Goal: Contribute content: Contribute content

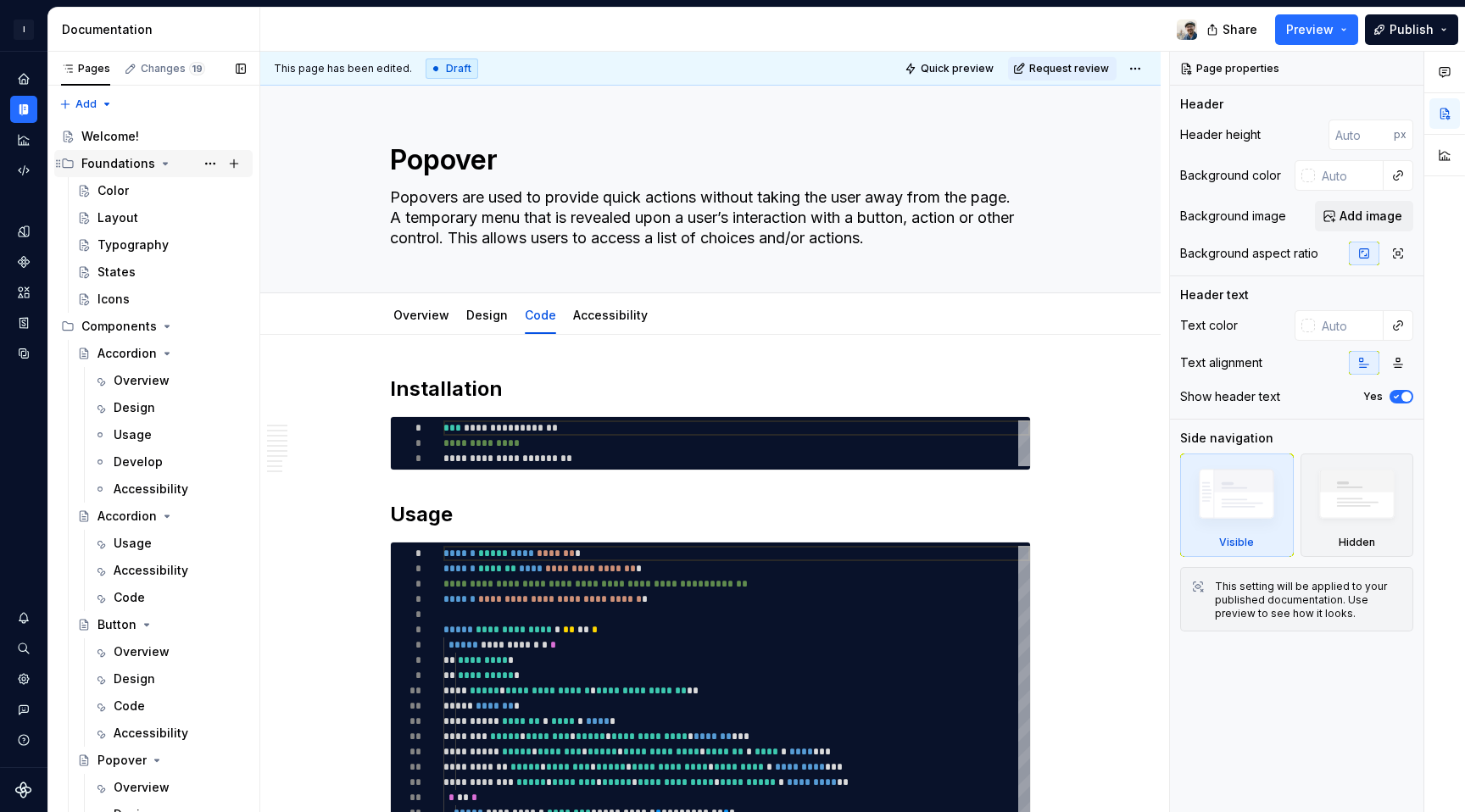
scroll to position [1354, 0]
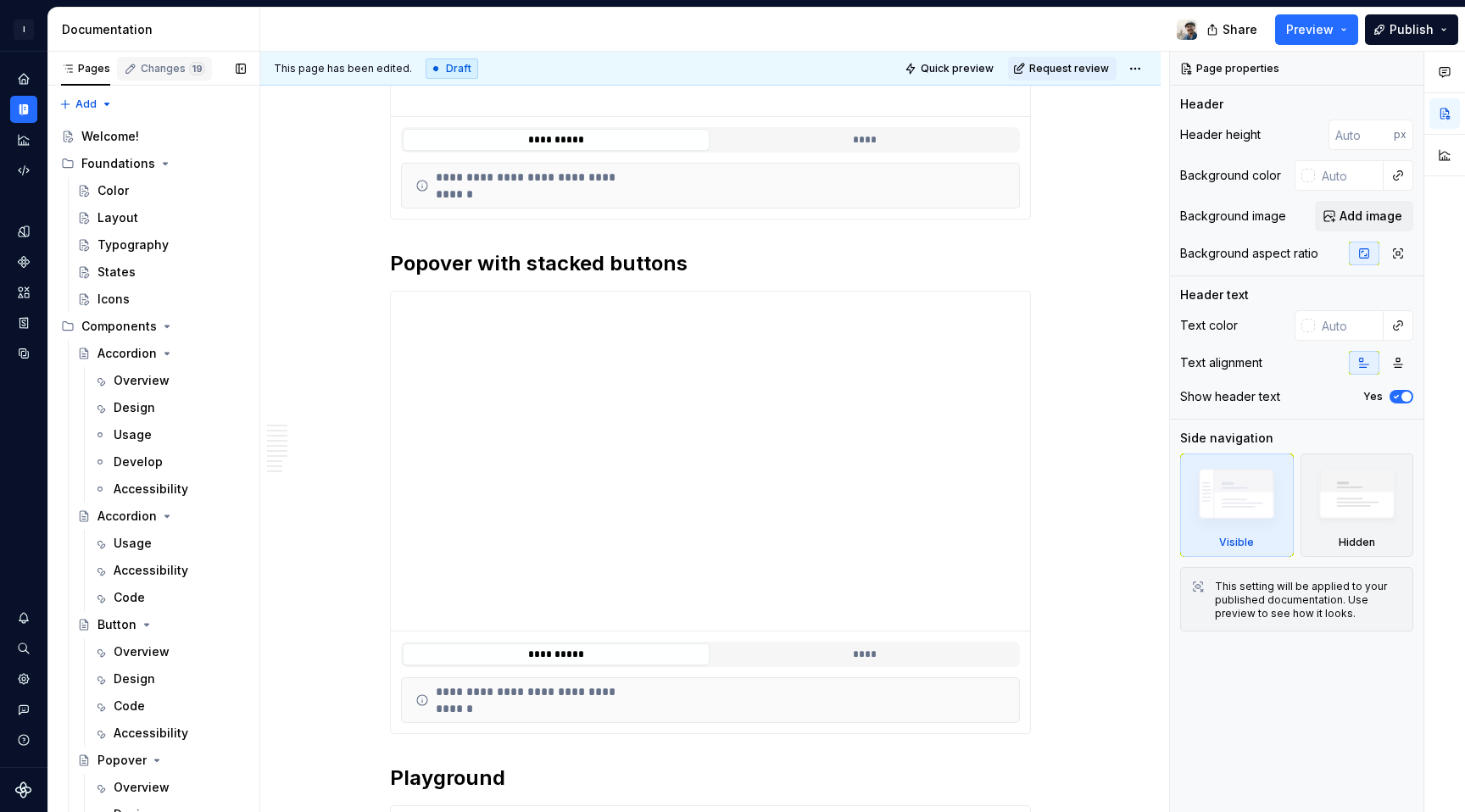
click at [163, 59] on div "Changes 19" at bounding box center [164, 69] width 95 height 24
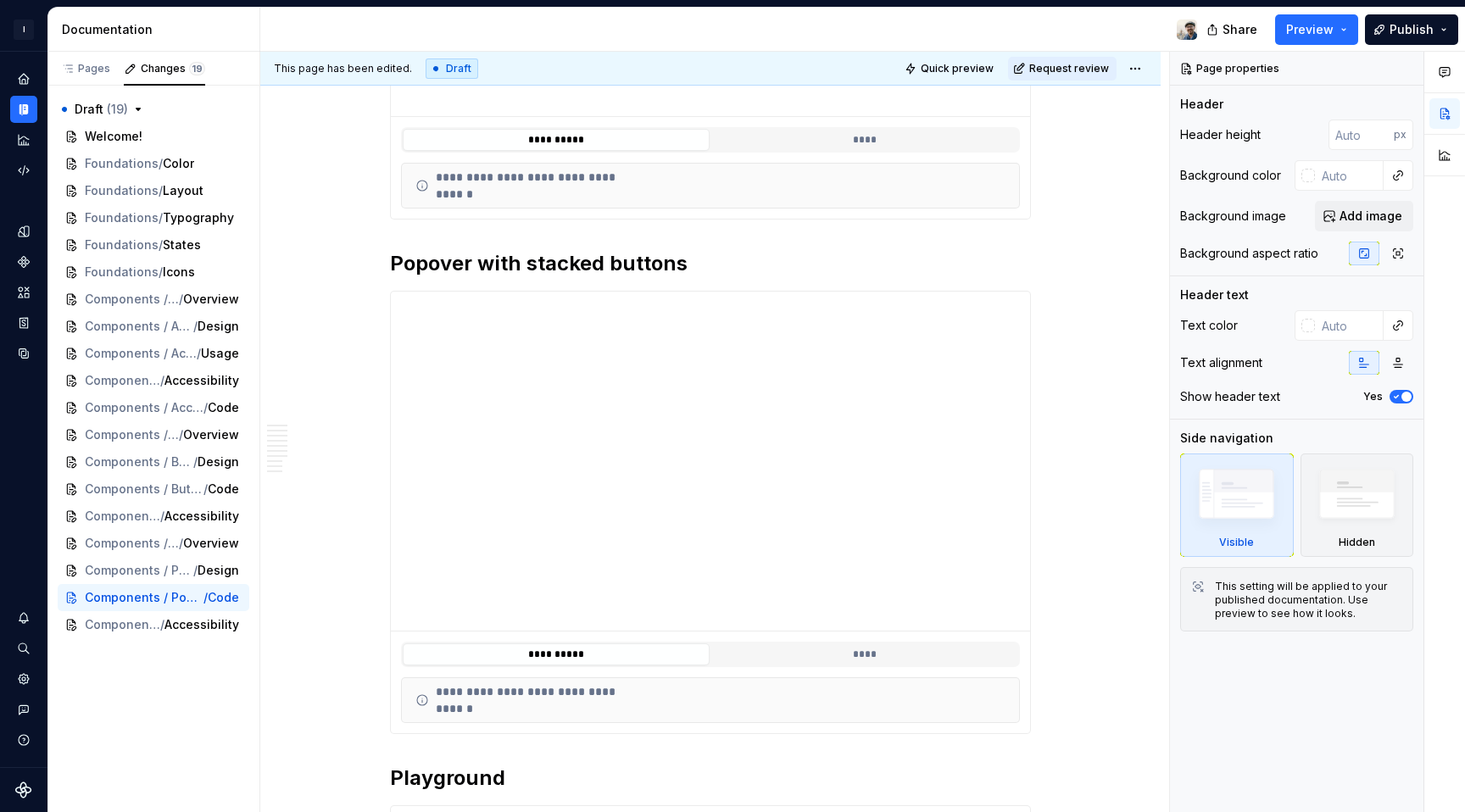
click at [1422, 12] on div "Share Preview Publish" at bounding box center [1337, 29] width 254 height 43
click at [1422, 15] on button "Publish" at bounding box center [1411, 30] width 93 height 31
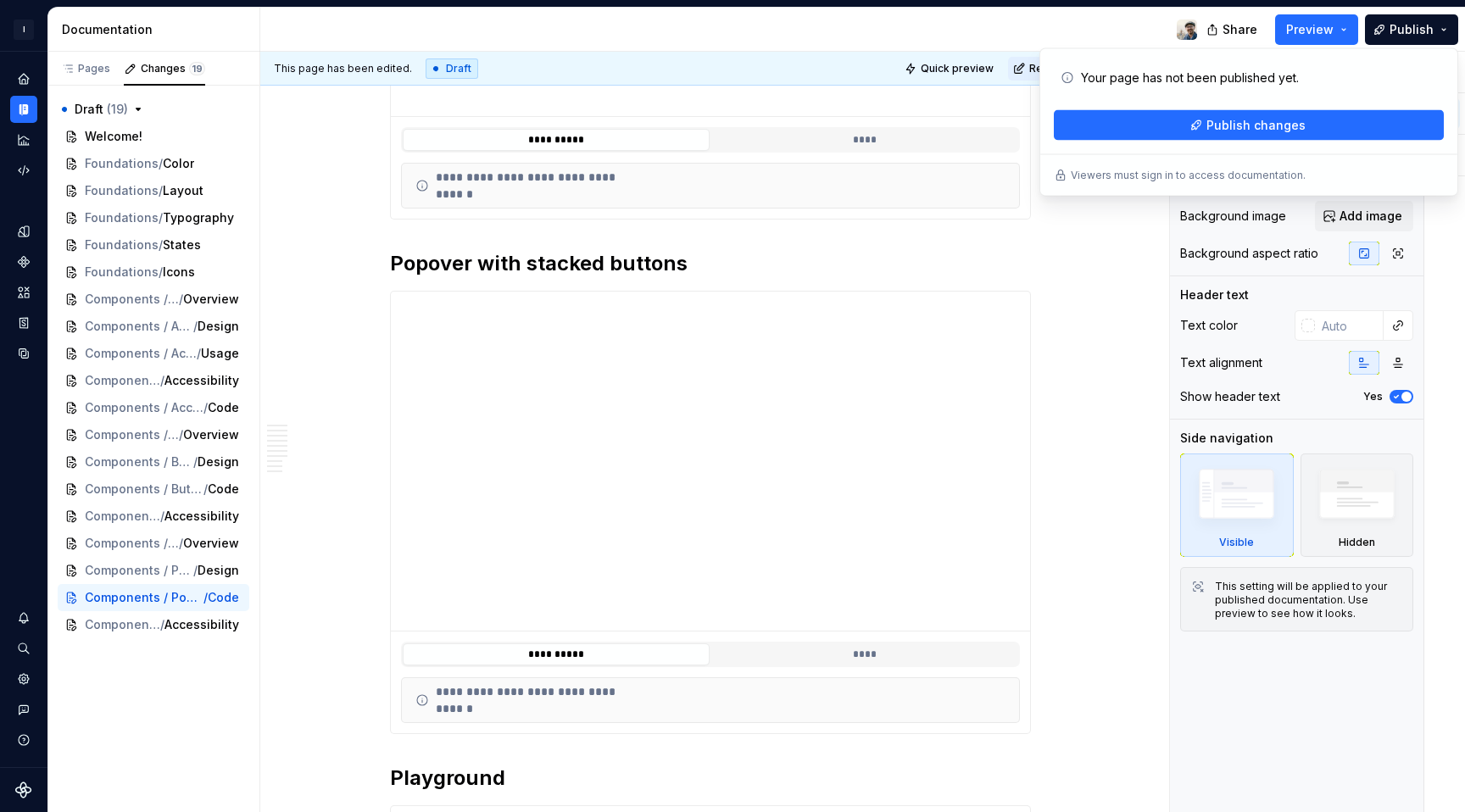
click at [939, 9] on div at bounding box center [735, 29] width 950 height 44
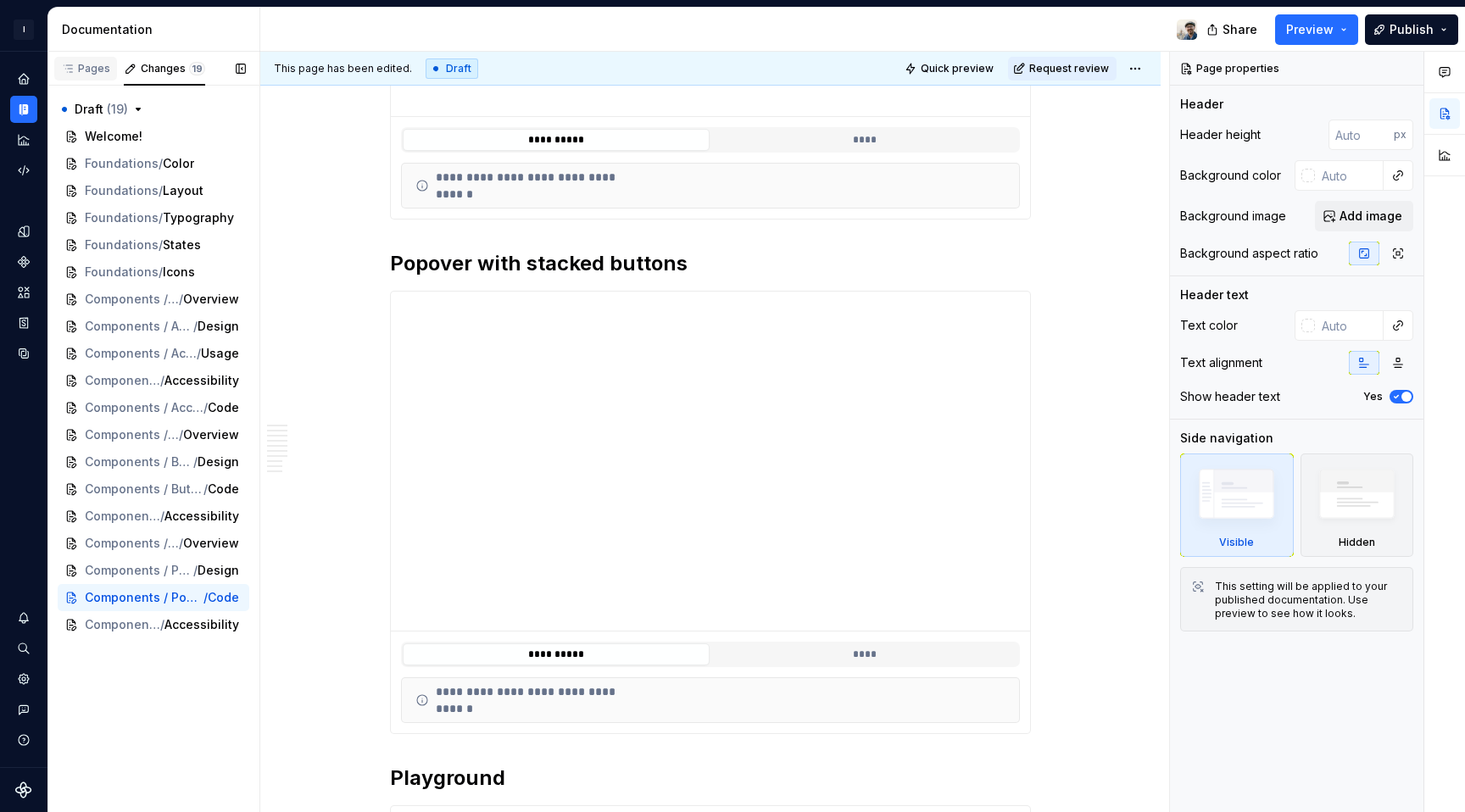
click at [62, 68] on icon "button" at bounding box center [68, 68] width 14 height 14
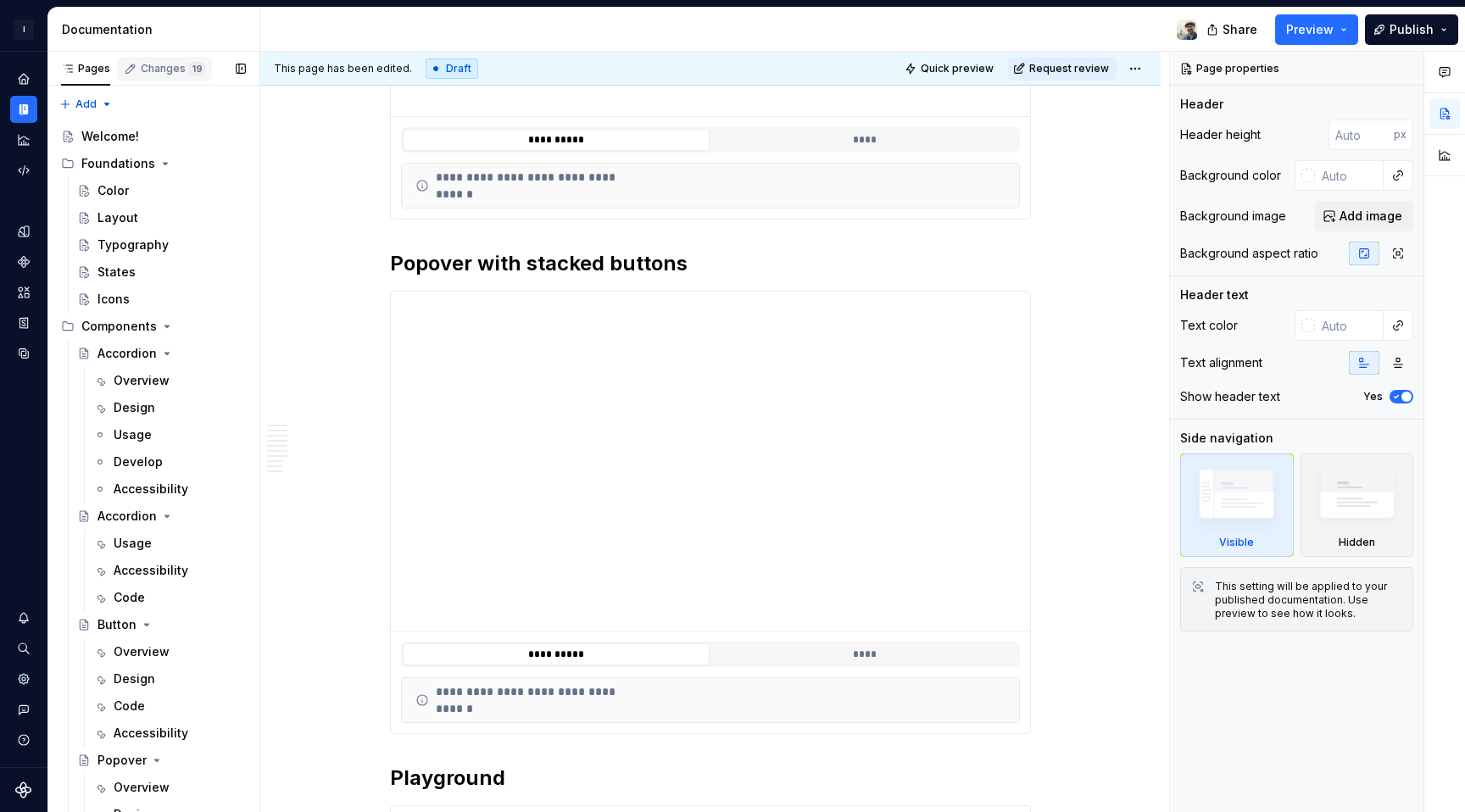
click at [142, 71] on div "Changes 19" at bounding box center [173, 68] width 64 height 14
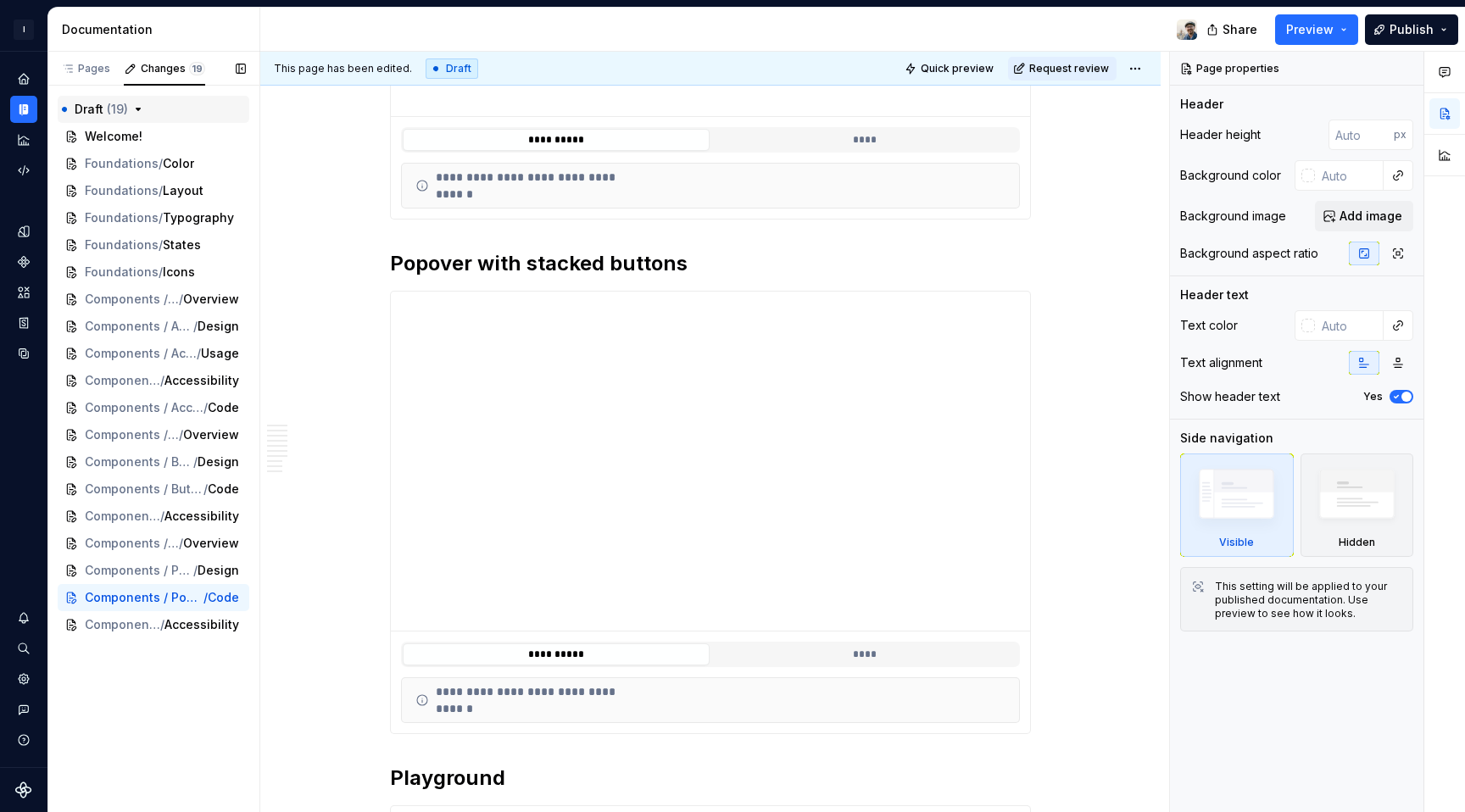
click at [137, 106] on icon "button" at bounding box center [137, 109] width 14 height 14
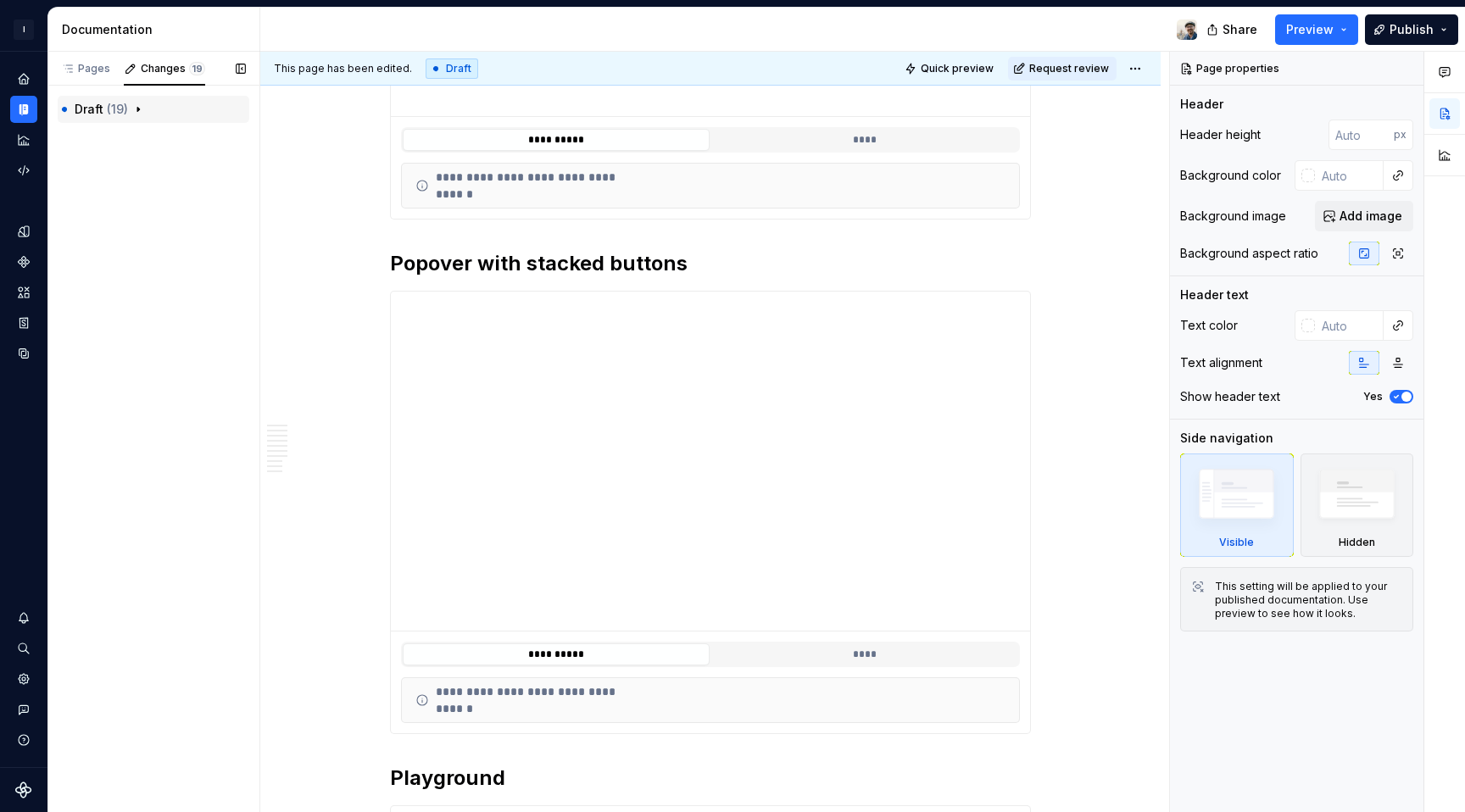
click at [137, 106] on icon "button" at bounding box center [137, 109] width 14 height 14
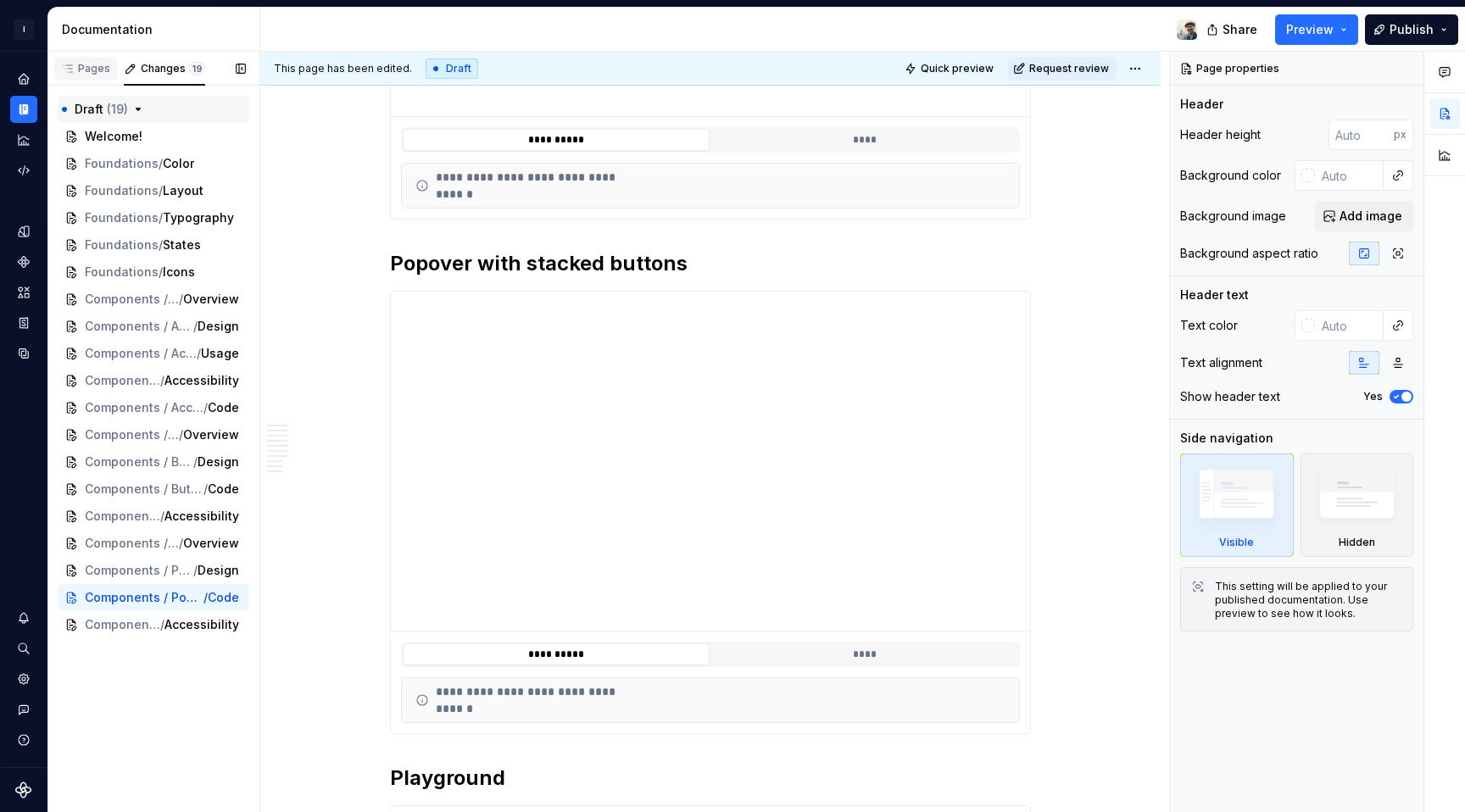
click at [80, 71] on div "Pages" at bounding box center [86, 68] width 49 height 14
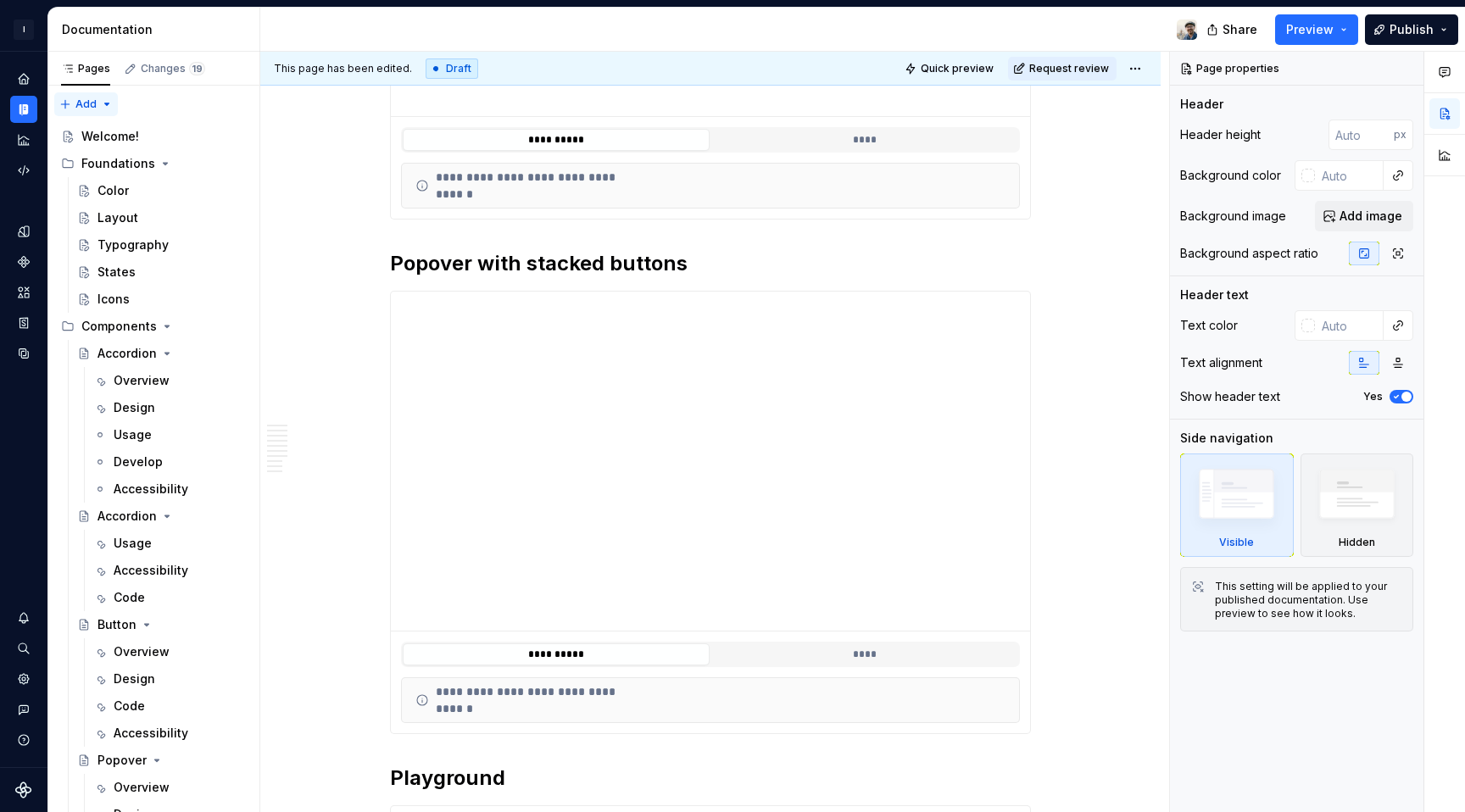
click at [112, 102] on div "Pages Changes 19 Add Accessibility guide for tree Page tree. Navigate the tree …" at bounding box center [154, 435] width 212 height 768
click at [165, 106] on div "Pages Changes 19 Add Accessibility guide for tree Page tree. Navigate the tree …" at bounding box center [154, 435] width 212 height 768
click at [24, 77] on icon "Home" at bounding box center [24, 79] width 11 height 11
click at [26, 78] on icon "Home" at bounding box center [24, 79] width 11 height 11
click at [34, 52] on button "Expand sidebar" at bounding box center [35, 52] width 24 height 24
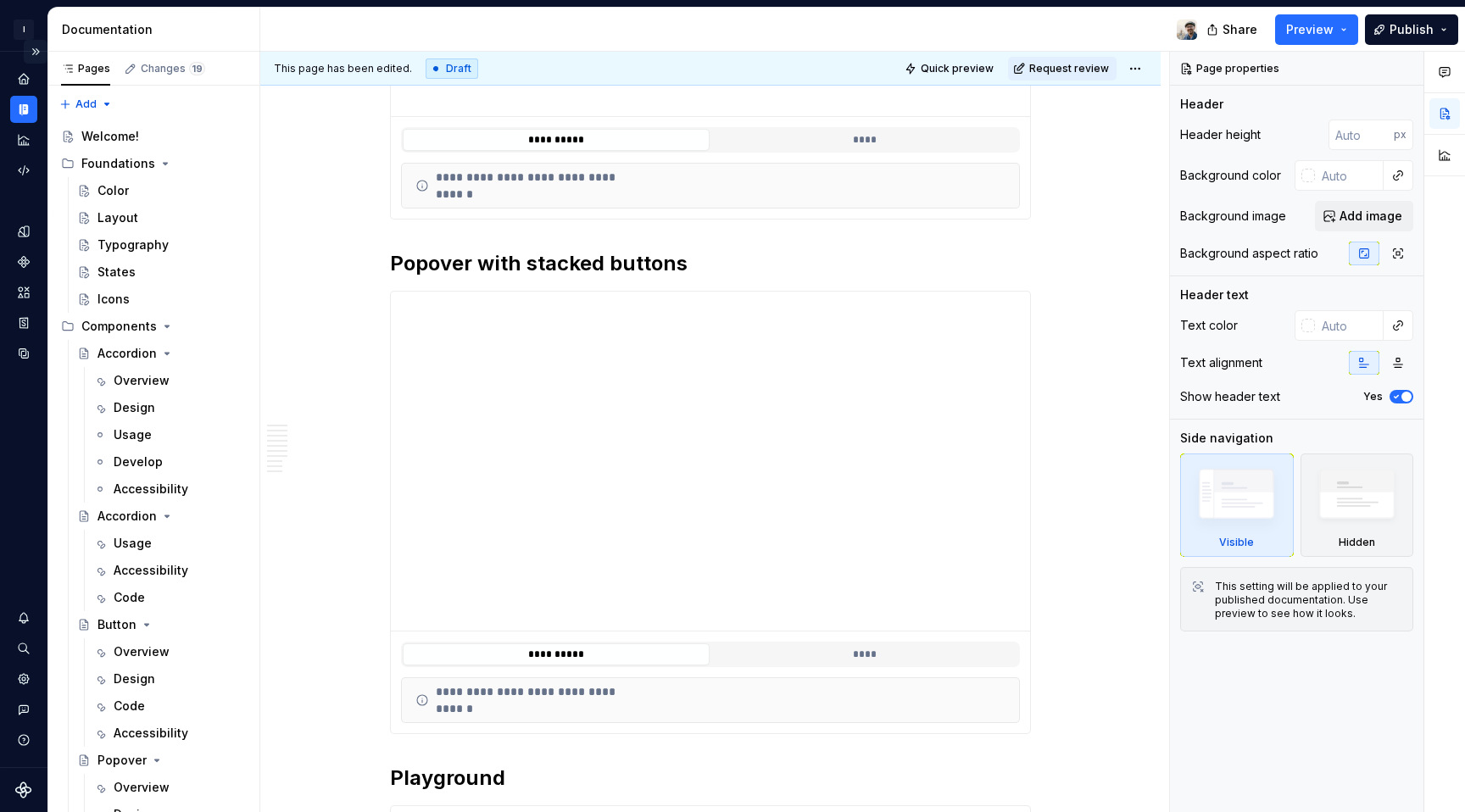
type textarea "*"
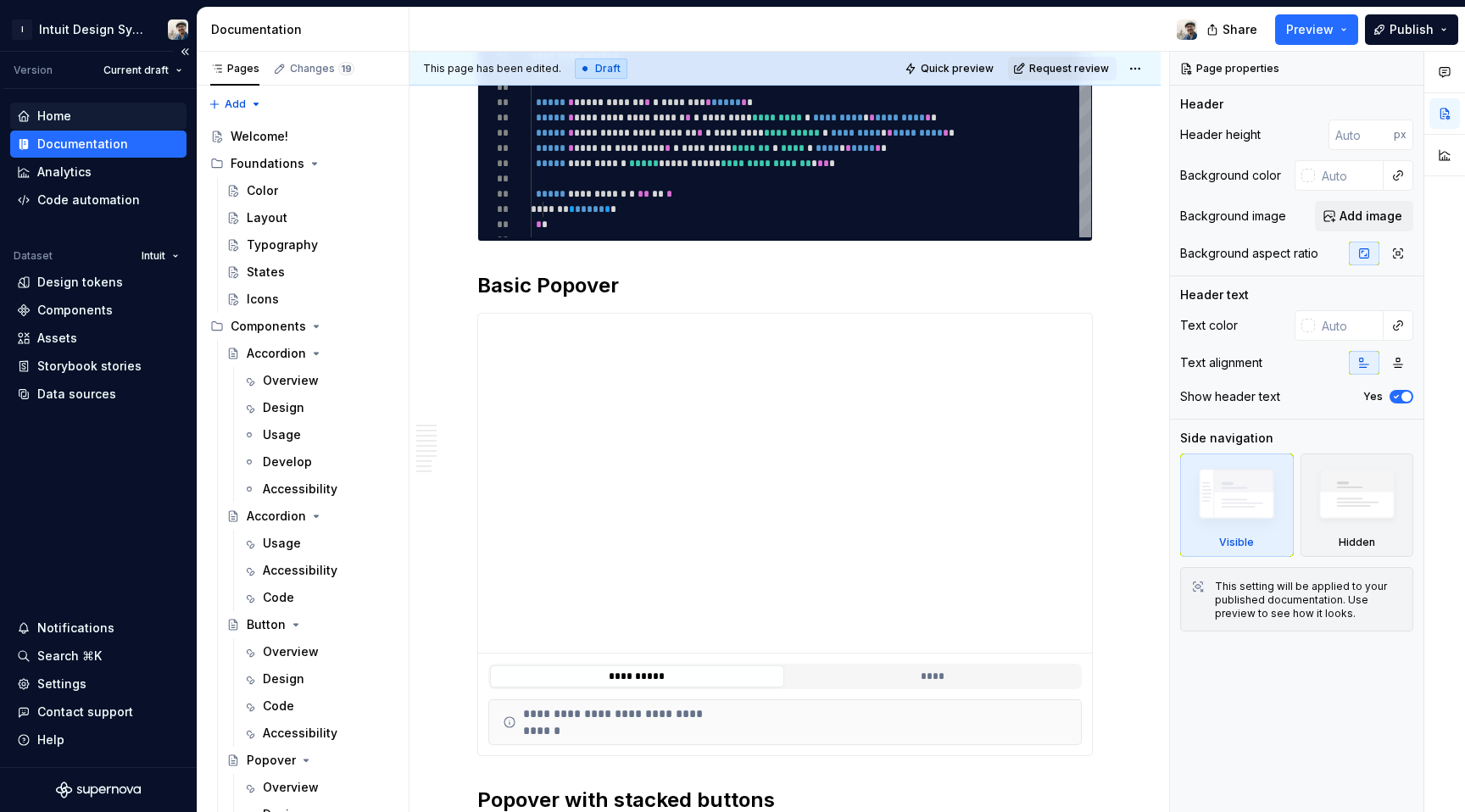
click at [47, 116] on div "Home" at bounding box center [54, 116] width 34 height 17
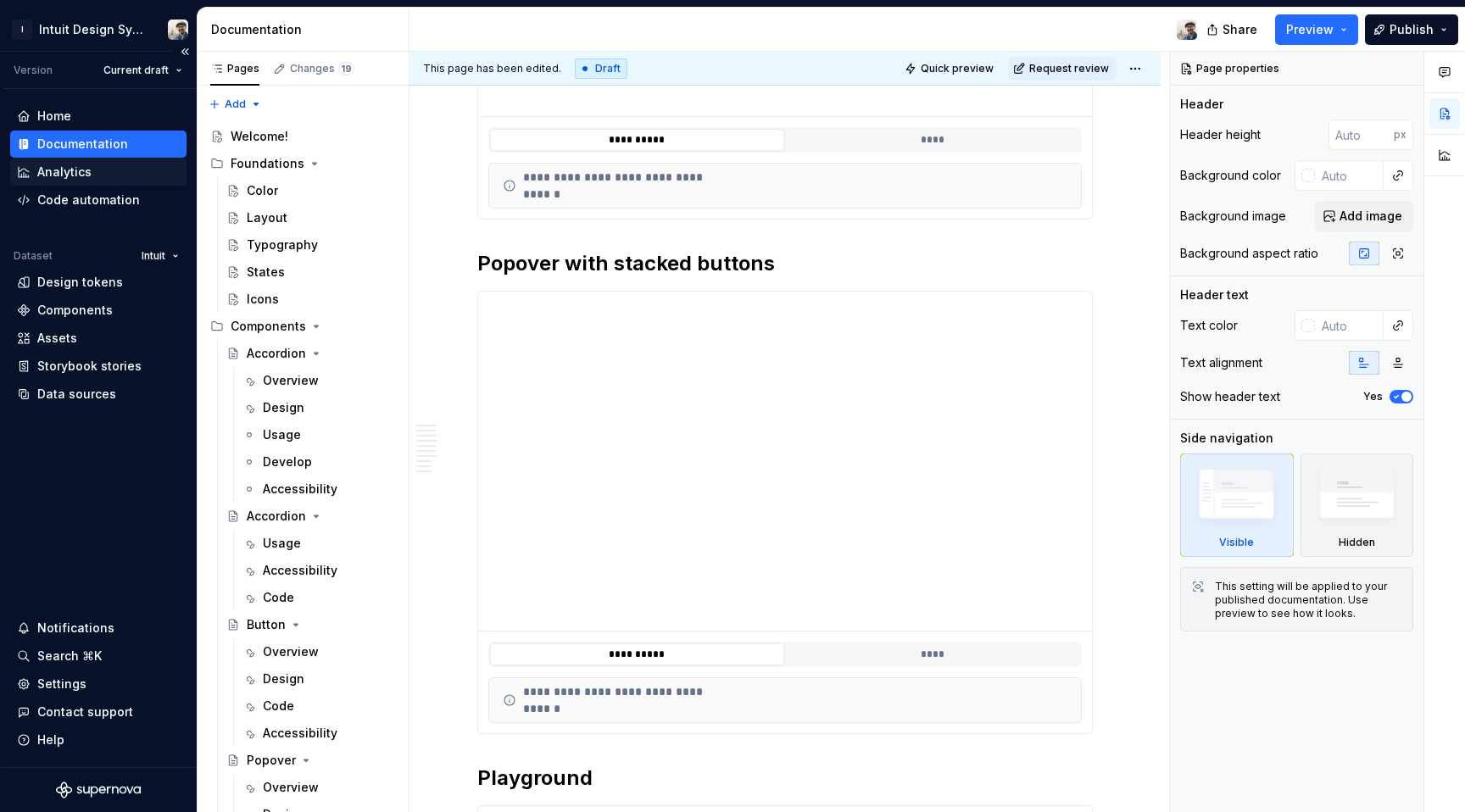
click at [99, 179] on div "Analytics" at bounding box center [99, 172] width 163 height 17
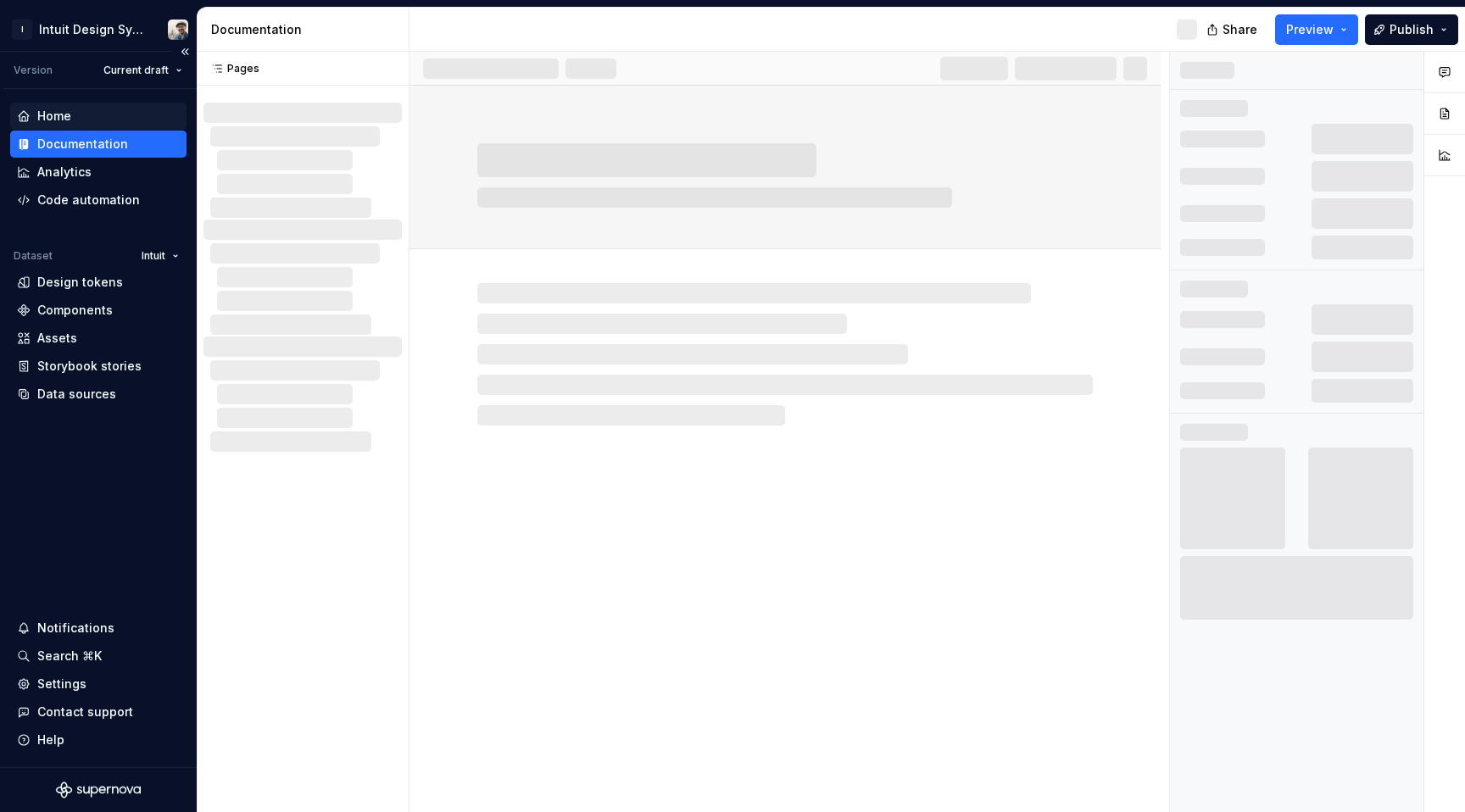
click at [92, 117] on div "Home" at bounding box center [99, 116] width 163 height 17
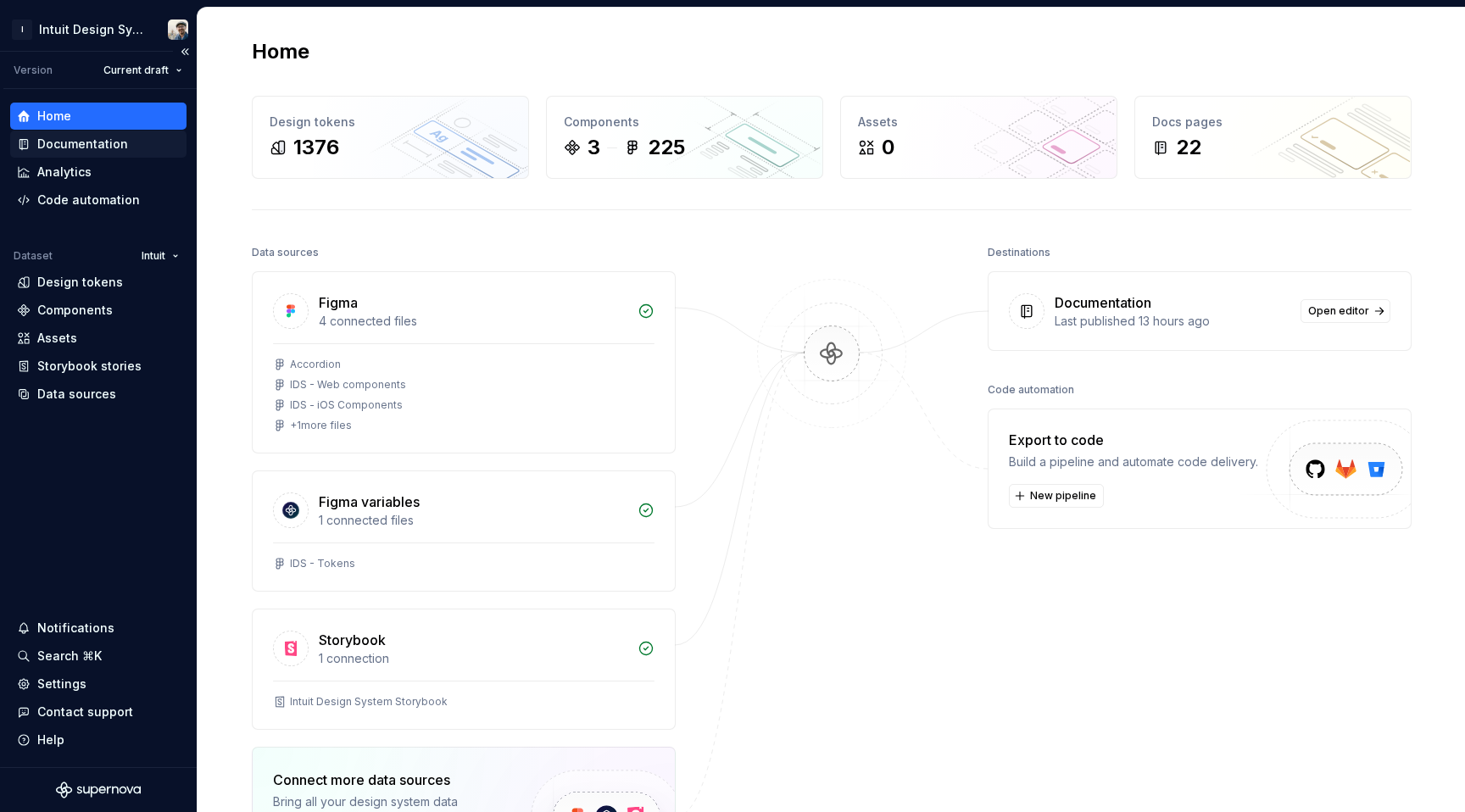
click at [128, 145] on div "Documentation" at bounding box center [99, 144] width 163 height 17
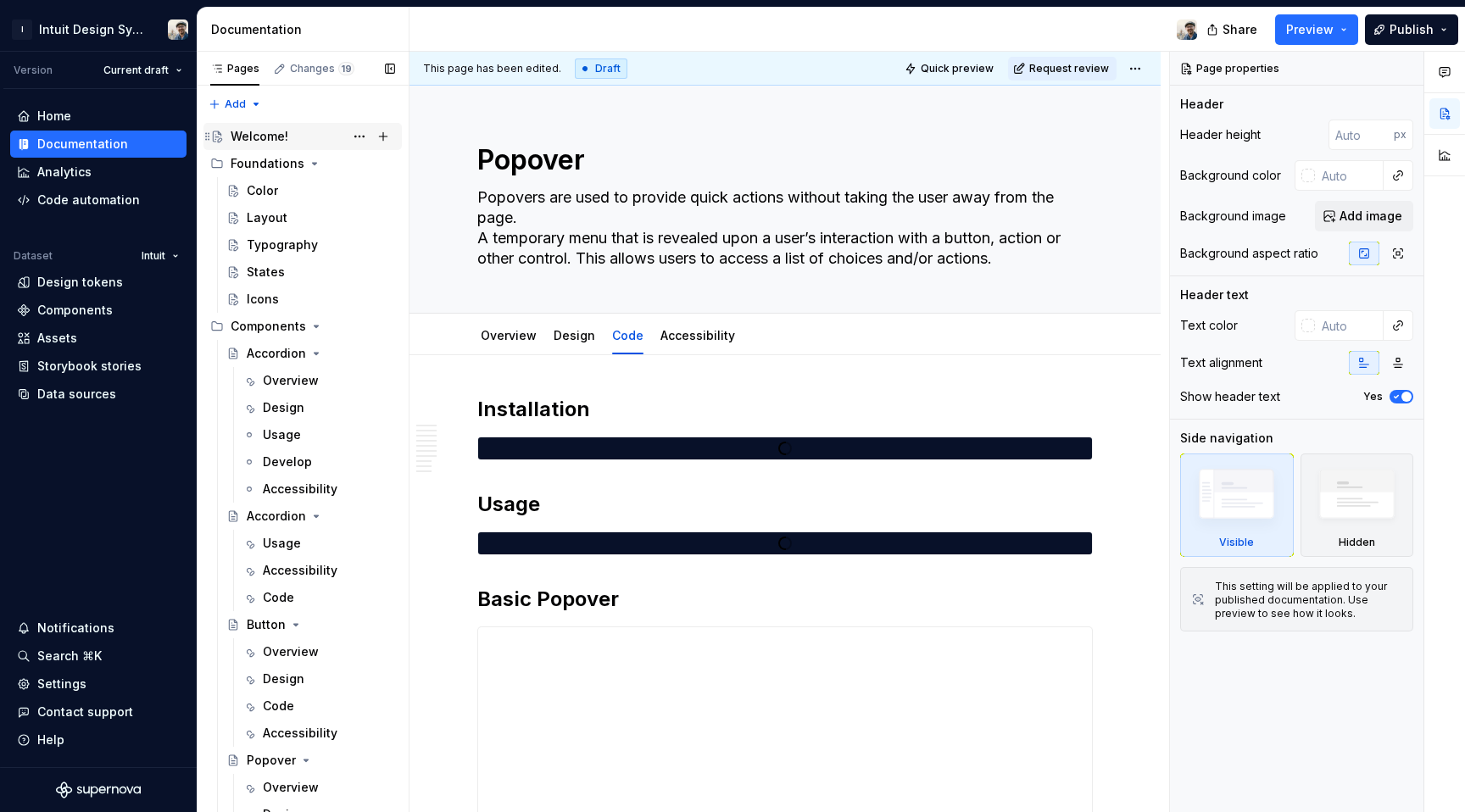
click at [306, 142] on div "Welcome!" at bounding box center [313, 137] width 165 height 24
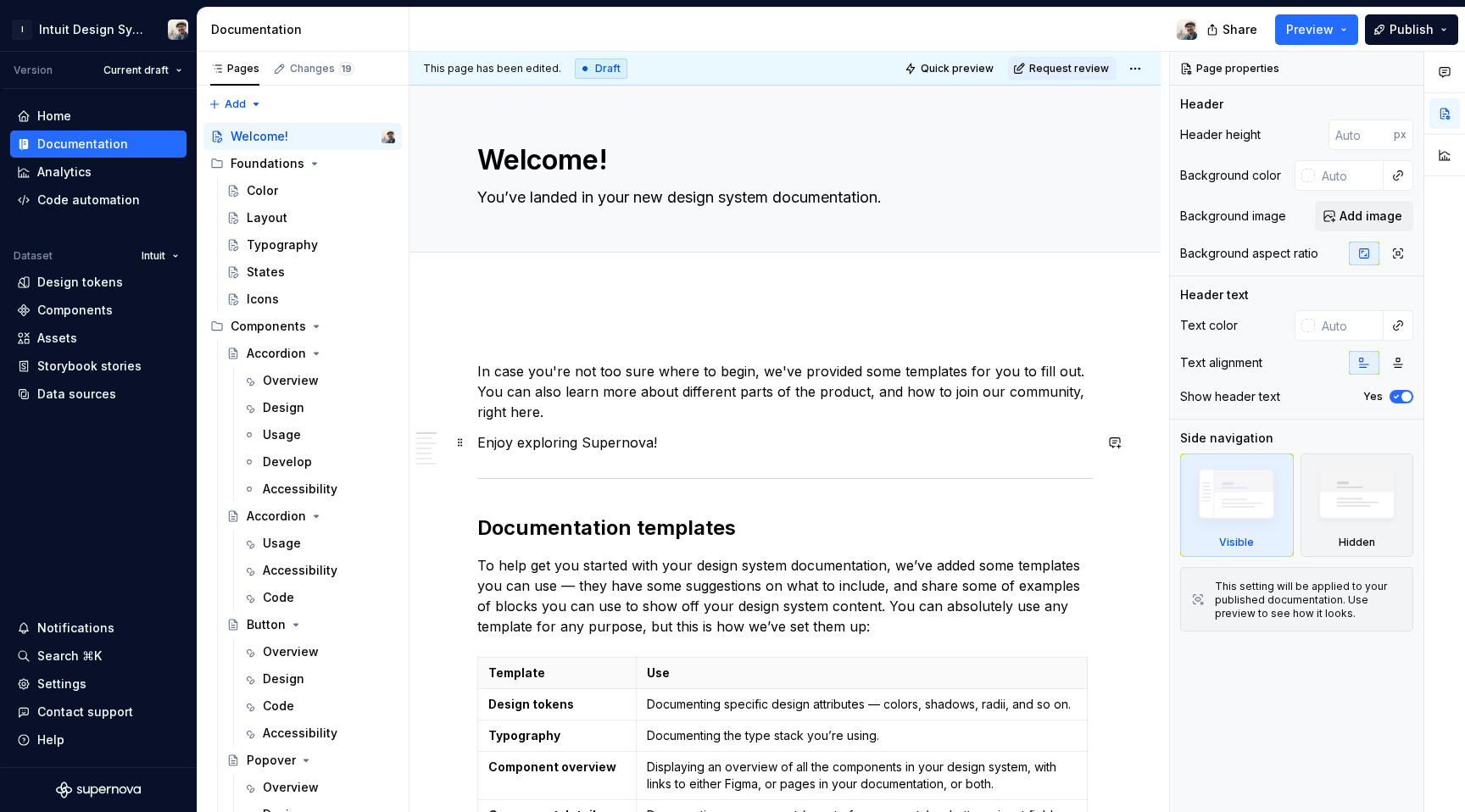
type textarea "*"
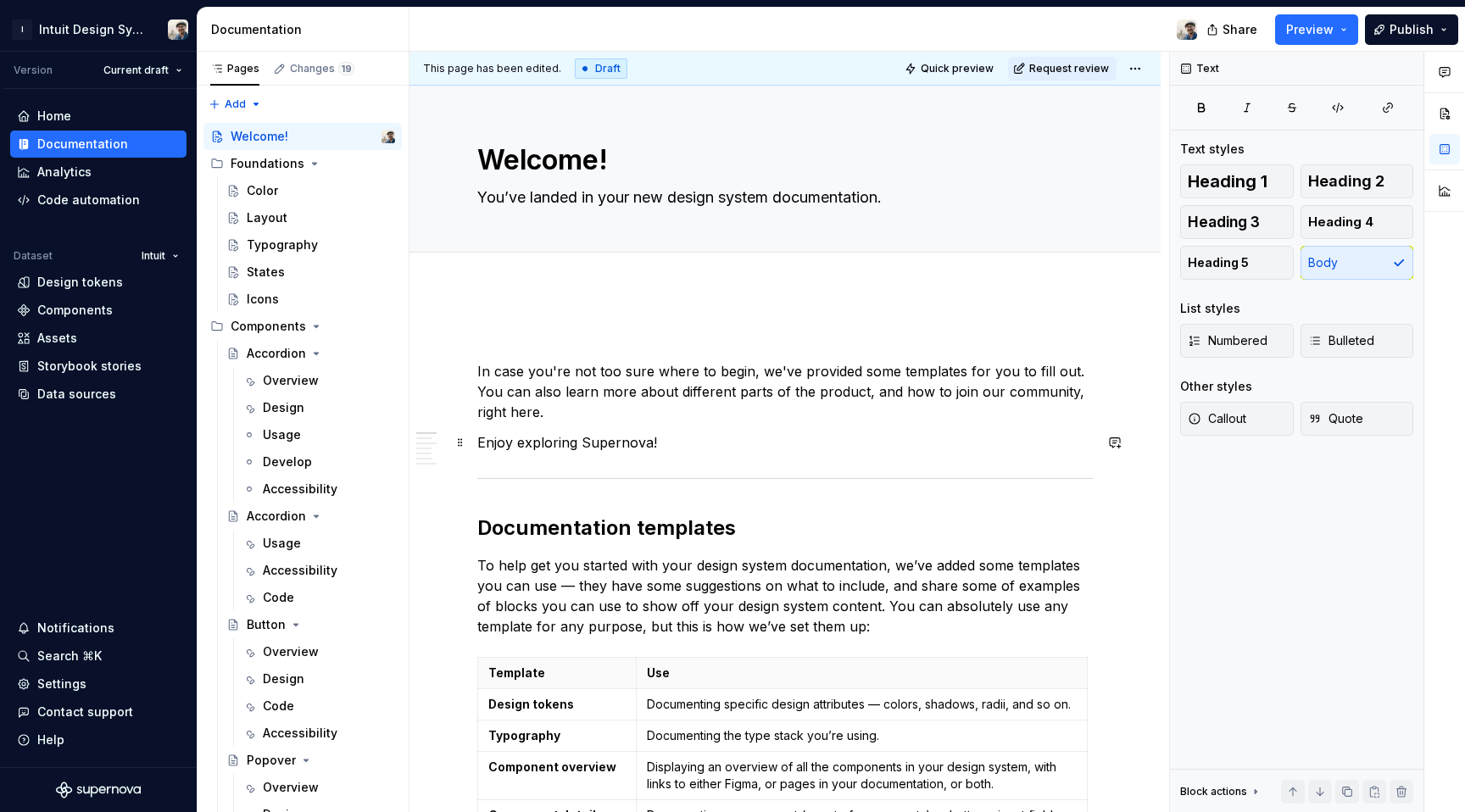
click at [715, 447] on p "Enjoy exploring Supernova!" at bounding box center [785, 442] width 616 height 21
click at [242, 109] on div "Pages Changes 19 Add Accessibility guide for tree Page tree. Navigate the tree …" at bounding box center [303, 435] width 212 height 768
click at [257, 144] on div "New page" at bounding box center [290, 137] width 110 height 17
click at [1450, 117] on button "button" at bounding box center [1445, 114] width 31 height 31
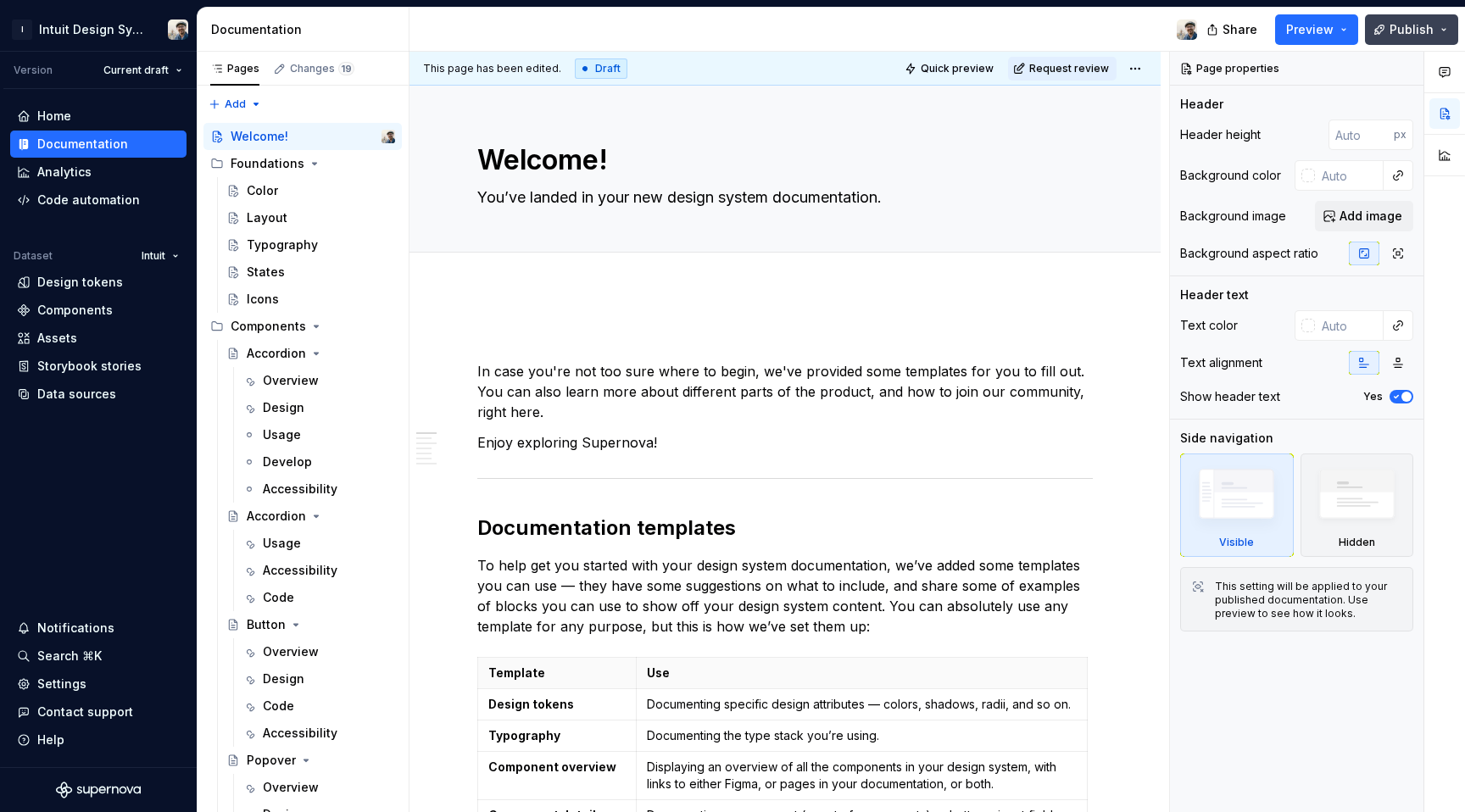
click at [1422, 42] on button "Publish" at bounding box center [1411, 30] width 93 height 31
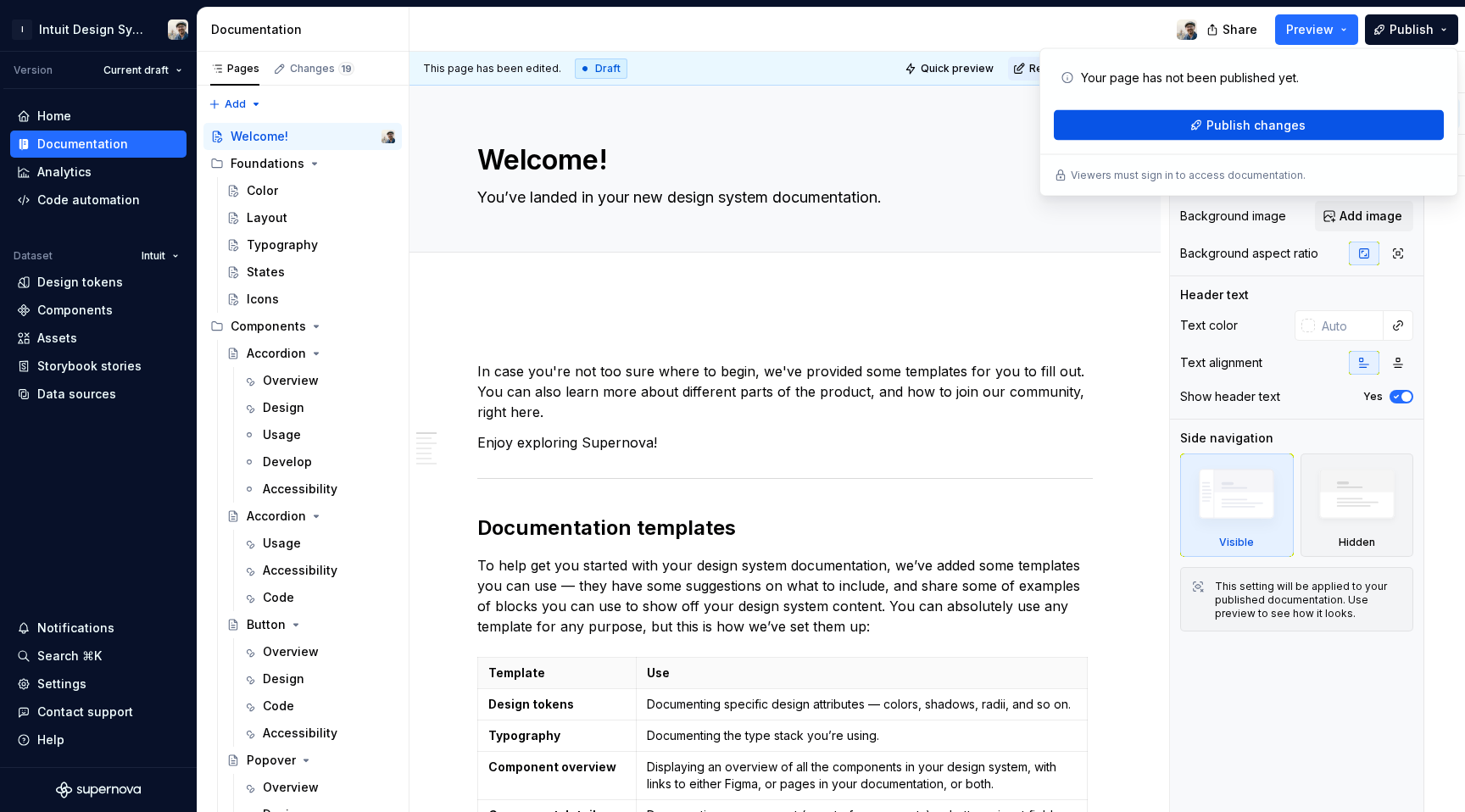
click at [1245, 116] on button "Publish changes" at bounding box center [1248, 126] width 390 height 31
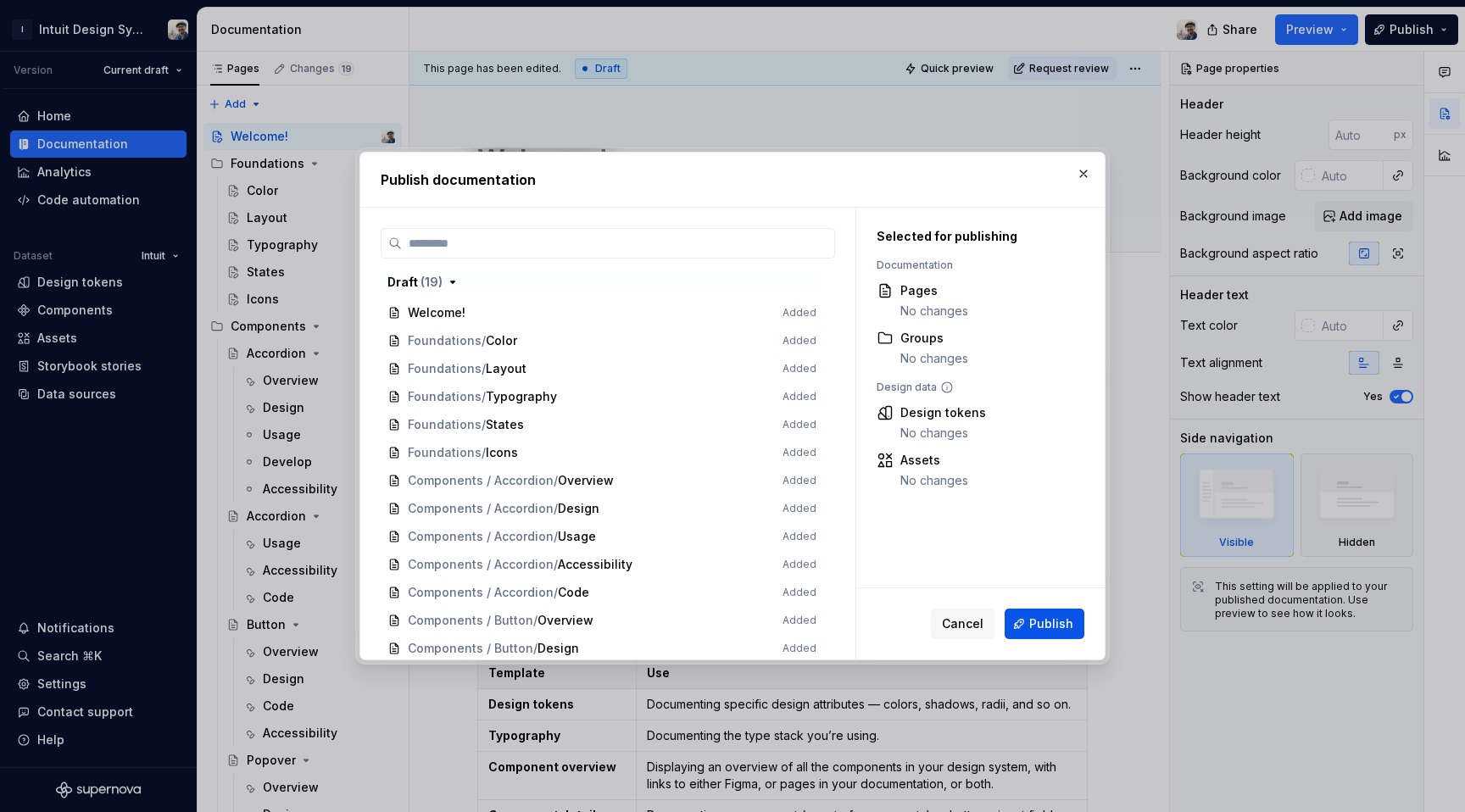
click at [1049, 619] on span "Publish" at bounding box center [1051, 624] width 44 height 17
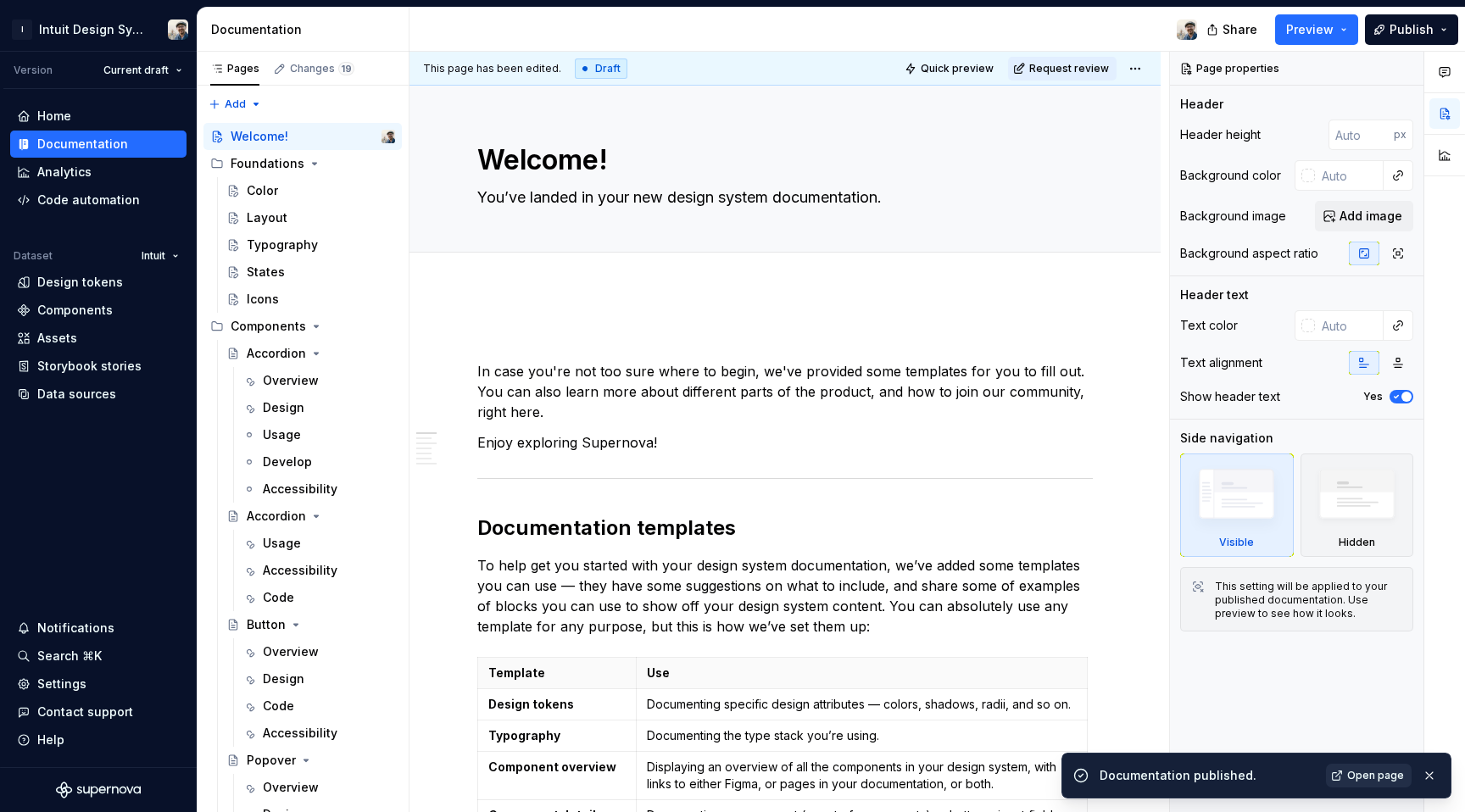
click at [1370, 774] on span "Open page" at bounding box center [1375, 775] width 57 height 14
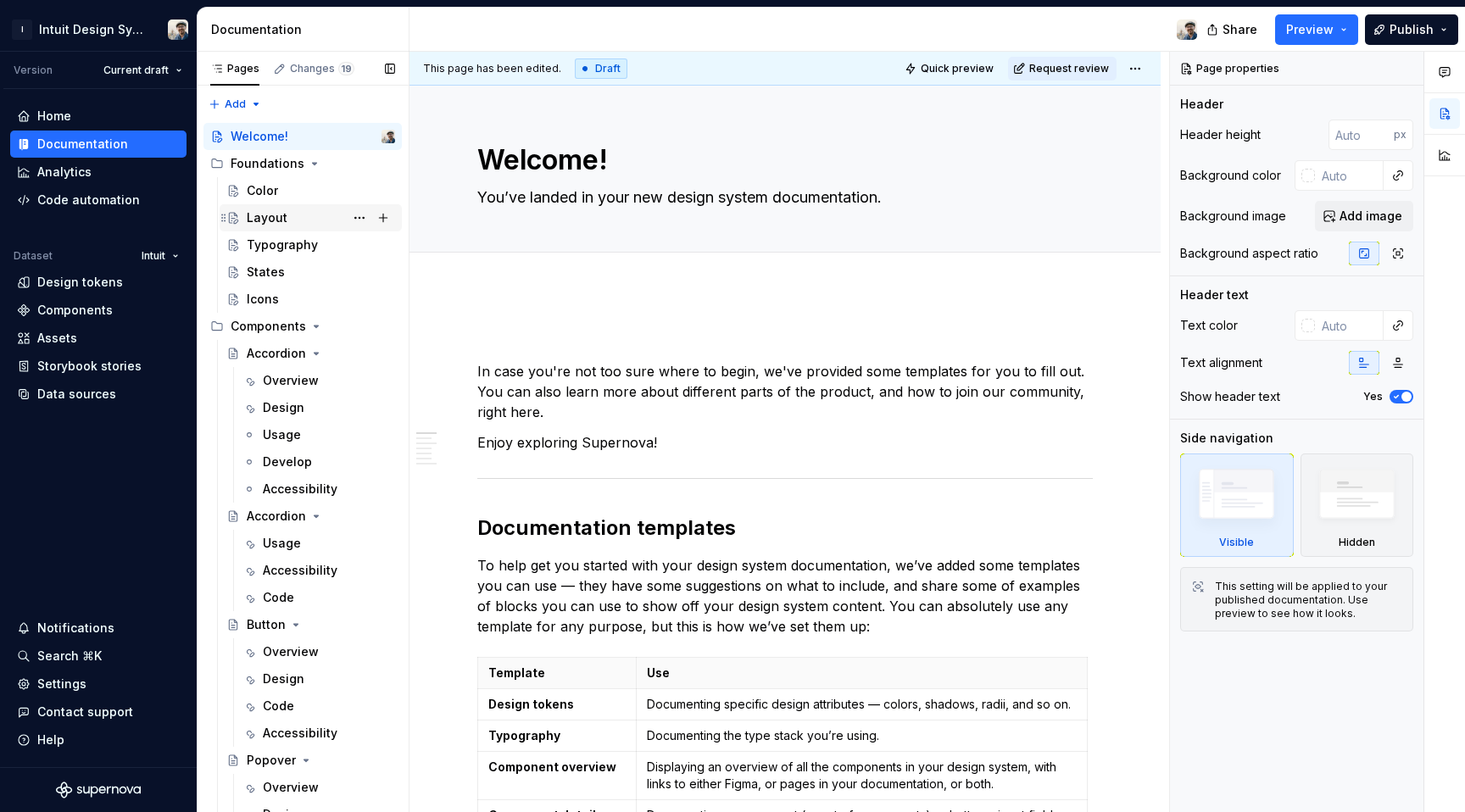
click at [315, 205] on div "Layout" at bounding box center [311, 218] width 183 height 27
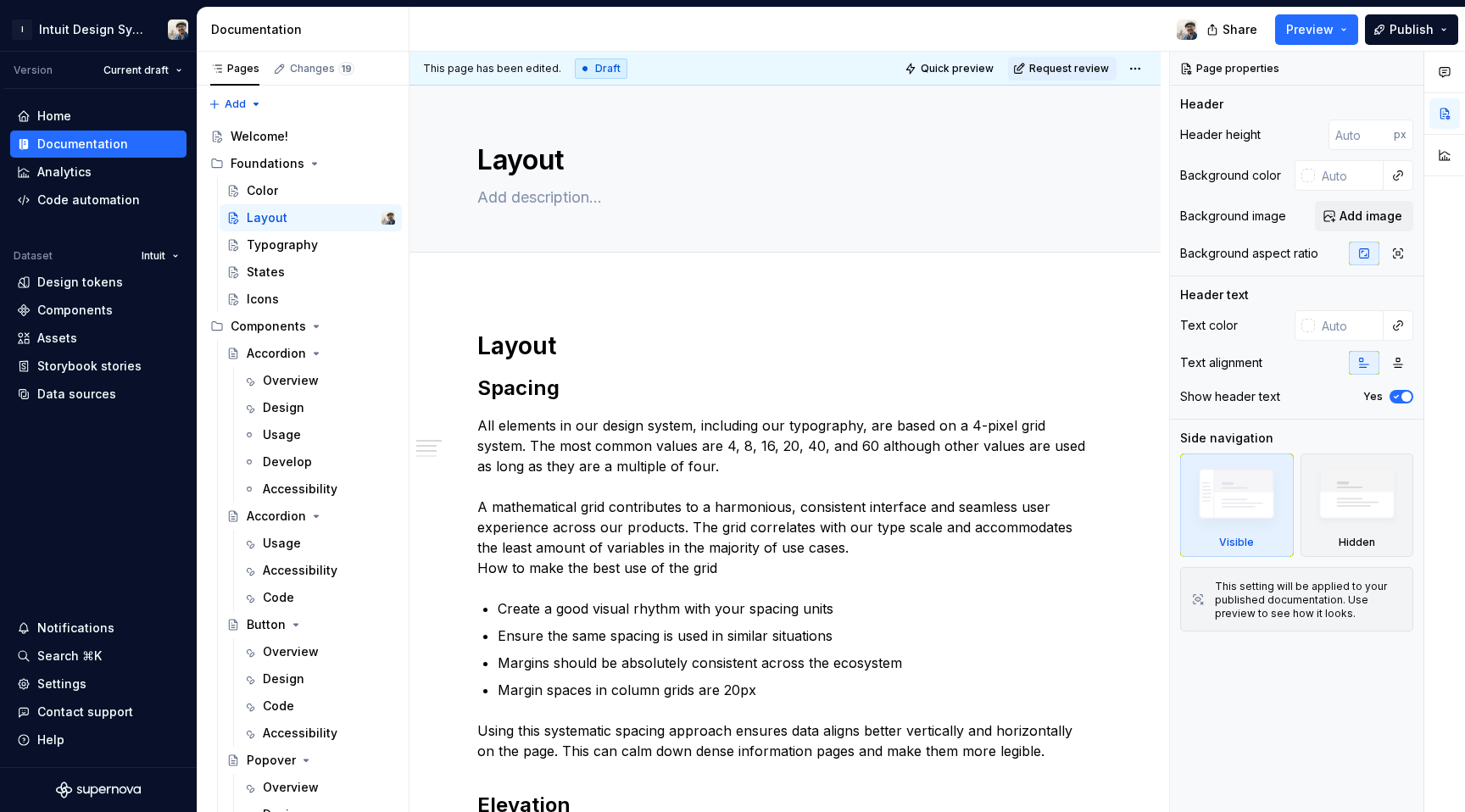
click at [588, 62] on div "Draft" at bounding box center [601, 69] width 52 height 21
click at [1131, 75] on html "I Intuit Design System Version Current draft Home Documentation Analytics Code …" at bounding box center [732, 406] width 1465 height 812
click at [300, 208] on div "Pages Changes 19 Add Accessibility guide for tree Page tree. Navigate the tree …" at bounding box center [303, 435] width 212 height 768
click at [359, 222] on button "Page tree" at bounding box center [359, 218] width 24 height 24
click at [359, 222] on div "Pages Changes 19 Add Accessibility guide for tree Page tree. Navigate the tree …" at bounding box center [303, 435] width 212 height 768
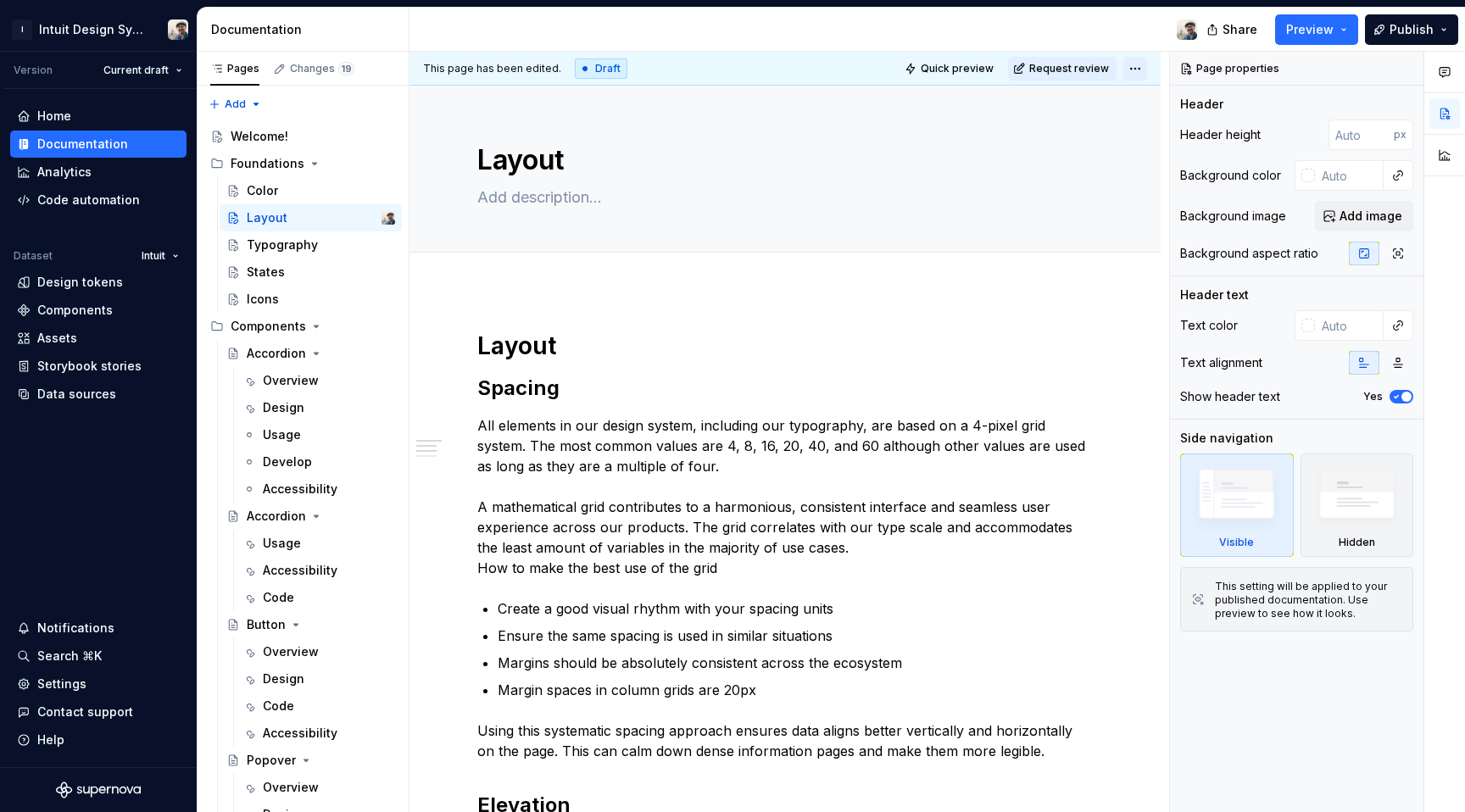
click at [1125, 69] on html "I Intuit Design System Version Current draft Home Documentation Analytics Code …" at bounding box center [732, 406] width 1465 height 812
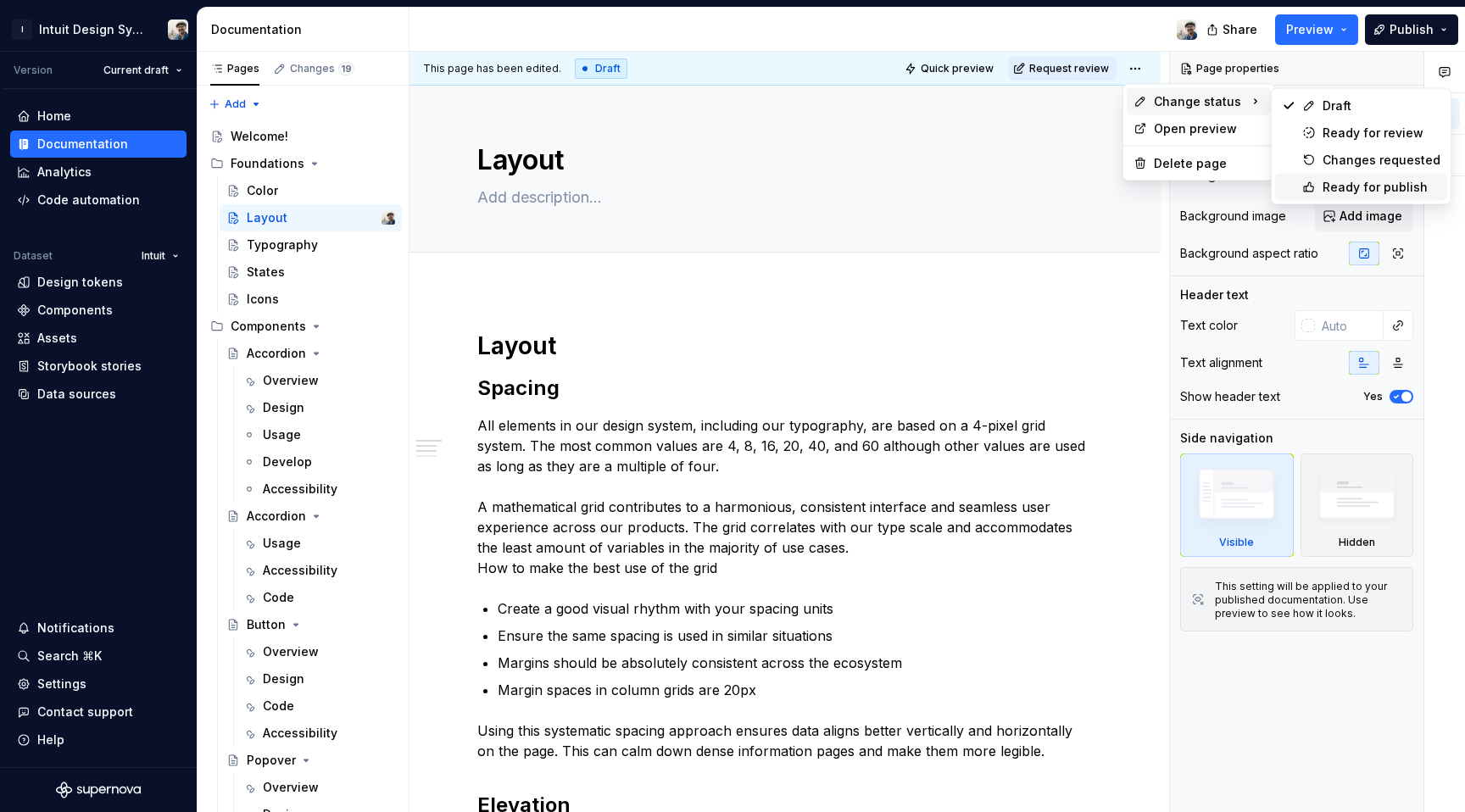
click at [1318, 176] on div "Ready for publish" at bounding box center [1361, 187] width 172 height 27
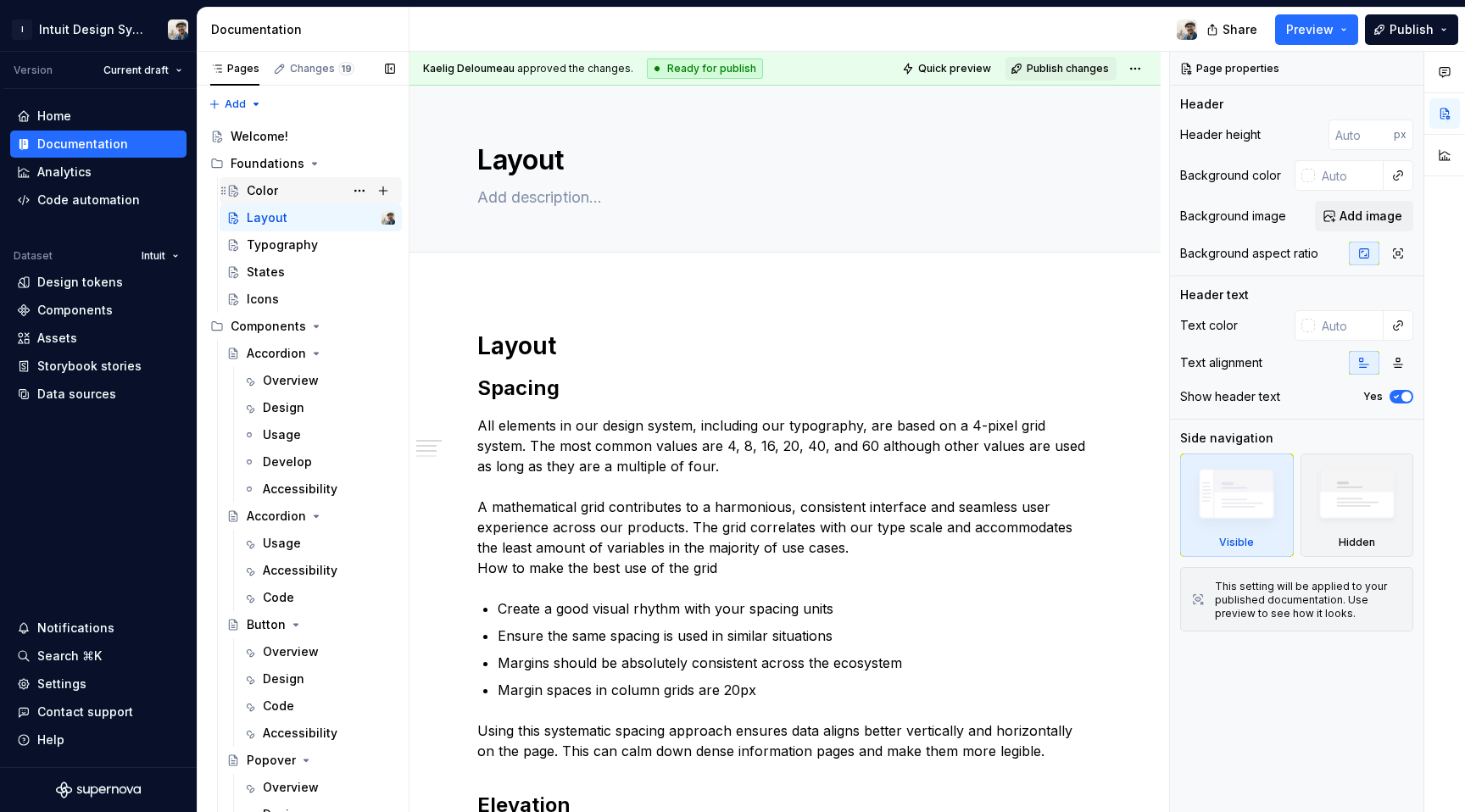
click at [272, 191] on div "Color" at bounding box center [262, 191] width 32 height 17
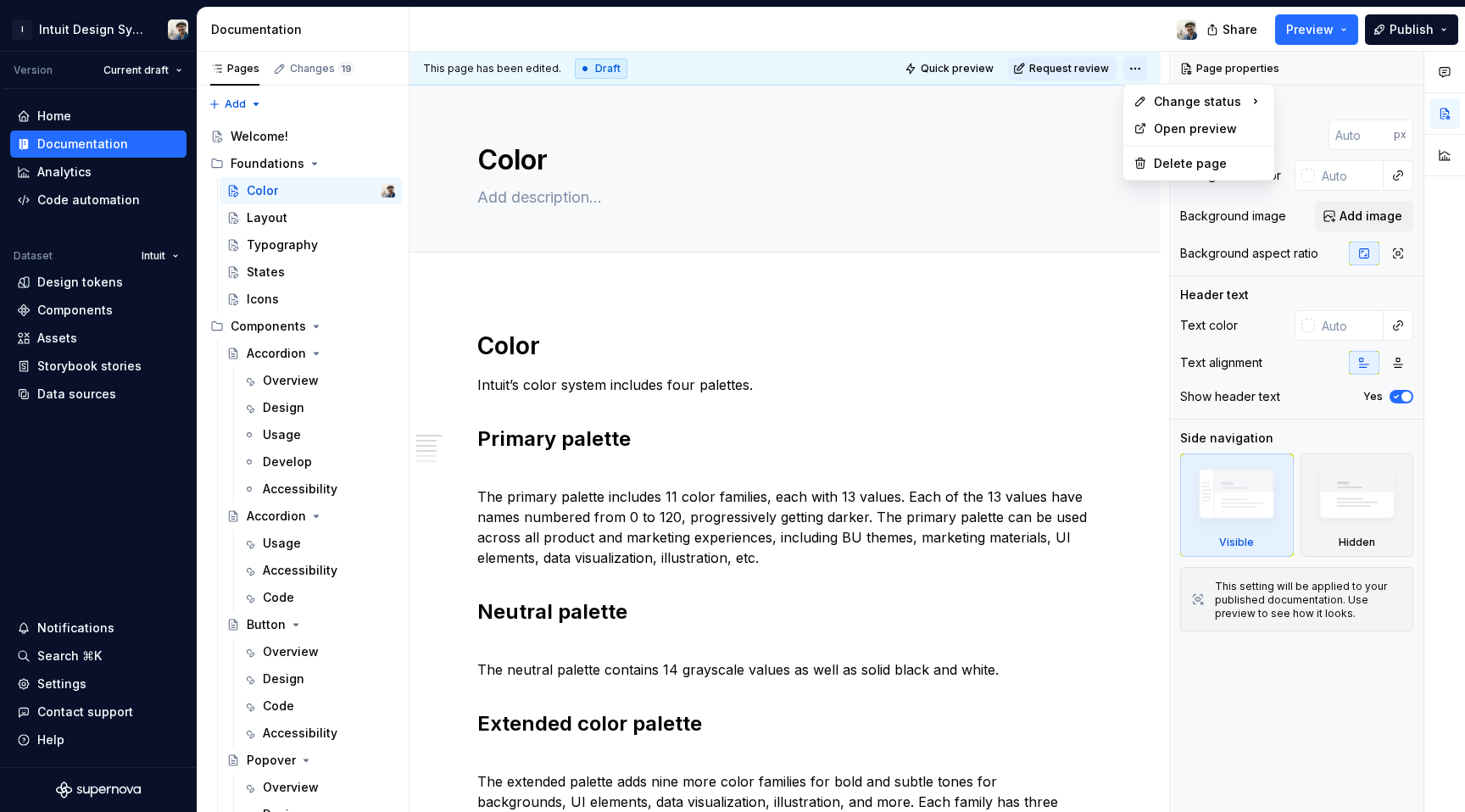
click at [1137, 71] on html "I Intuit Design System Version Current draft Home Documentation Analytics Code …" at bounding box center [732, 406] width 1465 height 812
click at [1359, 190] on div "Ready for publish" at bounding box center [1382, 187] width 118 height 17
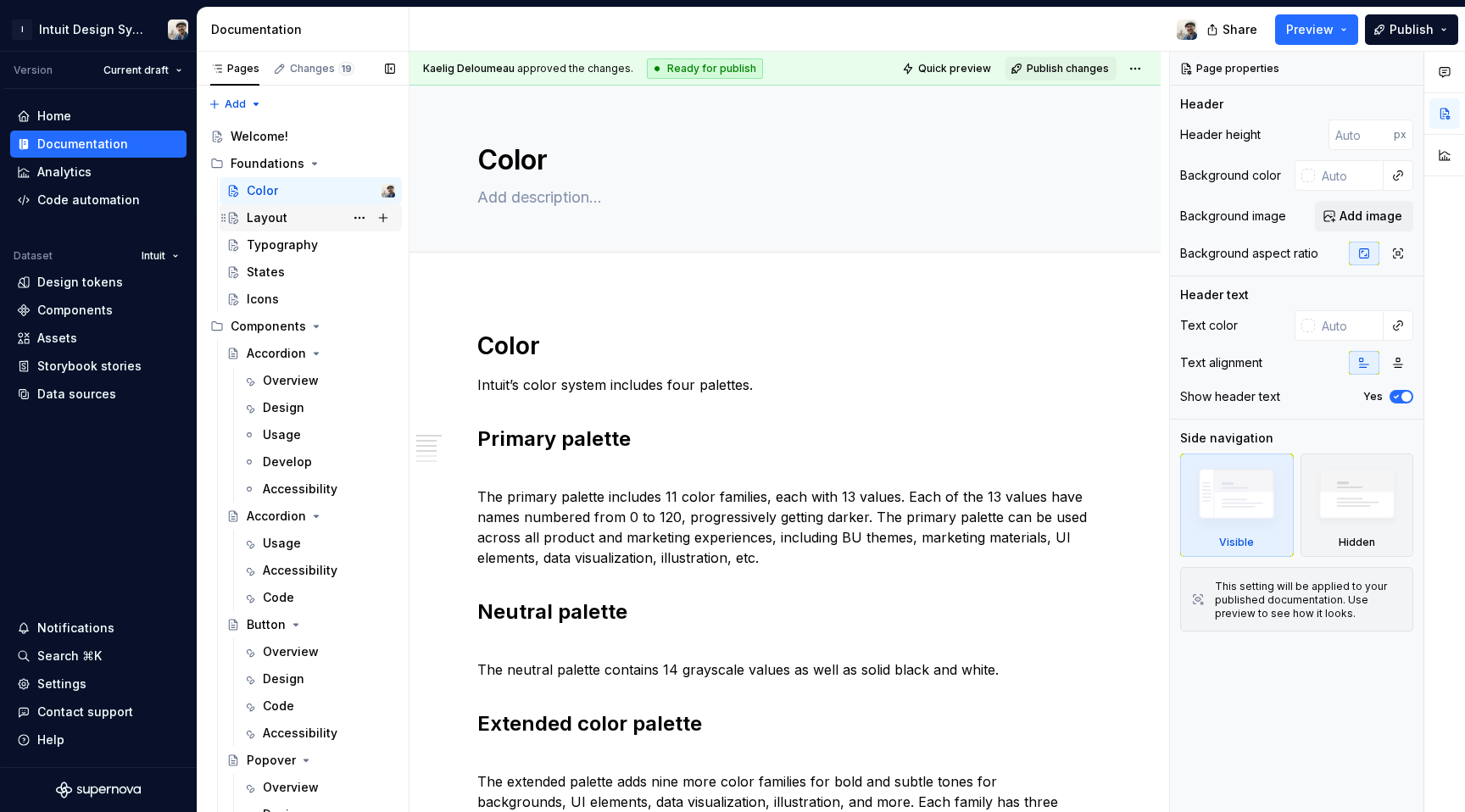
click at [307, 222] on div "Layout" at bounding box center [321, 218] width 148 height 24
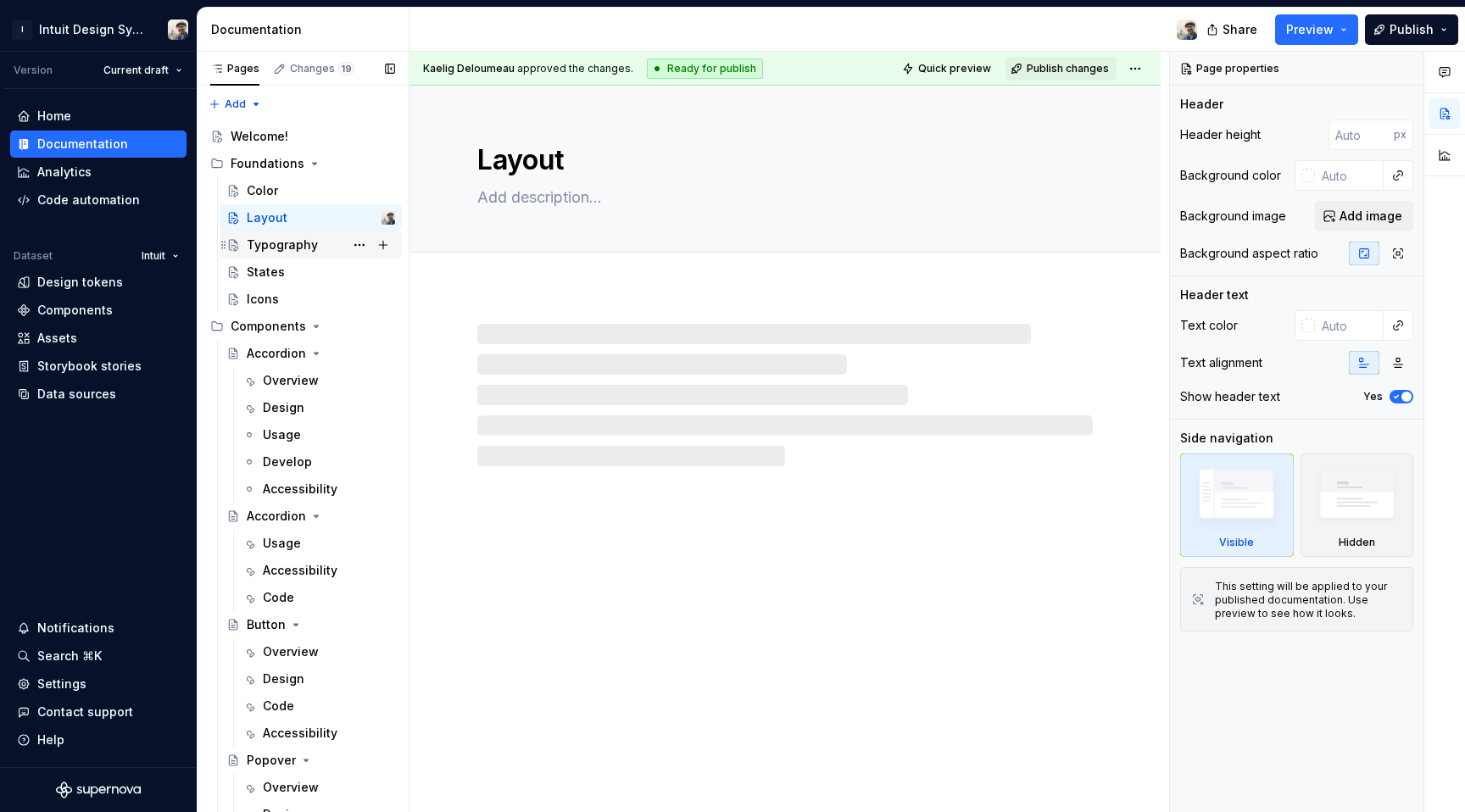
click at [307, 245] on div "Typography" at bounding box center [282, 245] width 71 height 17
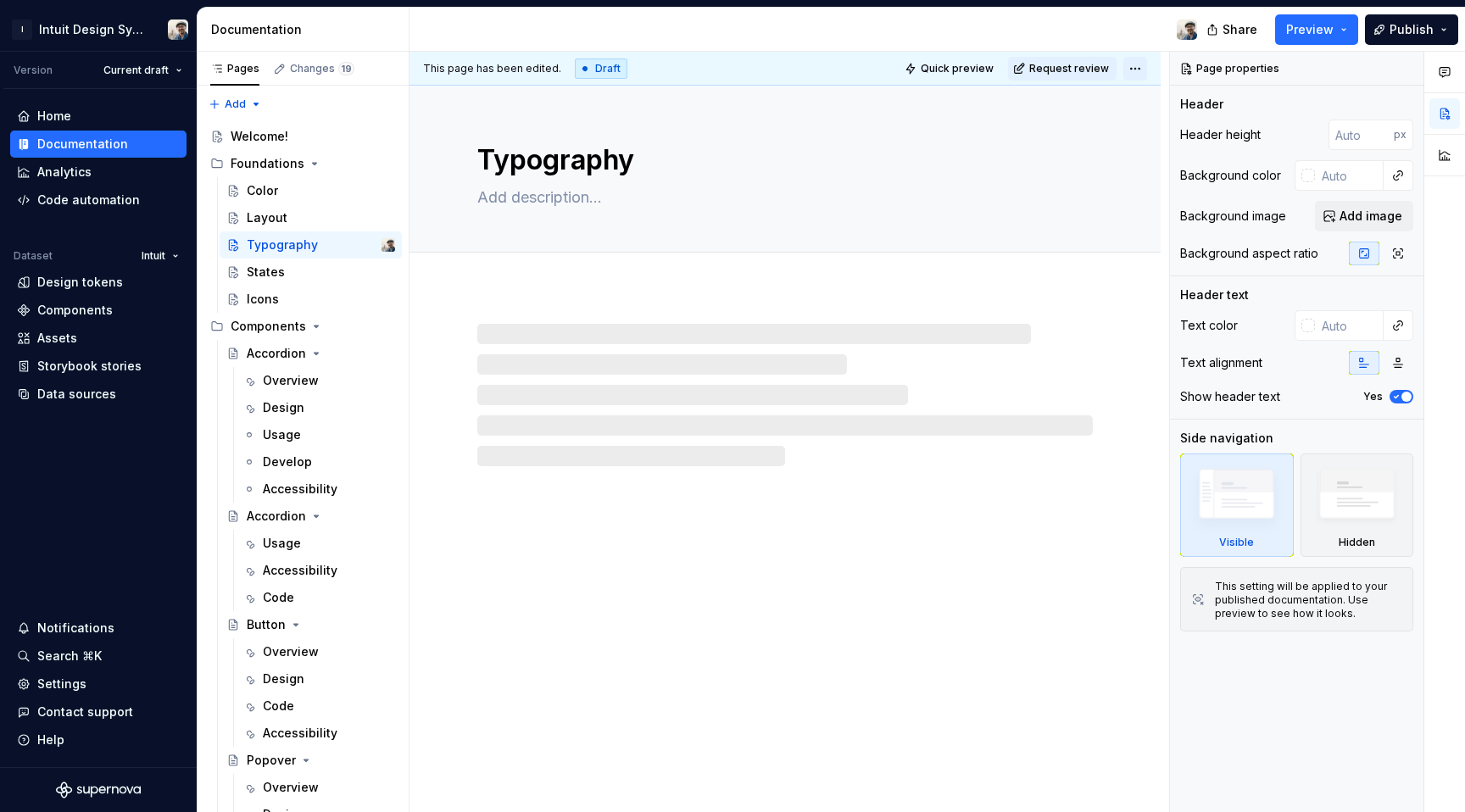
click at [1135, 76] on html "I Intuit Design System Version Current draft Home Documentation Analytics Code …" at bounding box center [732, 406] width 1465 height 812
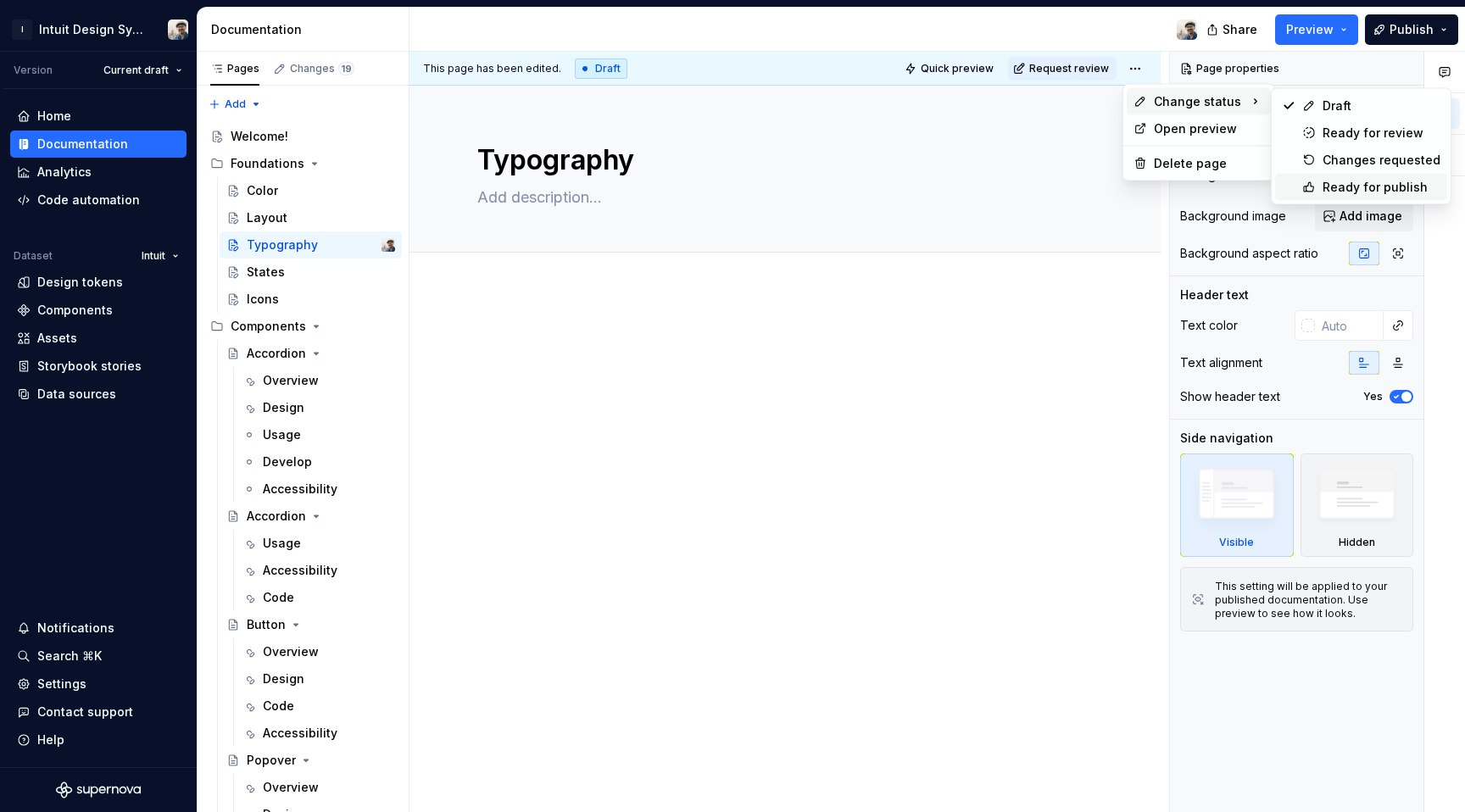
click at [1383, 176] on div "Ready for publish" at bounding box center [1361, 187] width 172 height 27
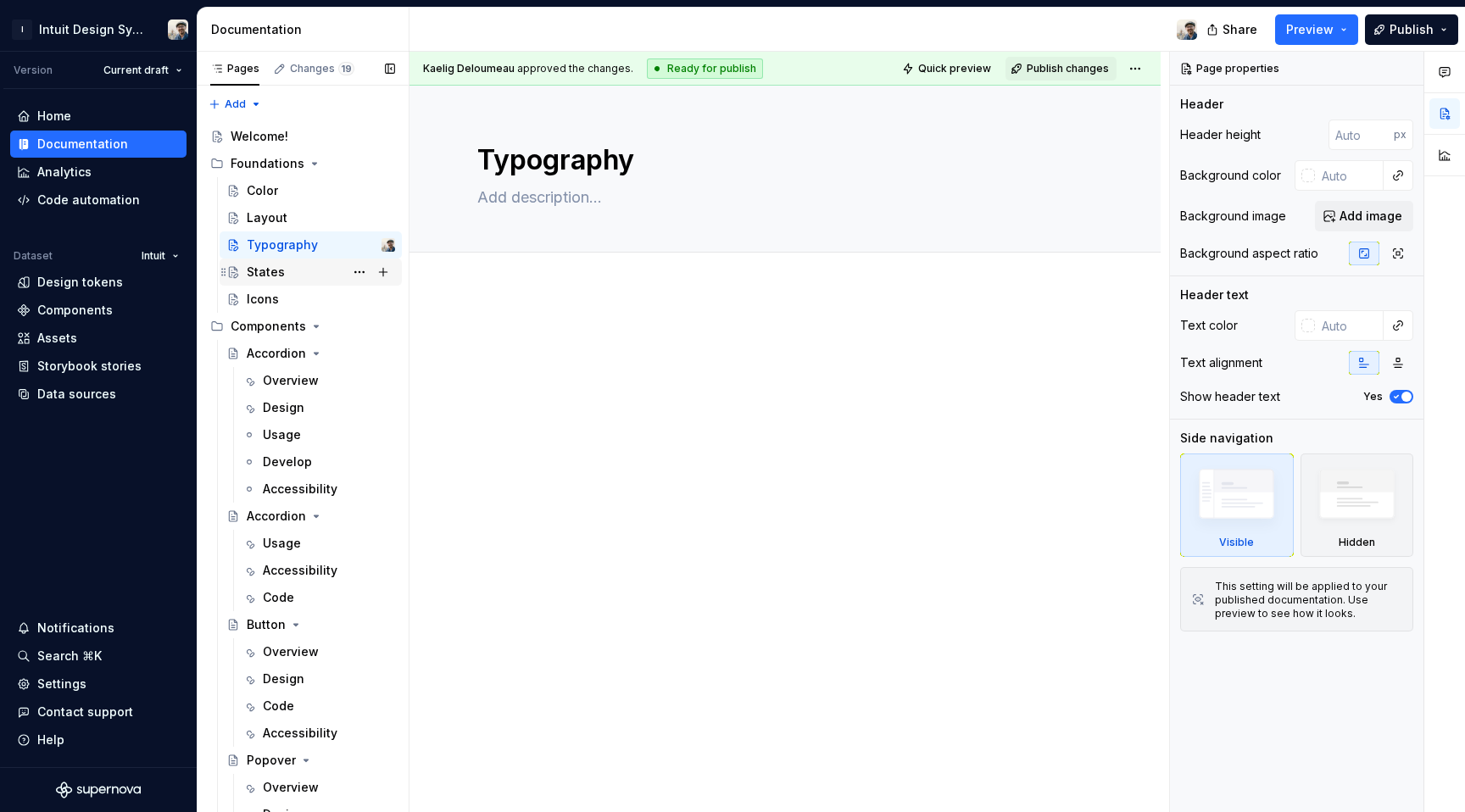
click at [255, 268] on div "States" at bounding box center [266, 272] width 38 height 17
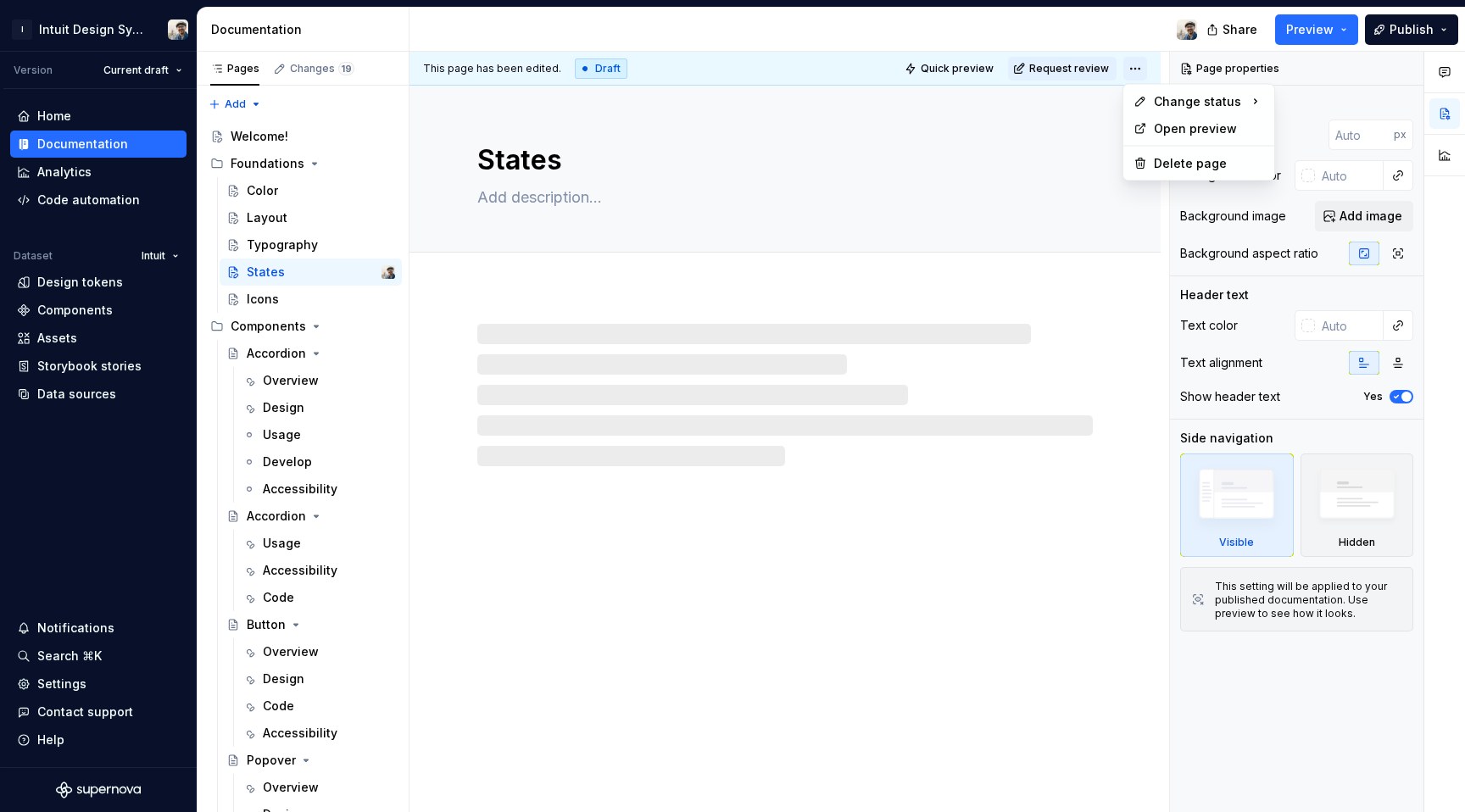
click at [1131, 73] on html "I Intuit Design System Version Current draft Home Documentation Analytics Code …" at bounding box center [732, 406] width 1465 height 812
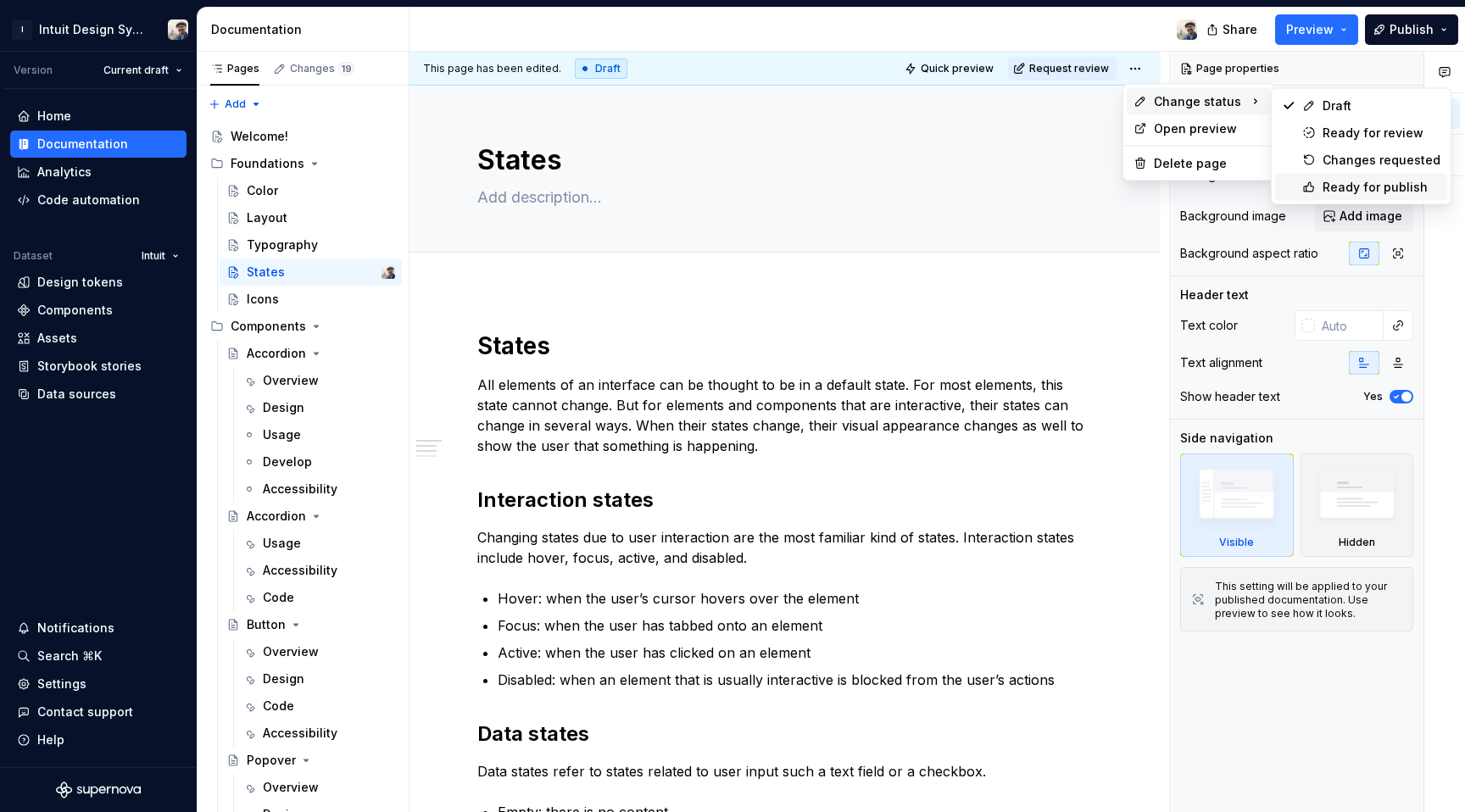
click at [1353, 181] on div "Ready for publish" at bounding box center [1382, 187] width 118 height 17
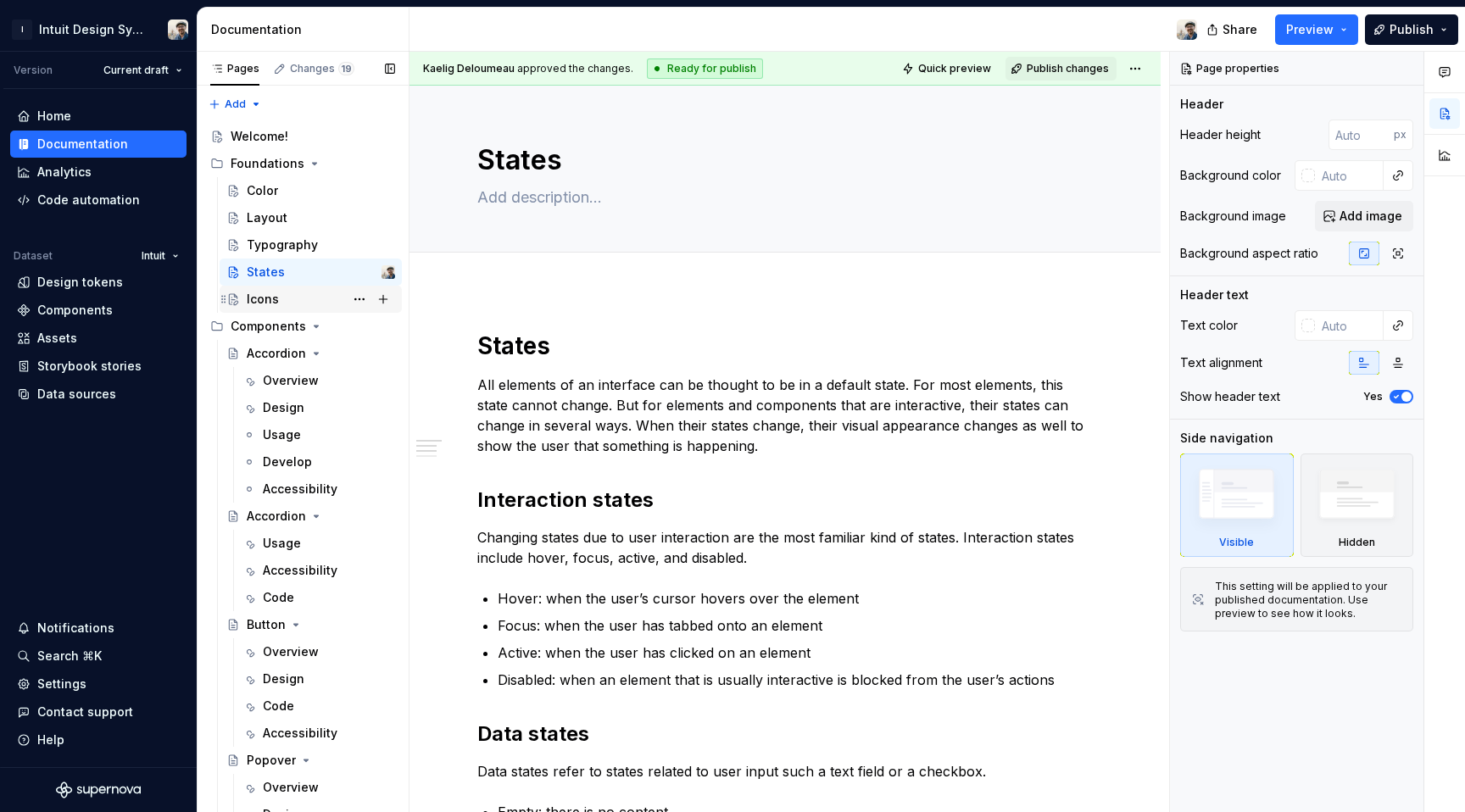
click at [275, 292] on div "Icons" at bounding box center [263, 299] width 33 height 17
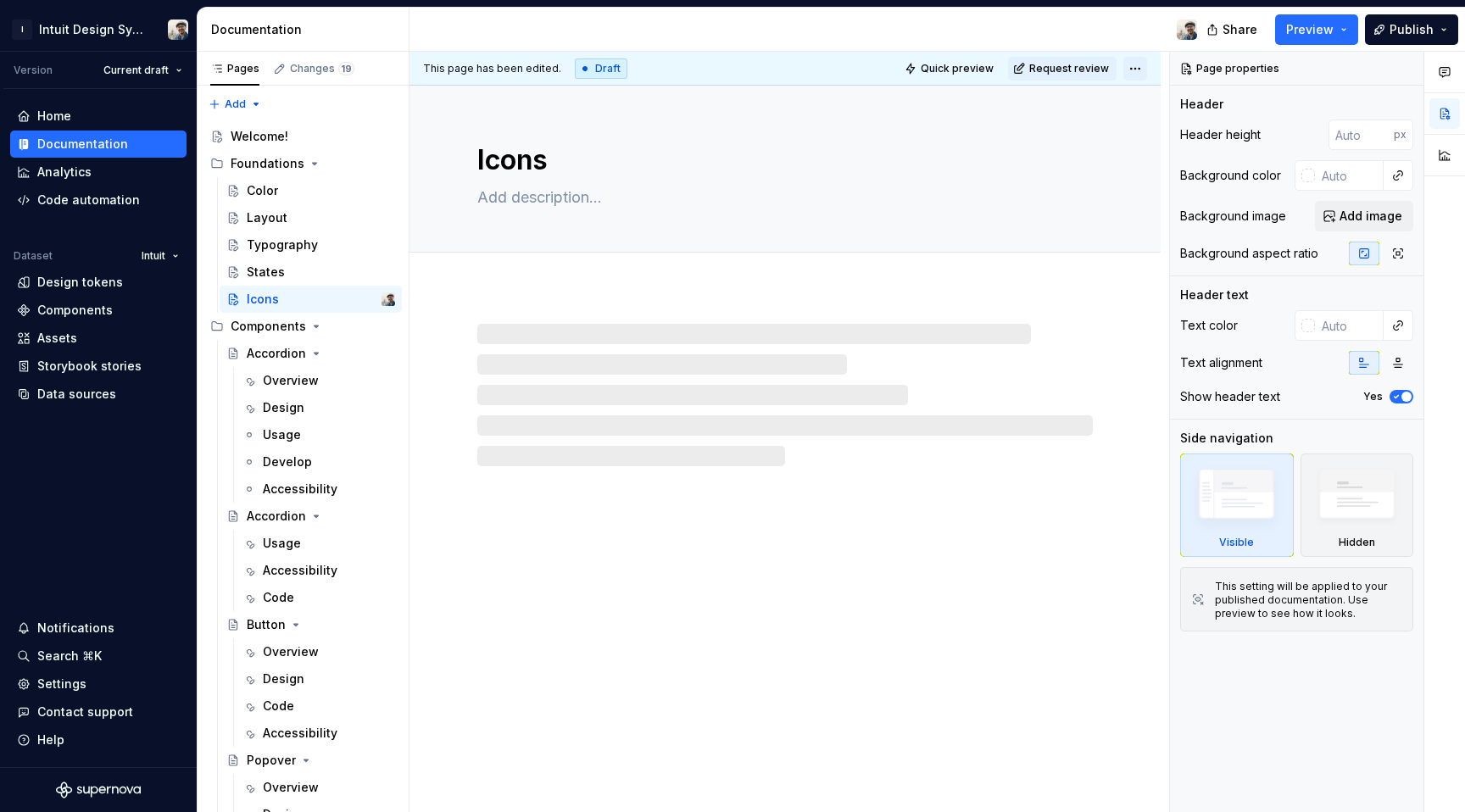
click at [1139, 66] on html "I Intuit Design System Version Current draft Home Documentation Analytics Code …" at bounding box center [732, 406] width 1465 height 812
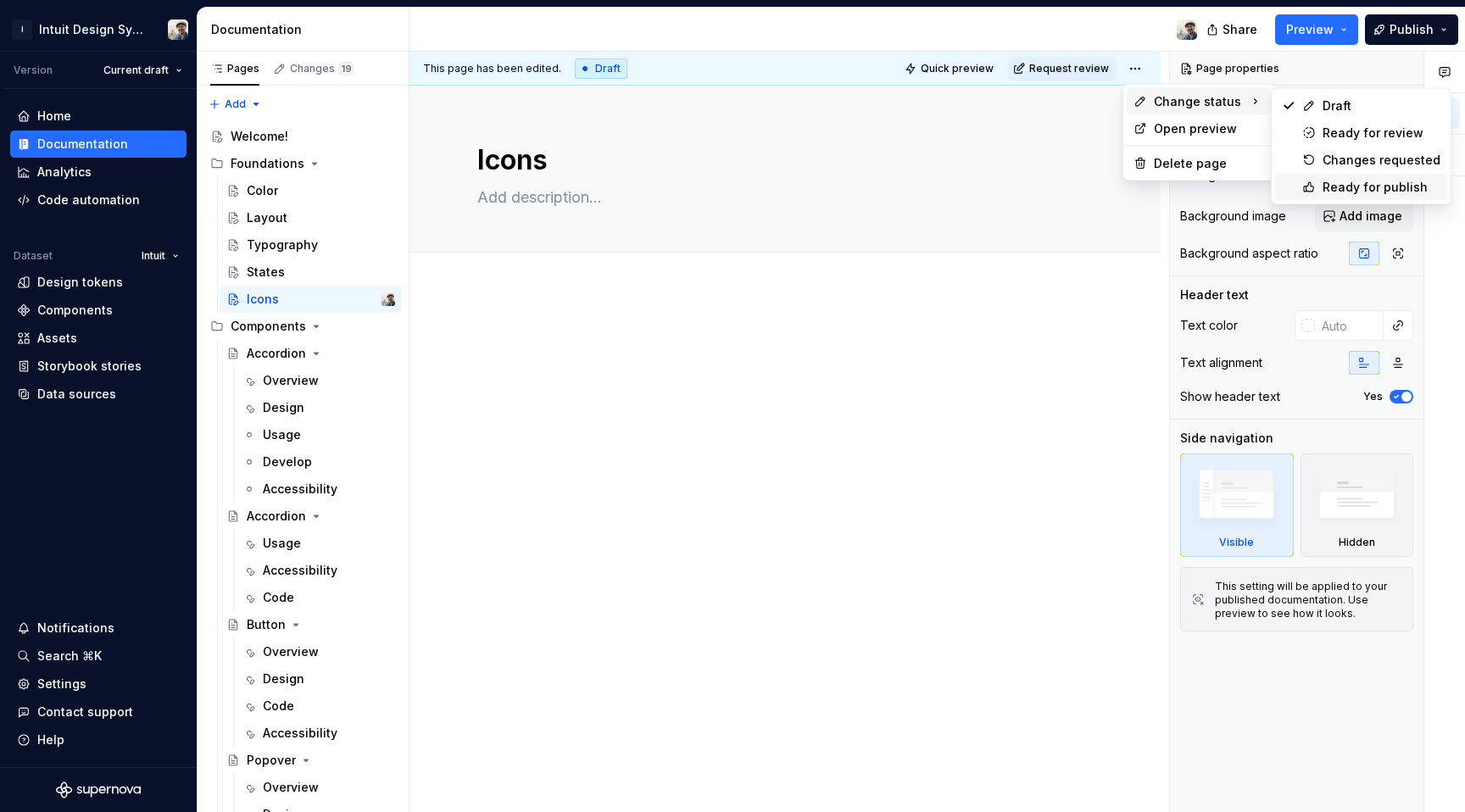
click at [1347, 181] on div "Ready for publish" at bounding box center [1382, 187] width 118 height 17
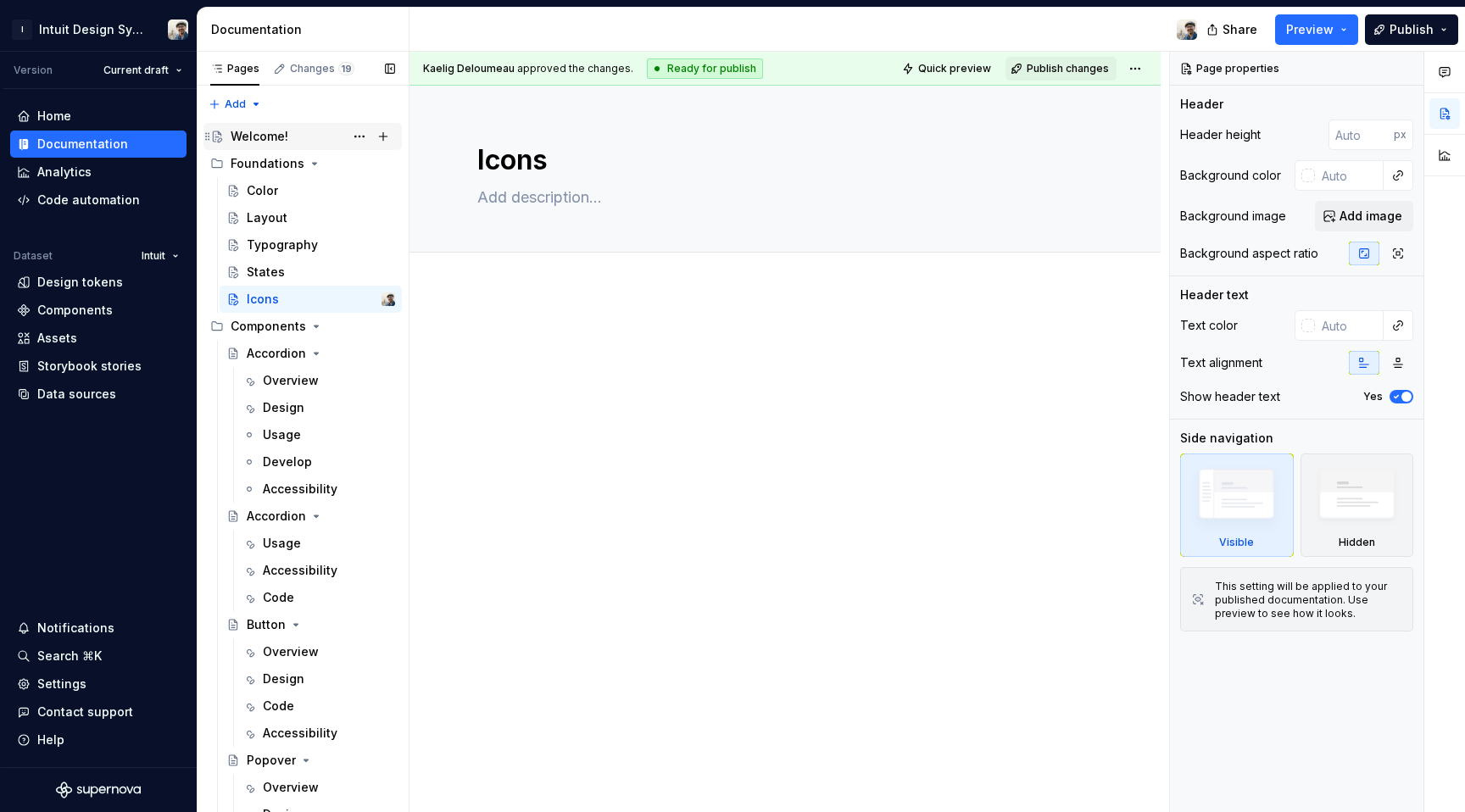
click at [250, 144] on div "Welcome!" at bounding box center [260, 137] width 58 height 17
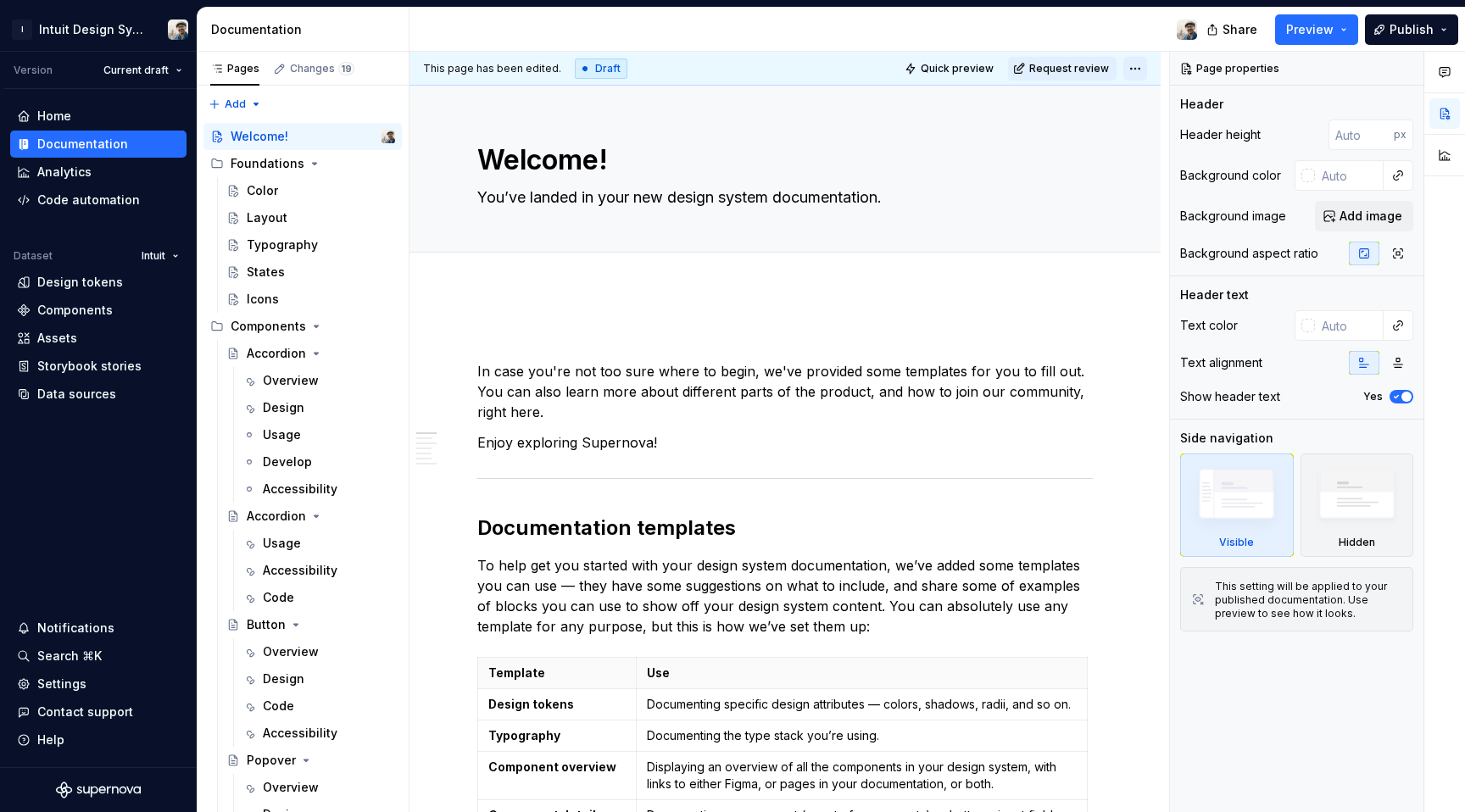
click at [1140, 76] on html "I Intuit Design System Version Current draft Home Documentation Analytics Code …" at bounding box center [732, 406] width 1465 height 812
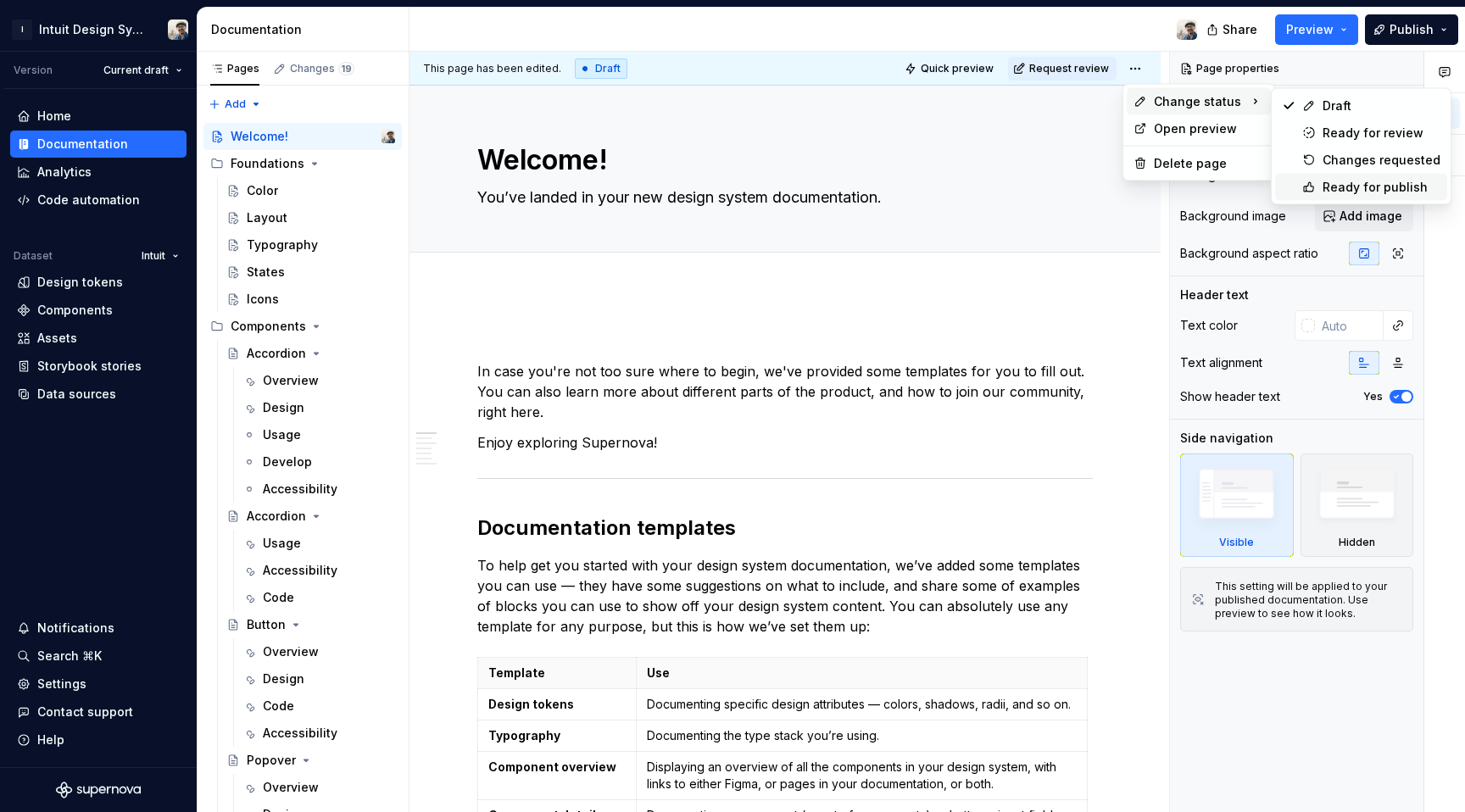
click at [1328, 177] on div "Ready for publish" at bounding box center [1361, 187] width 172 height 27
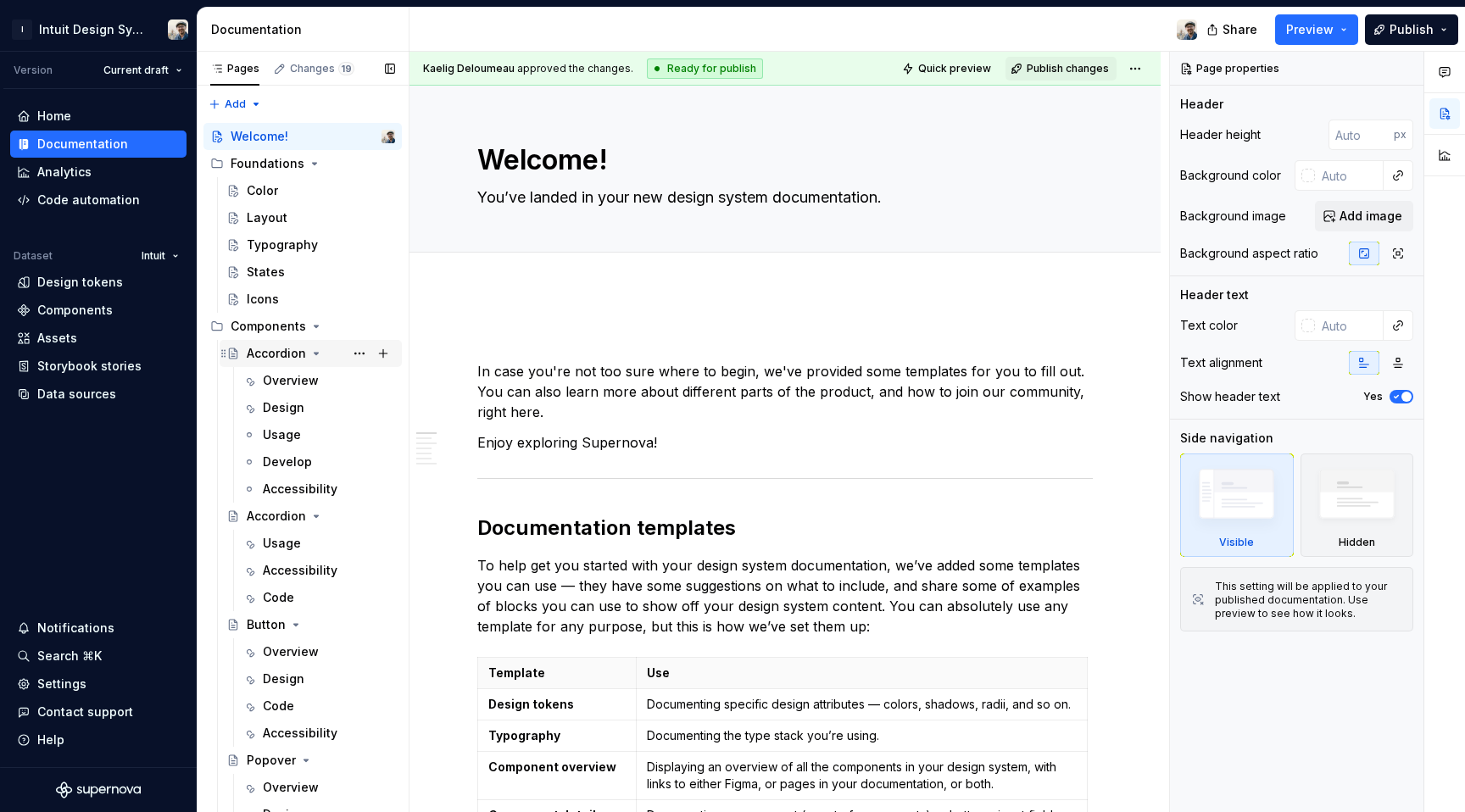
click at [290, 354] on div "Accordion" at bounding box center [277, 354] width 60 height 17
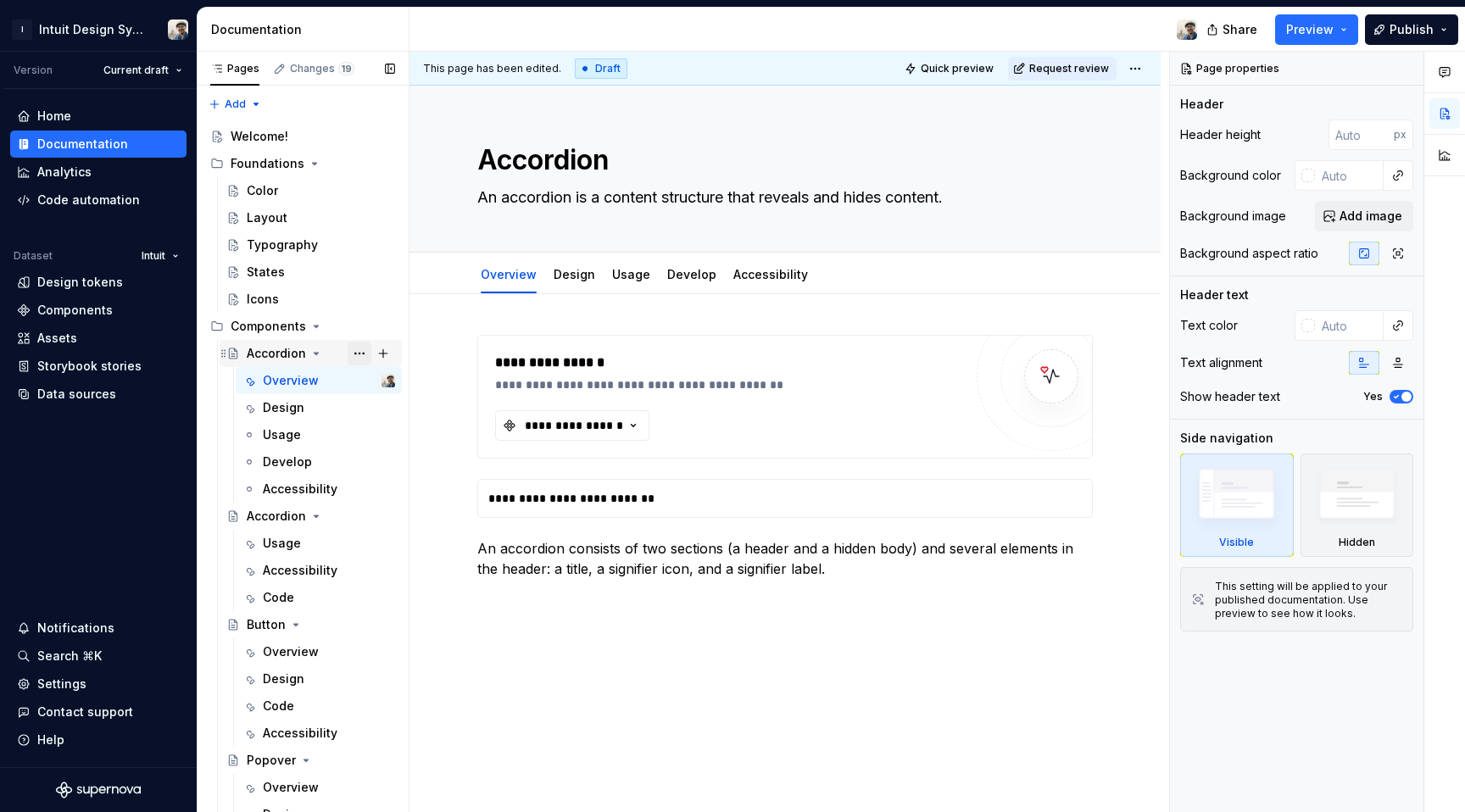
click at [348, 353] on button "Page tree" at bounding box center [359, 354] width 24 height 24
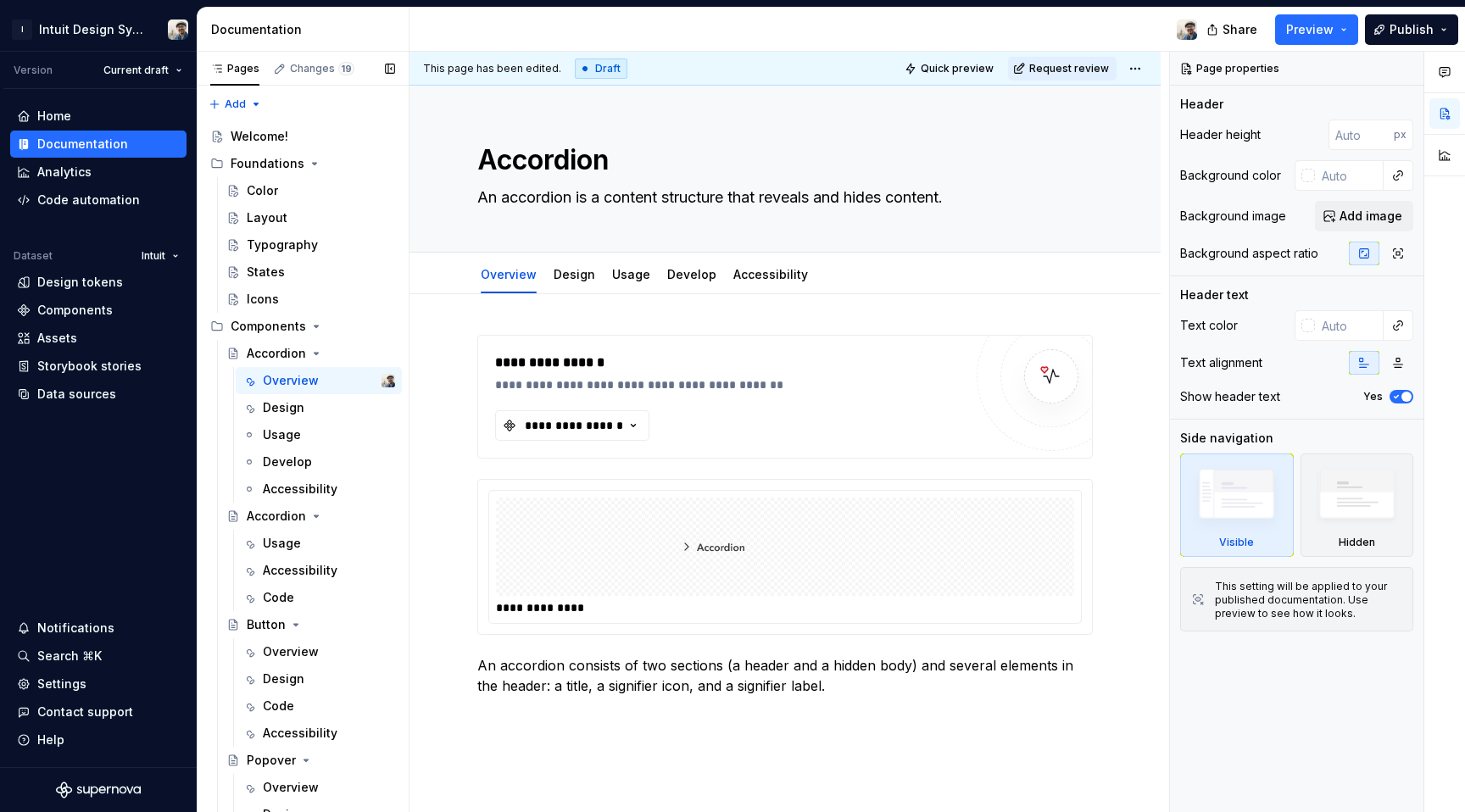
click at [348, 353] on div "Pages Changes 19 Add Accessibility guide for tree Page tree. Navigate the tree …" at bounding box center [303, 435] width 212 height 768
click at [1143, 71] on html "I Intuit Design System Version Current draft Home Documentation Analytics Code …" at bounding box center [732, 406] width 1465 height 812
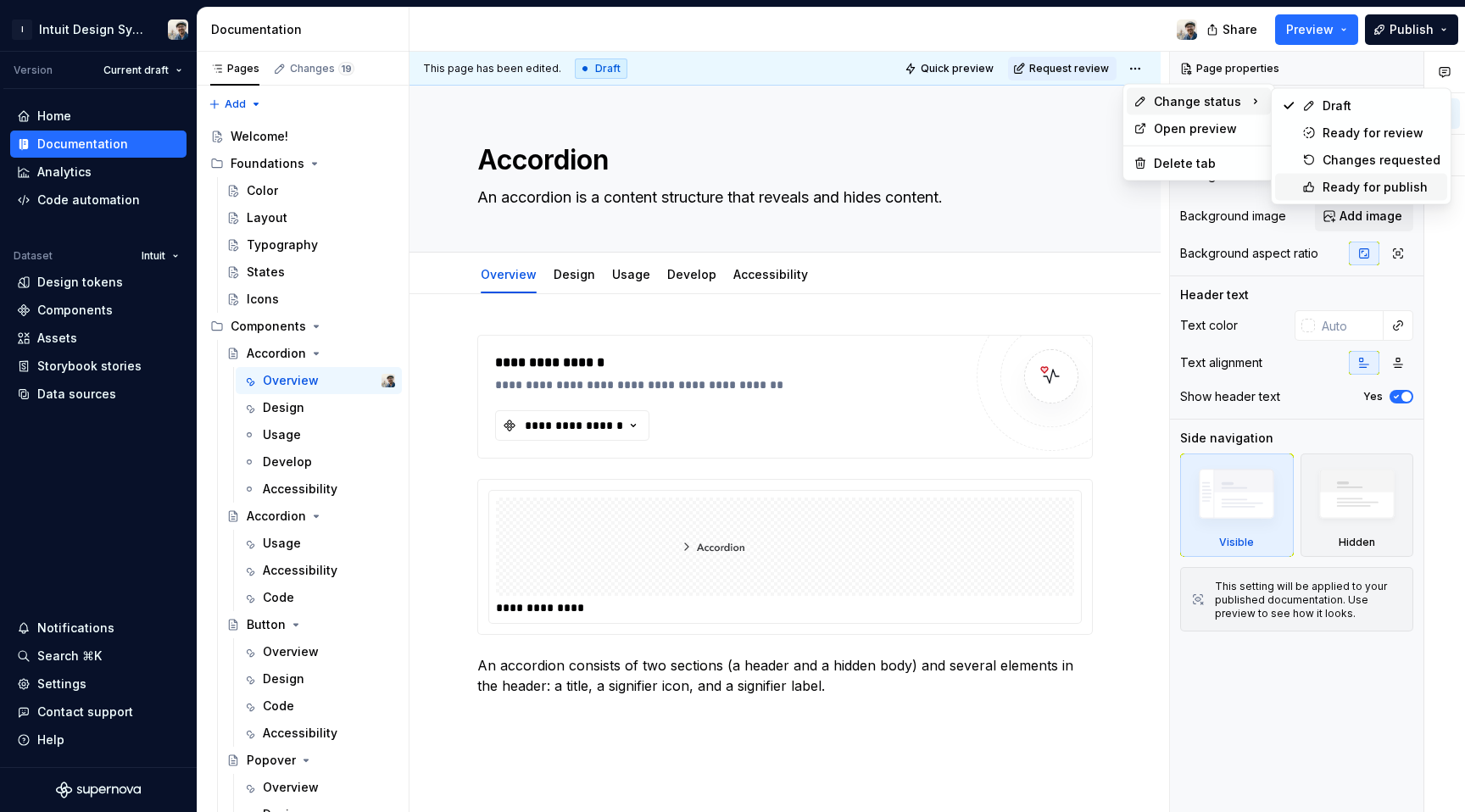
click at [1300, 183] on div "Ready for publish" at bounding box center [1361, 187] width 172 height 27
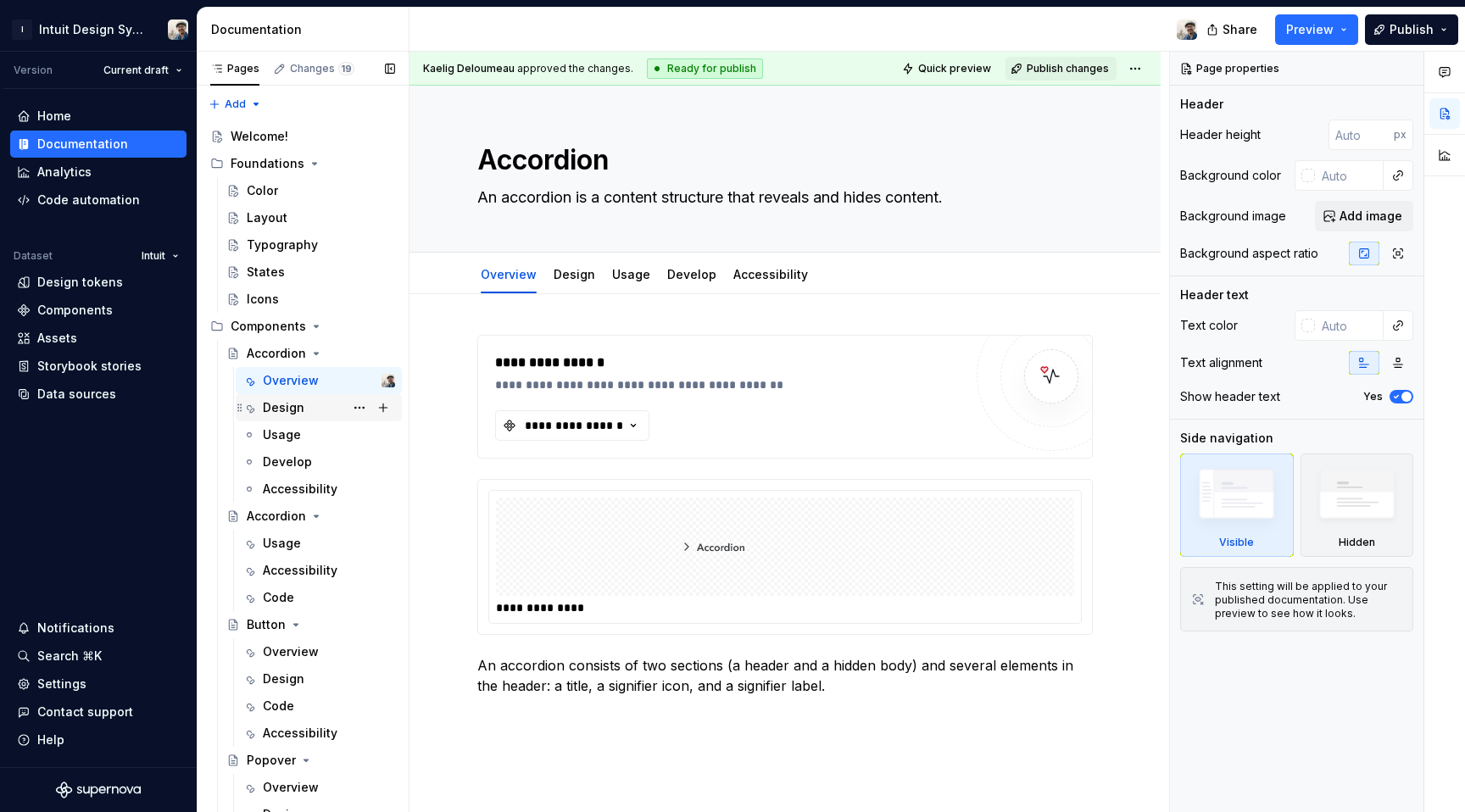
click at [302, 416] on div "Design" at bounding box center [329, 408] width 132 height 24
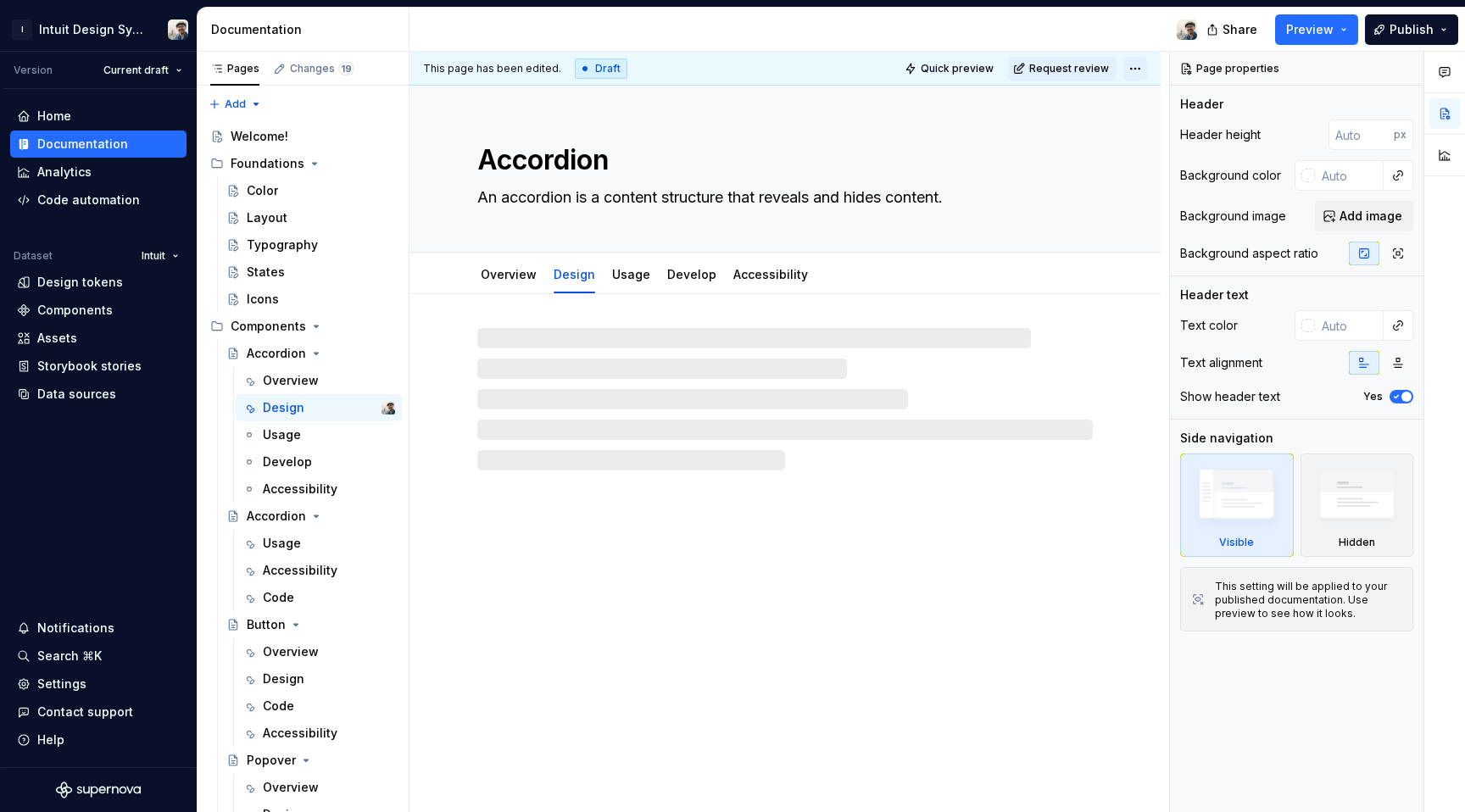
click at [1134, 66] on html "I Intuit Design System Version Current draft Home Documentation Analytics Code …" at bounding box center [732, 406] width 1465 height 812
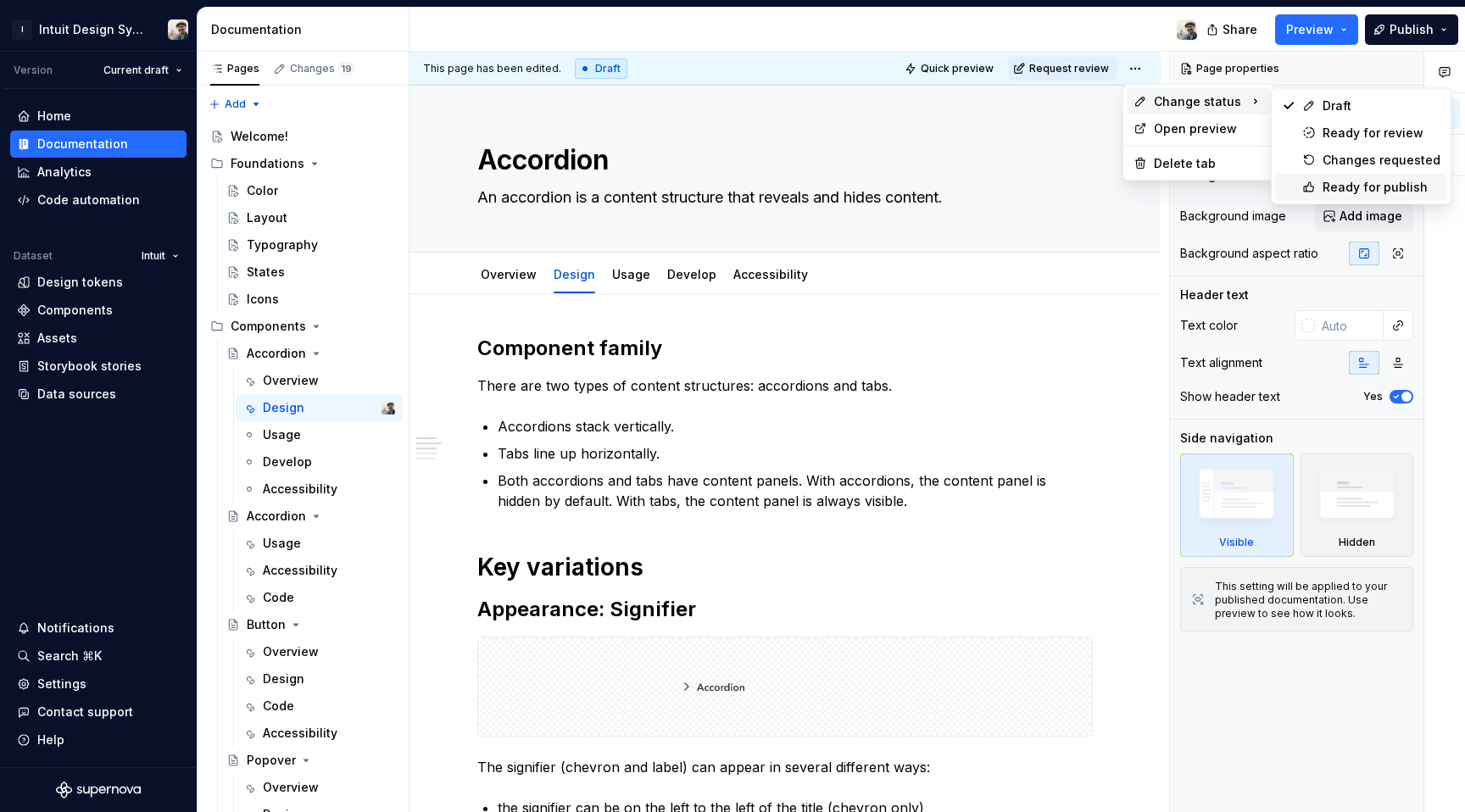
click at [1337, 184] on div "Ready for publish" at bounding box center [1382, 187] width 118 height 17
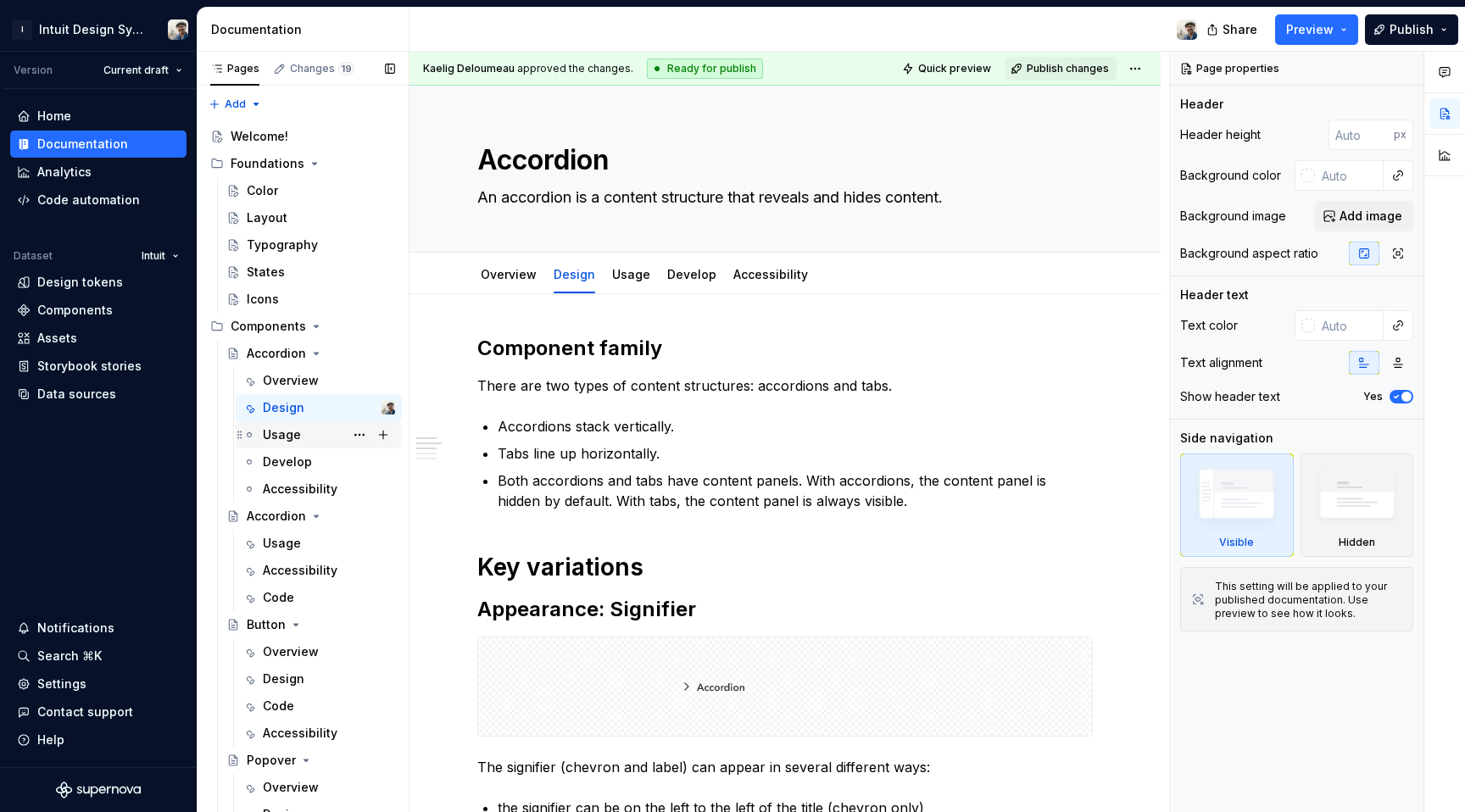
click at [301, 436] on div "Usage" at bounding box center [329, 435] width 132 height 24
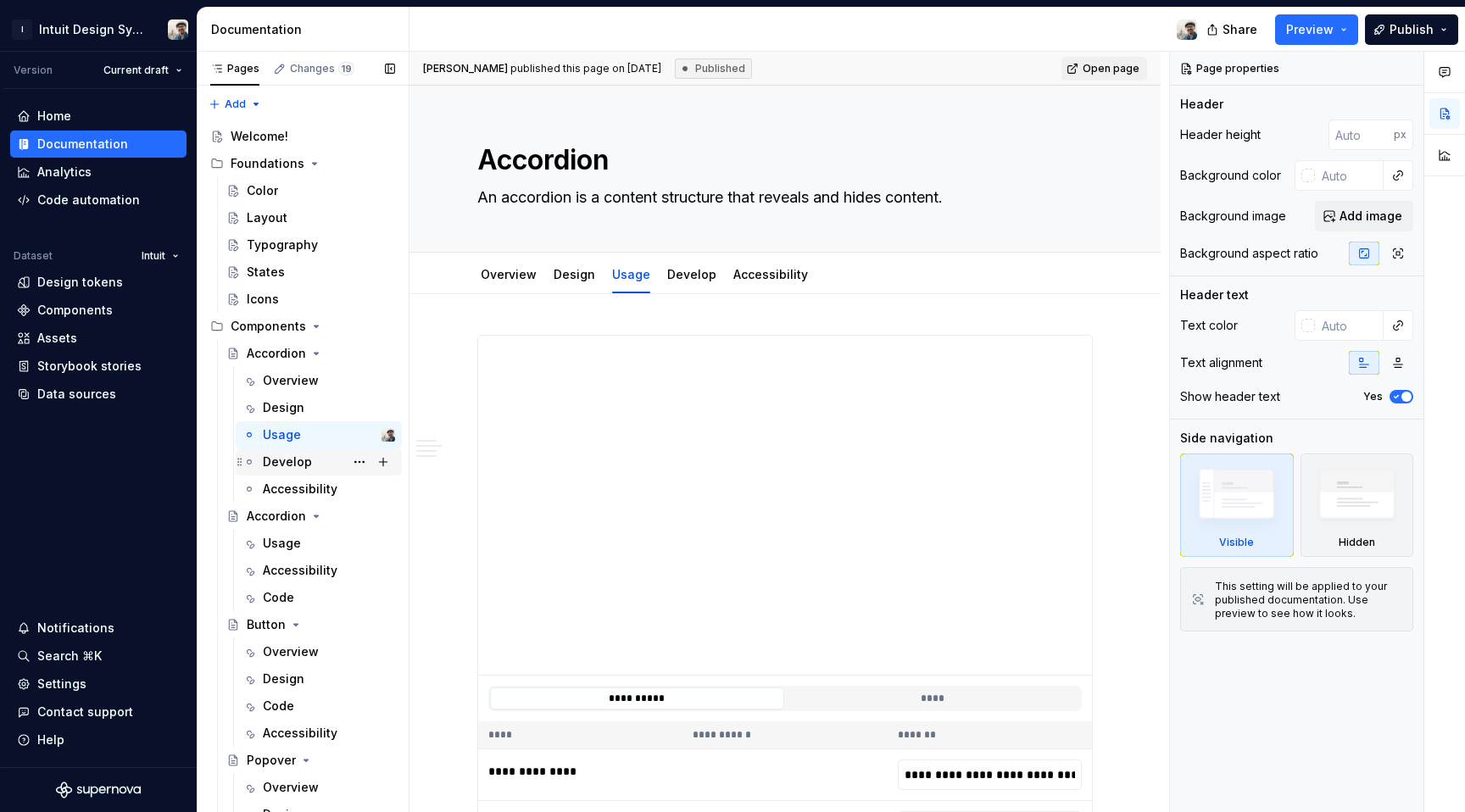
click at [299, 457] on div "Develop" at bounding box center [288, 462] width 49 height 17
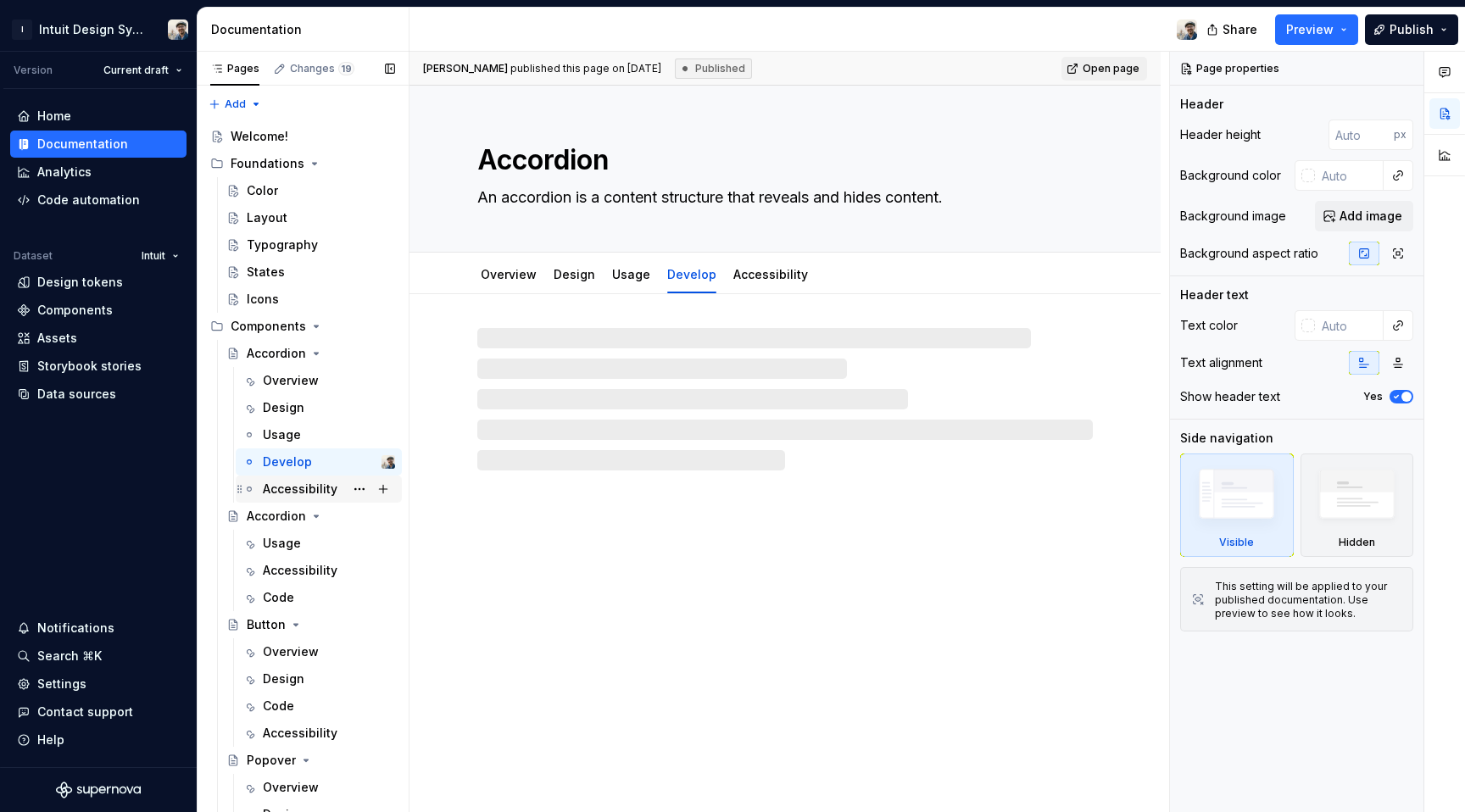
click at [304, 487] on div "Accessibility" at bounding box center [300, 489] width 75 height 17
click at [287, 535] on div "Usage" at bounding box center [282, 543] width 38 height 17
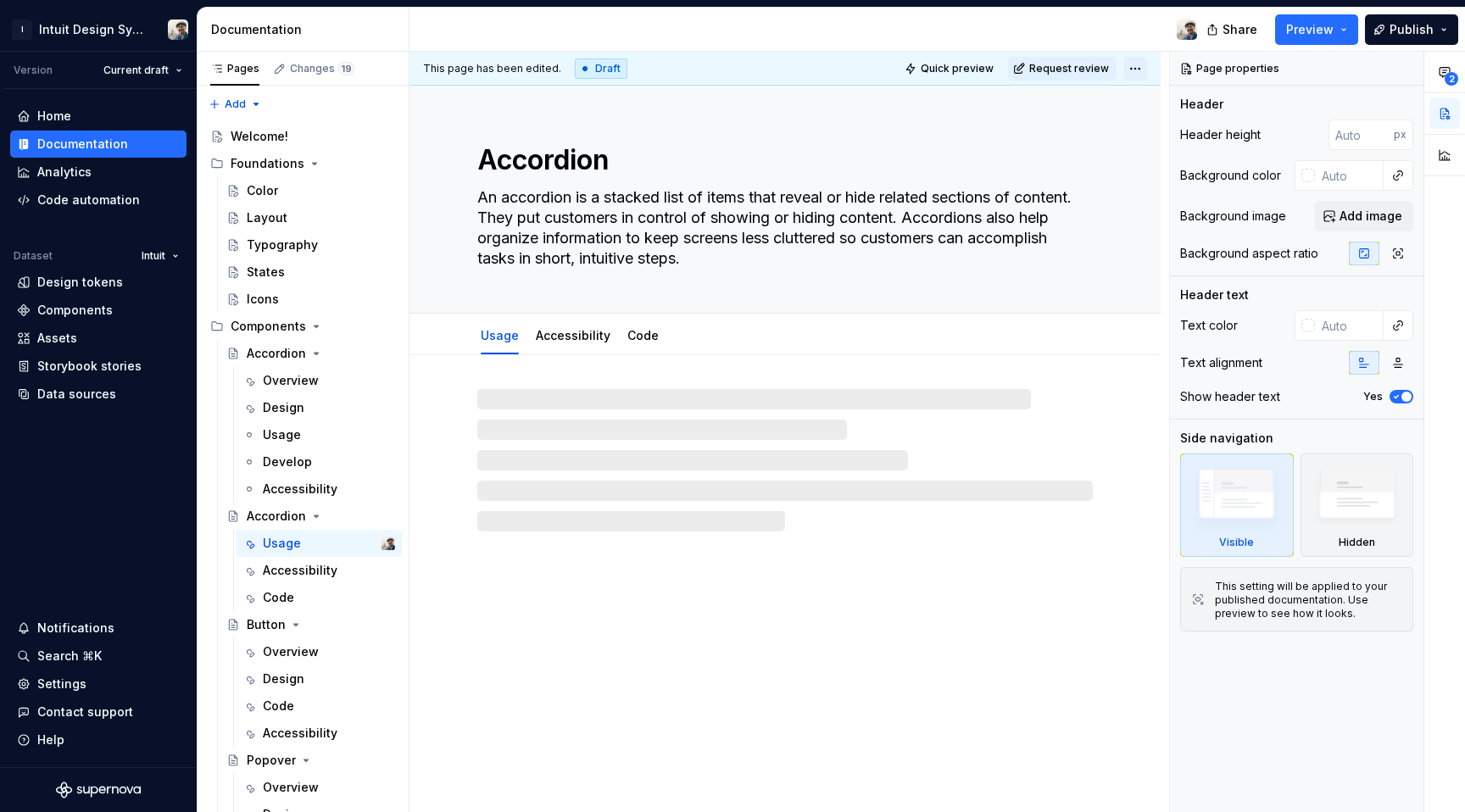
click at [1138, 67] on html "I Intuit Design System Version Current draft Home Documentation Analytics Code …" at bounding box center [732, 406] width 1465 height 812
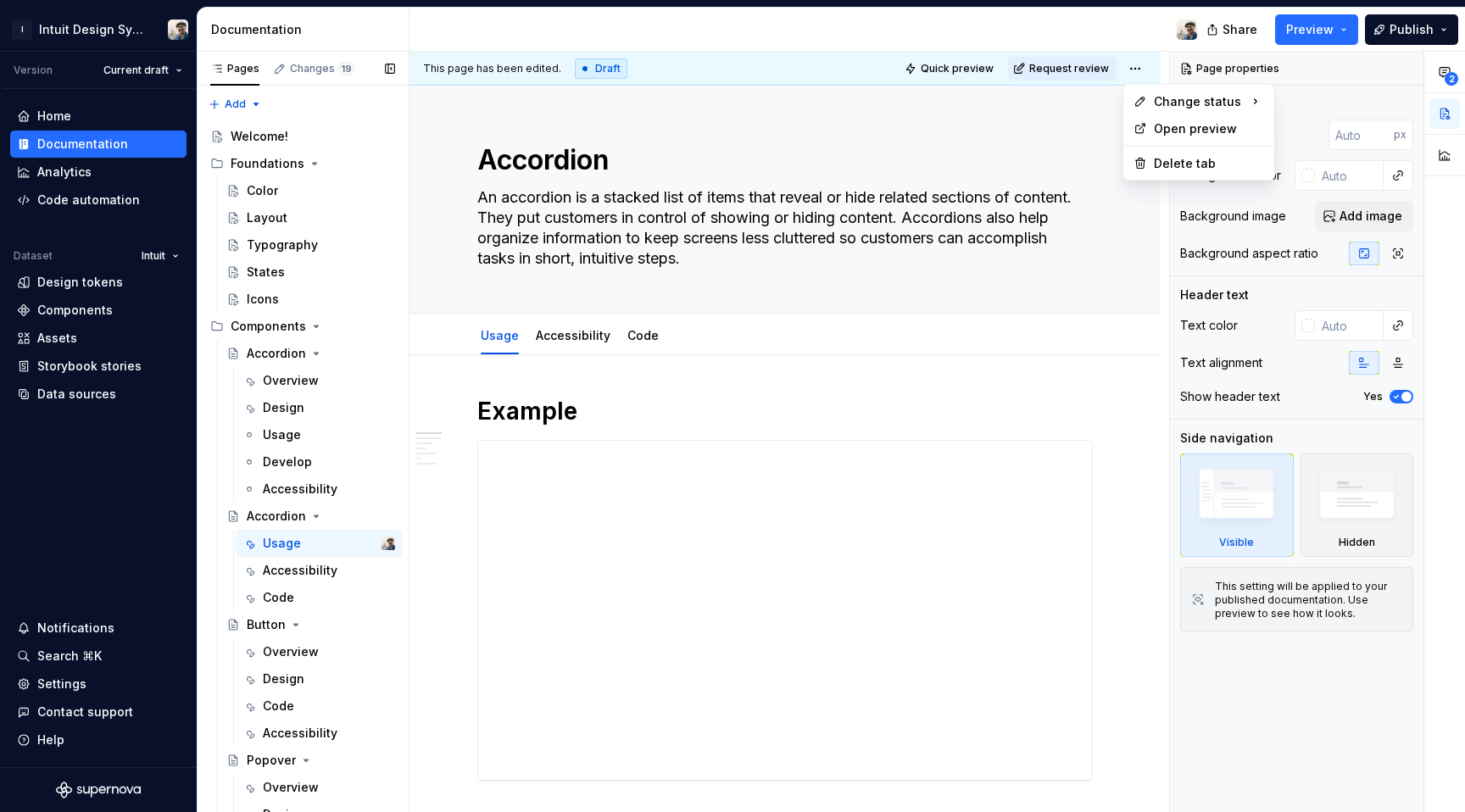
click at [293, 640] on div "Pages Changes 19 Add Accessibility guide for tree Page tree. Navigate the tree …" at bounding box center [303, 435] width 212 height 768
click at [296, 647] on div "Overview" at bounding box center [291, 652] width 56 height 17
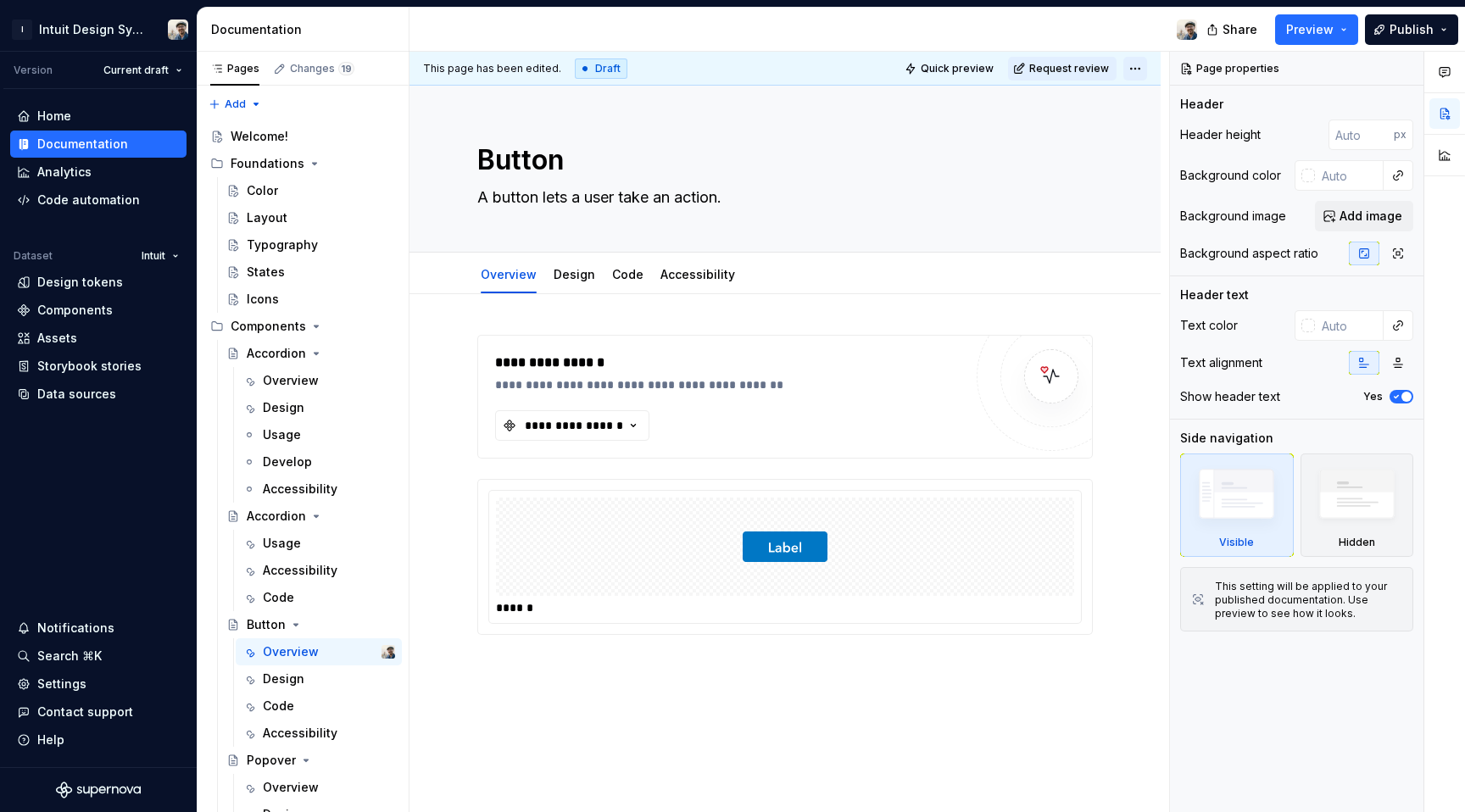
click at [1138, 72] on html "I Intuit Design System Version Current draft Home Documentation Analytics Code …" at bounding box center [732, 406] width 1465 height 812
click at [588, 263] on html "I Intuit Design System Version Current draft Home Documentation Analytics Code …" at bounding box center [732, 406] width 1465 height 812
click at [588, 263] on div "Design" at bounding box center [574, 275] width 55 height 27
click at [591, 277] on div "Design" at bounding box center [574, 275] width 55 height 27
click at [565, 318] on div "**********" at bounding box center [785, 616] width 751 height 645
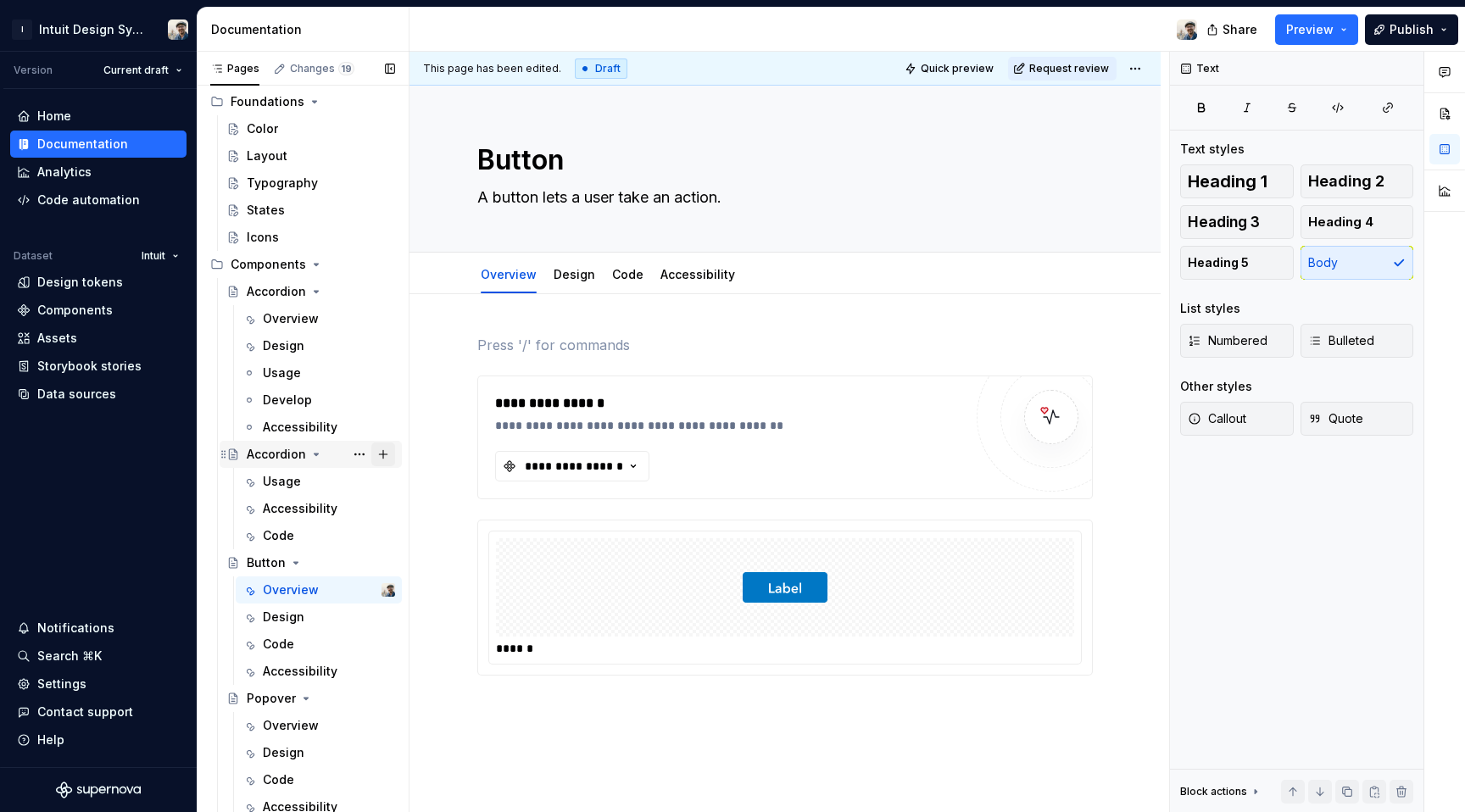
scroll to position [66, 0]
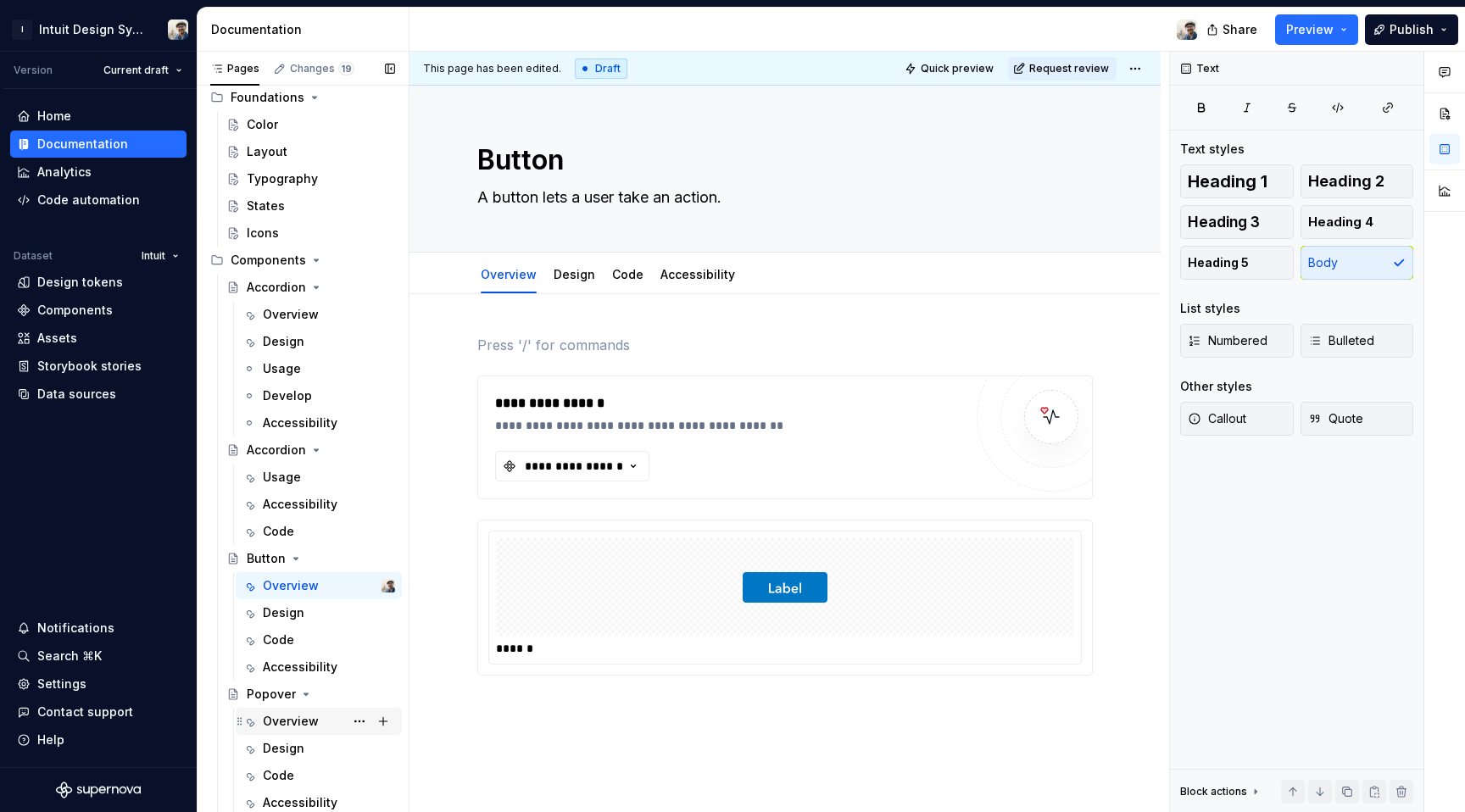
click at [287, 720] on div "Overview" at bounding box center [291, 721] width 56 height 17
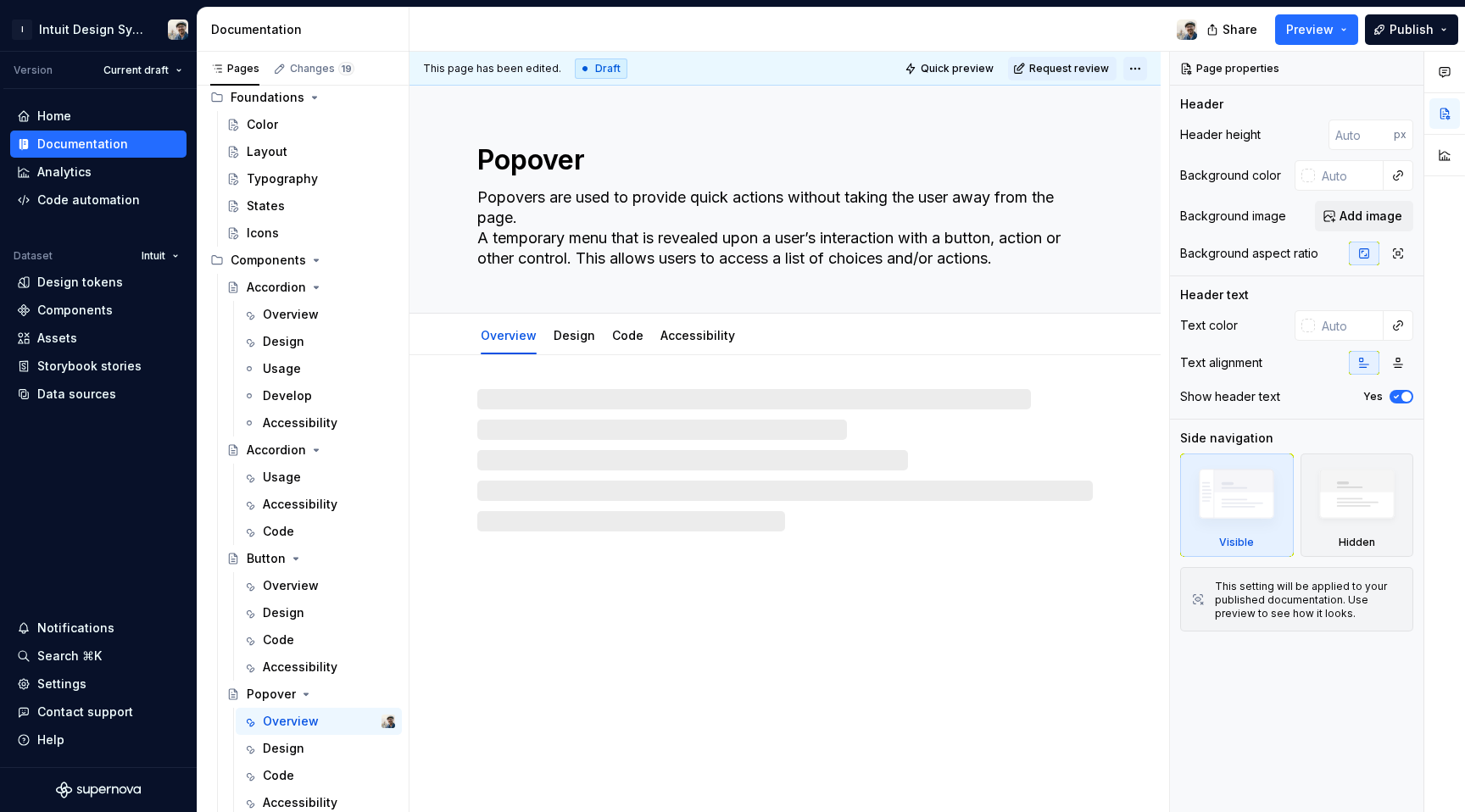
click at [1145, 68] on html "I Intuit Design System Version Current draft Home Documentation Analytics Code …" at bounding box center [732, 406] width 1465 height 812
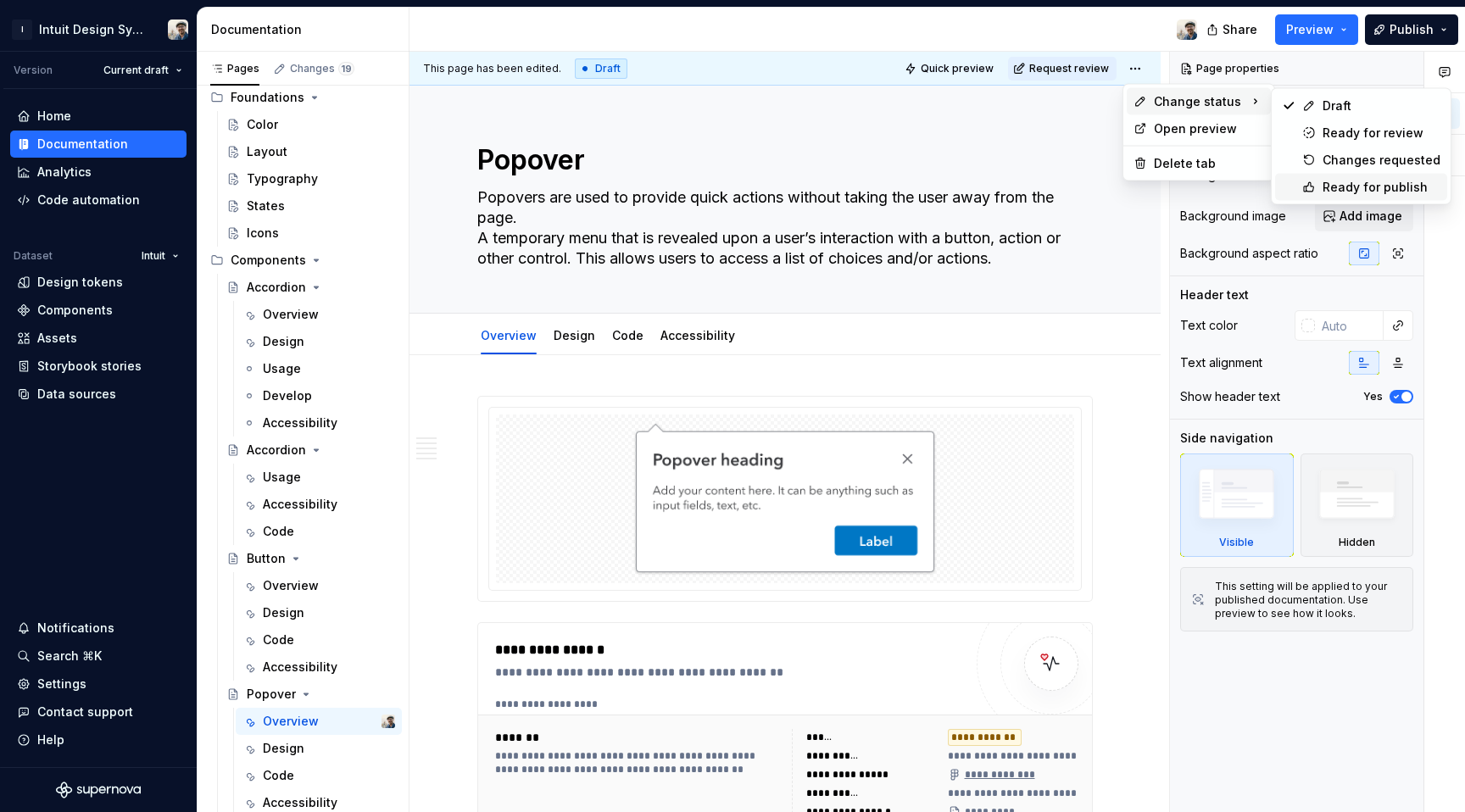
click at [1332, 179] on div "Ready for publish" at bounding box center [1382, 187] width 118 height 17
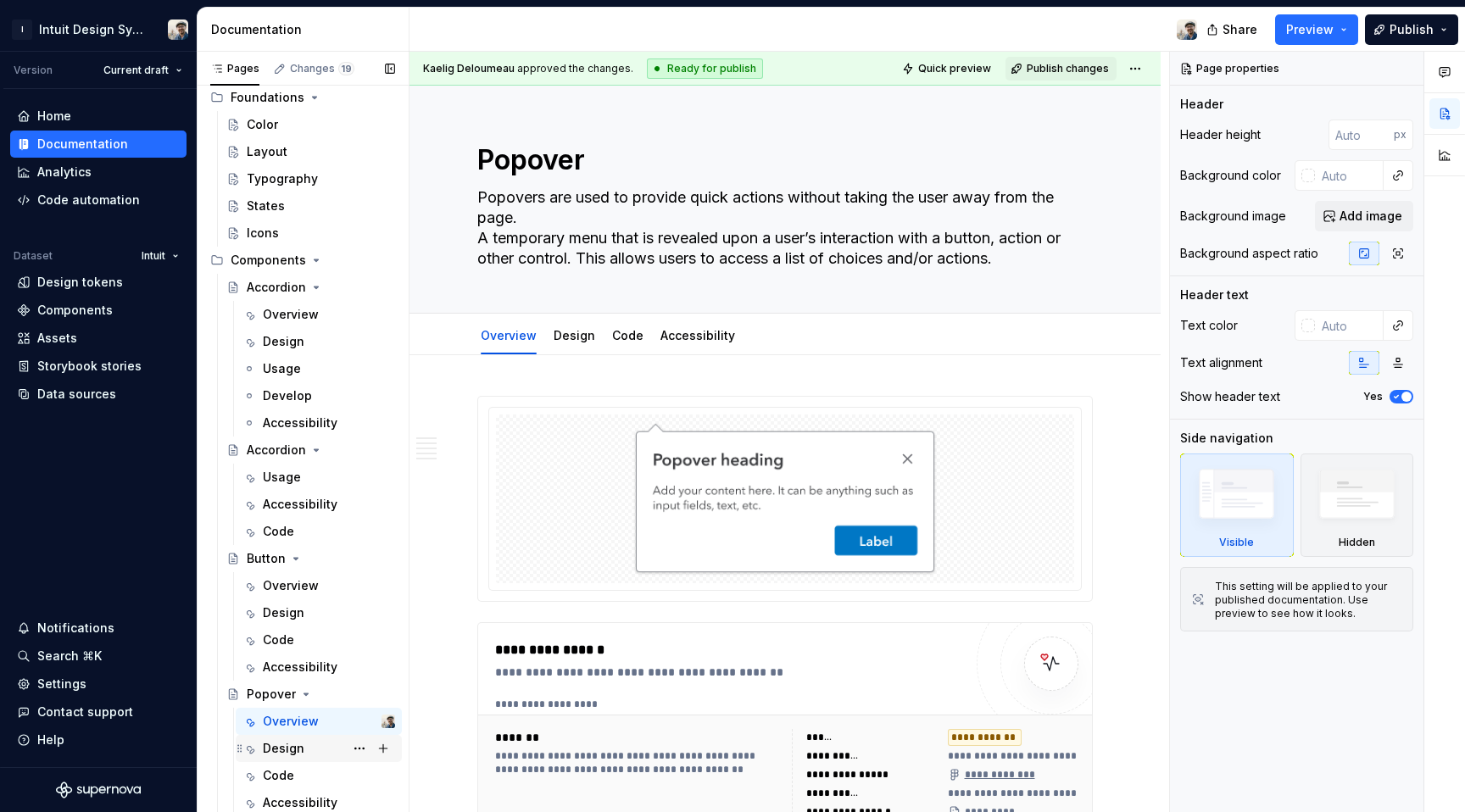
click at [286, 747] on div "Design" at bounding box center [284, 748] width 42 height 17
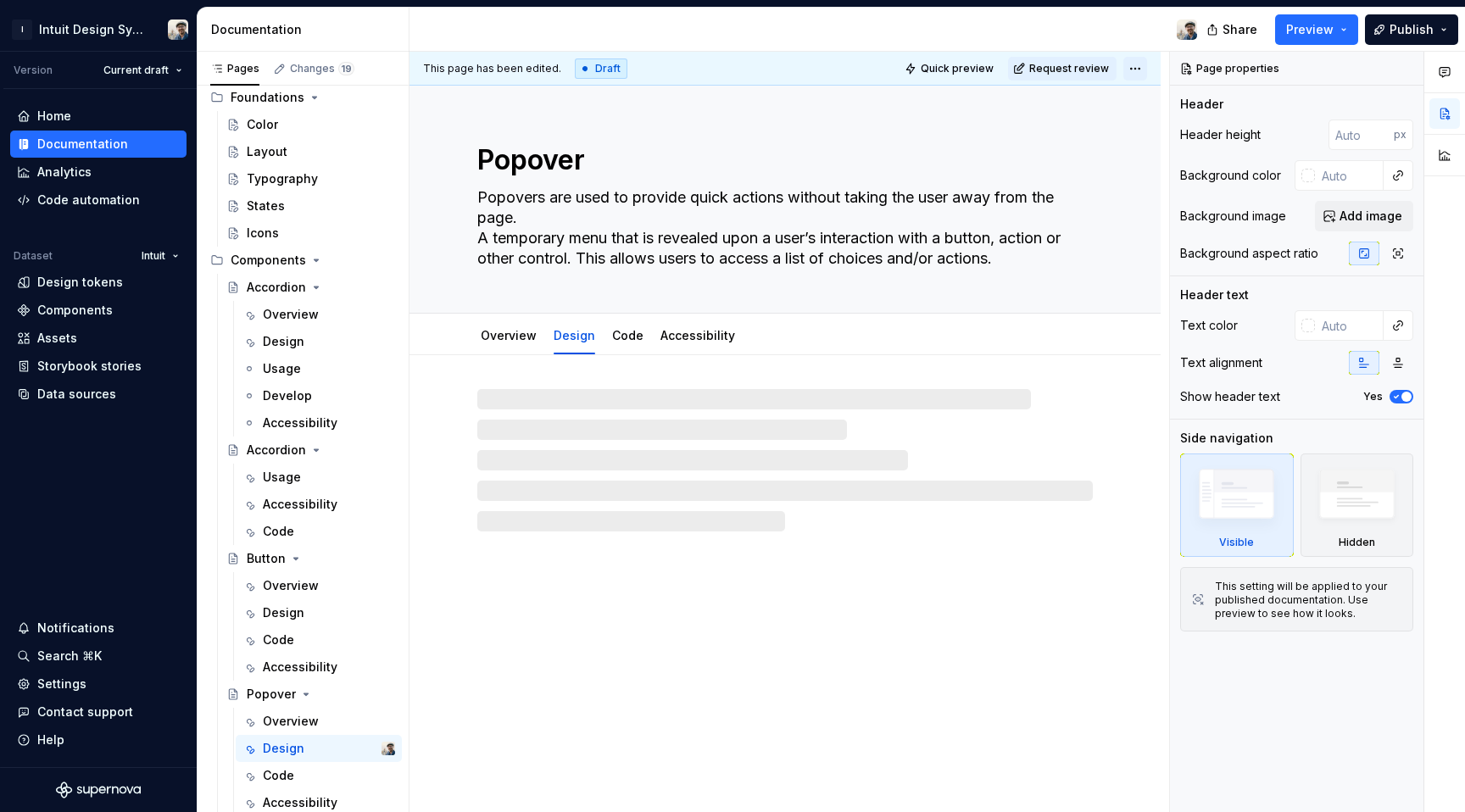
click at [1139, 63] on html "I Intuit Design System Version Current draft Home Documentation Analytics Code …" at bounding box center [732, 406] width 1465 height 812
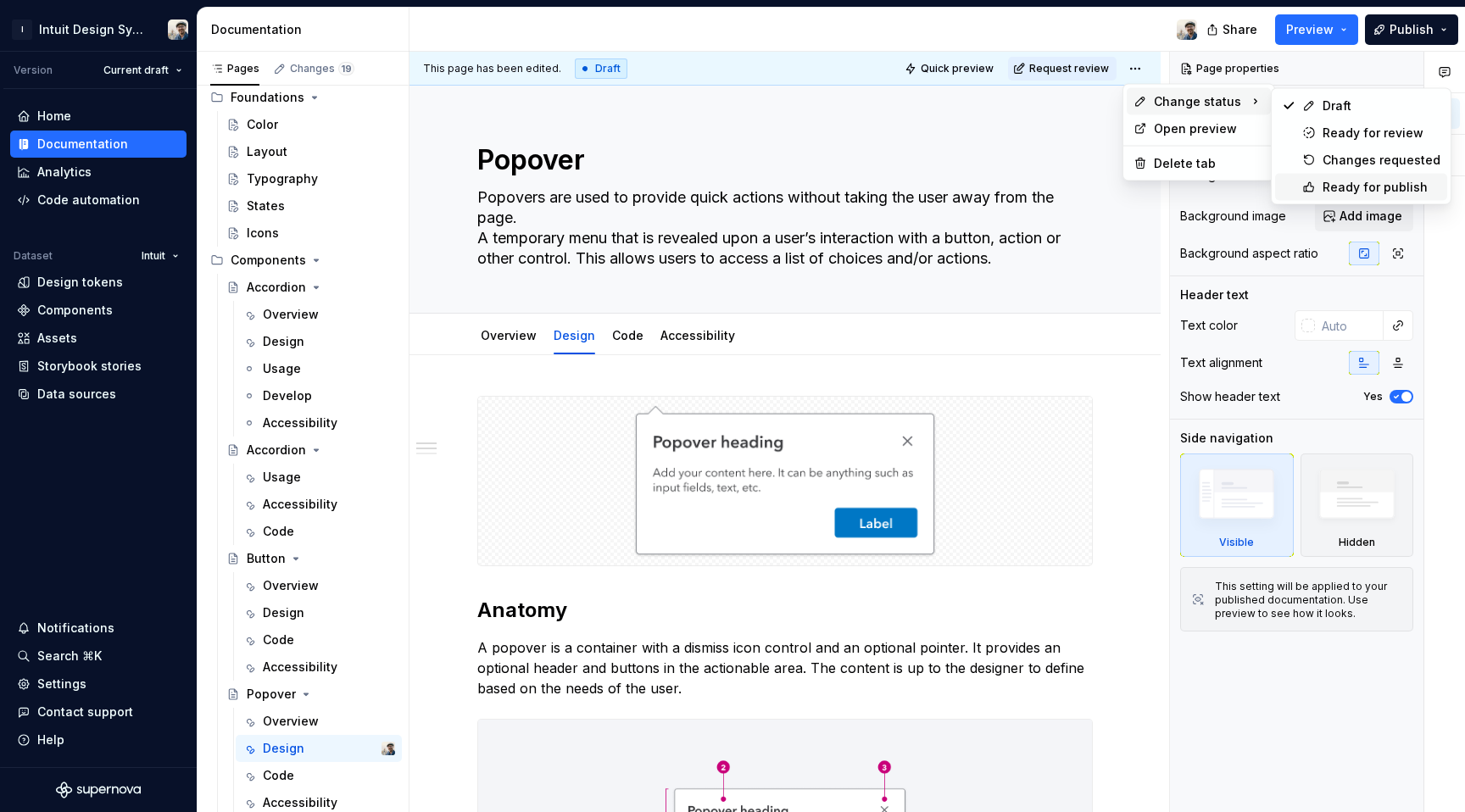
click at [1308, 181] on icon at bounding box center [1309, 187] width 14 height 14
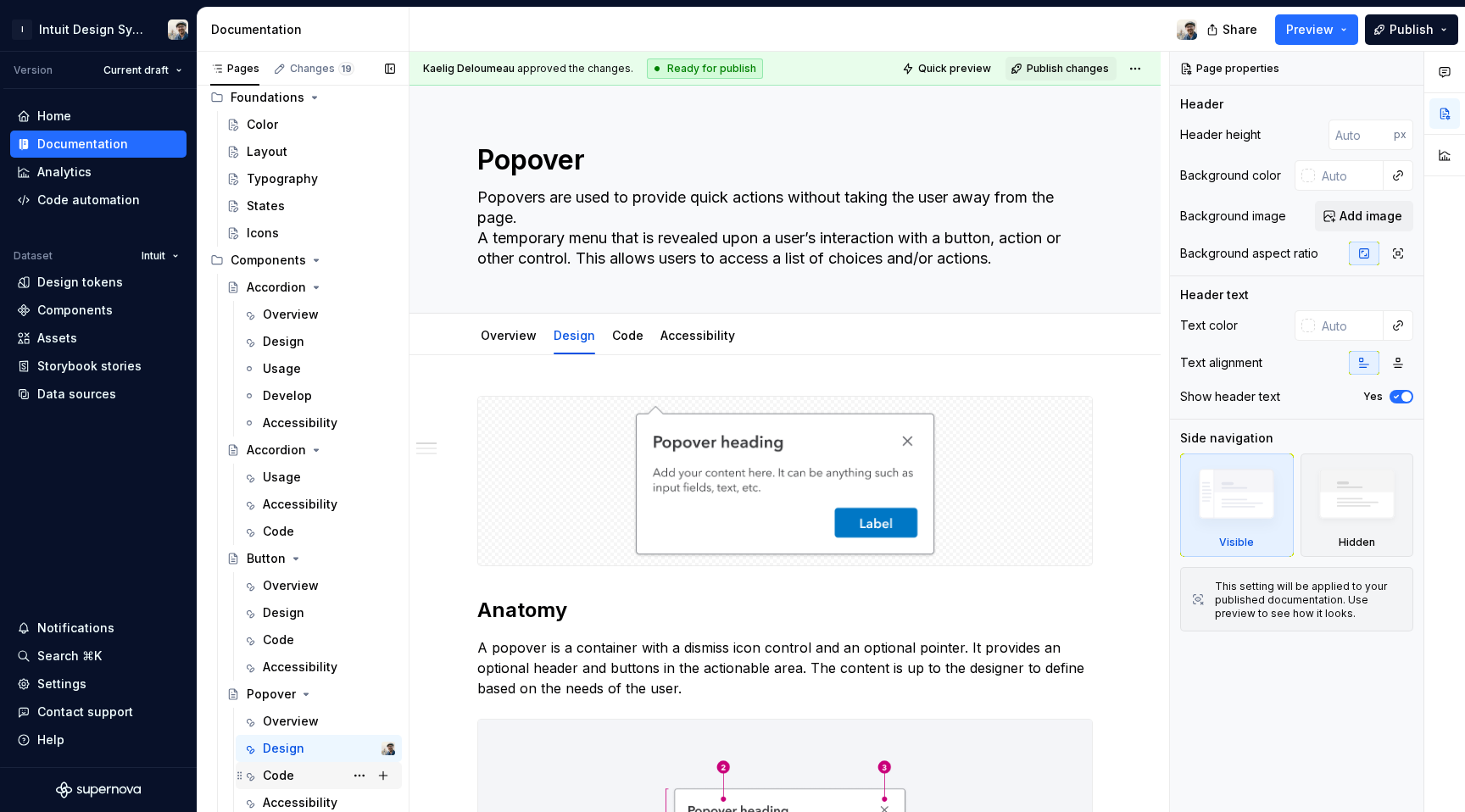
click at [271, 786] on div "Code" at bounding box center [329, 776] width 132 height 24
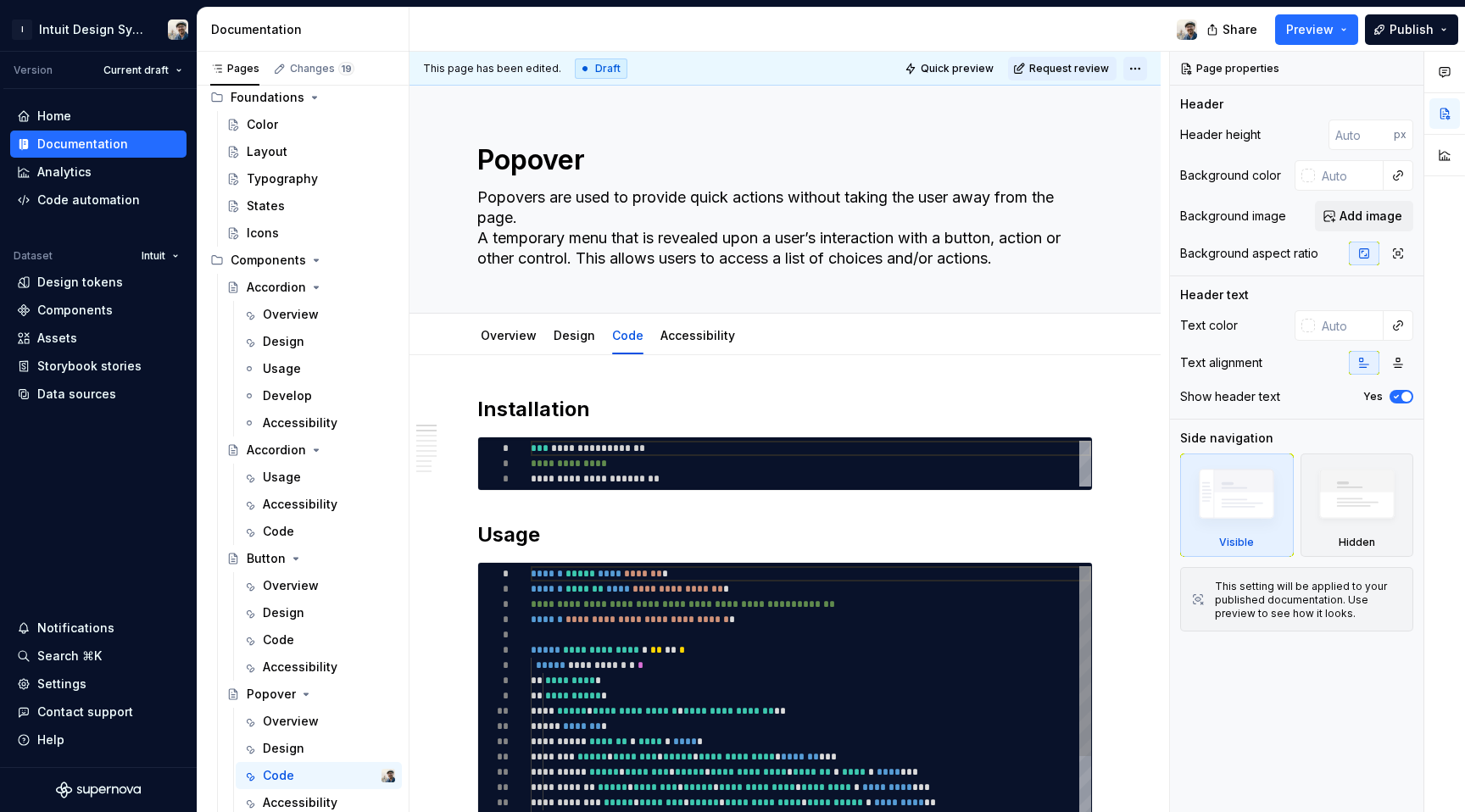
click at [1128, 75] on html "I Intuit Design System Version Current draft Home Documentation Analytics Code …" at bounding box center [732, 406] width 1465 height 812
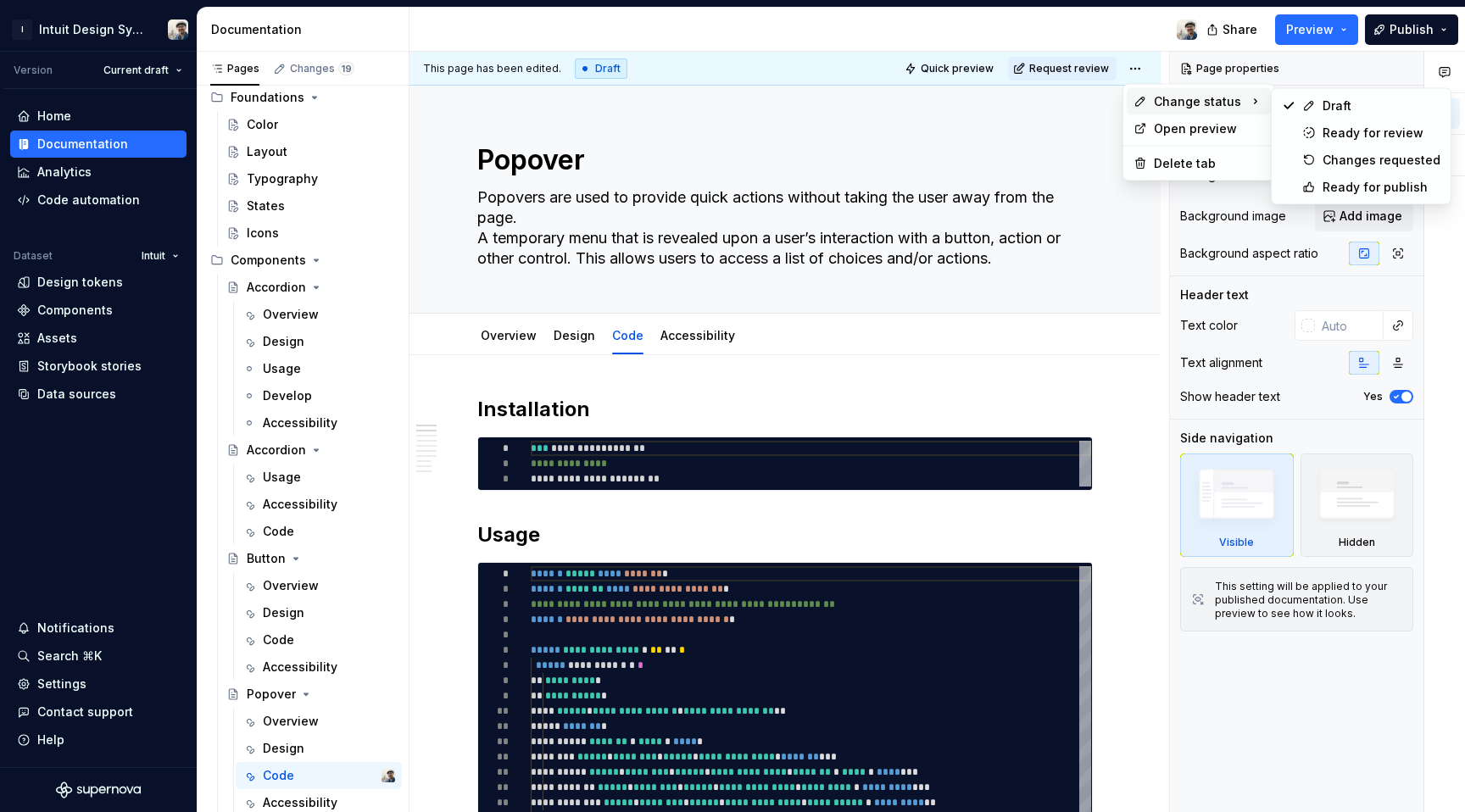
scroll to position [1544, 0]
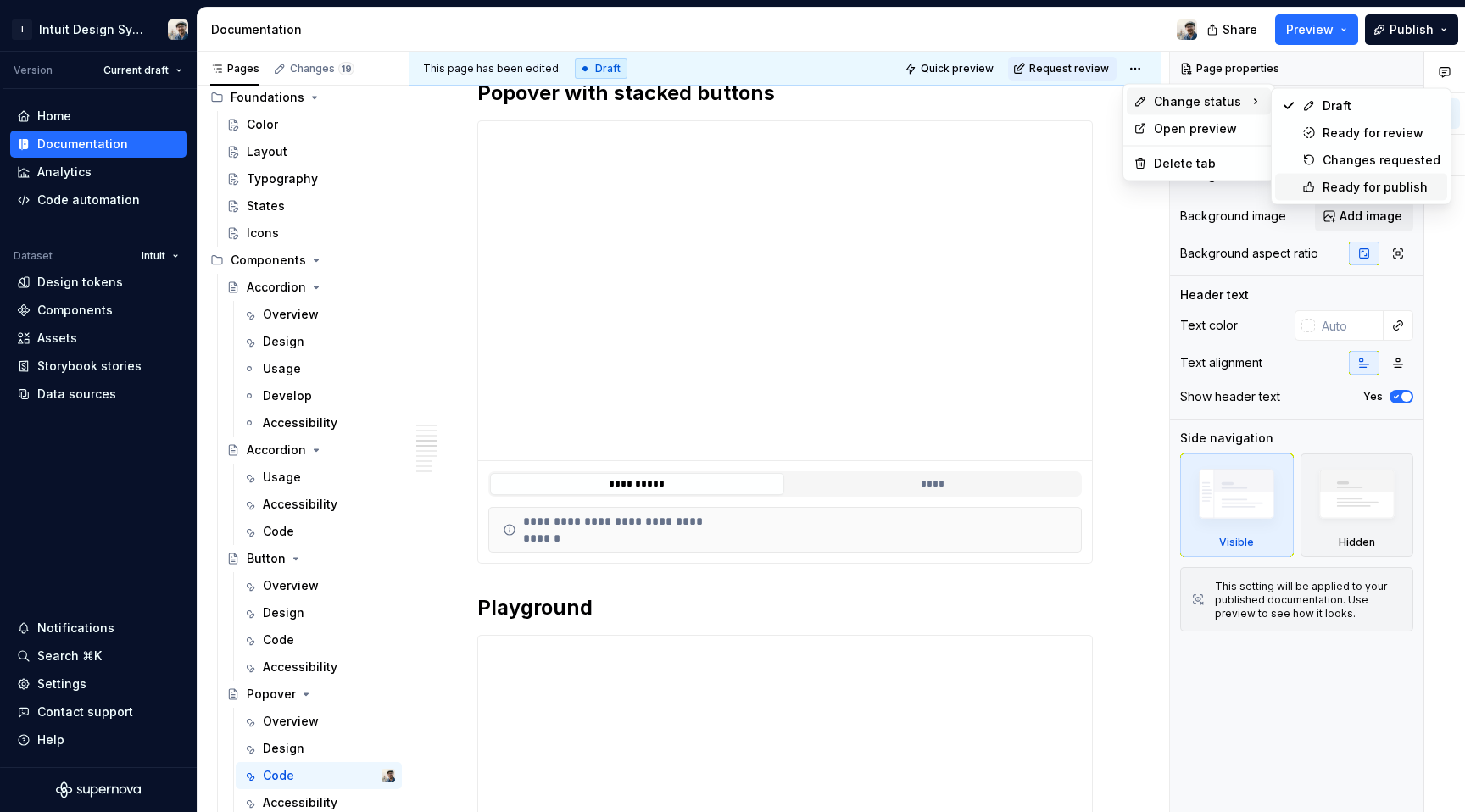
click at [1330, 179] on div "Ready for publish" at bounding box center [1382, 187] width 118 height 17
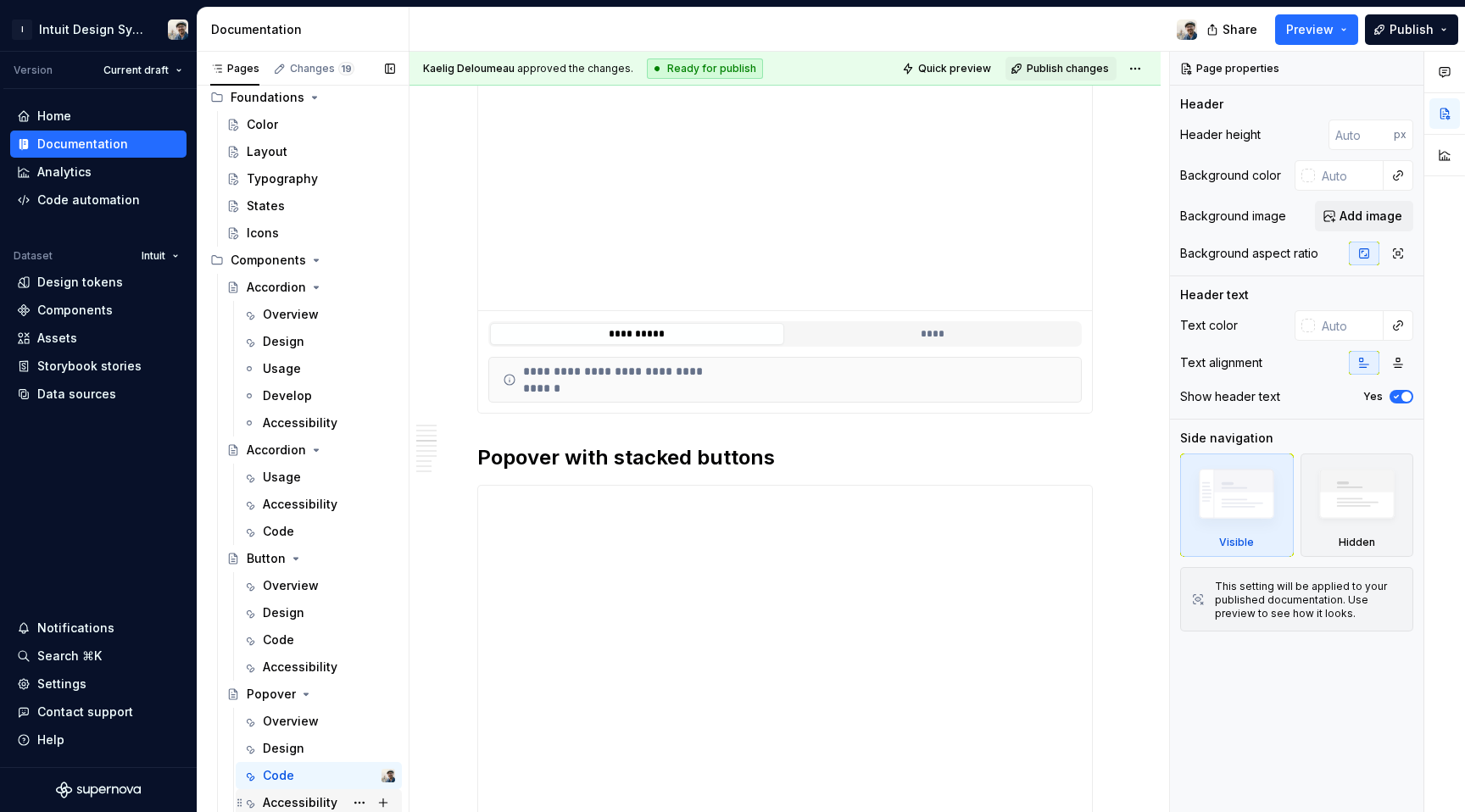
click at [288, 805] on div "Accessibility" at bounding box center [300, 802] width 75 height 17
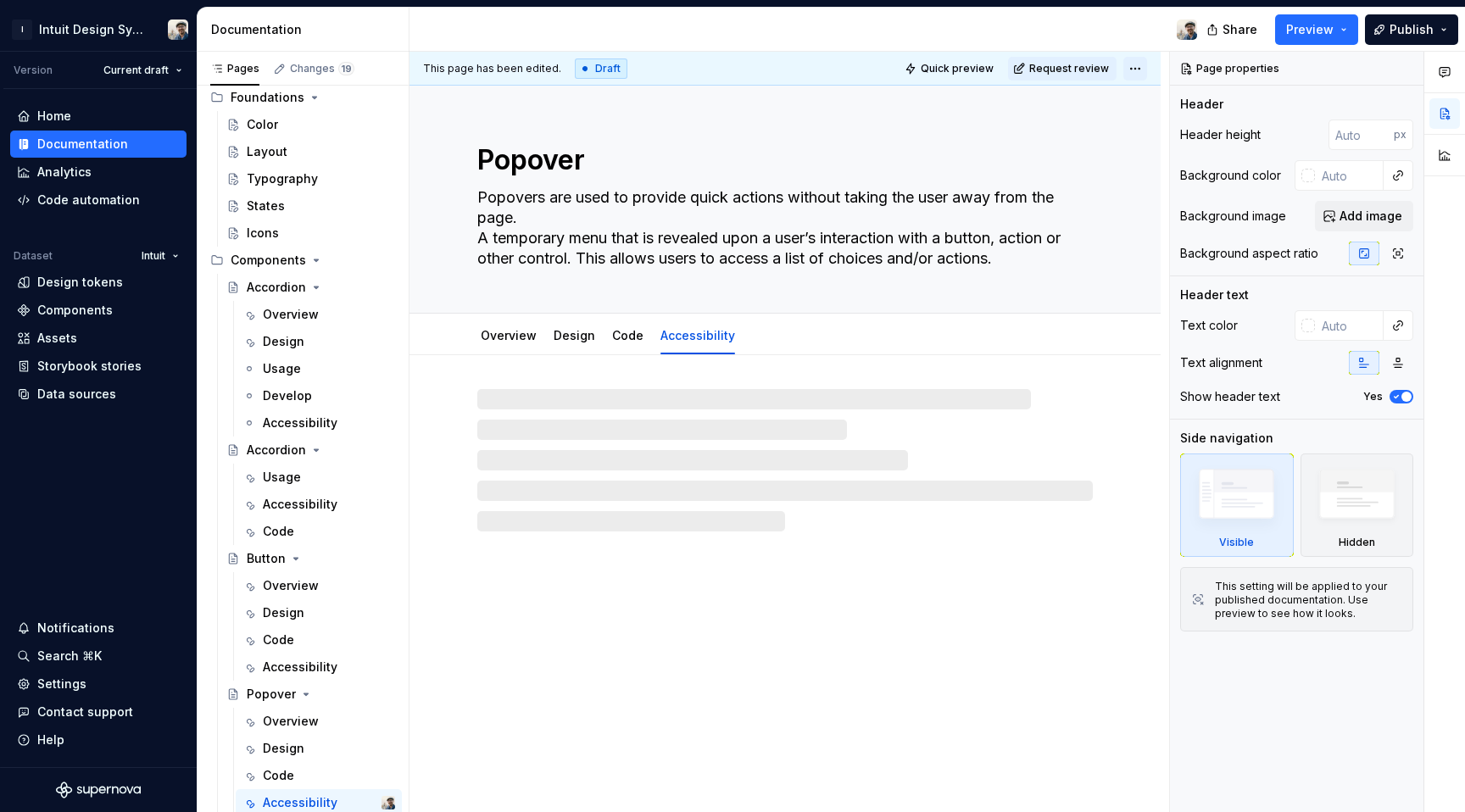
click at [1131, 68] on html "I Intuit Design System Version Current draft Home Documentation Analytics Code …" at bounding box center [732, 406] width 1465 height 812
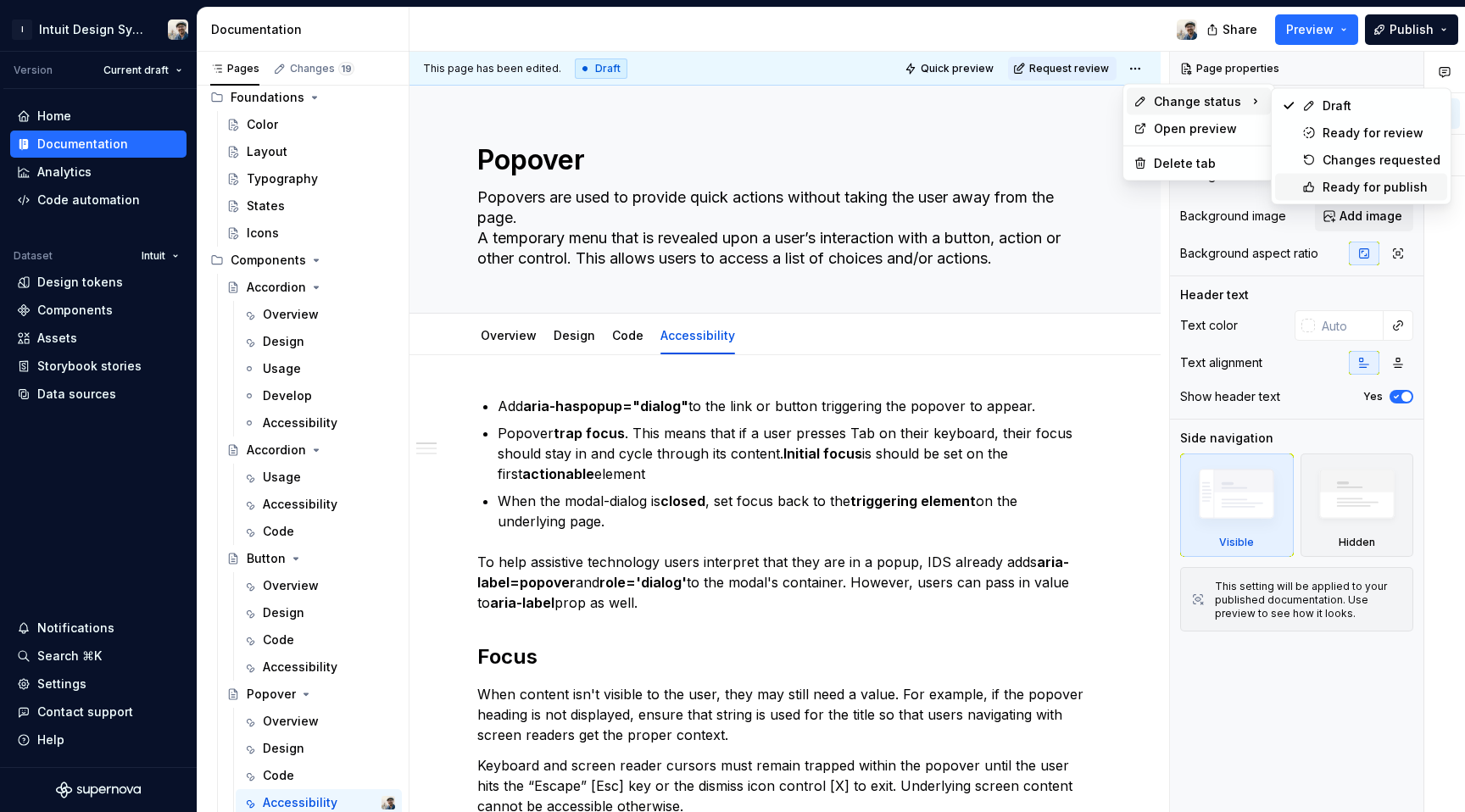
click at [1337, 188] on div "Ready for publish" at bounding box center [1382, 187] width 118 height 17
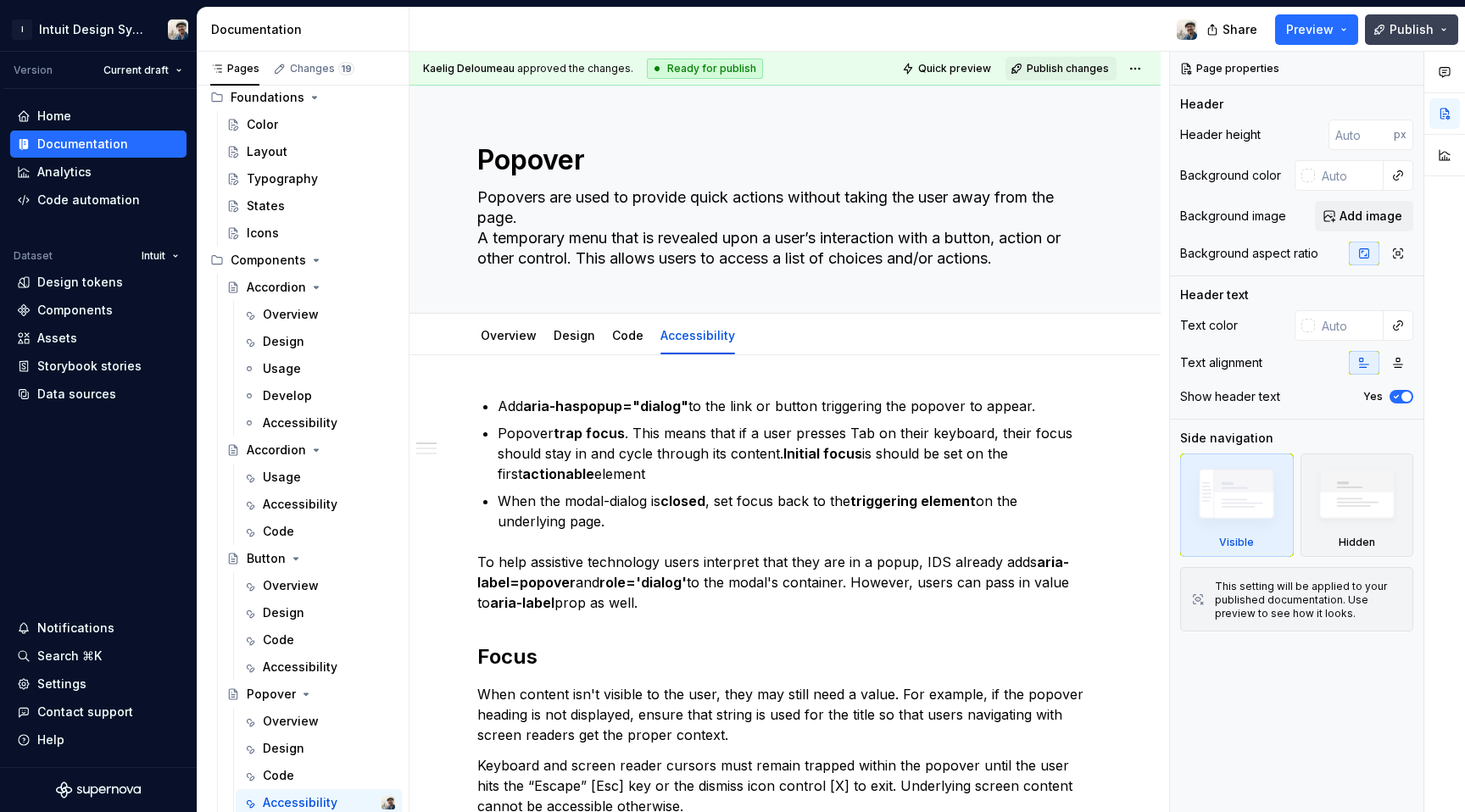
click at [1389, 37] on button "Publish" at bounding box center [1411, 30] width 93 height 31
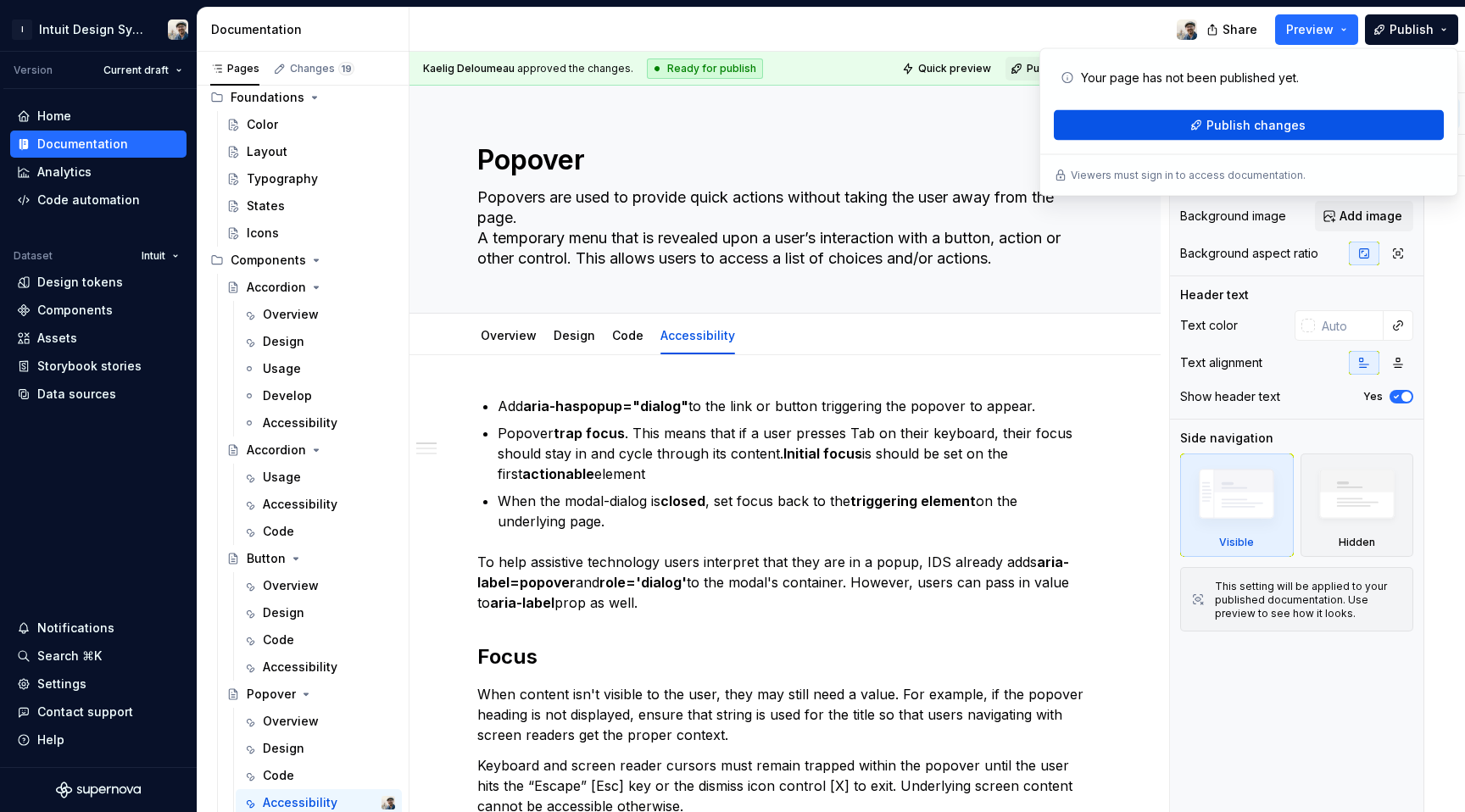
click at [1252, 125] on span "Publish changes" at bounding box center [1256, 125] width 99 height 17
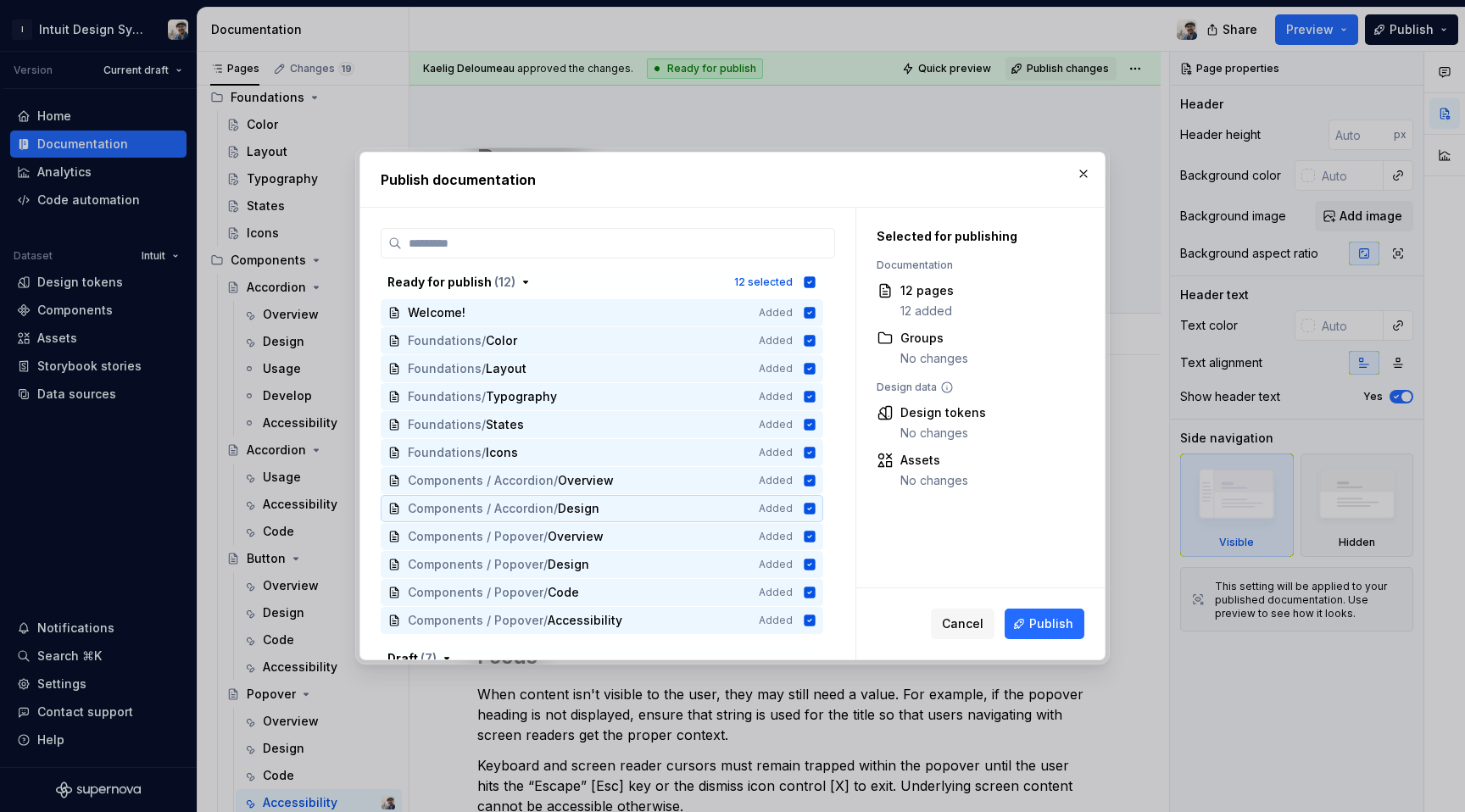
scroll to position [212, 0]
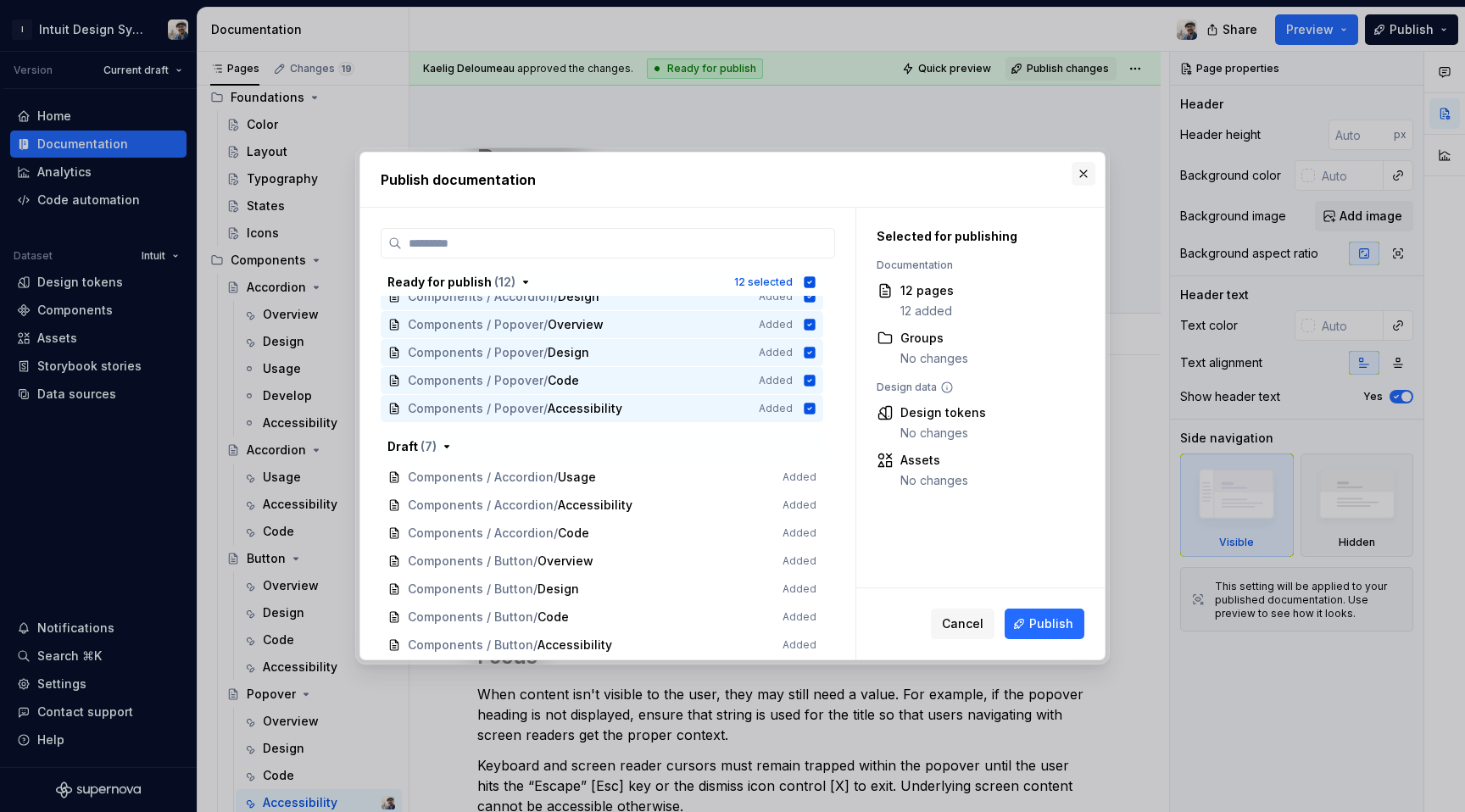
click at [1089, 170] on button "button" at bounding box center [1083, 174] width 24 height 24
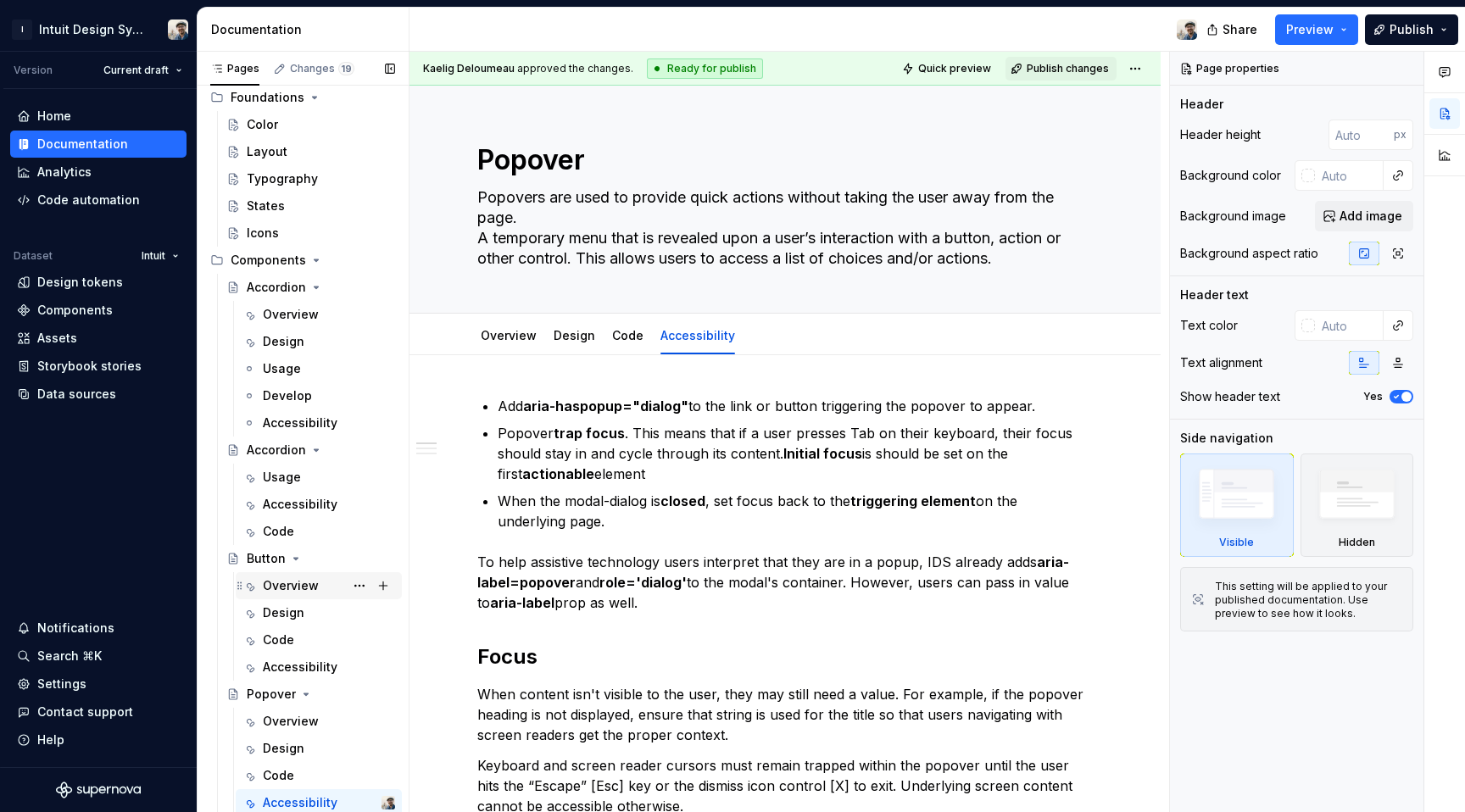
click at [290, 589] on div "Overview" at bounding box center [291, 585] width 56 height 17
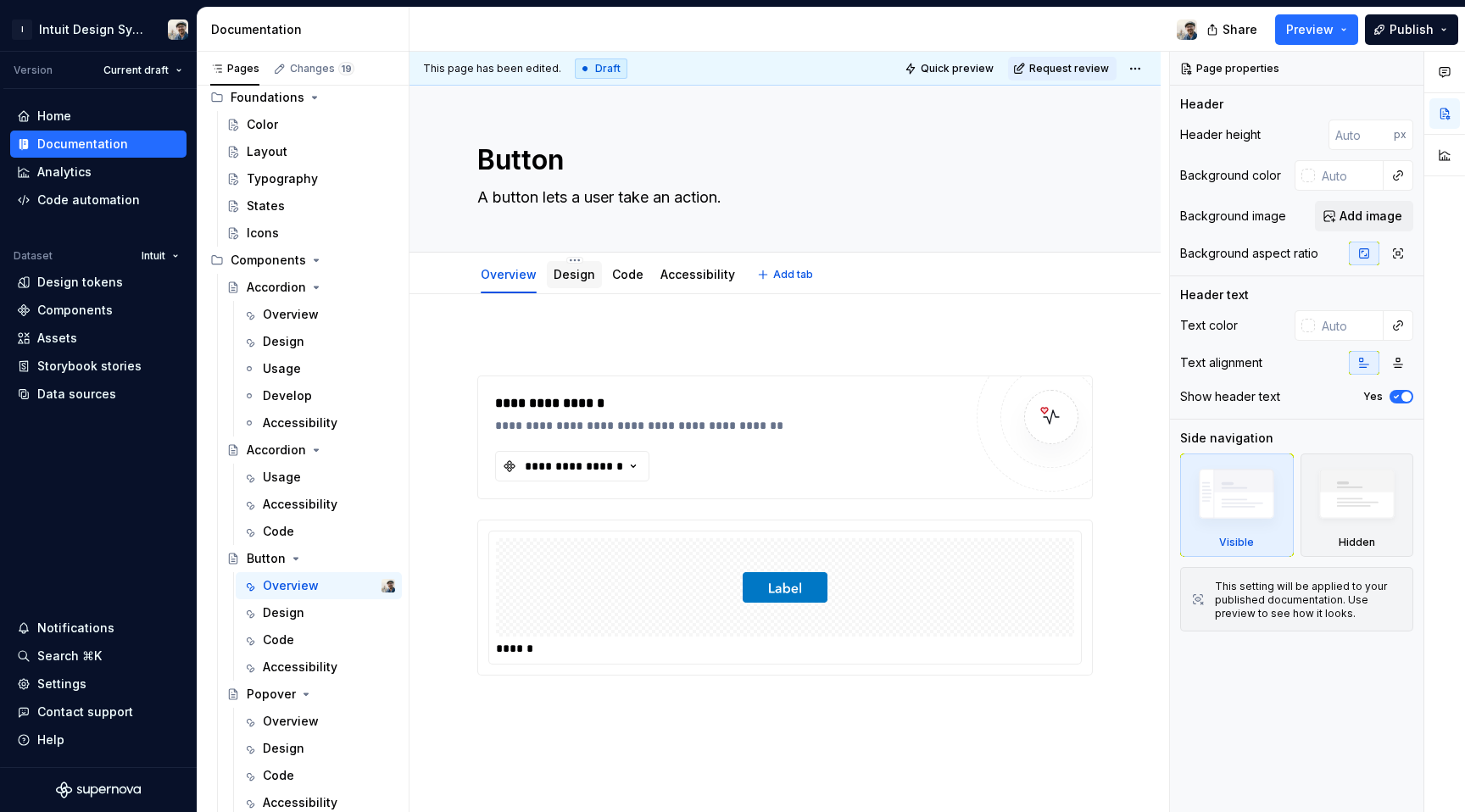
click at [579, 279] on link "Design" at bounding box center [574, 274] width 42 height 14
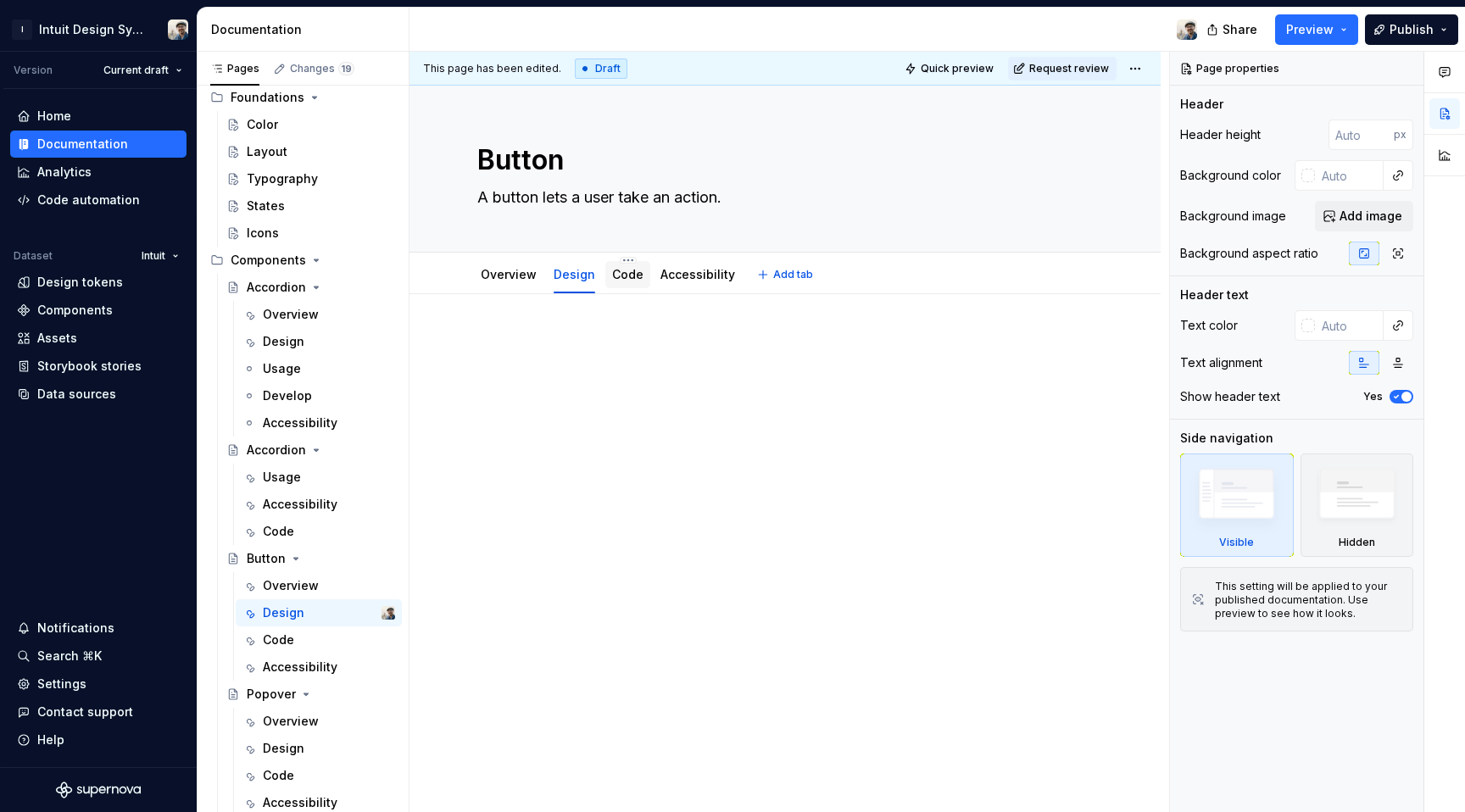
click at [624, 277] on link "Code" at bounding box center [628, 274] width 32 height 14
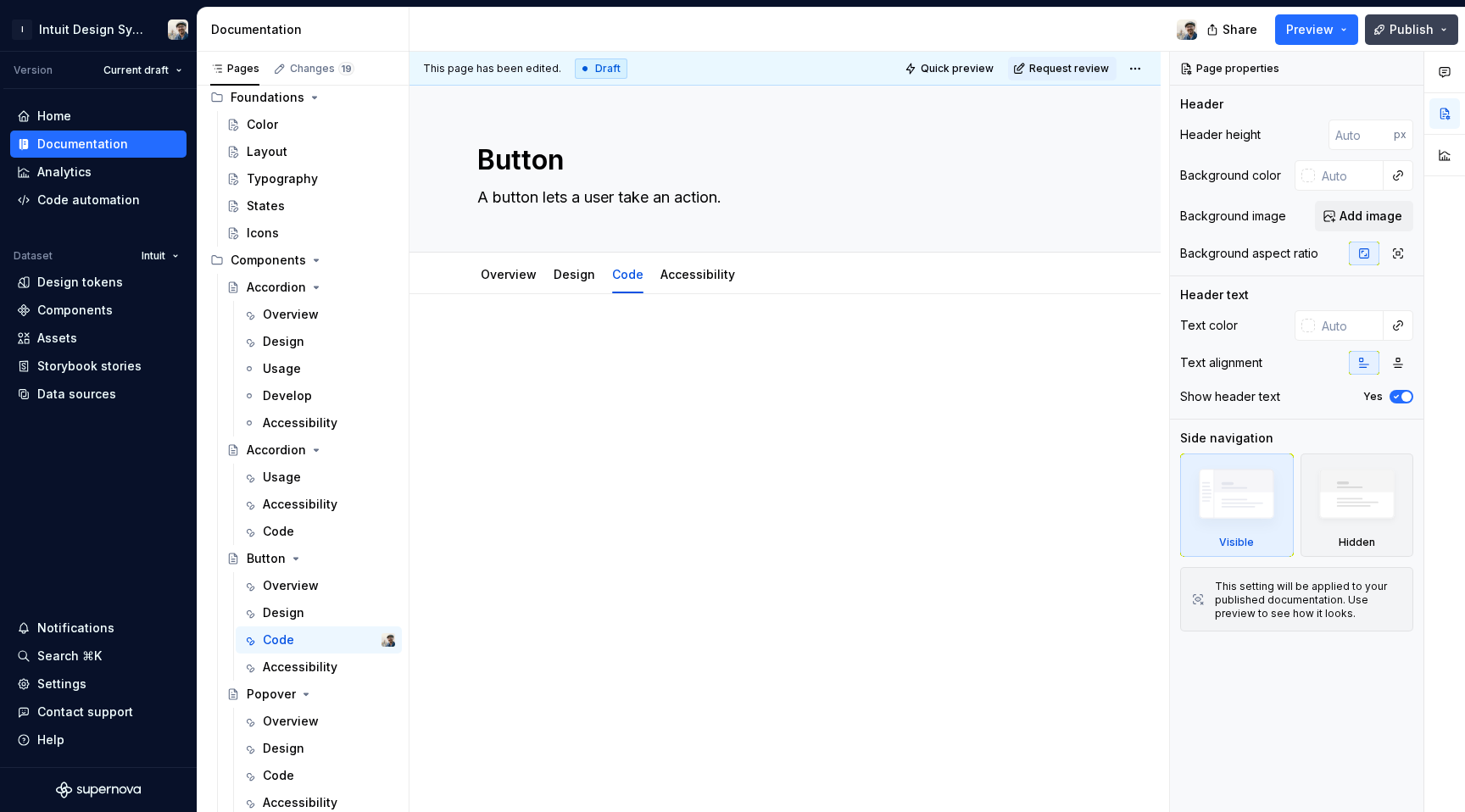
click at [1400, 22] on span "Publish" at bounding box center [1412, 29] width 44 height 17
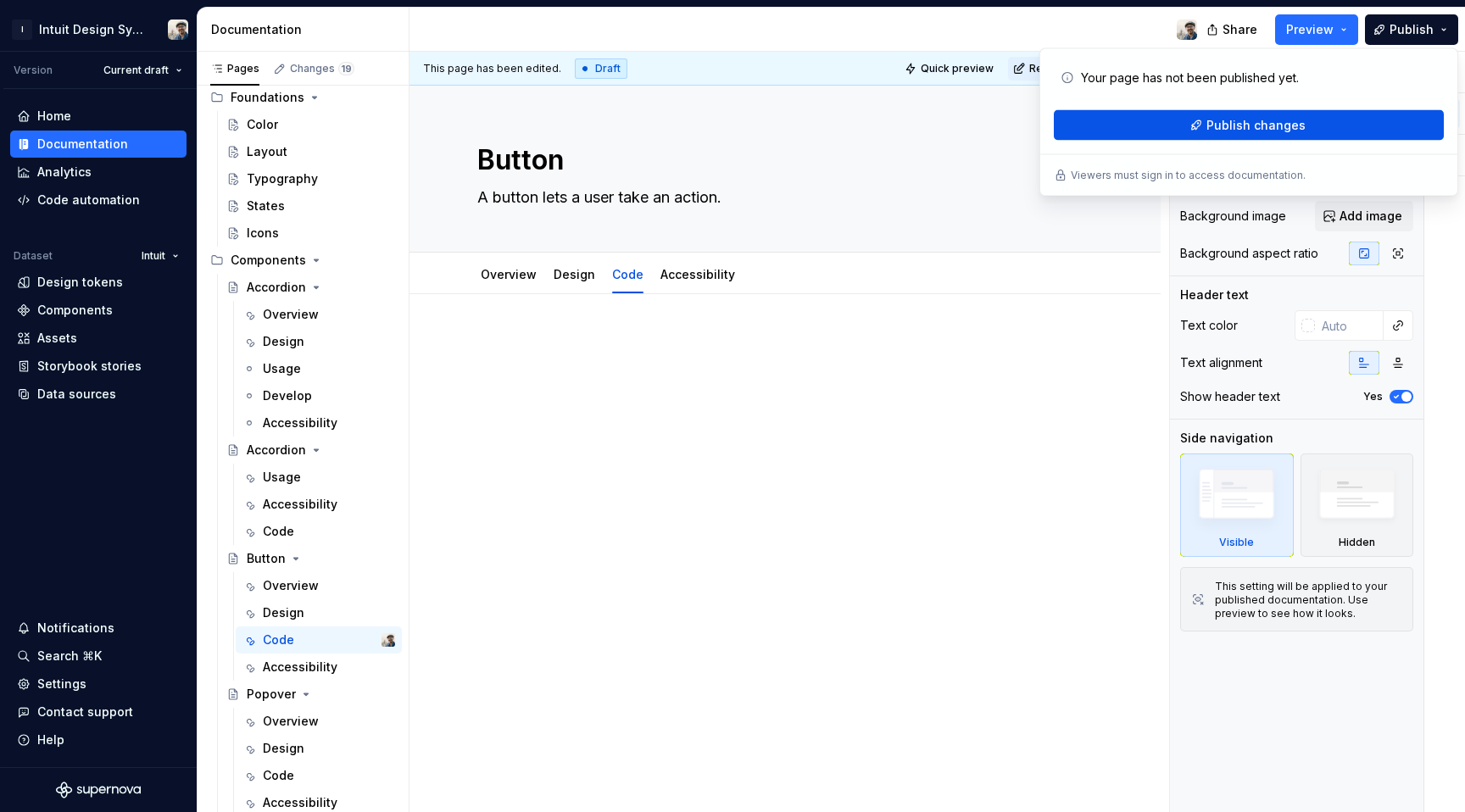
click at [1379, 139] on button "Publish changes" at bounding box center [1248, 126] width 390 height 31
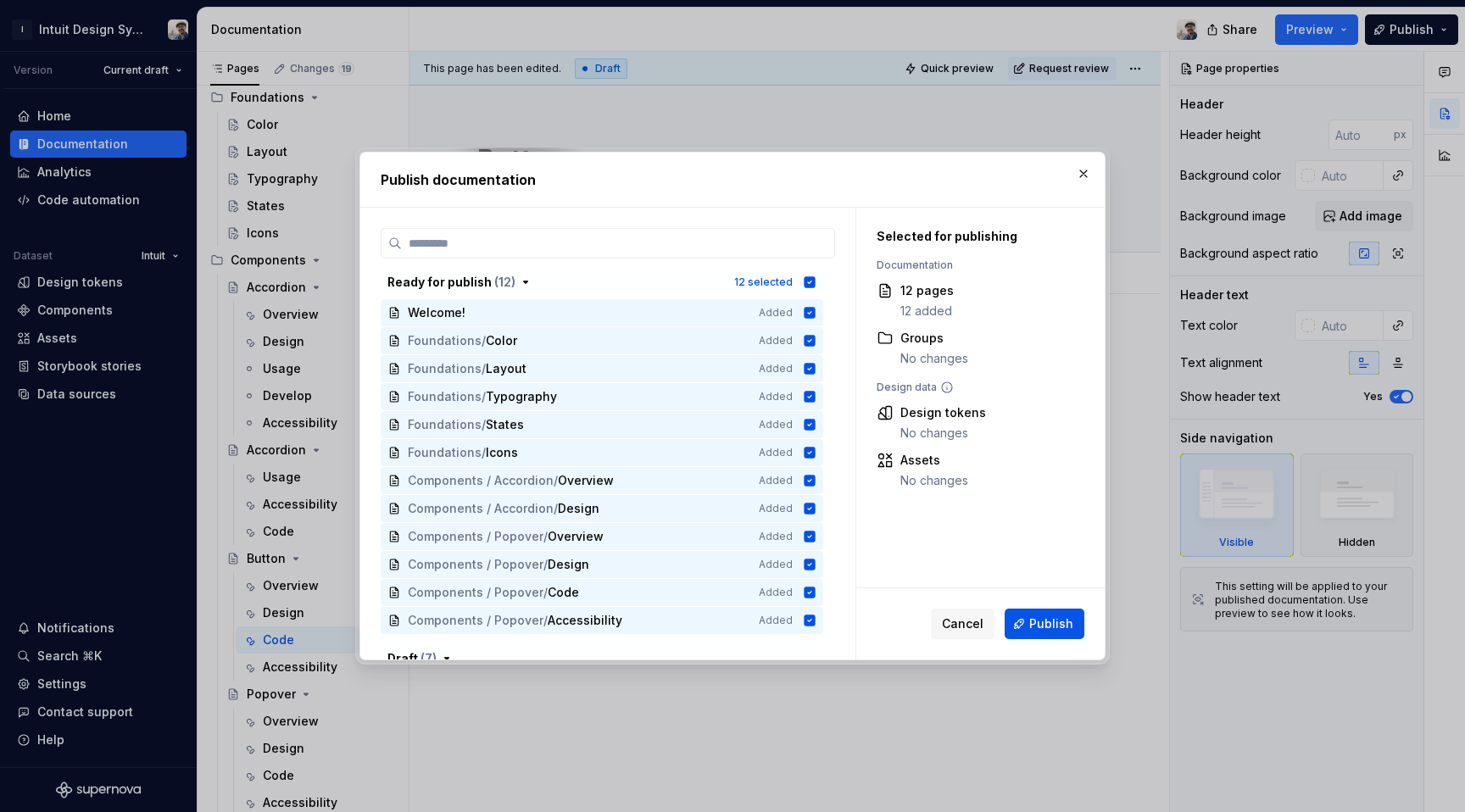
click at [1035, 625] on span "Publish" at bounding box center [1051, 624] width 44 height 17
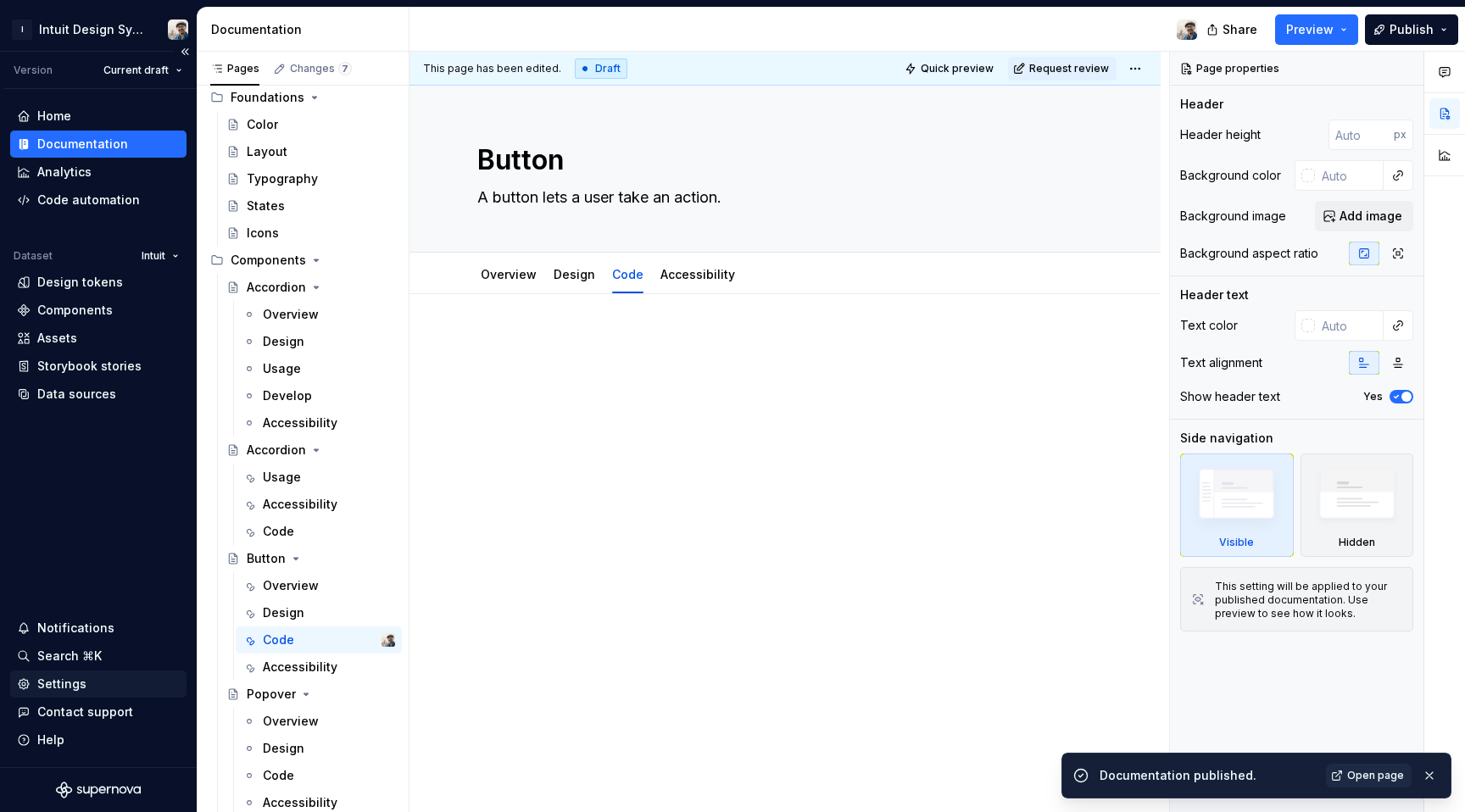
click at [74, 682] on div "Settings" at bounding box center [61, 684] width 49 height 17
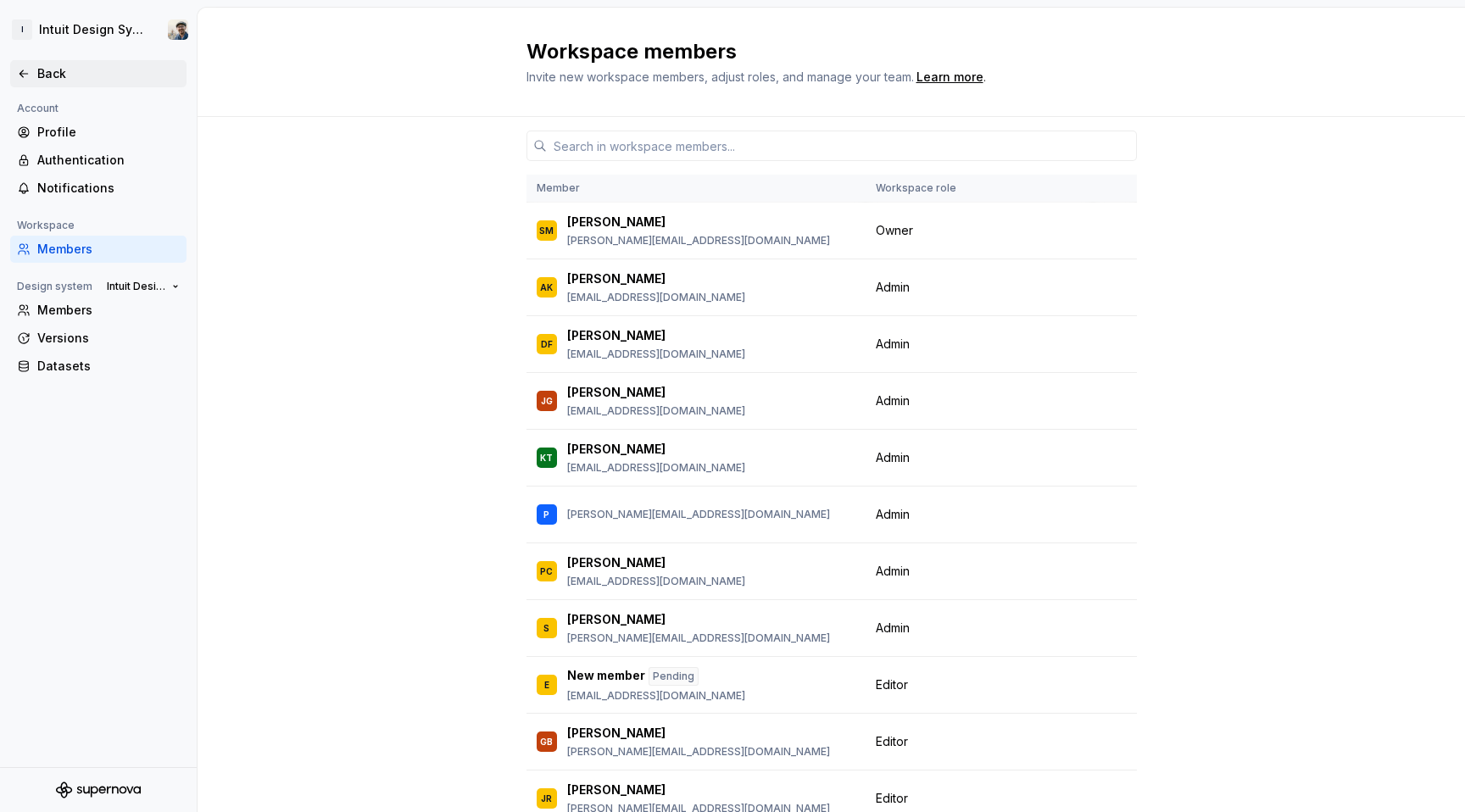
click at [75, 74] on div "Back" at bounding box center [109, 73] width 143 height 17
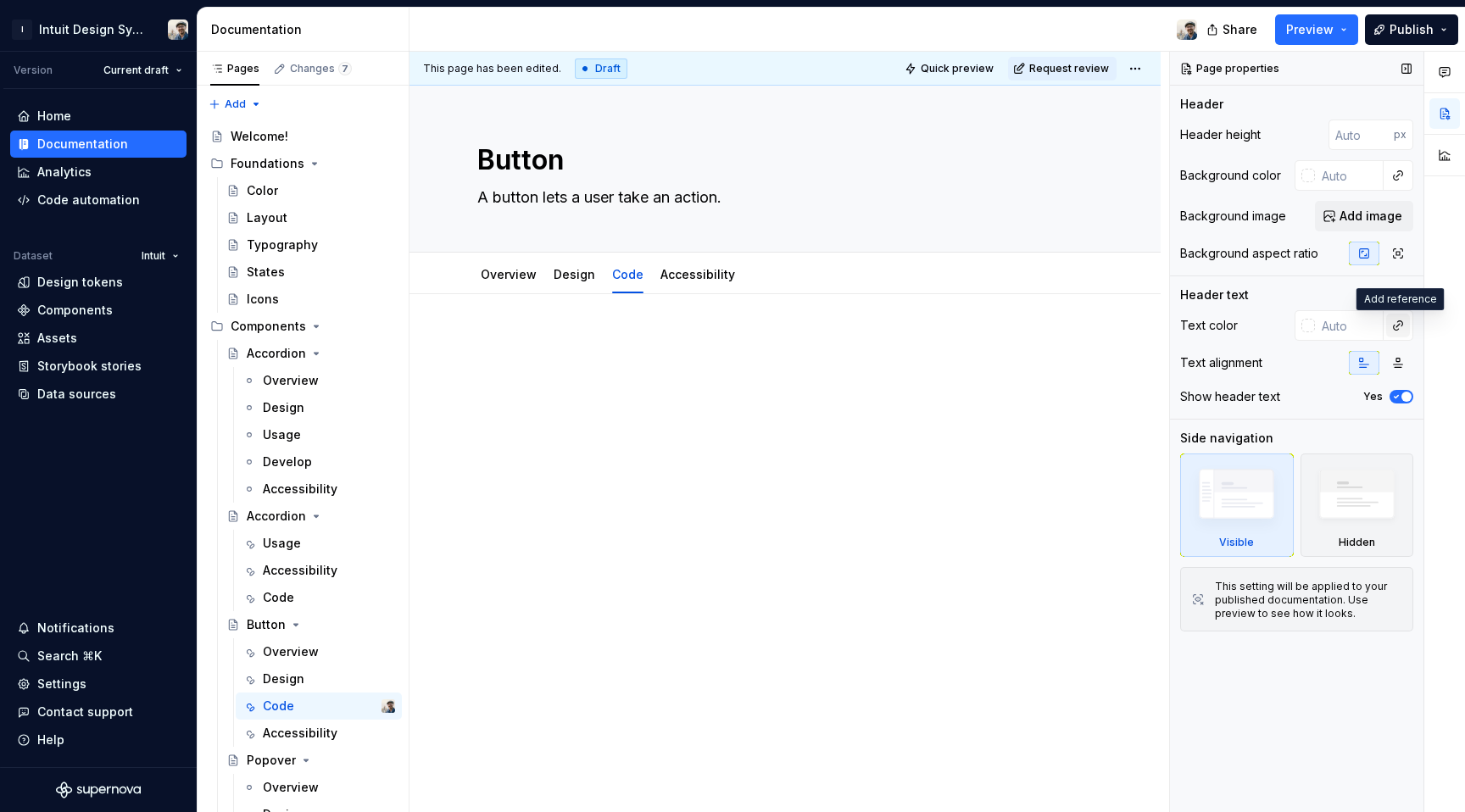
click at [1399, 325] on button "button" at bounding box center [1398, 326] width 24 height 24
click at [1434, 320] on div at bounding box center [1444, 432] width 41 height 761
click at [313, 187] on div "Color" at bounding box center [321, 191] width 148 height 24
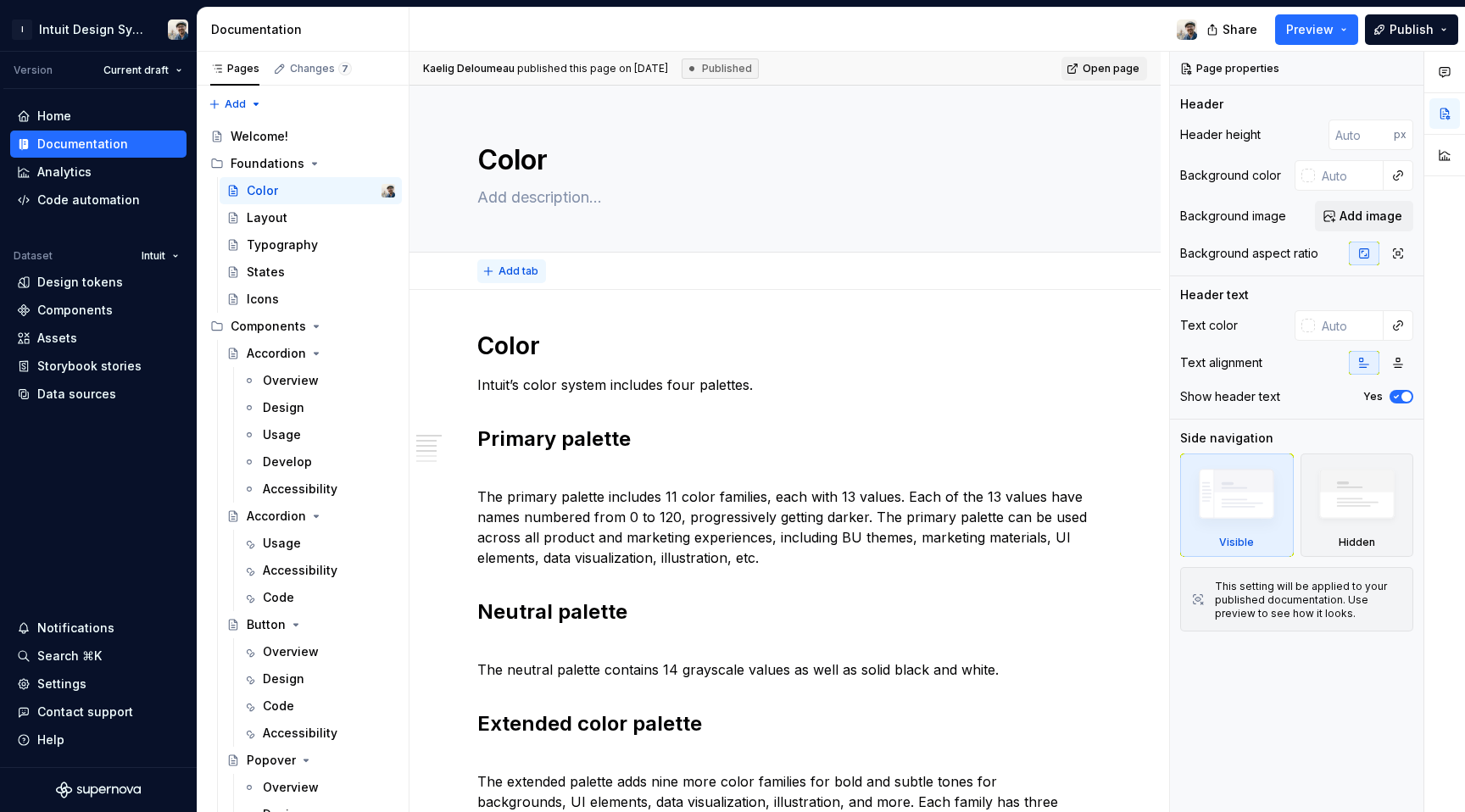
type textarea "*"
click at [536, 269] on span "Add tab" at bounding box center [518, 271] width 40 height 14
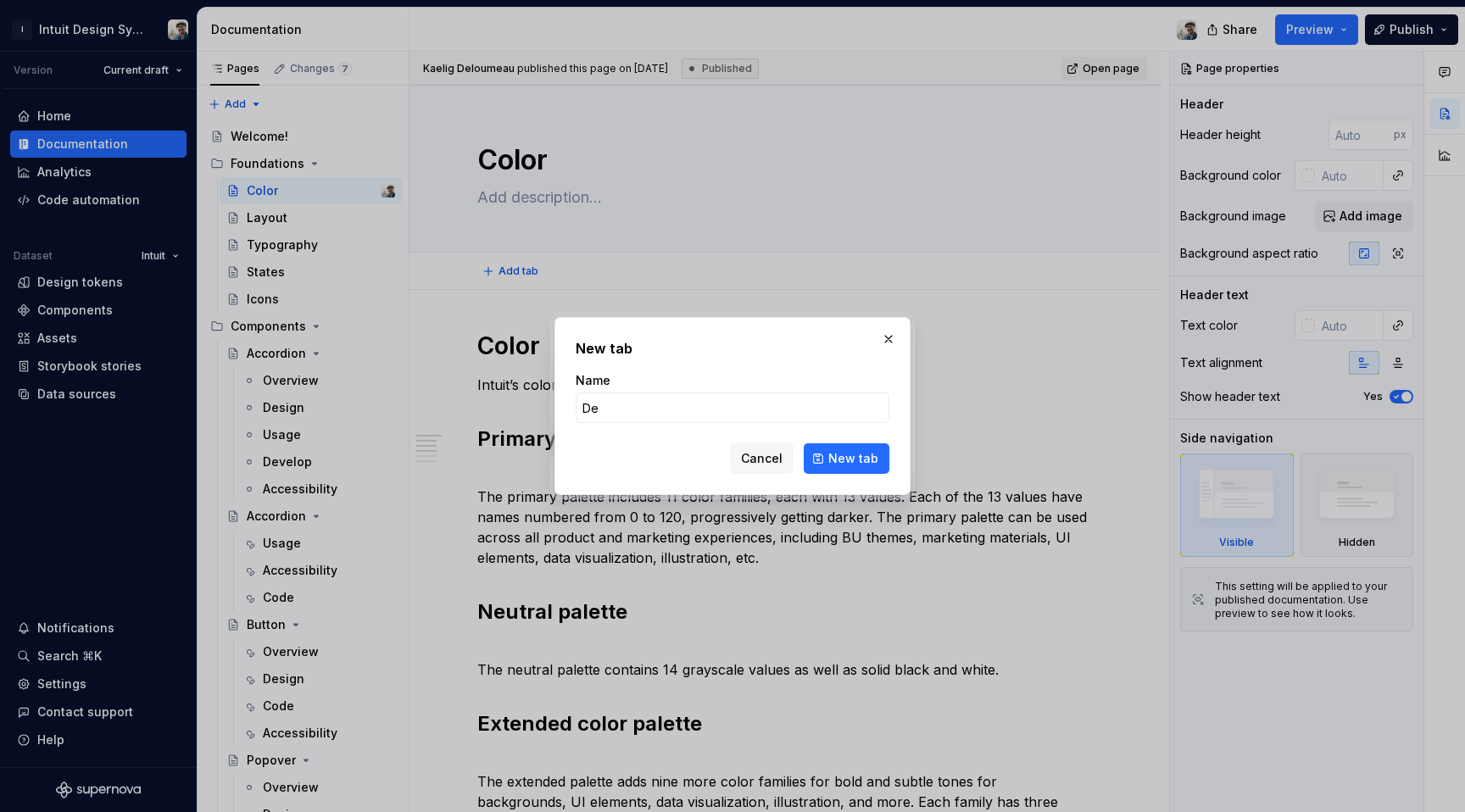
type input "D"
type input "Color tokens"
click button "New tab" at bounding box center [846, 458] width 86 height 31
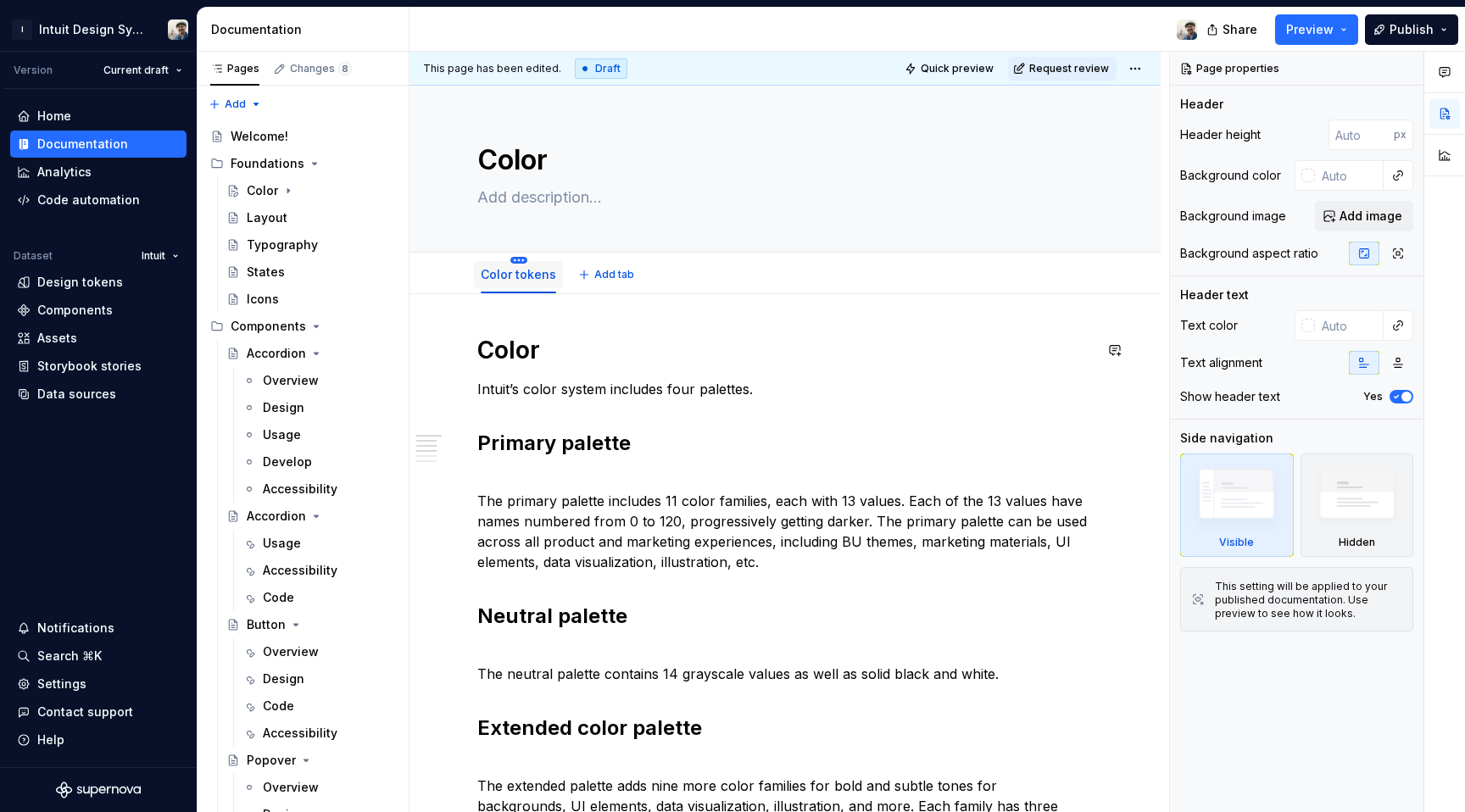
type textarea "*"
click at [594, 277] on span "Add tab" at bounding box center [614, 274] width 40 height 14
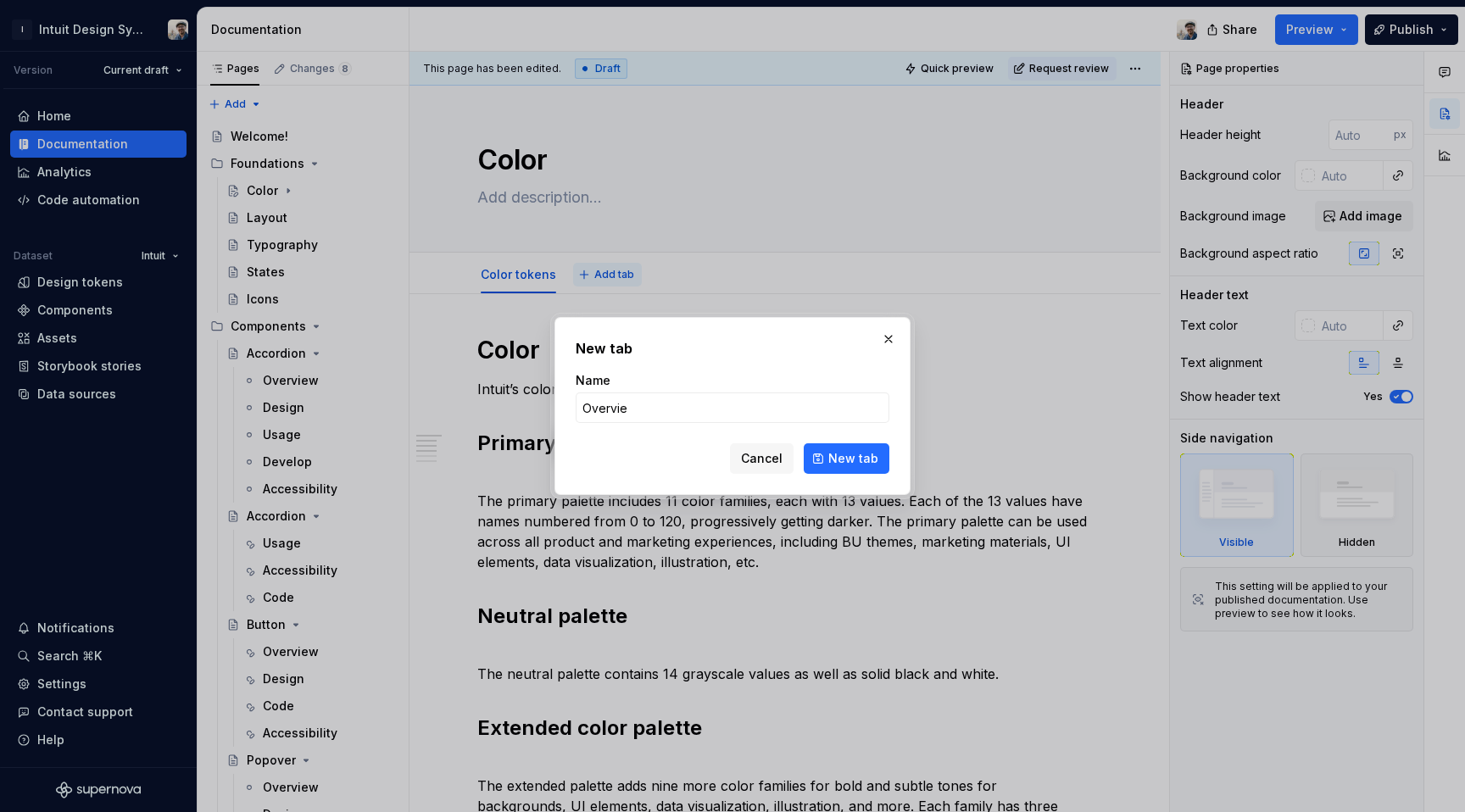
type input "Overview"
click button "New tab" at bounding box center [846, 458] width 86 height 31
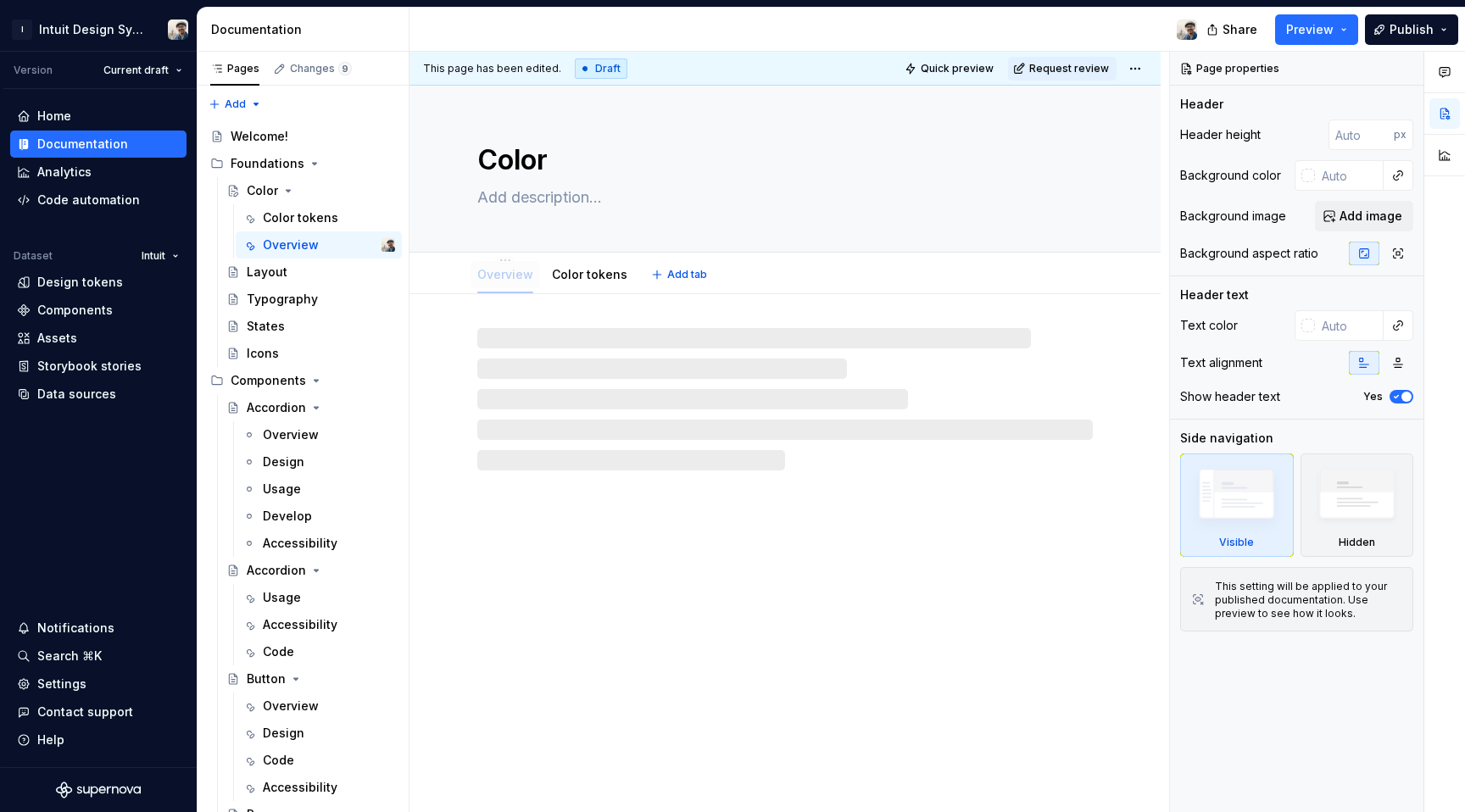
drag, startPoint x: 606, startPoint y: 281, endPoint x: 495, endPoint y: 284, distance: 111.0
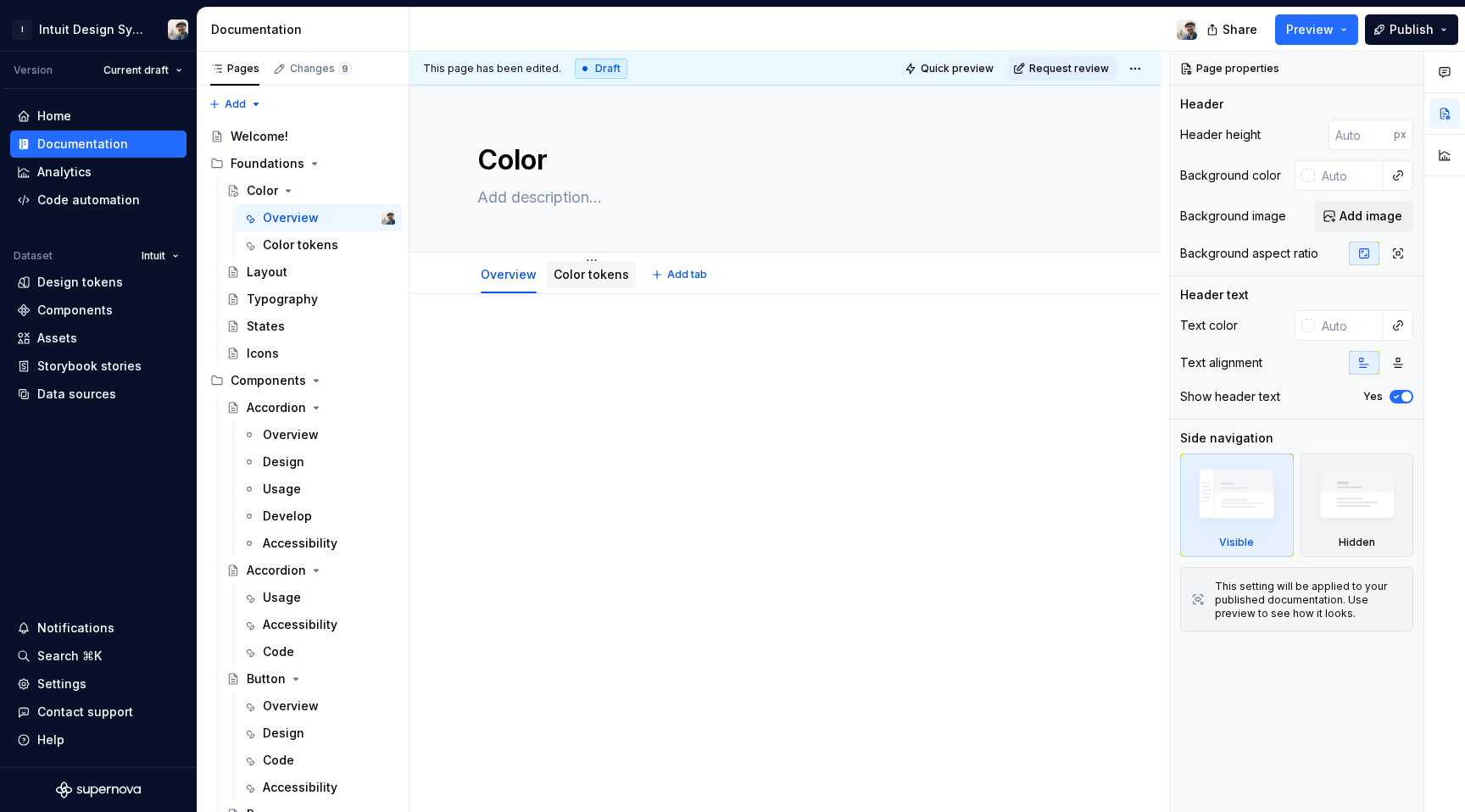
click at [599, 282] on div "Color tokens" at bounding box center [591, 274] width 75 height 17
click at [574, 268] on link "Color tokens" at bounding box center [591, 274] width 75 height 14
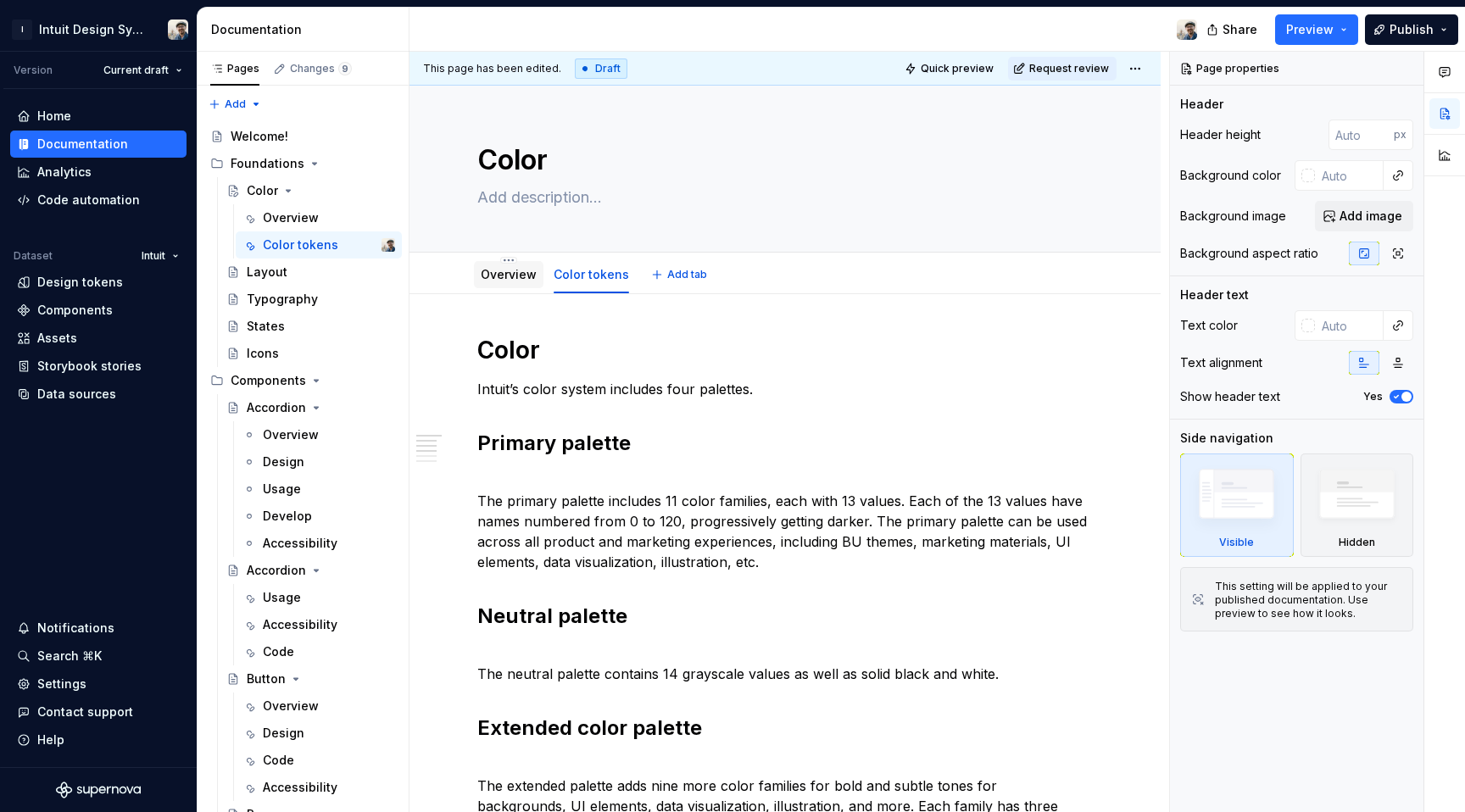
click at [513, 274] on link "Overview" at bounding box center [509, 274] width 56 height 14
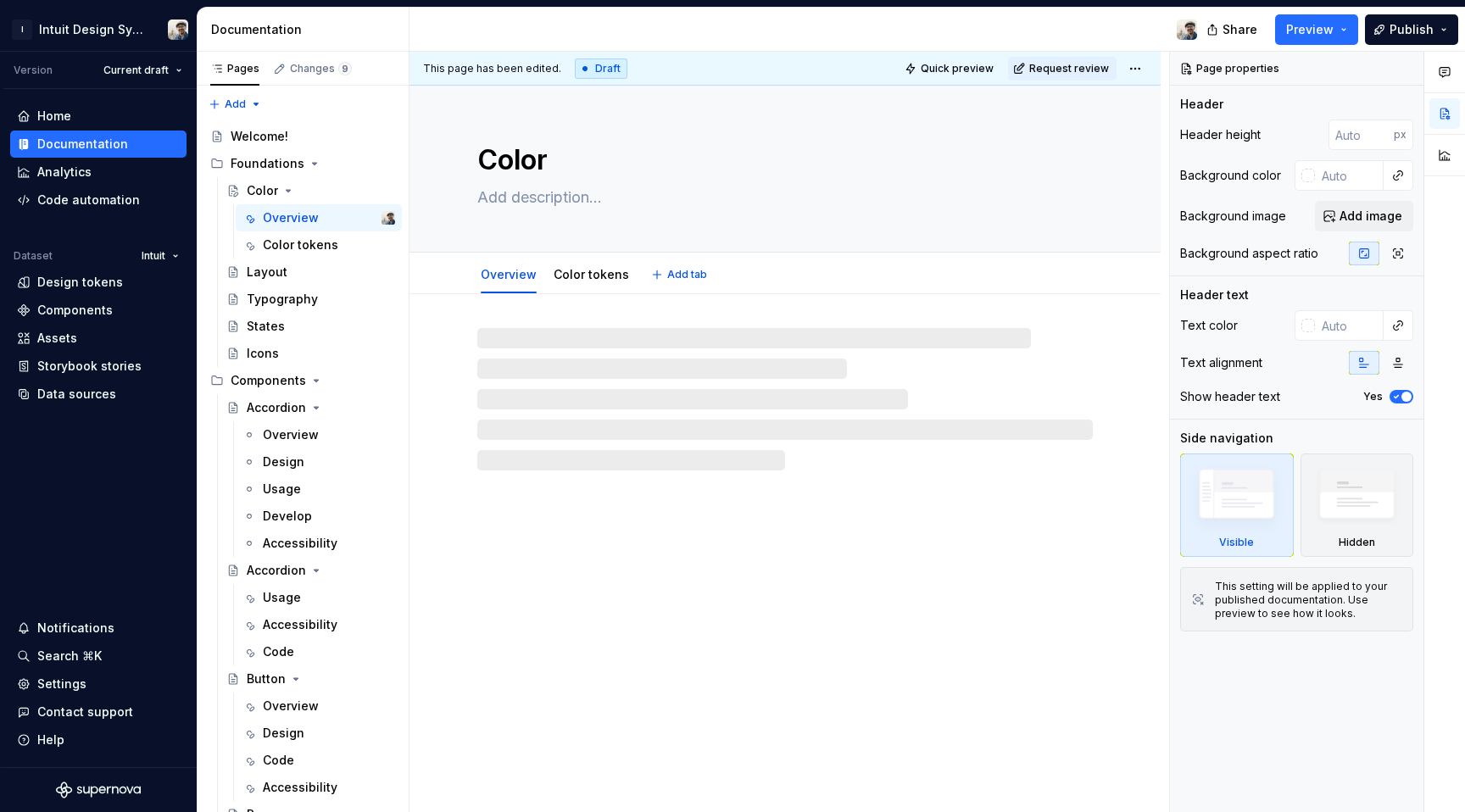
click at [513, 274] on link "Overview" at bounding box center [509, 274] width 56 height 14
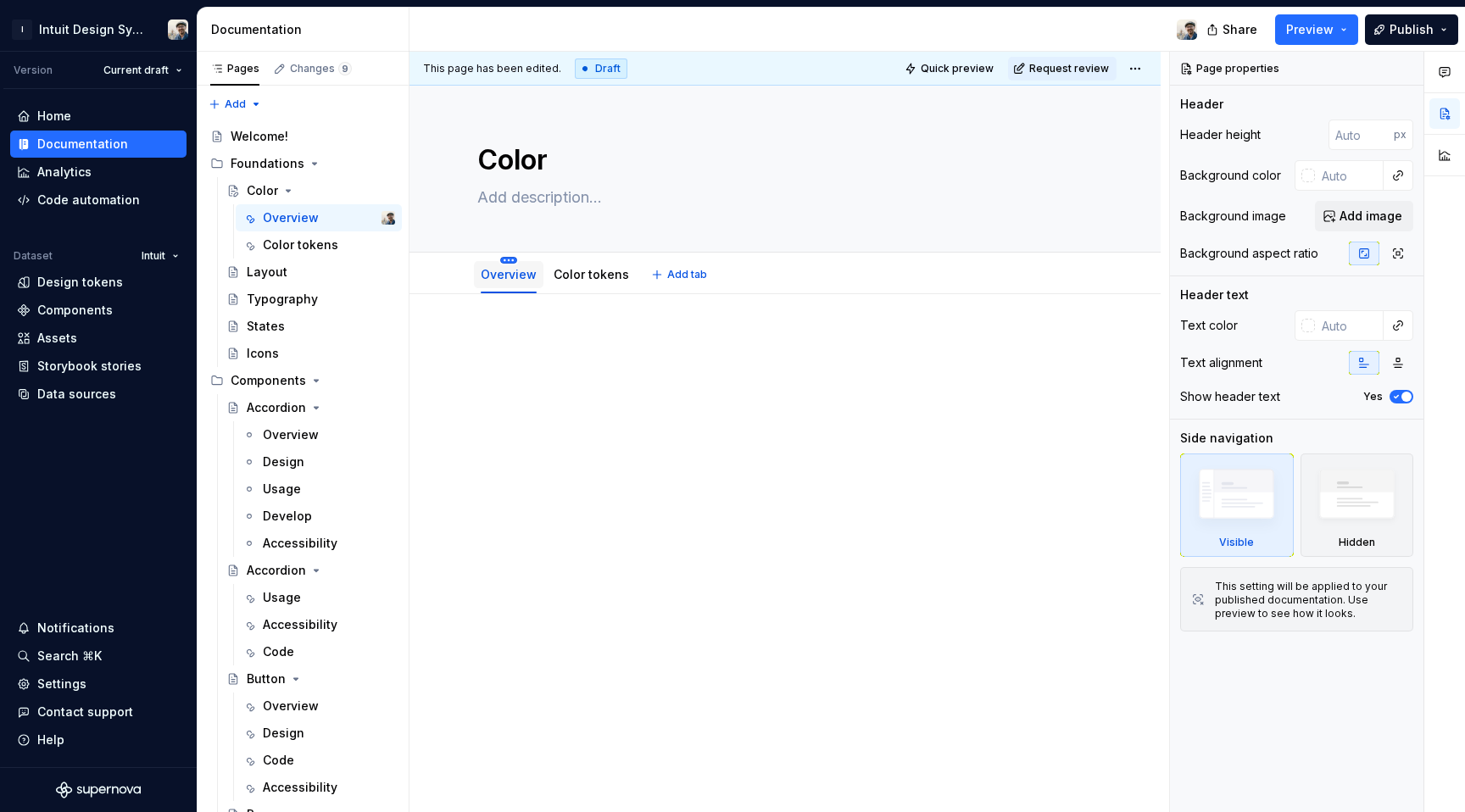
click at [509, 260] on html "I Intuit Design System Version Current draft Home Documentation Analytics Code …" at bounding box center [732, 406] width 1465 height 812
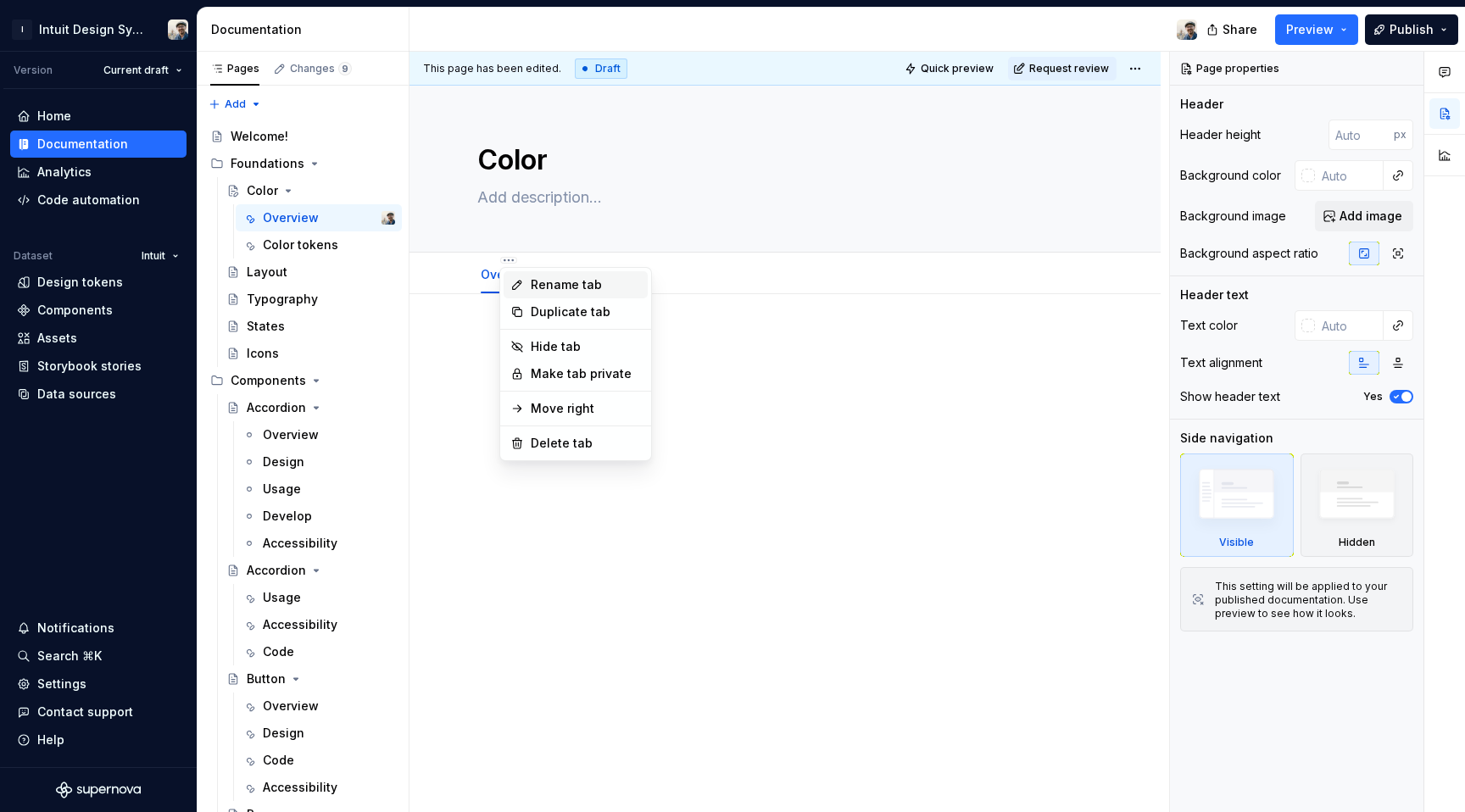
type textarea "*"
click at [523, 277] on div "Rename tab" at bounding box center [575, 285] width 144 height 27
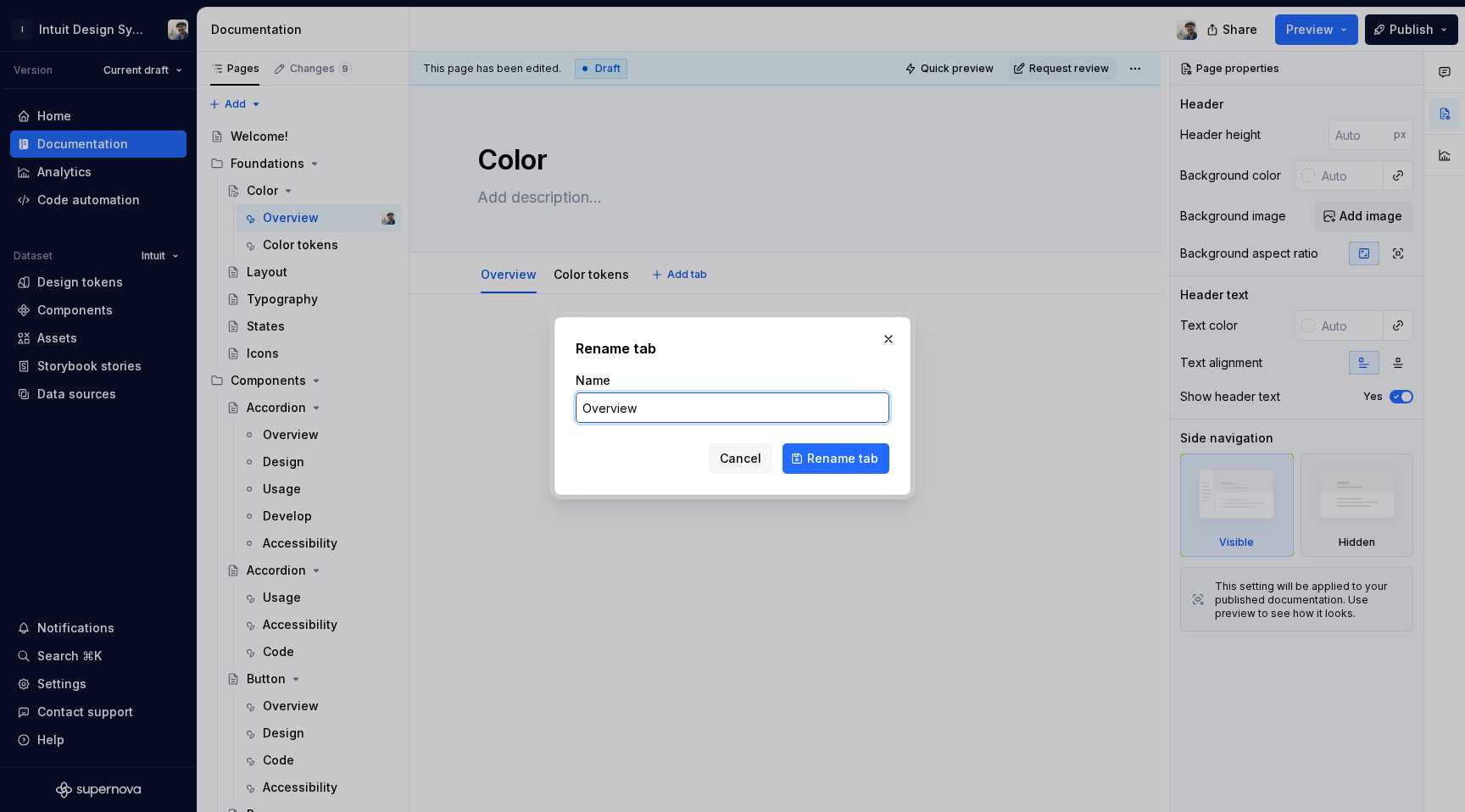
click at [735, 413] on input "Overview" at bounding box center [732, 408] width 314 height 31
type input "Design tokens"
click button "Rename tab" at bounding box center [836, 458] width 107 height 31
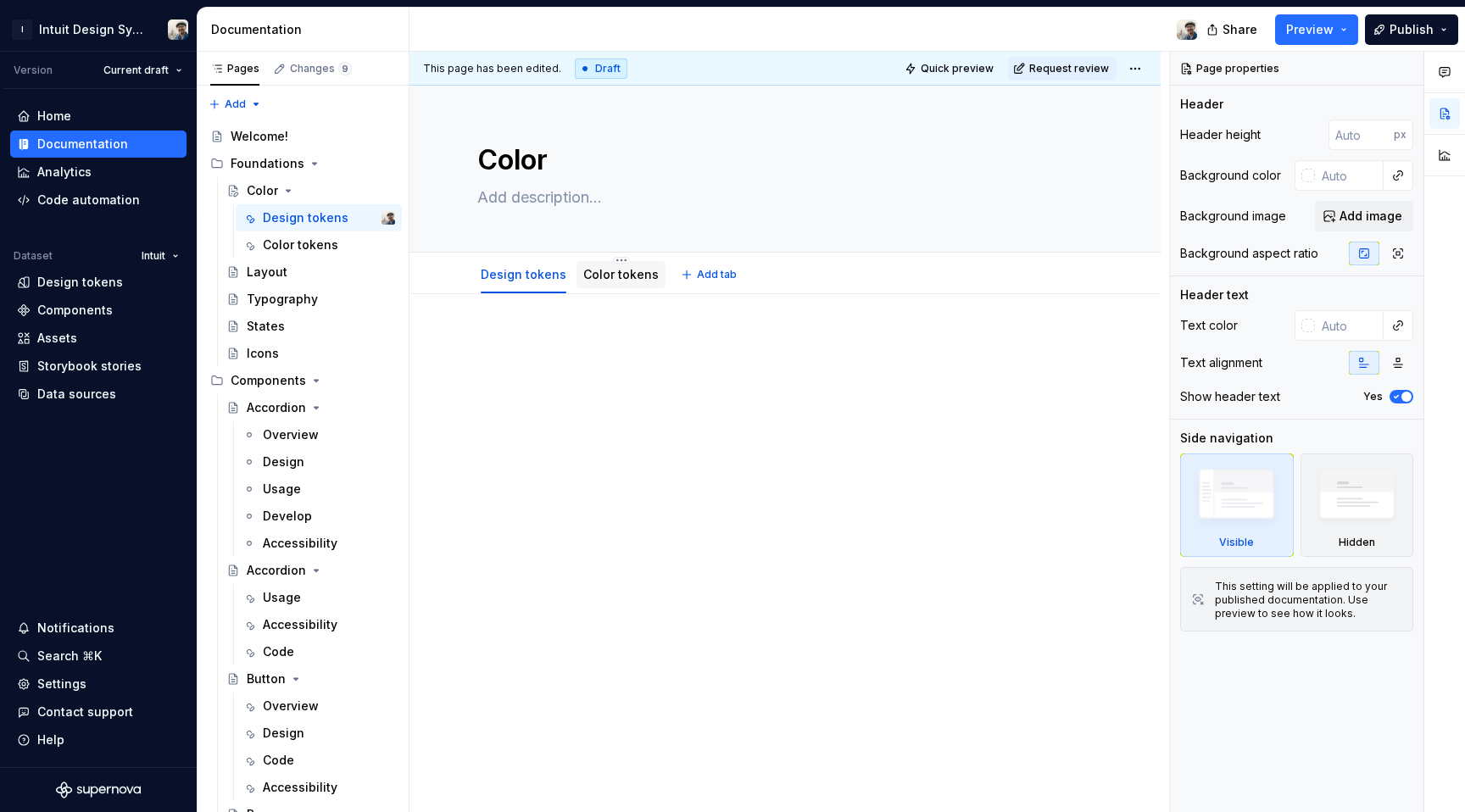
click at [605, 279] on link "Color tokens" at bounding box center [620, 274] width 75 height 14
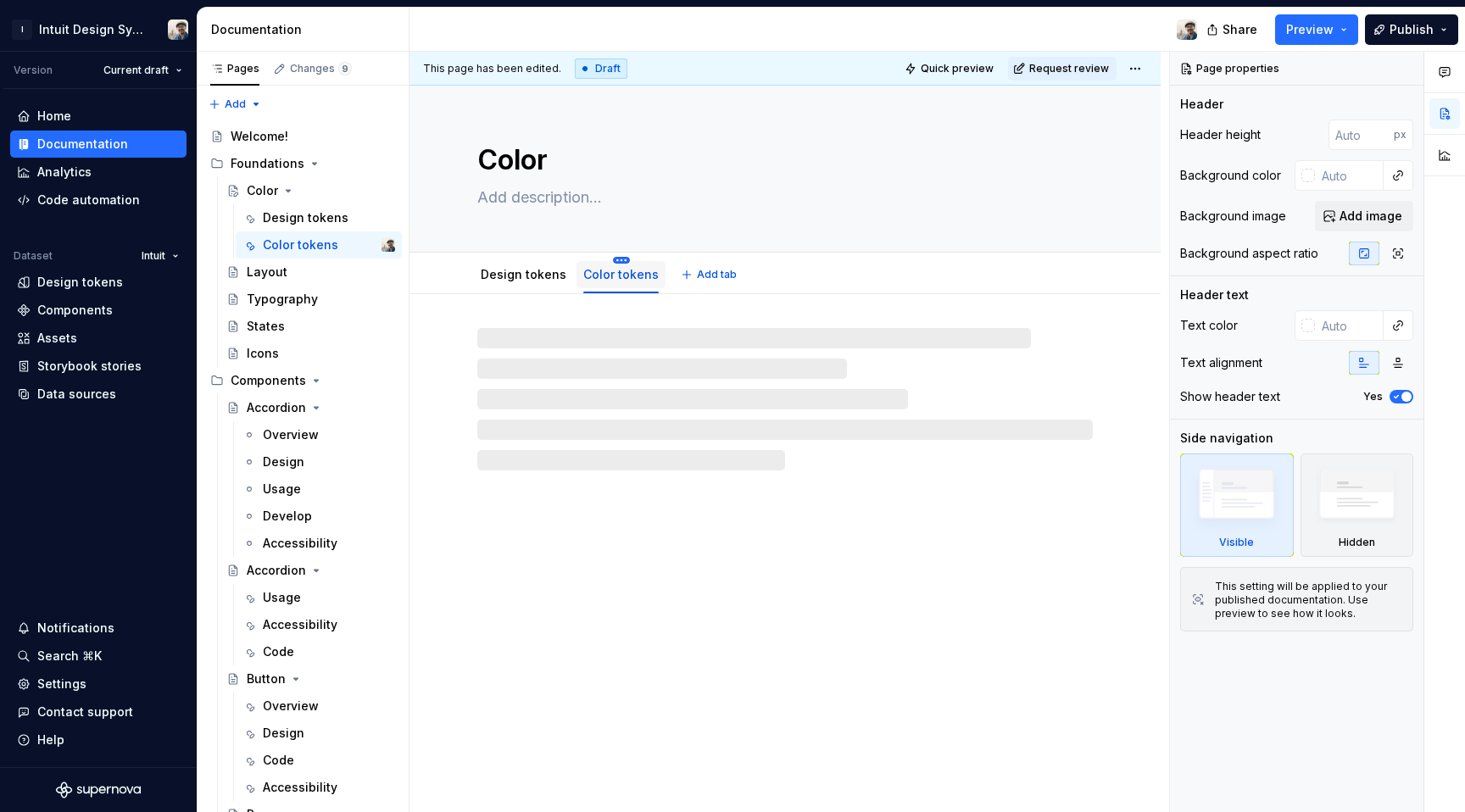
click at [612, 258] on html "I Intuit Design System Version Current draft Home Documentation Analytics Code …" at bounding box center [732, 406] width 1465 height 812
type textarea "*"
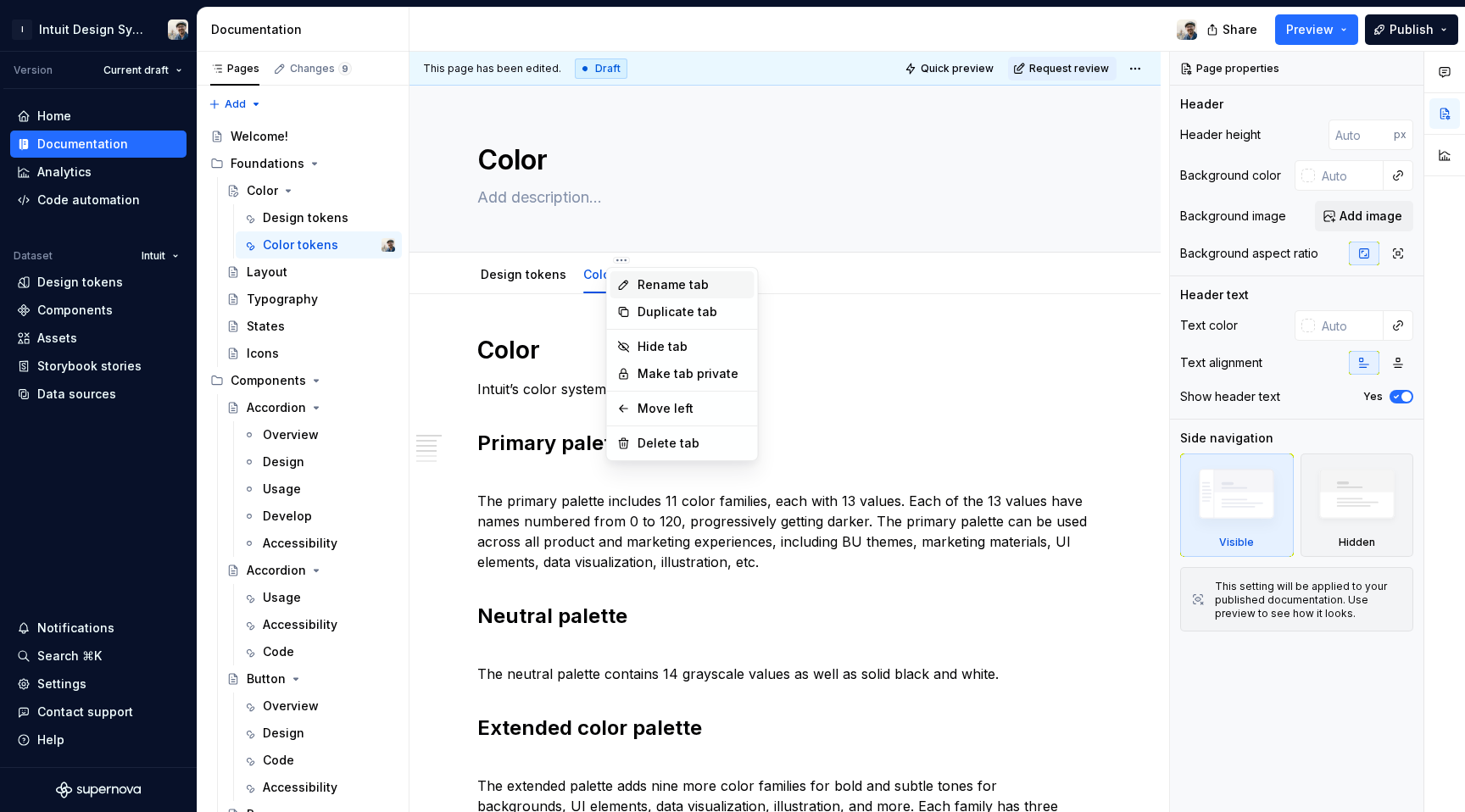
click at [629, 283] on icon at bounding box center [624, 285] width 14 height 14
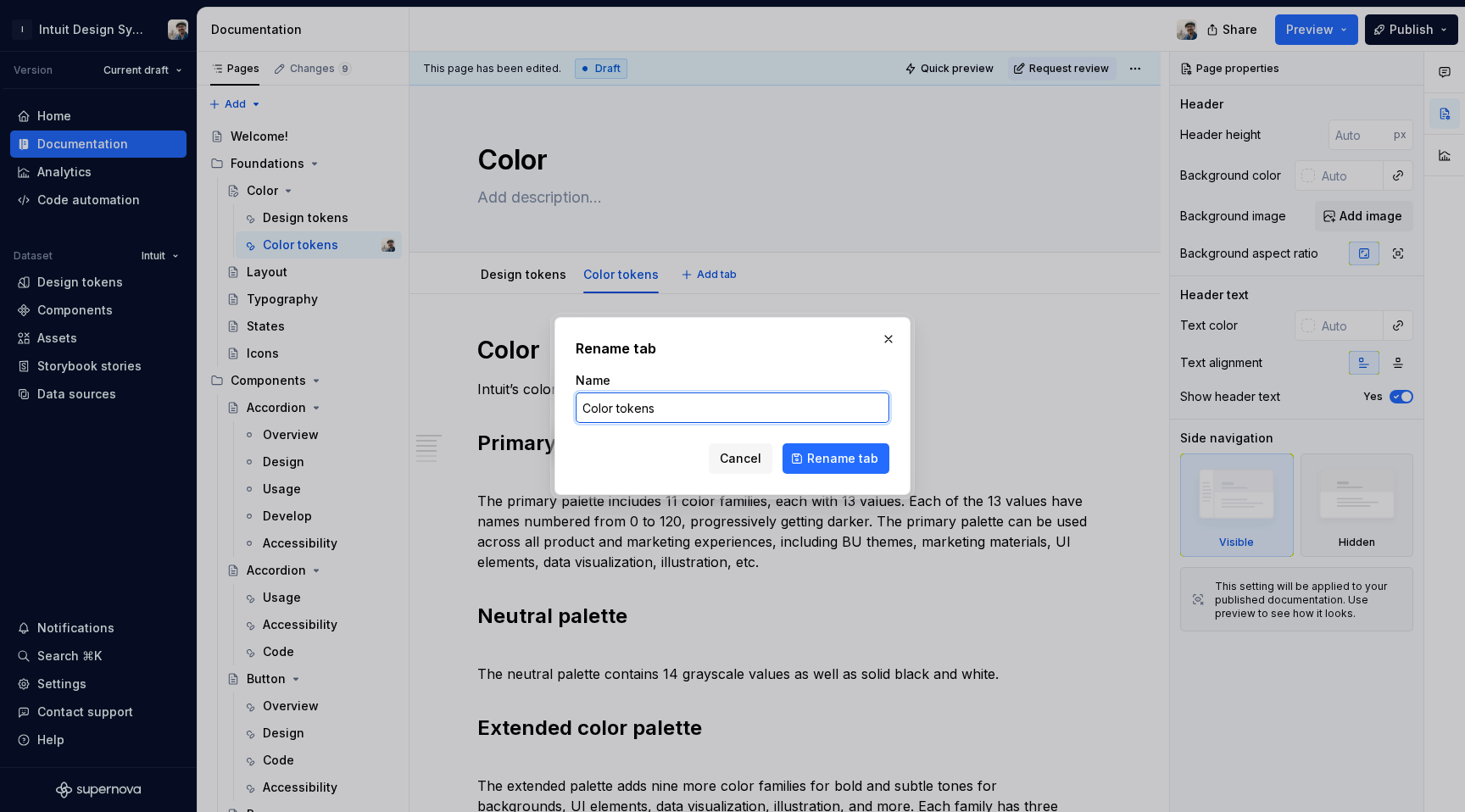
click at [662, 407] on input "Color tokens" at bounding box center [732, 408] width 314 height 31
type input "Overview"
click button "Rename tab" at bounding box center [836, 458] width 107 height 31
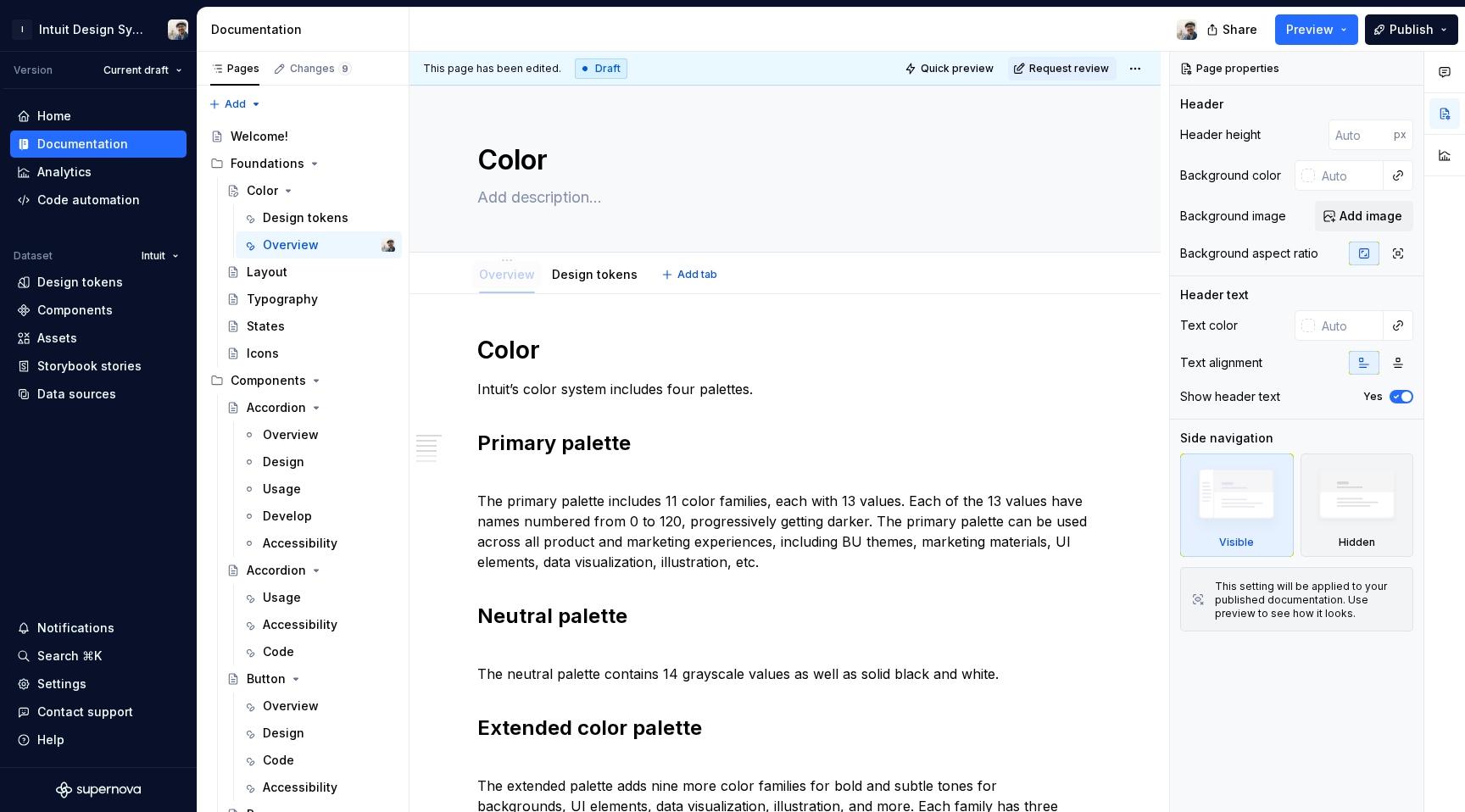
drag, startPoint x: 600, startPoint y: 278, endPoint x: 482, endPoint y: 274, distance: 118.1
click at [508, 261] on html "I Intuit Design System Version Current draft Home Documentation Analytics Code …" at bounding box center [732, 406] width 1465 height 812
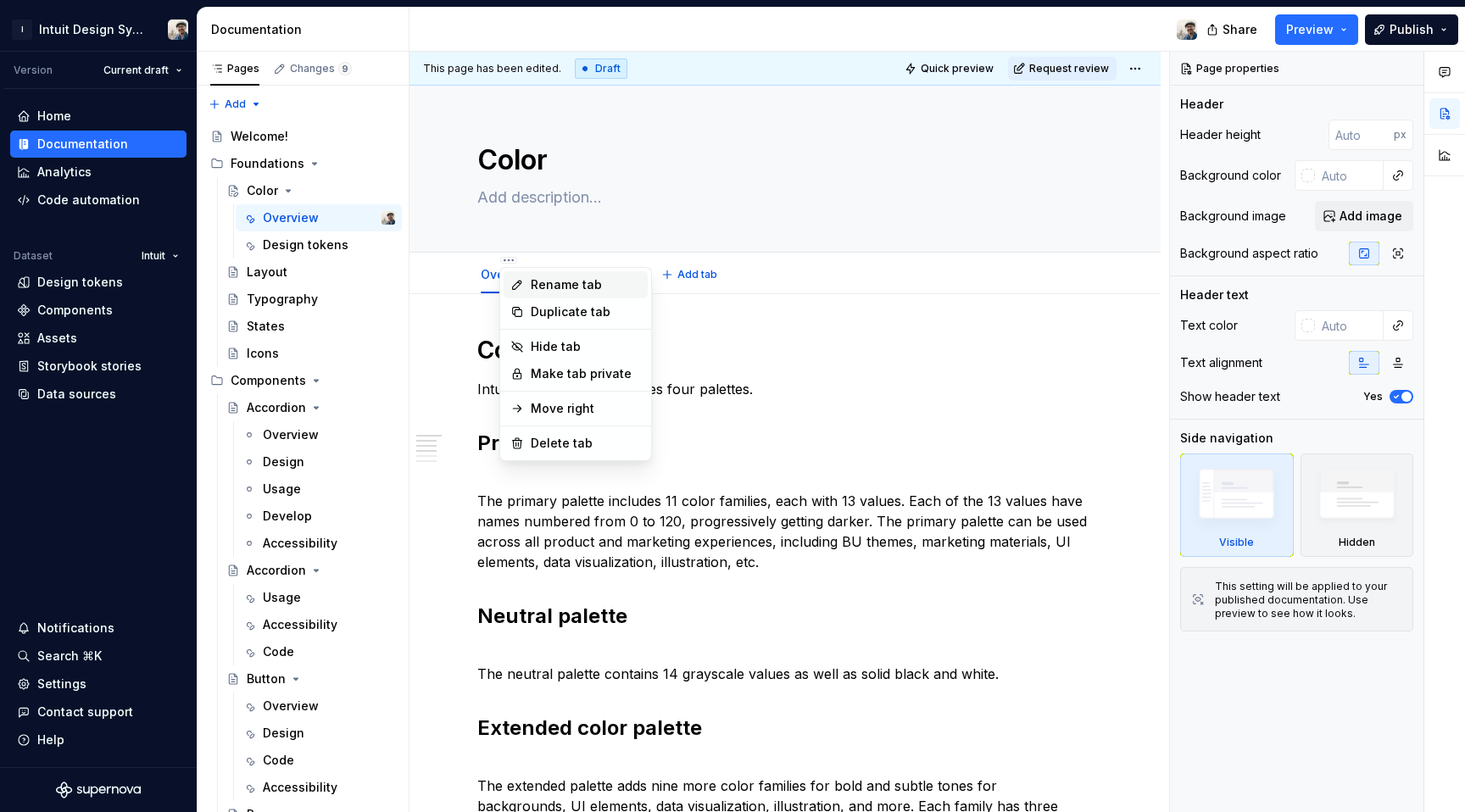
click at [523, 288] on icon at bounding box center [516, 285] width 14 height 14
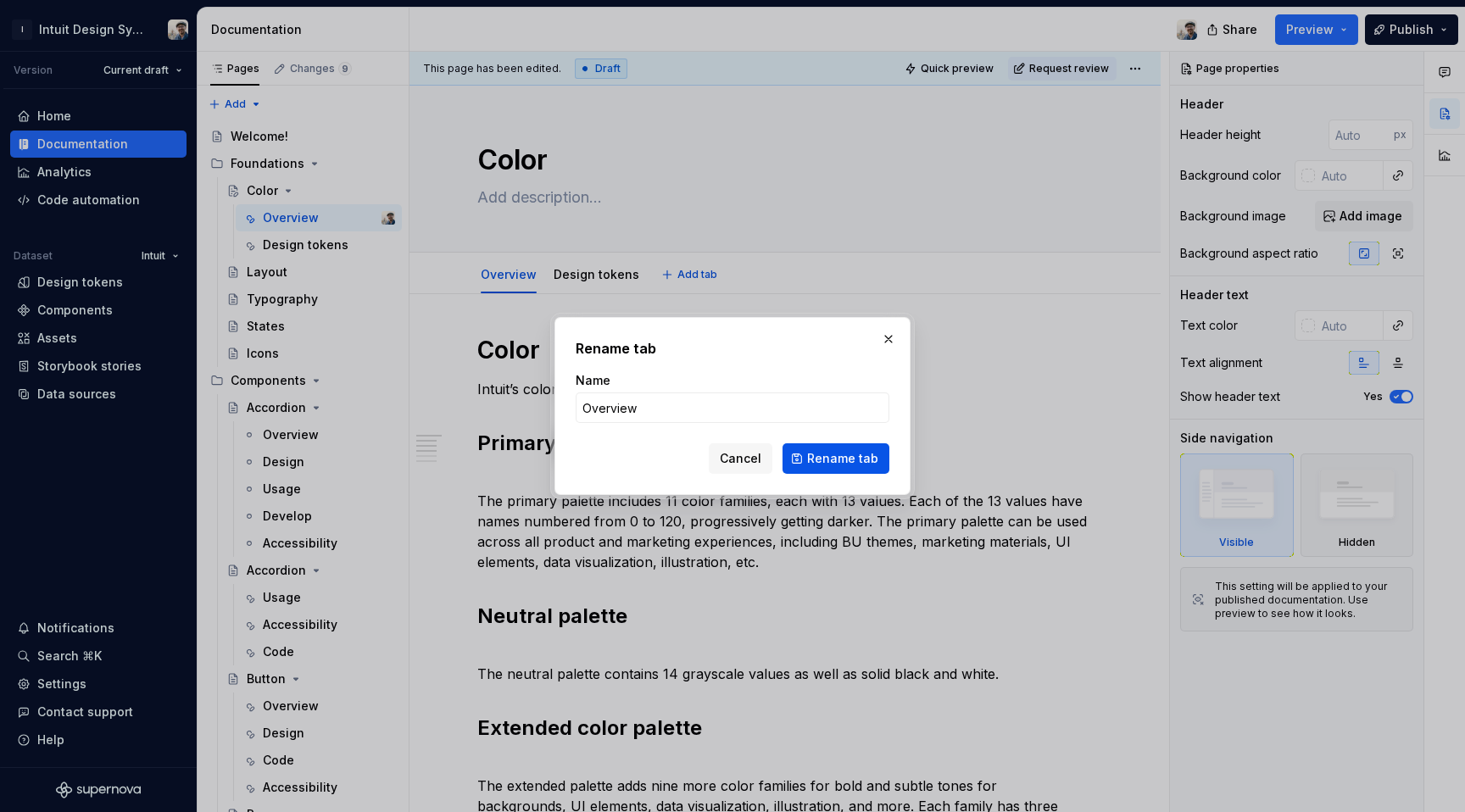
click at [836, 458] on span "Rename tab" at bounding box center [843, 458] width 71 height 17
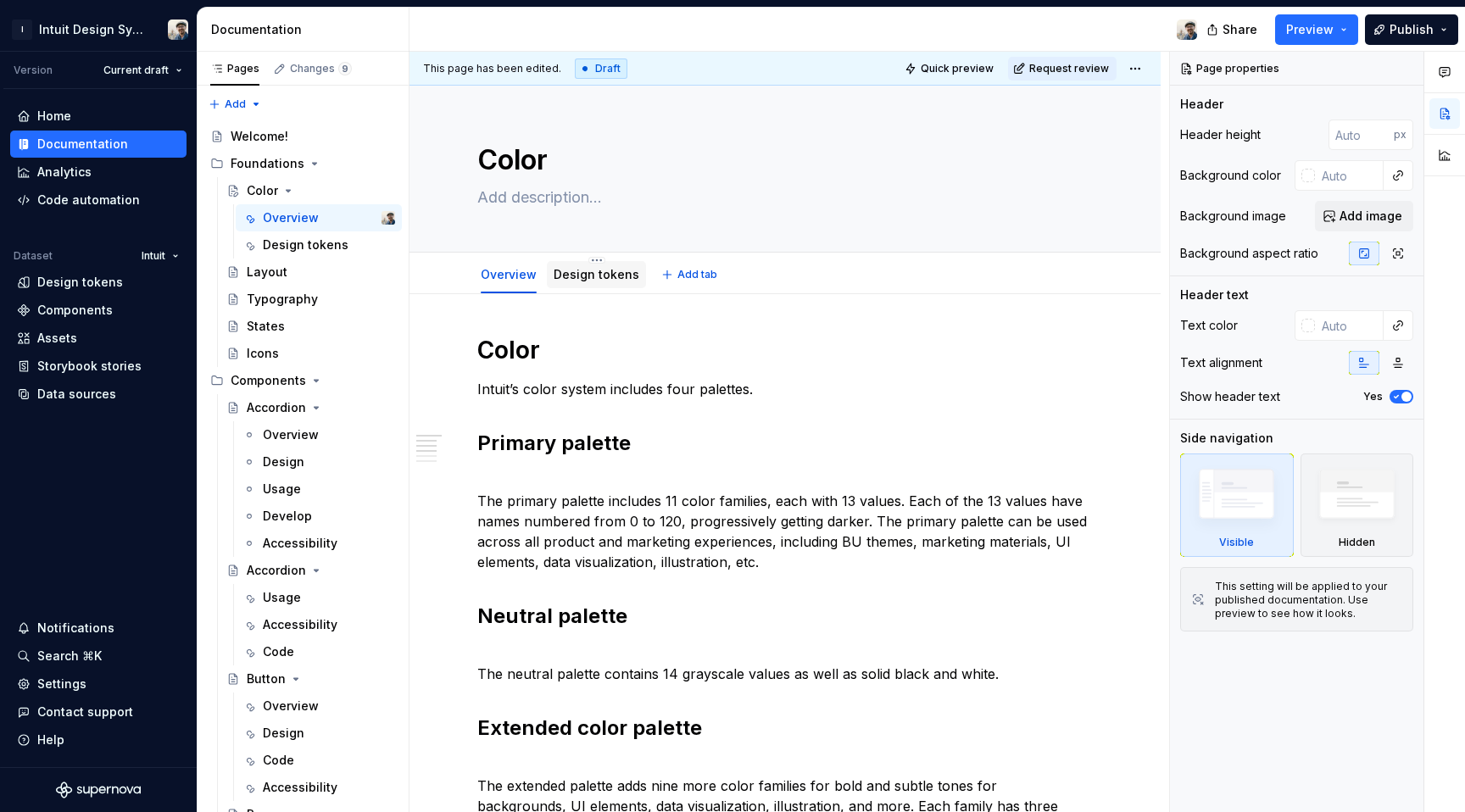
click at [606, 276] on link "Design tokens" at bounding box center [596, 274] width 86 height 14
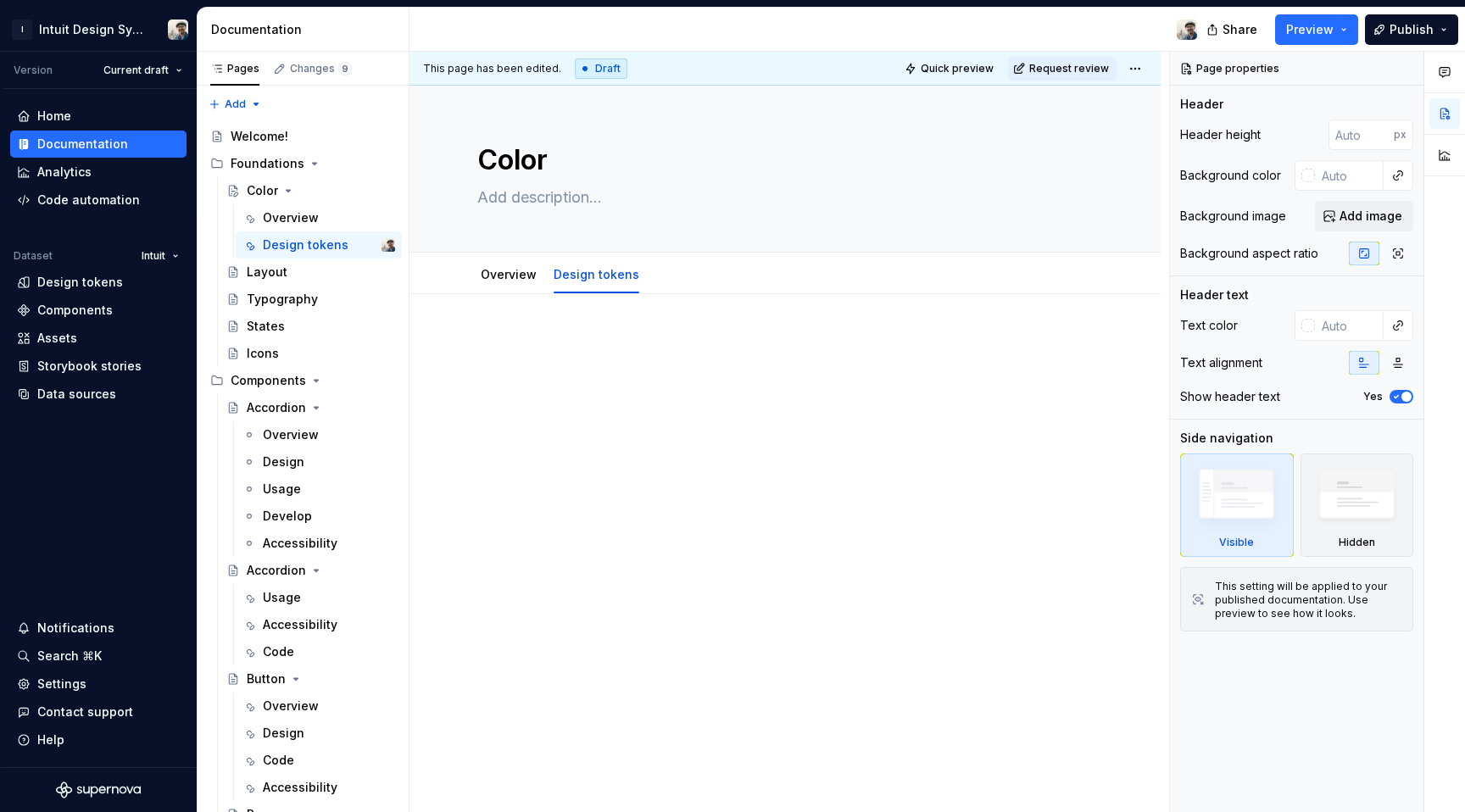
click at [579, 414] on div at bounding box center [785, 377] width 616 height 85
type textarea "*"
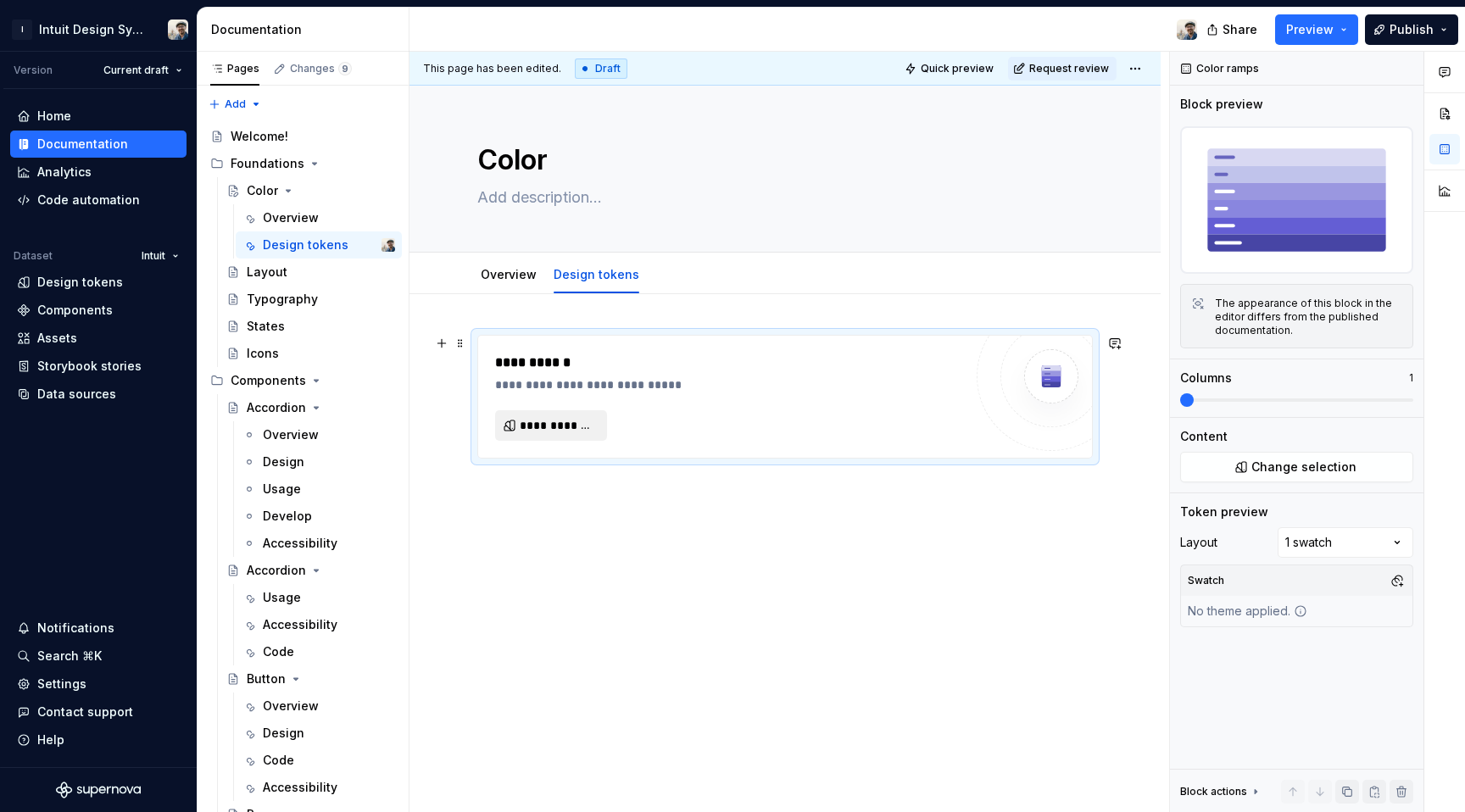
click at [543, 429] on span "**********" at bounding box center [558, 425] width 76 height 17
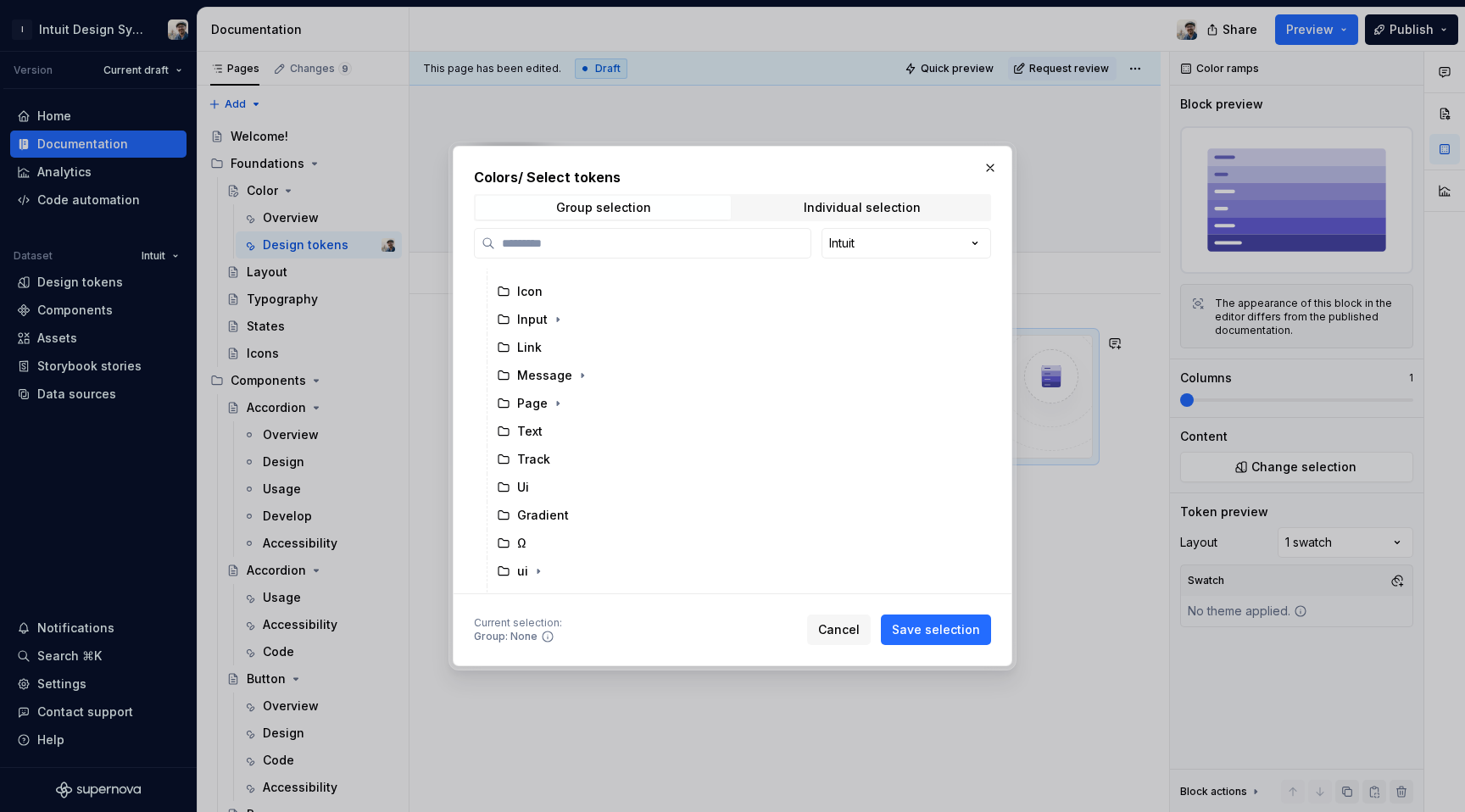
scroll to position [228, 0]
click at [582, 581] on icon "button" at bounding box center [589, 579] width 14 height 14
click at [572, 344] on icon "button" at bounding box center [567, 338] width 14 height 14
click at [569, 305] on icon "button" at bounding box center [570, 310] width 14 height 14
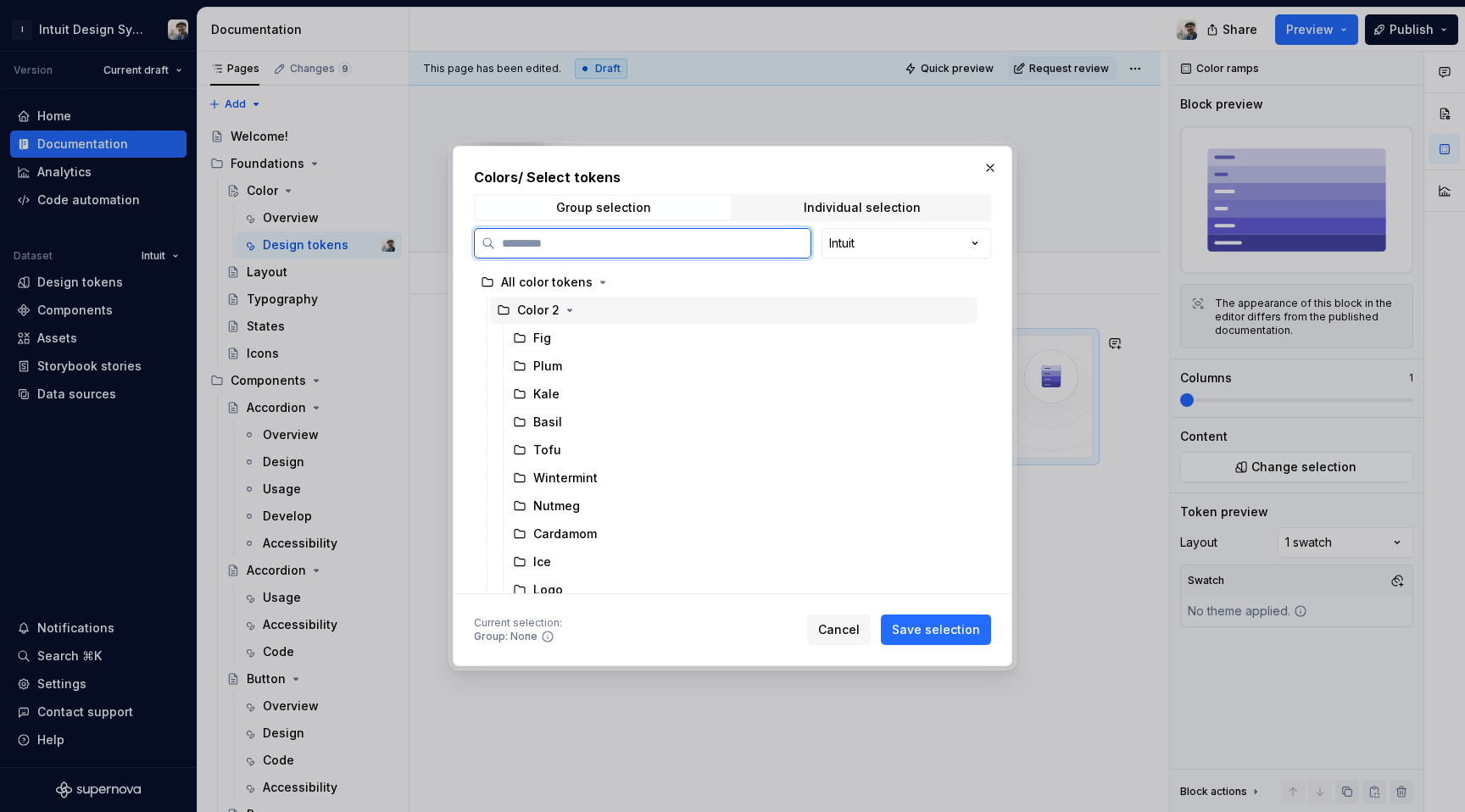
click at [525, 311] on div "Color 2" at bounding box center [538, 310] width 43 height 17
click at [600, 349] on div "Fig" at bounding box center [742, 338] width 471 height 27
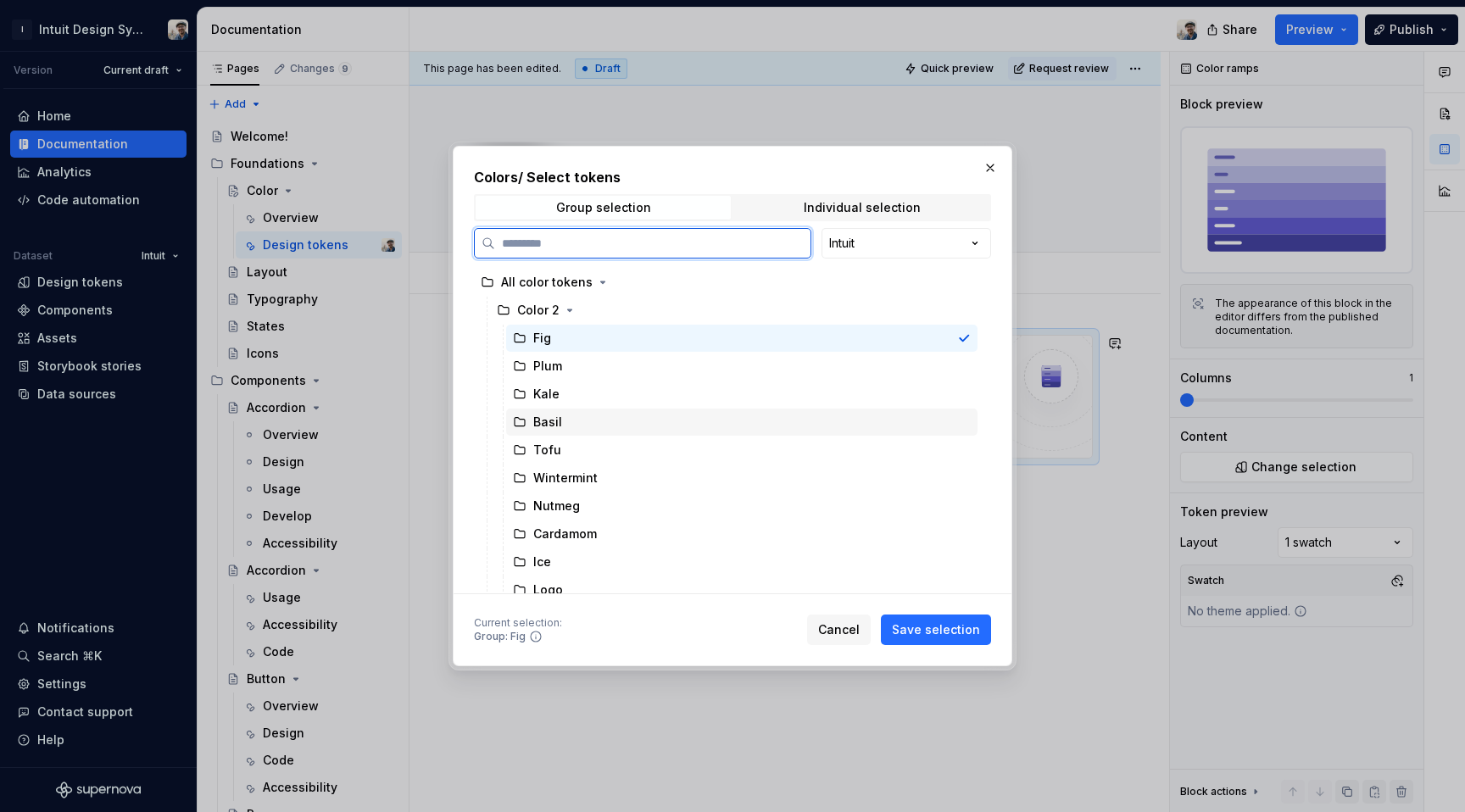
click at [600, 420] on div "Basil" at bounding box center [742, 422] width 471 height 27
click at [620, 331] on div "Fig" at bounding box center [742, 338] width 471 height 27
click at [638, 301] on div "Color 2" at bounding box center [733, 310] width 487 height 27
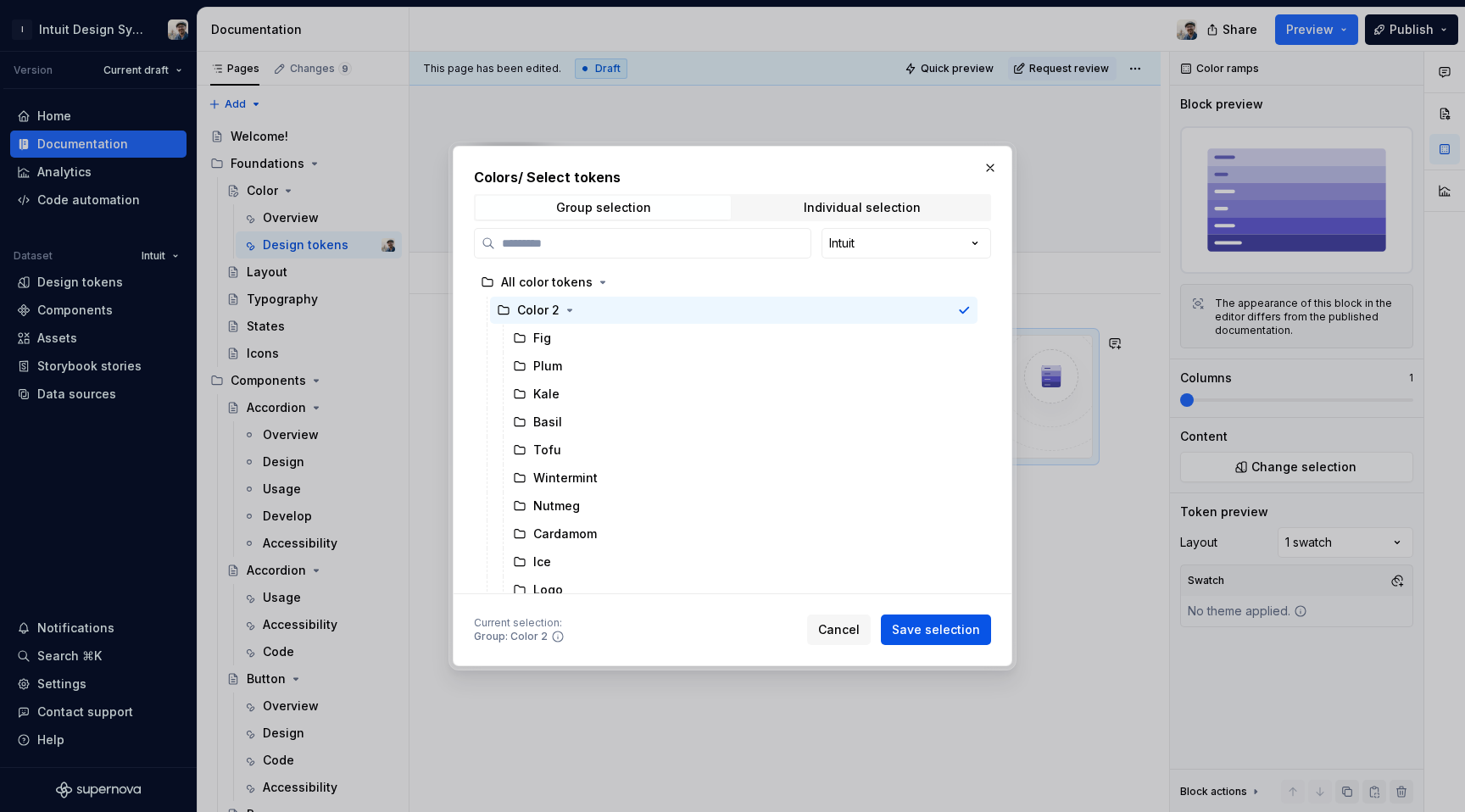
click at [943, 628] on span "Save selection" at bounding box center [936, 629] width 89 height 17
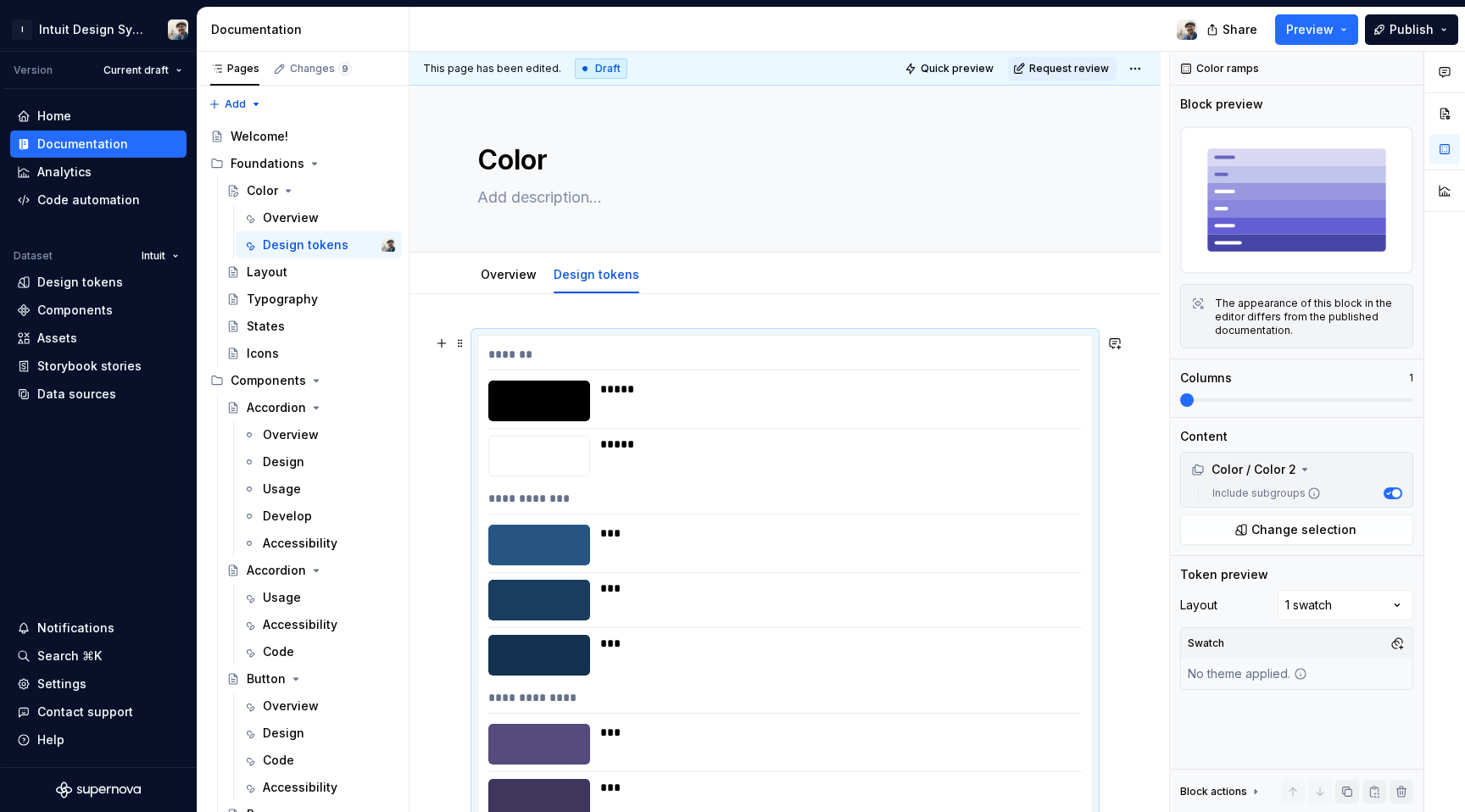
click at [502, 351] on div "*******" at bounding box center [784, 358] width 592 height 24
click at [461, 346] on span at bounding box center [460, 344] width 14 height 24
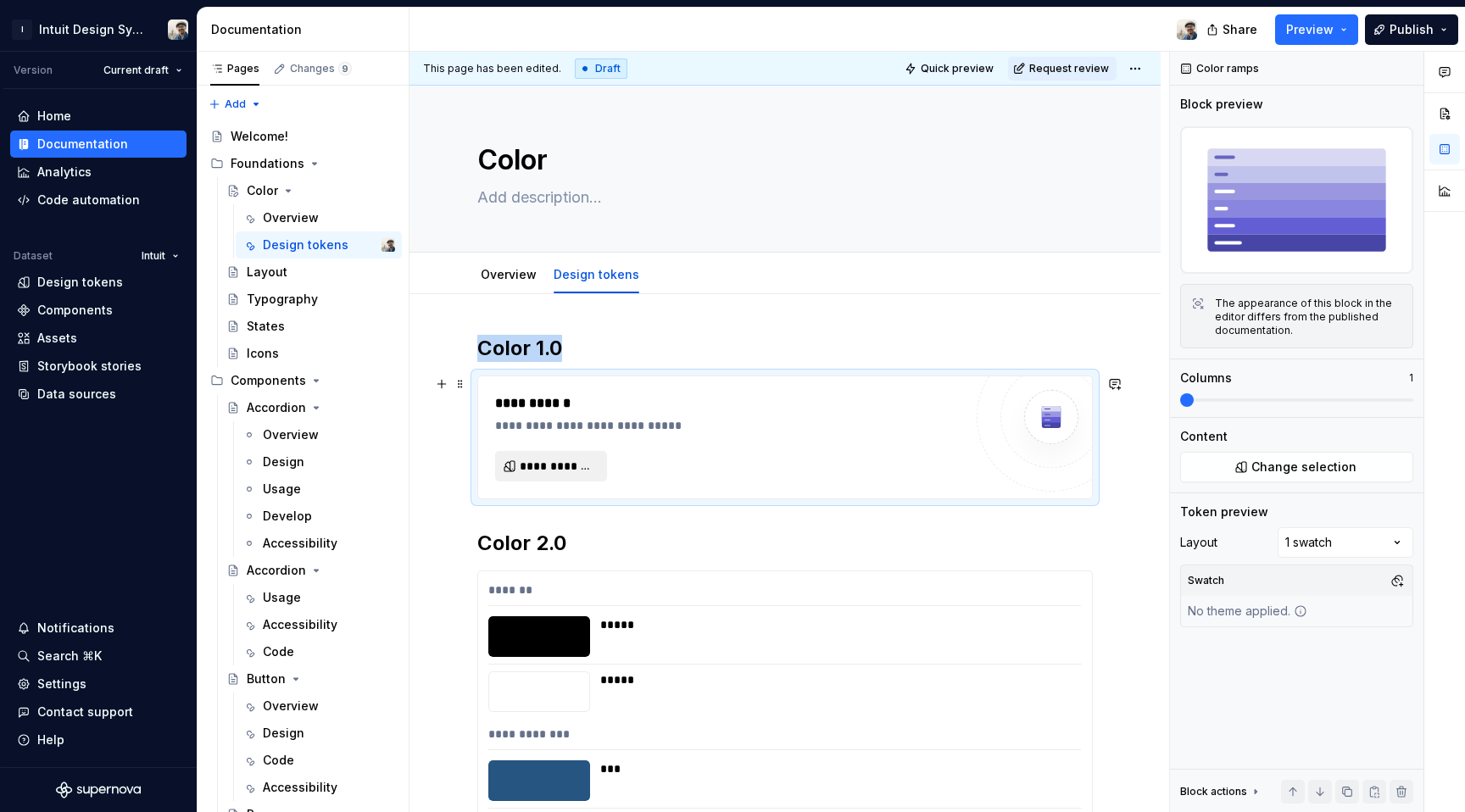
click at [530, 467] on span "**********" at bounding box center [558, 466] width 76 height 17
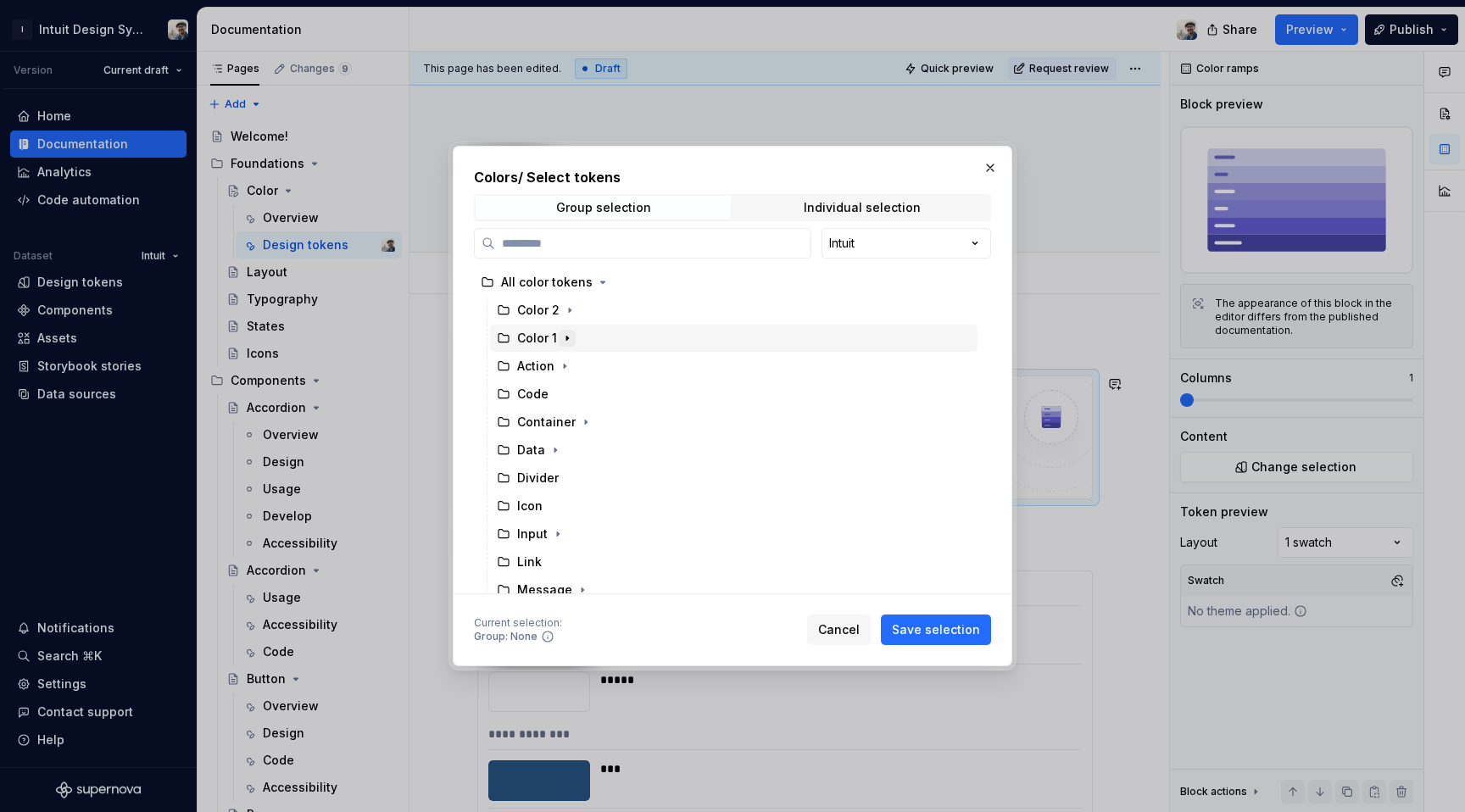
click at [559, 339] on button "button" at bounding box center [567, 338] width 17 height 17
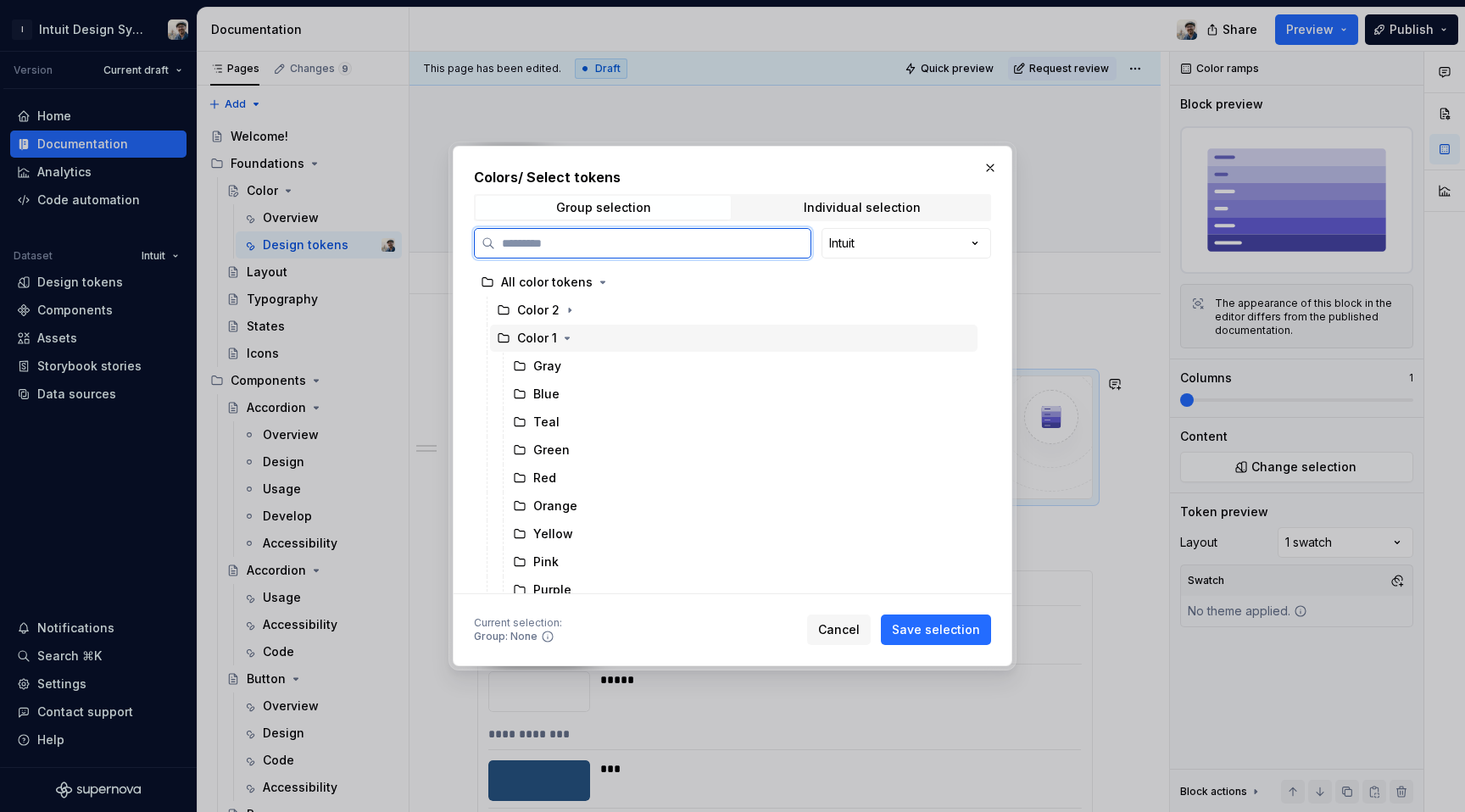
click at [522, 338] on div "Color 1" at bounding box center [537, 338] width 40 height 17
click at [916, 632] on span "Save selection" at bounding box center [936, 629] width 89 height 17
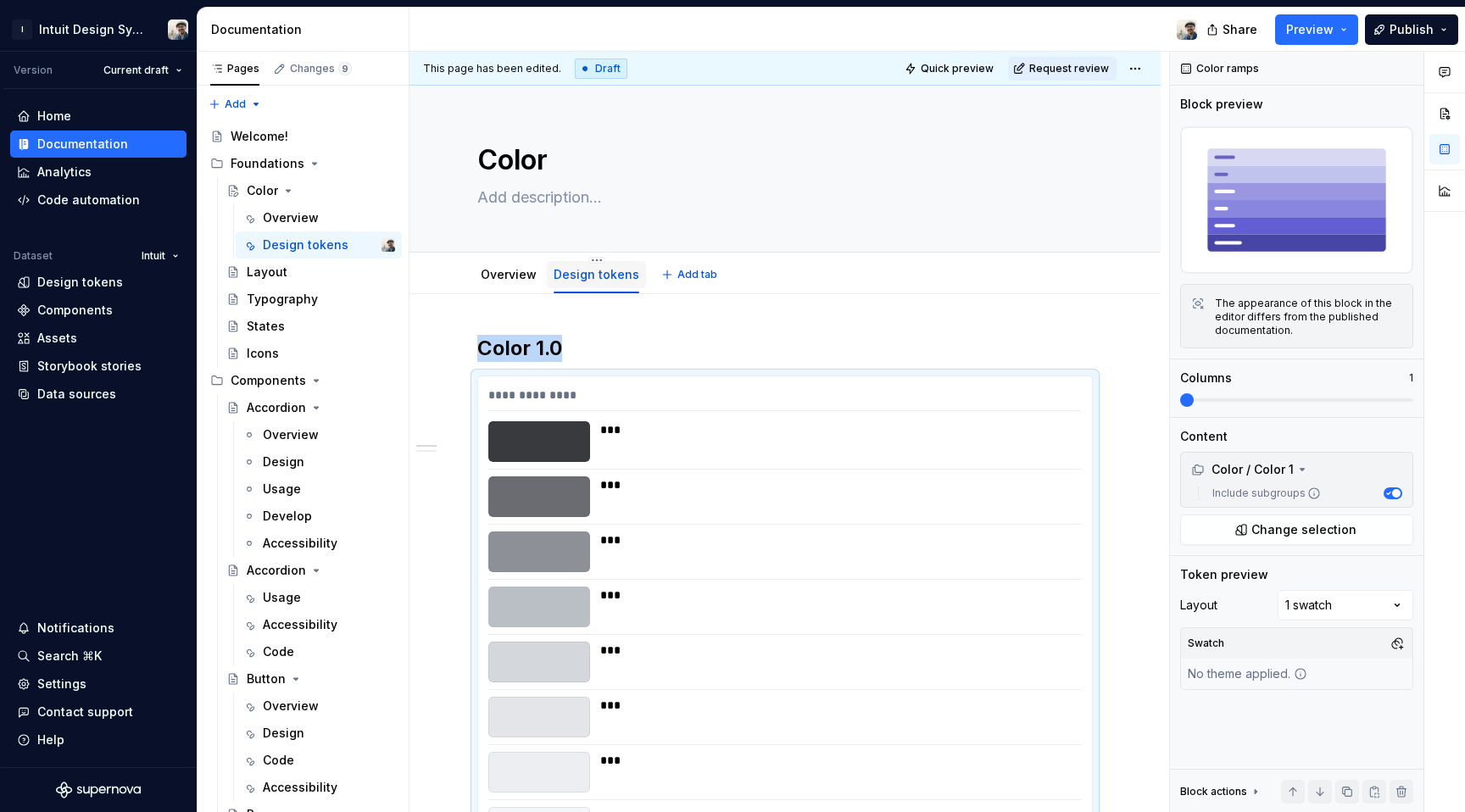
click at [601, 274] on link "Design tokens" at bounding box center [596, 274] width 86 height 14
click at [593, 261] on html "I Intuit Design System Version Current draft Home Documentation Analytics Code …" at bounding box center [732, 406] width 1465 height 812
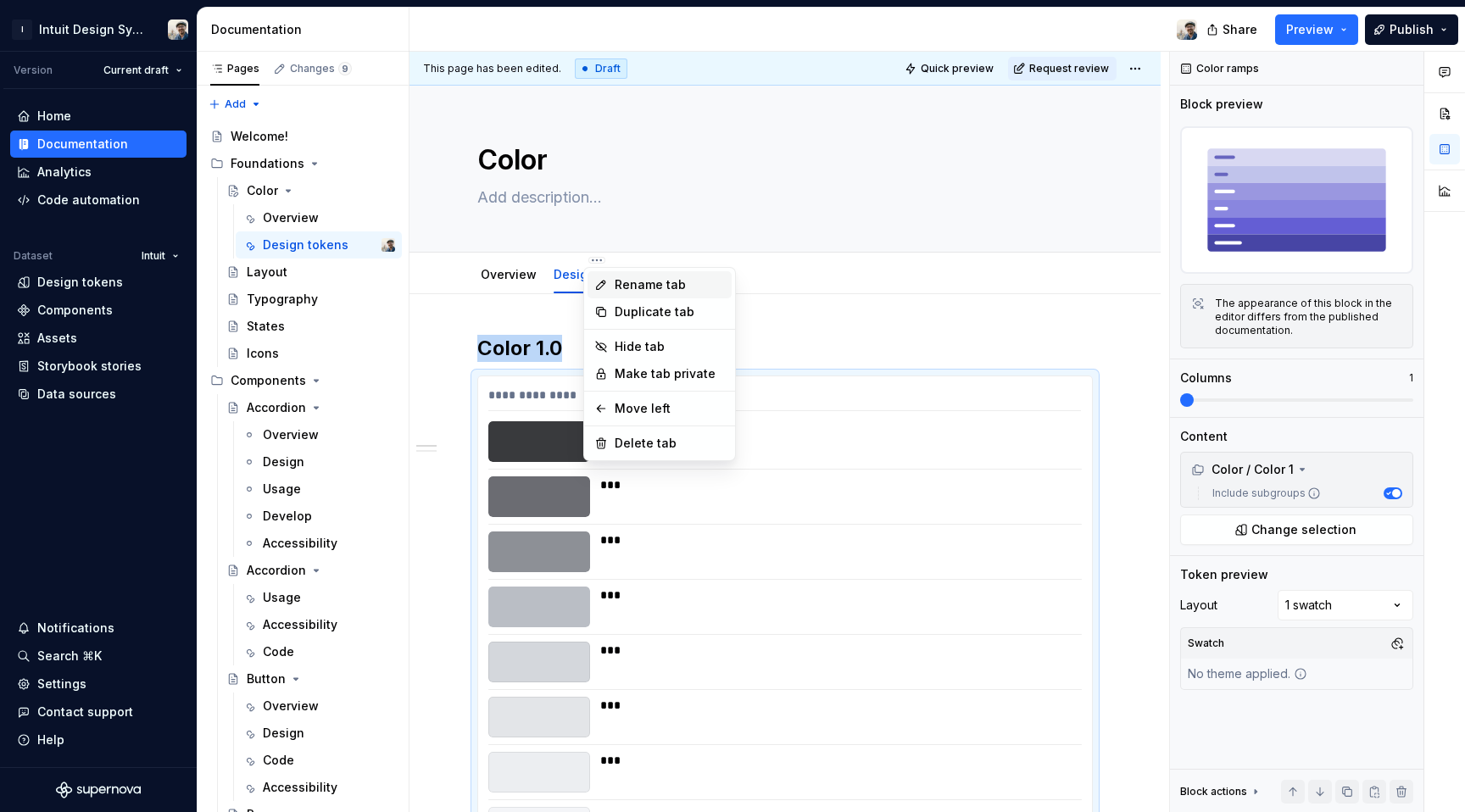
click at [600, 284] on icon at bounding box center [600, 285] width 14 height 14
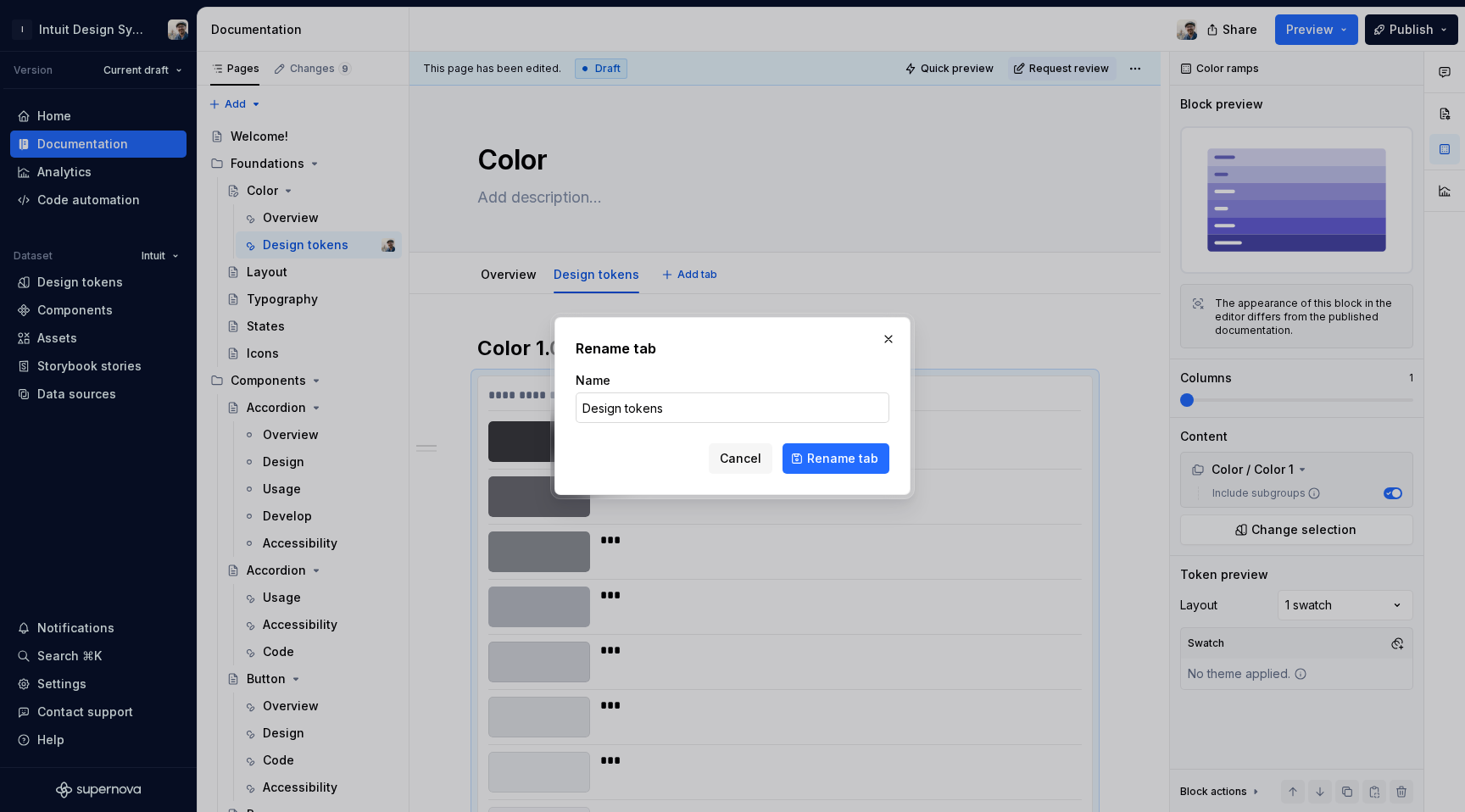
click at [647, 409] on input "Design tokens" at bounding box center [732, 408] width 314 height 31
type textarea "*"
click at [647, 409] on input "Design tokens" at bounding box center [732, 408] width 314 height 31
type input "Base"
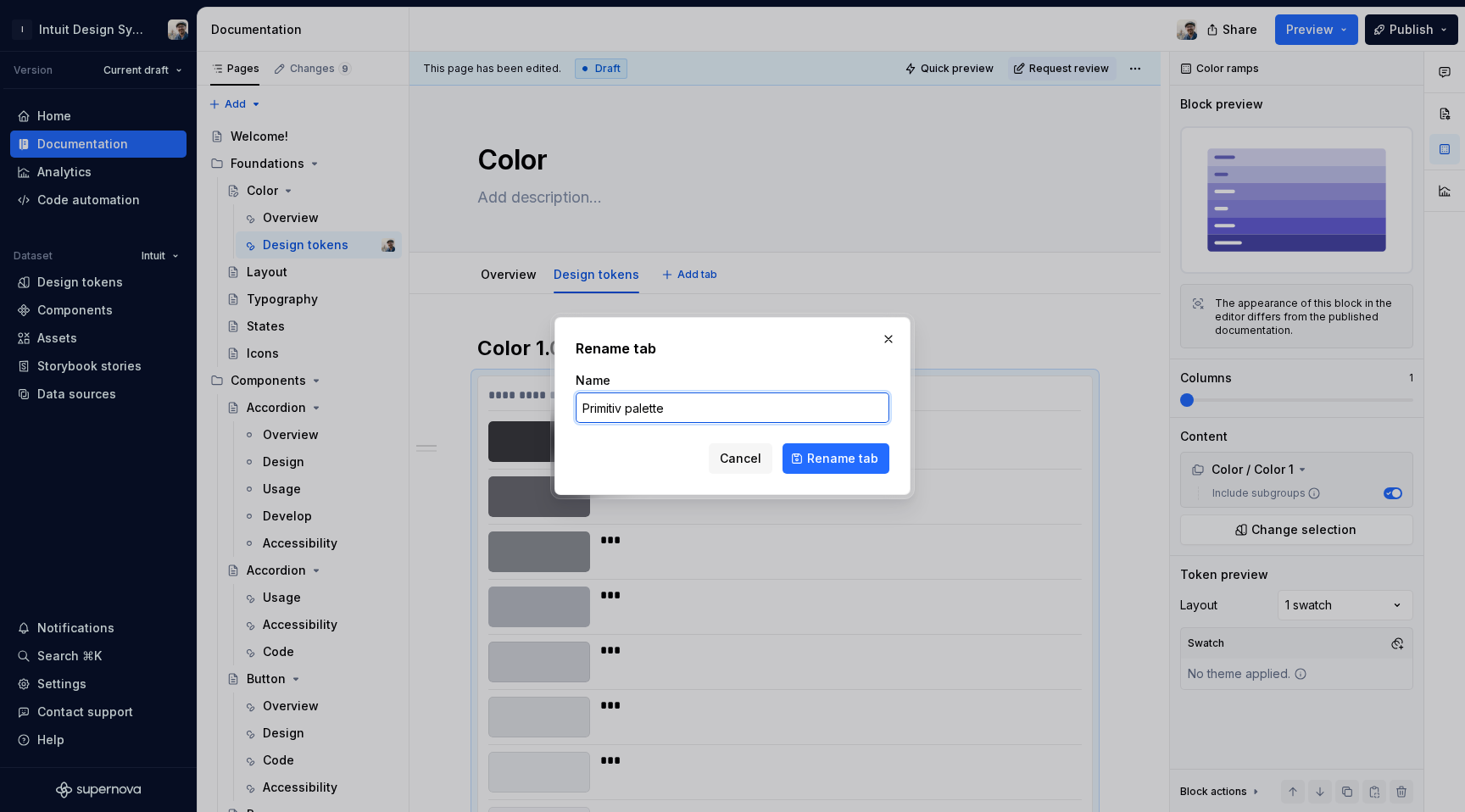
type input "Primitive palette"
click button "Rename tab" at bounding box center [836, 458] width 107 height 31
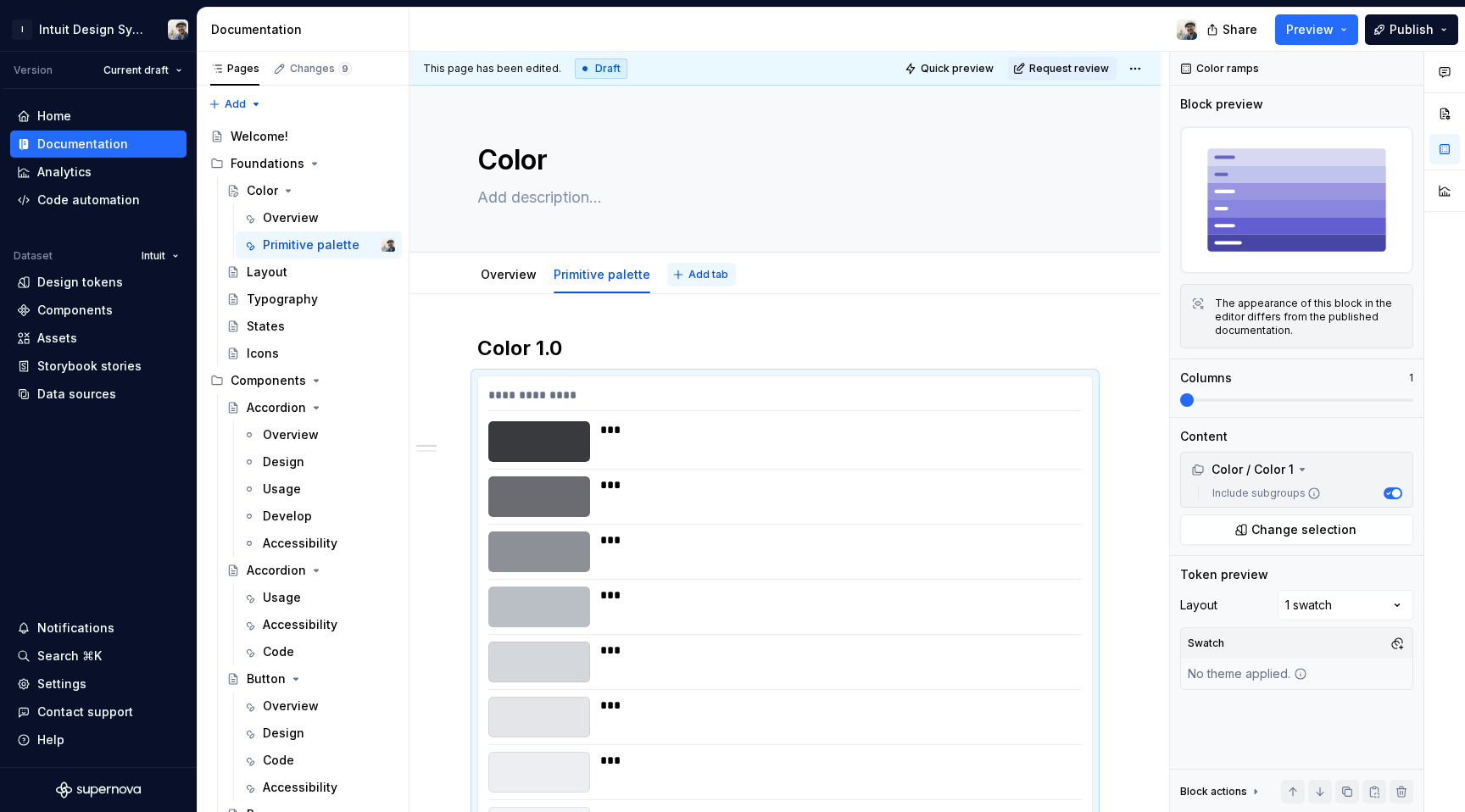
type textarea "*"
click at [688, 269] on span "Add tab" at bounding box center [708, 274] width 40 height 14
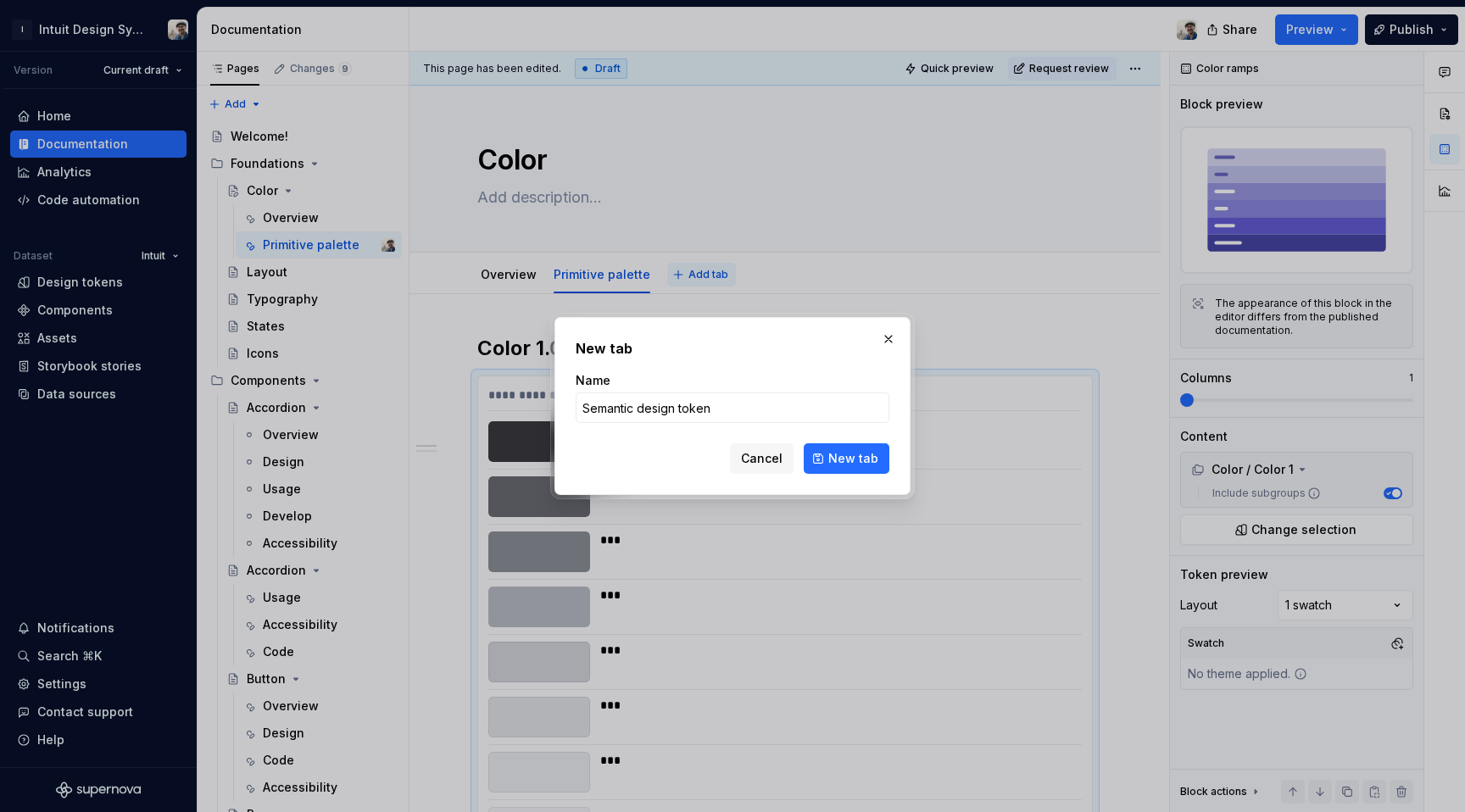
type input "Semantic design tokens"
click button "New tab" at bounding box center [846, 458] width 86 height 31
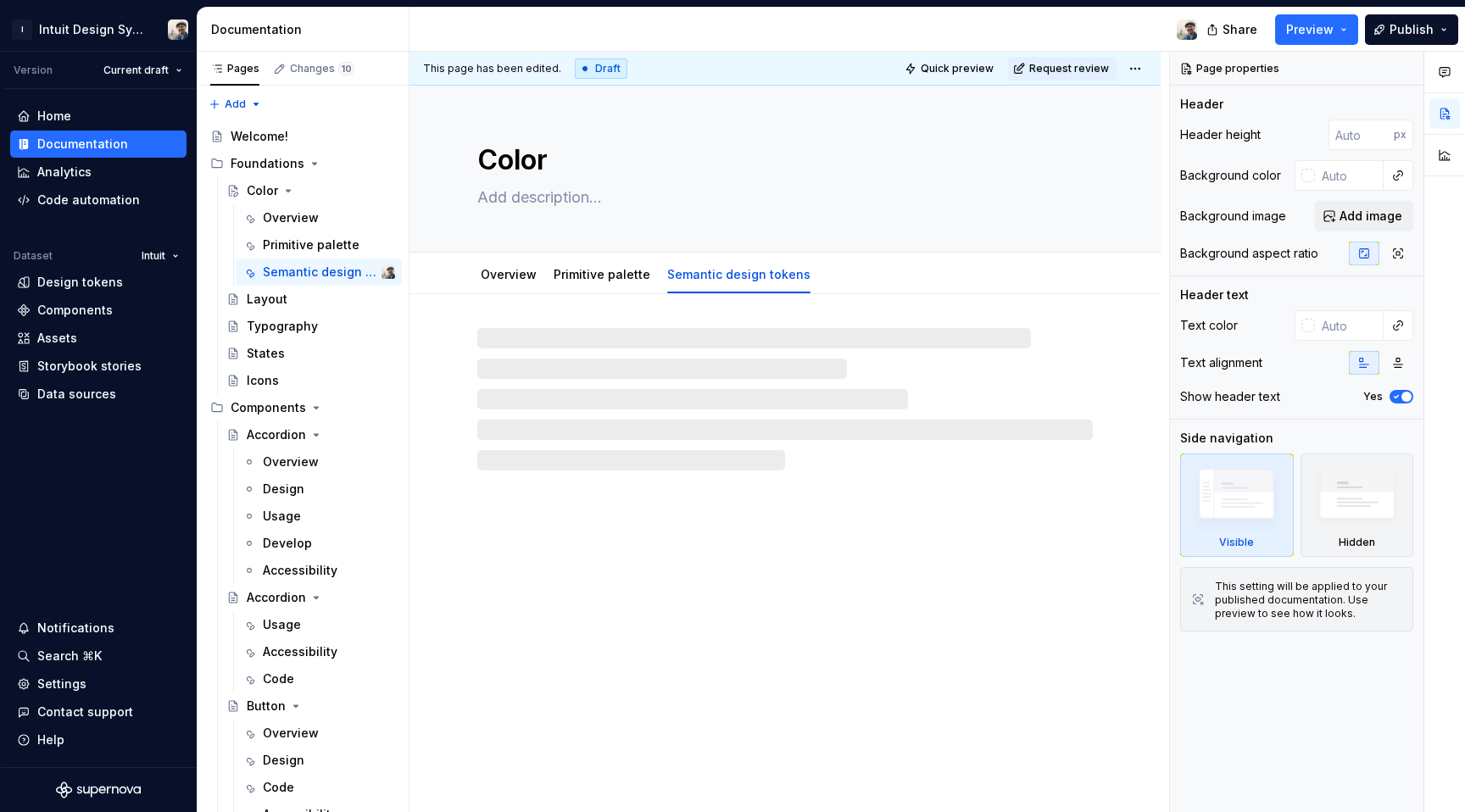
type textarea "*"
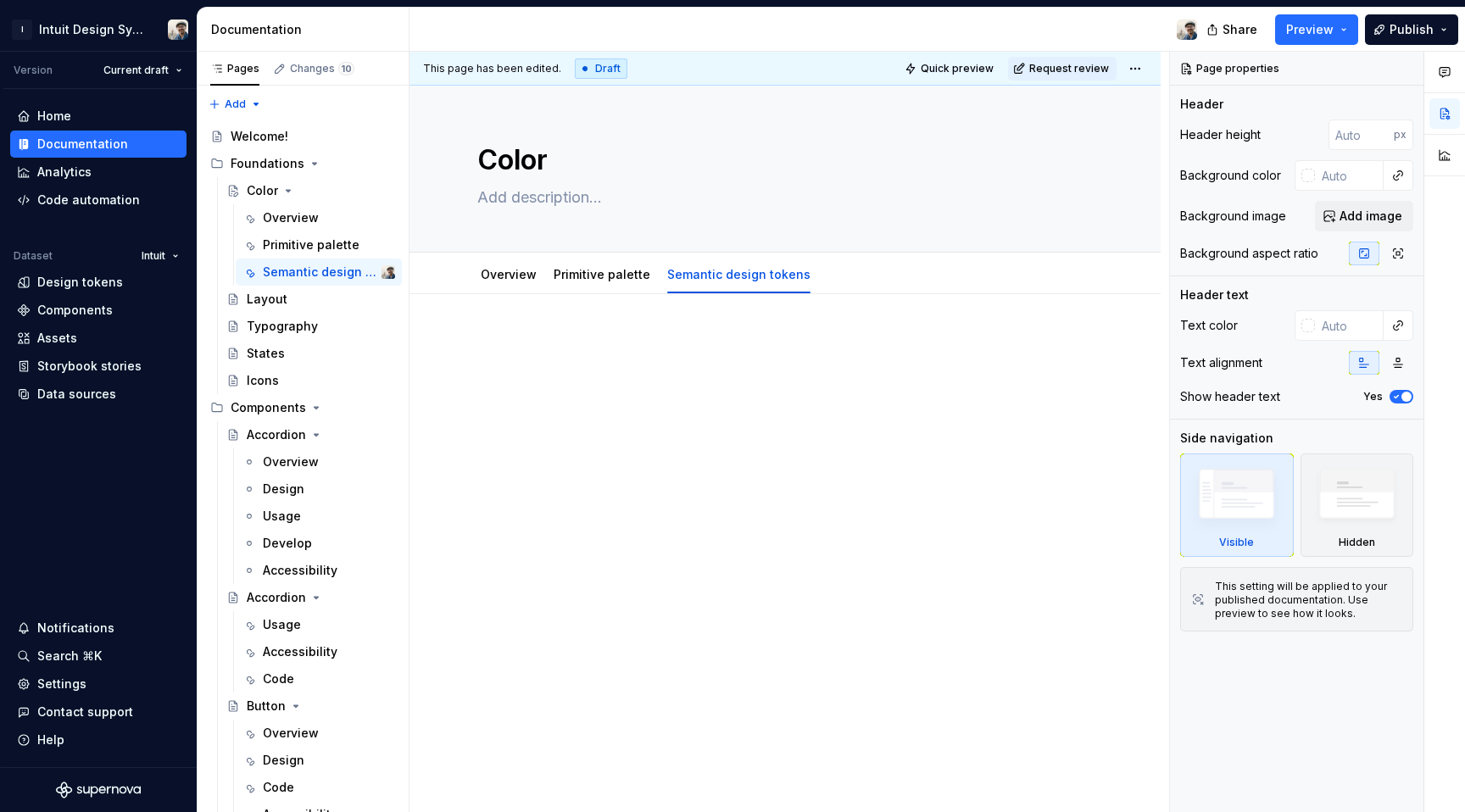
click at [657, 415] on div at bounding box center [785, 377] width 616 height 85
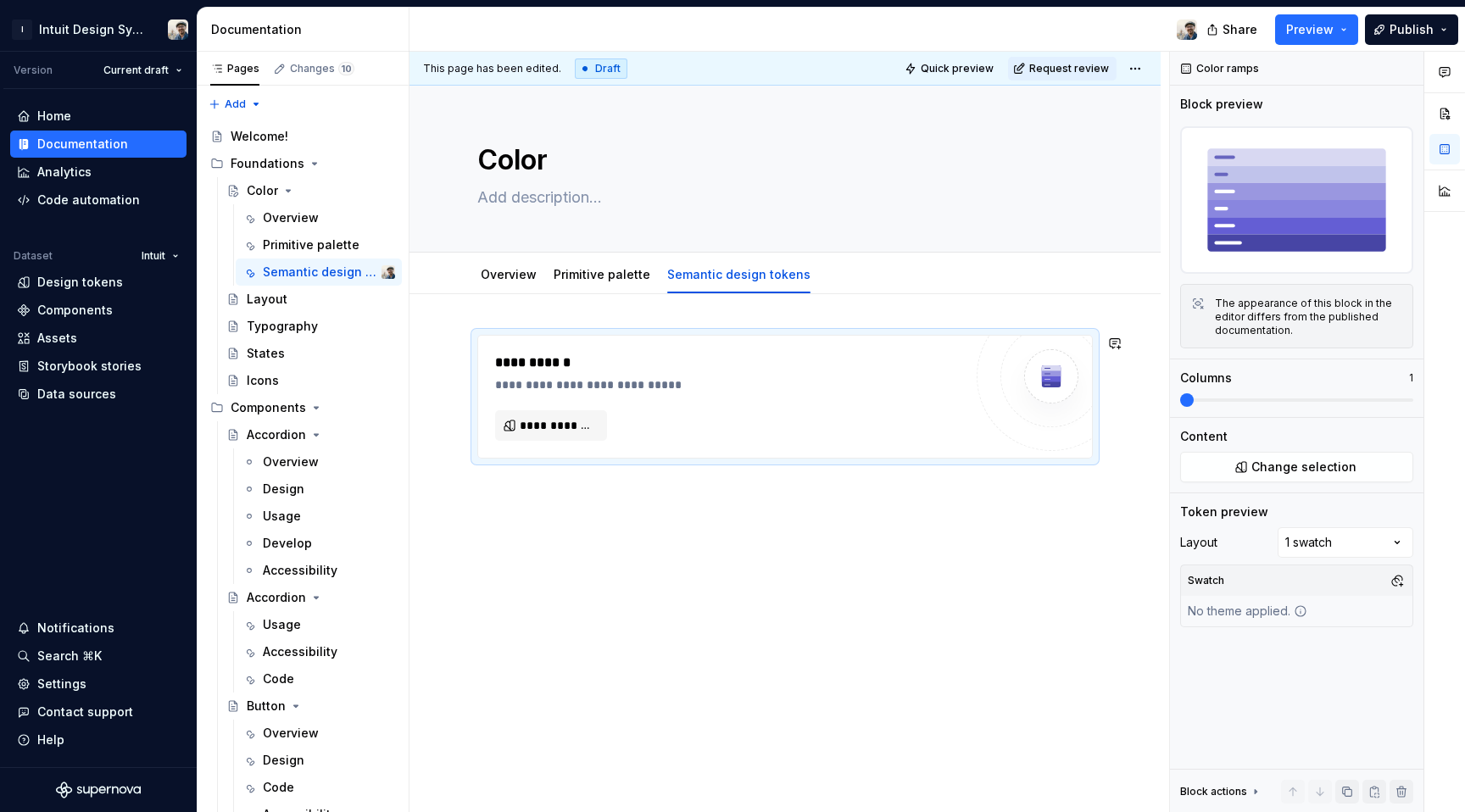
click at [569, 441] on div "**********" at bounding box center [785, 396] width 614 height 122
click at [569, 425] on span "**********" at bounding box center [558, 425] width 76 height 17
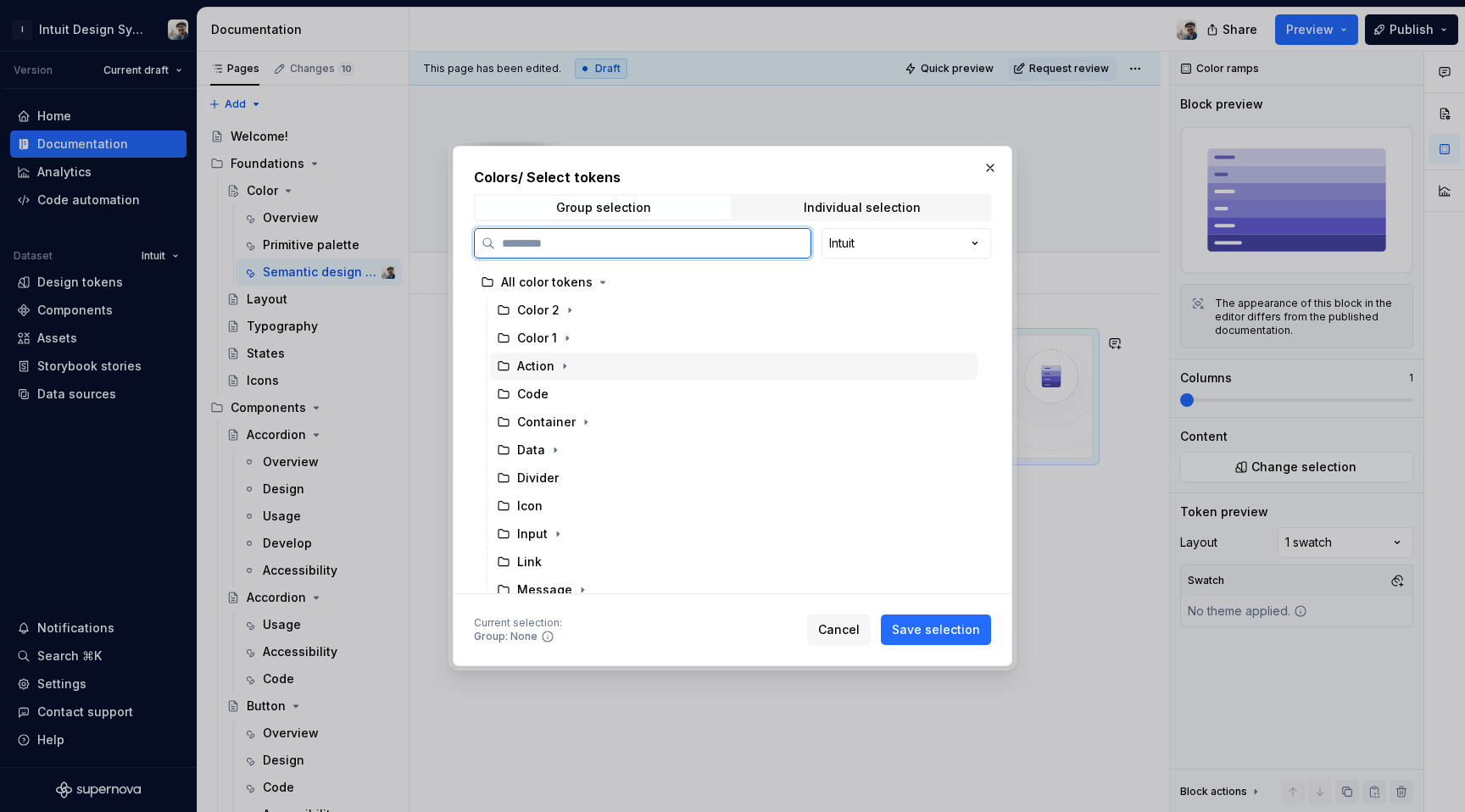
click at [619, 364] on div "Action" at bounding box center [733, 366] width 487 height 27
click at [794, 430] on div "Container" at bounding box center [733, 422] width 487 height 27
click at [768, 374] on div "Action" at bounding box center [733, 366] width 487 height 27
click at [926, 627] on span "Save selection" at bounding box center [936, 629] width 89 height 17
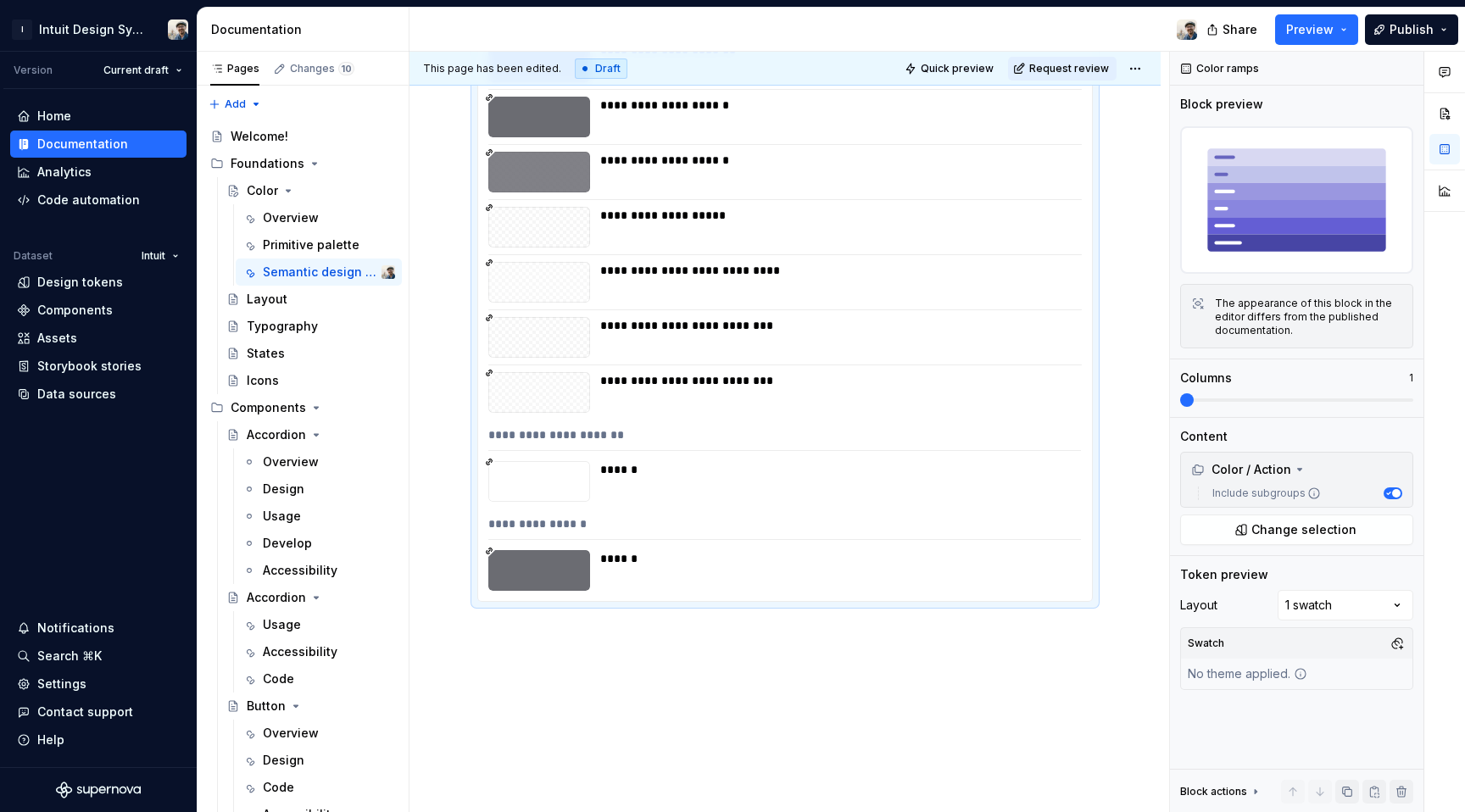
scroll to position [2210, 0]
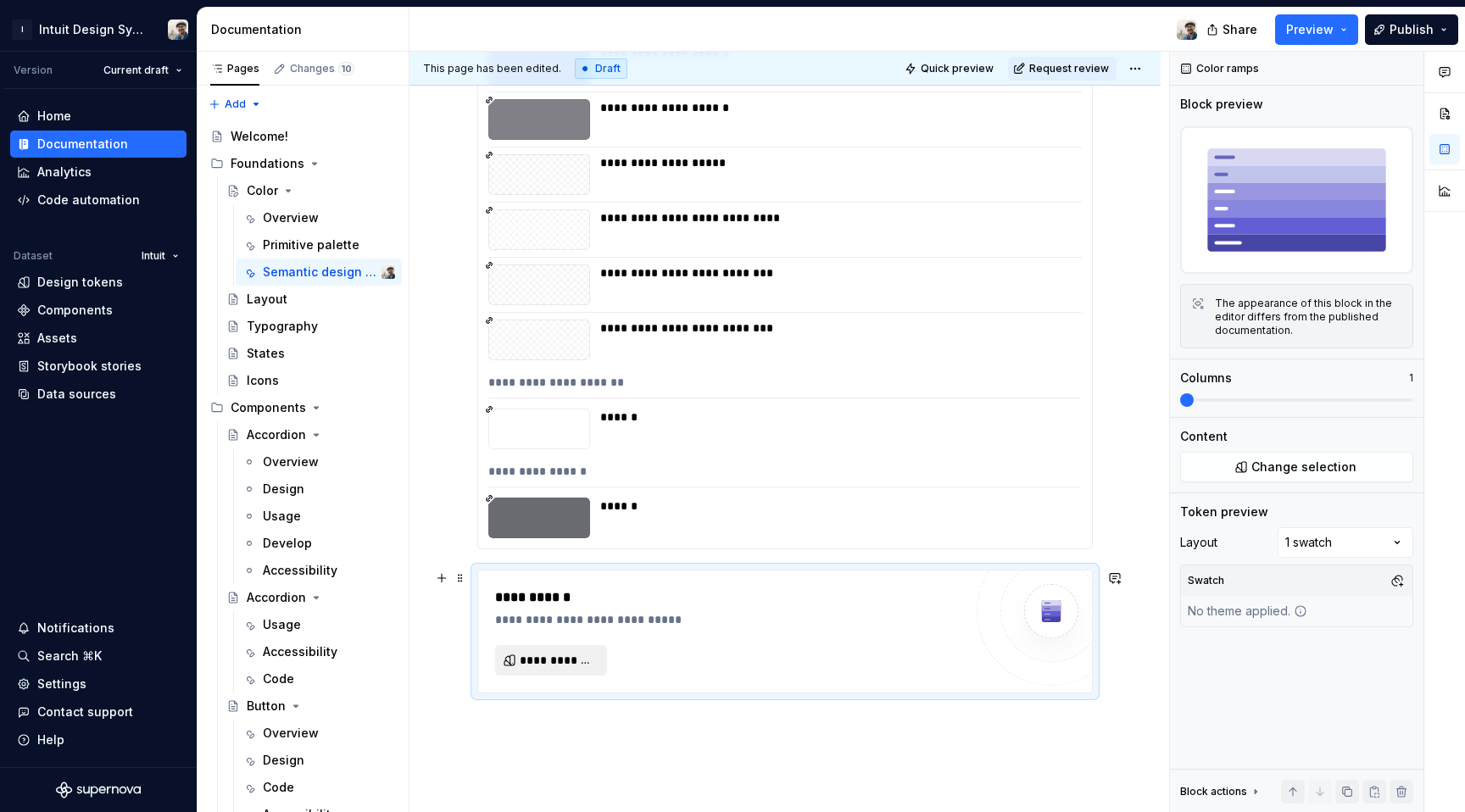
click at [547, 653] on span "**********" at bounding box center [558, 660] width 76 height 17
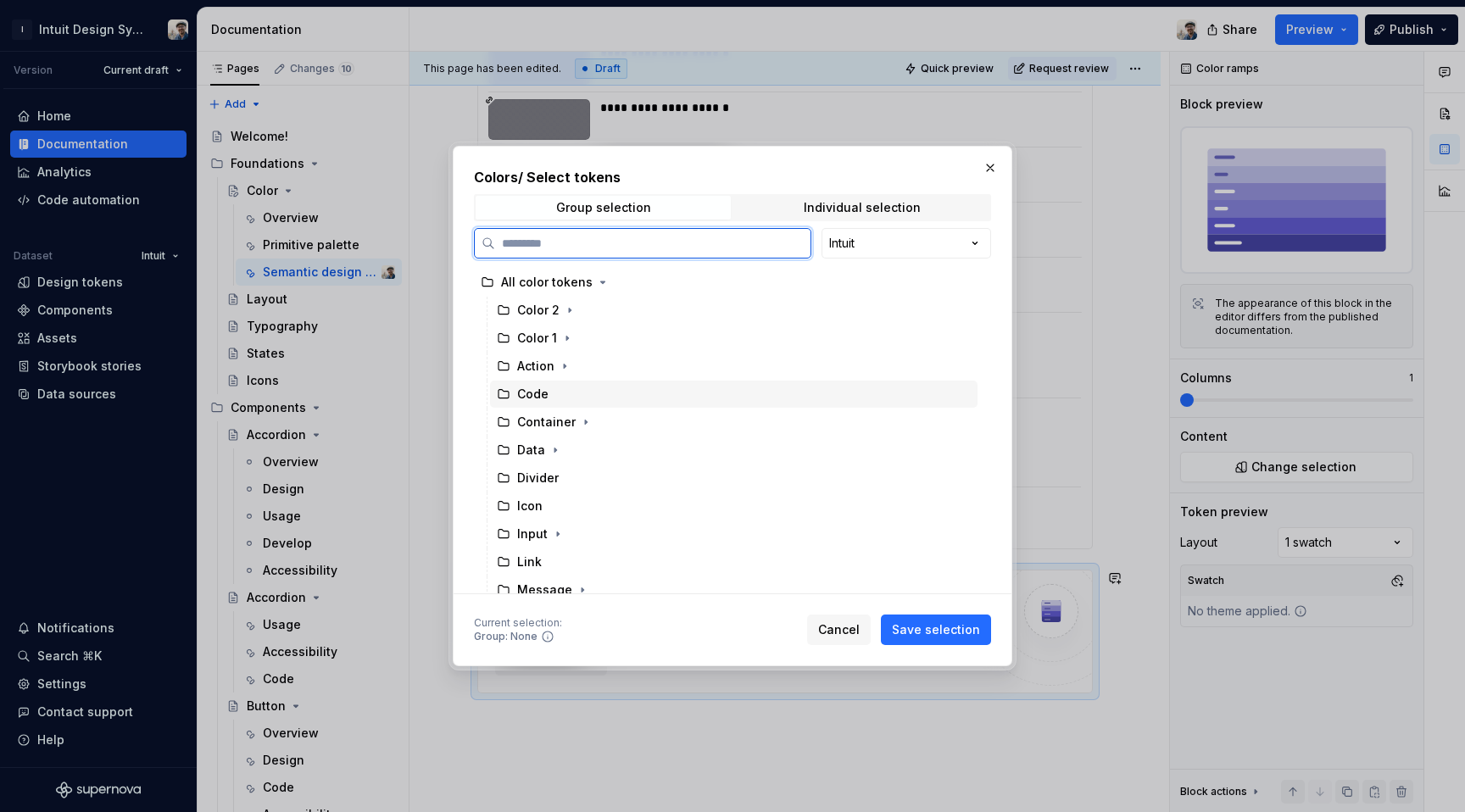
click at [610, 382] on div "Code" at bounding box center [733, 394] width 487 height 27
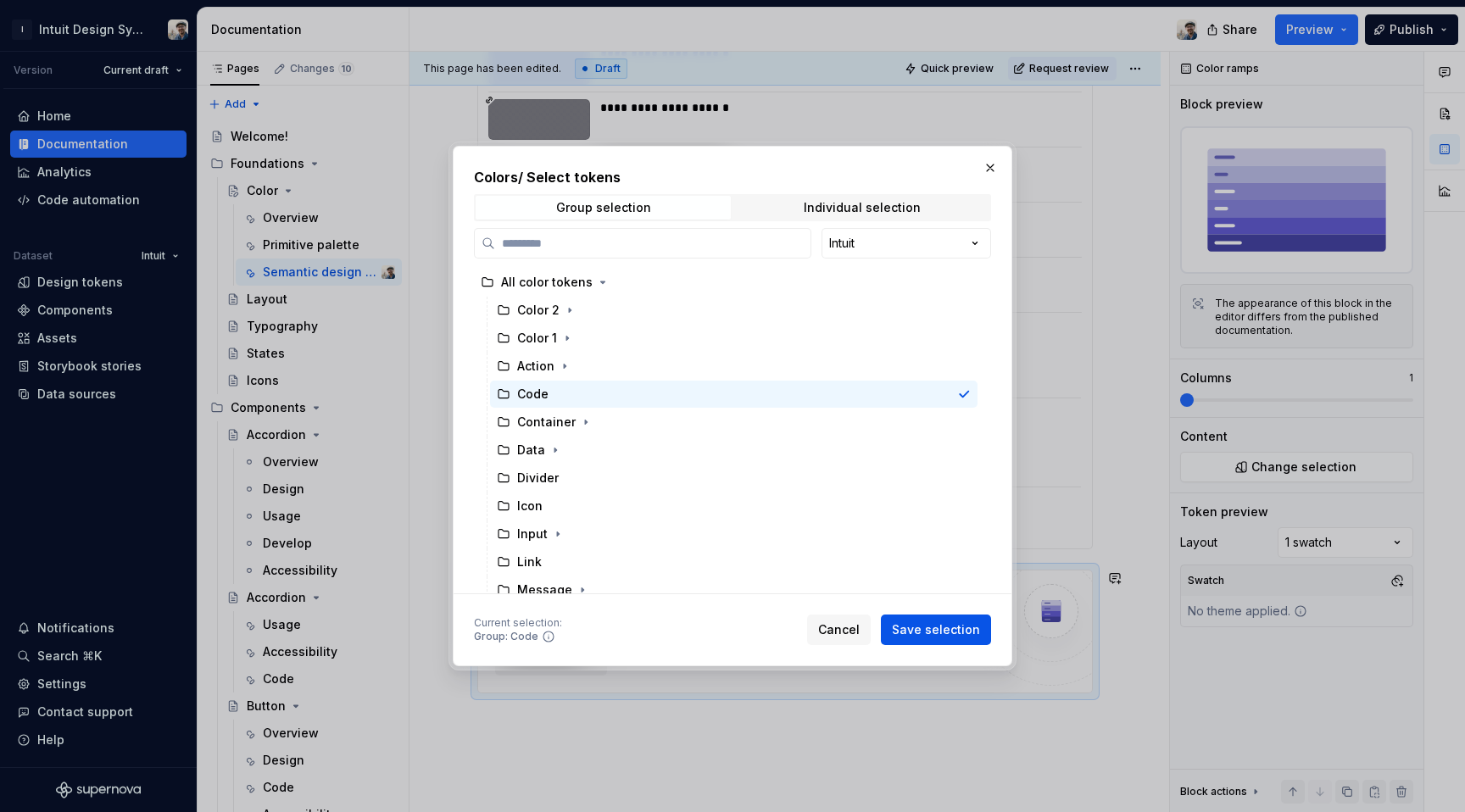
click at [959, 622] on span "Save selection" at bounding box center [936, 629] width 89 height 17
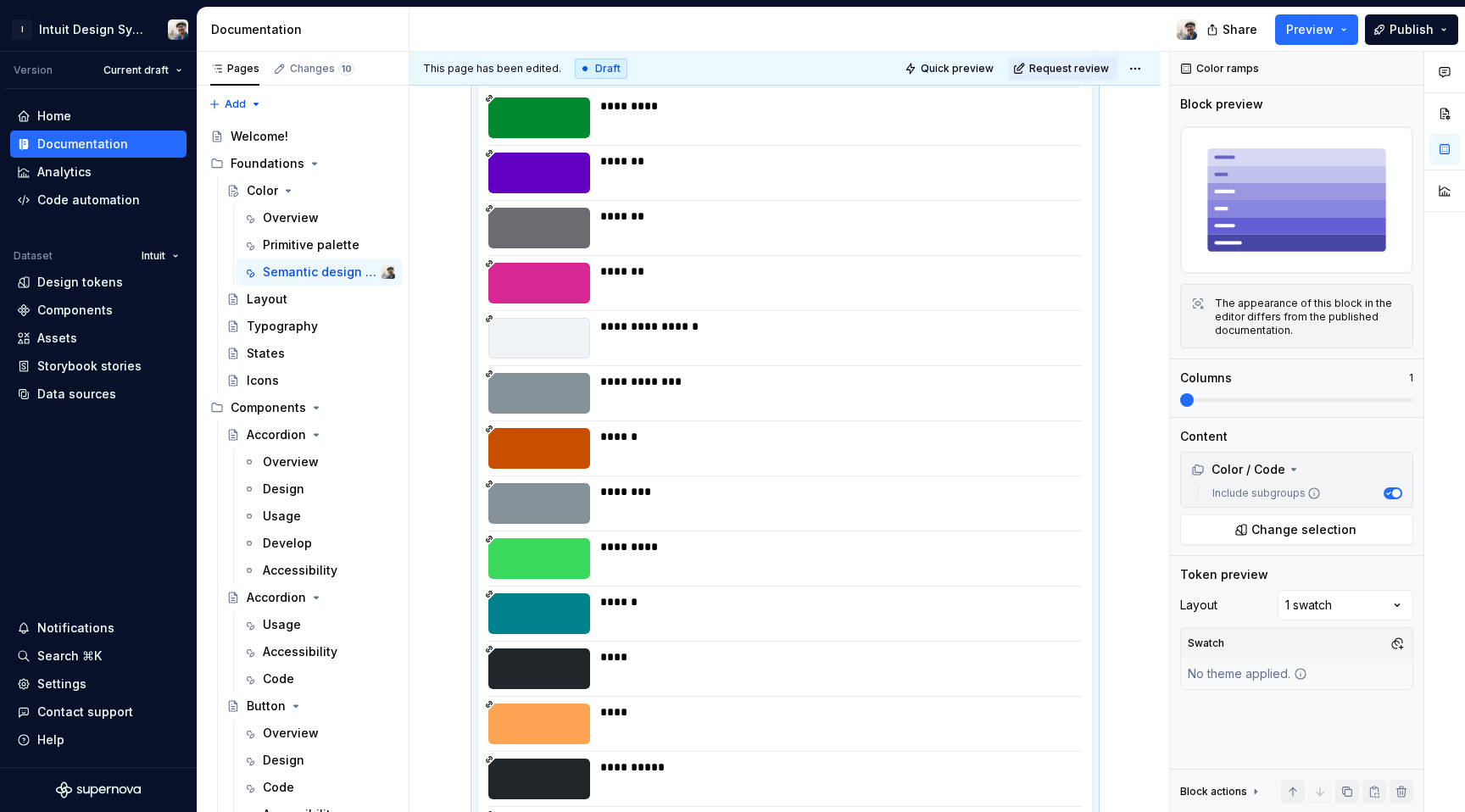
scroll to position [3100, 0]
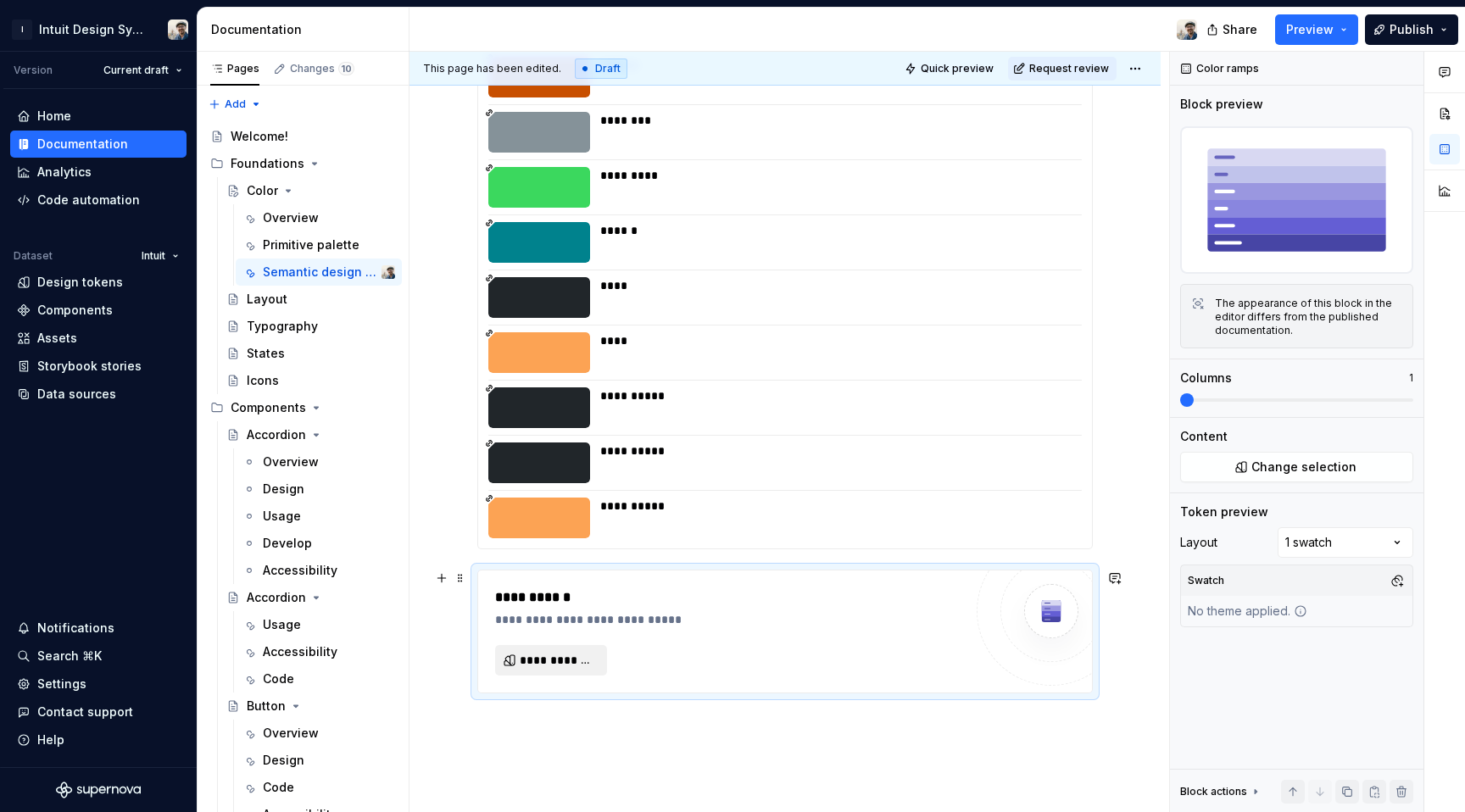
click at [578, 660] on span "**********" at bounding box center [558, 660] width 76 height 17
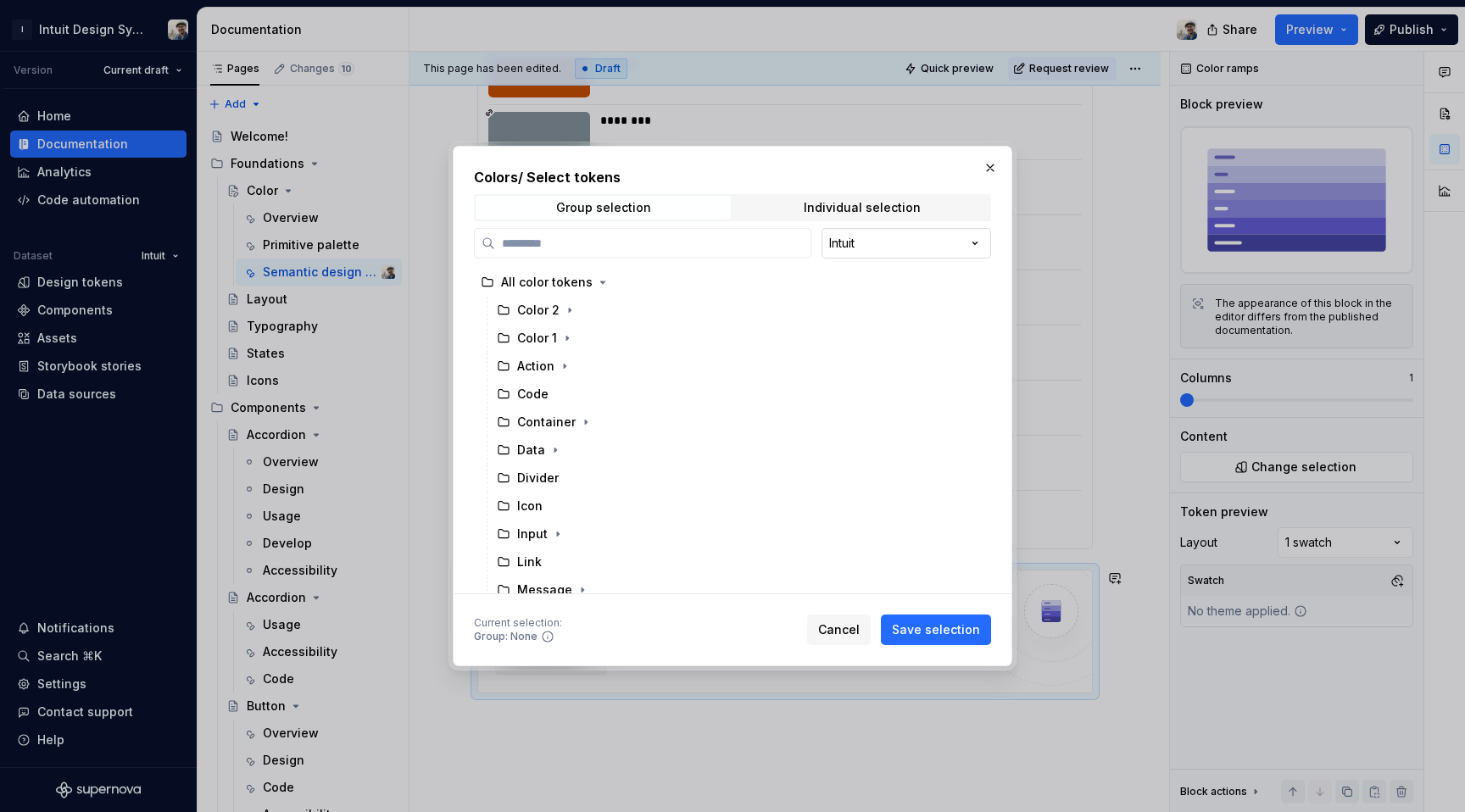
click at [932, 233] on div "Colors / Select tokens Group selection Individual selection Intuit All color to…" at bounding box center [732, 406] width 1465 height 812
click at [614, 431] on div "Container" at bounding box center [733, 422] width 487 height 27
click at [953, 626] on span "Save selection" at bounding box center [936, 629] width 89 height 17
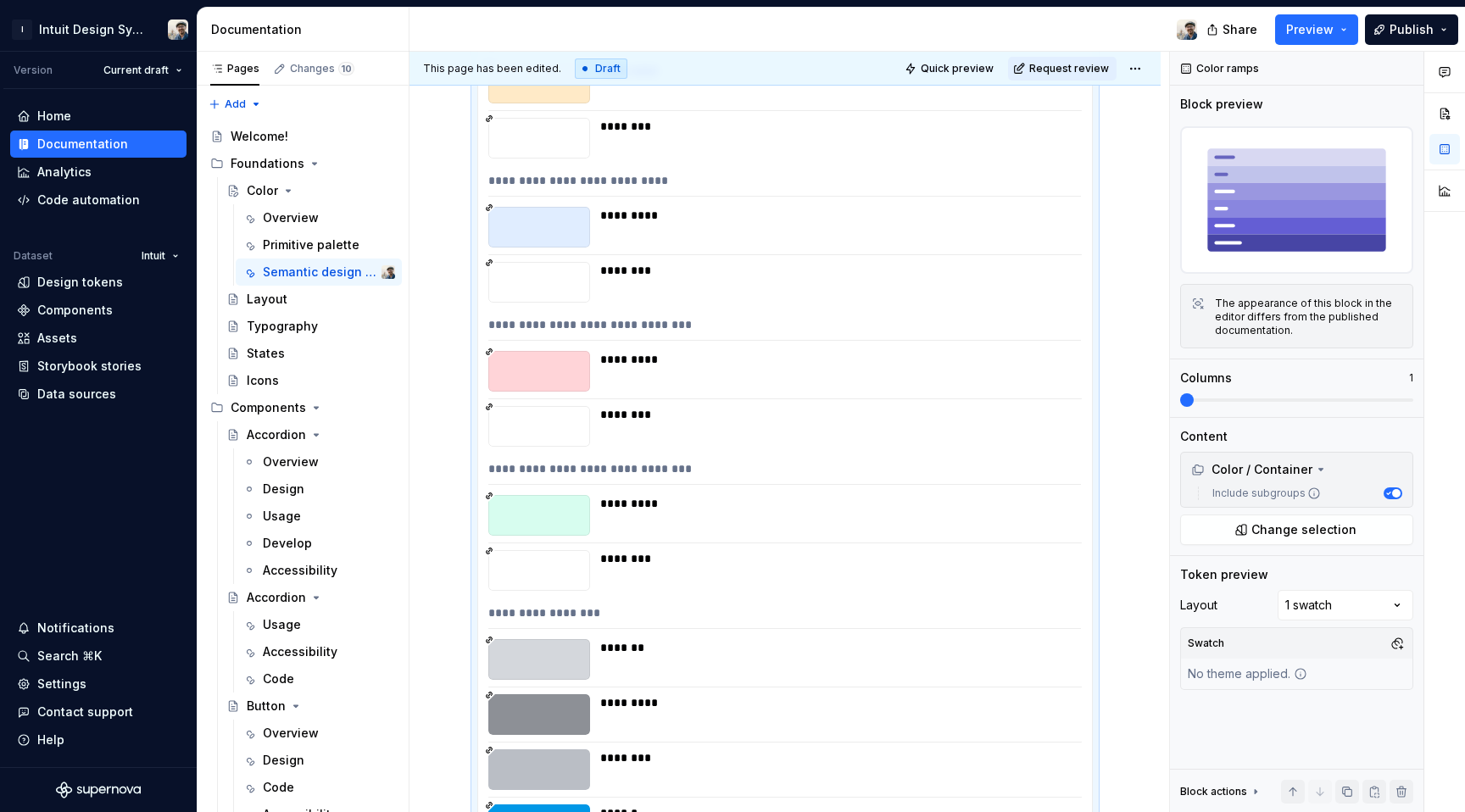
scroll to position [5604, 0]
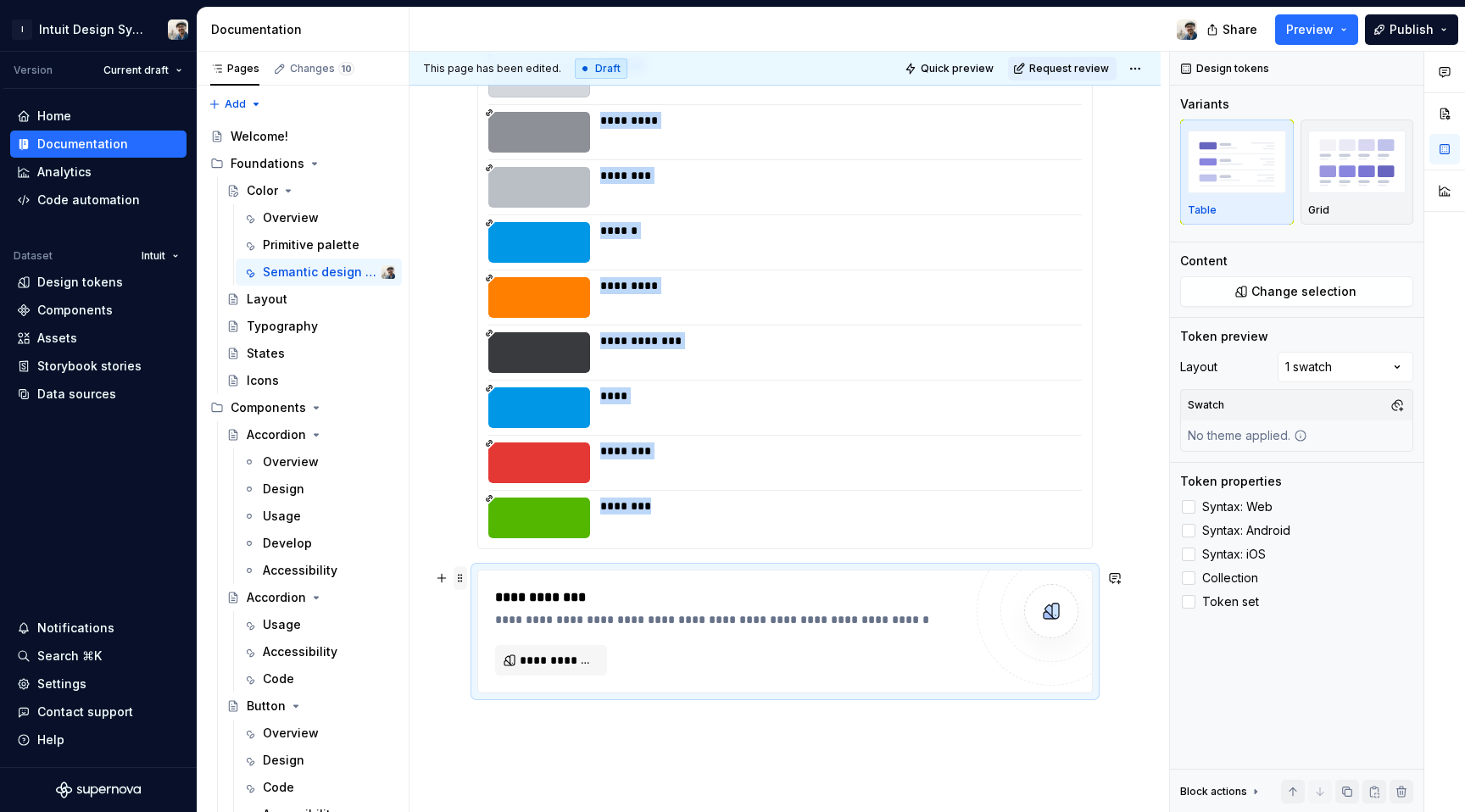
click at [462, 585] on span at bounding box center [460, 578] width 14 height 24
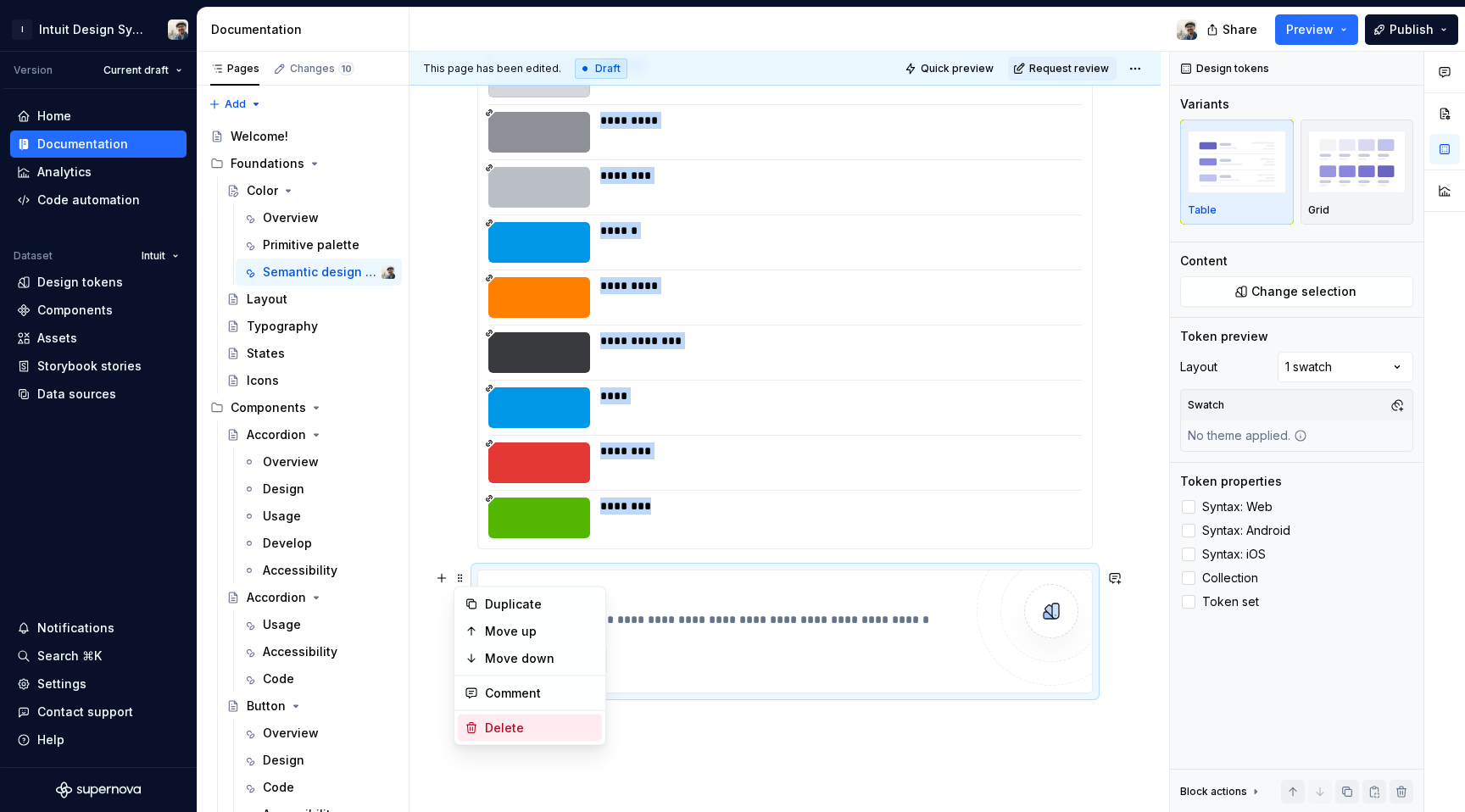
click at [520, 720] on div "Delete" at bounding box center [540, 728] width 110 height 17
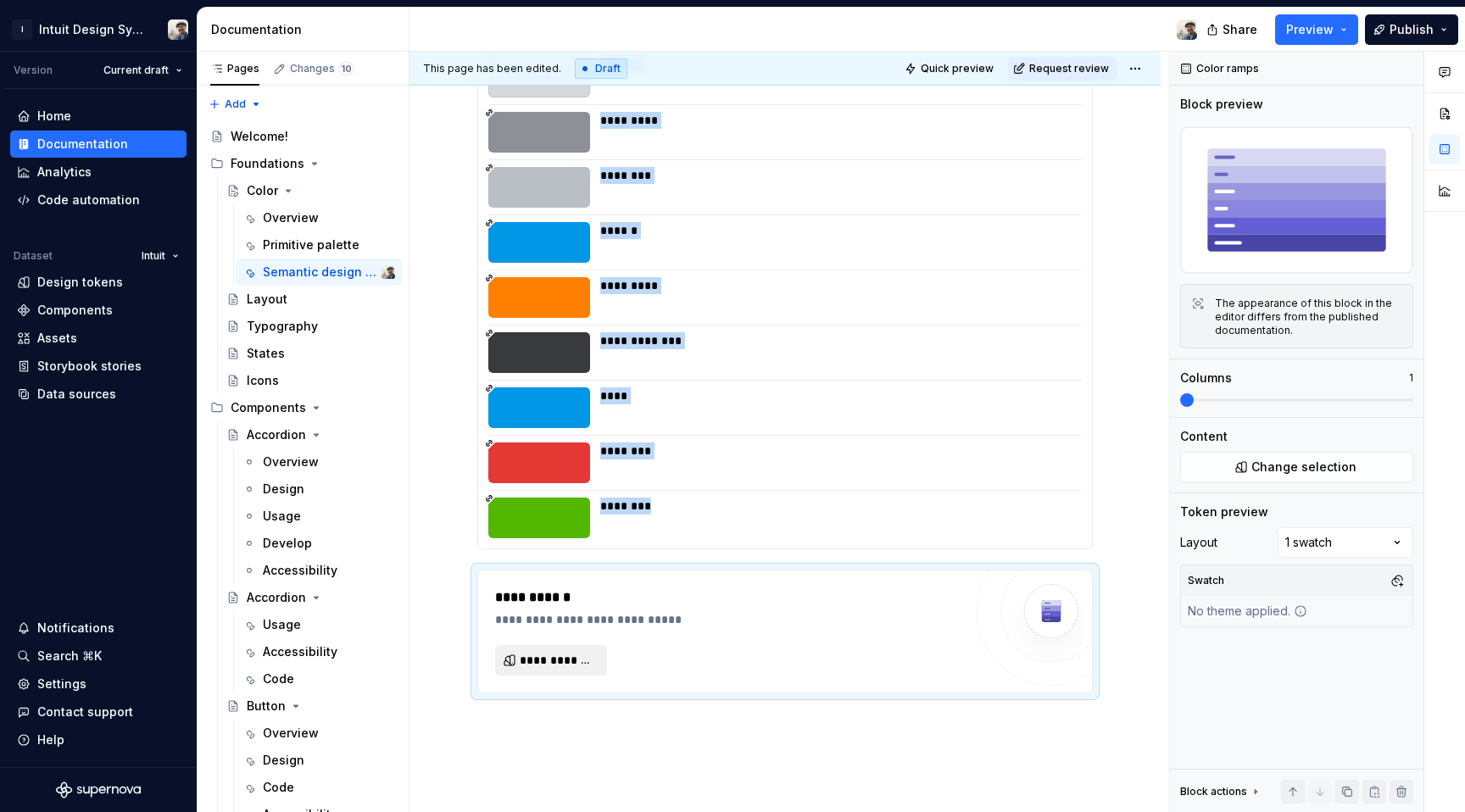
type textarea "*"
click at [543, 658] on span "**********" at bounding box center [558, 660] width 76 height 17
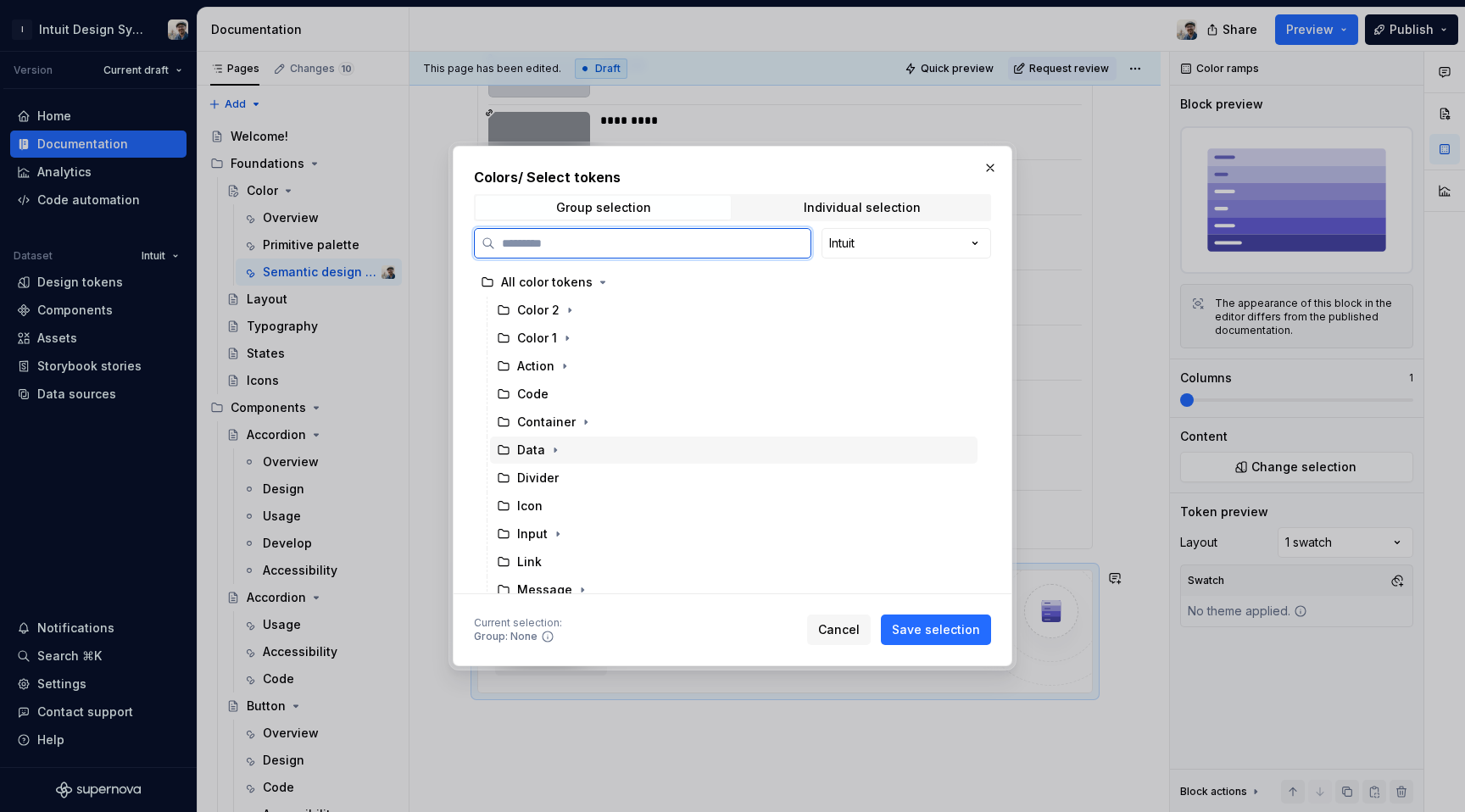
click at [640, 457] on div "Data" at bounding box center [733, 450] width 487 height 27
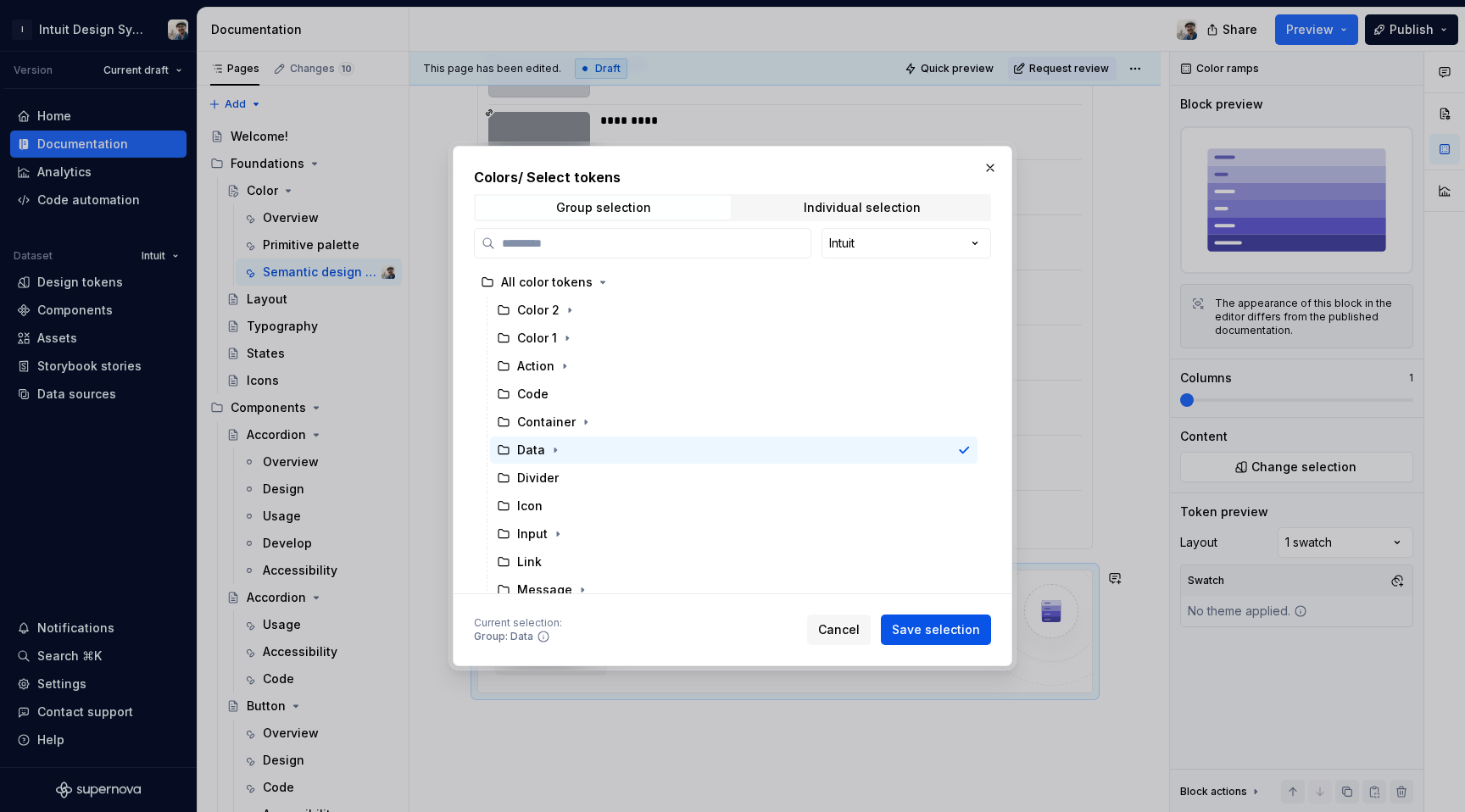
click at [904, 645] on div "Cancel Save selection" at bounding box center [899, 630] width 184 height 31
click at [909, 639] on button "Save selection" at bounding box center [936, 630] width 110 height 31
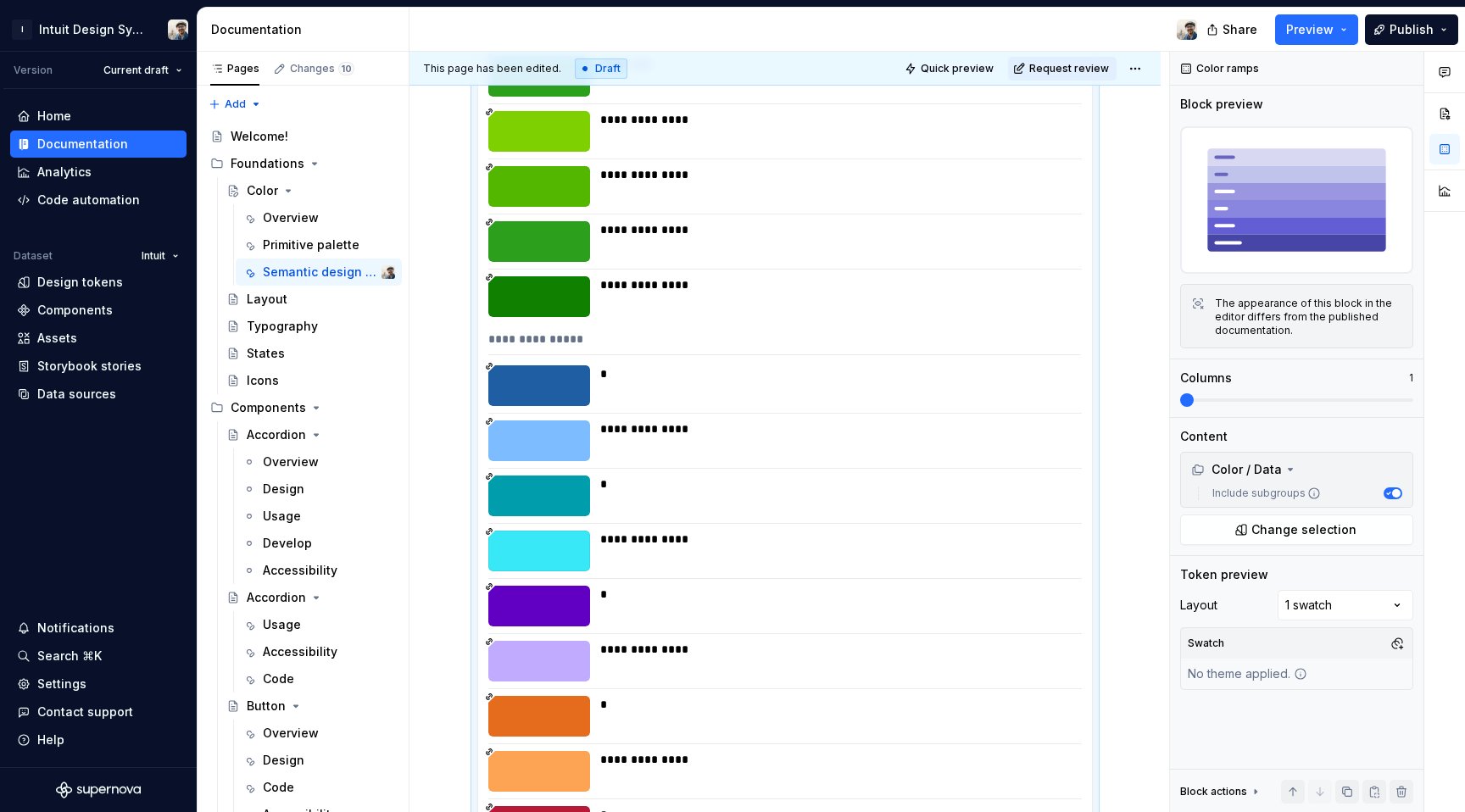
scroll to position [8731, 0]
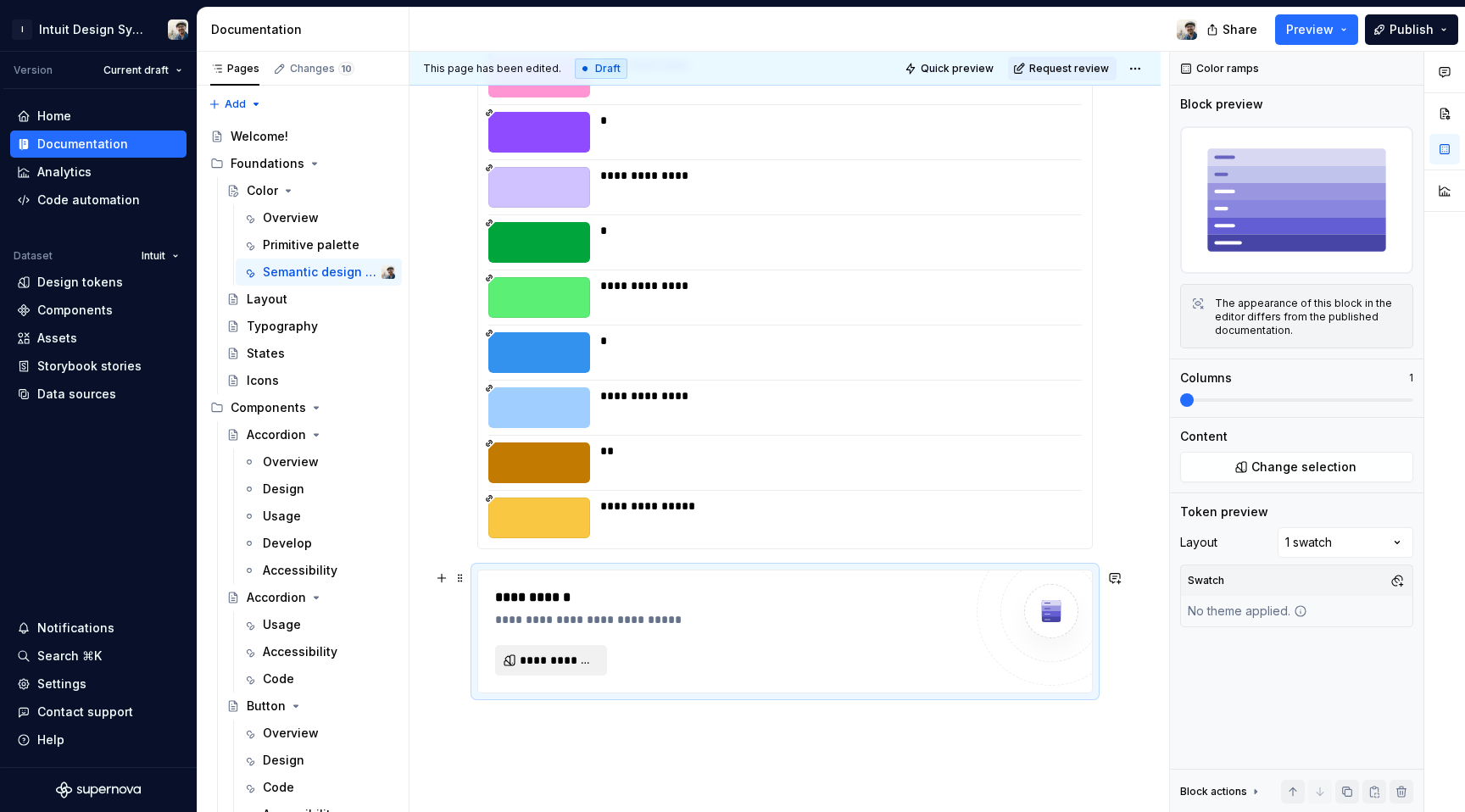
click at [578, 666] on span "**********" at bounding box center [558, 660] width 76 height 17
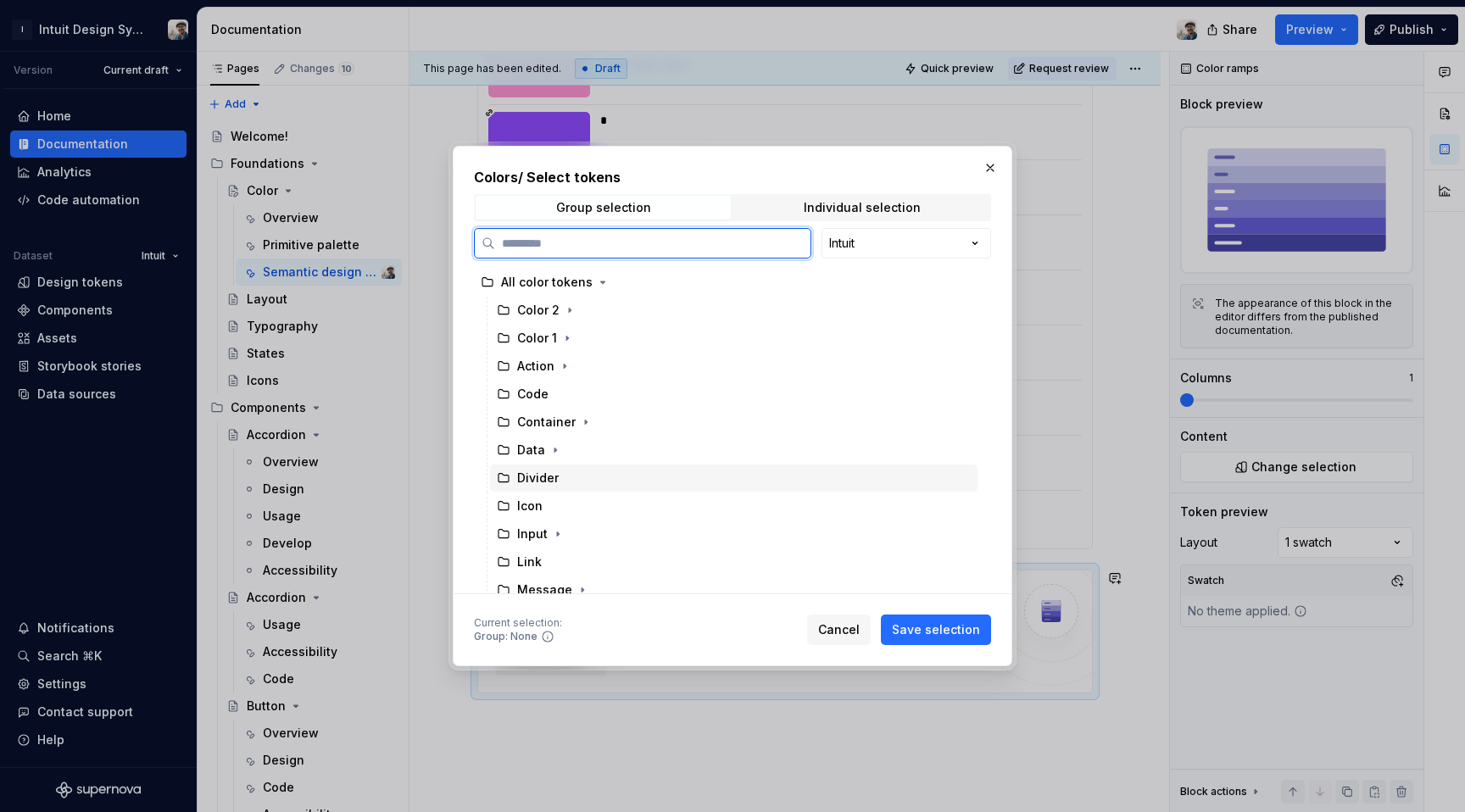
click at [601, 474] on div "Divider" at bounding box center [733, 478] width 487 height 27
click at [931, 630] on span "Save selection" at bounding box center [936, 629] width 89 height 17
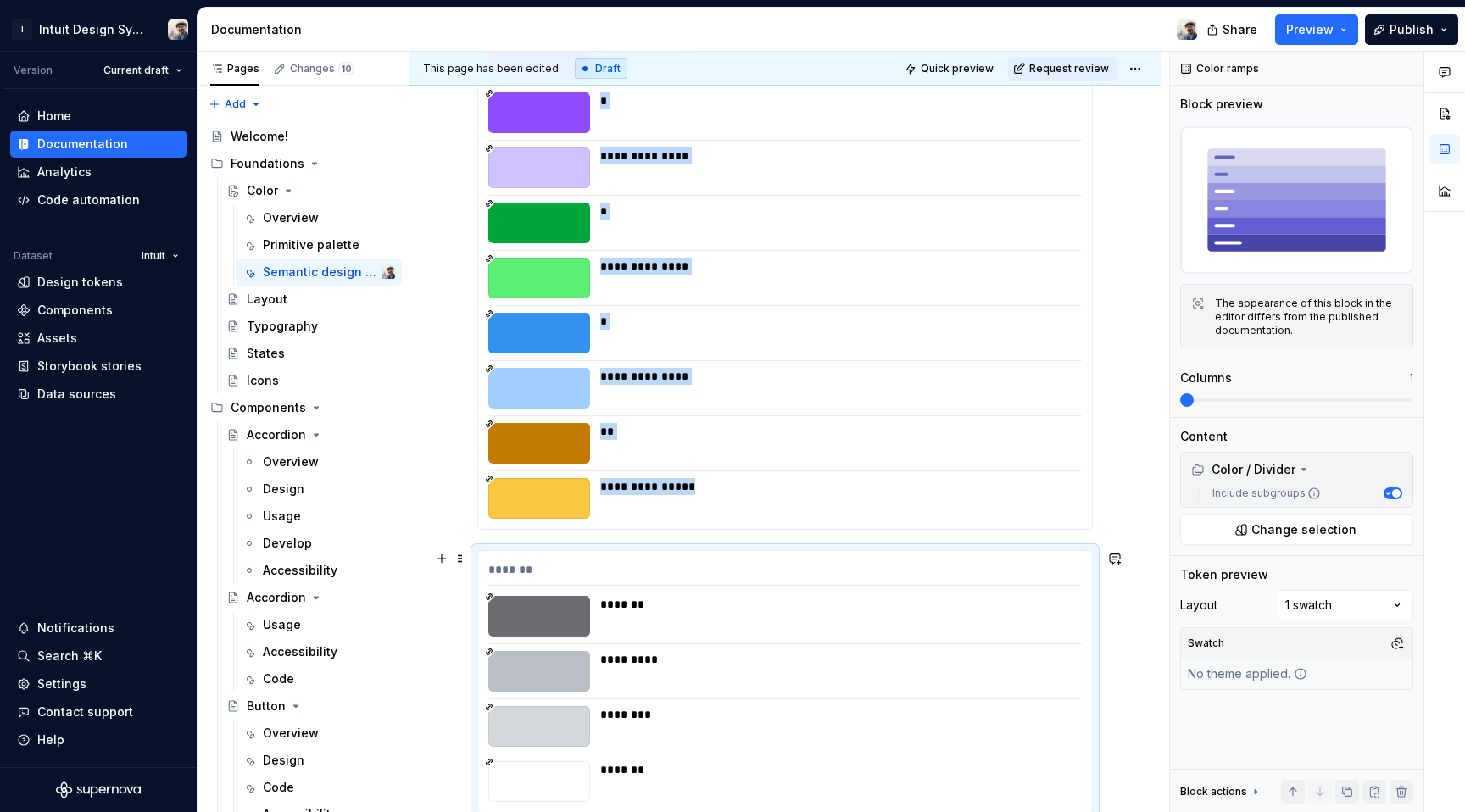
scroll to position [9014, 0]
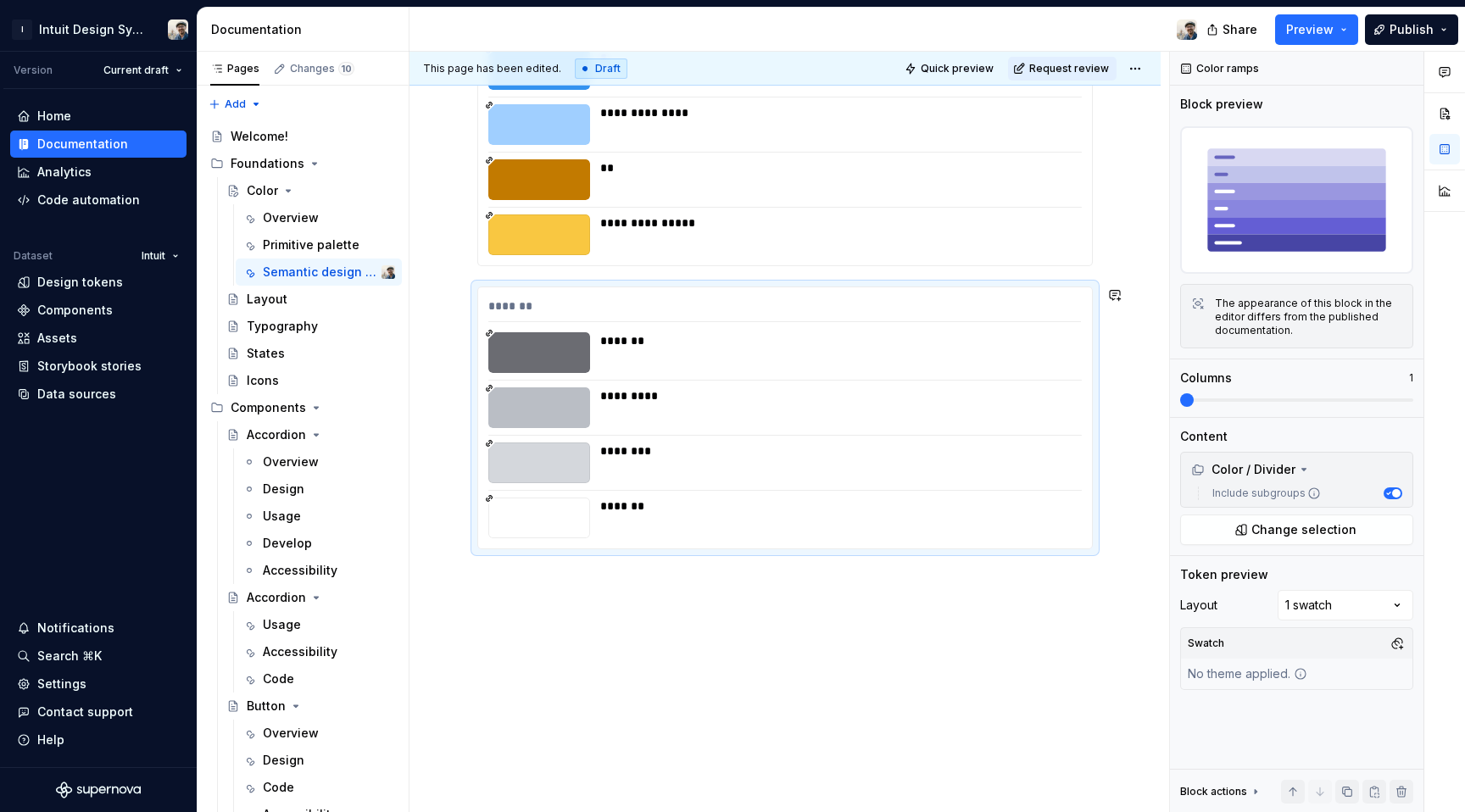
click at [647, 588] on div "**********" at bounding box center [789, 432] width 760 height 761
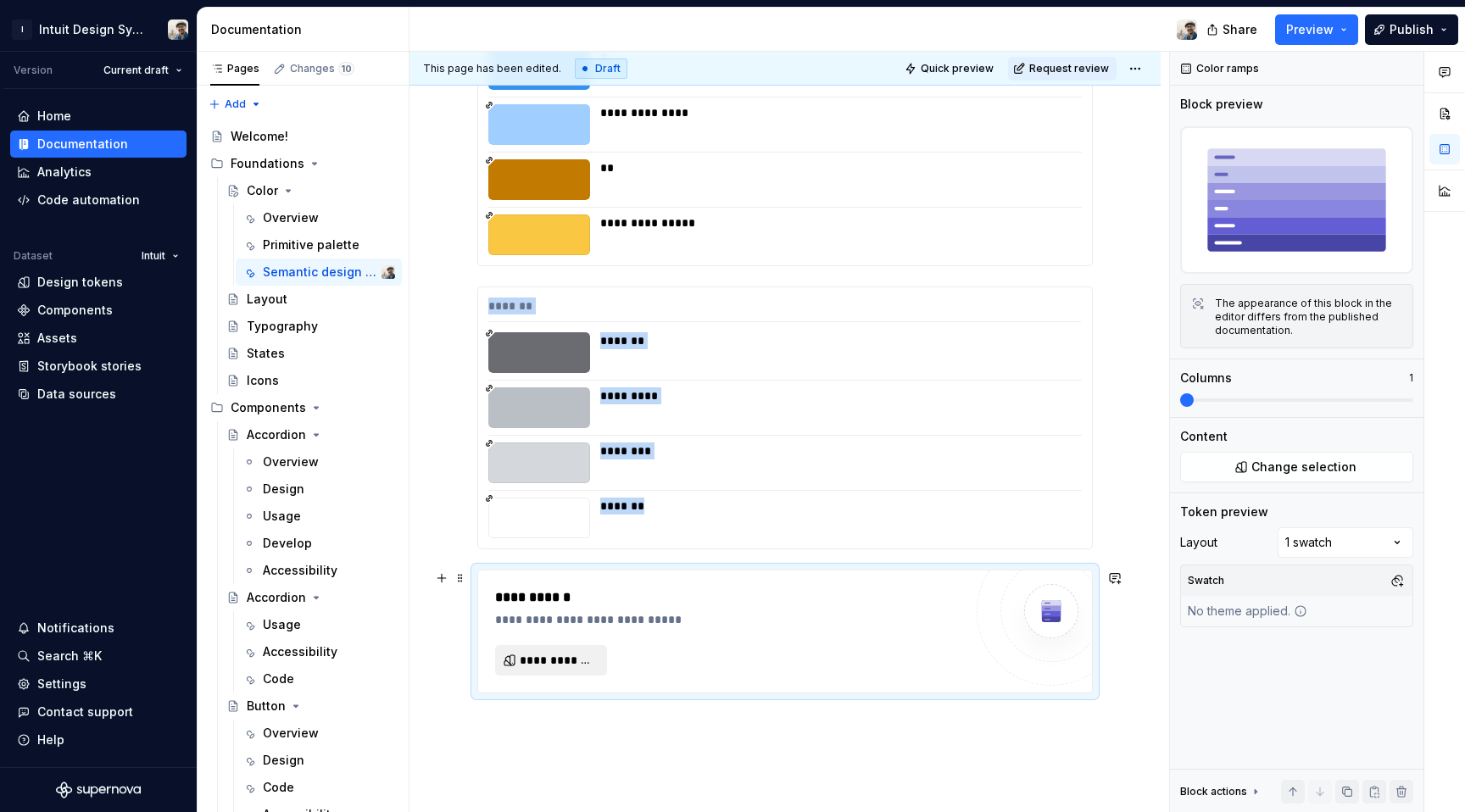
click at [563, 670] on button "**********" at bounding box center [552, 660] width 112 height 31
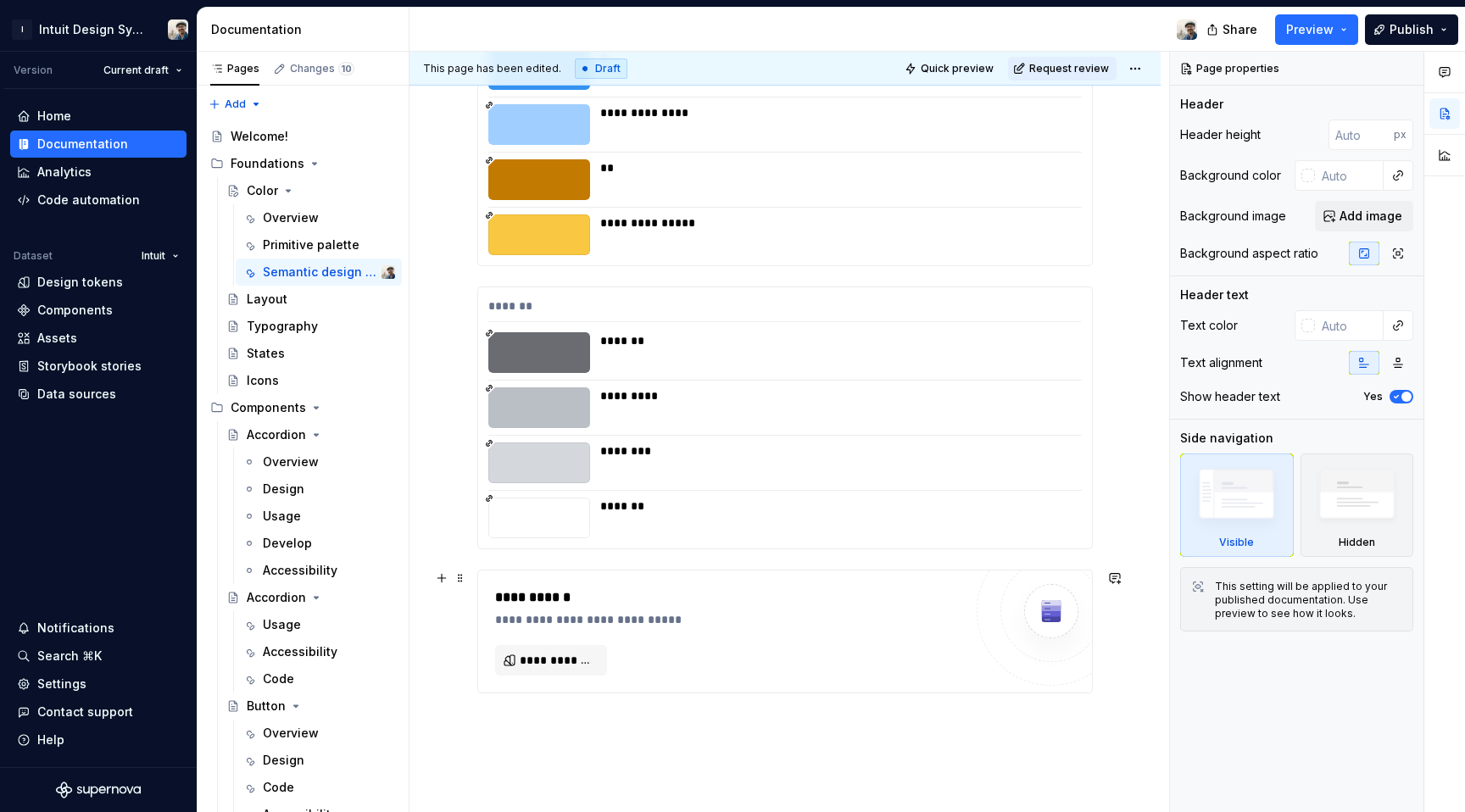
click at [556, 598] on div "**********" at bounding box center [729, 598] width 468 height 21
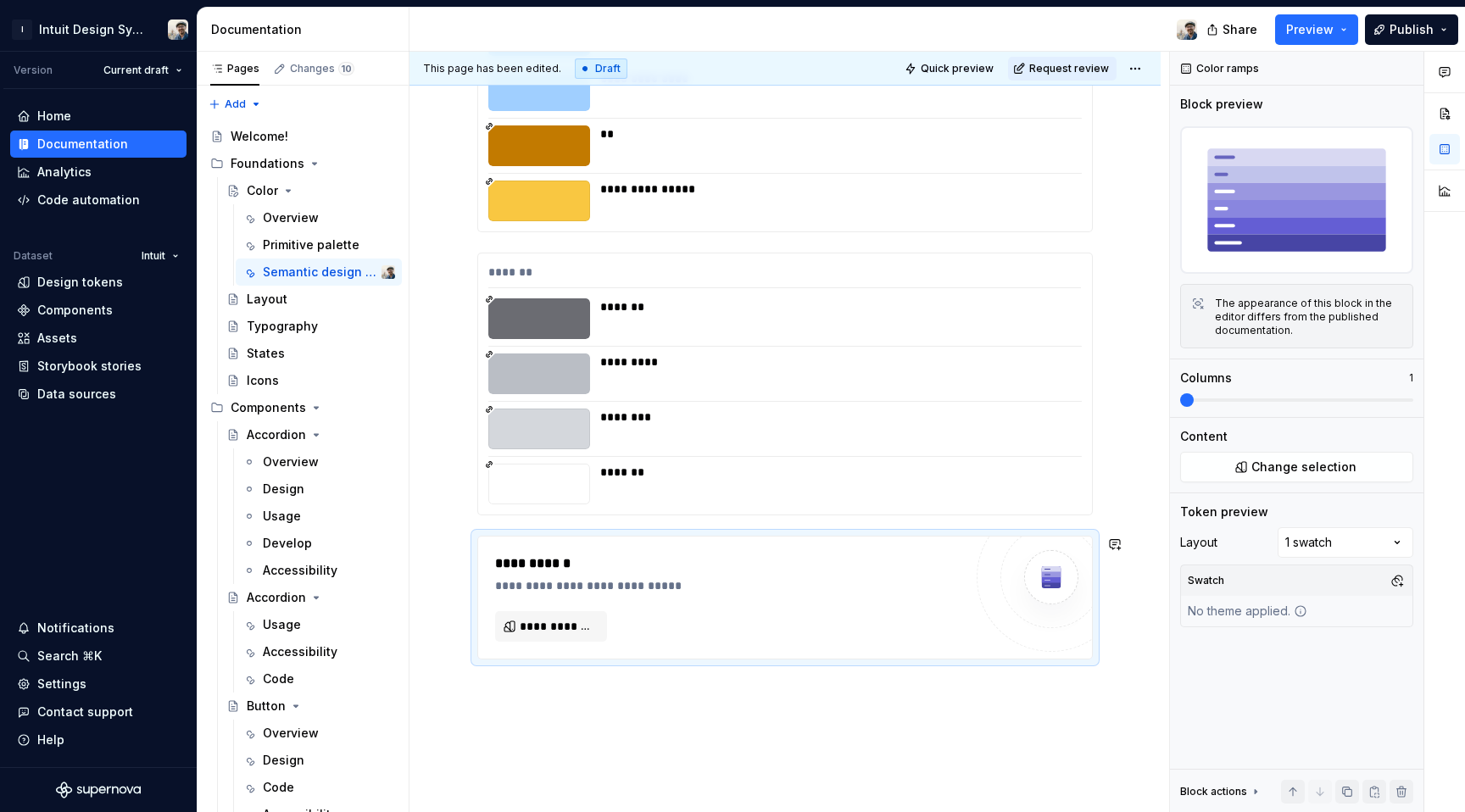
scroll to position [9082, 0]
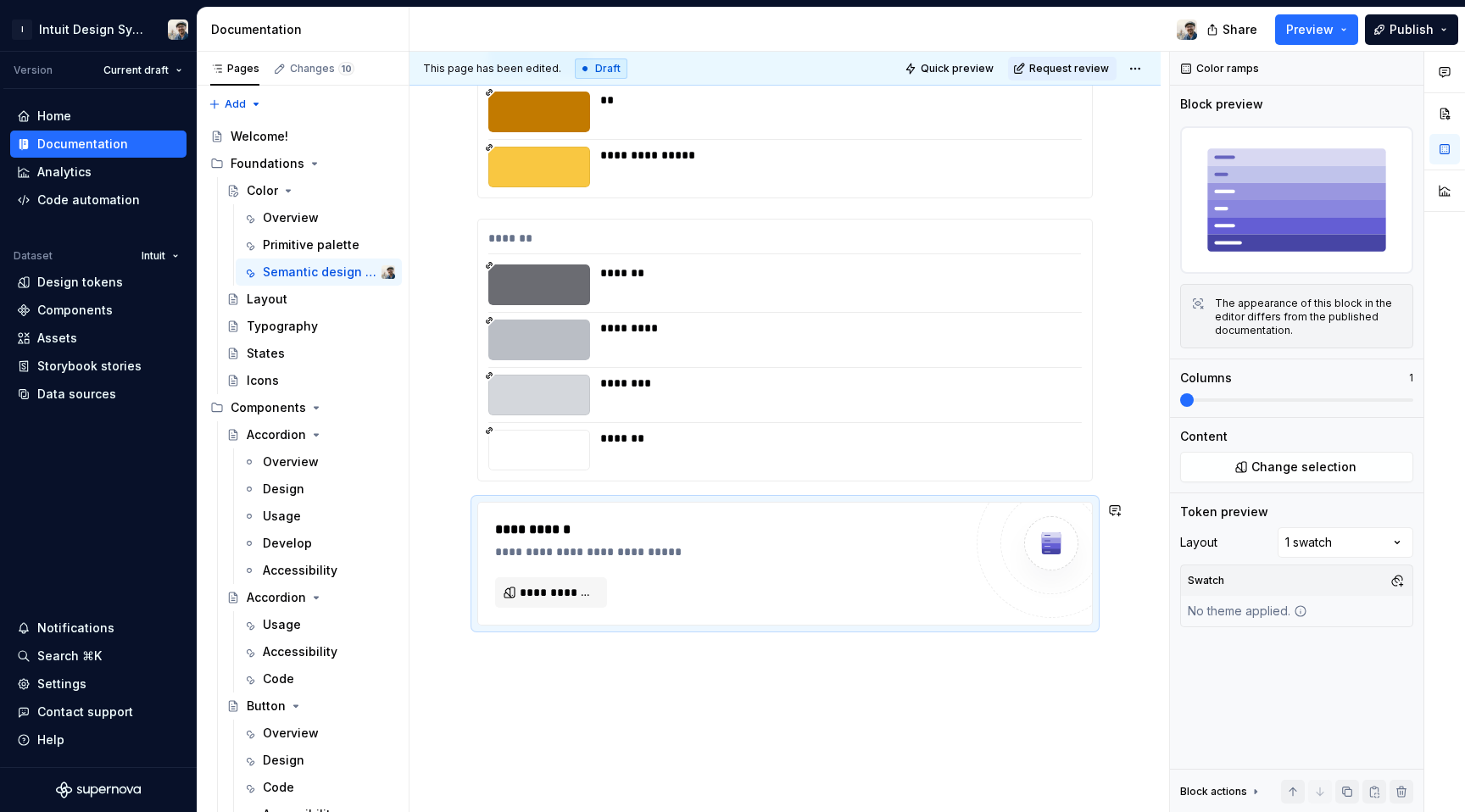
click at [547, 723] on div "**********" at bounding box center [789, 432] width 760 height 761
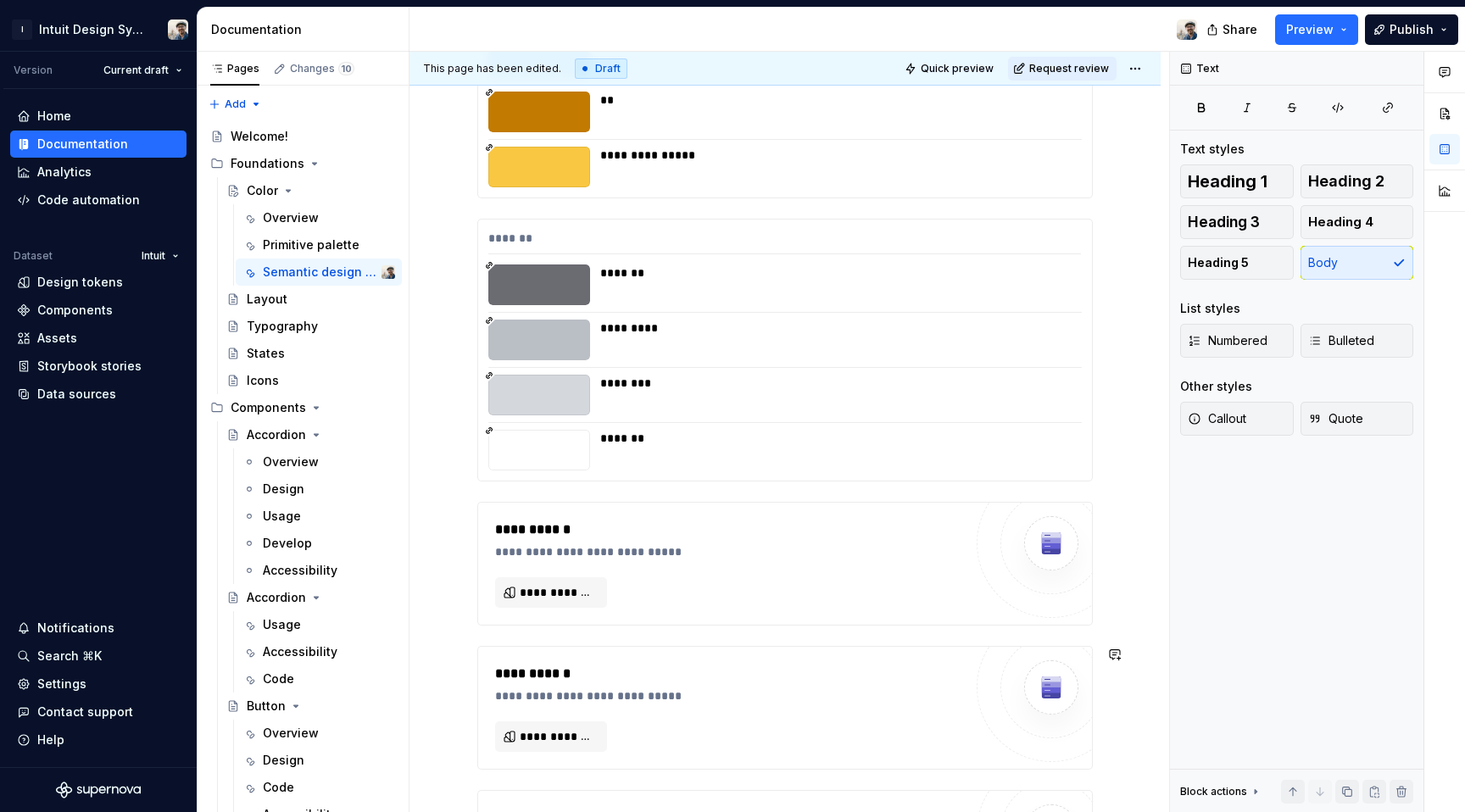
scroll to position [9225, 0]
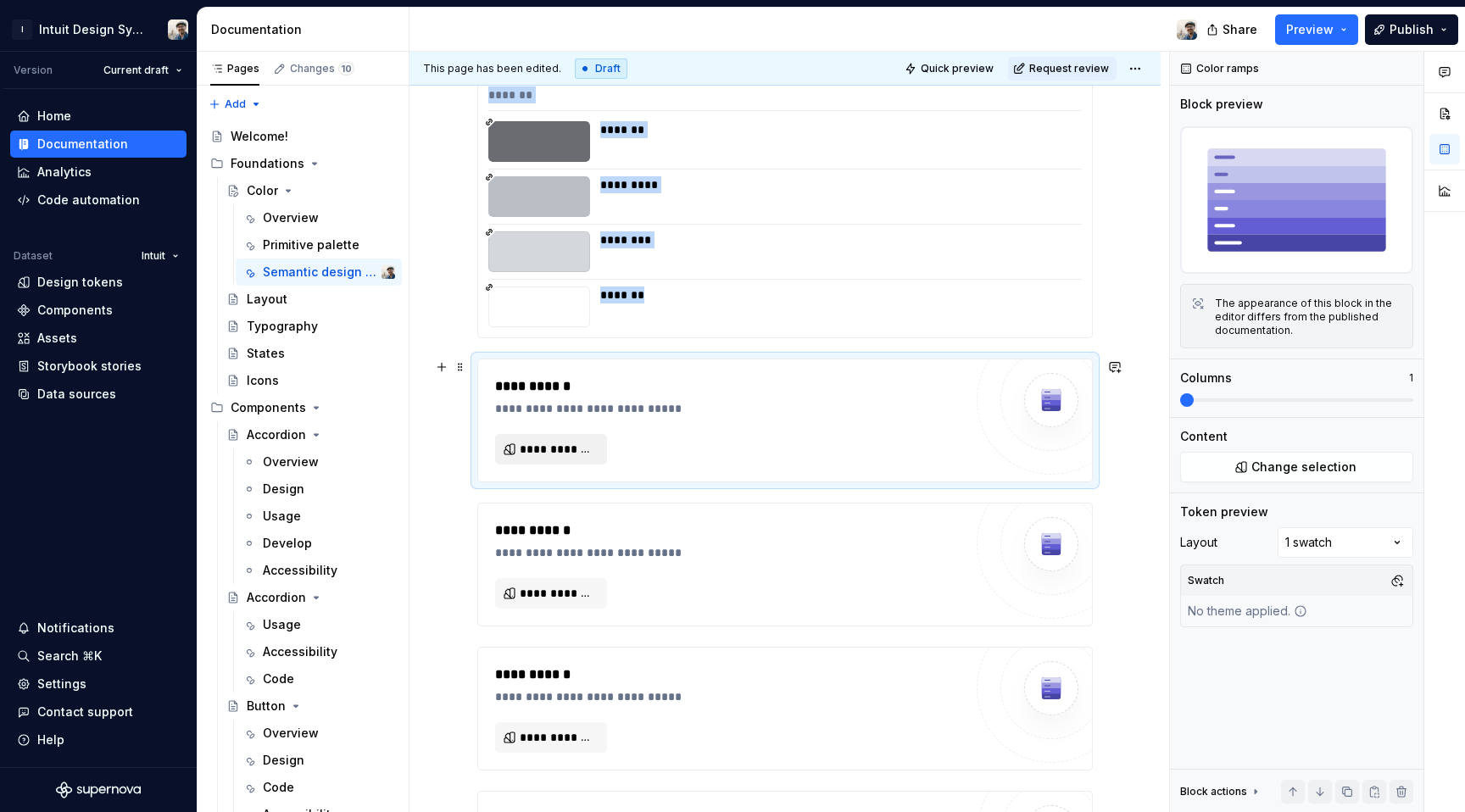
click at [544, 436] on button "**********" at bounding box center [552, 449] width 112 height 31
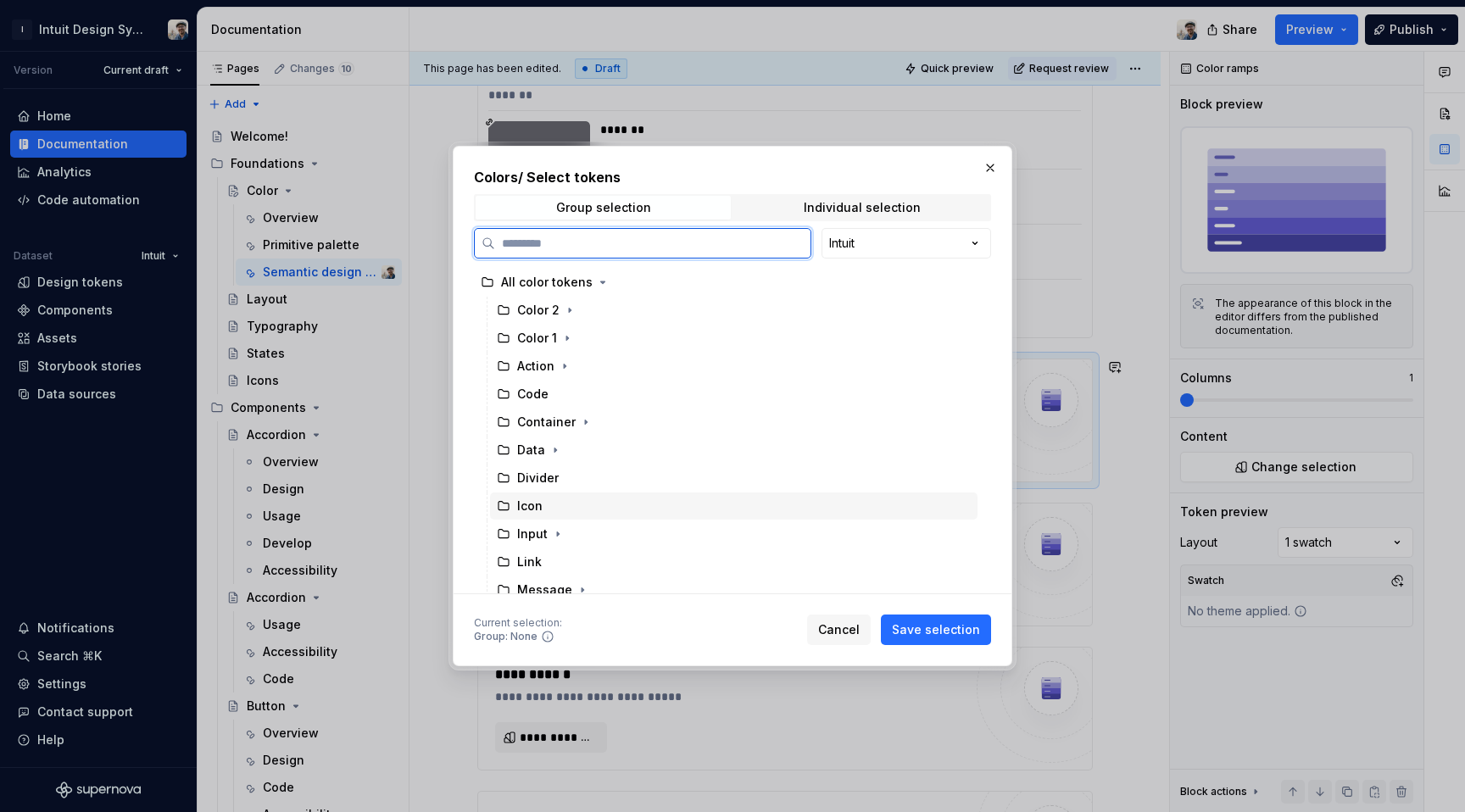
click at [562, 515] on div "Icon" at bounding box center [733, 506] width 487 height 27
click at [905, 631] on span "Save selection" at bounding box center [936, 629] width 89 height 17
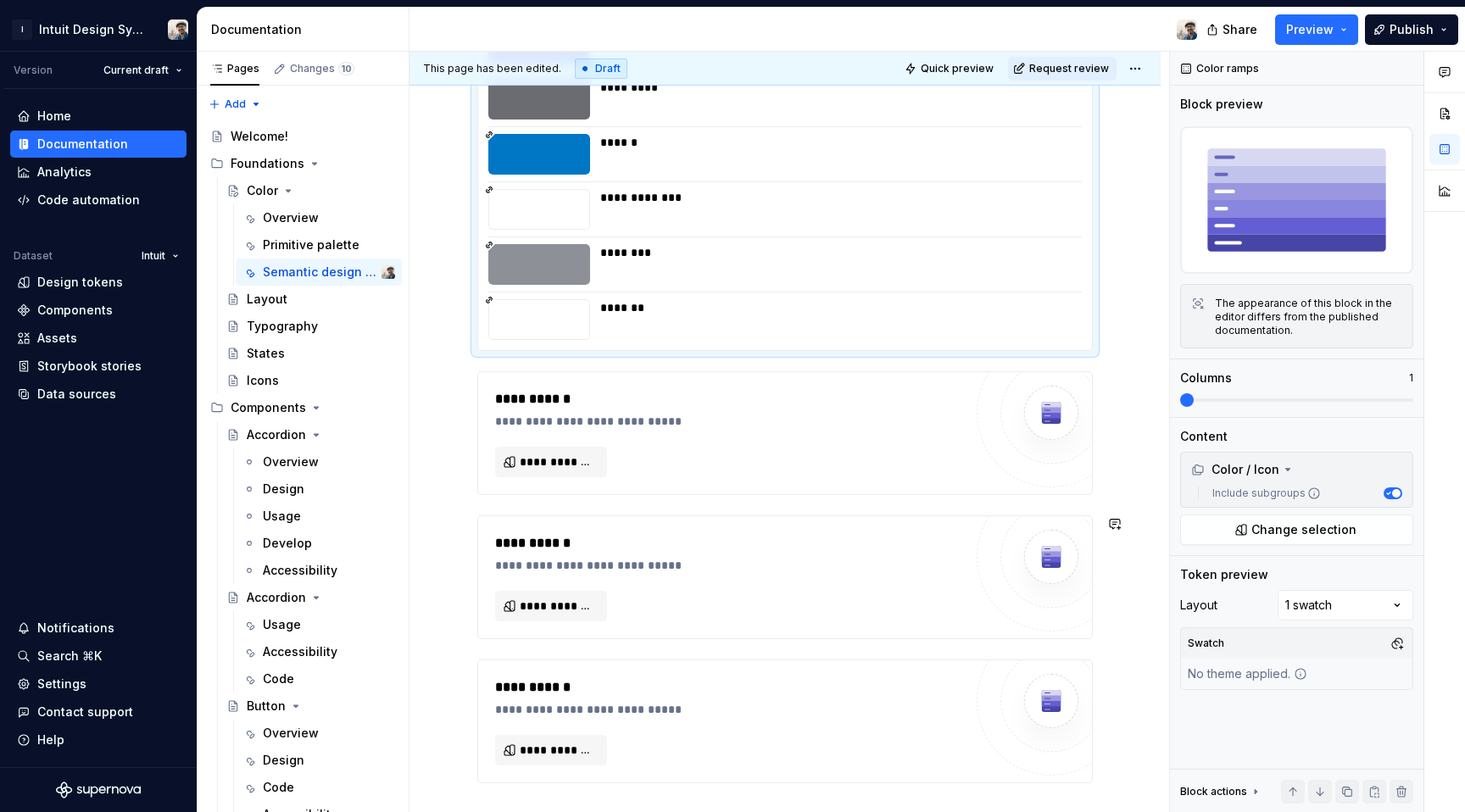
scroll to position [9627, 0]
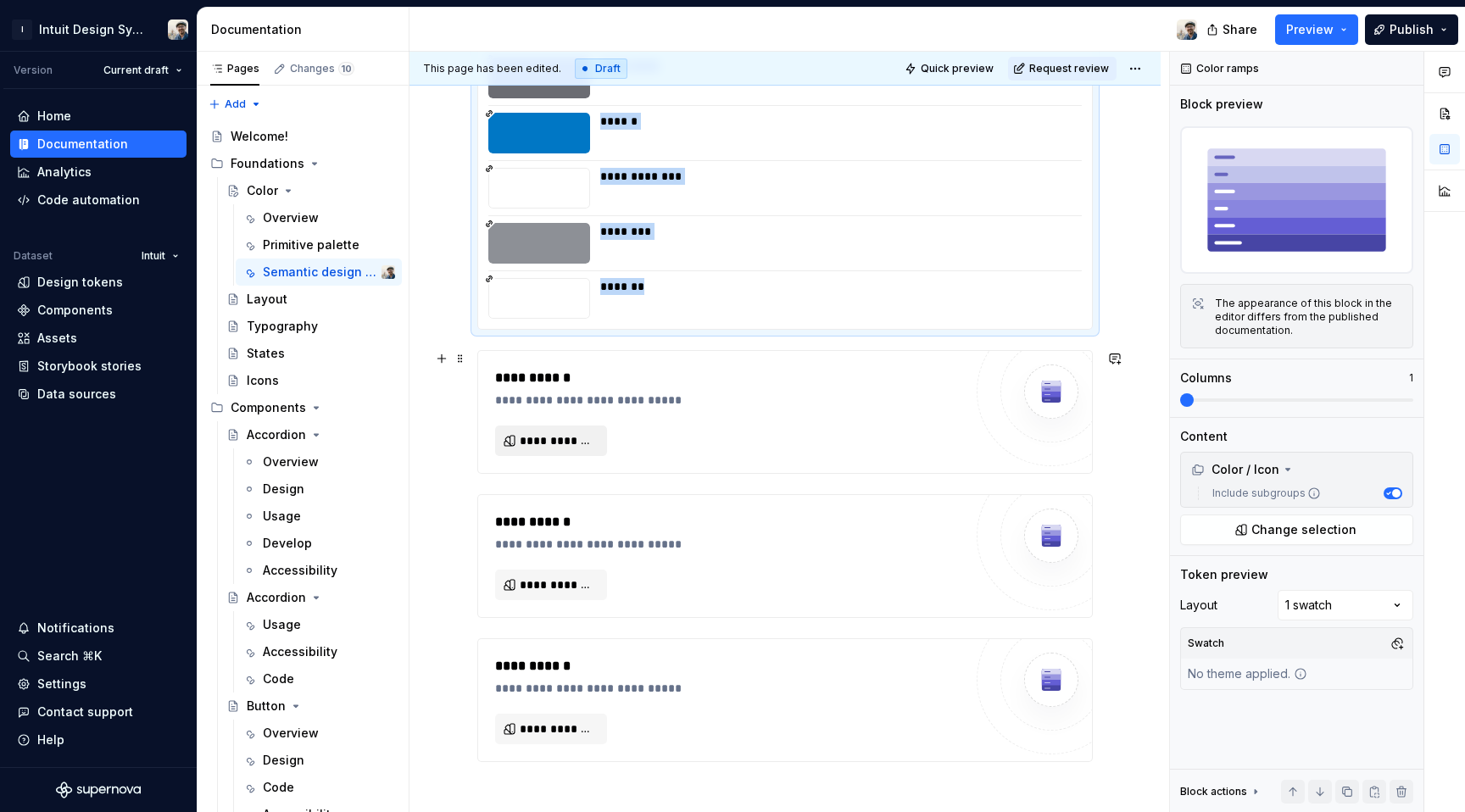
click at [572, 444] on span "**********" at bounding box center [558, 440] width 76 height 17
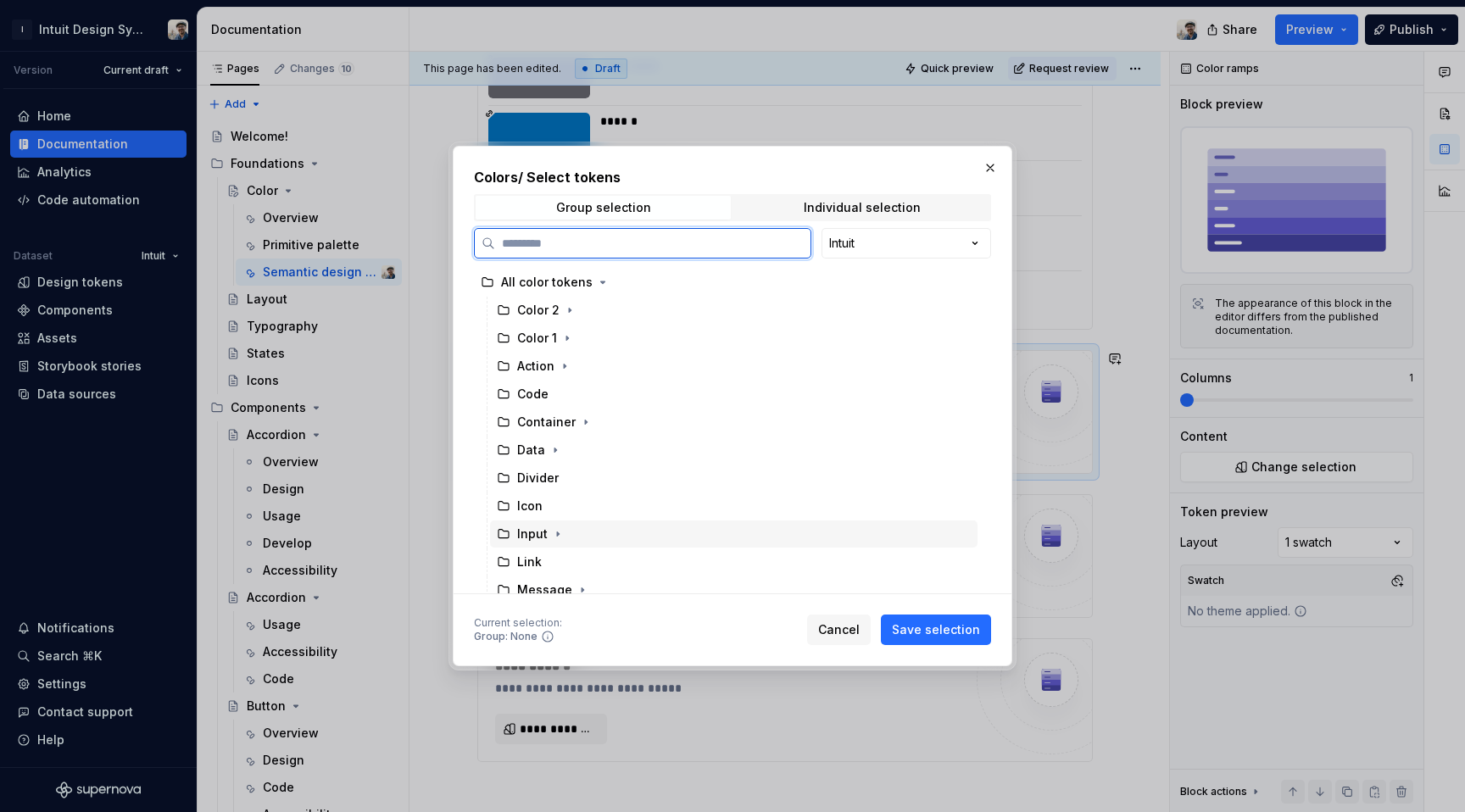
click at [592, 529] on div "Input" at bounding box center [733, 534] width 487 height 27
click at [974, 637] on span "Save selection" at bounding box center [936, 629] width 89 height 17
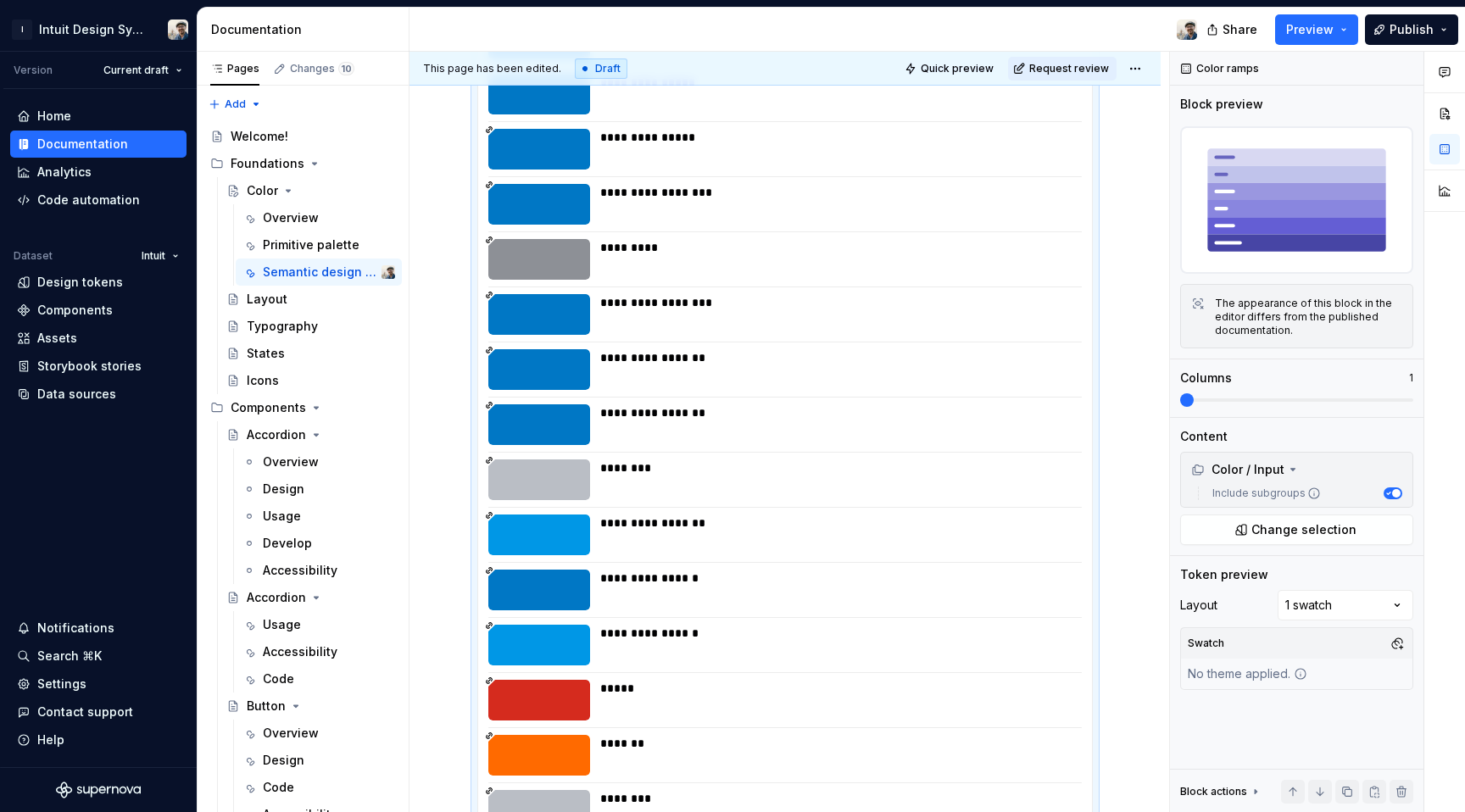
scroll to position [11976, 0]
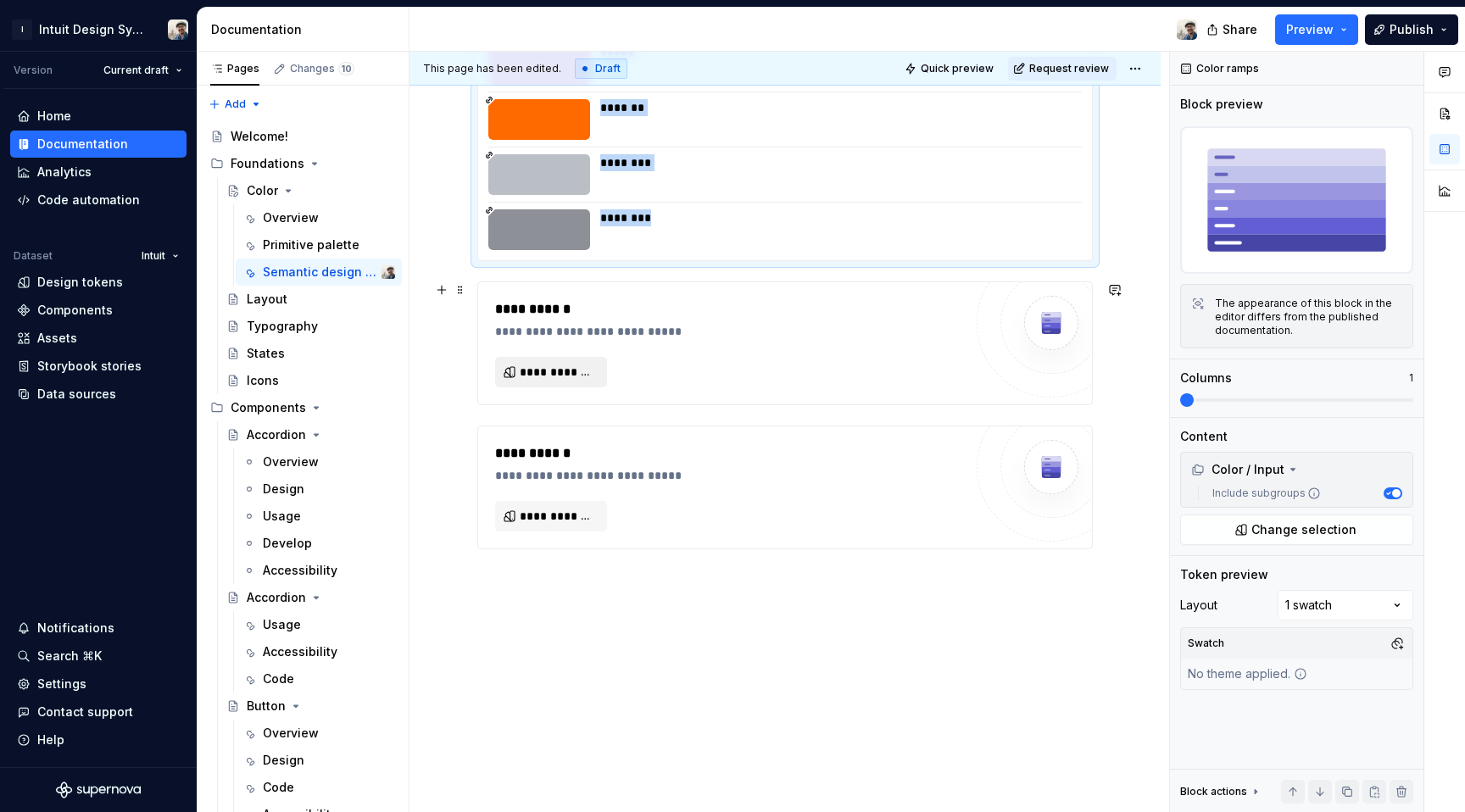
click at [562, 383] on button "**********" at bounding box center [552, 373] width 112 height 31
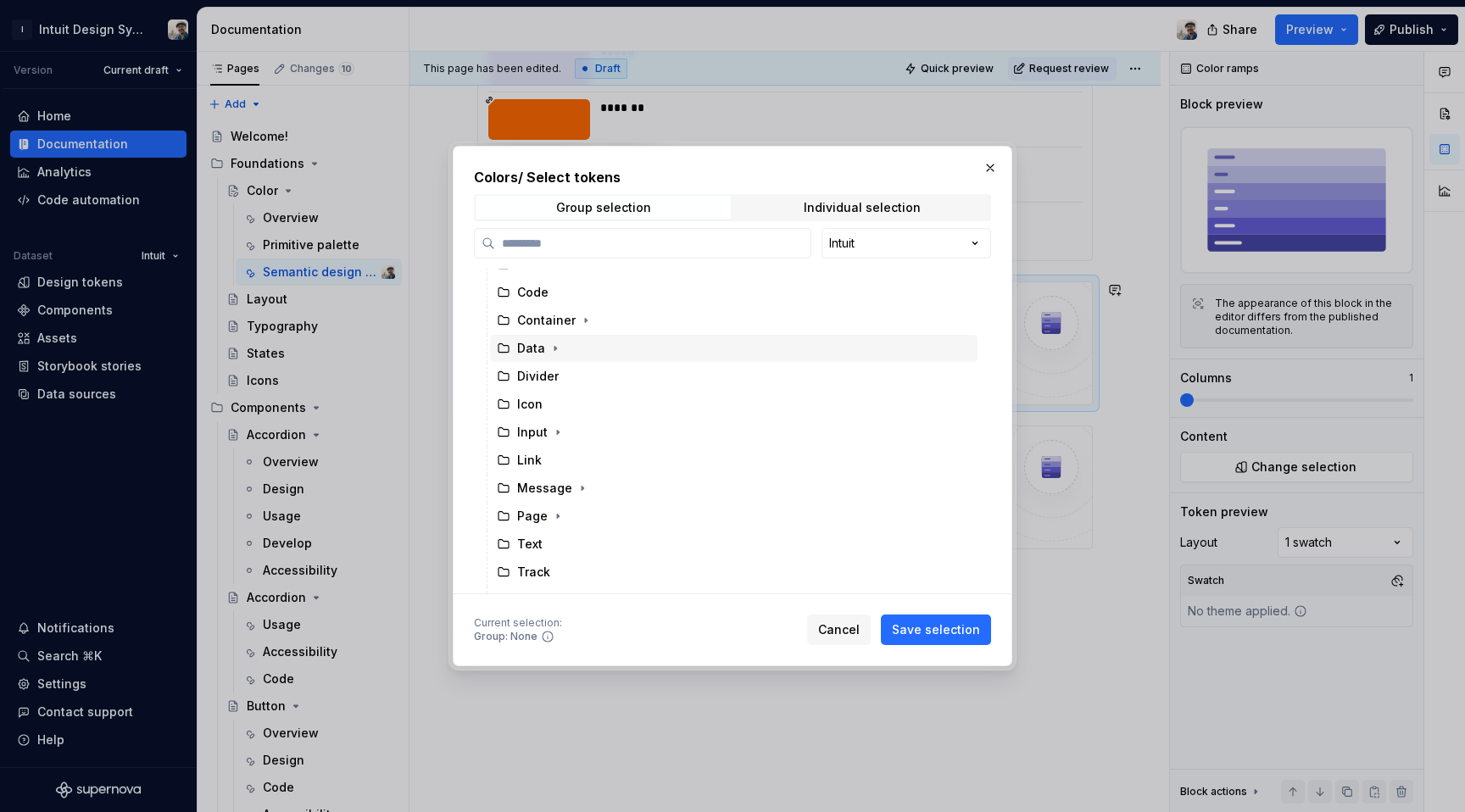
scroll to position [109, 0]
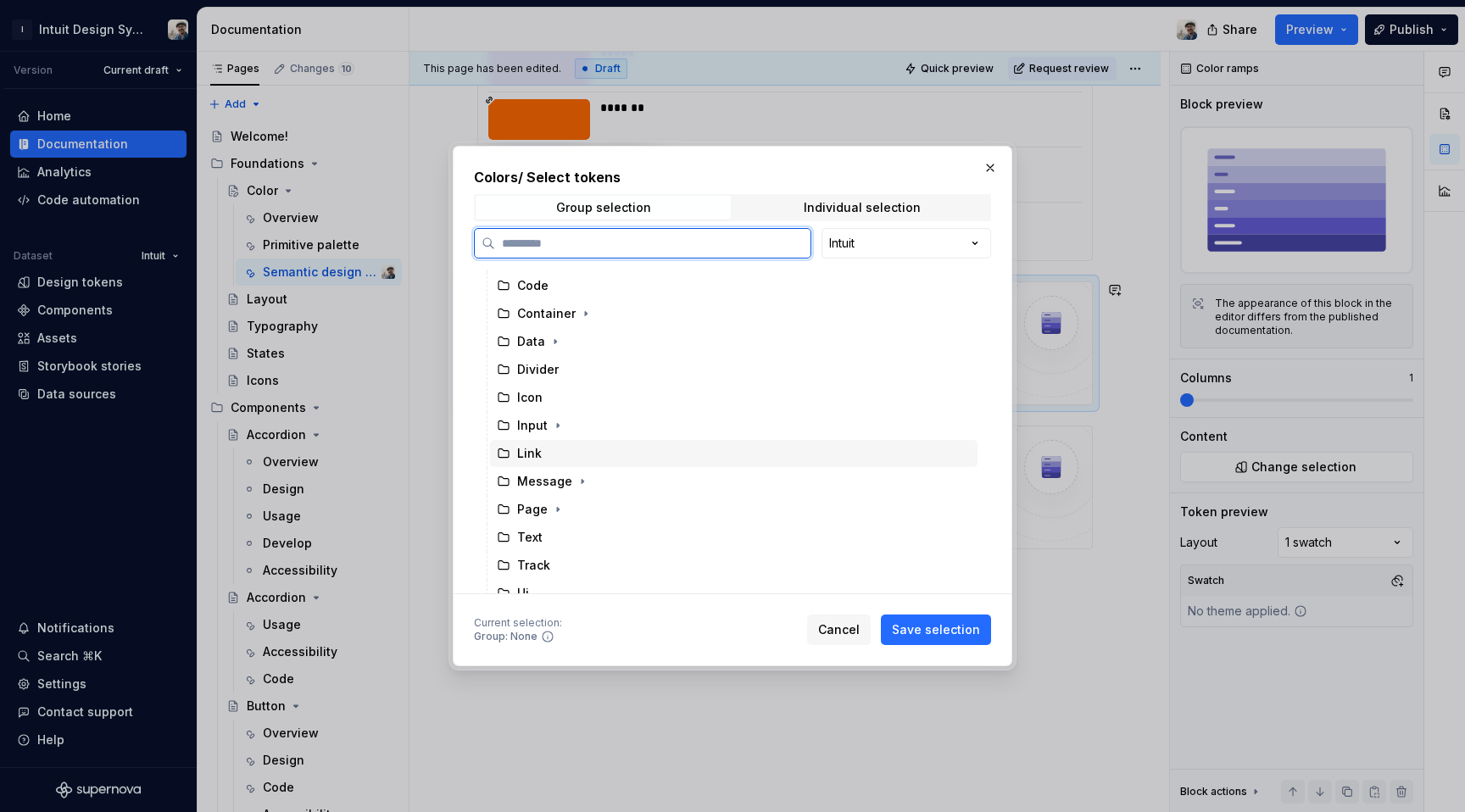
click at [597, 451] on div "Link" at bounding box center [733, 454] width 487 height 27
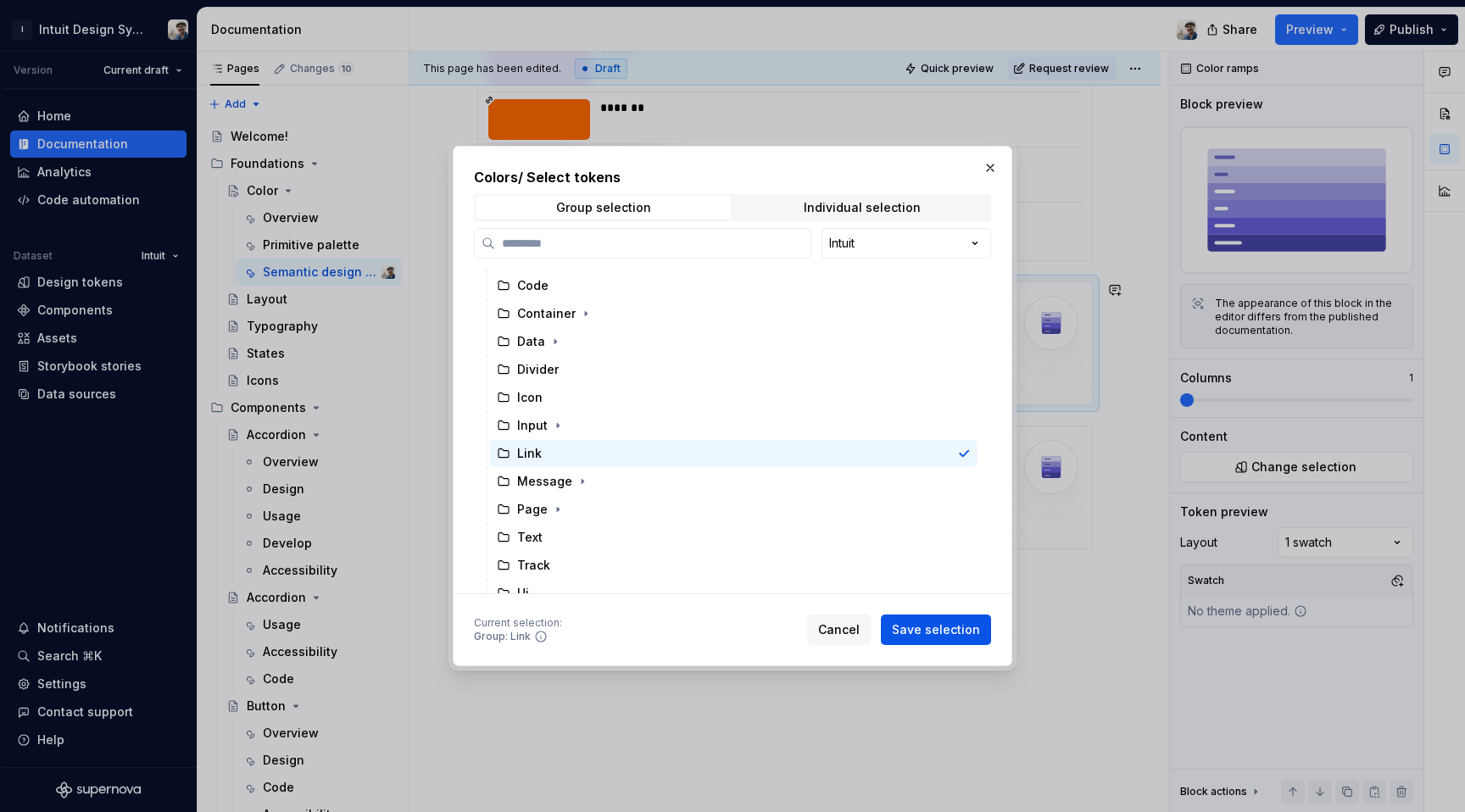
click at [954, 632] on span "Save selection" at bounding box center [936, 629] width 89 height 17
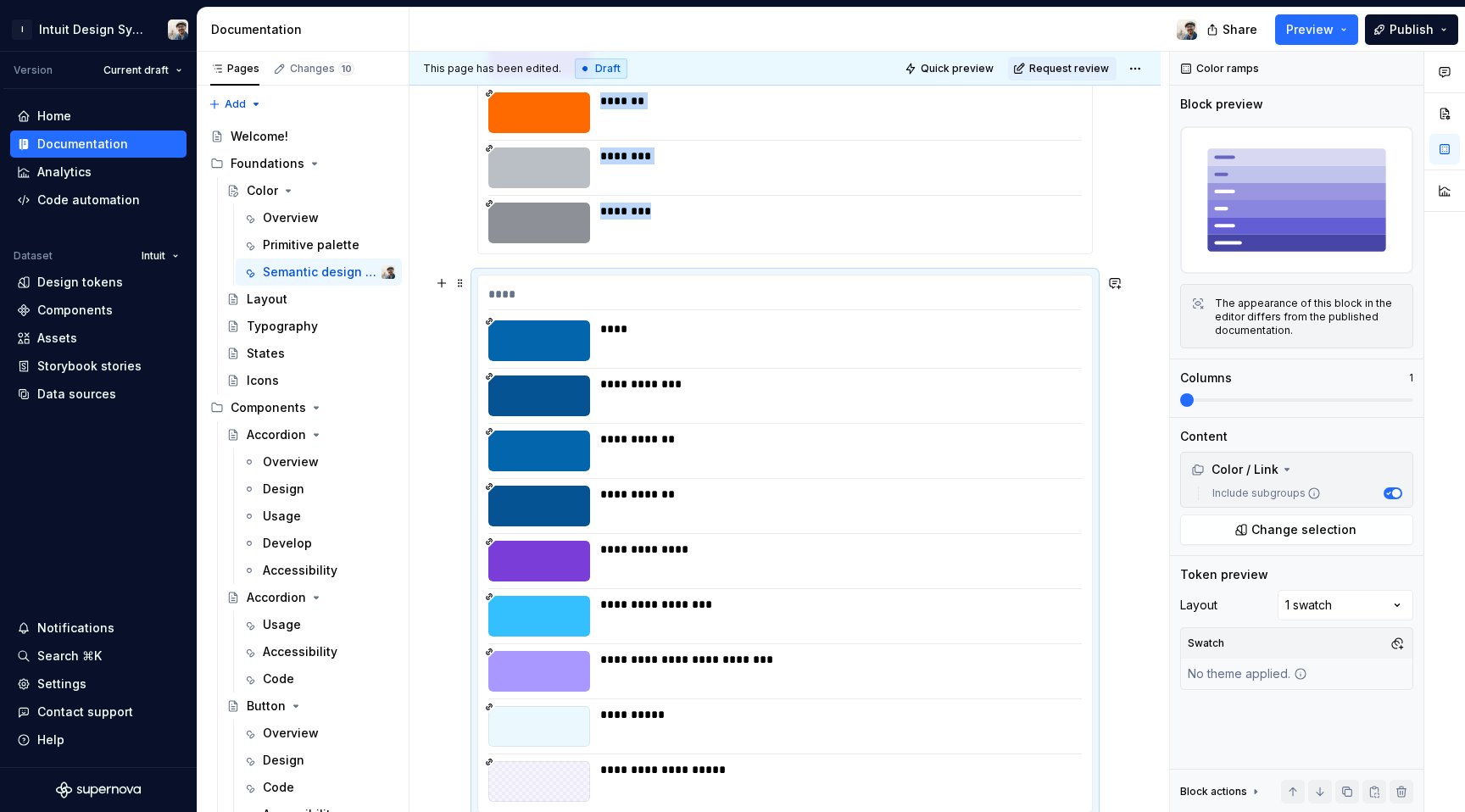
scroll to position [12390, 0]
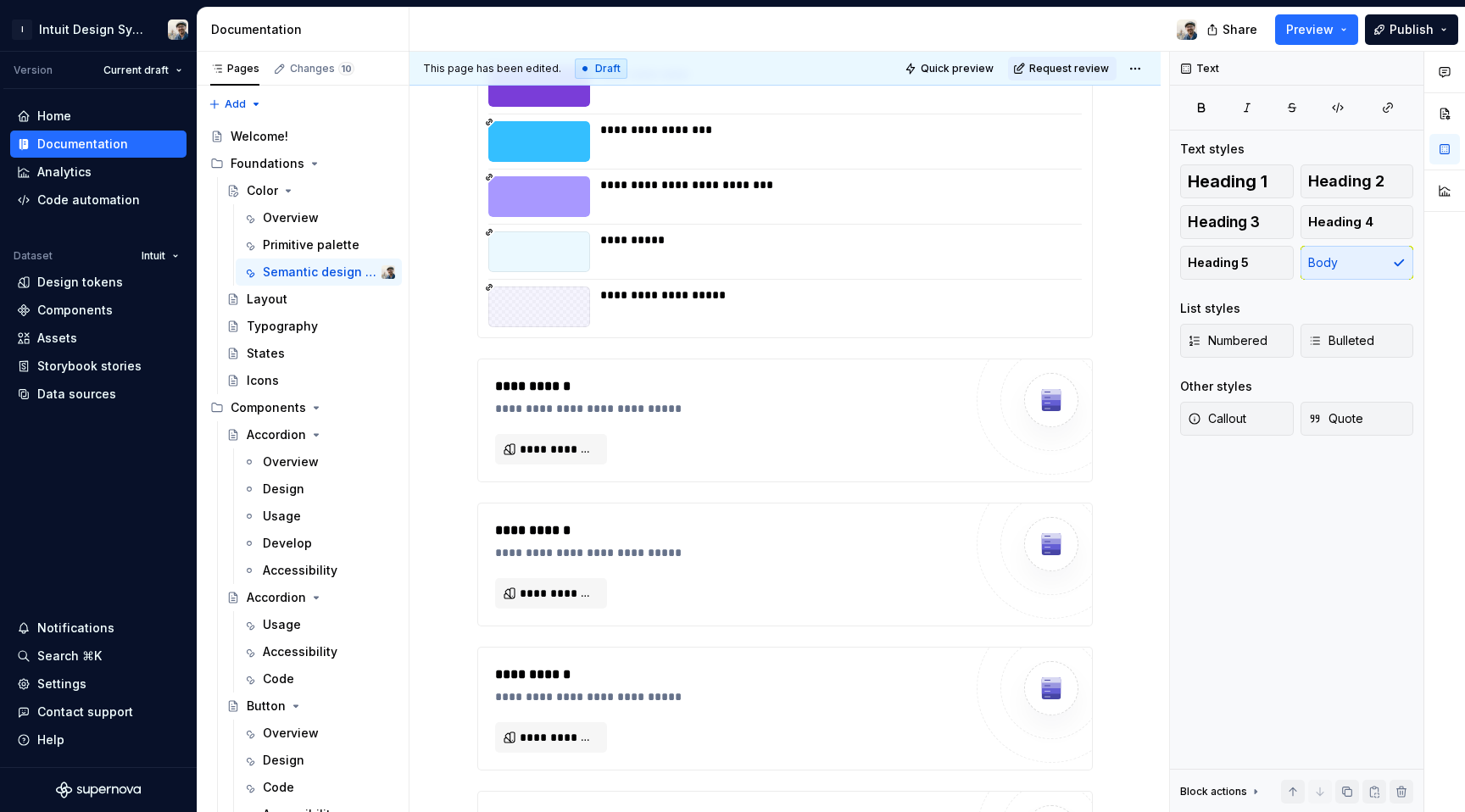
scroll to position [12601, 0]
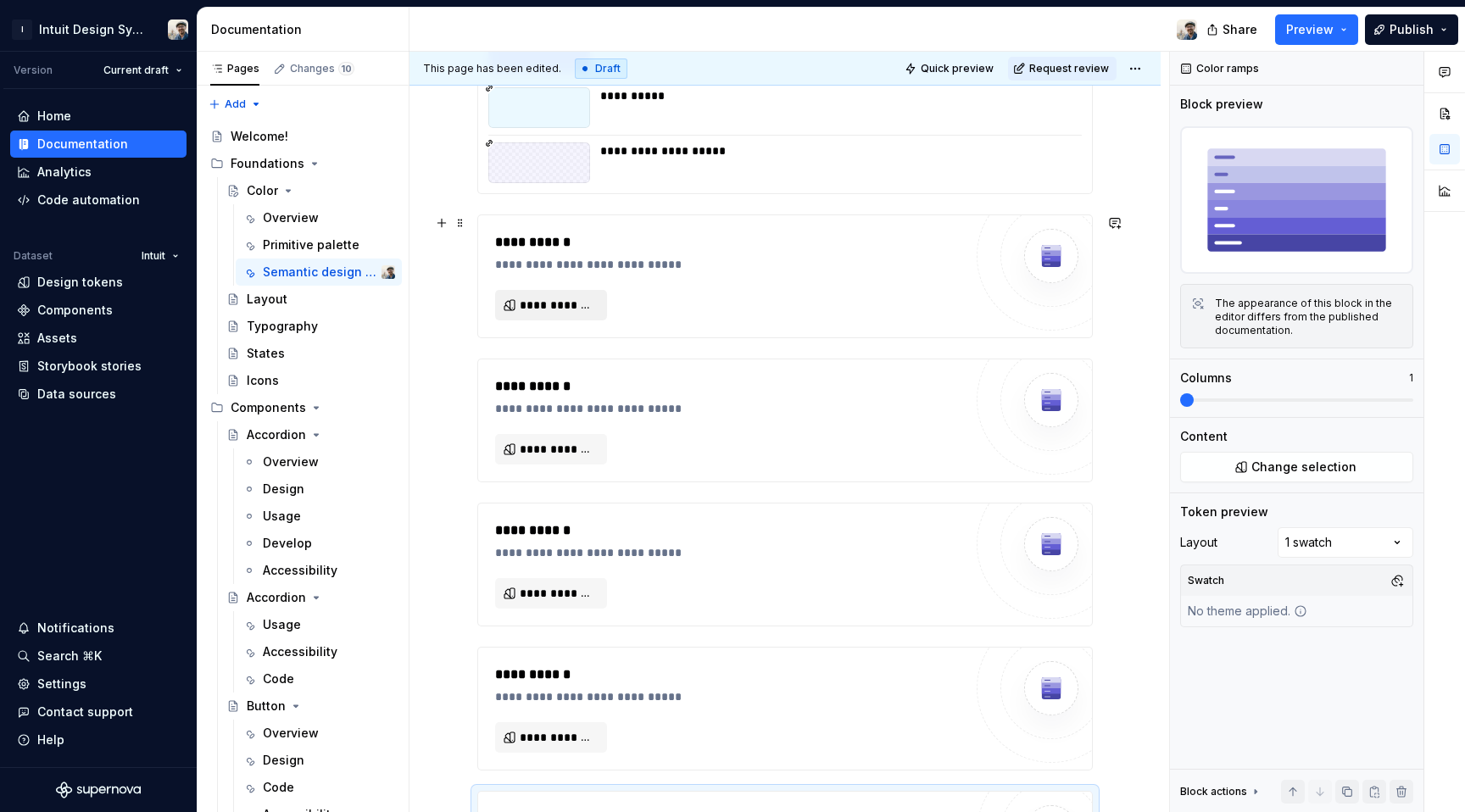
click at [539, 307] on span "**********" at bounding box center [558, 305] width 76 height 17
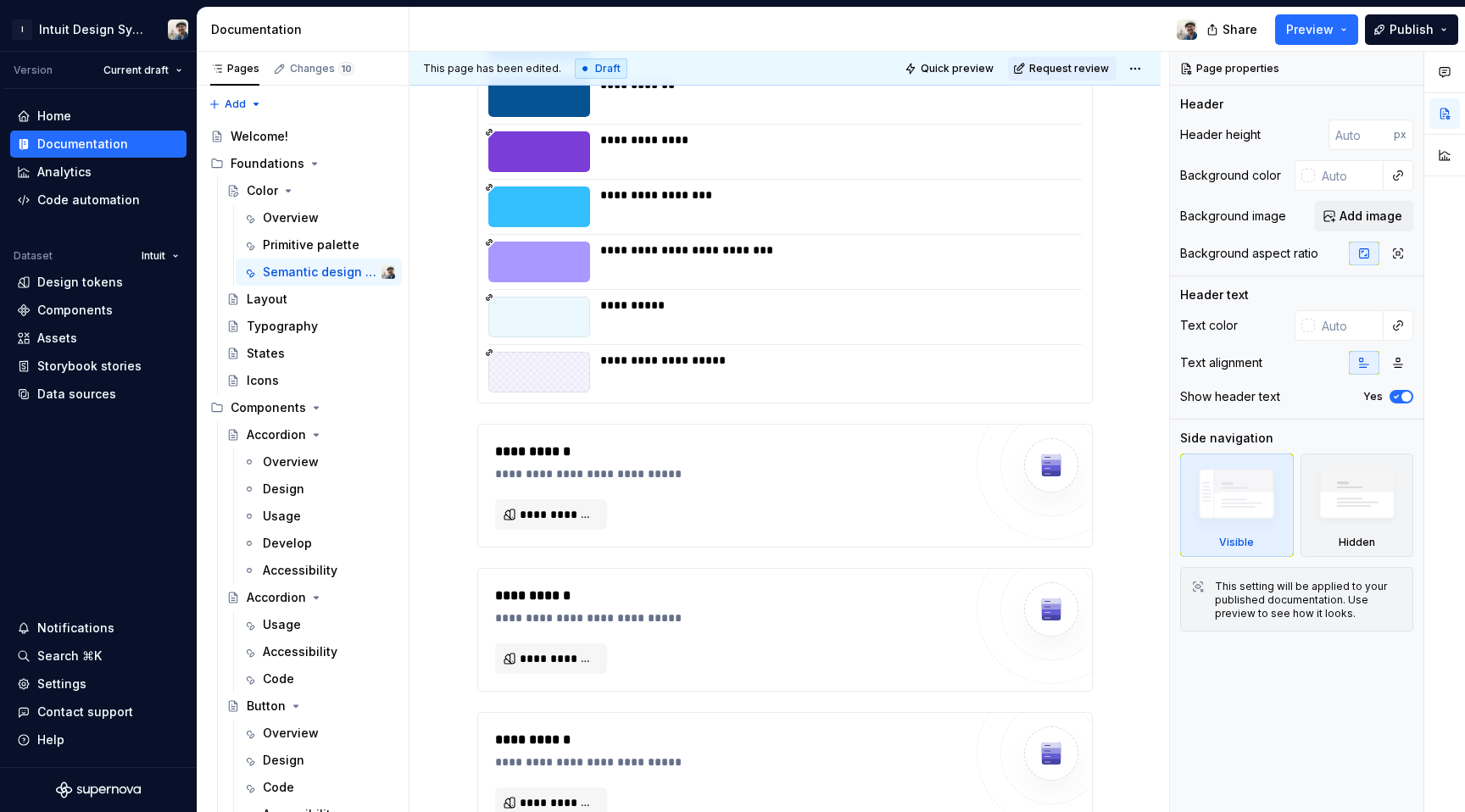
scroll to position [12468, 0]
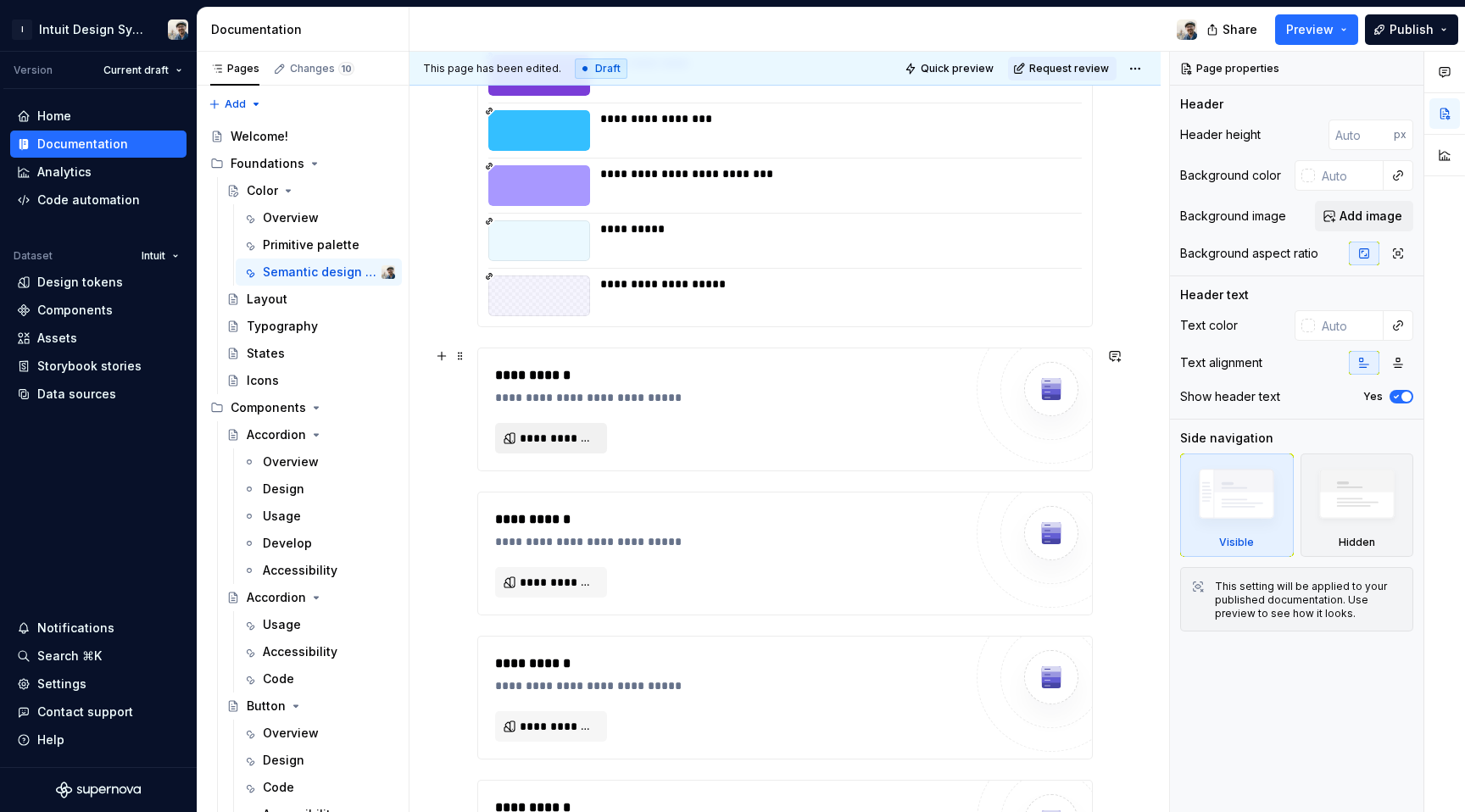
click at [567, 436] on span "**********" at bounding box center [558, 438] width 76 height 17
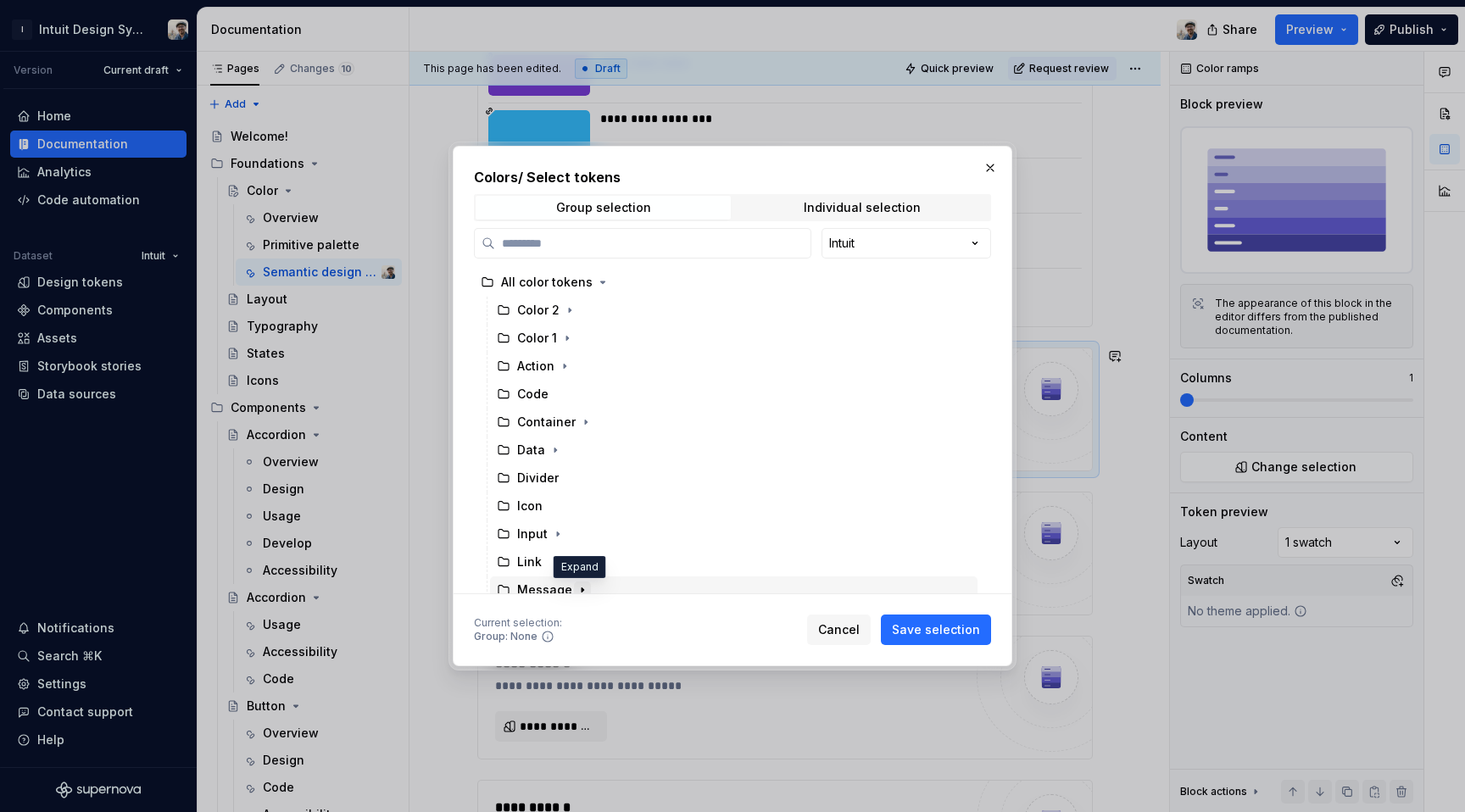
click at [577, 587] on icon "button" at bounding box center [582, 590] width 14 height 14
click at [556, 585] on div "Message" at bounding box center [544, 590] width 55 height 17
click at [952, 621] on span "Save selection" at bounding box center [936, 629] width 89 height 17
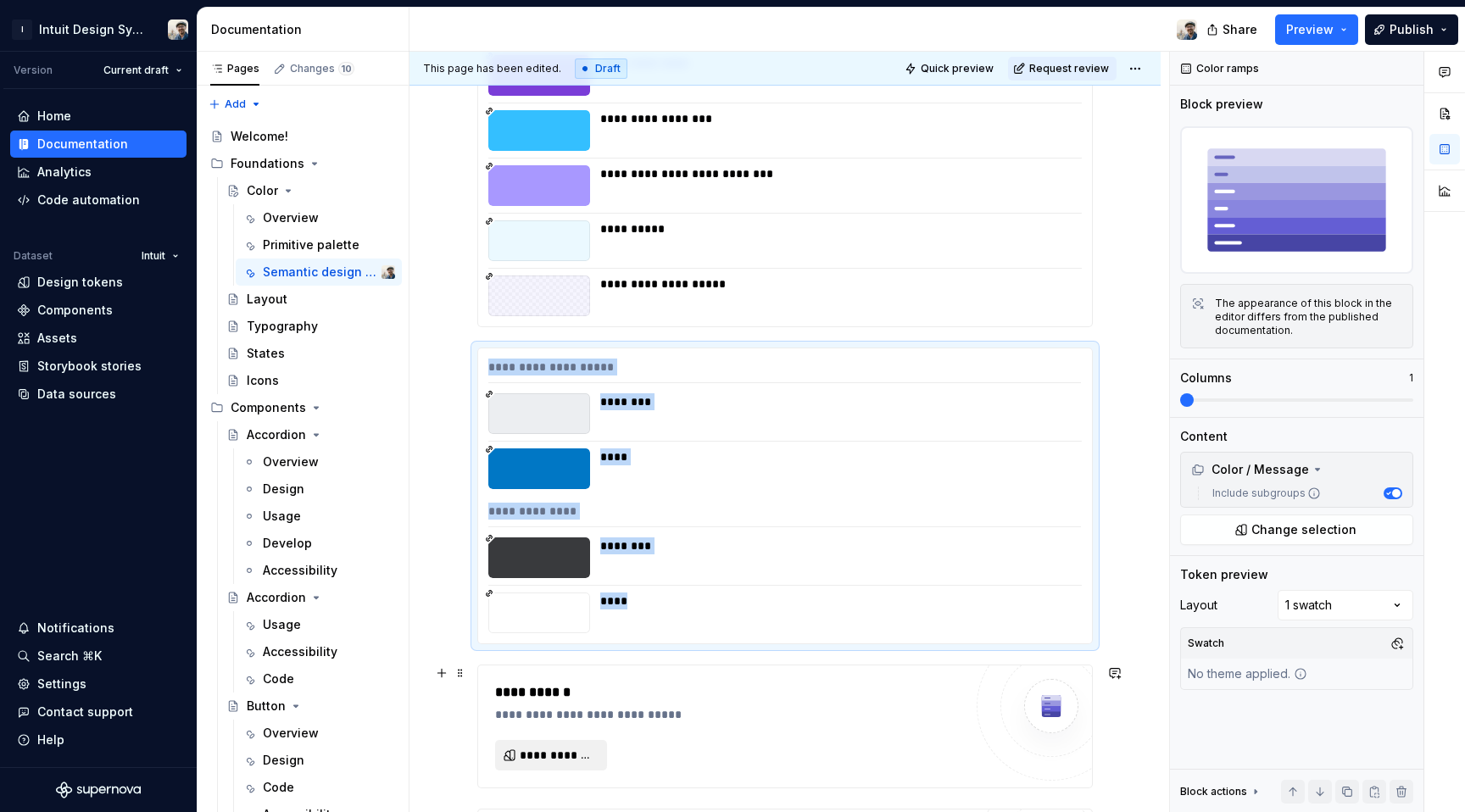
click at [570, 748] on span "**********" at bounding box center [558, 755] width 76 height 17
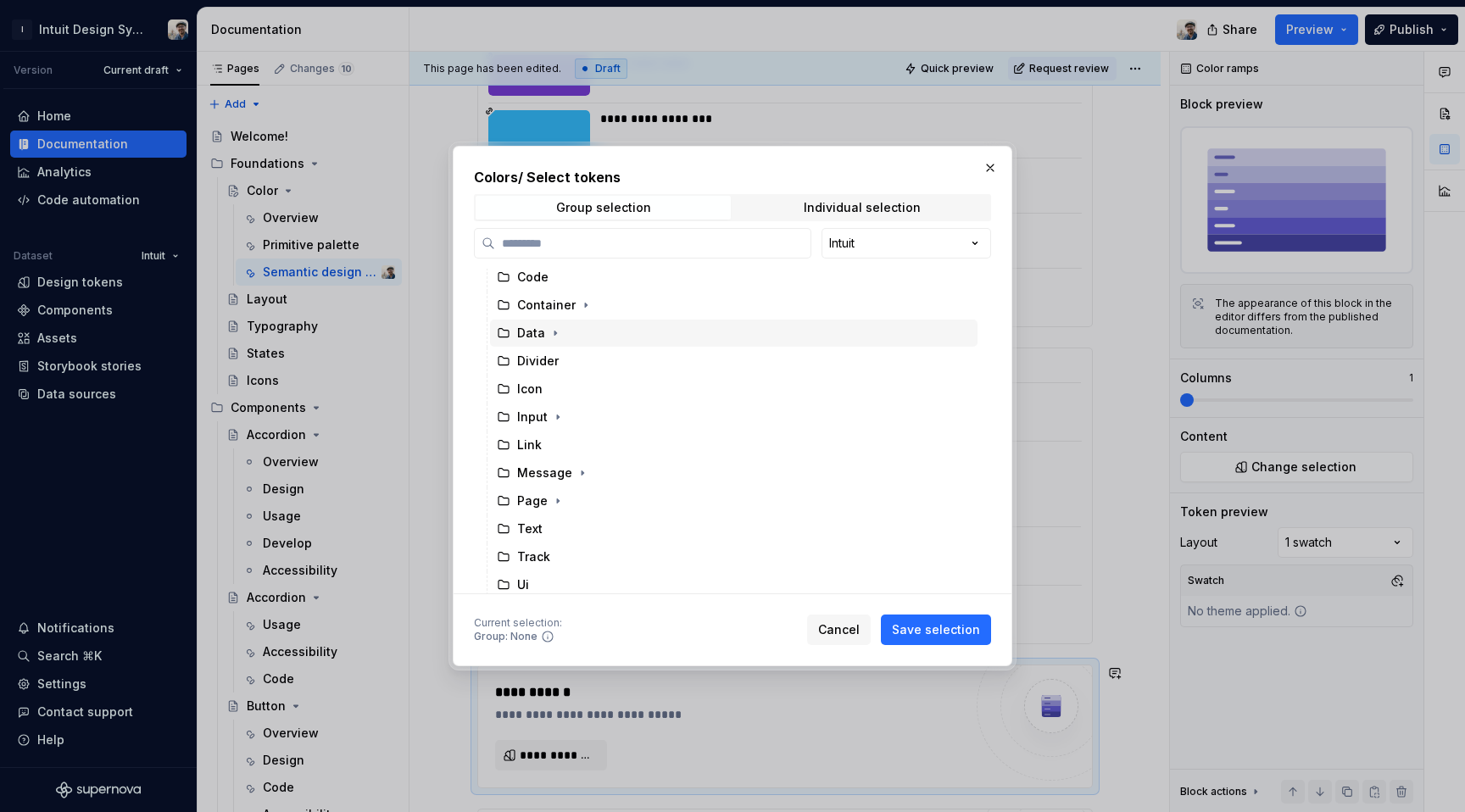
scroll to position [156, 0]
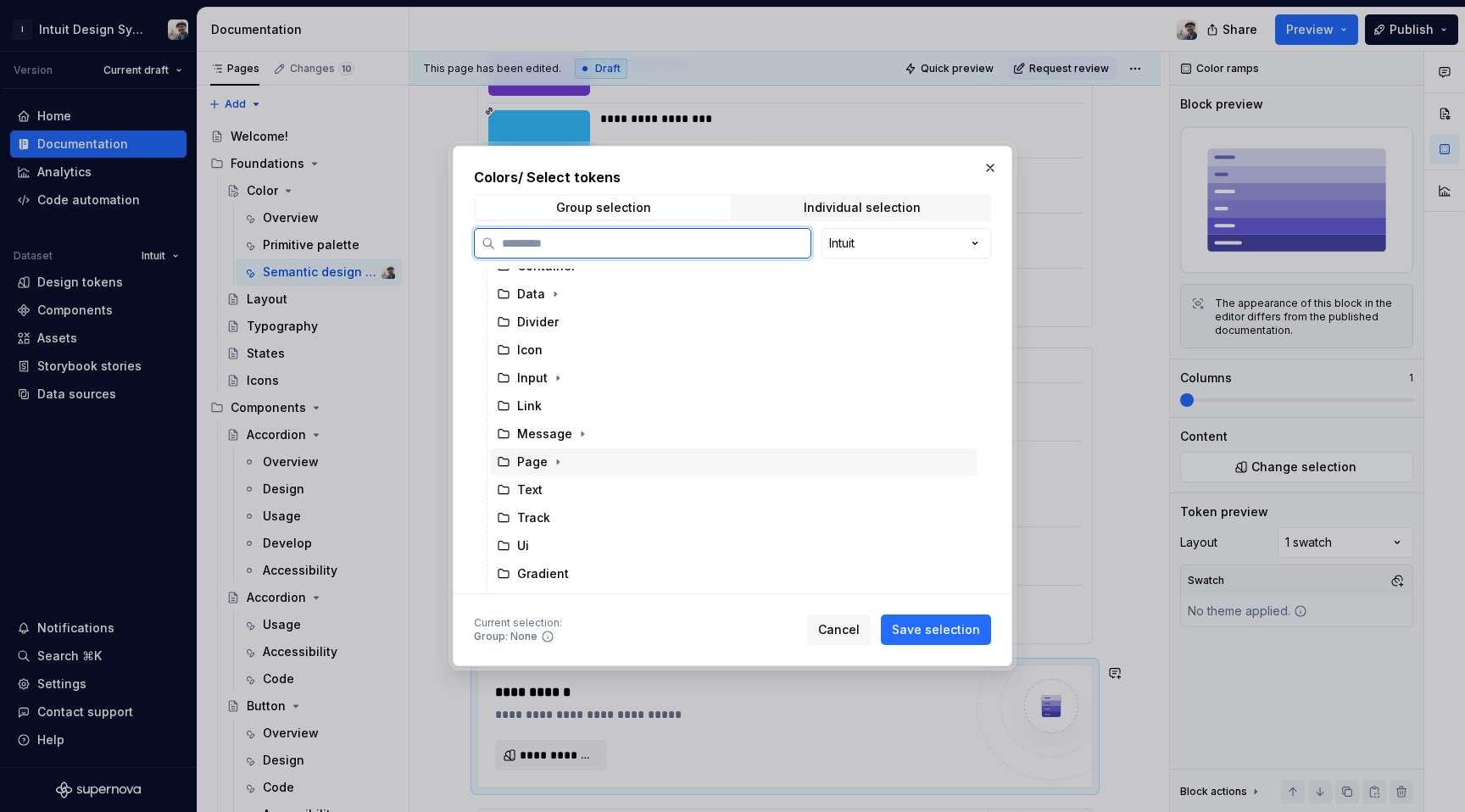
click at [670, 469] on div "Page" at bounding box center [733, 462] width 487 height 27
click at [919, 628] on span "Save selection" at bounding box center [936, 629] width 89 height 17
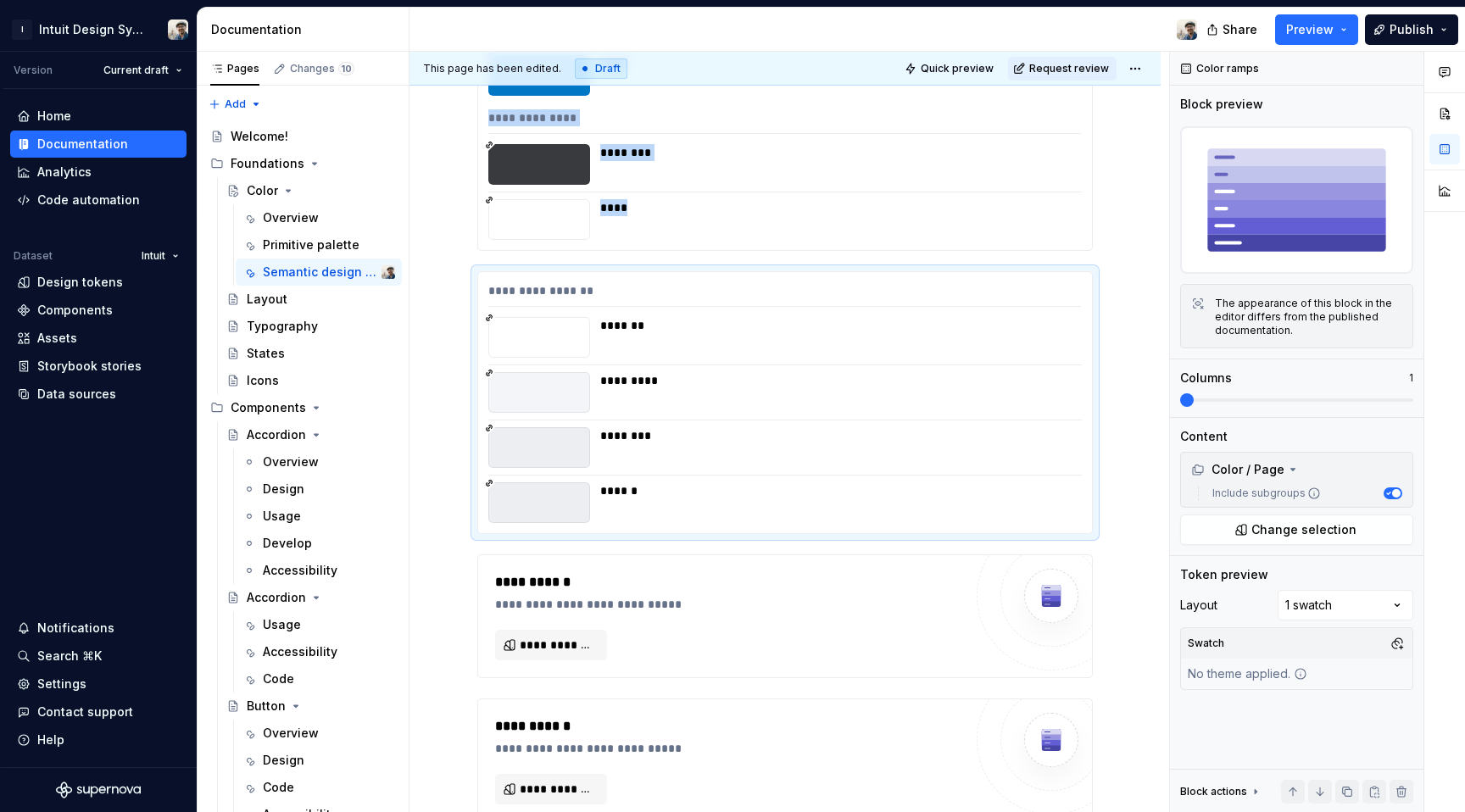
scroll to position [13279, 0]
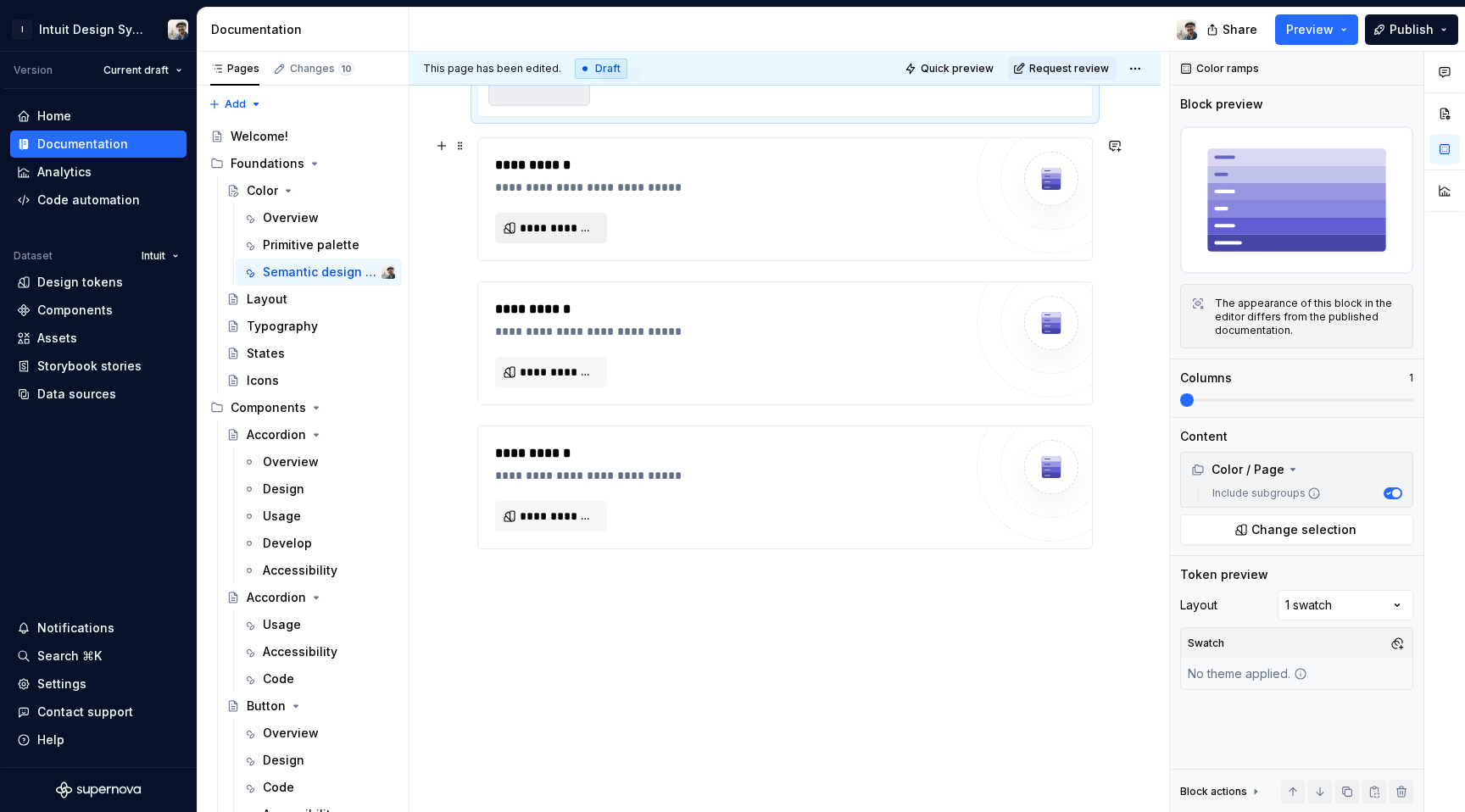
click at [553, 228] on span "**********" at bounding box center [558, 228] width 76 height 17
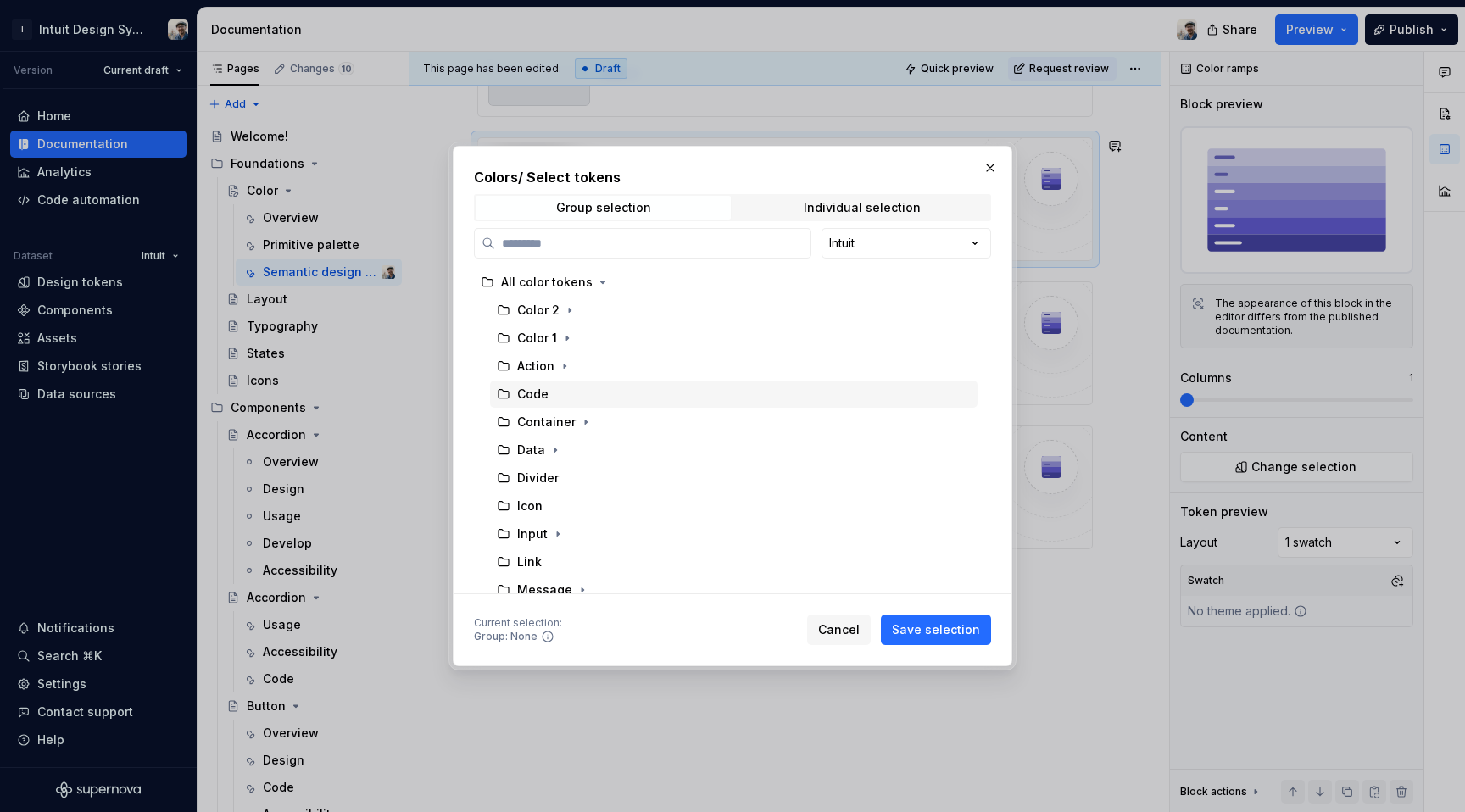
scroll to position [228, 0]
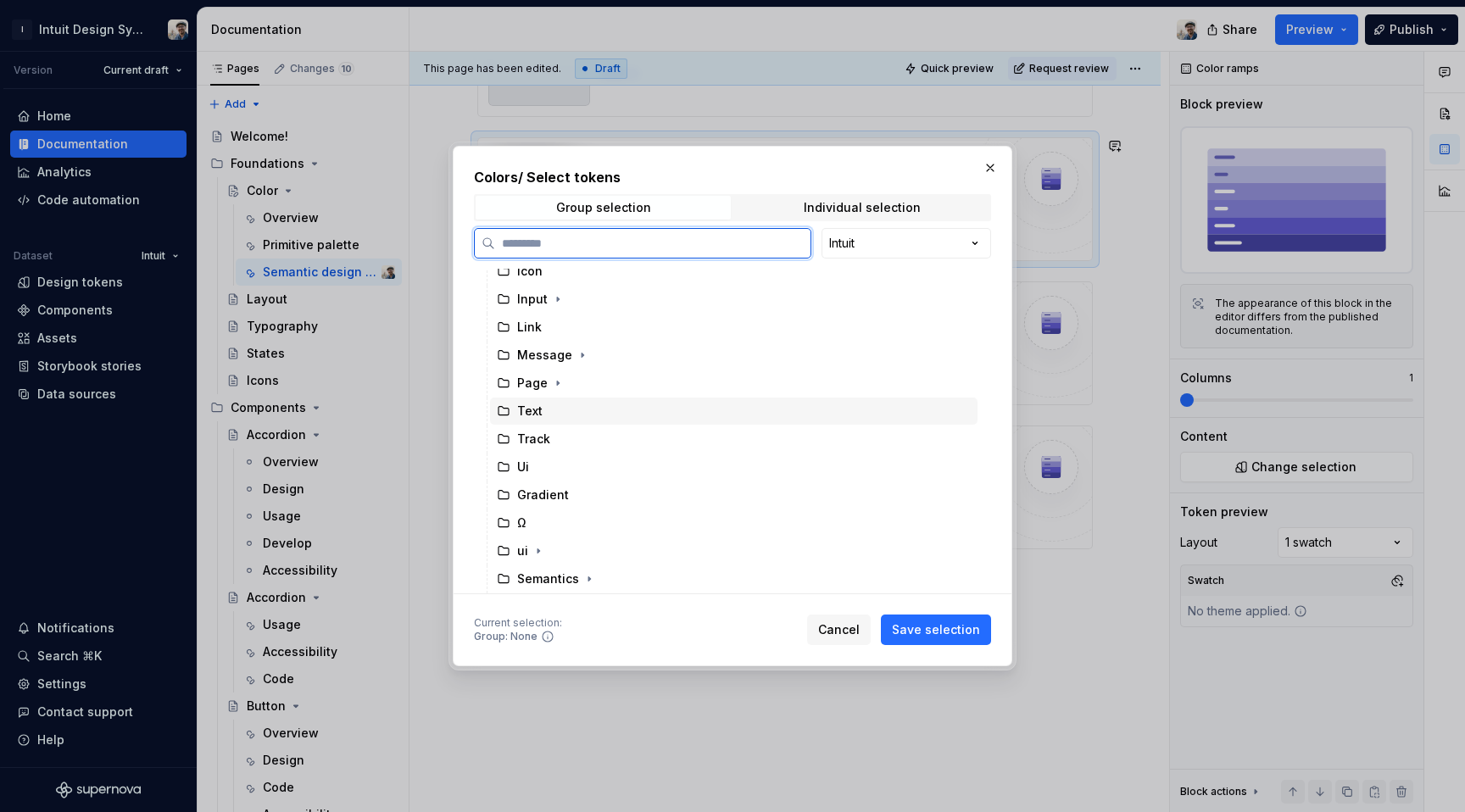
click at [631, 401] on div "Text" at bounding box center [733, 411] width 487 height 27
click at [961, 634] on span "Save selection" at bounding box center [936, 629] width 89 height 17
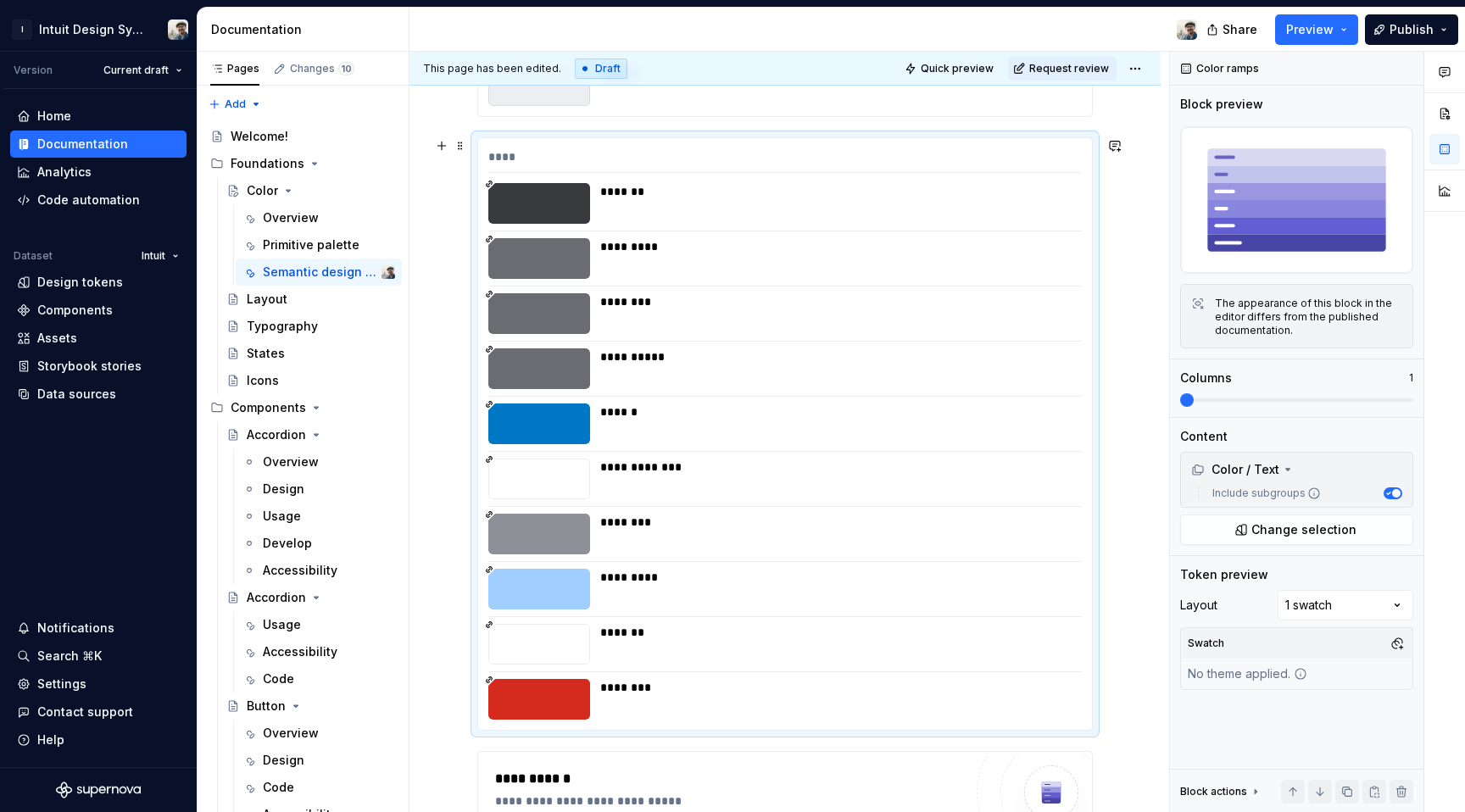
scroll to position [13748, 0]
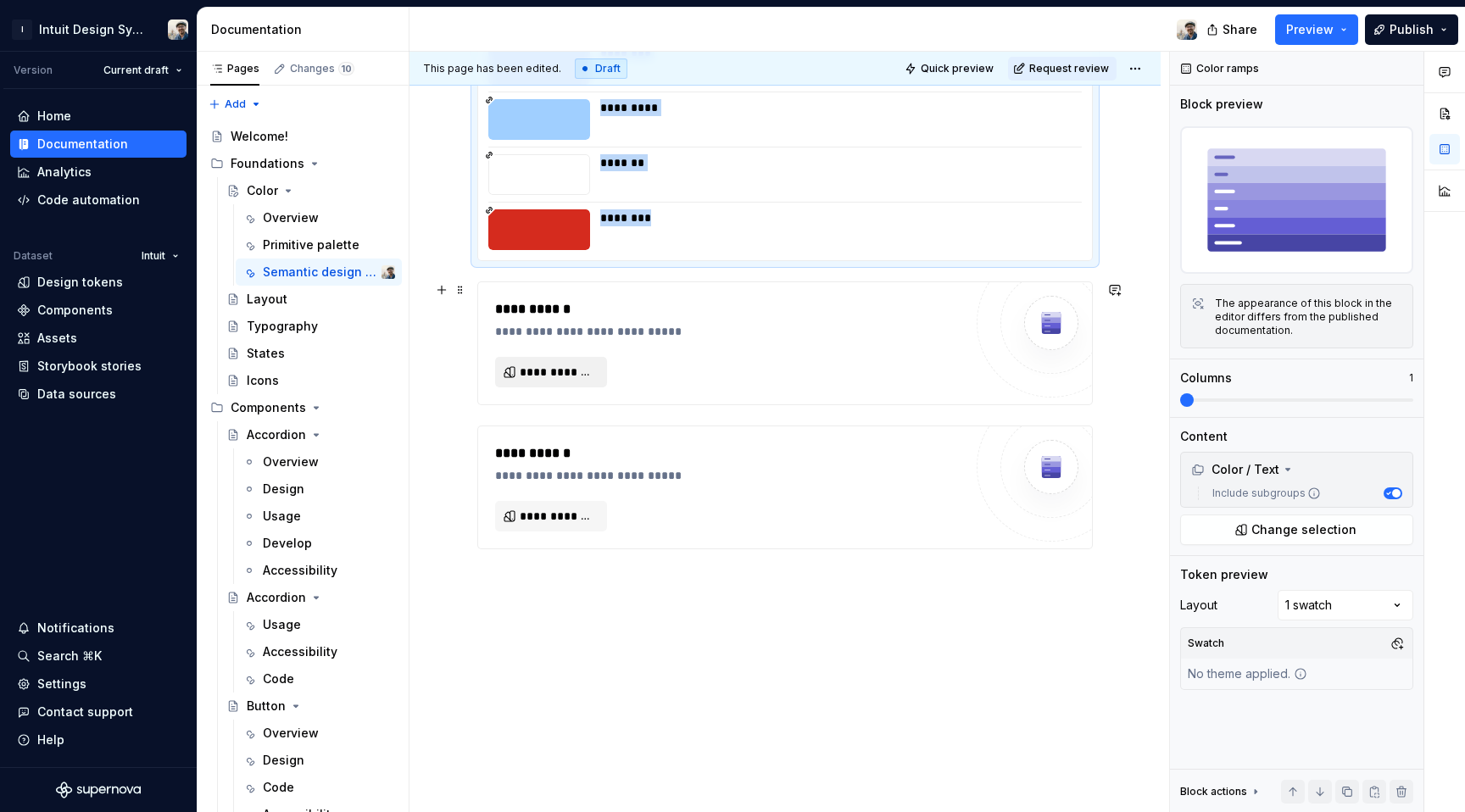
click at [514, 367] on button "**********" at bounding box center [552, 373] width 112 height 31
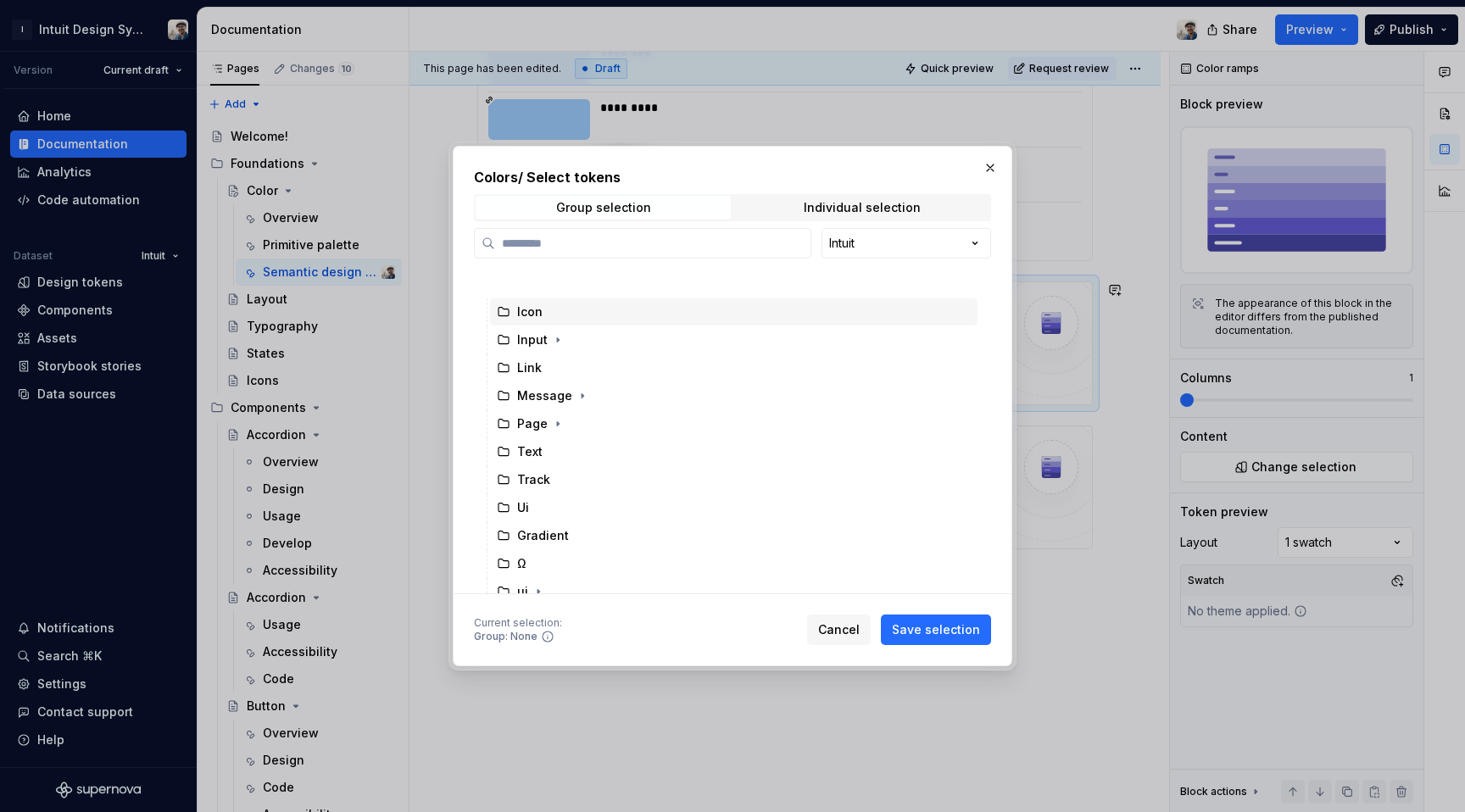
scroll to position [228, 0]
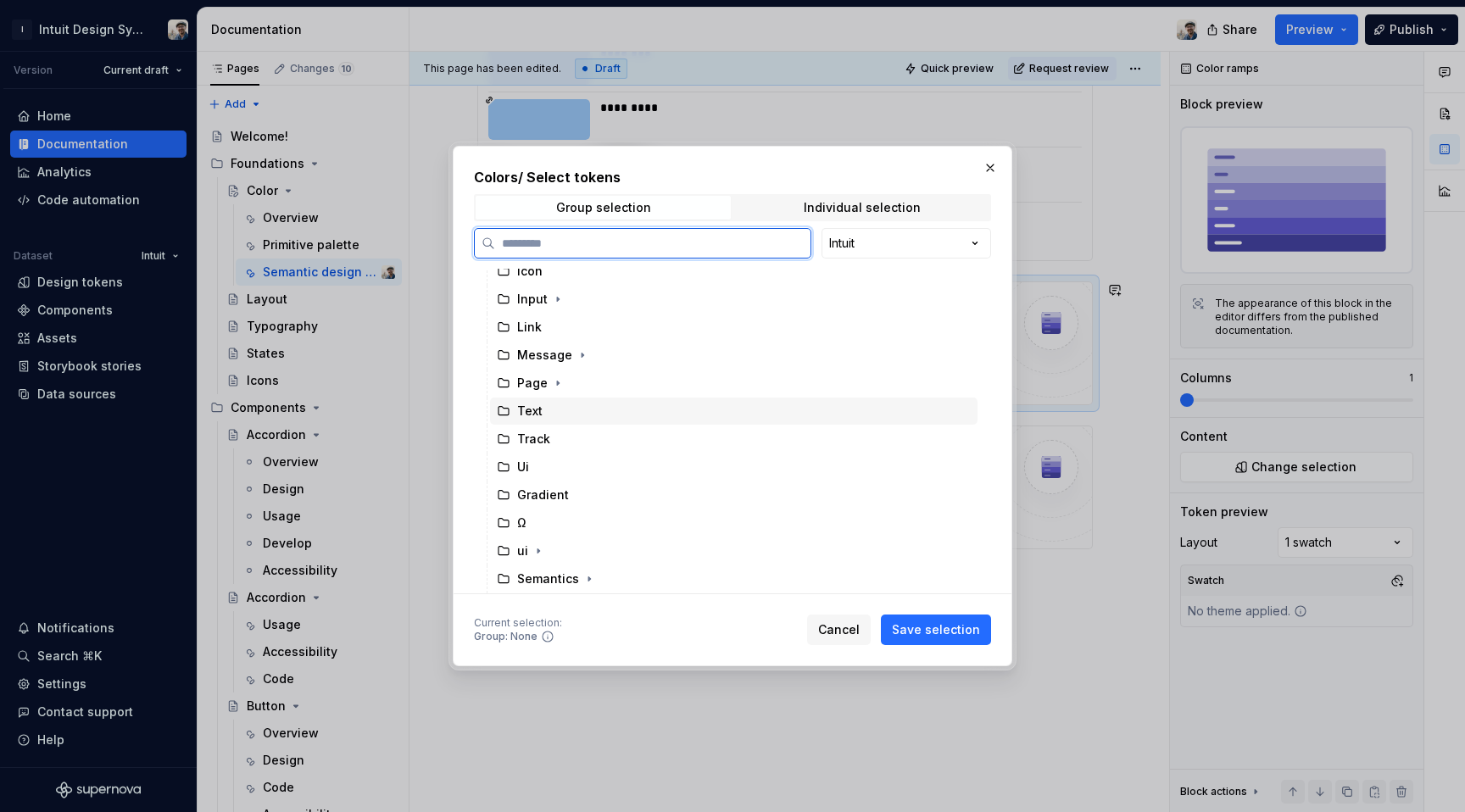
click at [555, 411] on div "Text" at bounding box center [733, 411] width 487 height 27
click at [942, 625] on span "Save selection" at bounding box center [936, 629] width 89 height 17
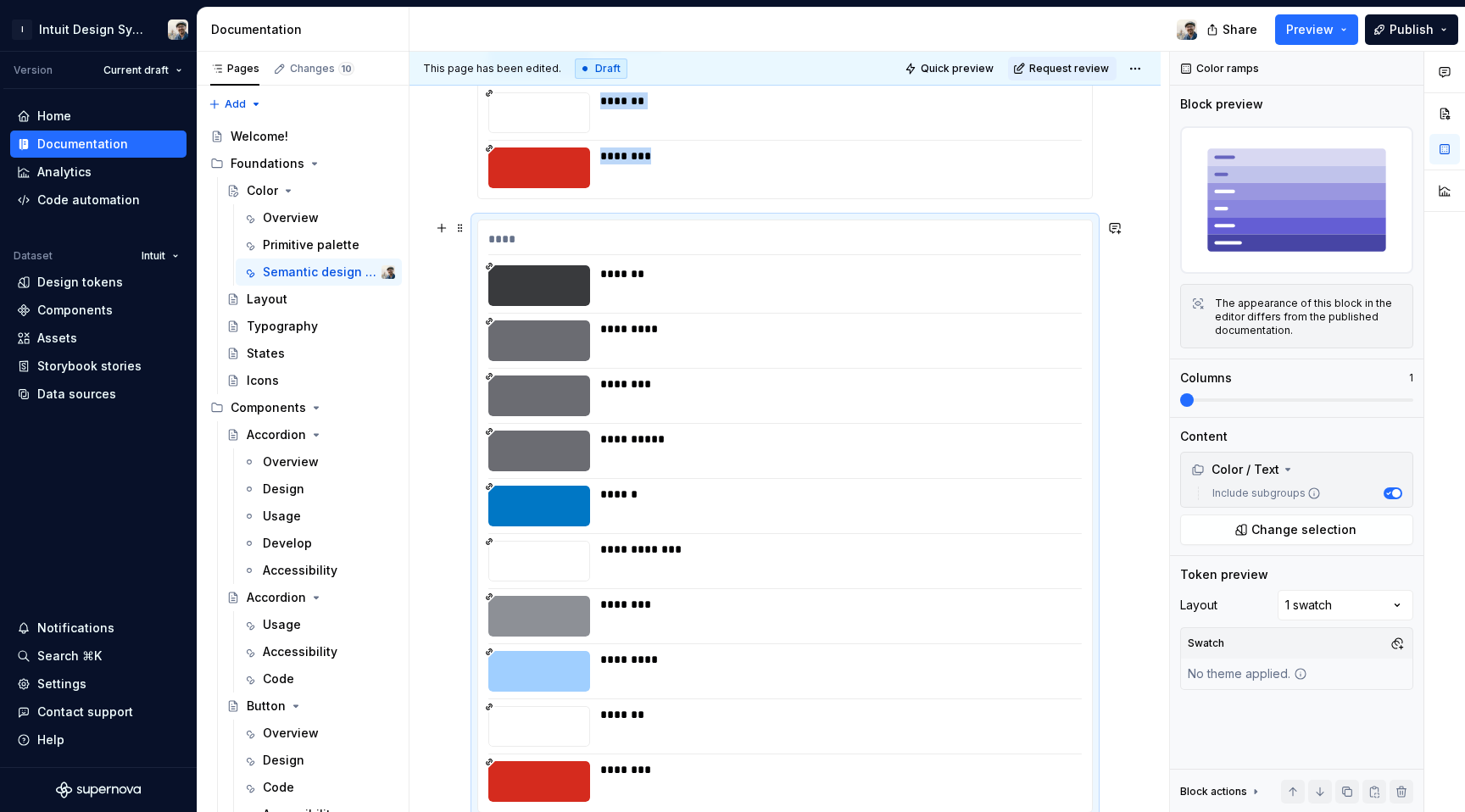
scroll to position [14218, 0]
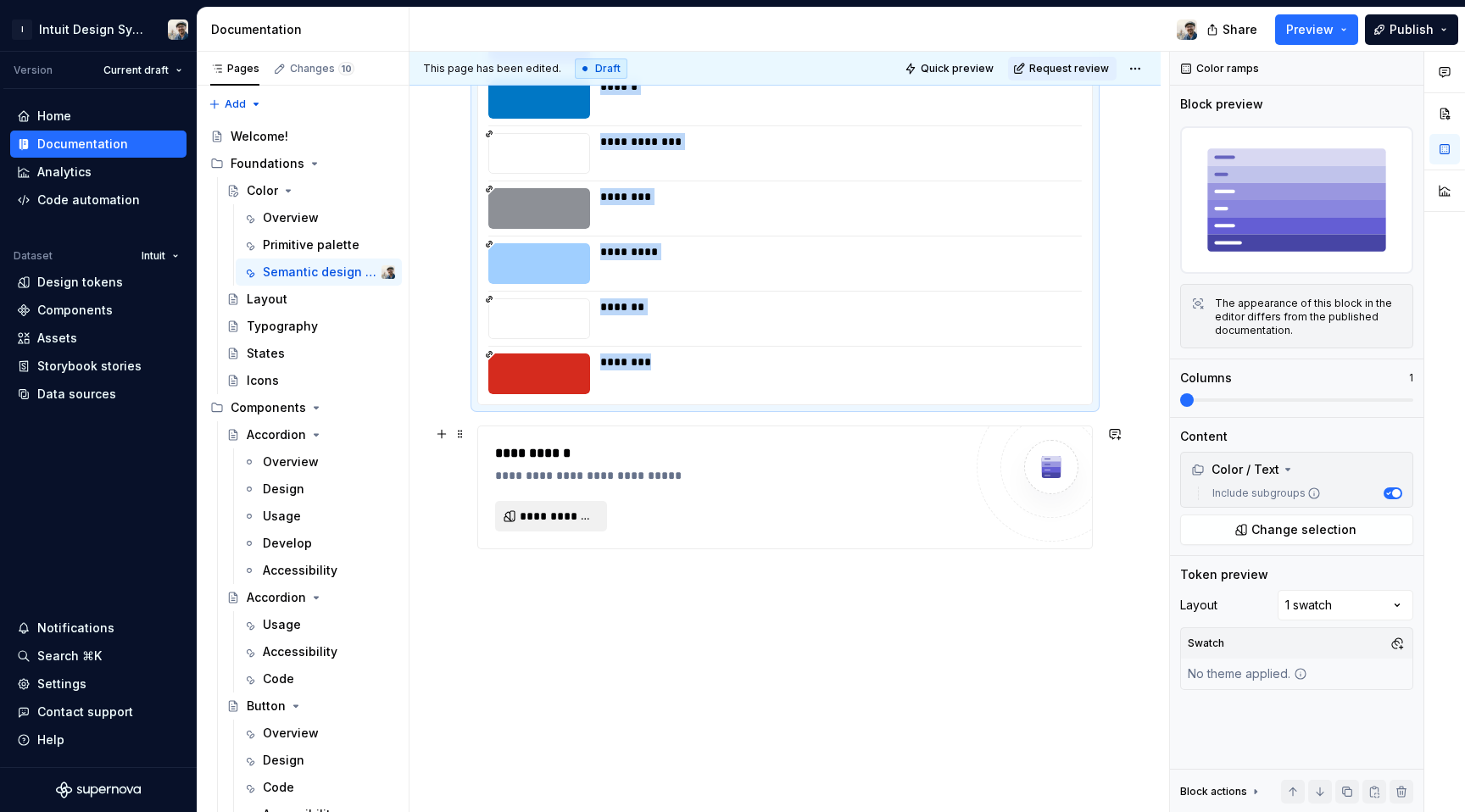
click at [564, 517] on span "**********" at bounding box center [558, 516] width 76 height 17
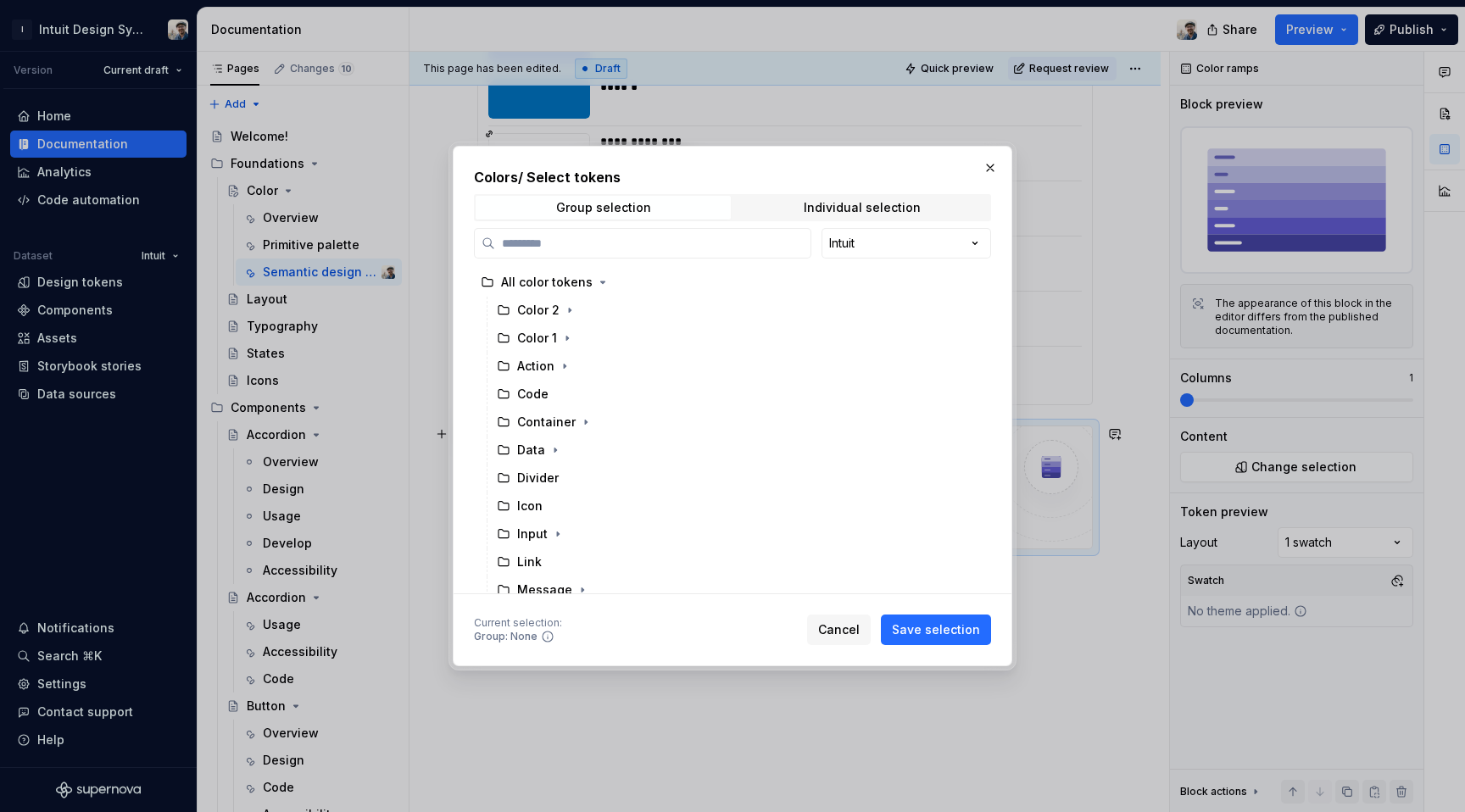
scroll to position [228, 0]
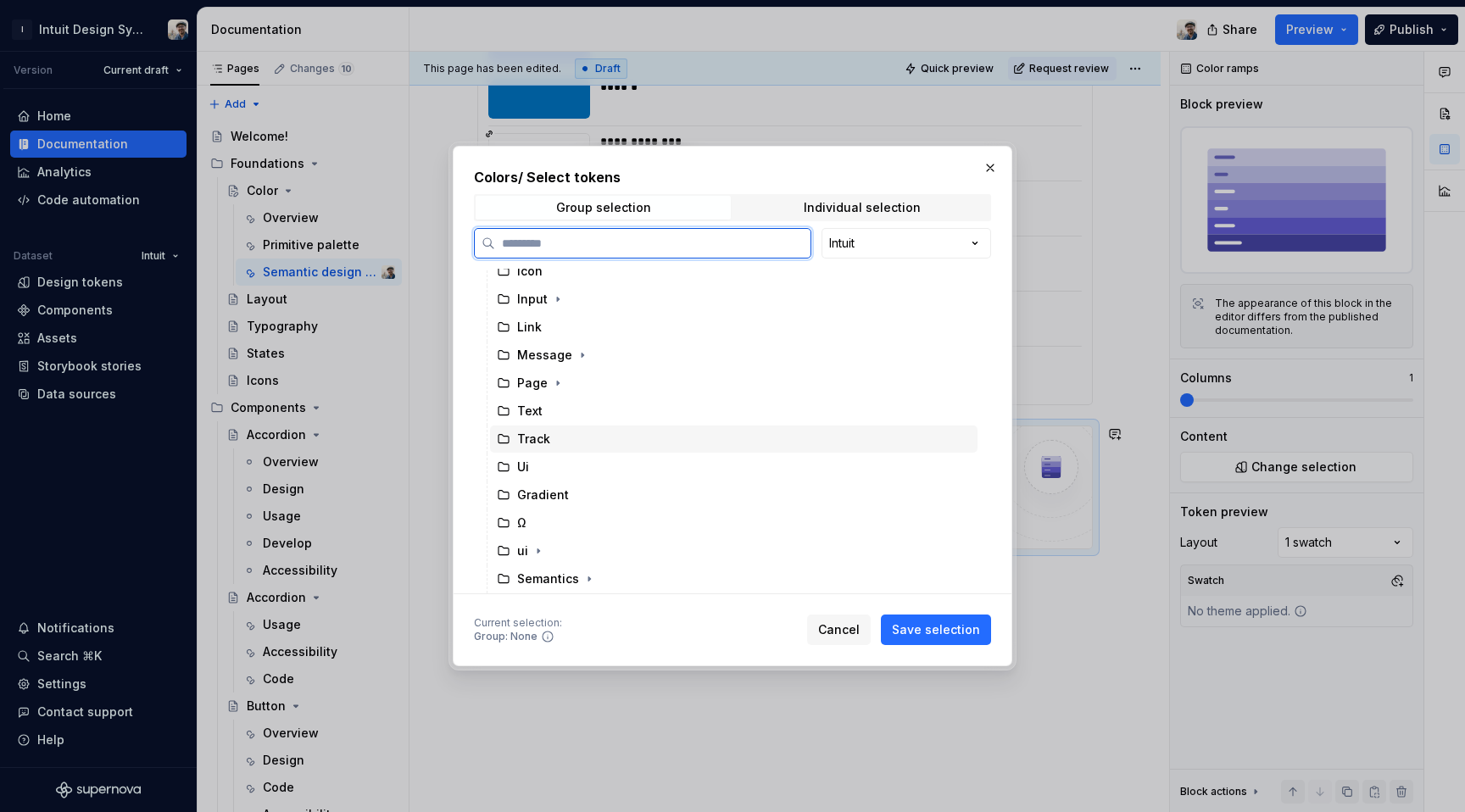
click at [617, 436] on div "Track" at bounding box center [733, 439] width 487 height 27
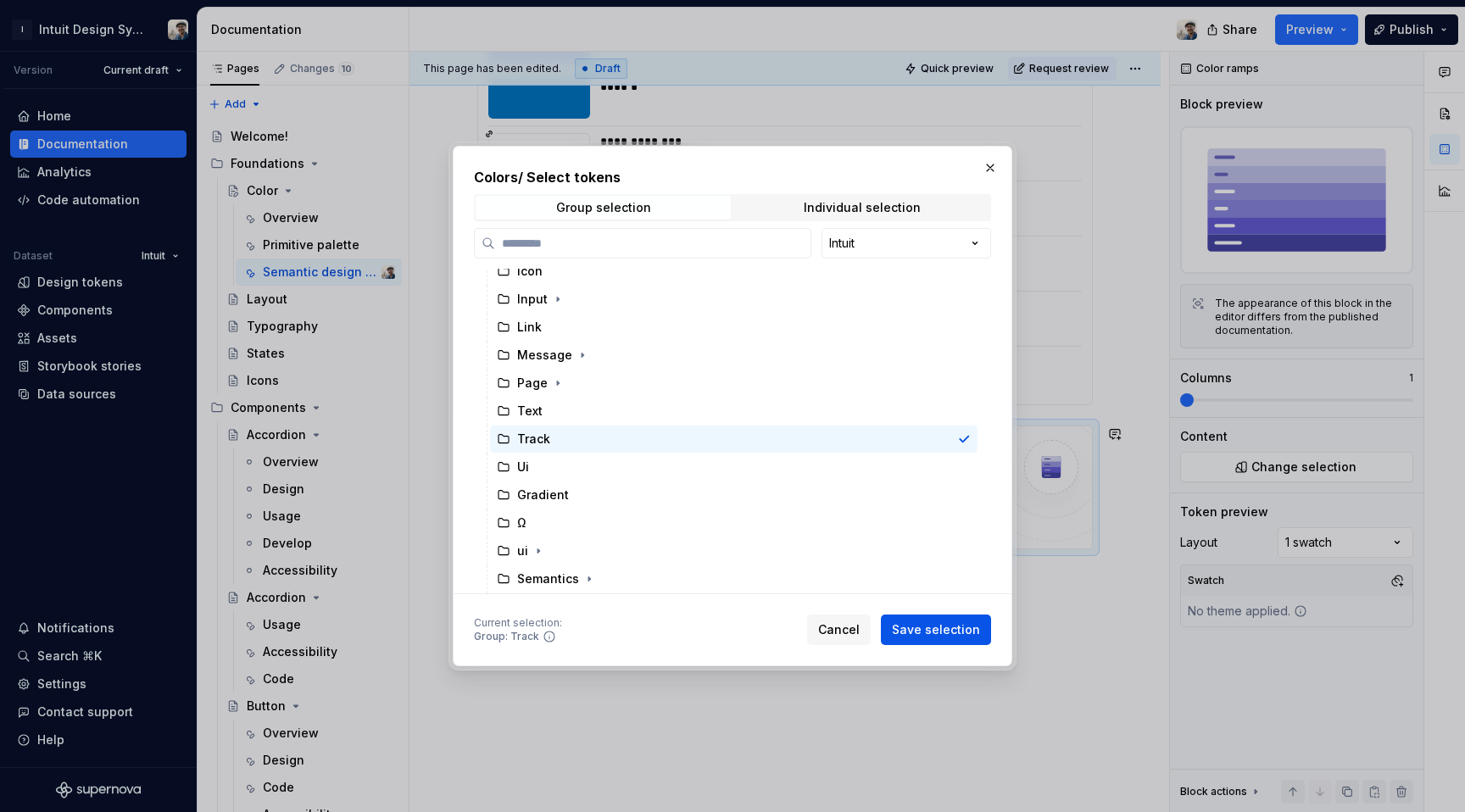
click at [943, 628] on span "Save selection" at bounding box center [936, 629] width 89 height 17
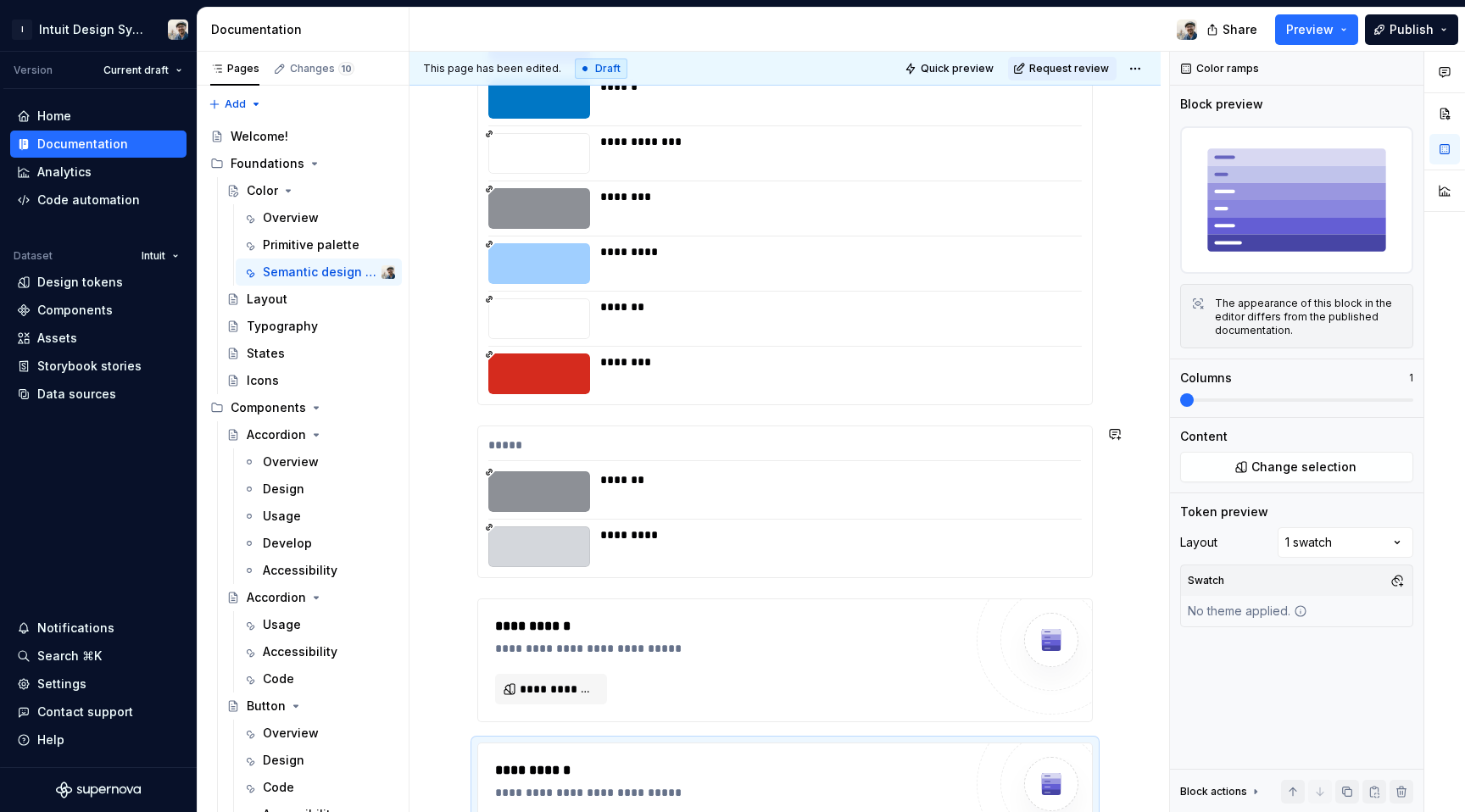
scroll to position [14314, 0]
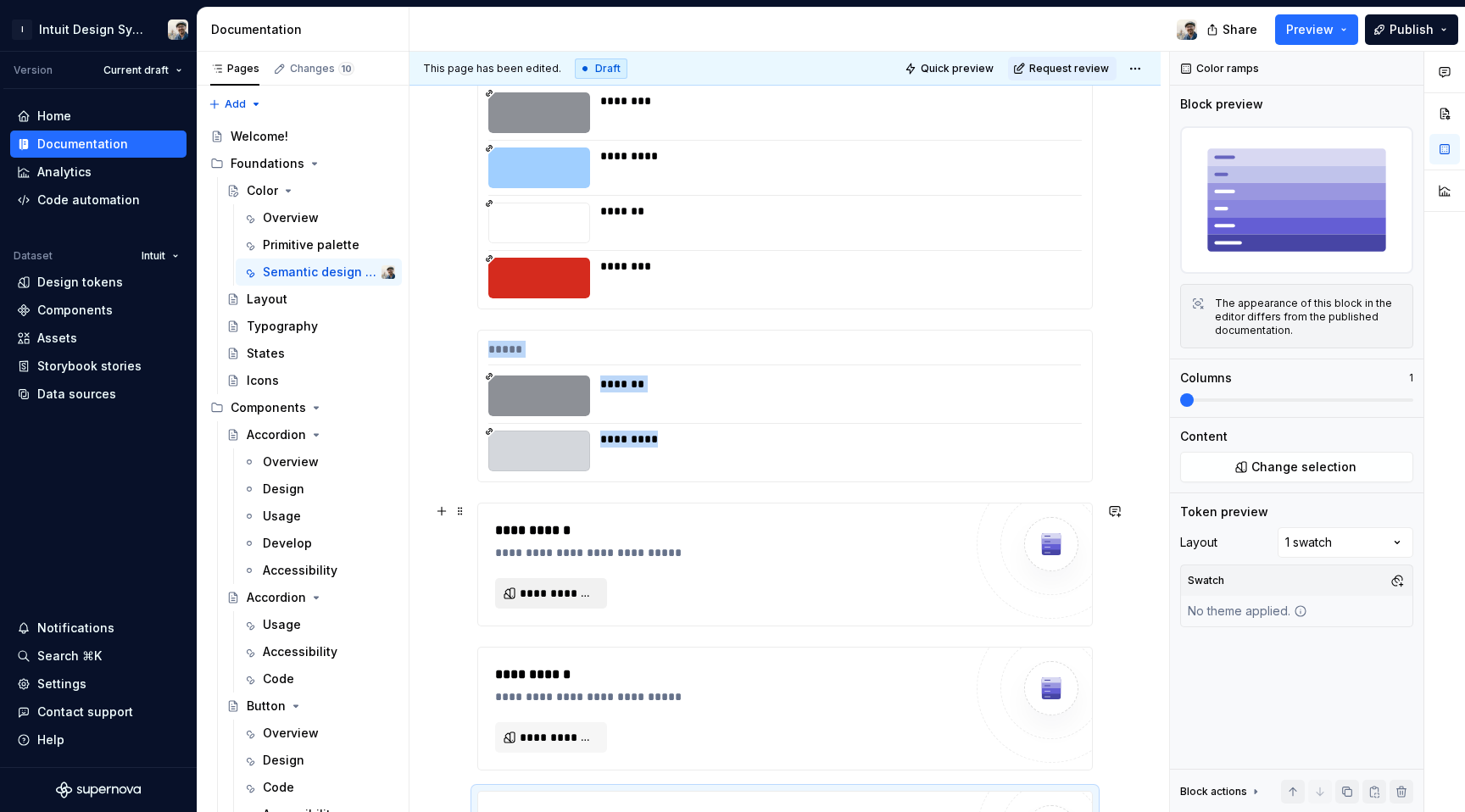
click at [584, 595] on span "**********" at bounding box center [558, 593] width 76 height 17
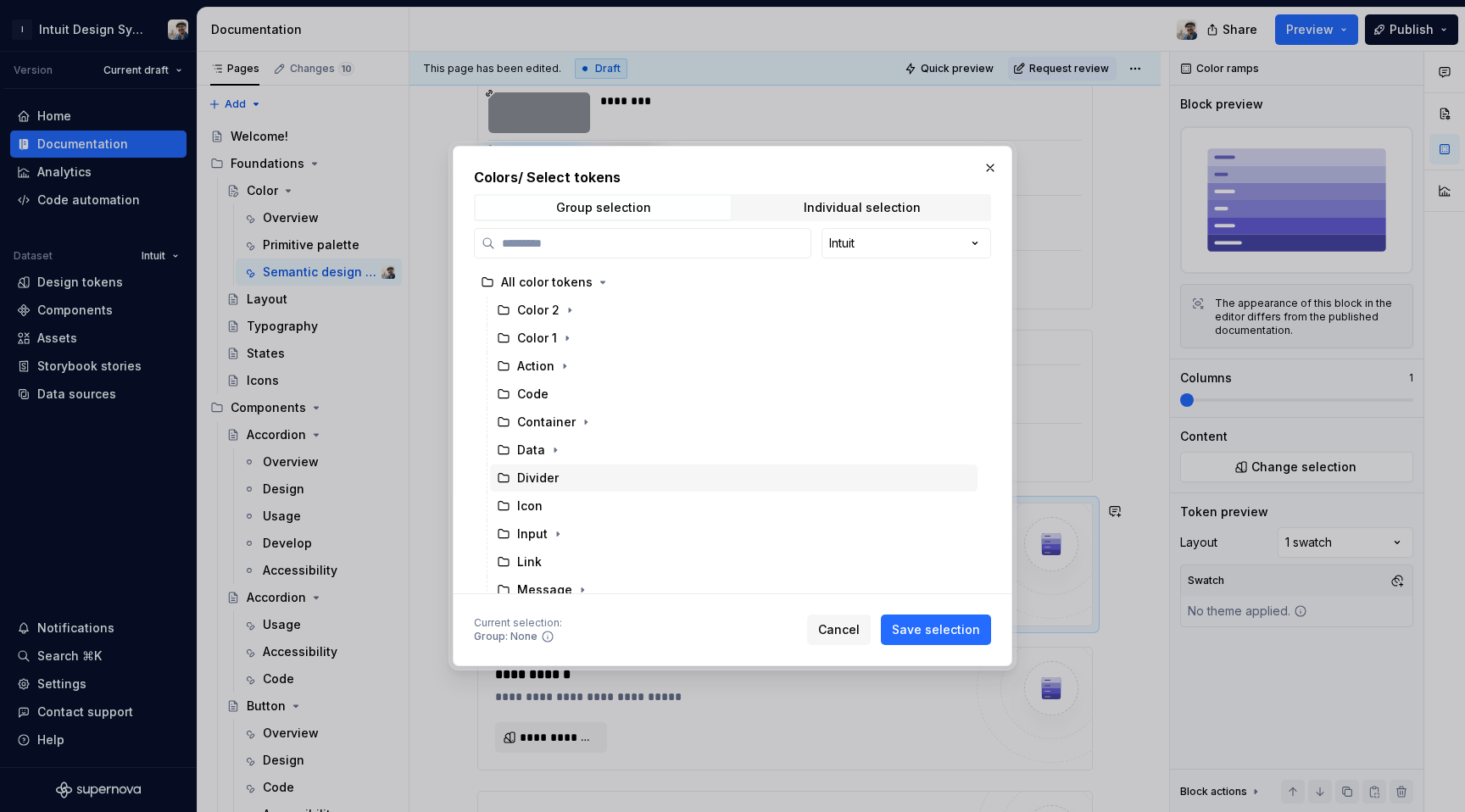
scroll to position [228, 0]
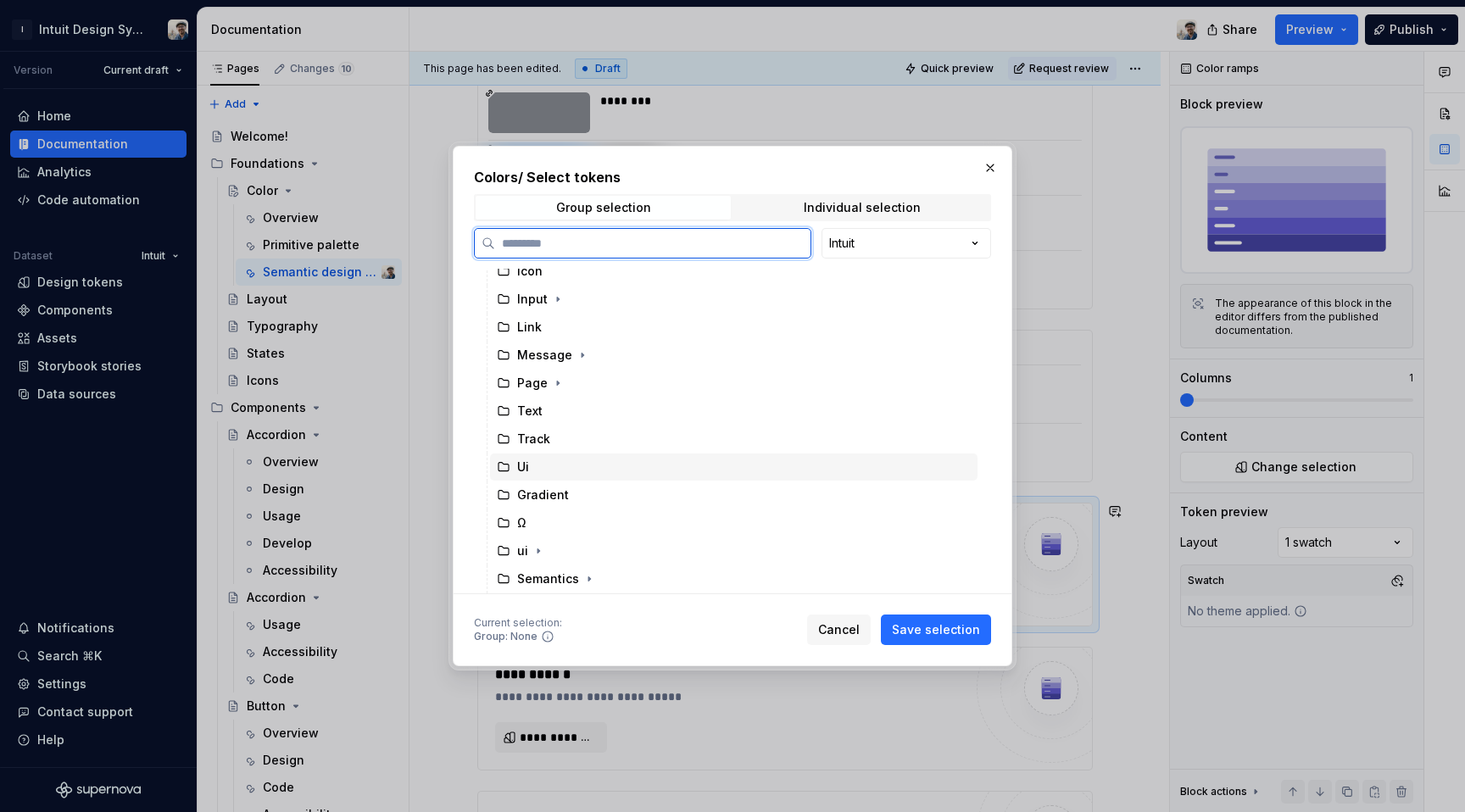
click at [613, 466] on div "Ui" at bounding box center [733, 467] width 487 height 27
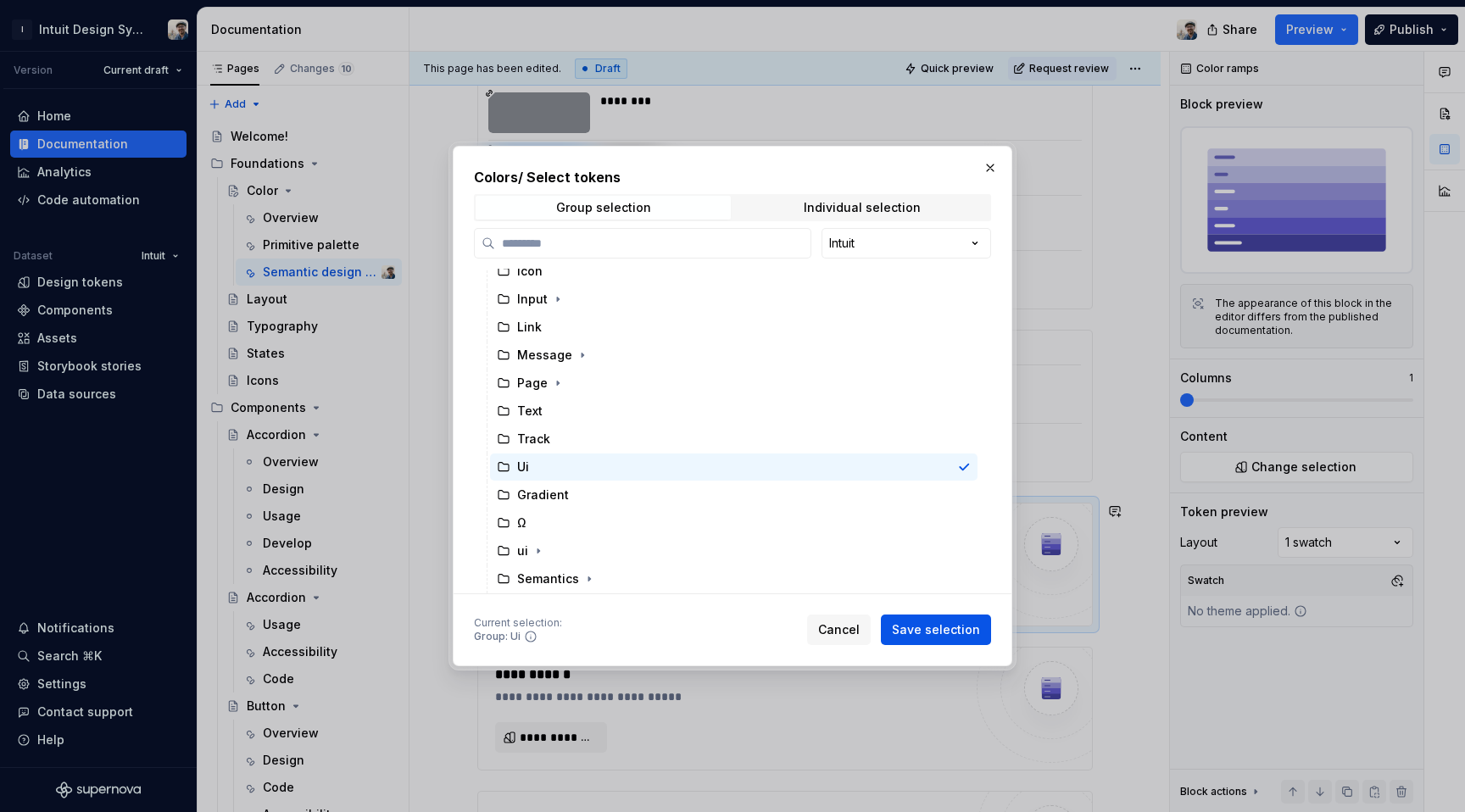
click at [905, 636] on span "Save selection" at bounding box center [936, 629] width 89 height 17
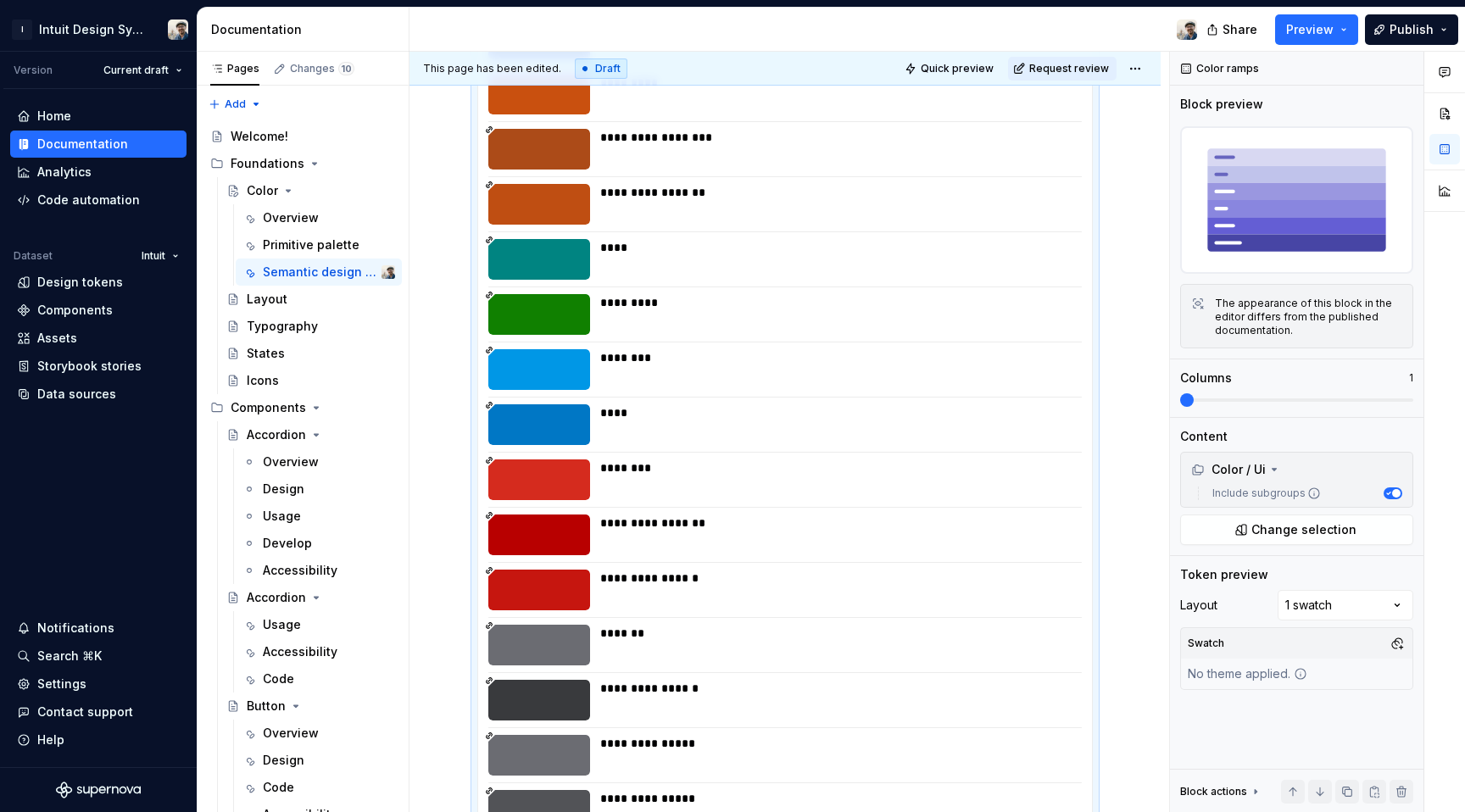
scroll to position [16196, 0]
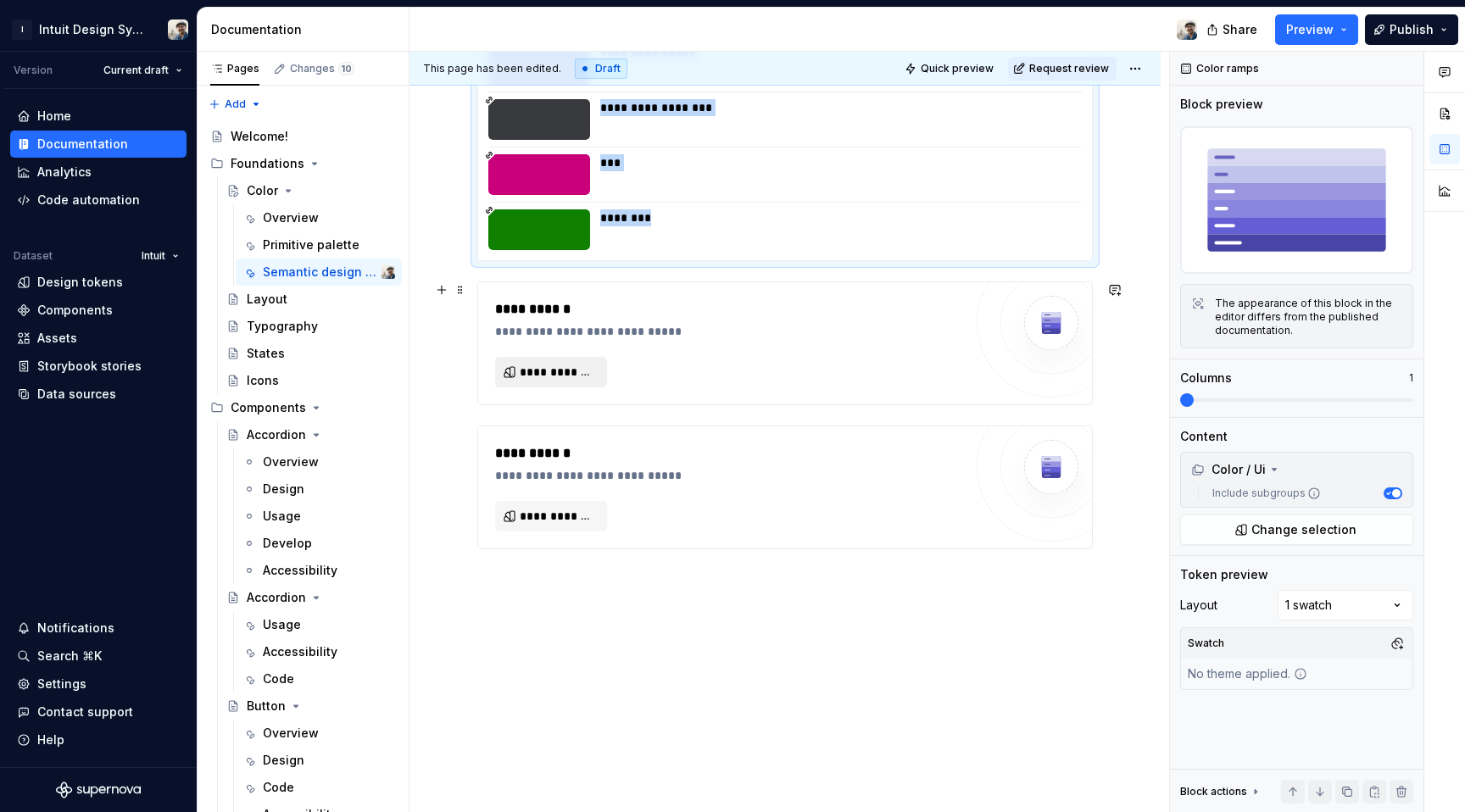
click at [545, 368] on span "**********" at bounding box center [558, 372] width 76 height 17
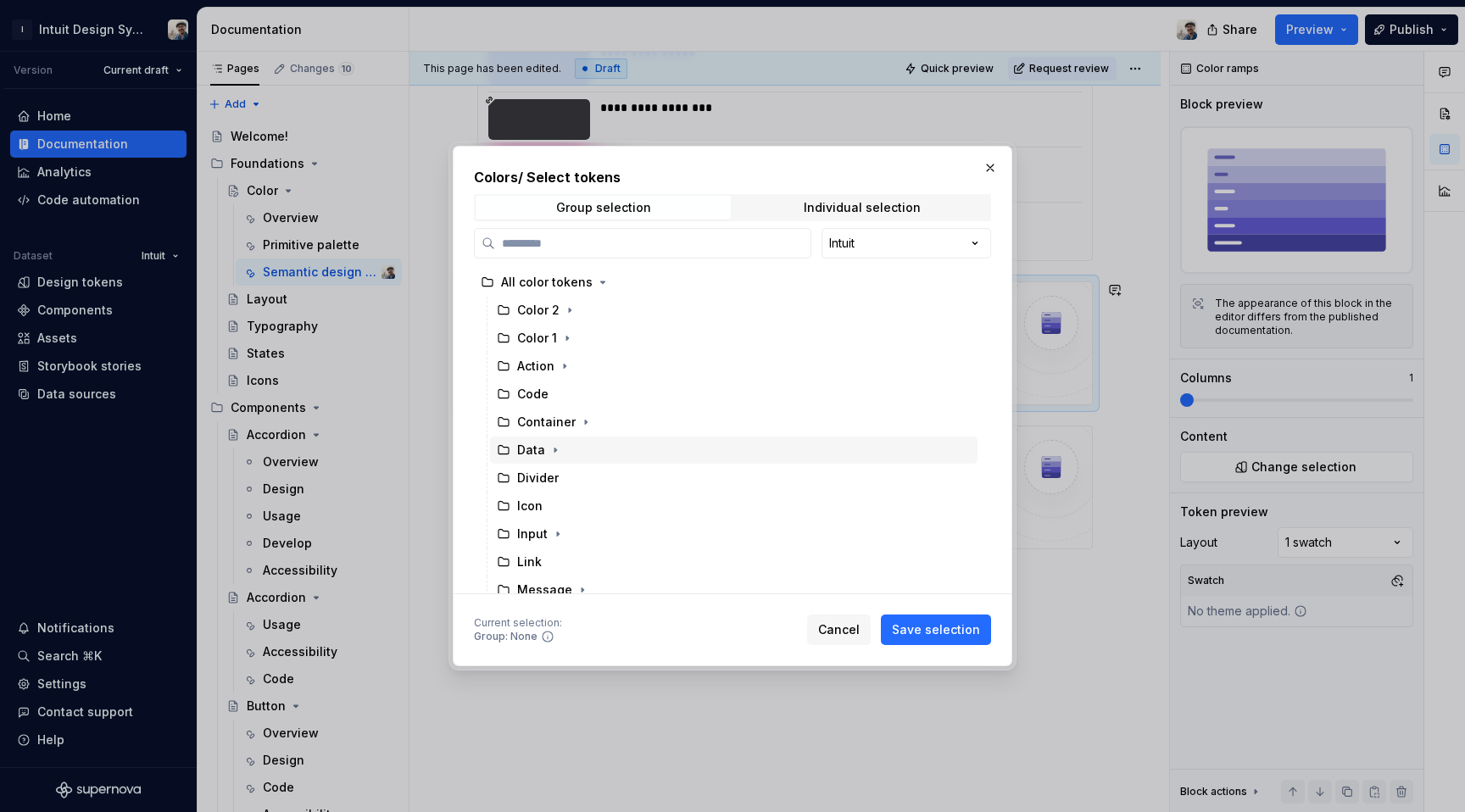
scroll to position [228, 0]
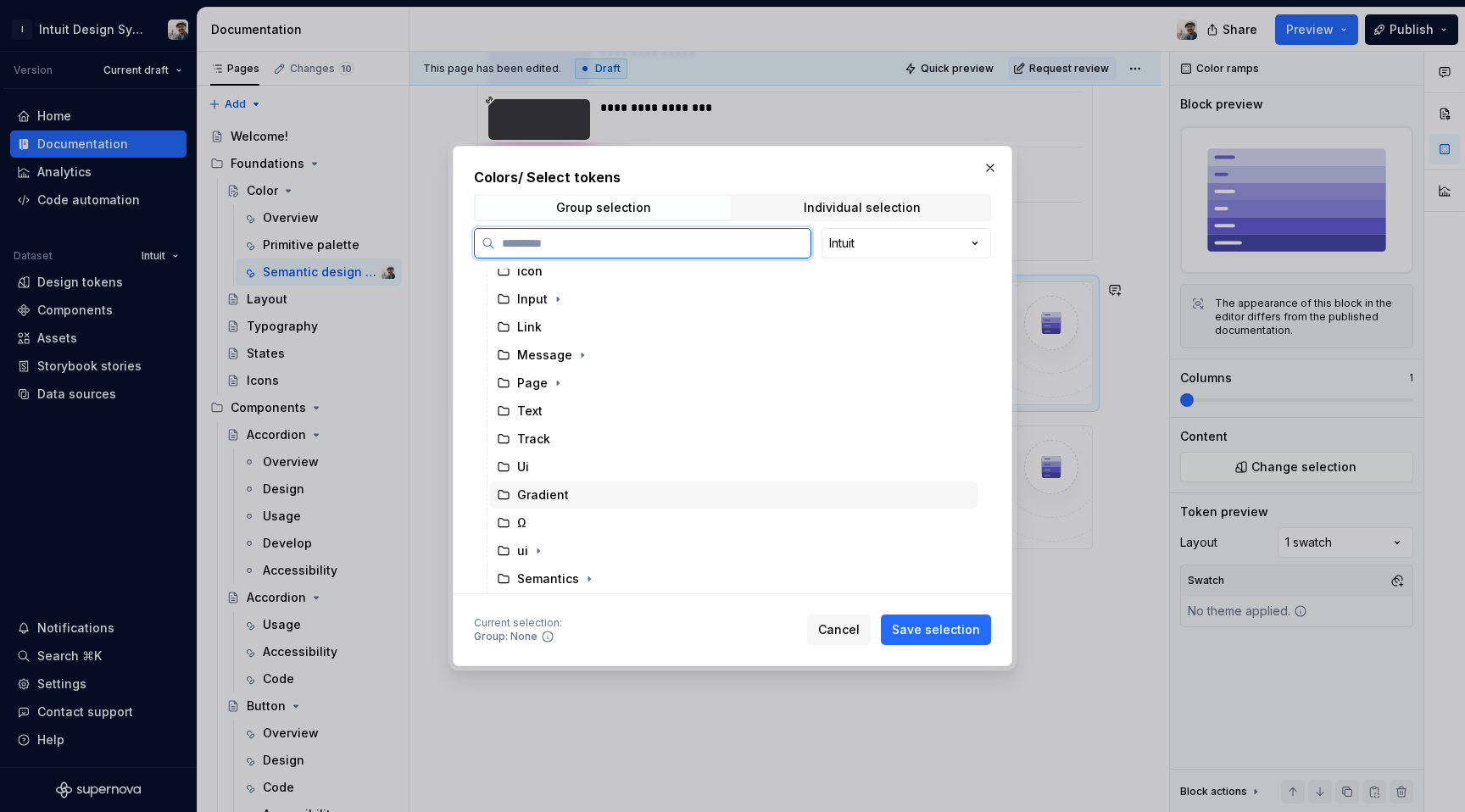
click at [571, 499] on div "Gradient" at bounding box center [733, 496] width 487 height 27
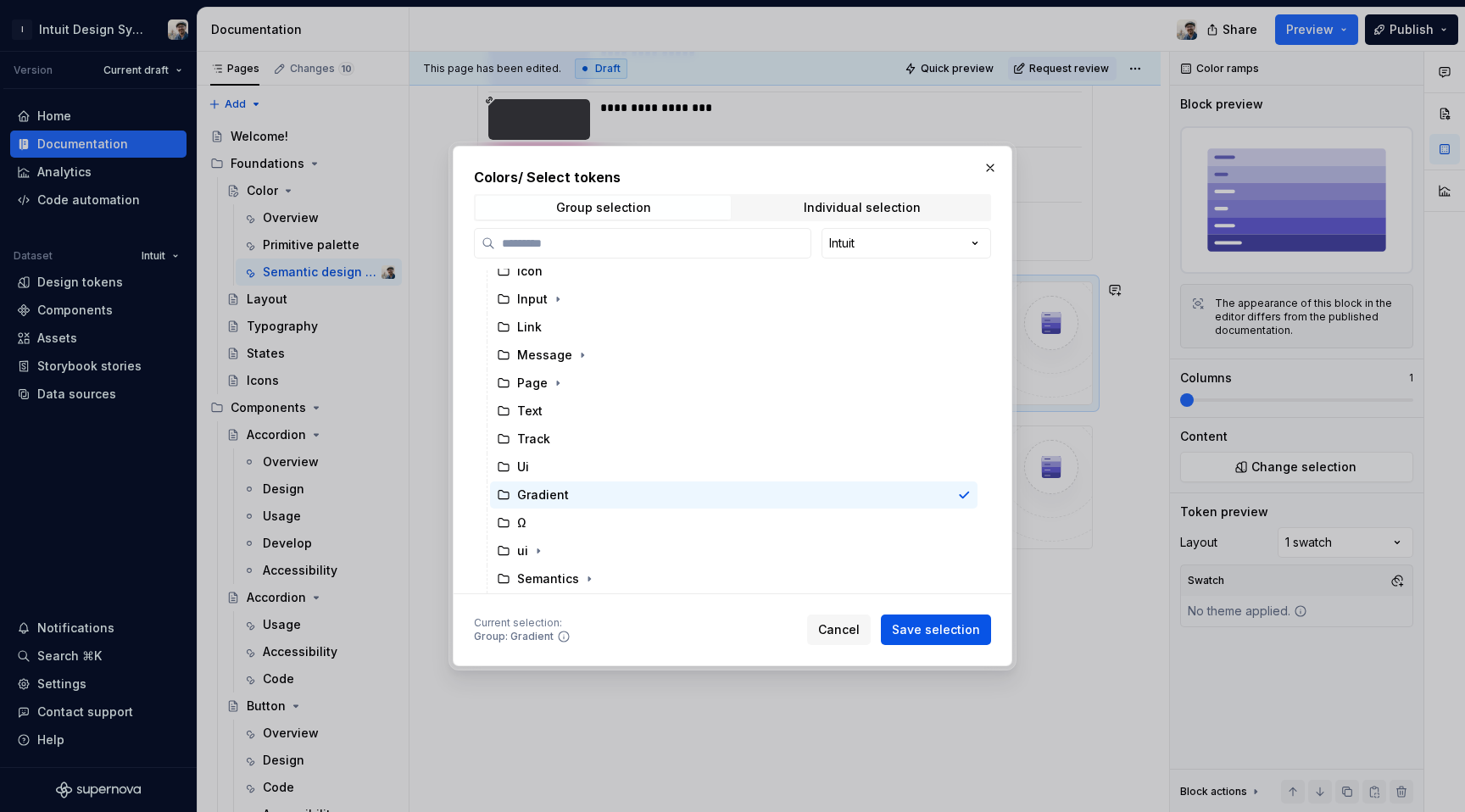
click at [933, 631] on span "Save selection" at bounding box center [936, 629] width 89 height 17
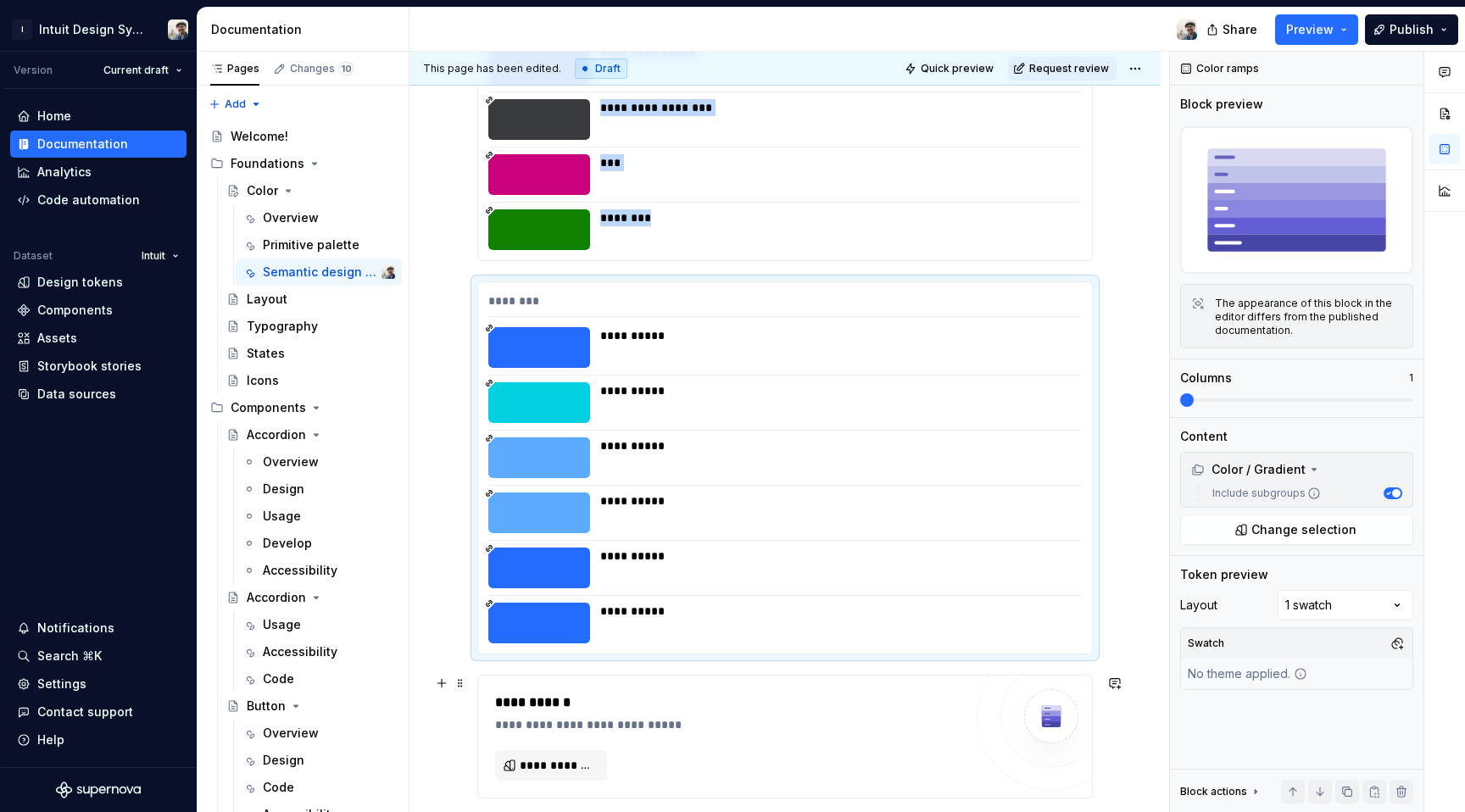
scroll to position [16445, 0]
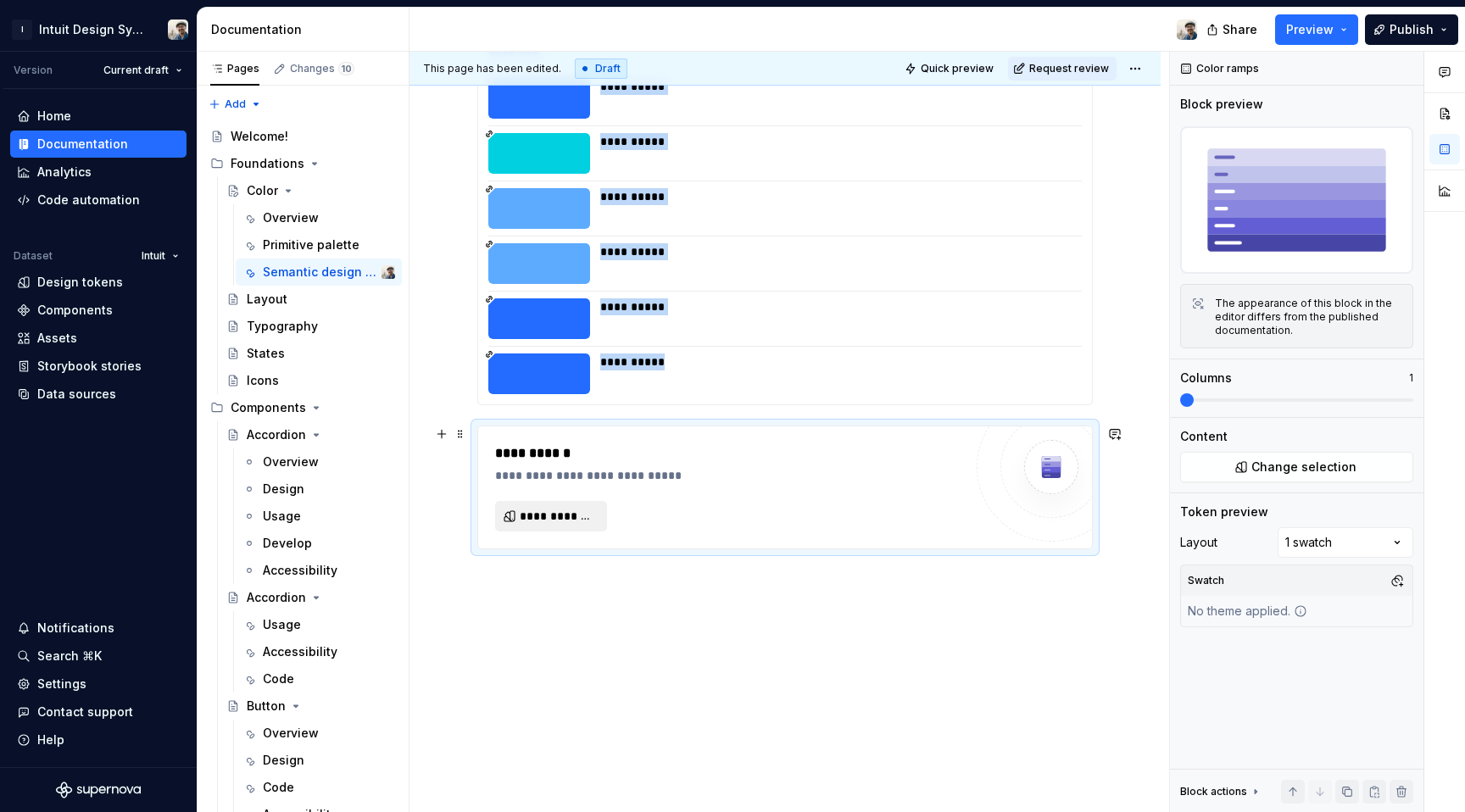
click at [536, 526] on button "**********" at bounding box center [552, 516] width 112 height 31
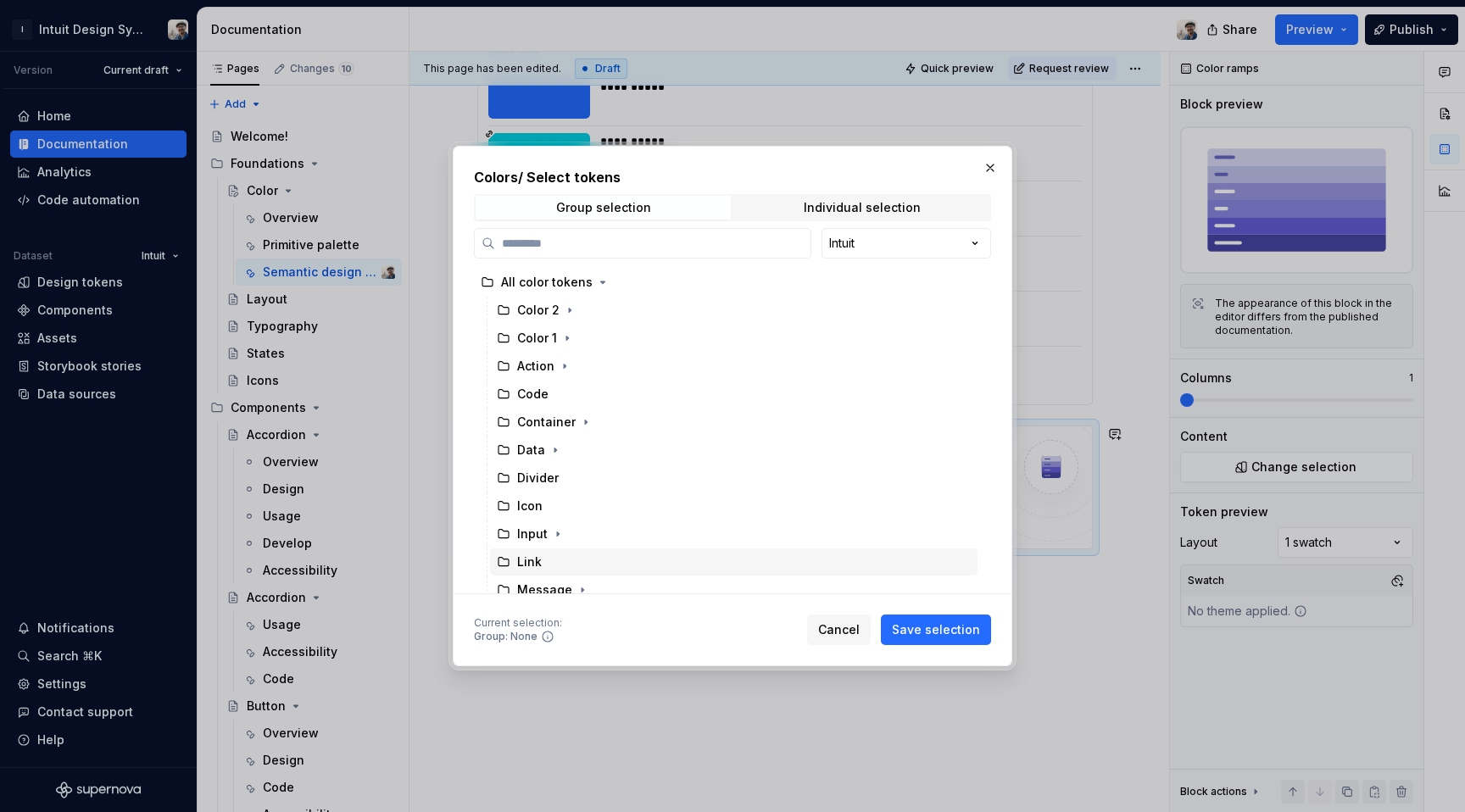
scroll to position [228, 0]
click at [537, 550] on icon "button" at bounding box center [538, 552] width 2 height 5
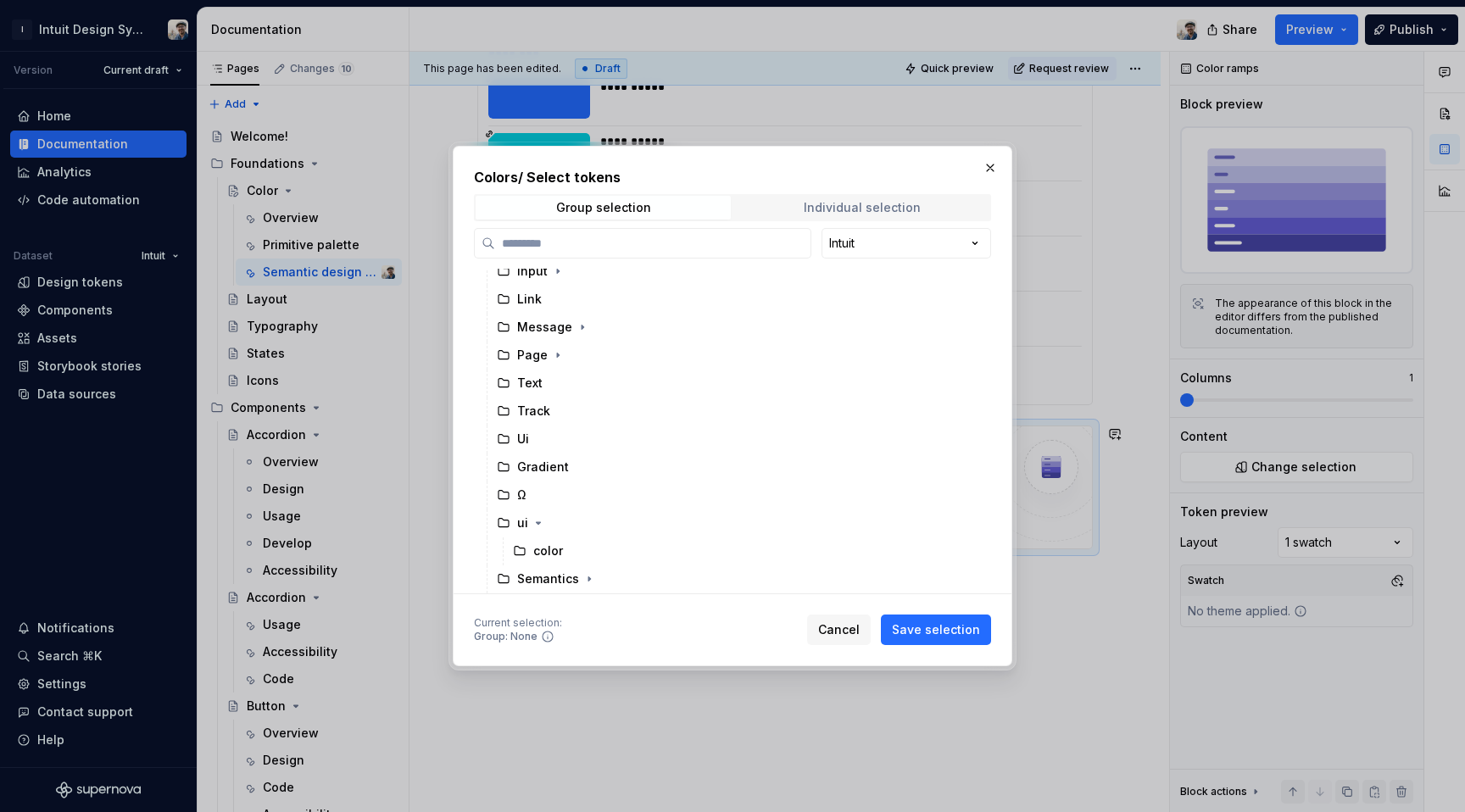
click at [844, 214] on span "Individual selection" at bounding box center [862, 208] width 255 height 24
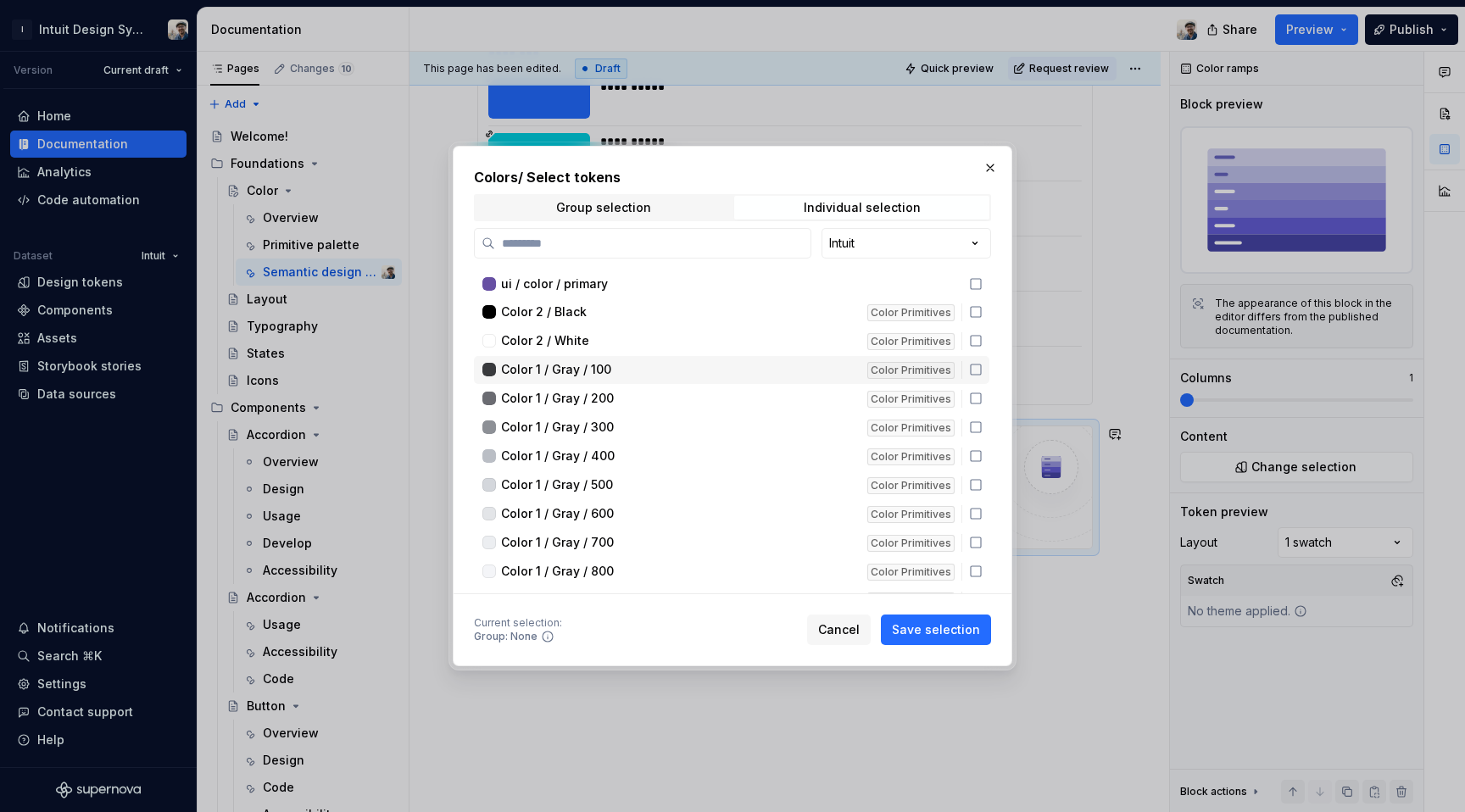
scroll to position [0, 0]
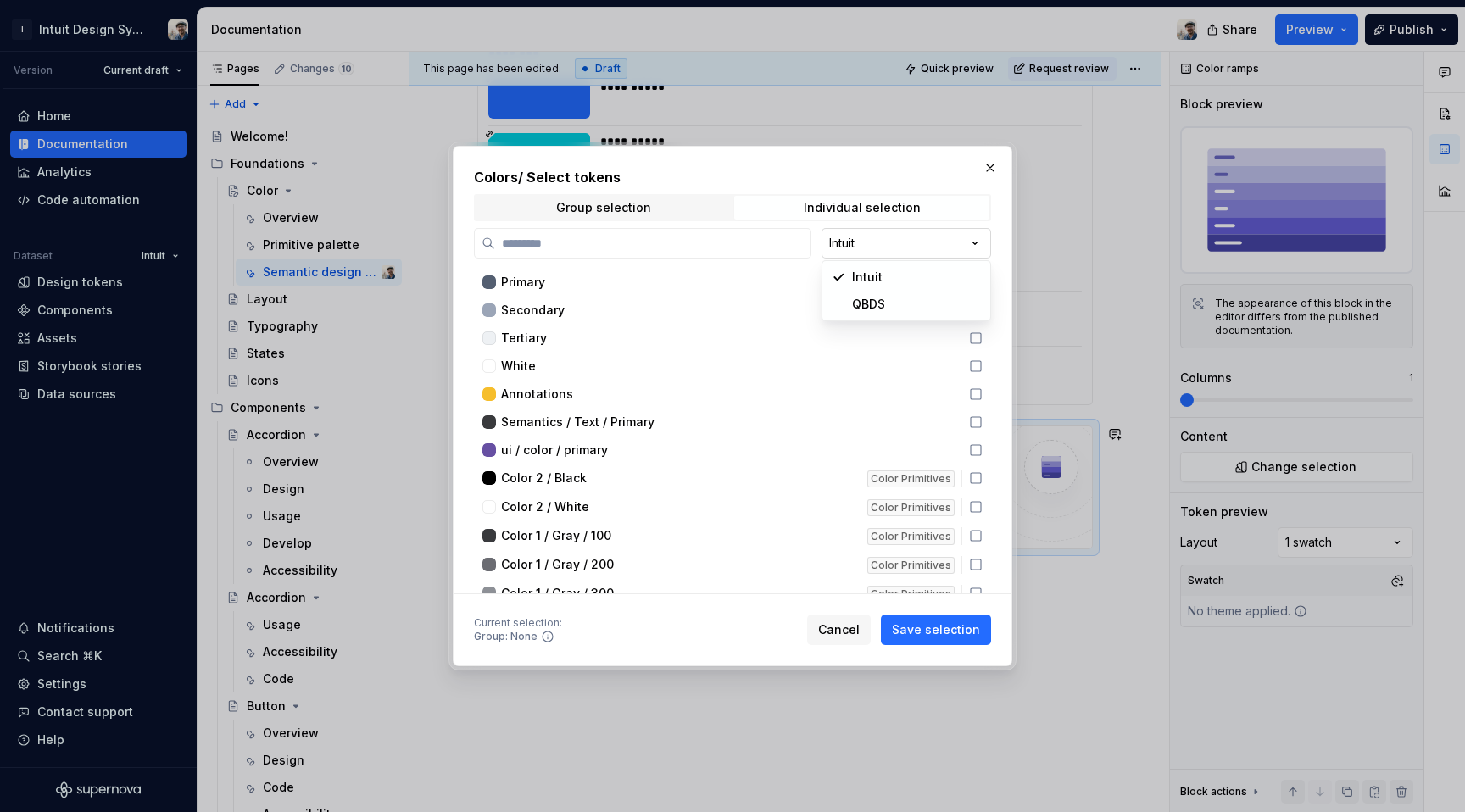
click at [919, 231] on div "Colors / Select tokens Group selection Individual selection Intuit Primary Seco…" at bounding box center [732, 406] width 1465 height 812
click at [990, 157] on button "button" at bounding box center [990, 168] width 24 height 24
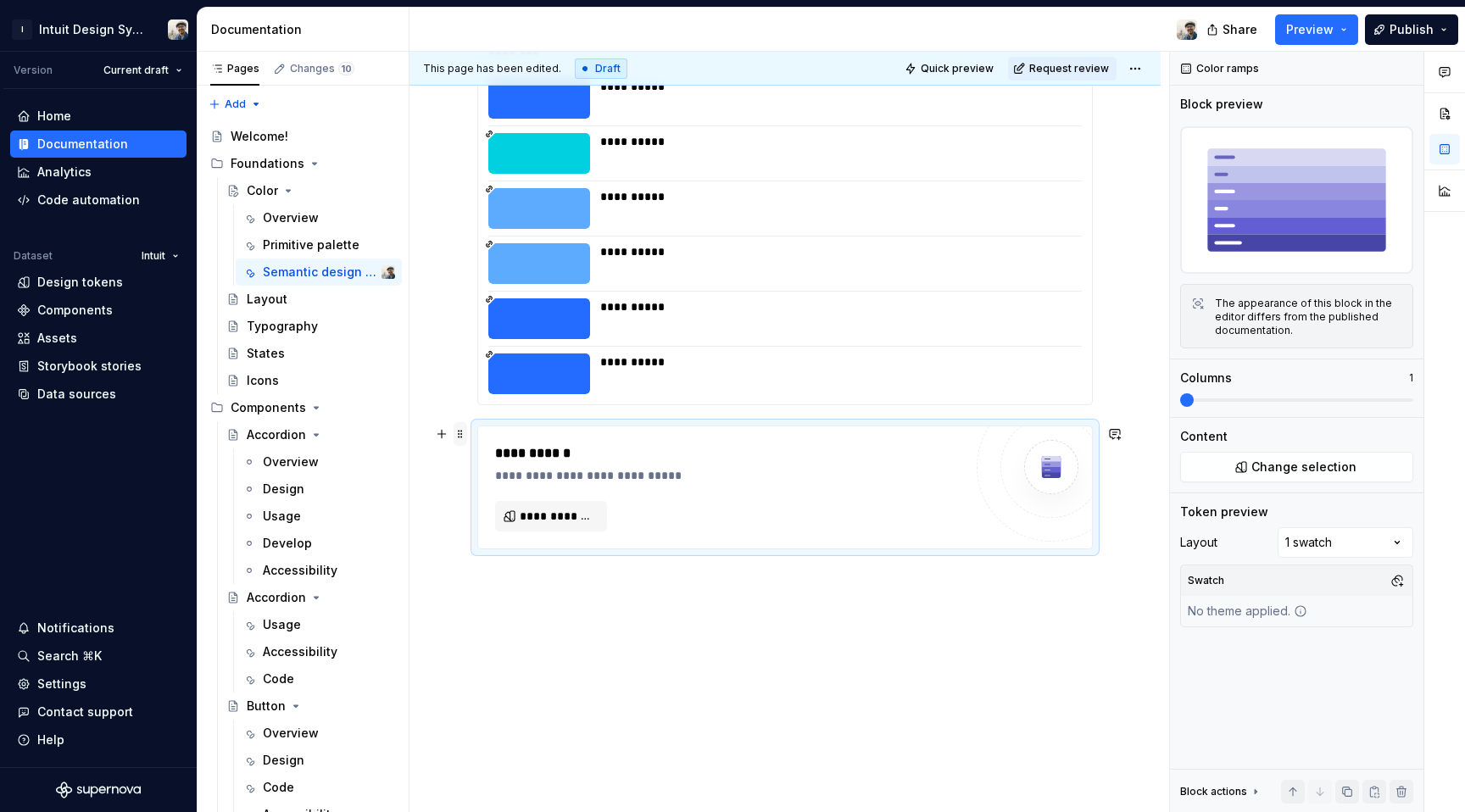
click at [463, 439] on span at bounding box center [460, 434] width 14 height 24
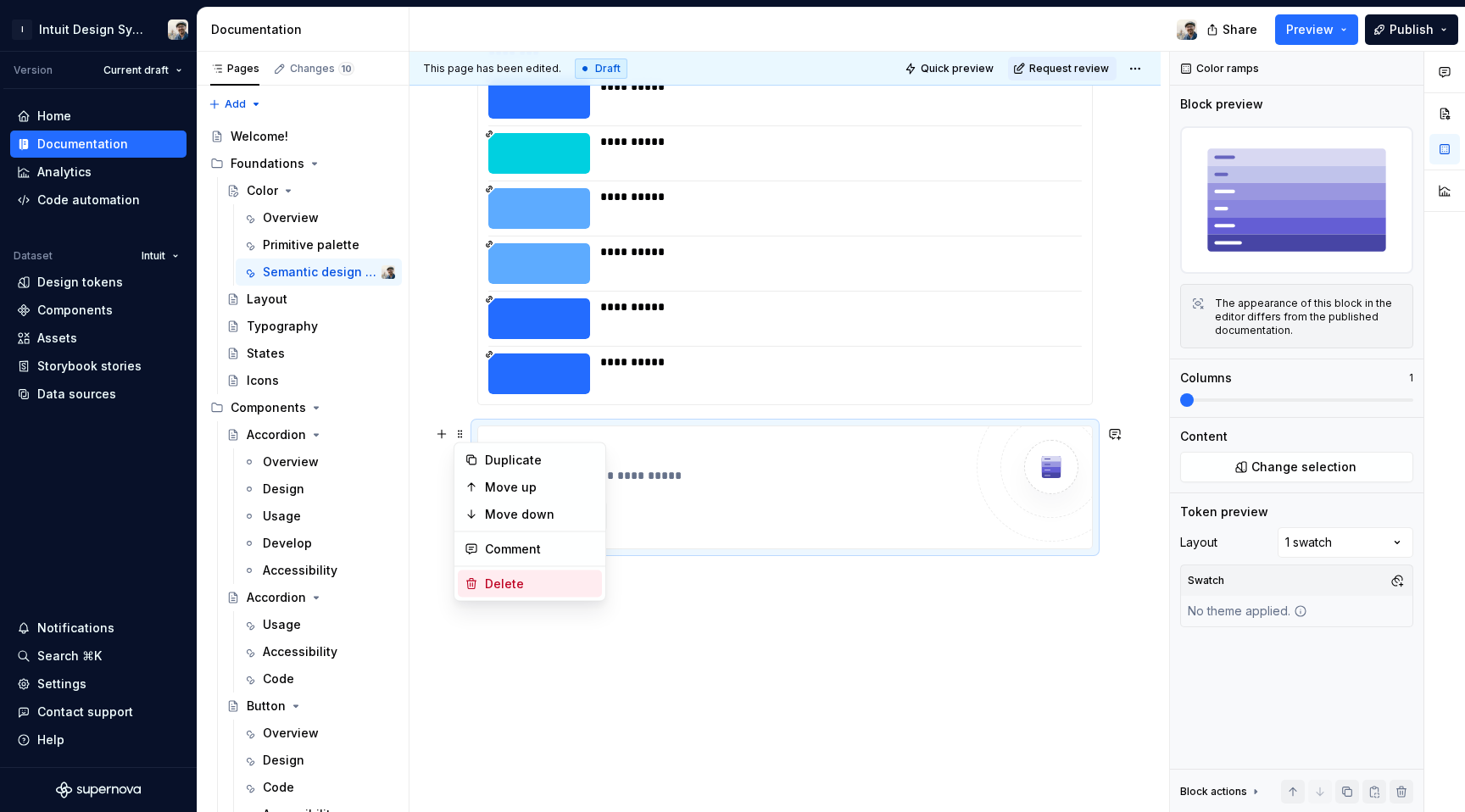
click at [501, 589] on div "Delete" at bounding box center [540, 584] width 110 height 17
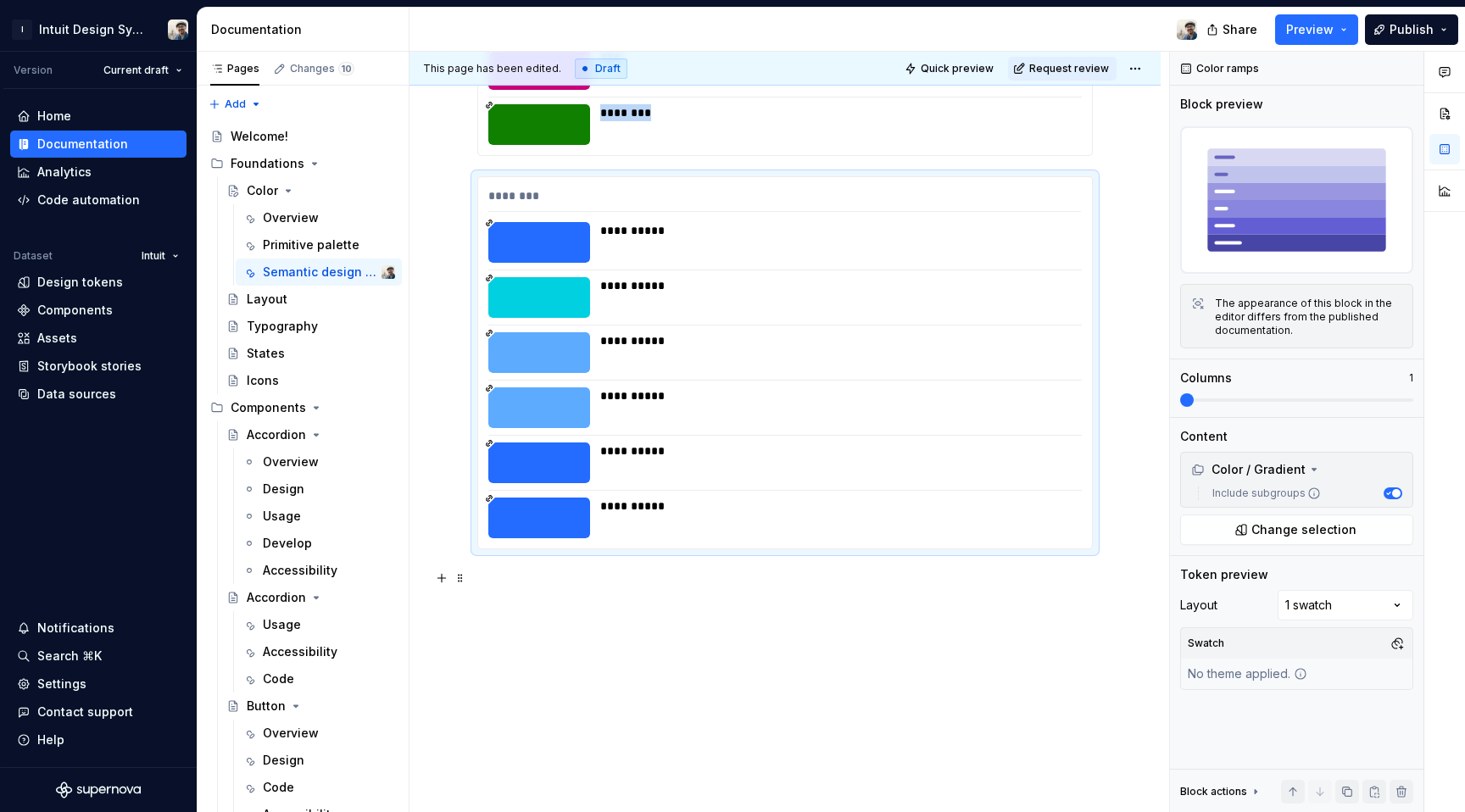
scroll to position [16301, 0]
click at [1134, 82] on div "This page has been edited. Draft Quick preview Request review" at bounding box center [785, 69] width 751 height 34
click at [1134, 76] on html "I Intuit Design System Version Current draft Home Documentation Analytics Code …" at bounding box center [732, 406] width 1465 height 812
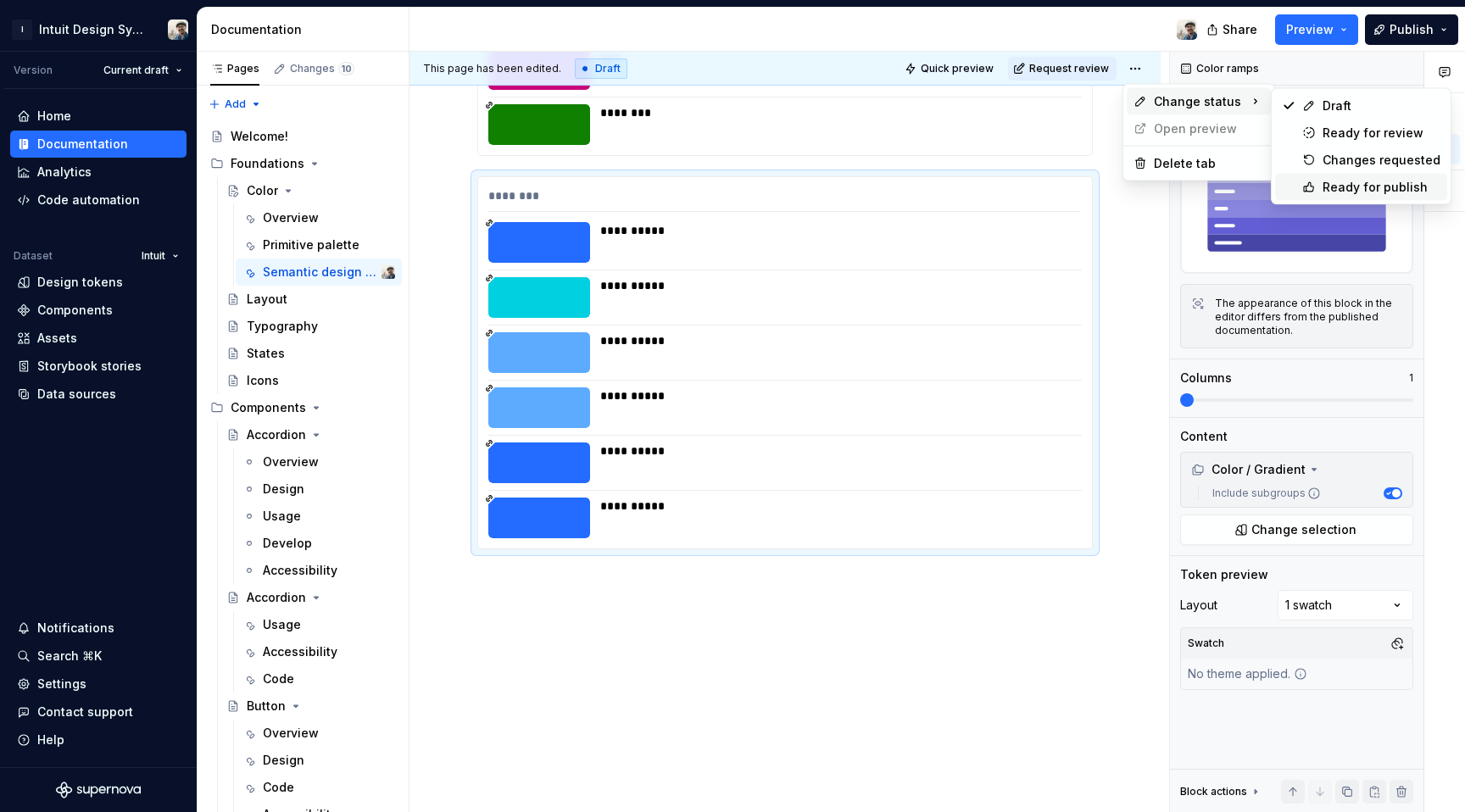
click at [1305, 182] on icon at bounding box center [1309, 187] width 14 height 14
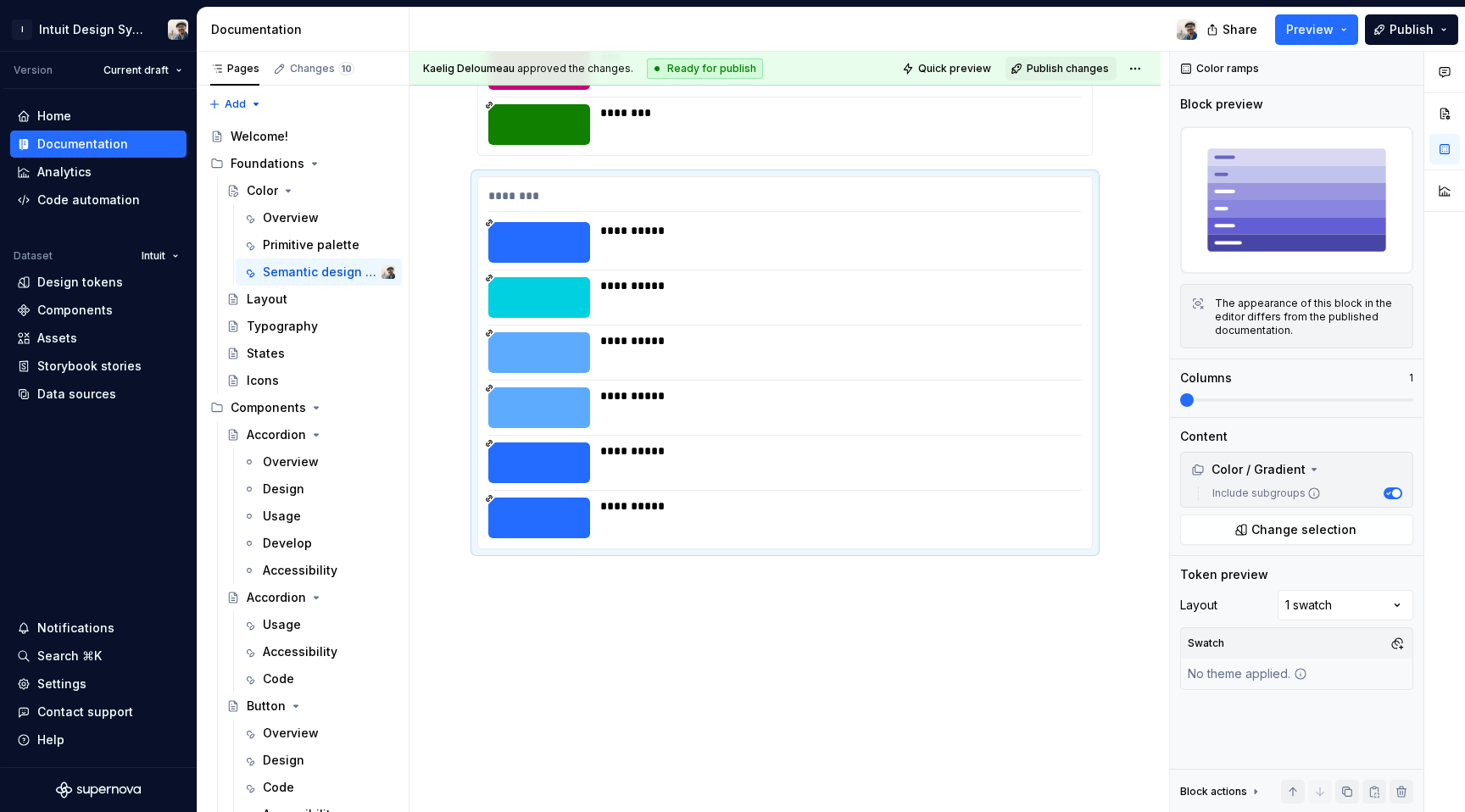
scroll to position [15937, 0]
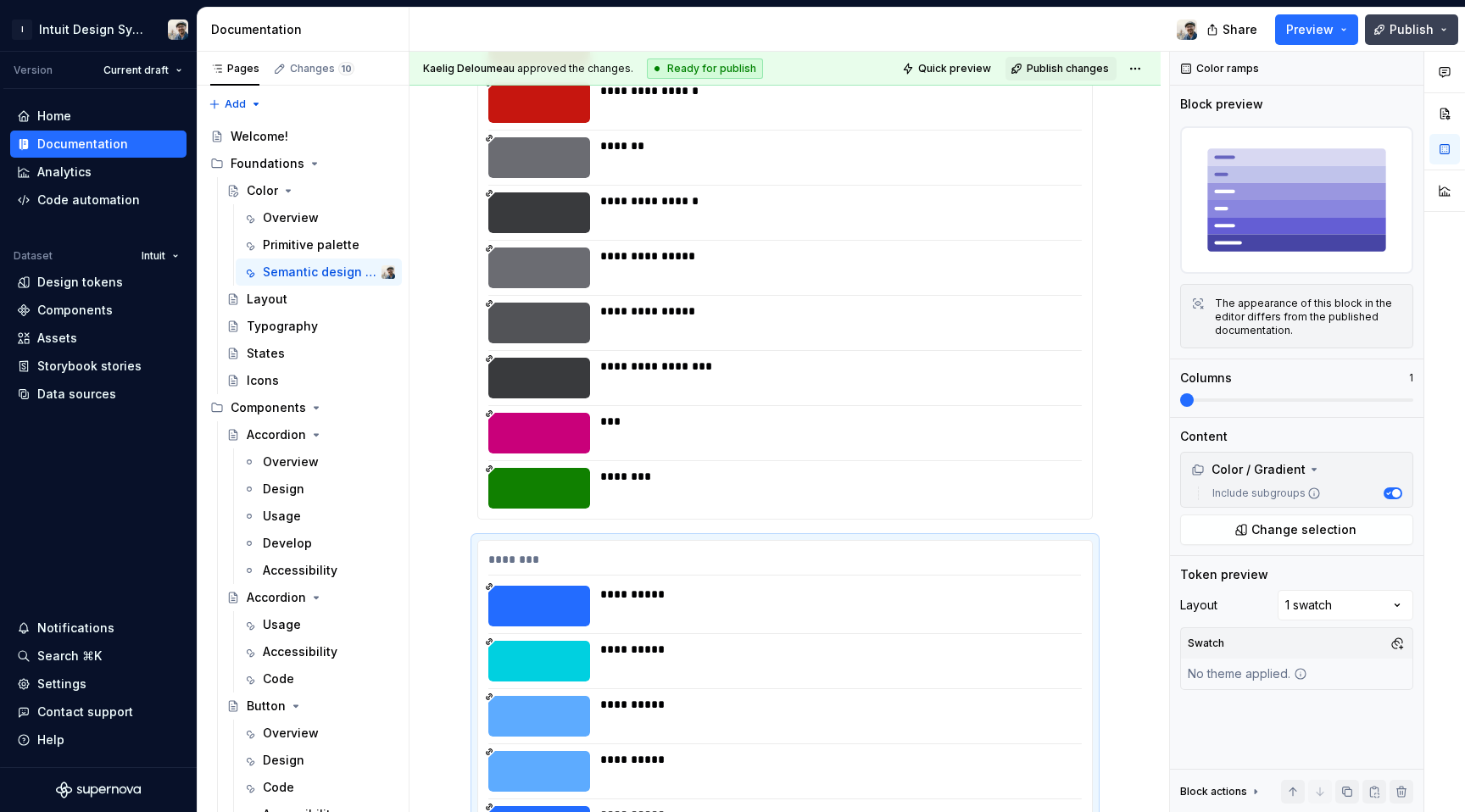
click at [1385, 34] on button "Publish" at bounding box center [1411, 30] width 93 height 31
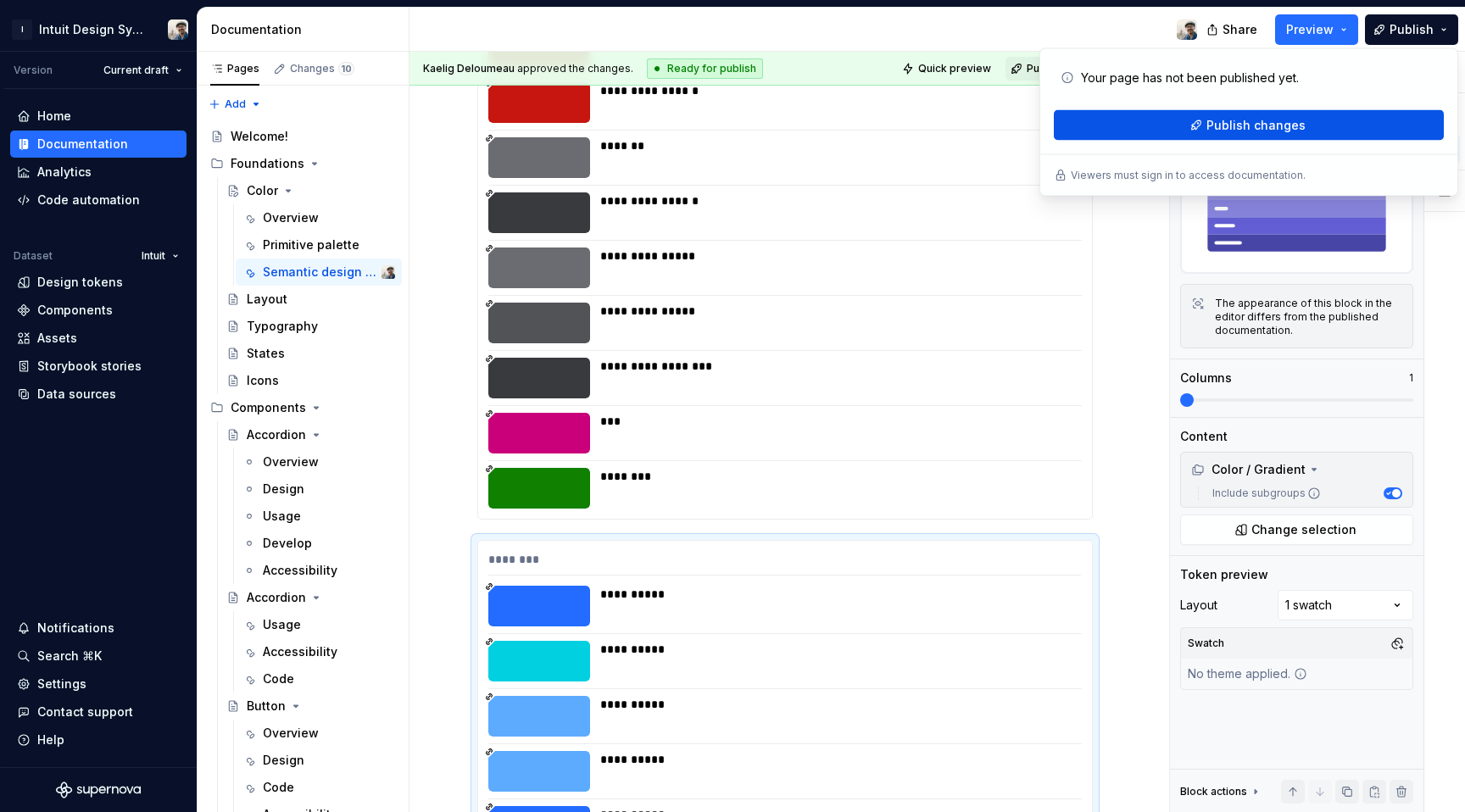
click at [1230, 130] on span "Publish changes" at bounding box center [1256, 125] width 99 height 17
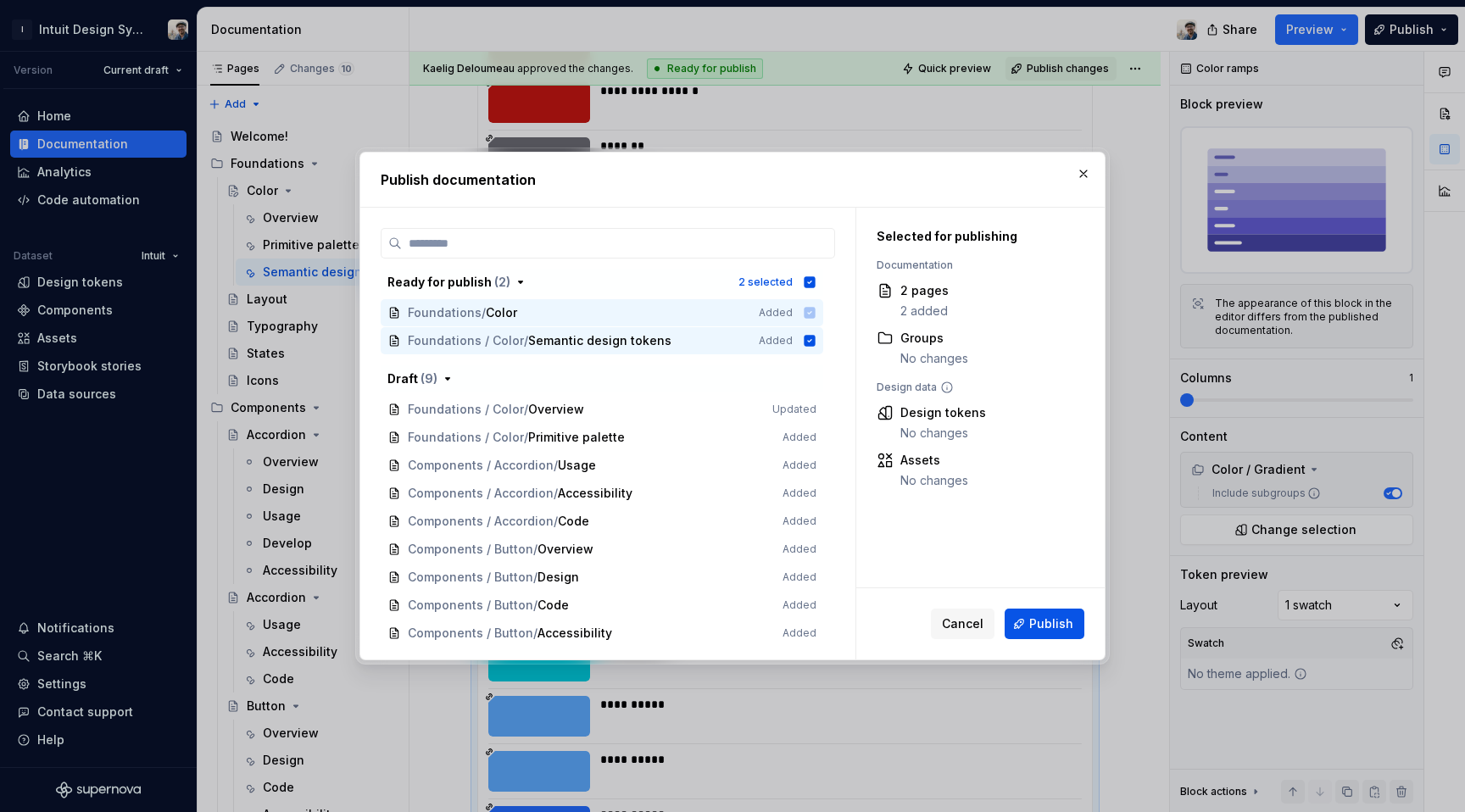
click at [1052, 617] on span "Publish" at bounding box center [1051, 624] width 44 height 17
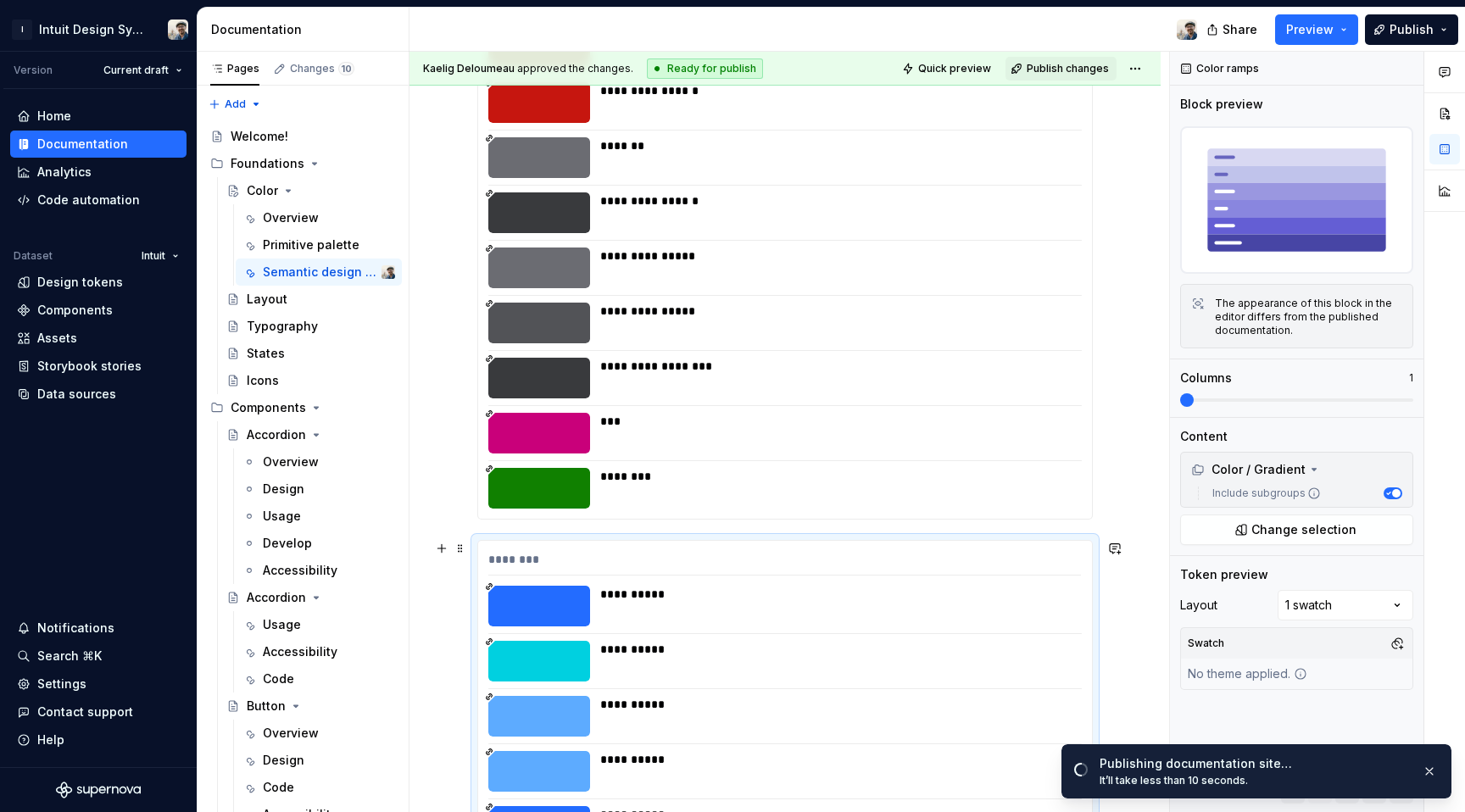
click at [849, 544] on div "**********" at bounding box center [785, 726] width 614 height 372
click at [1231, 399] on span at bounding box center [1297, 401] width 233 height 4
click at [1194, 400] on span at bounding box center [1186, 400] width 14 height 14
click at [1245, 400] on span at bounding box center [1297, 401] width 233 height 4
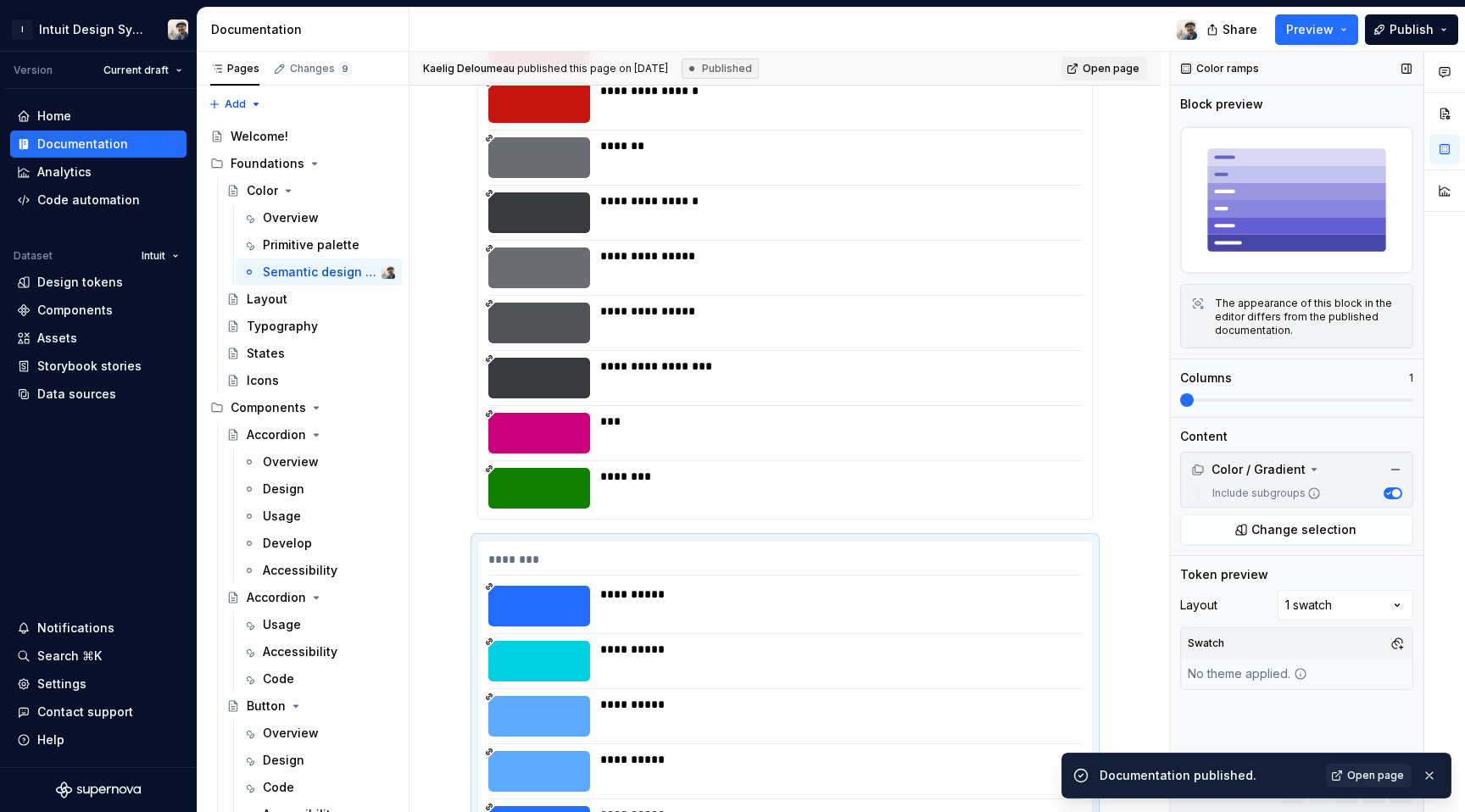
drag, startPoint x: 1188, startPoint y: 392, endPoint x: 1229, endPoint y: 392, distance: 41.0
click at [1229, 392] on div "Columns 1" at bounding box center [1297, 388] width 233 height 37
click at [1194, 402] on span at bounding box center [1186, 400] width 14 height 14
click at [1233, 401] on span at bounding box center [1297, 401] width 233 height 4
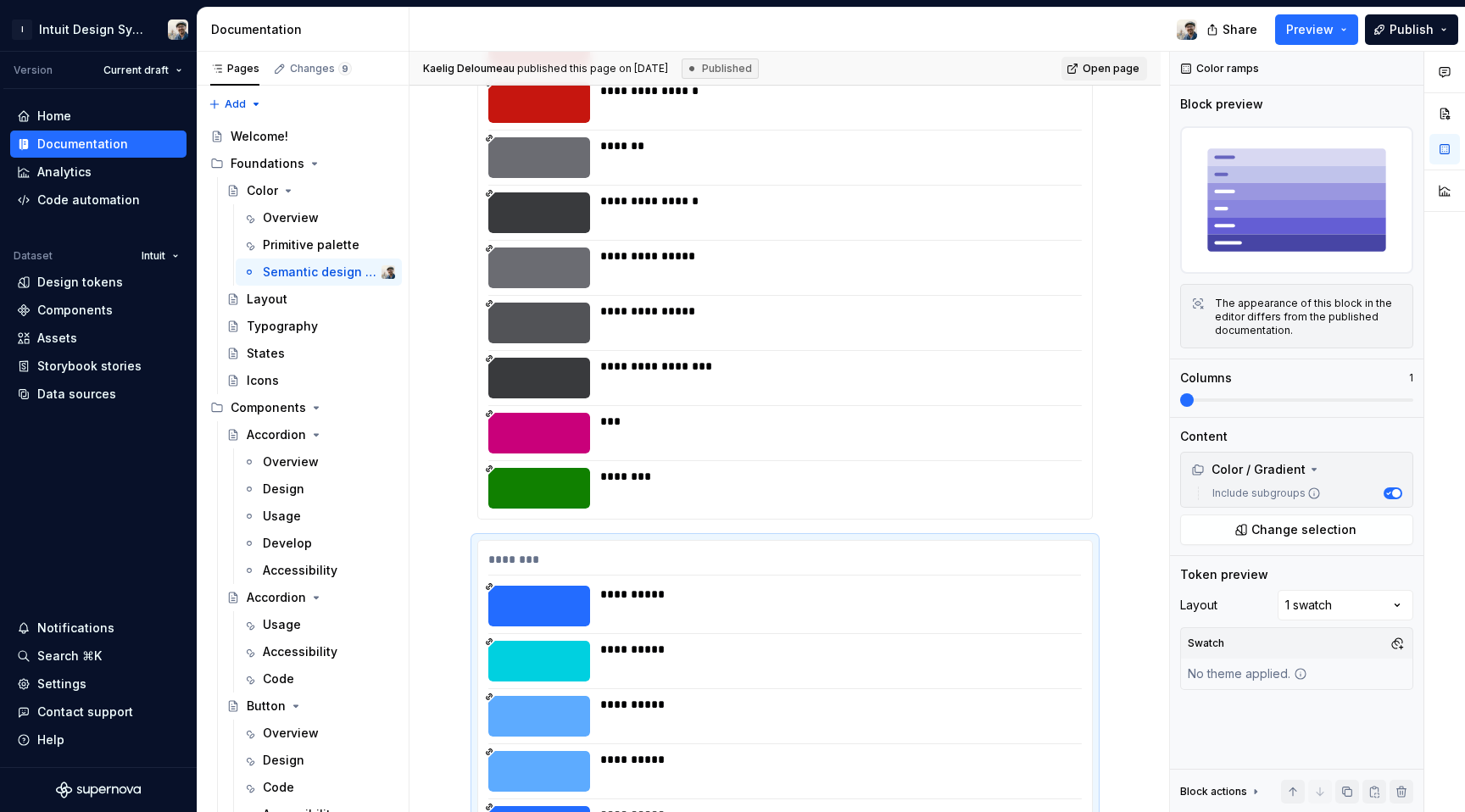
click at [889, 549] on div "**********" at bounding box center [785, 726] width 614 height 372
click at [1194, 400] on span at bounding box center [1186, 400] width 14 height 14
click at [1248, 400] on span at bounding box center [1297, 401] width 233 height 4
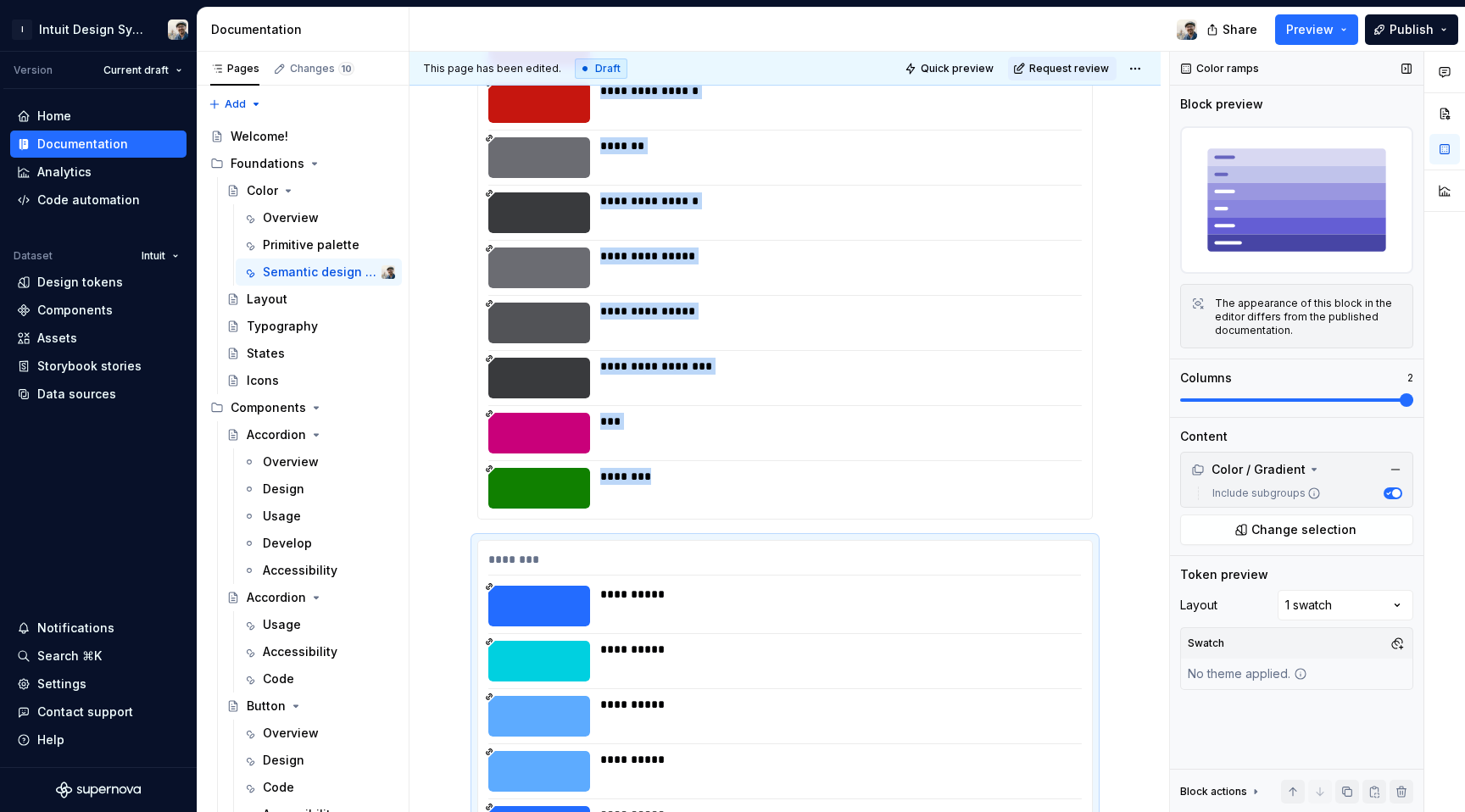
scroll to position [16037, 0]
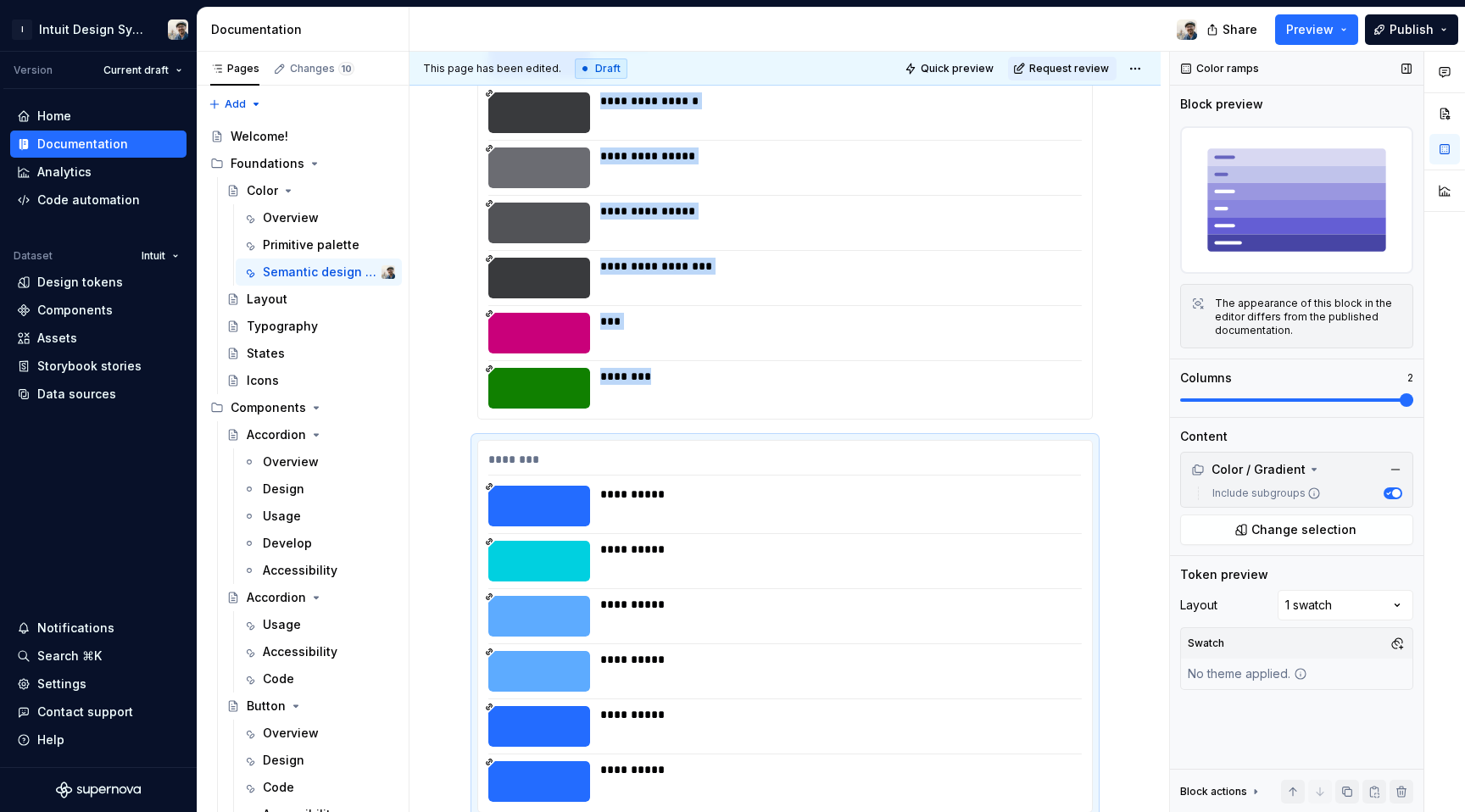
click at [1392, 394] on span at bounding box center [1297, 400] width 233 height 14
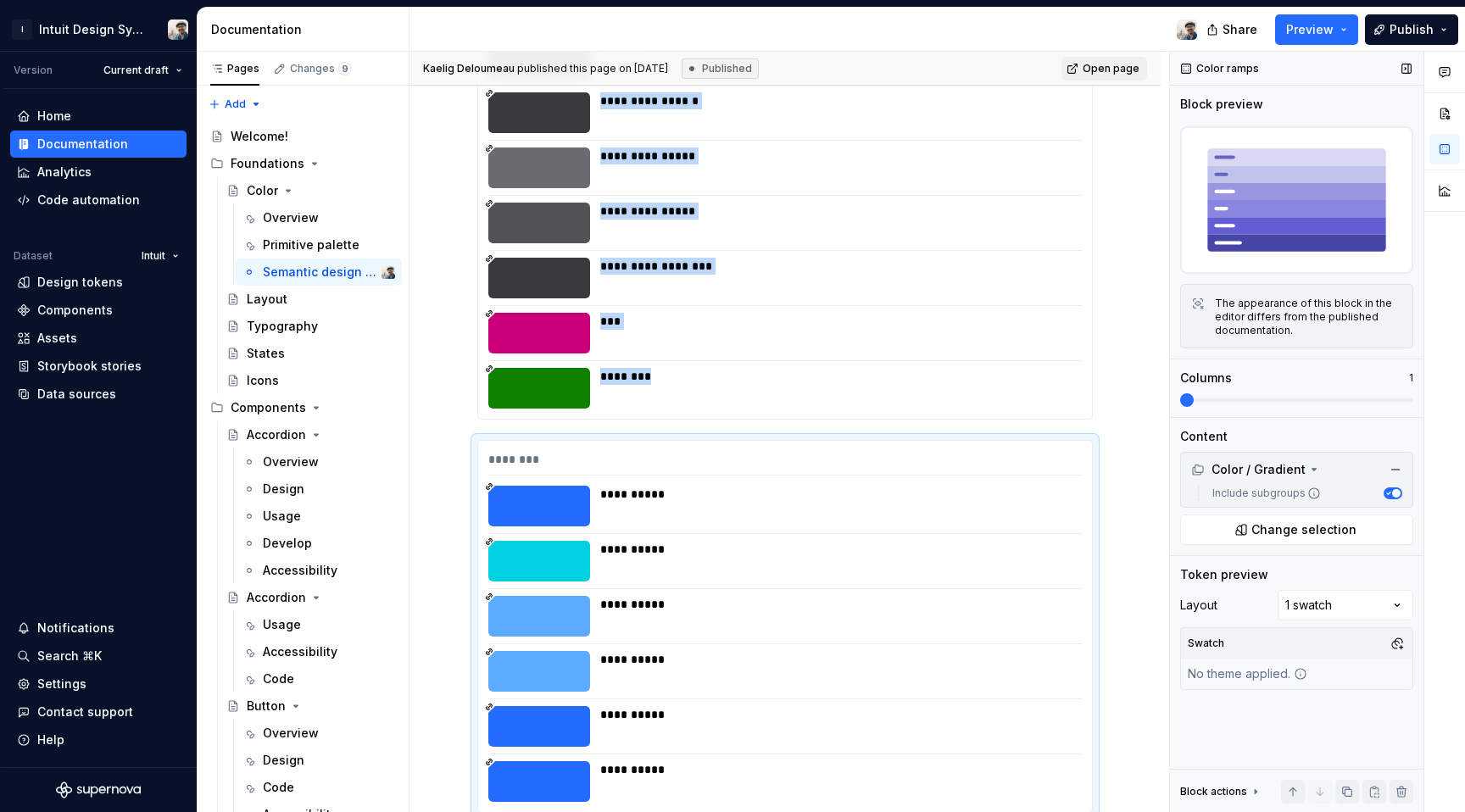
click at [1180, 405] on span at bounding box center [1297, 400] width 233 height 14
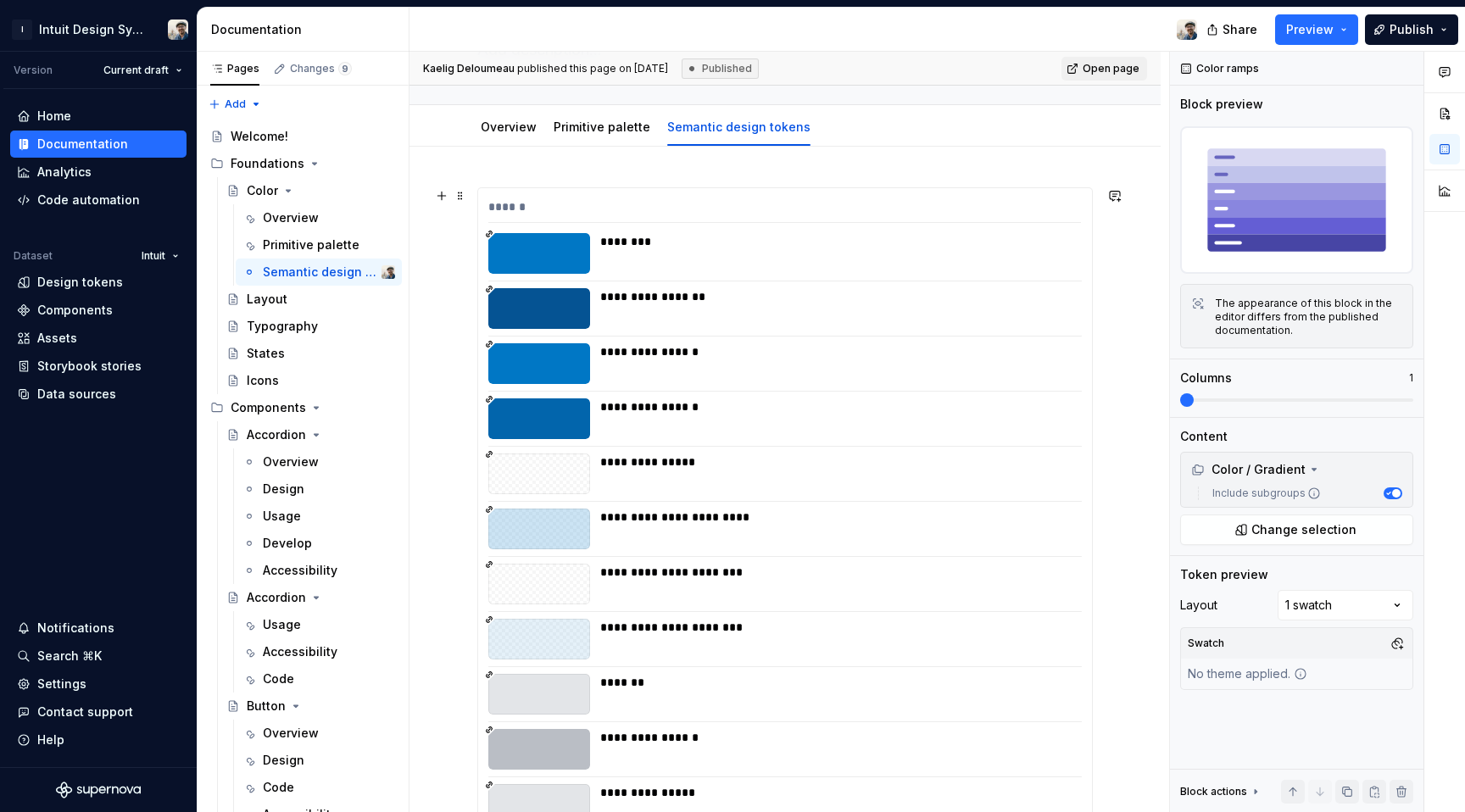
scroll to position [0, 0]
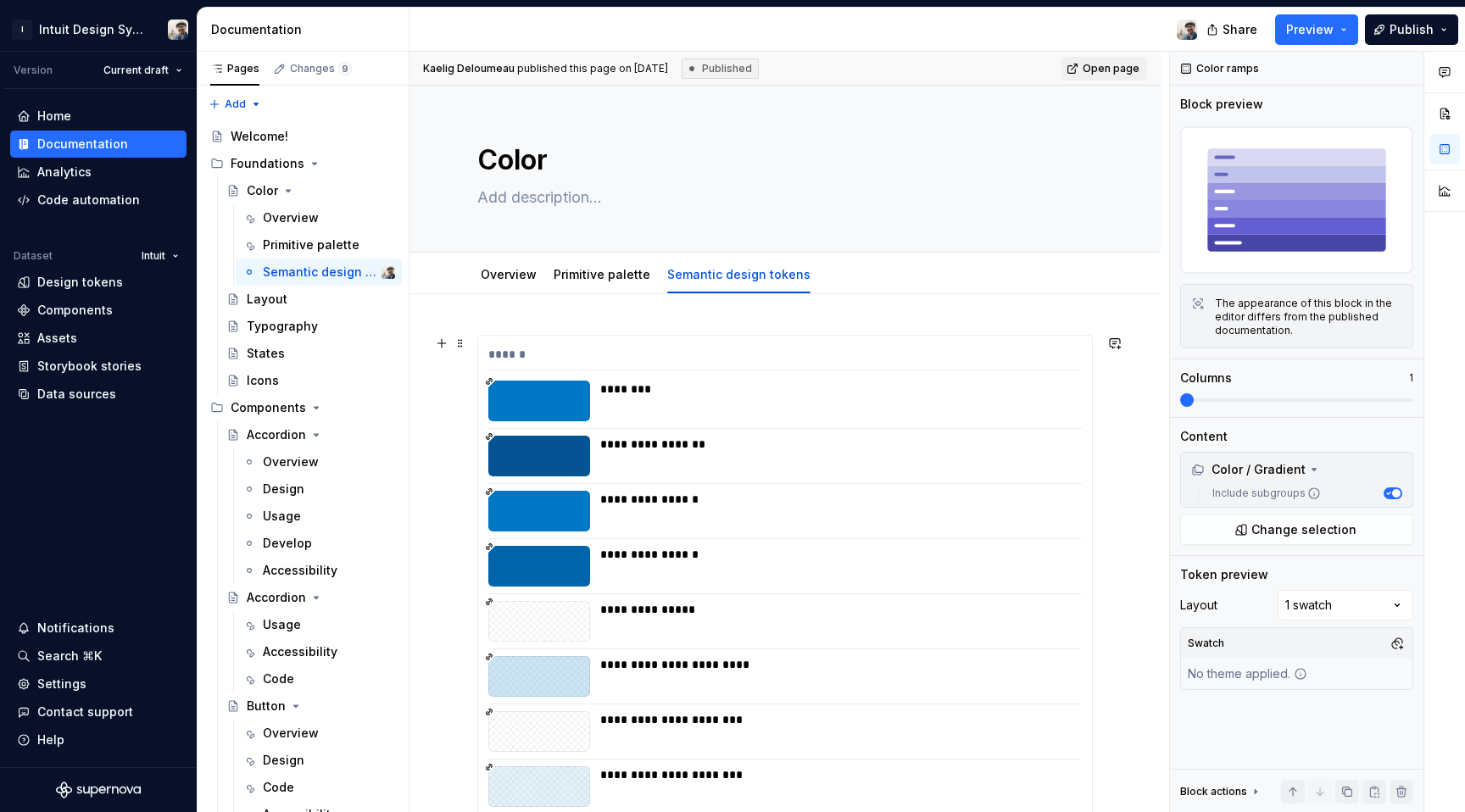
click at [539, 355] on div "******" at bounding box center [784, 358] width 592 height 24
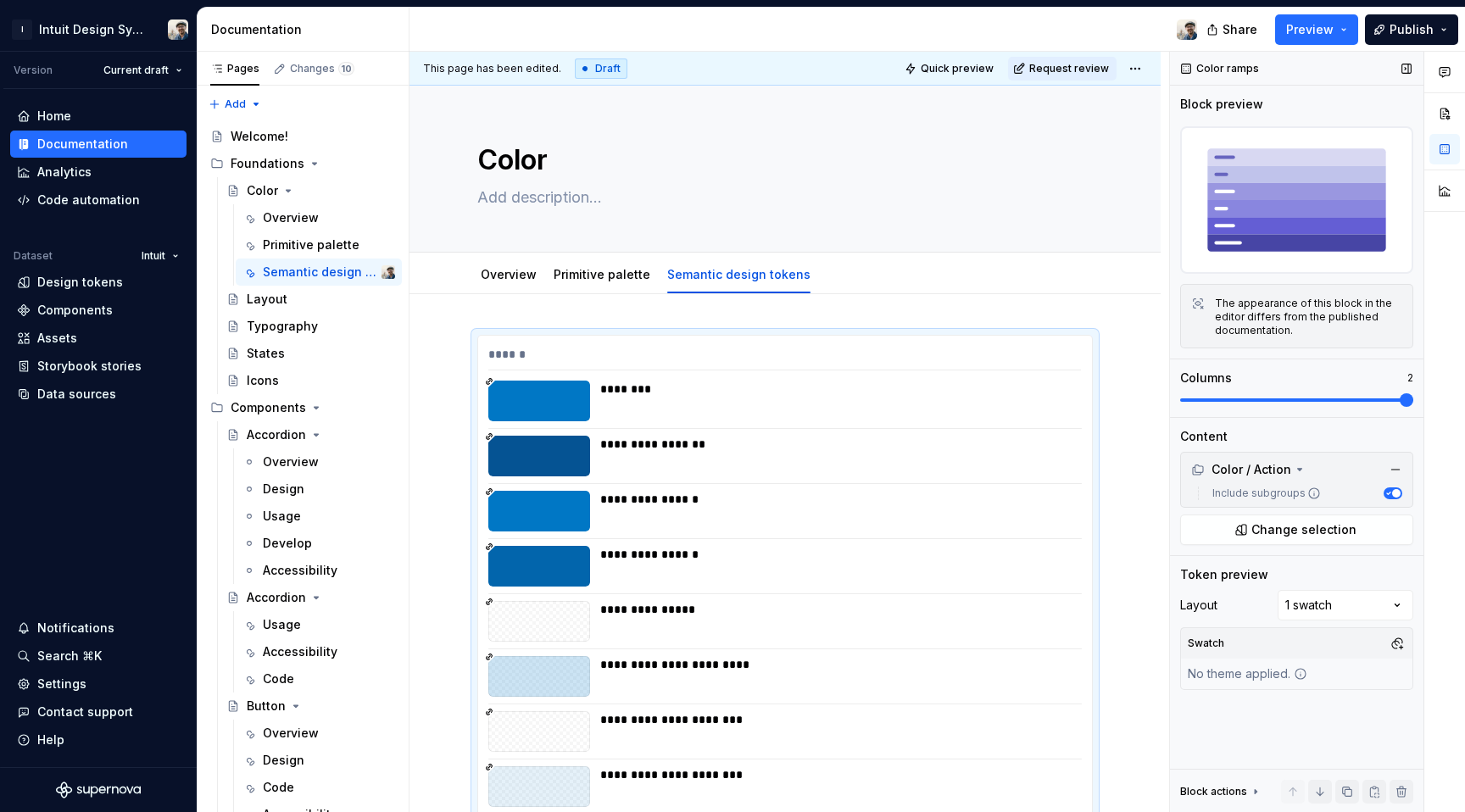
scroll to position [283, 0]
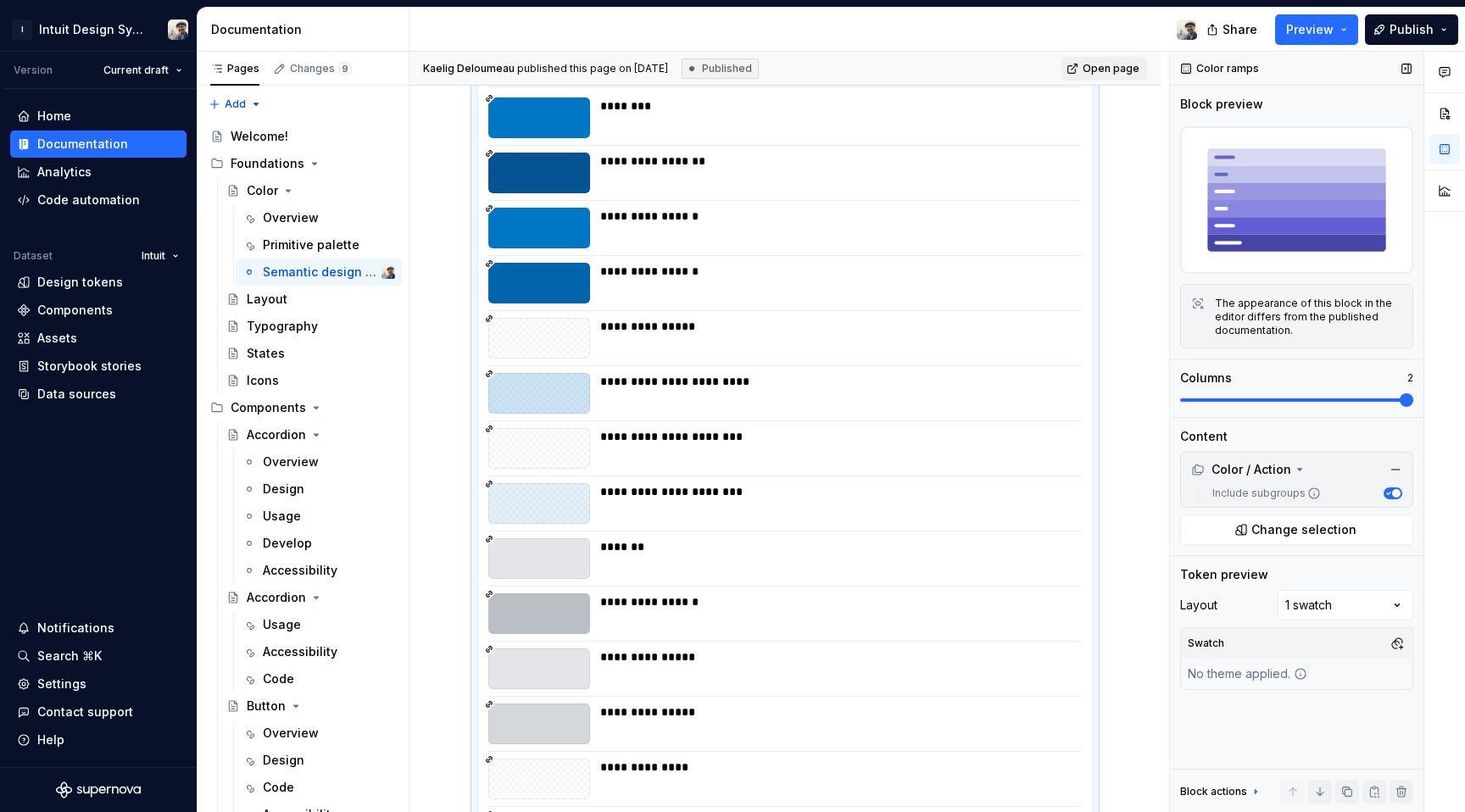
click at [1413, 393] on span at bounding box center [1406, 400] width 14 height 14
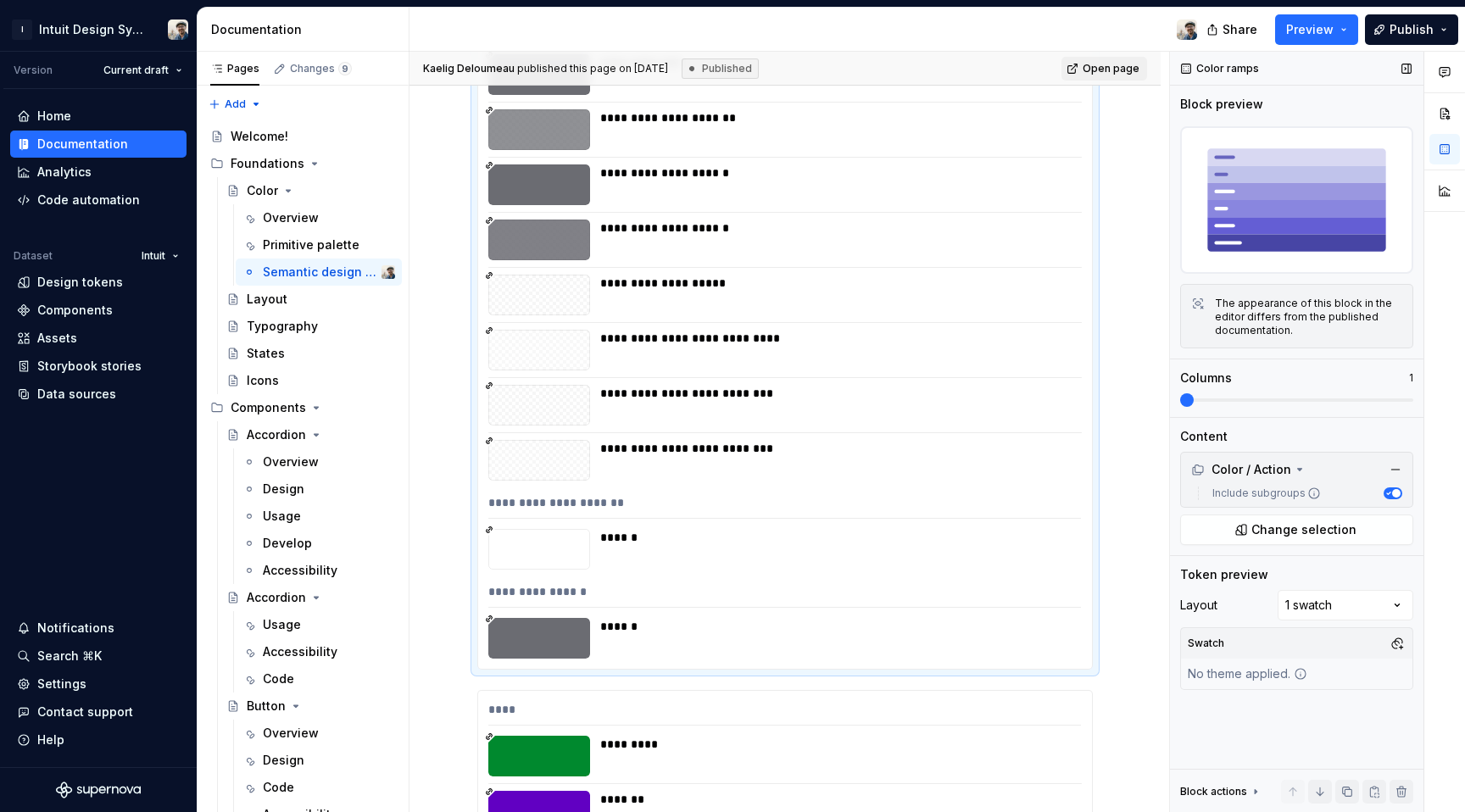
scroll to position [1947, 0]
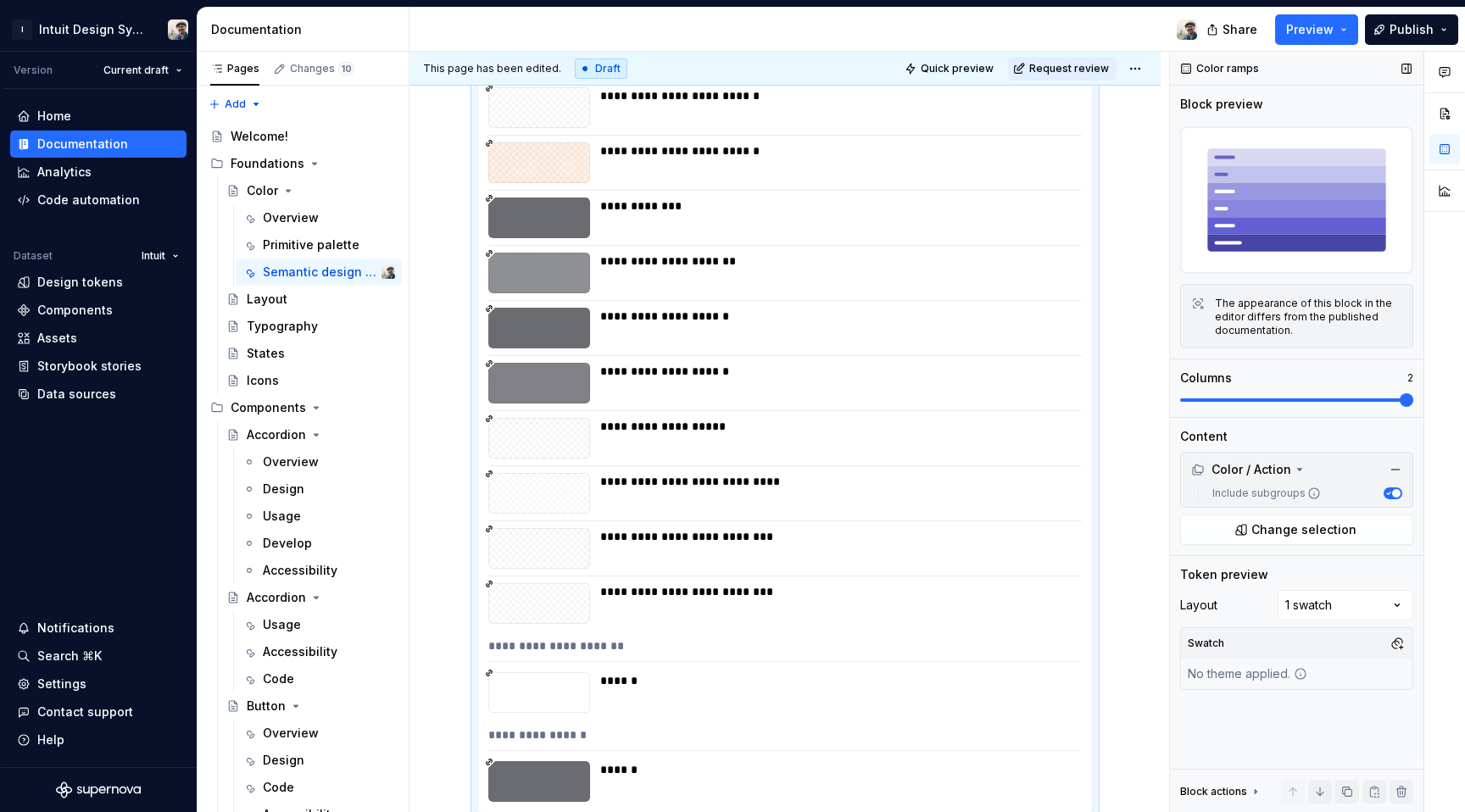
click at [1400, 407] on span at bounding box center [1406, 400] width 14 height 14
click at [1228, 409] on div "Block preview The appearance of this block in the editor differs from the publi…" at bounding box center [1297, 256] width 233 height 321
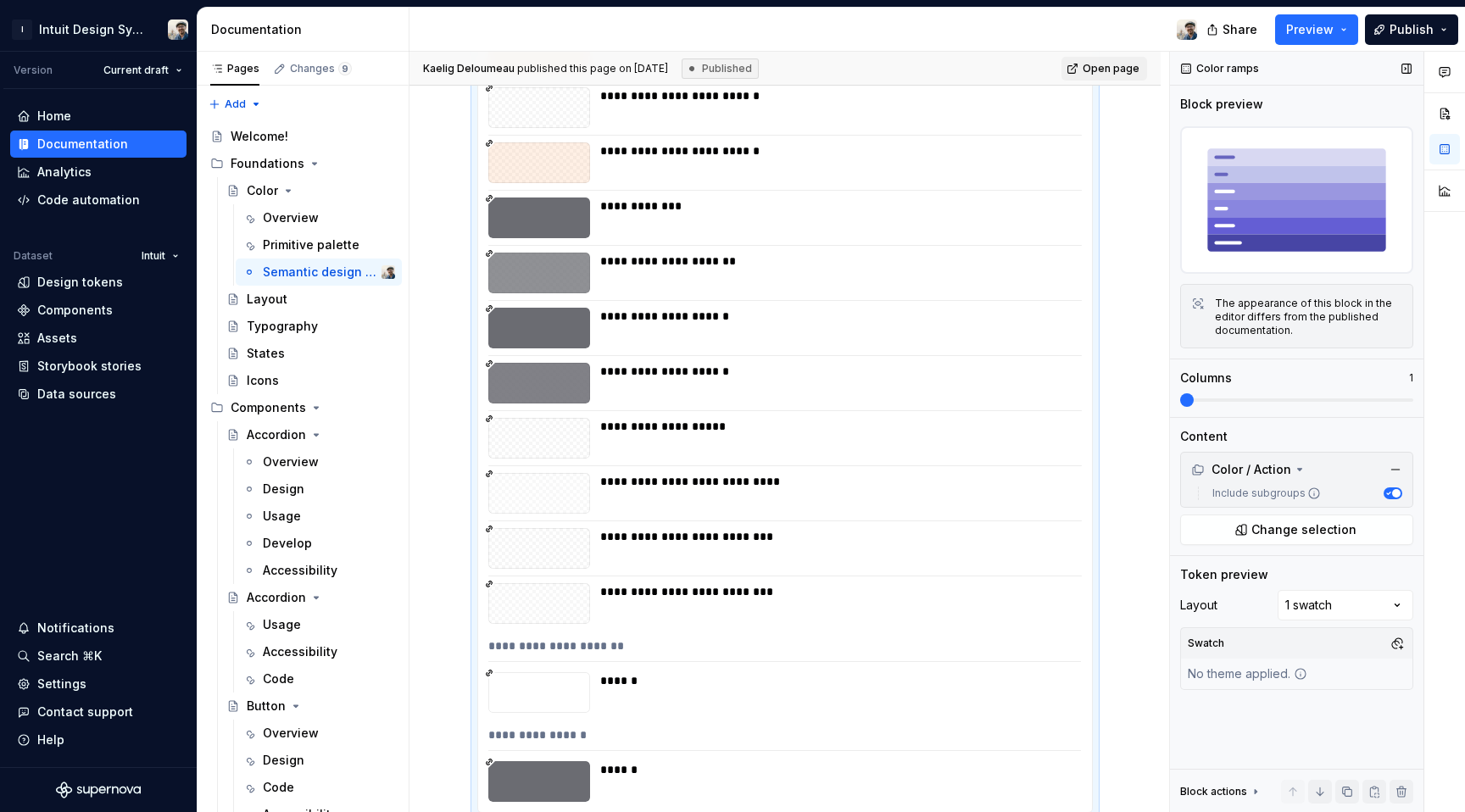
click at [1180, 401] on span at bounding box center [1180, 401] width 0 height 4
click at [1304, 473] on icon at bounding box center [1300, 469] width 14 height 14
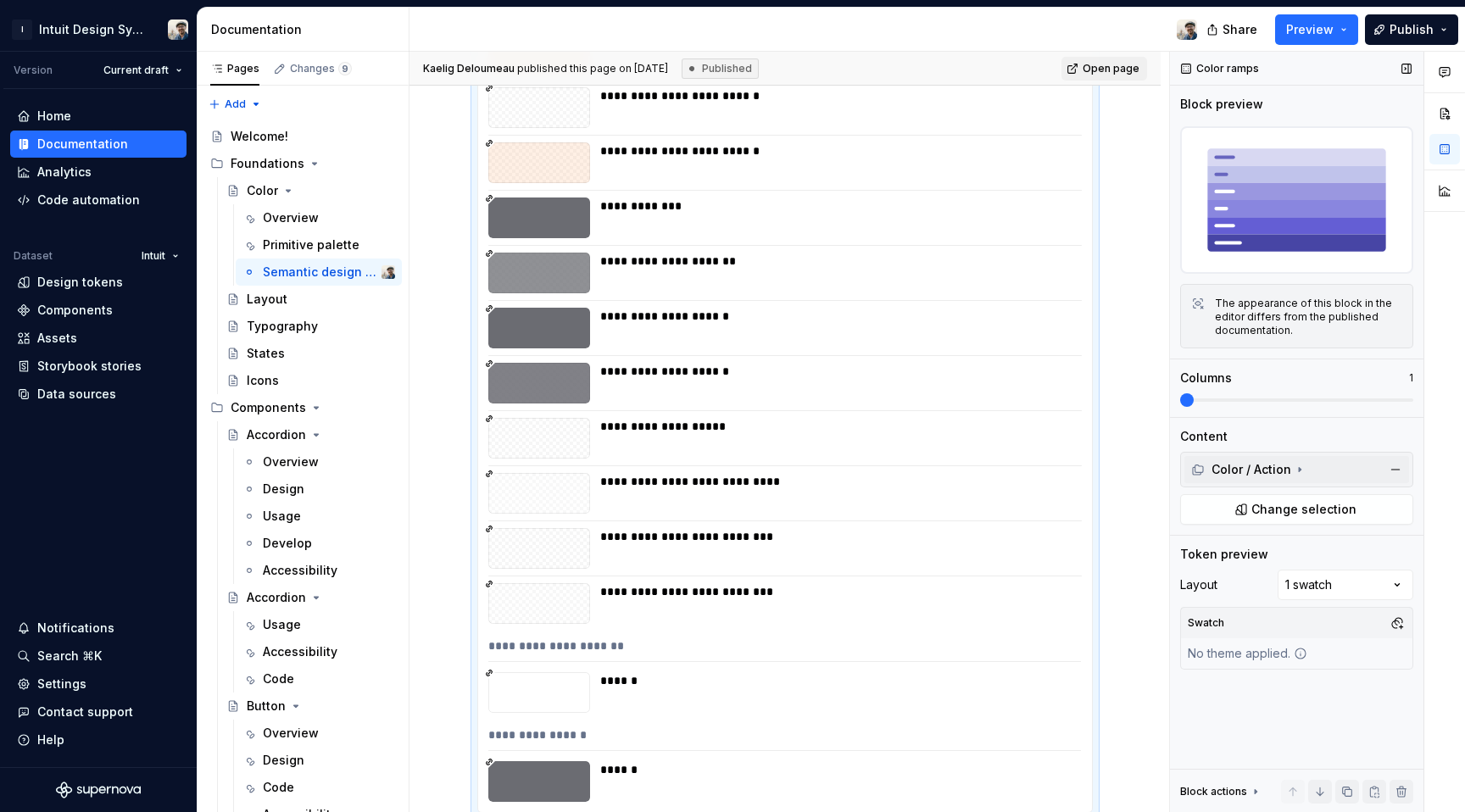
click at [1304, 473] on icon at bounding box center [1300, 469] width 14 height 14
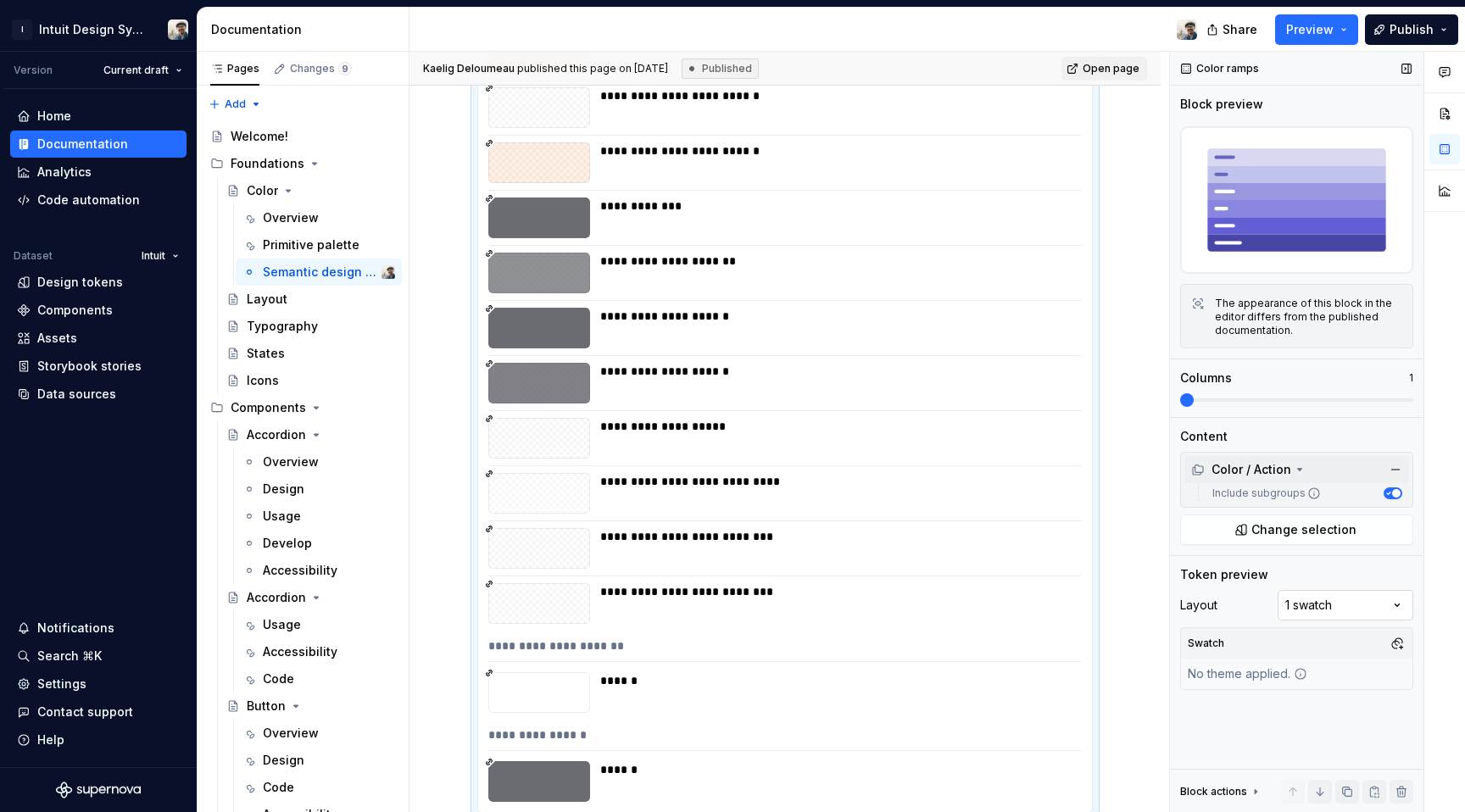
click at [1283, 595] on div "Comments Open comments No comments yet Select ‘Comment’ from the block context …" at bounding box center [1318, 432] width 295 height 761
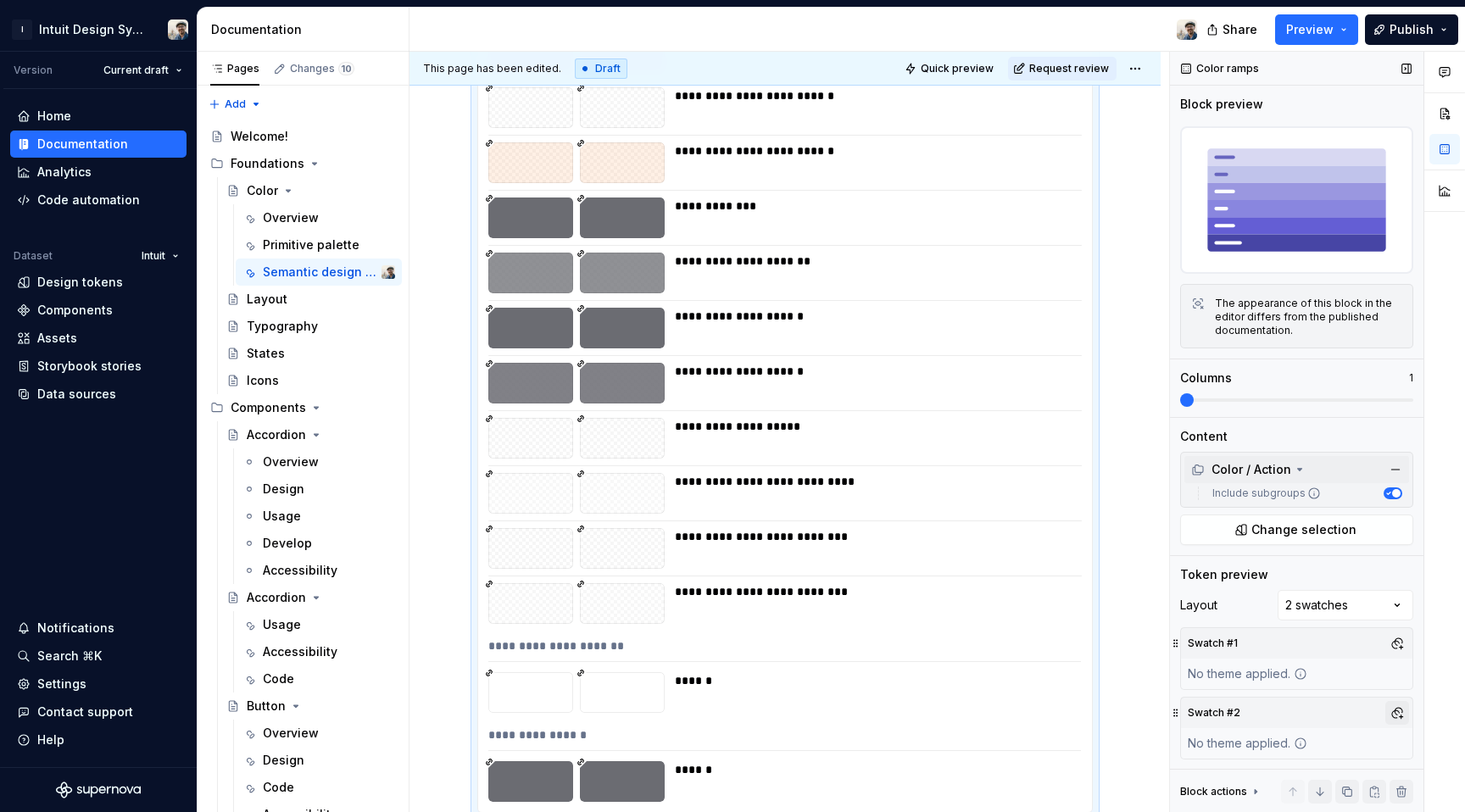
click at [1385, 706] on button "button" at bounding box center [1397, 713] width 24 height 24
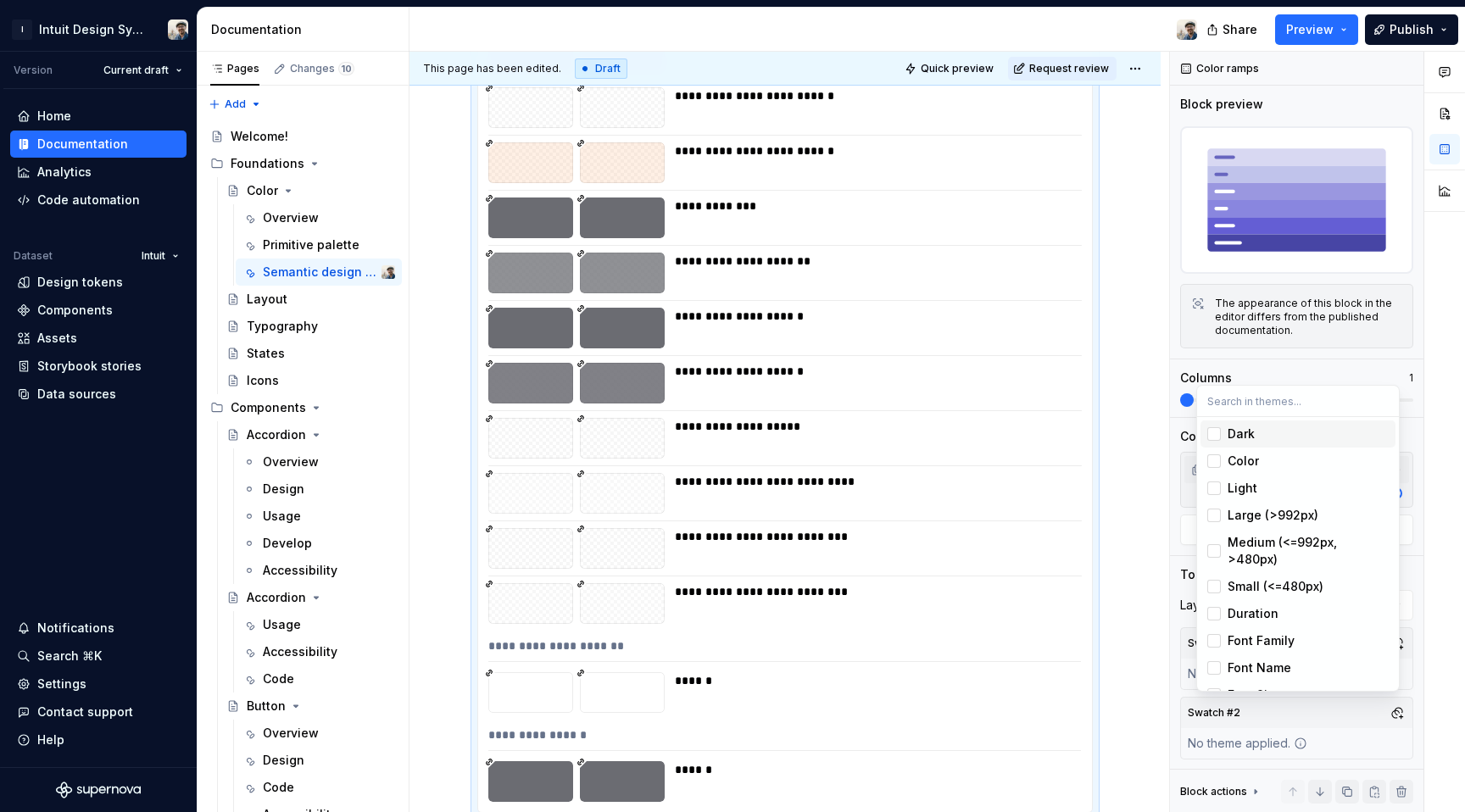
click at [1300, 424] on span "Dark" at bounding box center [1299, 434] width 195 height 27
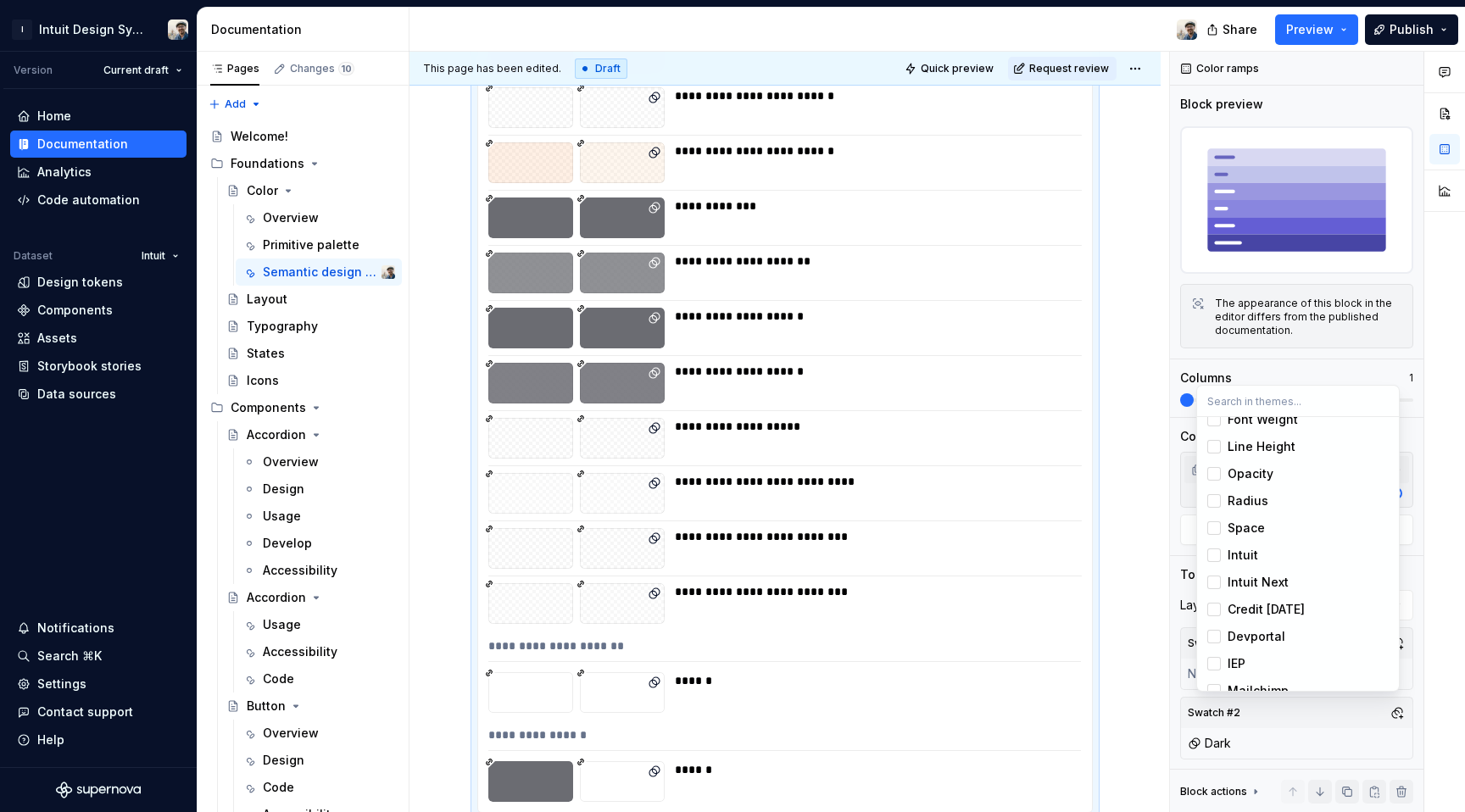
scroll to position [292, 0]
click at [1215, 567] on div "Suggestions" at bounding box center [1214, 565] width 14 height 14
click at [1215, 464] on div "Suggestions" at bounding box center [1214, 461] width 14 height 14
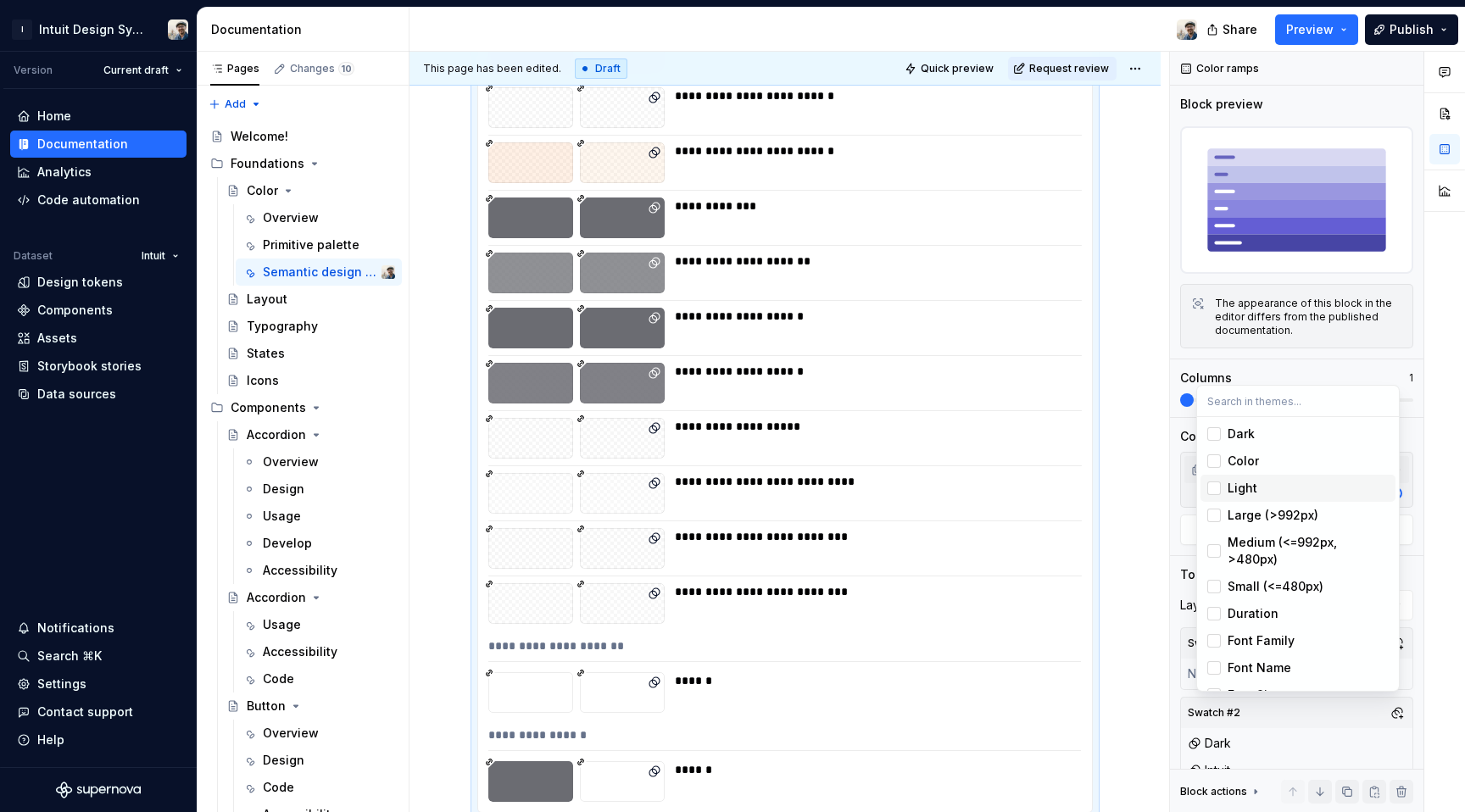
click at [1214, 486] on div "Suggestions" at bounding box center [1214, 488] width 14 height 14
click at [1136, 426] on html "I Intuit Design System Version Current draft Home Documentation Analytics Code …" at bounding box center [732, 406] width 1465 height 812
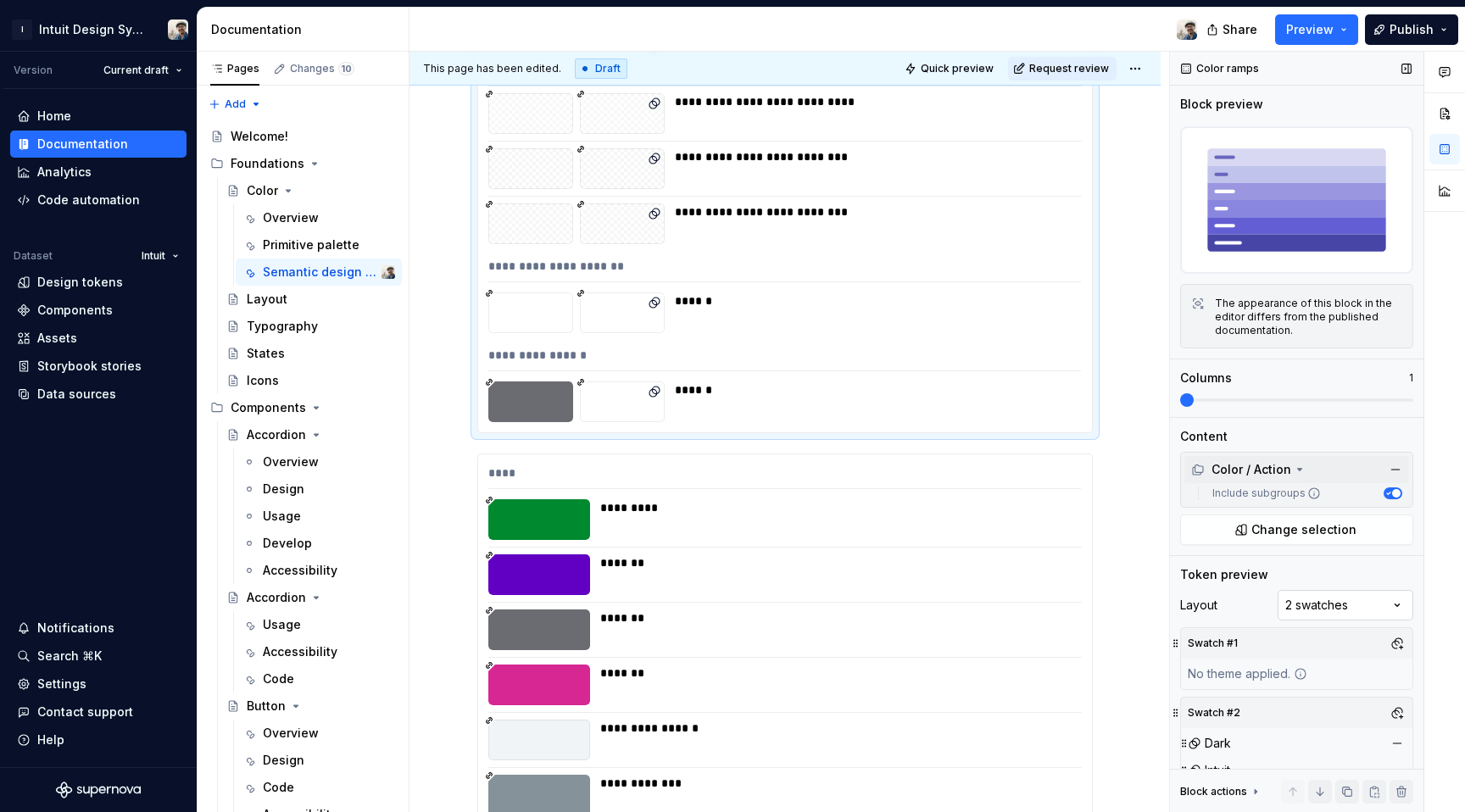
scroll to position [22, 0]
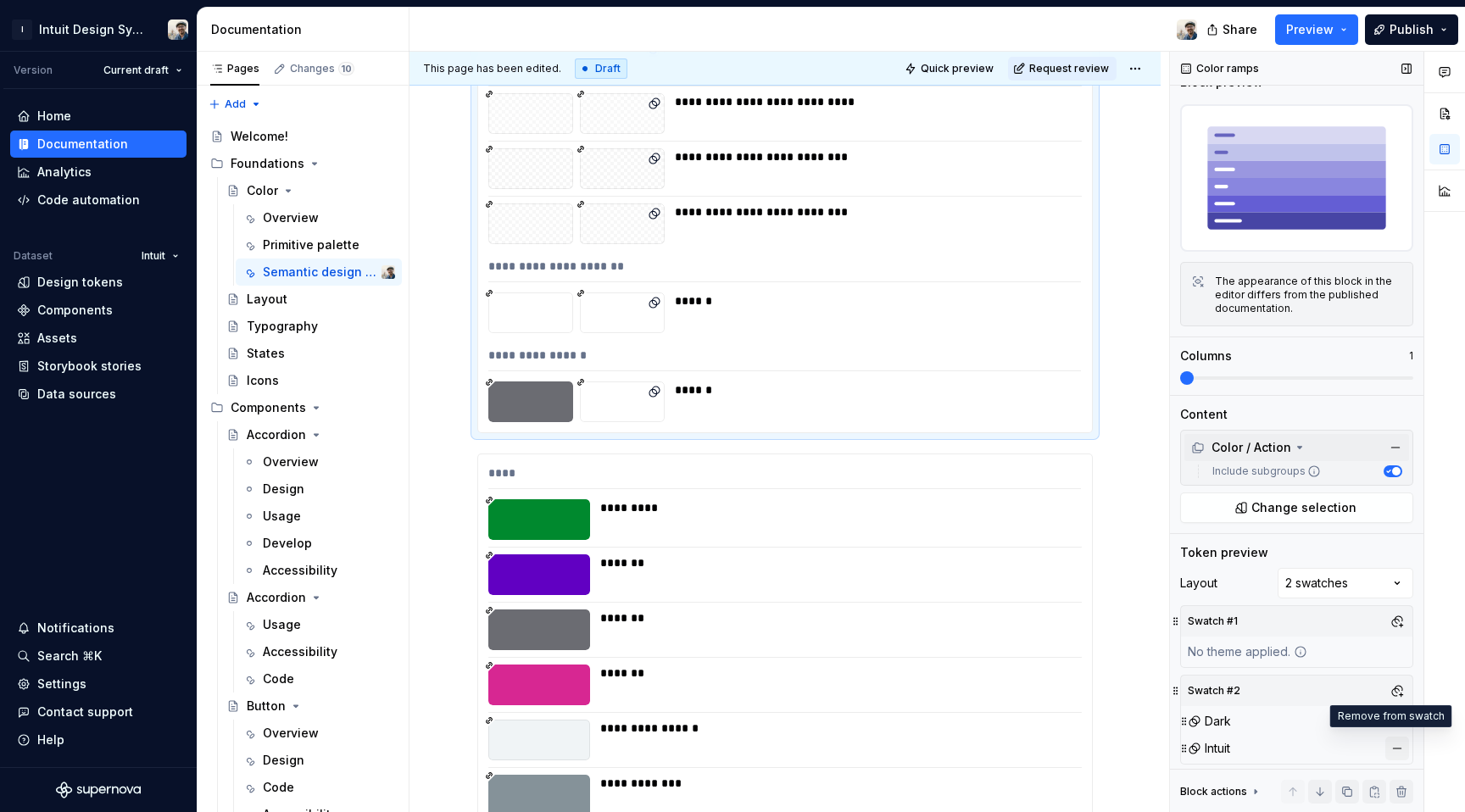
click at [1392, 744] on button "button" at bounding box center [1397, 749] width 24 height 24
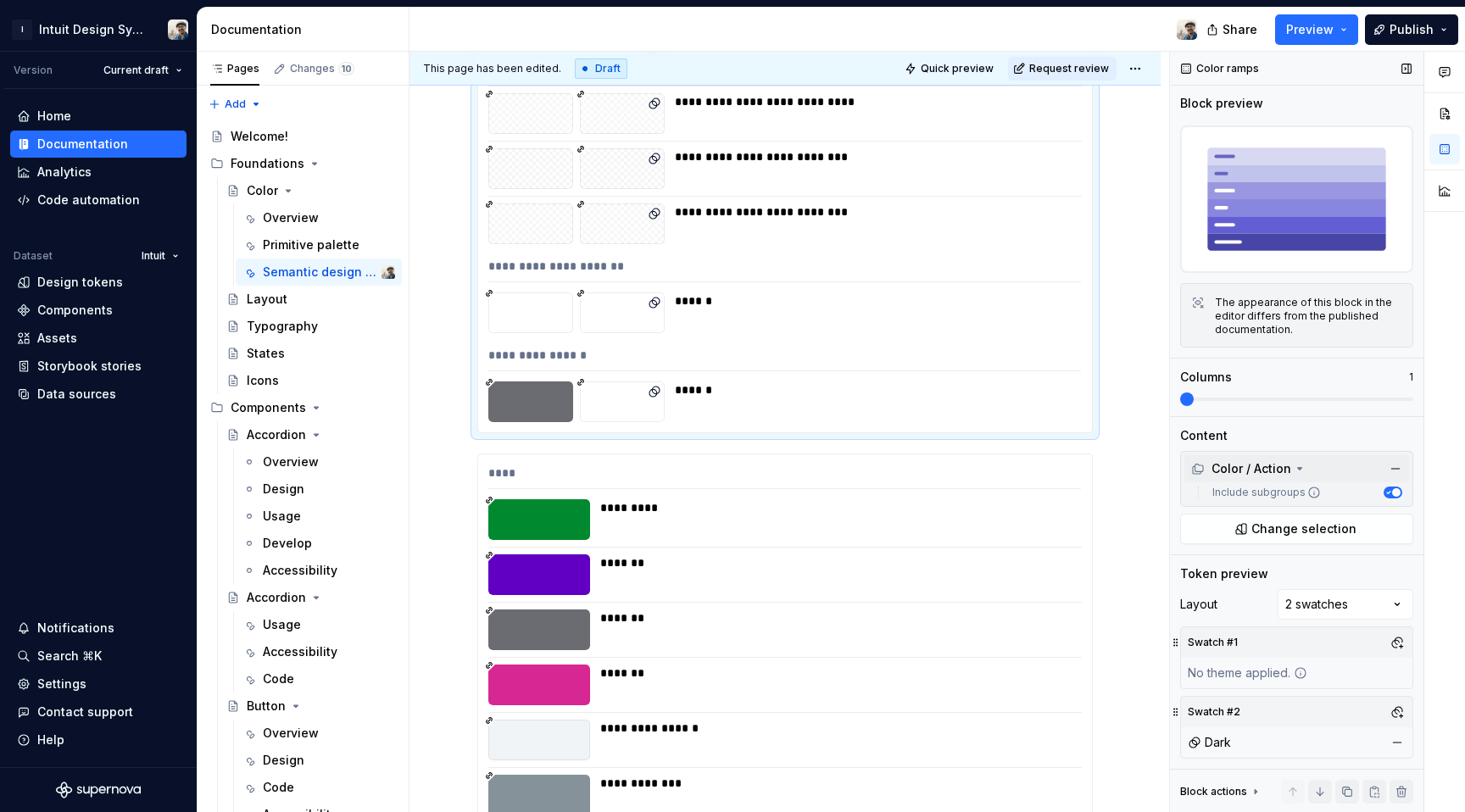
scroll to position [0, 0]
click at [1252, 788] on icon at bounding box center [1255, 791] width 14 height 14
click at [1256, 611] on icon at bounding box center [1255, 614] width 14 height 14
click at [1317, 607] on div "Comments Open comments No comments yet Select ‘Comment’ from the block context …" at bounding box center [1318, 432] width 295 height 761
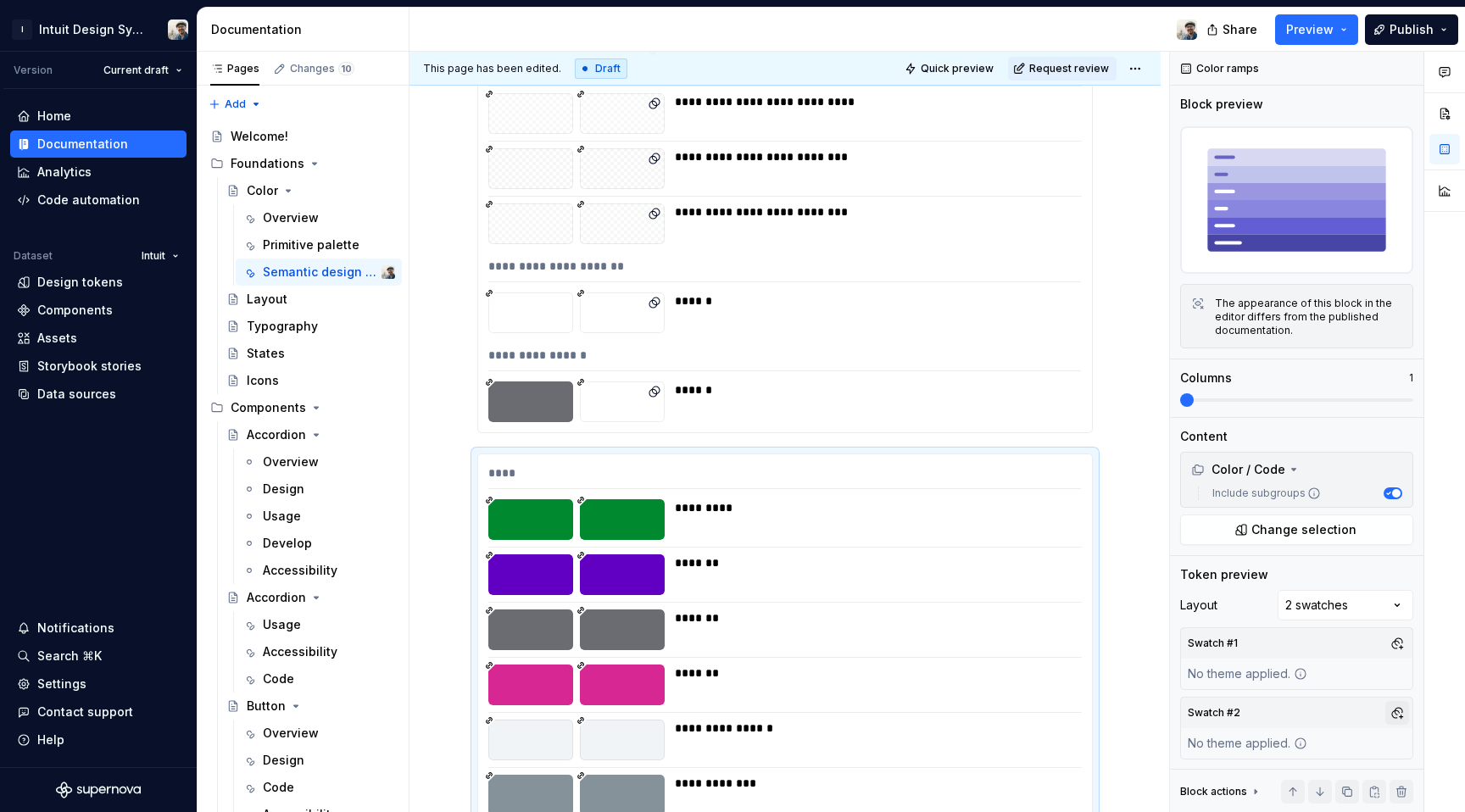
click at [1386, 703] on button "button" at bounding box center [1397, 713] width 24 height 24
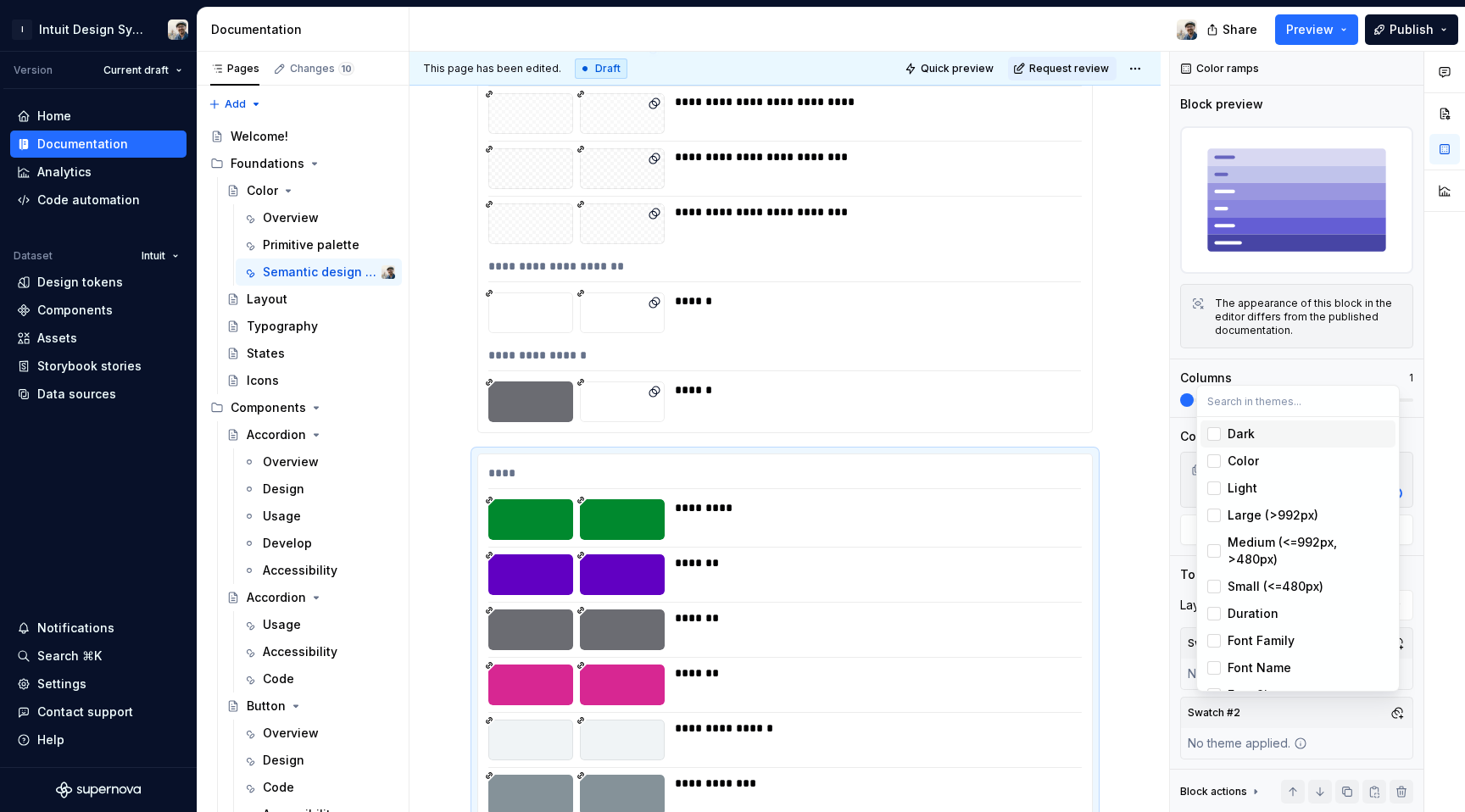
click at [1215, 434] on div "Suggestions" at bounding box center [1214, 434] width 14 height 14
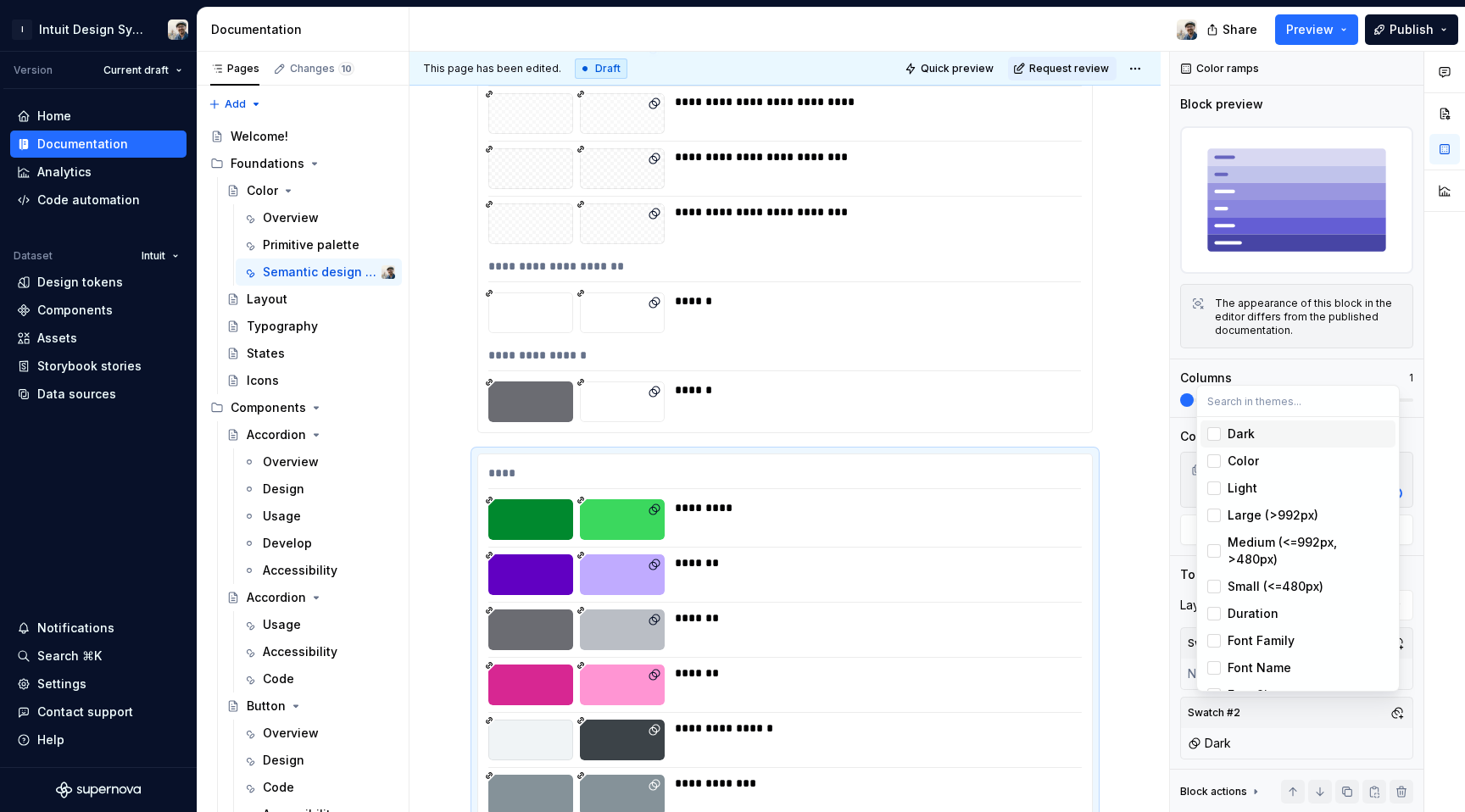
click at [1102, 473] on html "I Intuit Design System Version Current draft Home Documentation Analytics Code …" at bounding box center [732, 406] width 1465 height 812
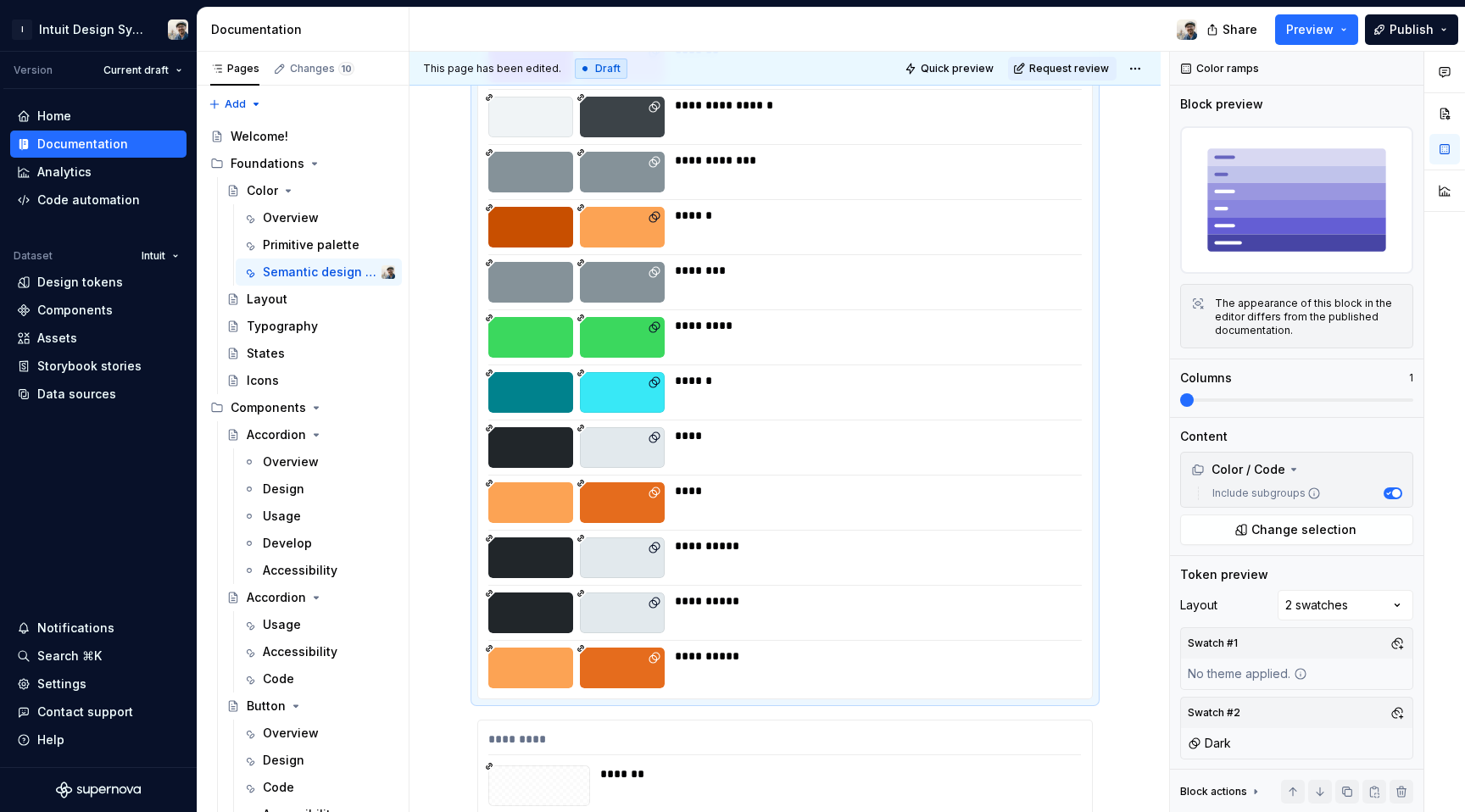
scroll to position [3289, 0]
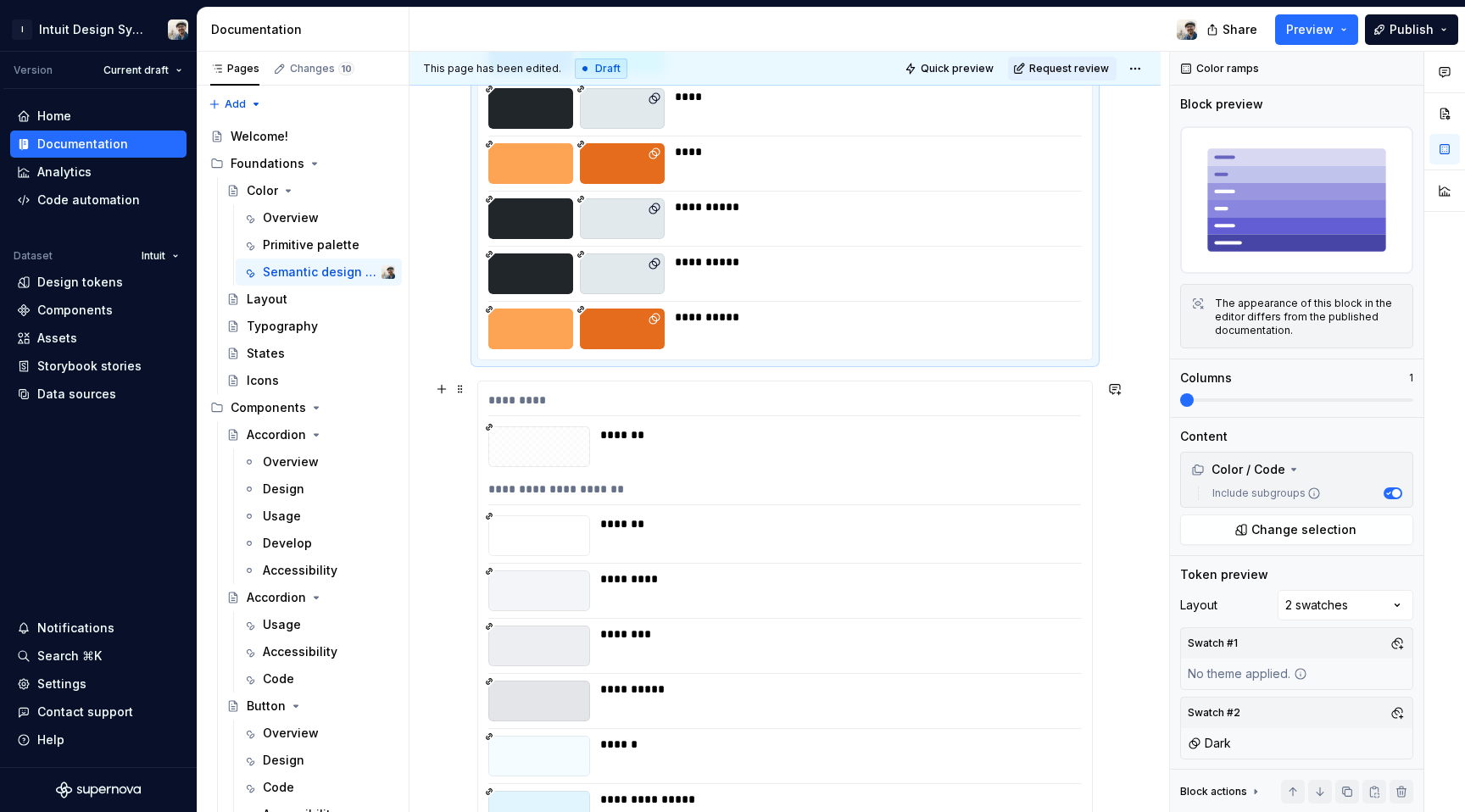
click at [1311, 592] on div "Comments Open comments No comments yet Select ‘Comment’ from the block context …" at bounding box center [1318, 432] width 295 height 761
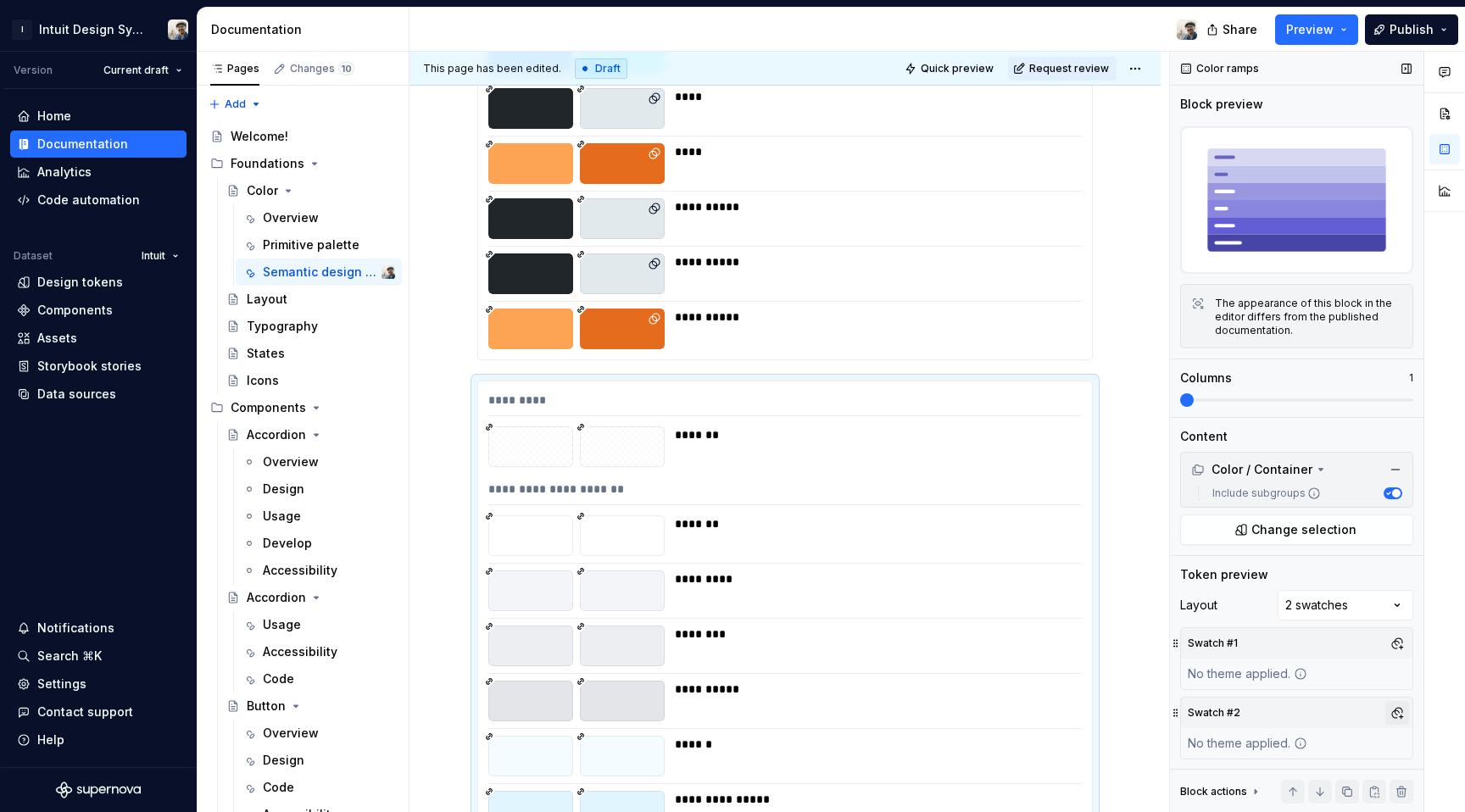
click at [1388, 709] on button "button" at bounding box center [1397, 713] width 24 height 24
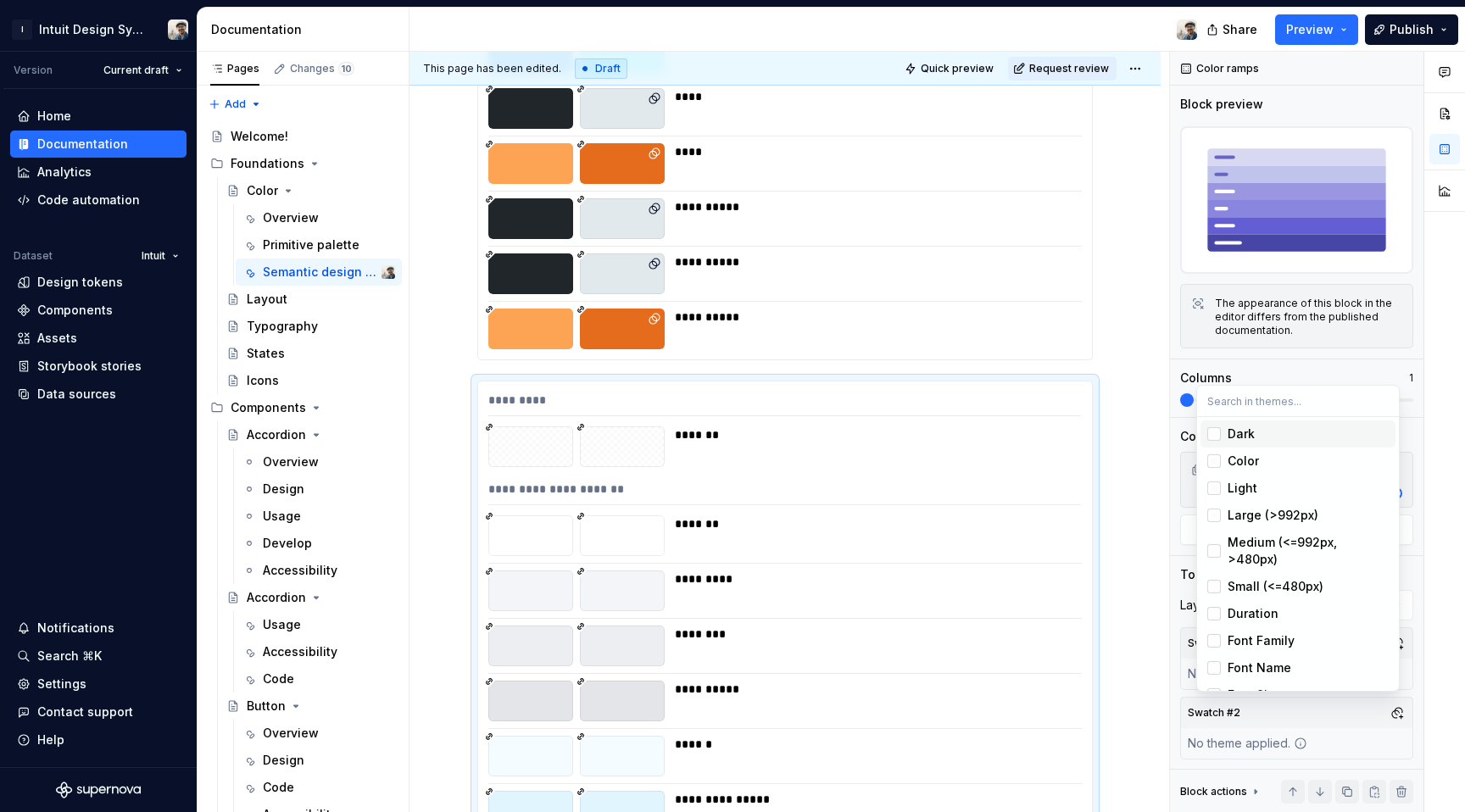
click at [1215, 434] on div "Suggestions" at bounding box center [1214, 434] width 14 height 14
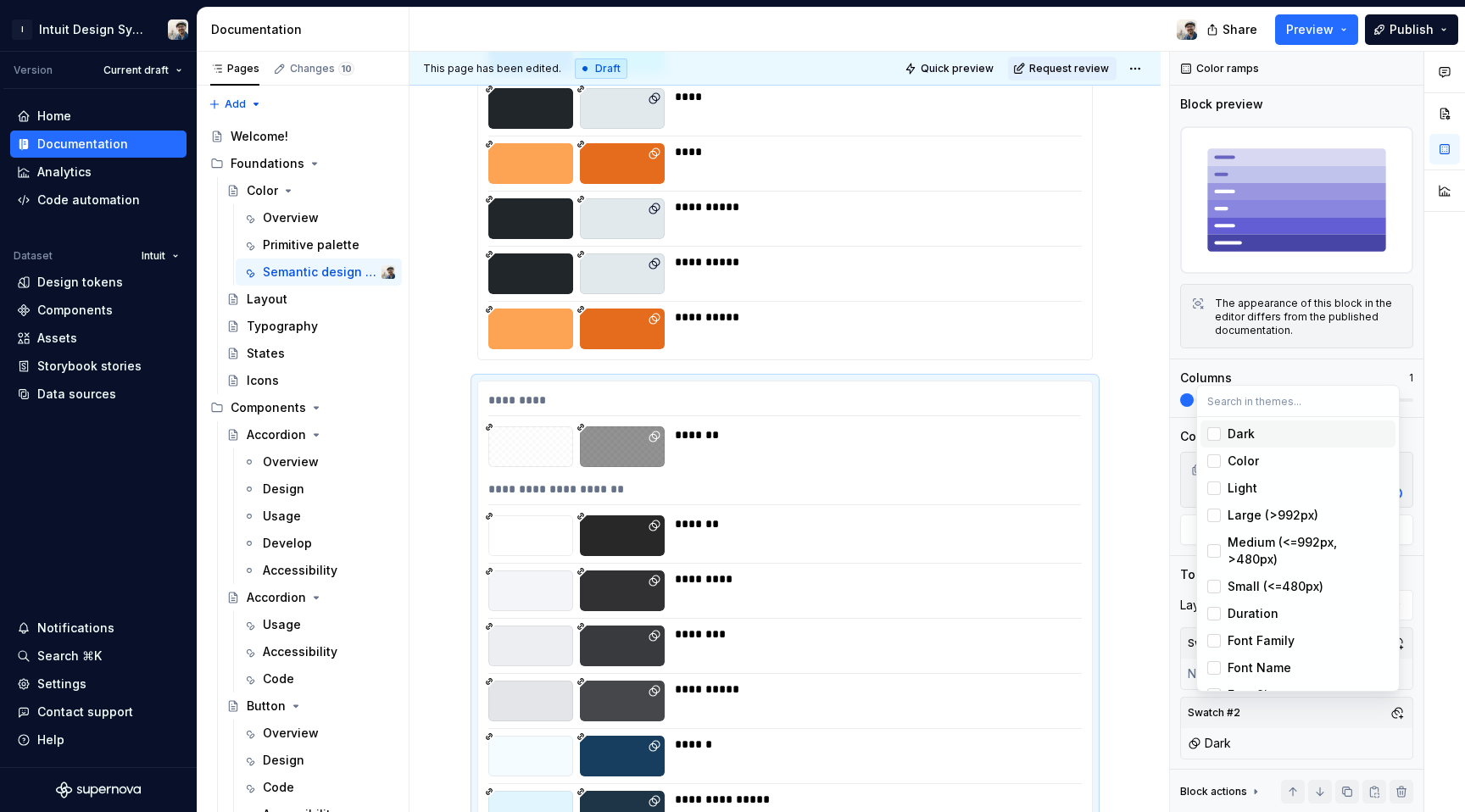
click at [1137, 564] on html "I Intuit Design System Version Current draft Home Documentation Analytics Code …" at bounding box center [732, 406] width 1465 height 812
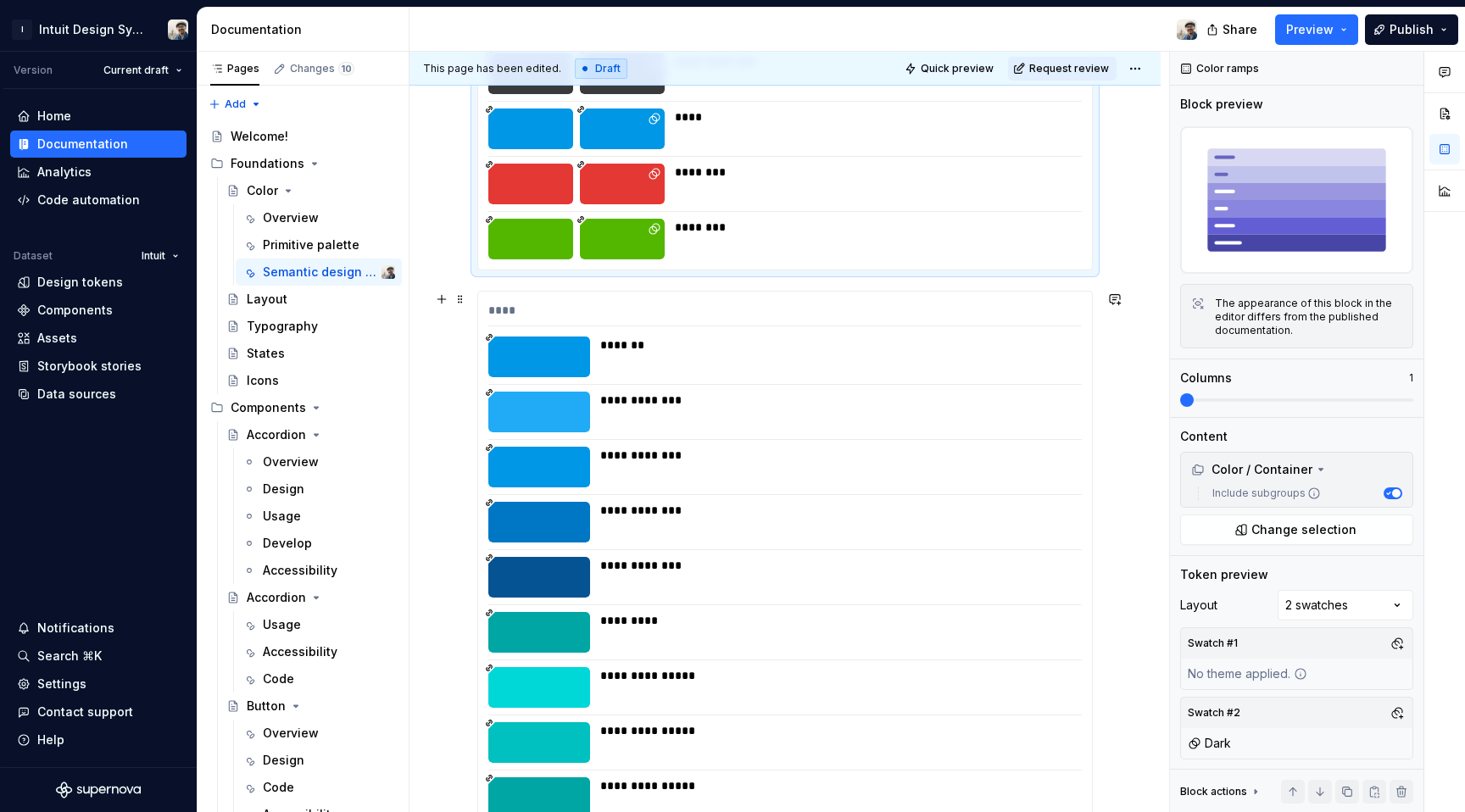
scroll to position [6030, 0]
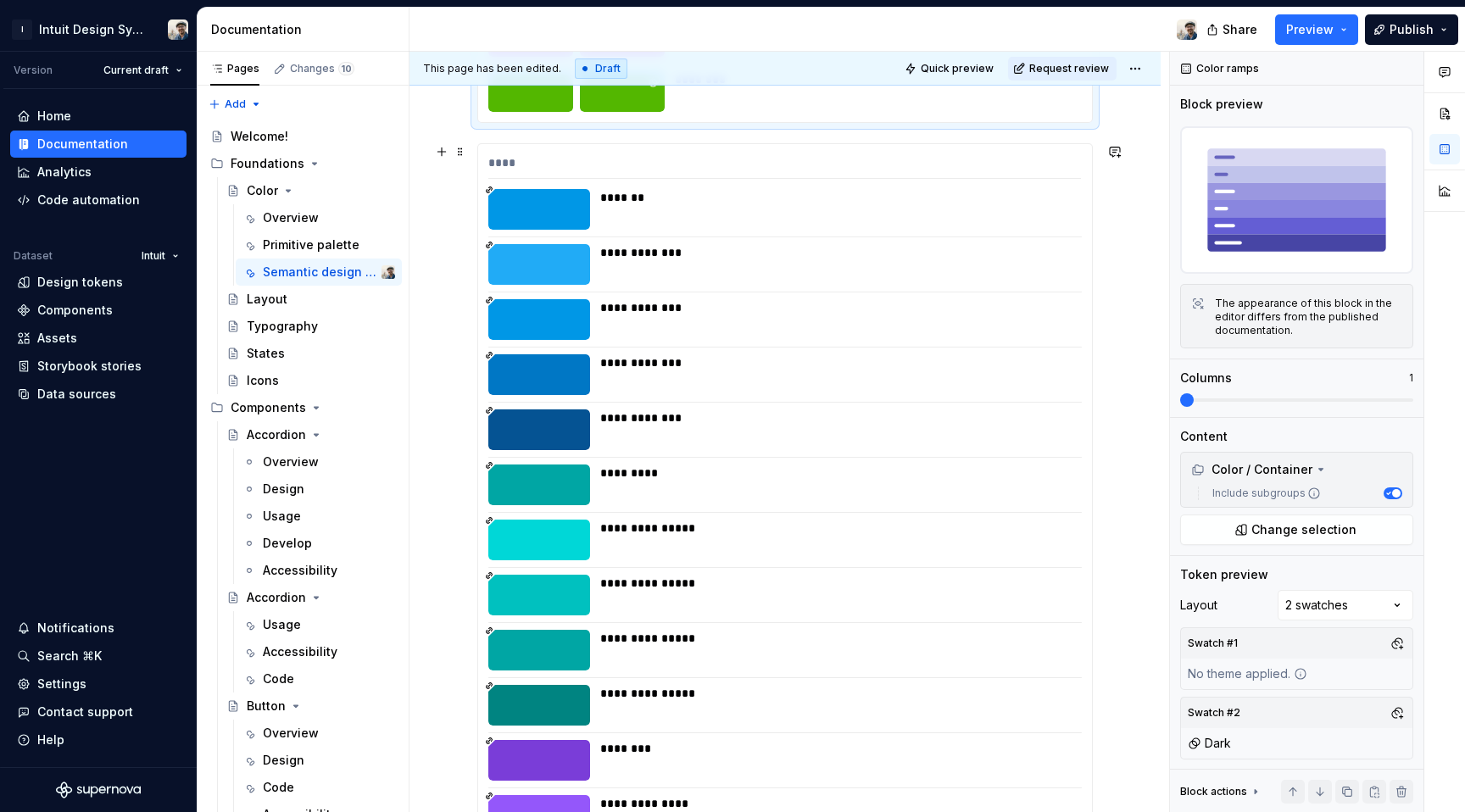
click at [994, 170] on div "****" at bounding box center [784, 166] width 592 height 24
click at [1318, 599] on div "Comments Open comments No comments yet Select ‘Comment’ from the block context …" at bounding box center [1318, 432] width 295 height 761
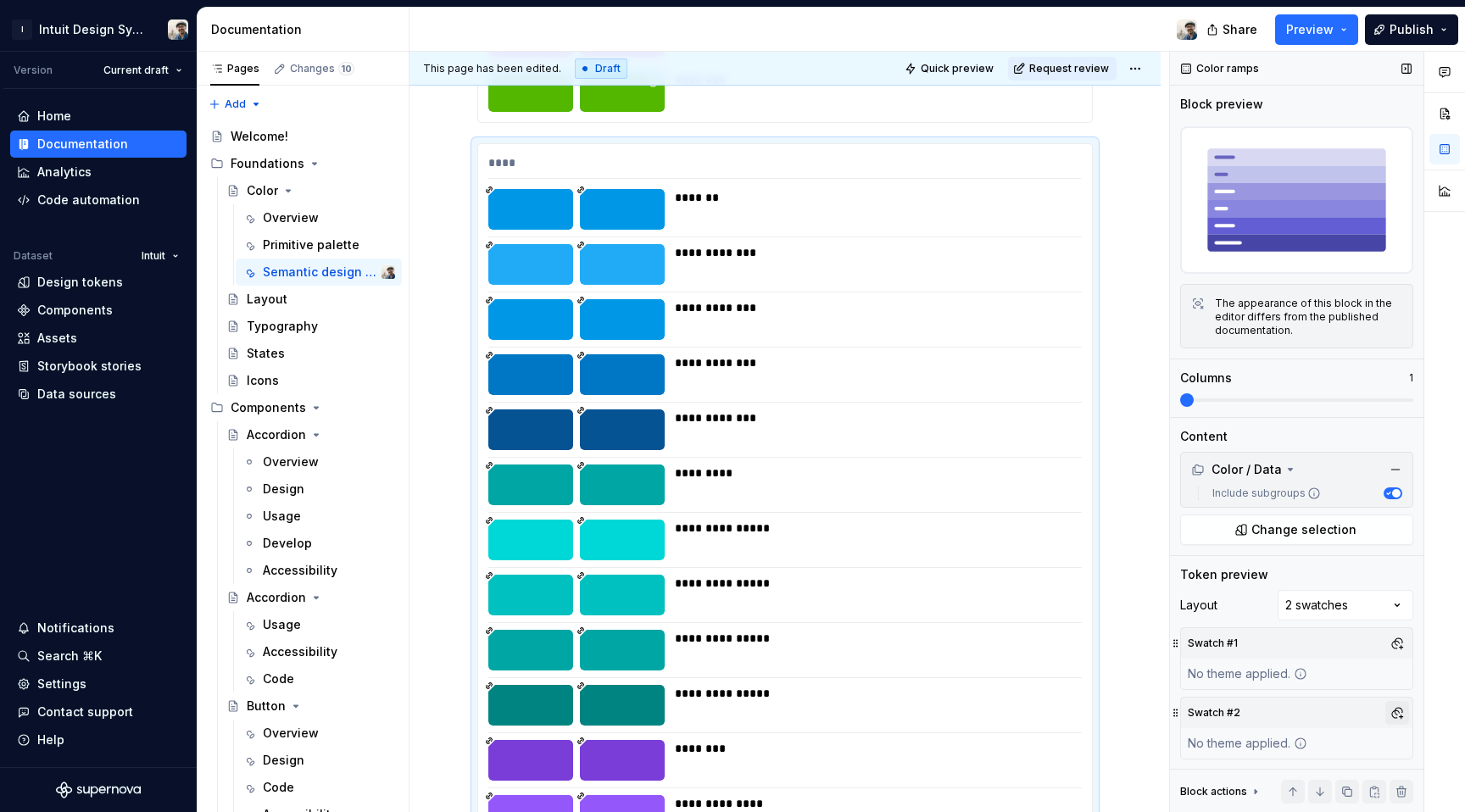
click at [1389, 703] on button "button" at bounding box center [1397, 713] width 24 height 24
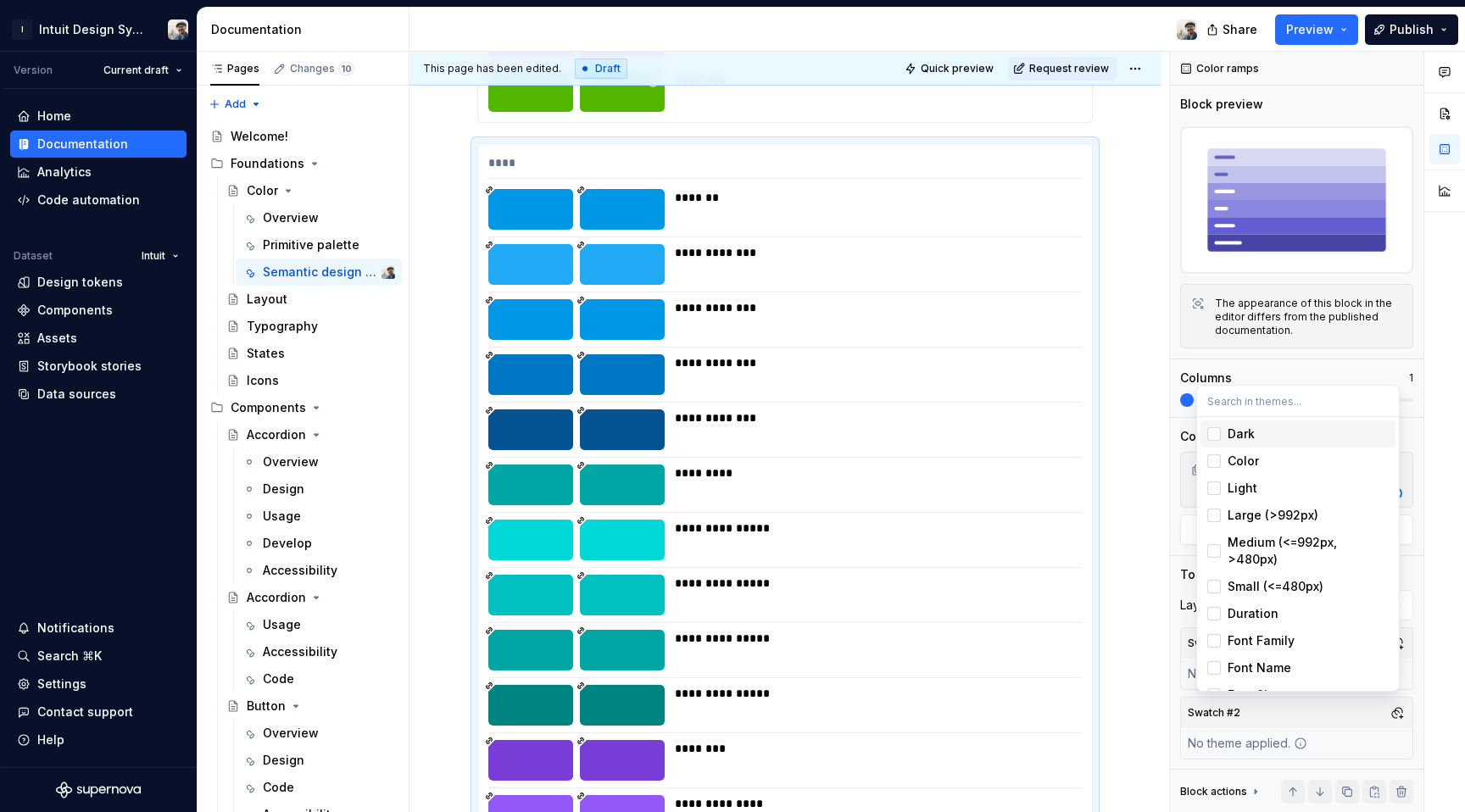
click at [1222, 434] on span "Dark" at bounding box center [1299, 434] width 195 height 27
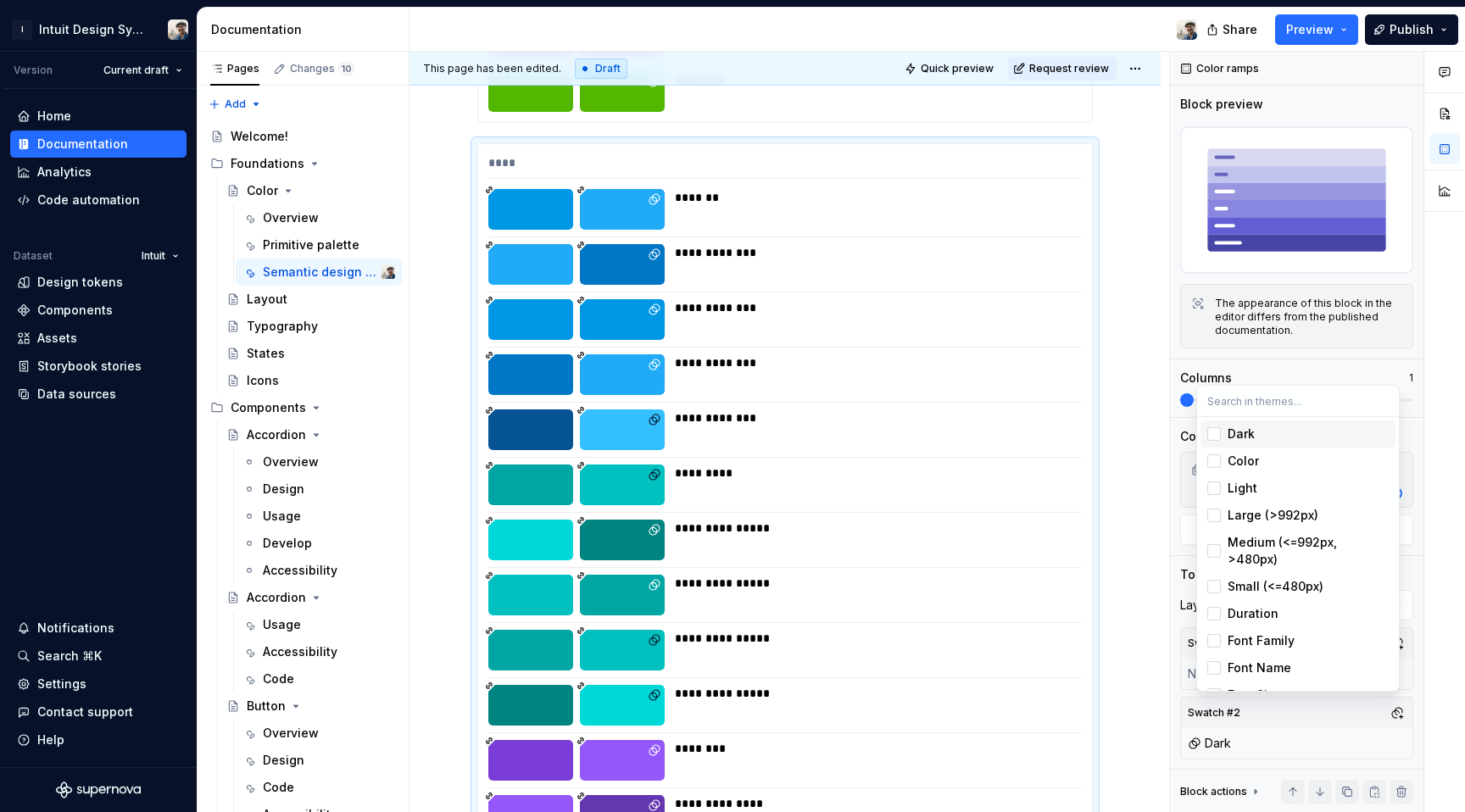
click at [1158, 465] on html "I Intuit Design System Version Current draft Home Documentation Analytics Code …" at bounding box center [732, 406] width 1465 height 812
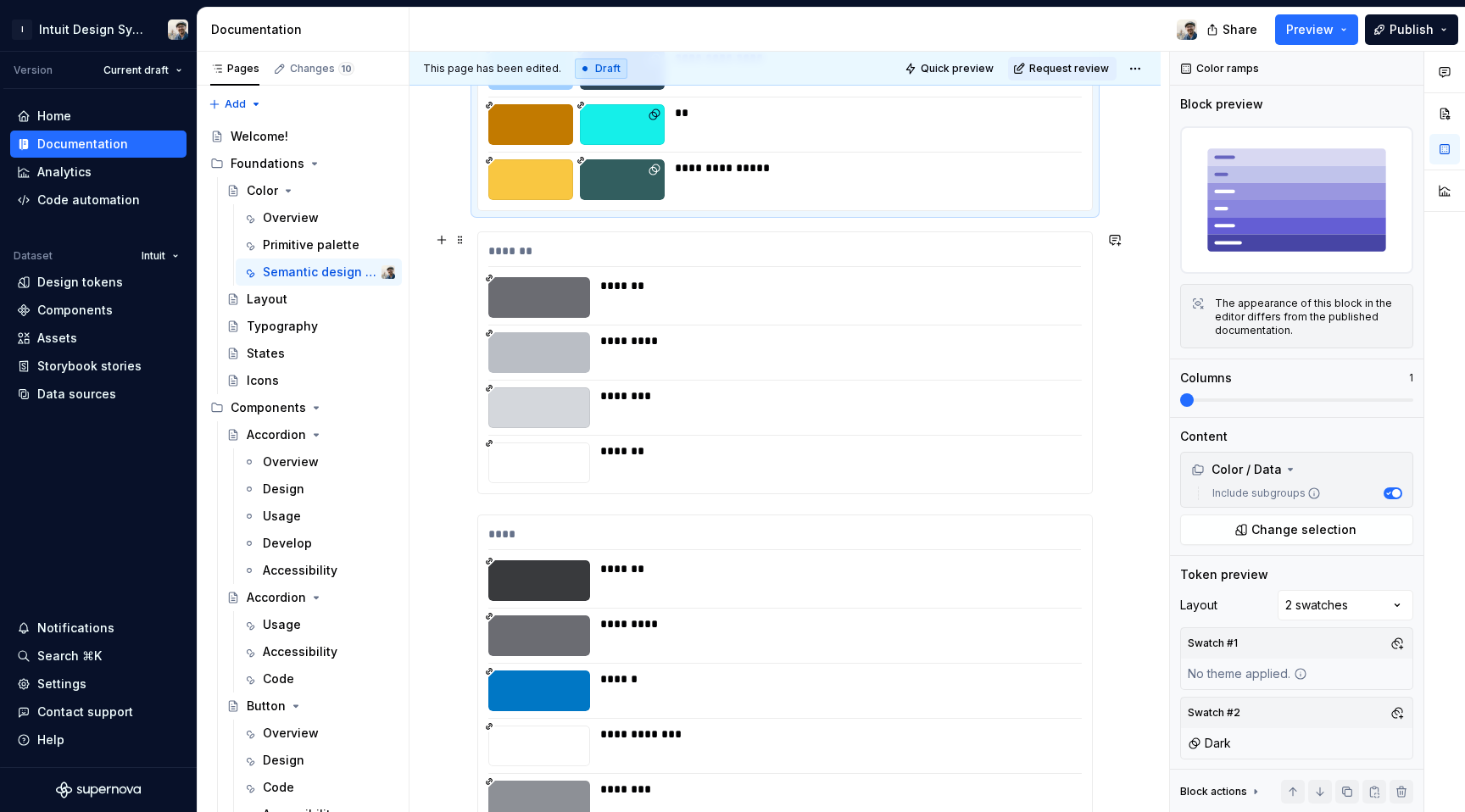
scroll to position [9281, 0]
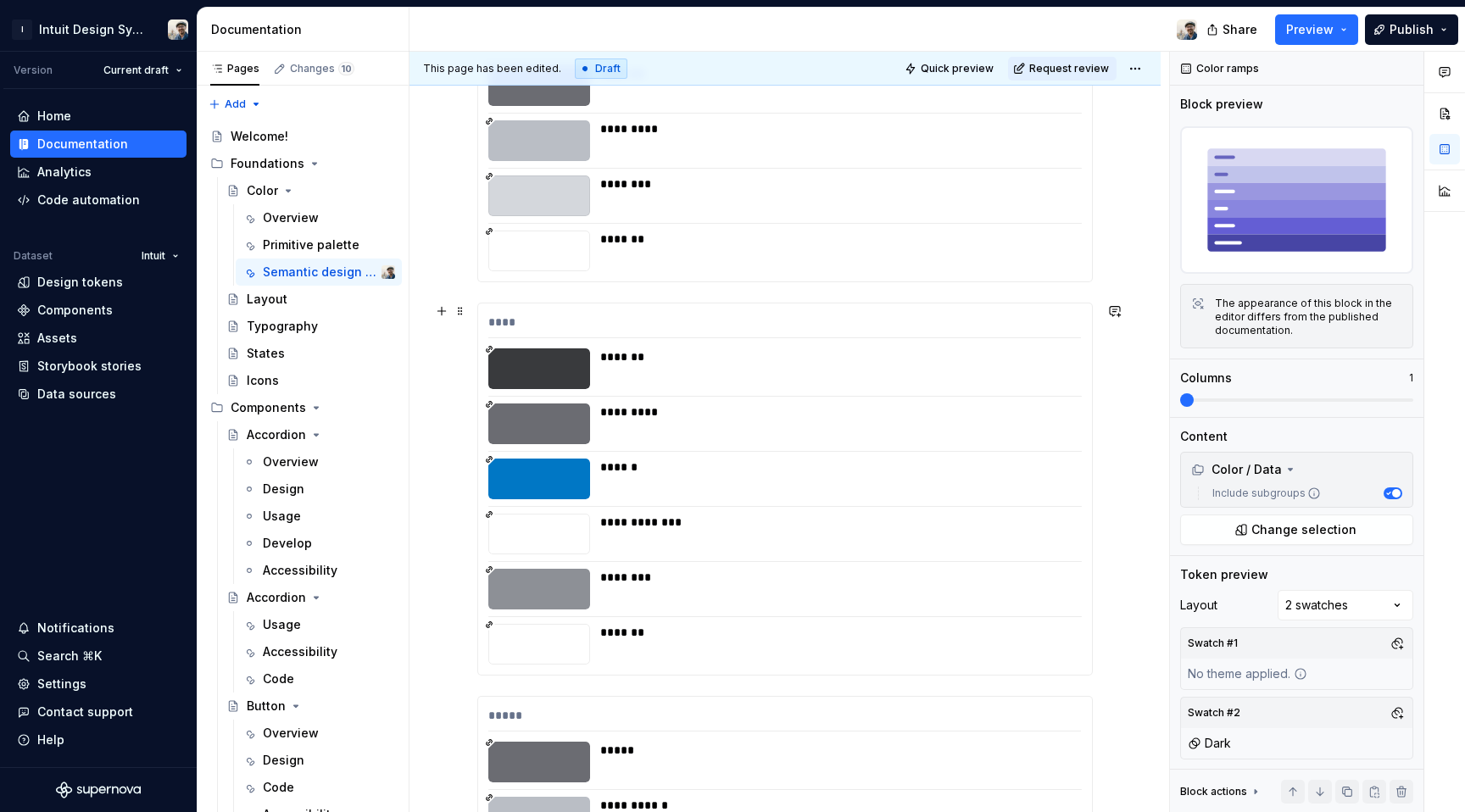
click at [898, 325] on div "****" at bounding box center [784, 326] width 592 height 24
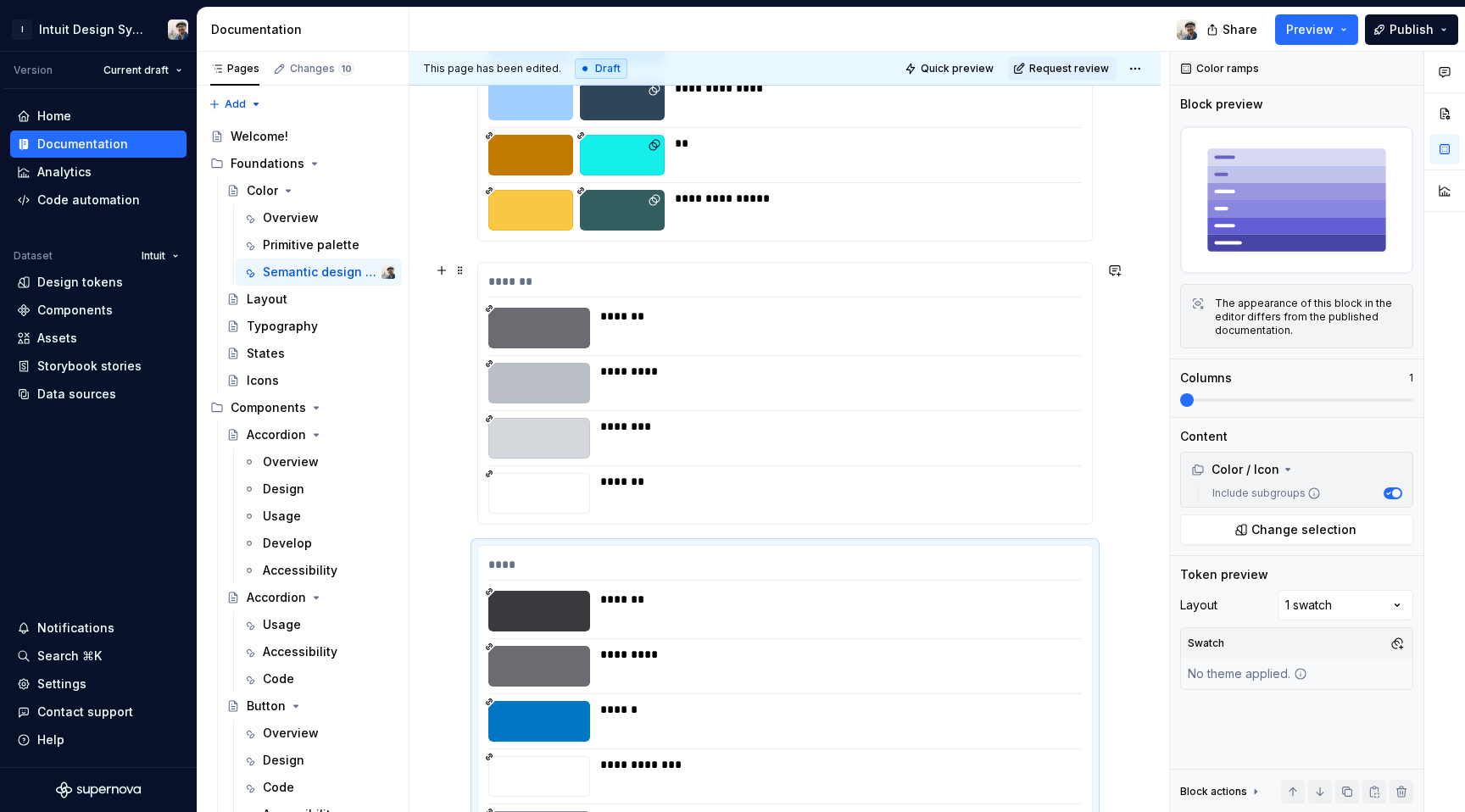
scroll to position [8978, 0]
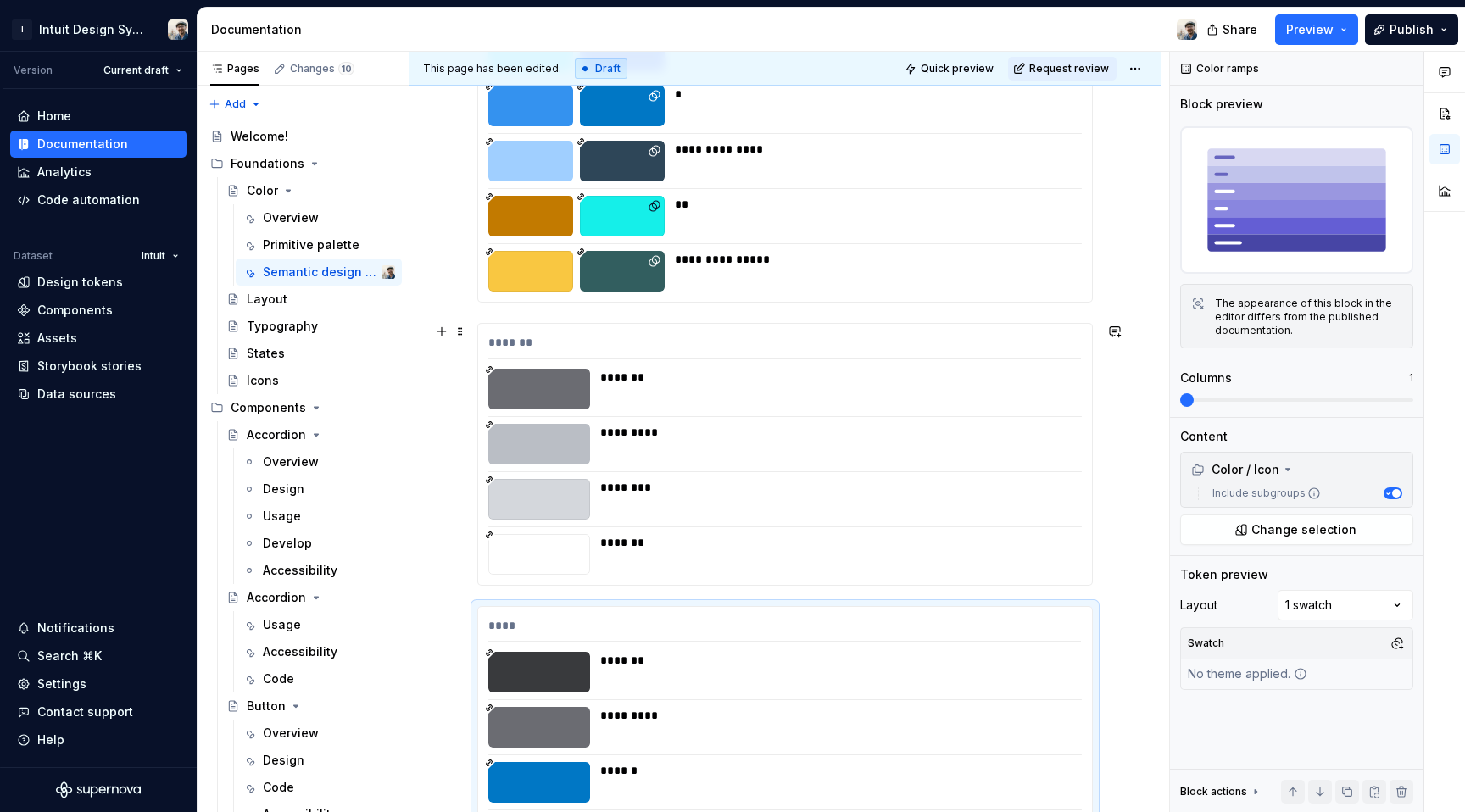
click at [895, 337] on div "*******" at bounding box center [784, 345] width 592 height 24
click at [941, 621] on div "****" at bounding box center [784, 629] width 592 height 24
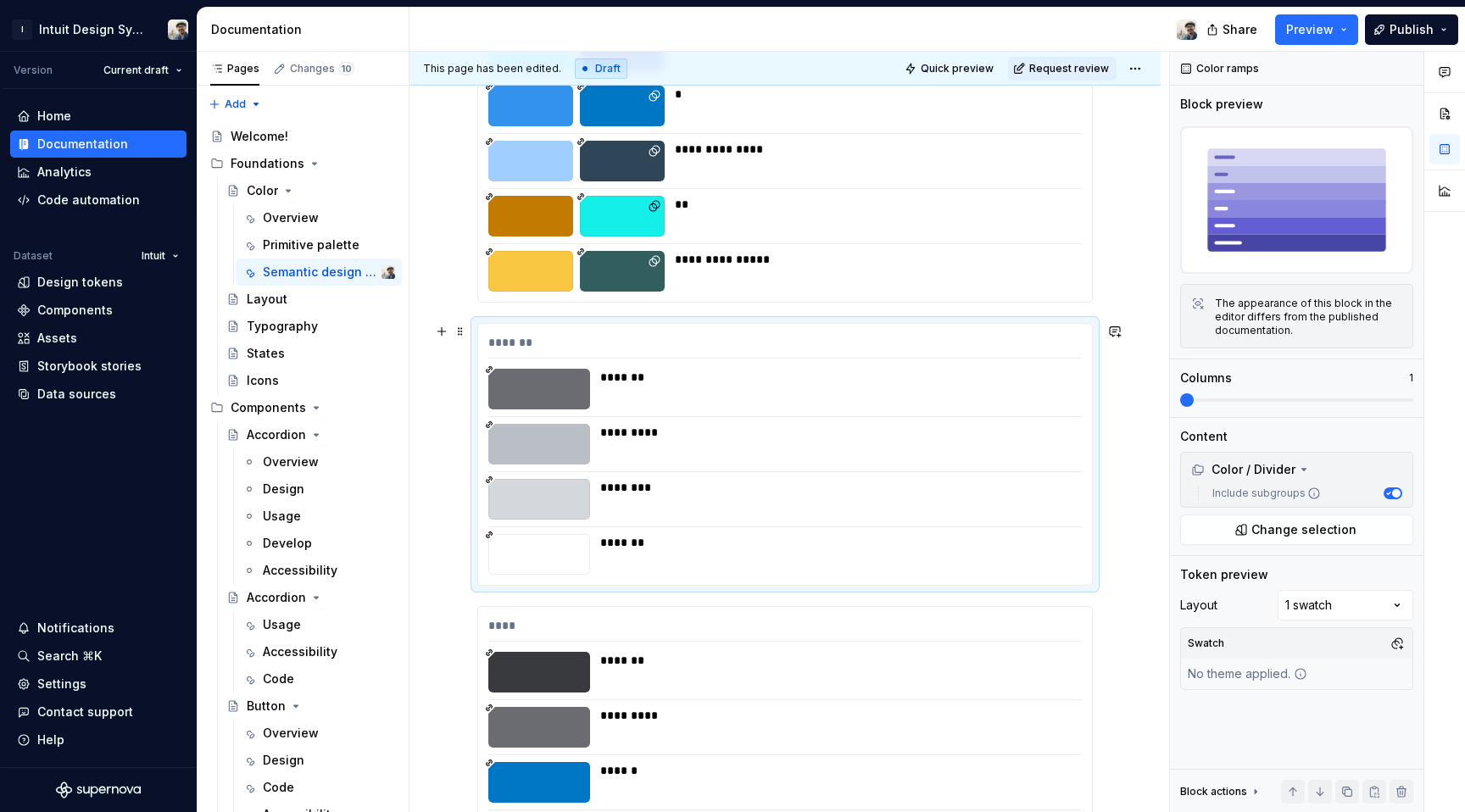
click at [1012, 335] on div "*******" at bounding box center [784, 345] width 592 height 24
click at [1297, 606] on div "Comments Open comments No comments yet Select ‘Comment’ from the block context …" at bounding box center [1318, 432] width 295 height 761
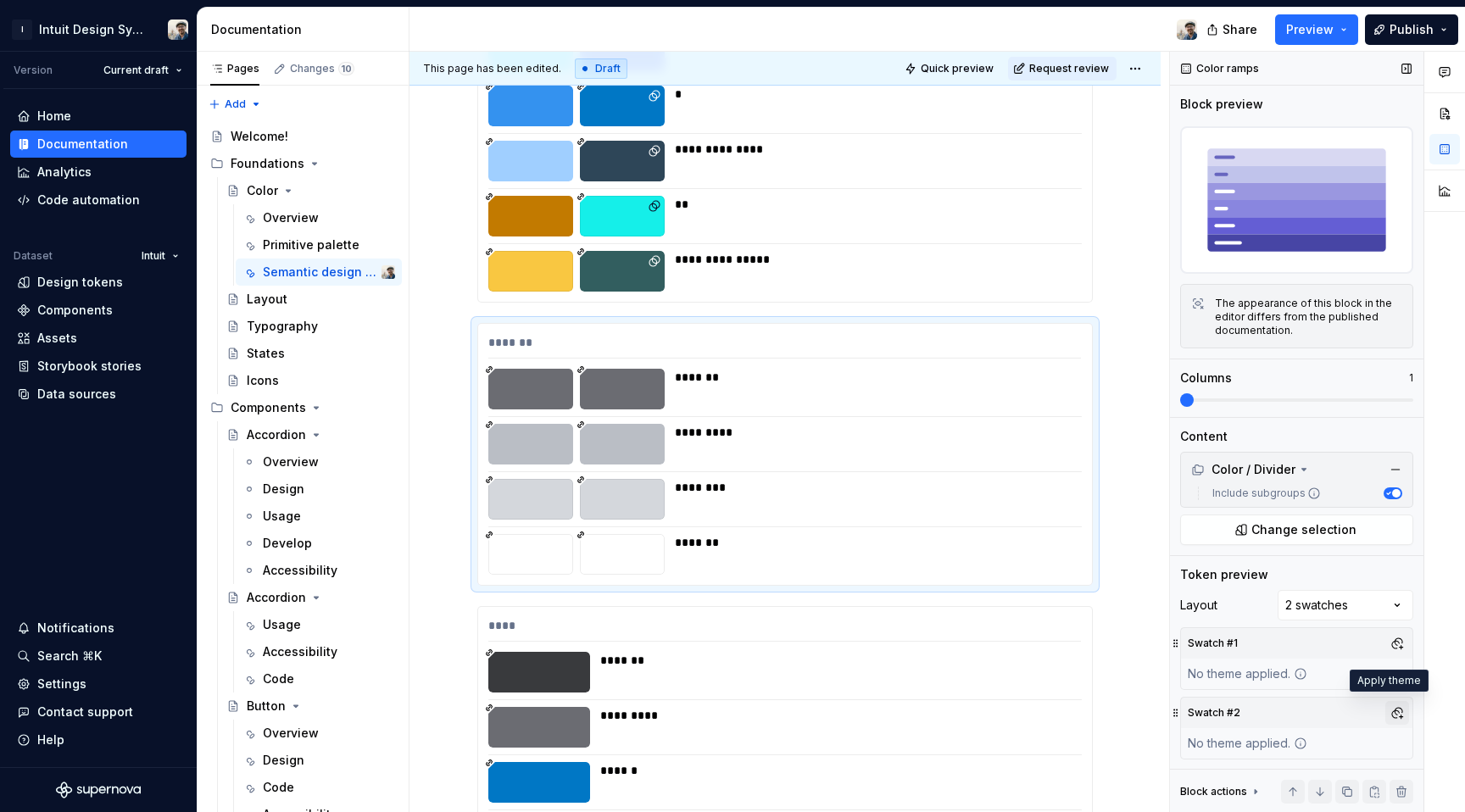
click at [1385, 701] on button "button" at bounding box center [1397, 713] width 24 height 24
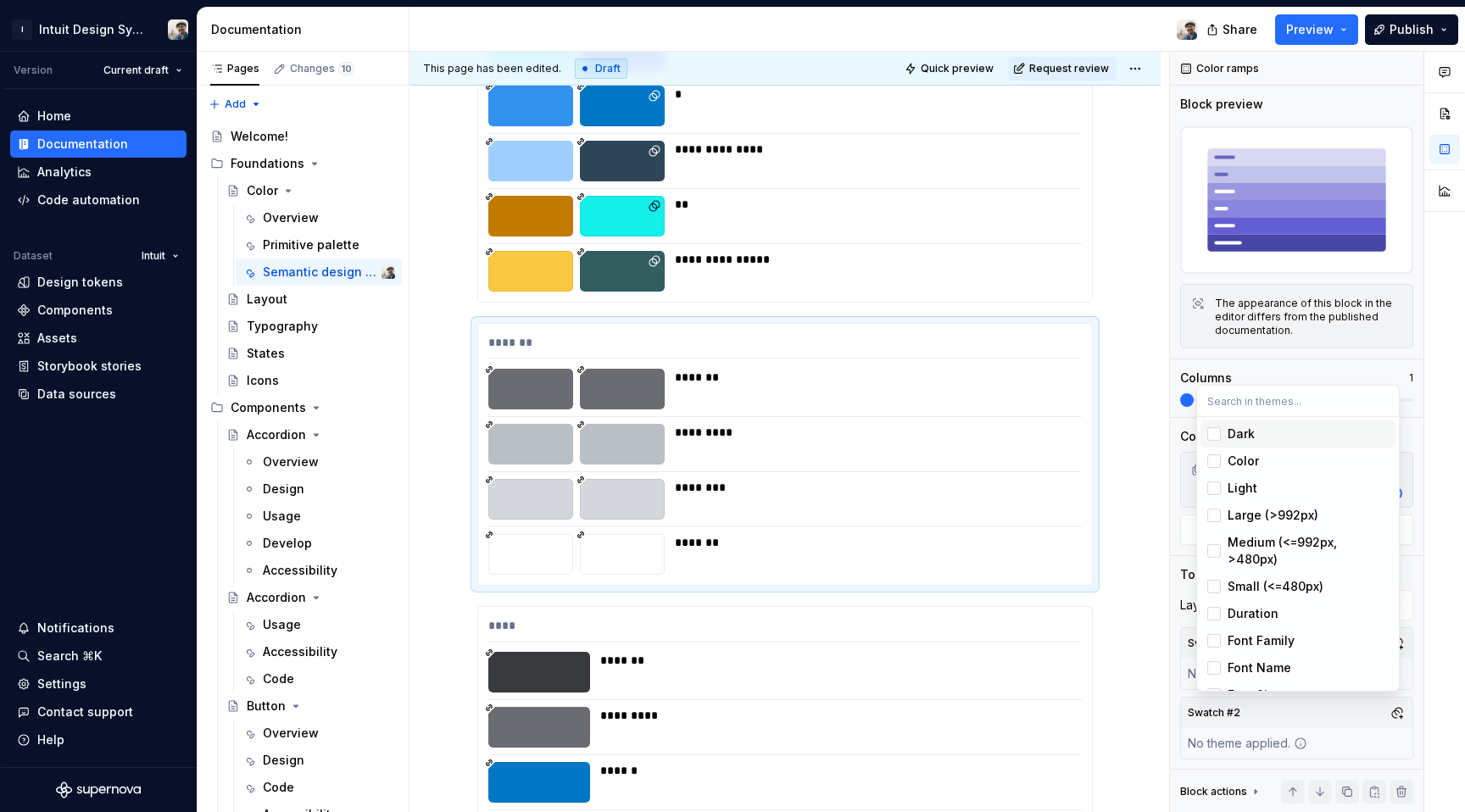
click at [1223, 433] on span "Dark" at bounding box center [1299, 434] width 195 height 27
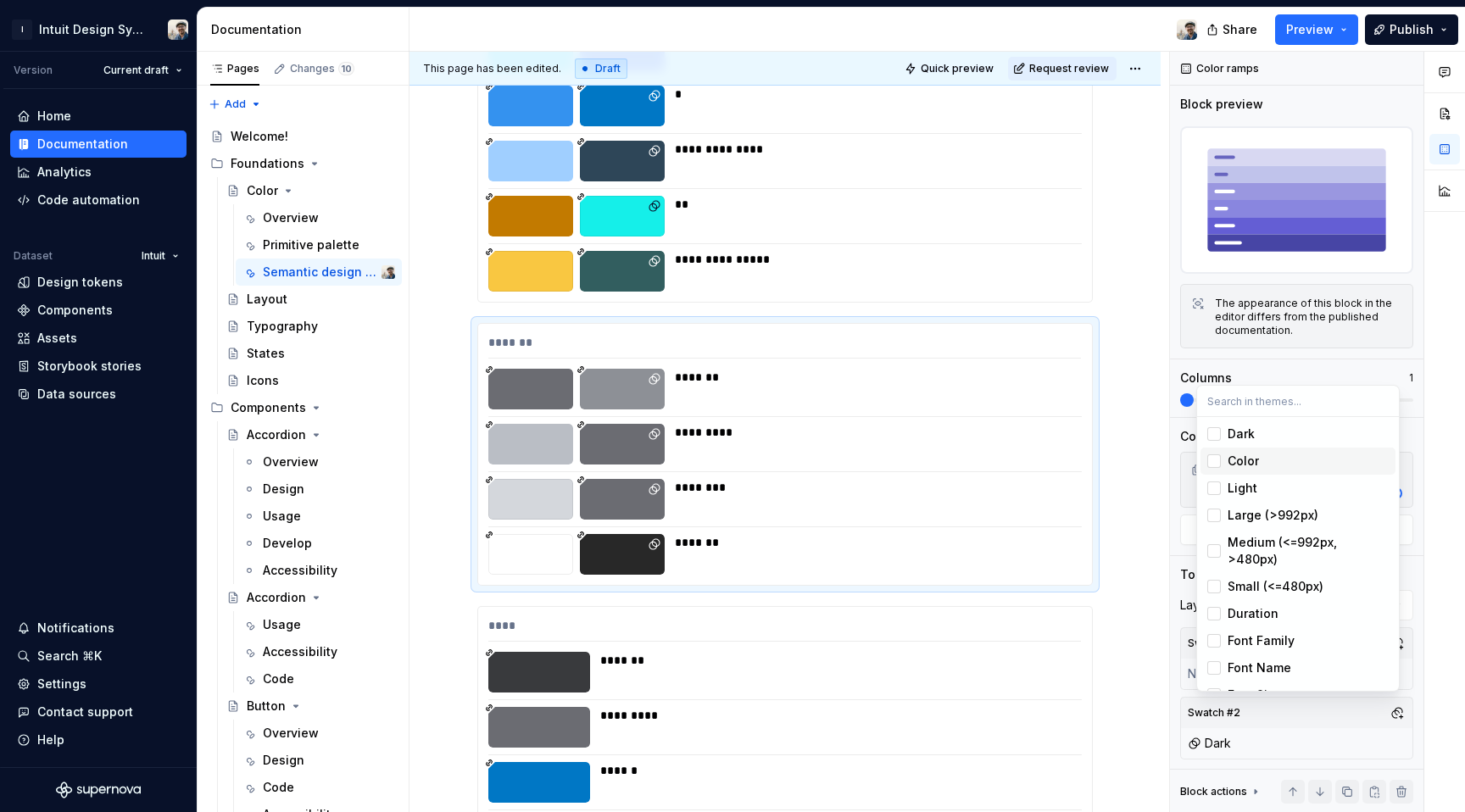
click at [1134, 510] on html "I Intuit Design System Version Current draft Home Documentation Analytics Code …" at bounding box center [732, 406] width 1465 height 812
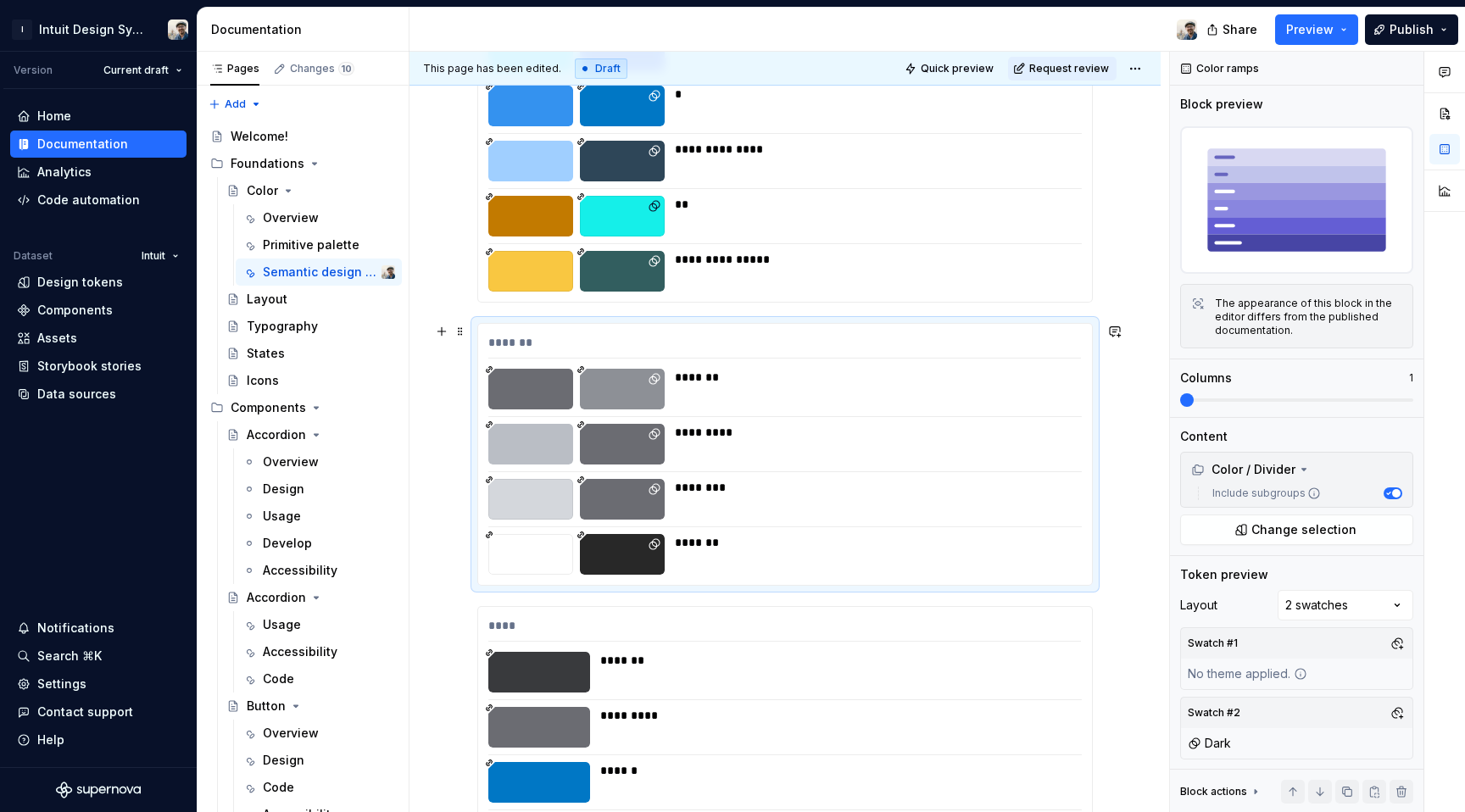
scroll to position [9296, 0]
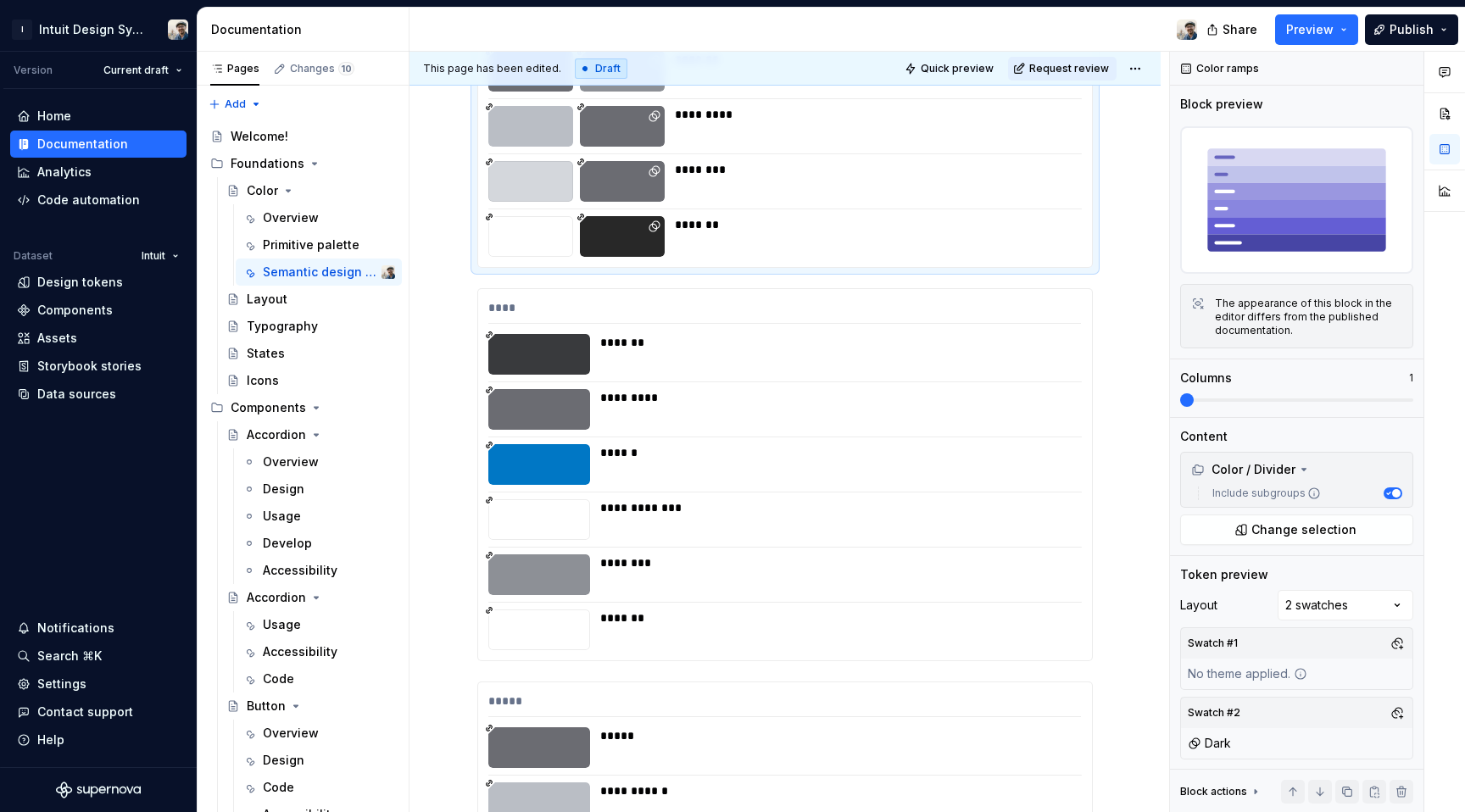
click at [995, 310] on div "****" at bounding box center [784, 311] width 592 height 24
click at [1355, 600] on div "Comments Open comments No comments yet Select ‘Comment’ from the block context …" at bounding box center [1318, 432] width 295 height 761
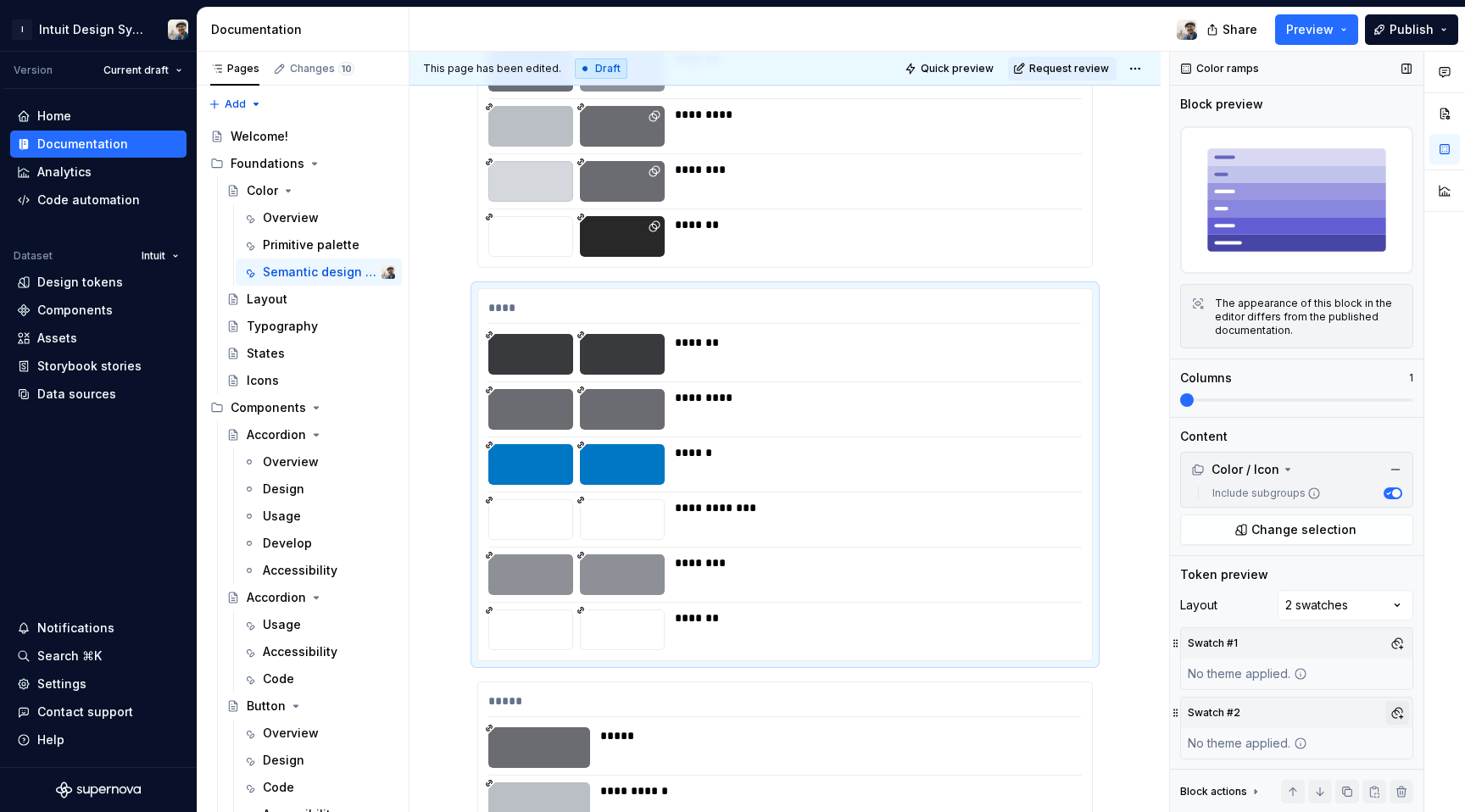
click at [1387, 706] on button "button" at bounding box center [1397, 713] width 24 height 24
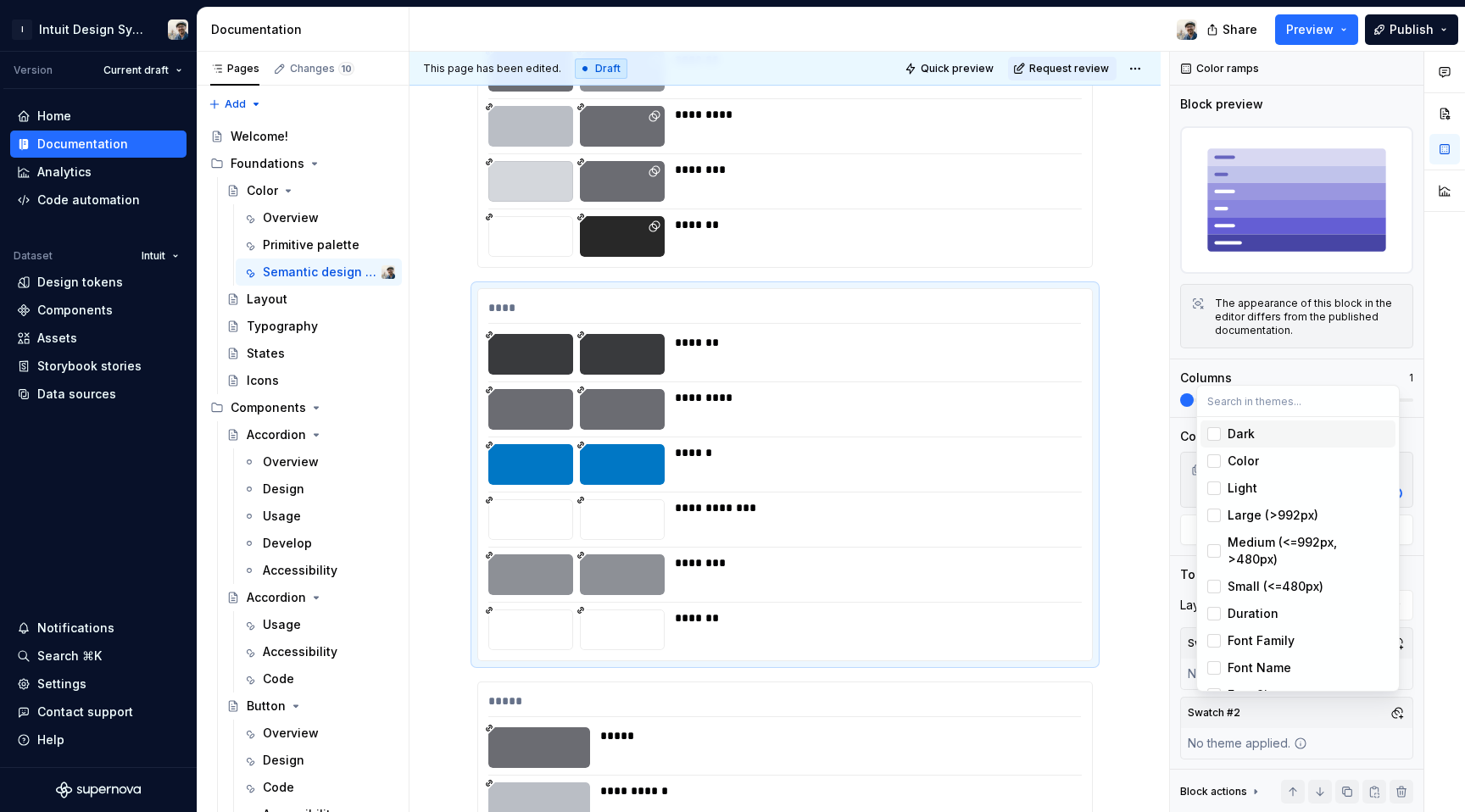
click at [1220, 438] on div "Suggestions" at bounding box center [1214, 434] width 14 height 14
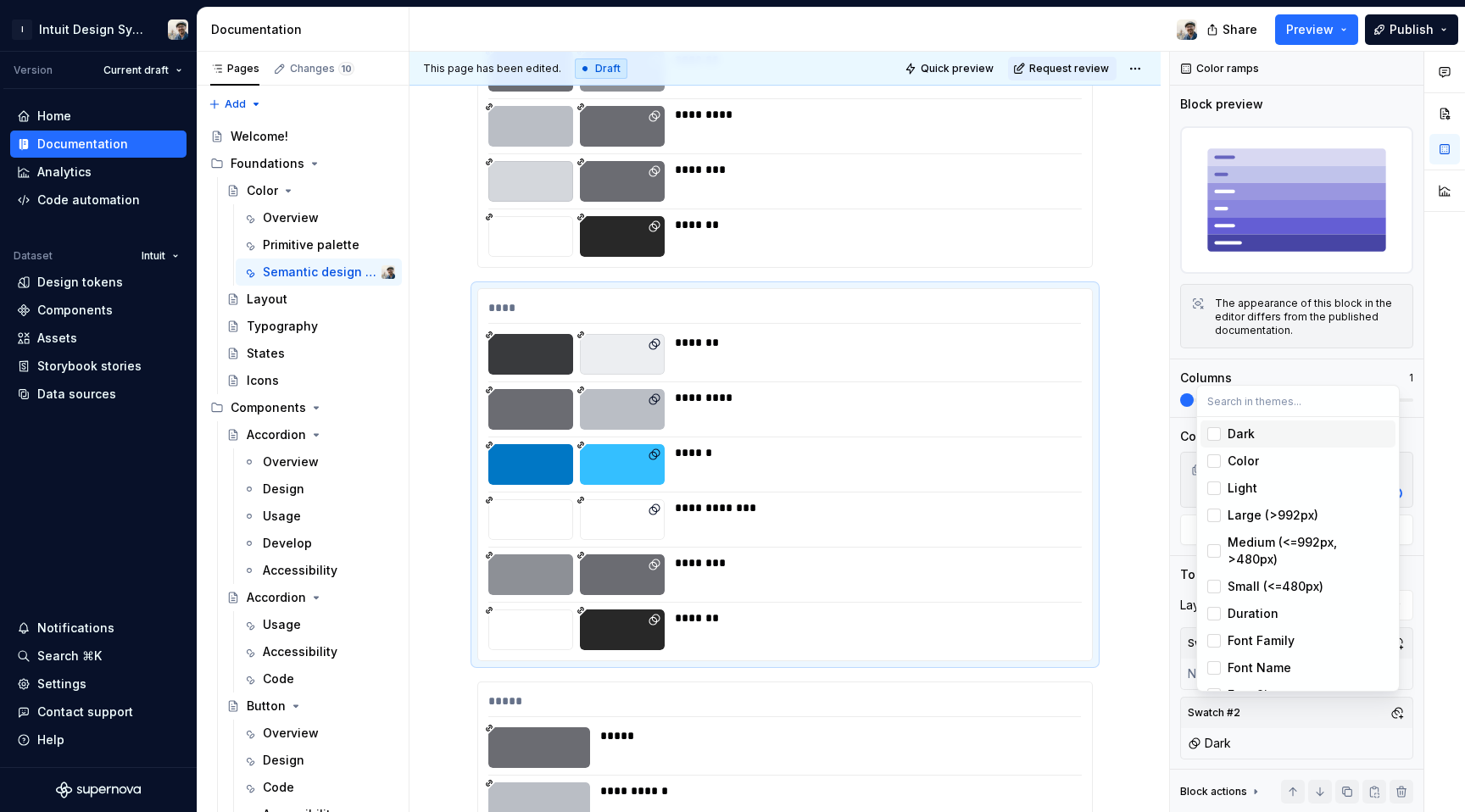
click at [1119, 562] on html "I Intuit Design System Version Current draft Home Documentation Analytics Code …" at bounding box center [732, 406] width 1465 height 812
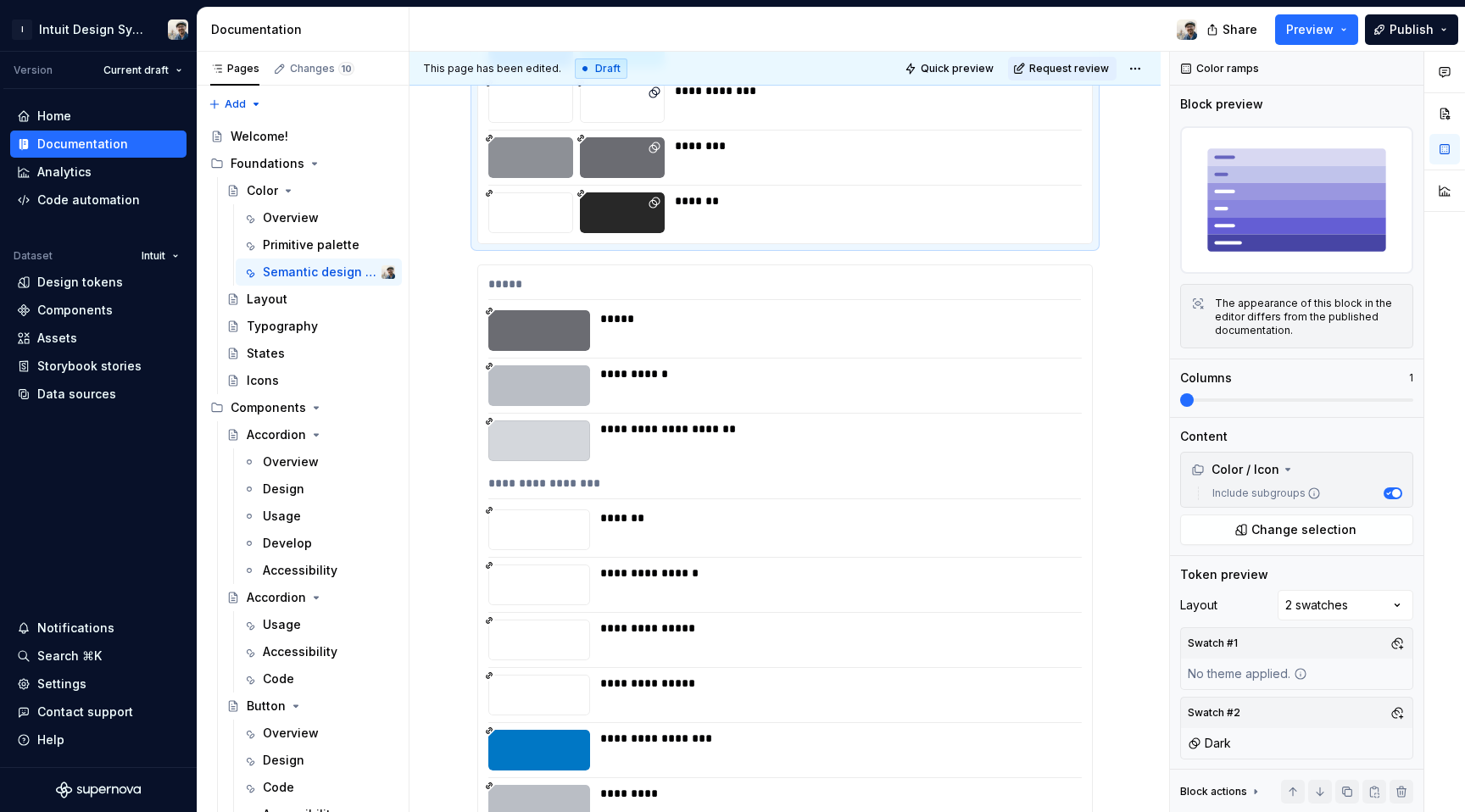
scroll to position [9832, 0]
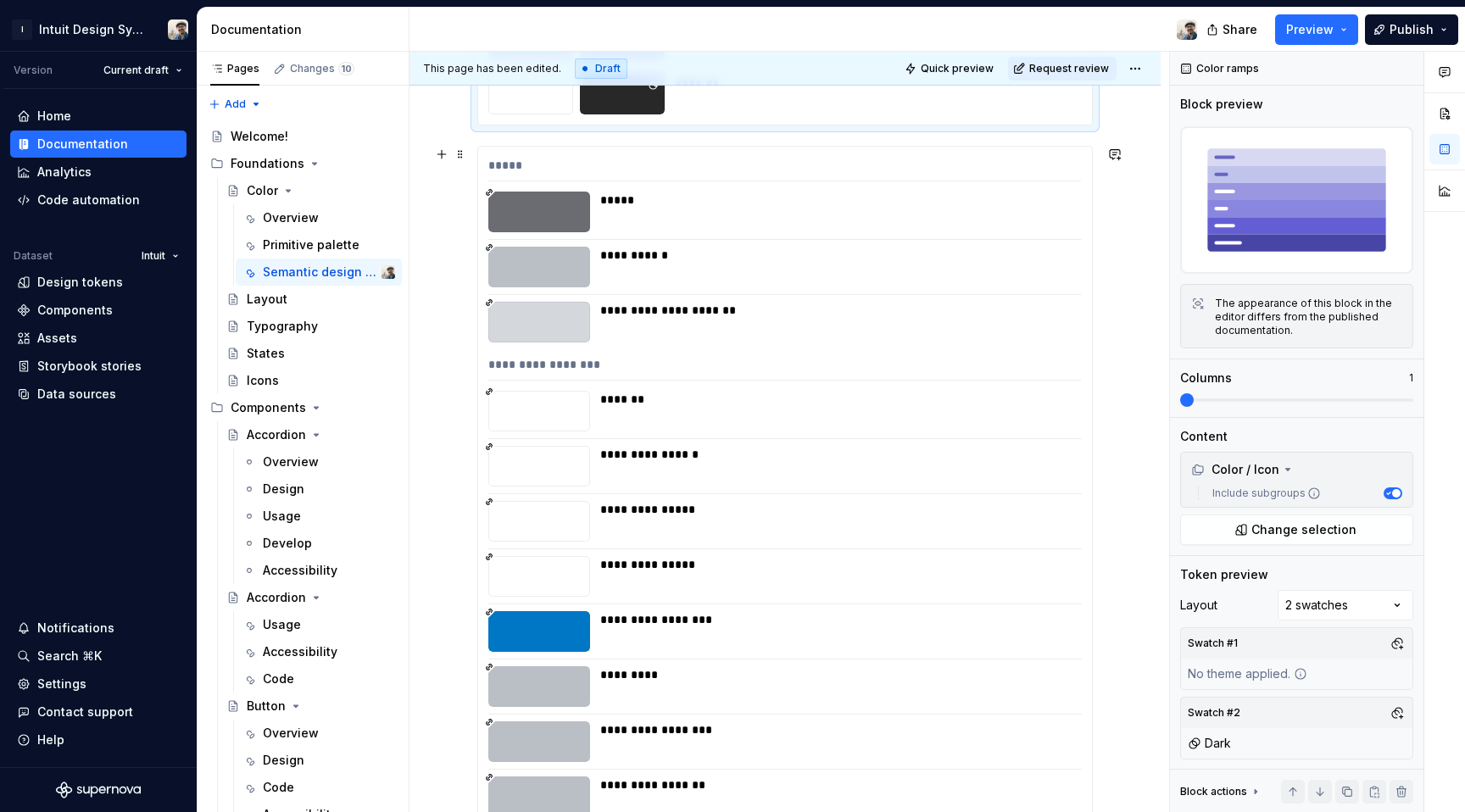
click at [995, 169] on div "*****" at bounding box center [784, 168] width 592 height 24
click at [1340, 608] on div "Comments Open comments No comments yet Select ‘Comment’ from the block context …" at bounding box center [1318, 432] width 295 height 761
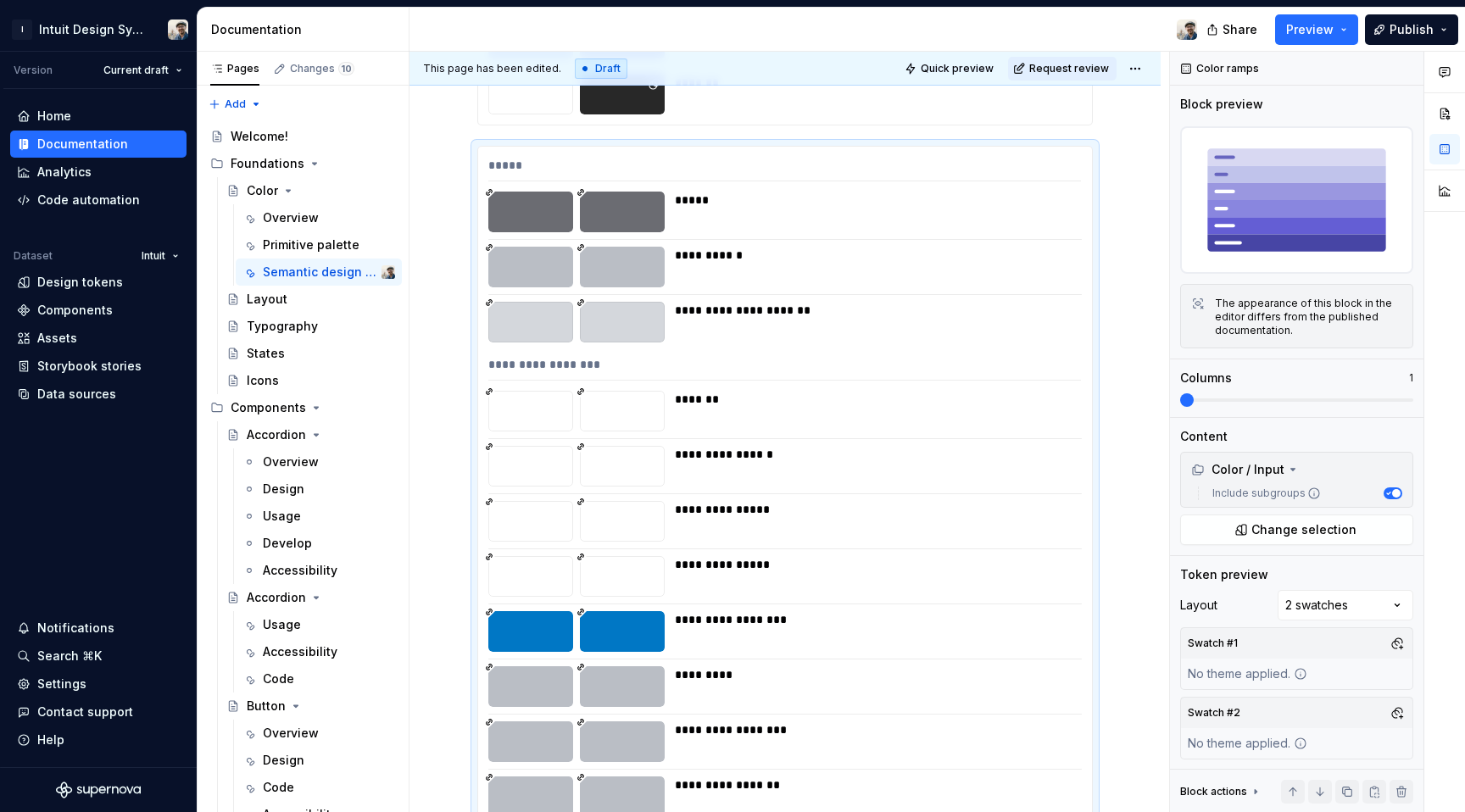
click at [1392, 706] on button "button" at bounding box center [1397, 713] width 24 height 24
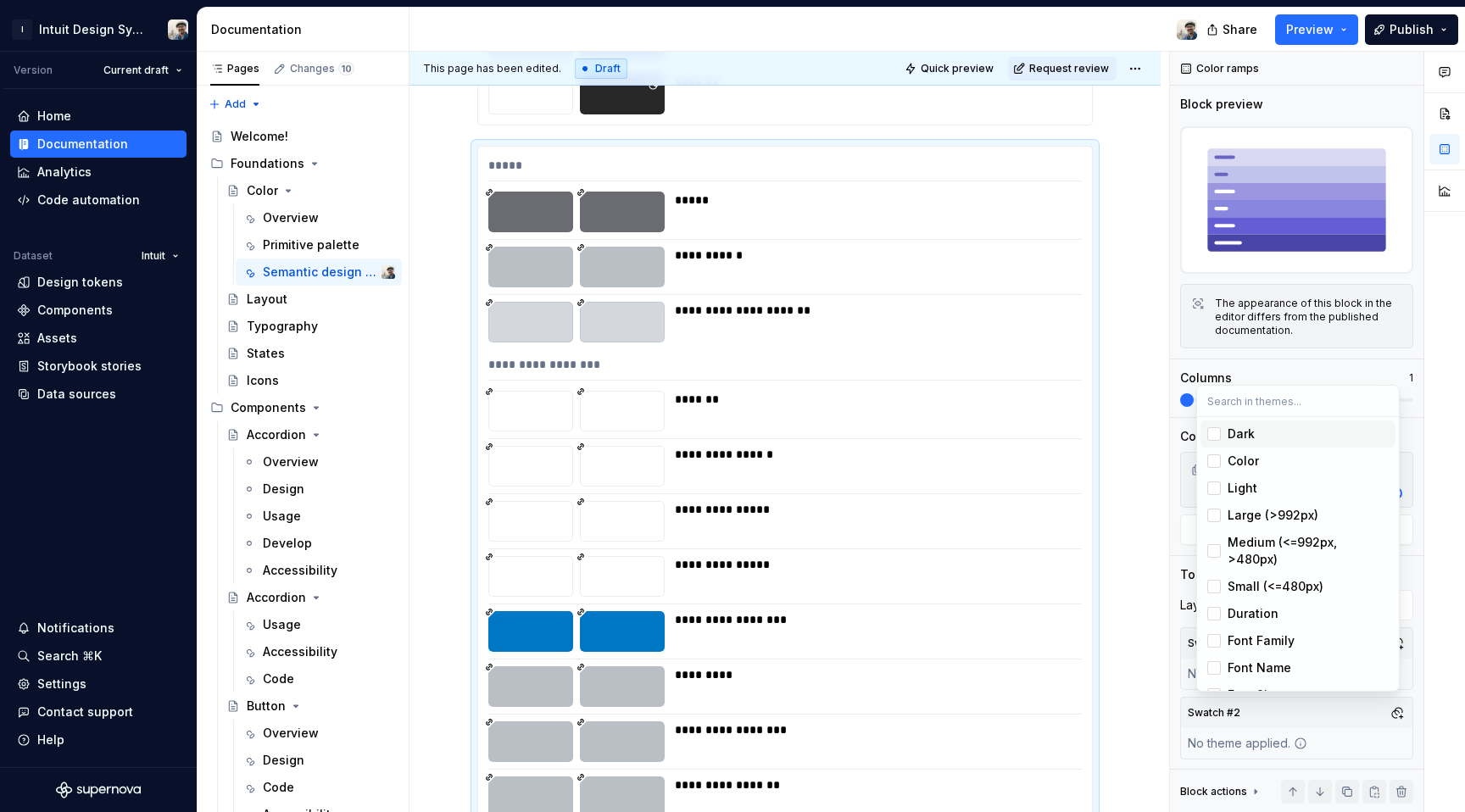
click at [1213, 432] on div "Suggestions" at bounding box center [1214, 434] width 14 height 14
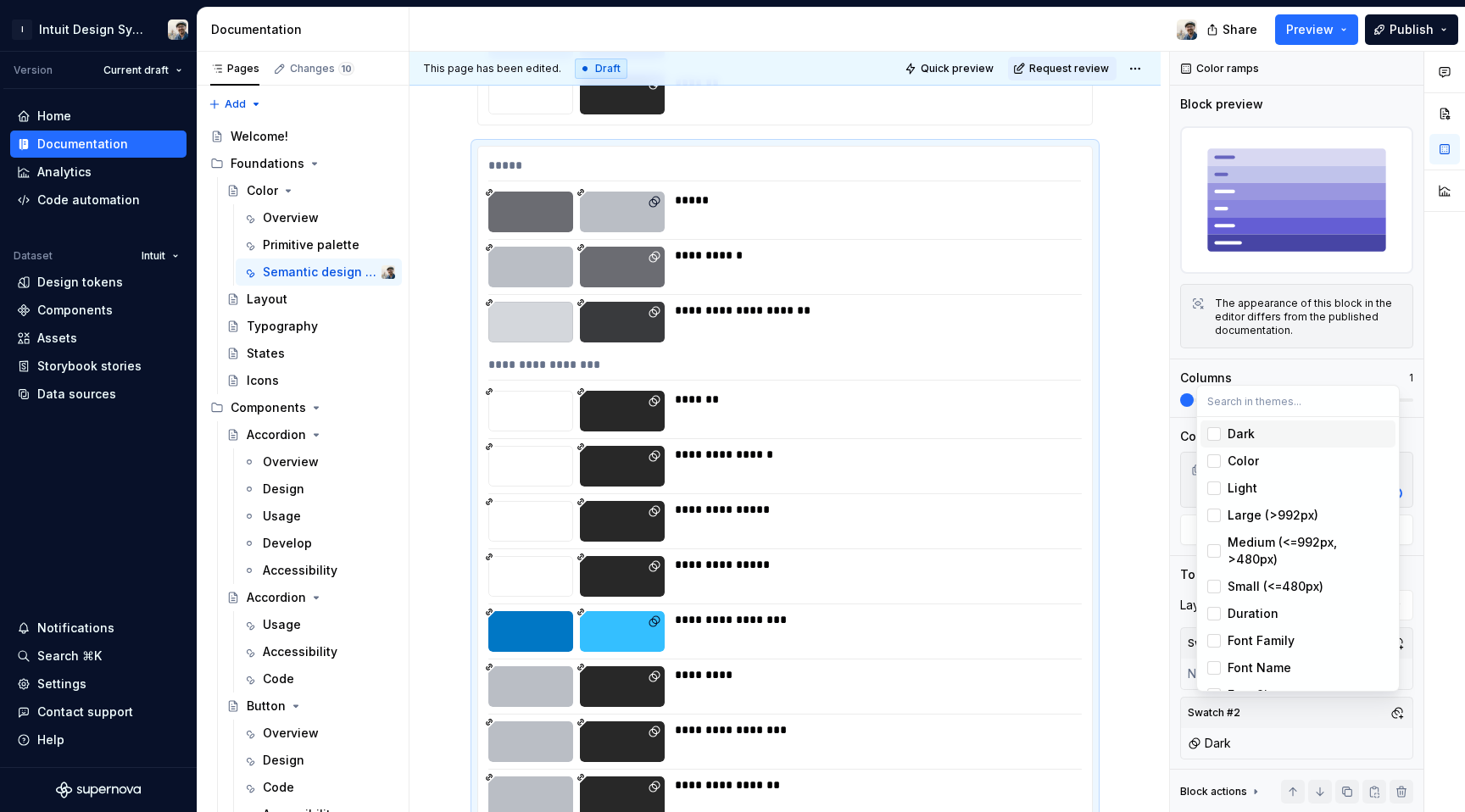
click at [1107, 597] on html "I Intuit Design System Version Current draft Home Documentation Analytics Code …" at bounding box center [732, 406] width 1465 height 812
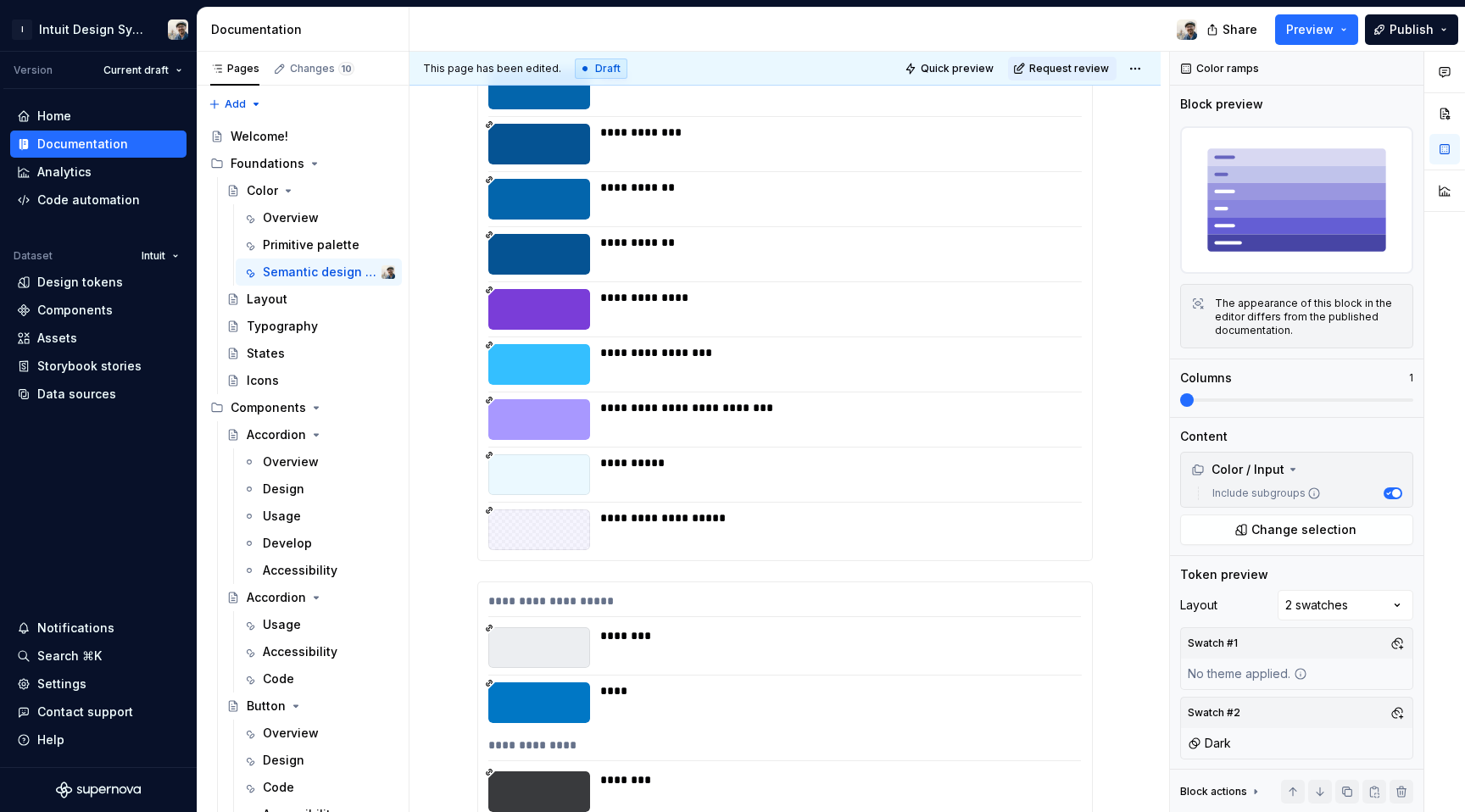
scroll to position [12104, 0]
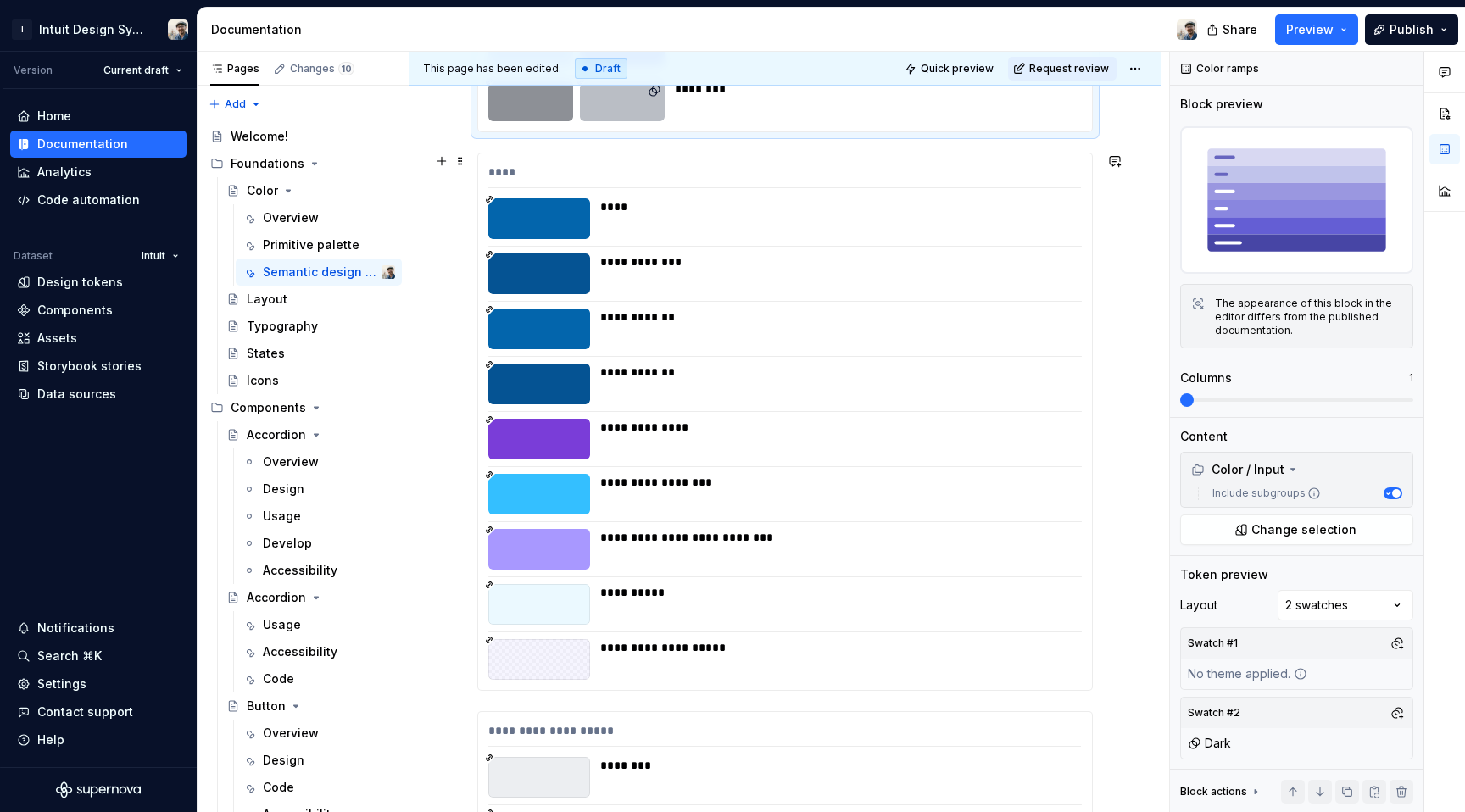
click at [984, 229] on div "****" at bounding box center [836, 218] width 471 height 41
click at [1317, 611] on div "Comments Open comments No comments yet Select ‘Comment’ from the block context …" at bounding box center [1318, 432] width 295 height 761
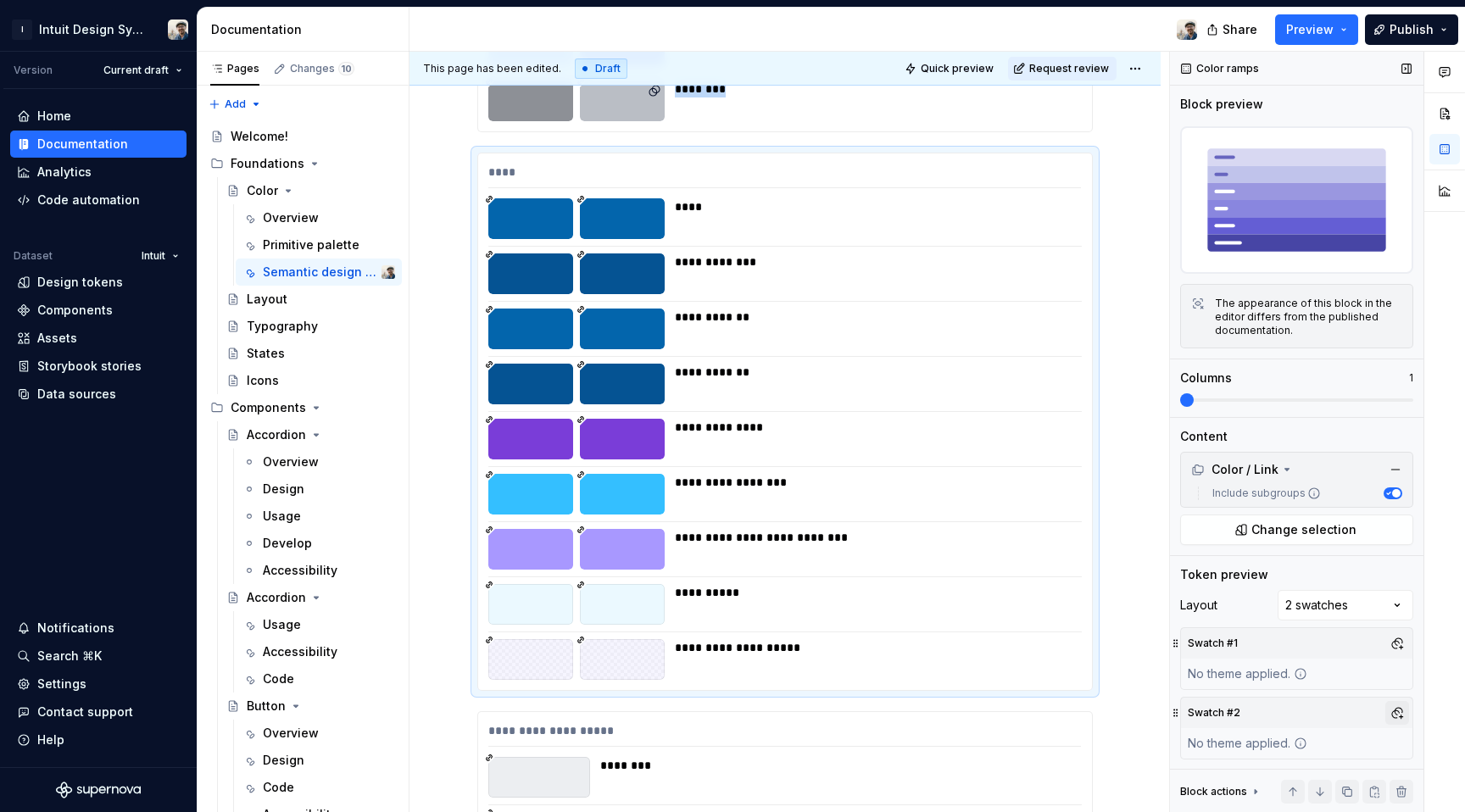
click at [1391, 708] on button "button" at bounding box center [1397, 713] width 24 height 24
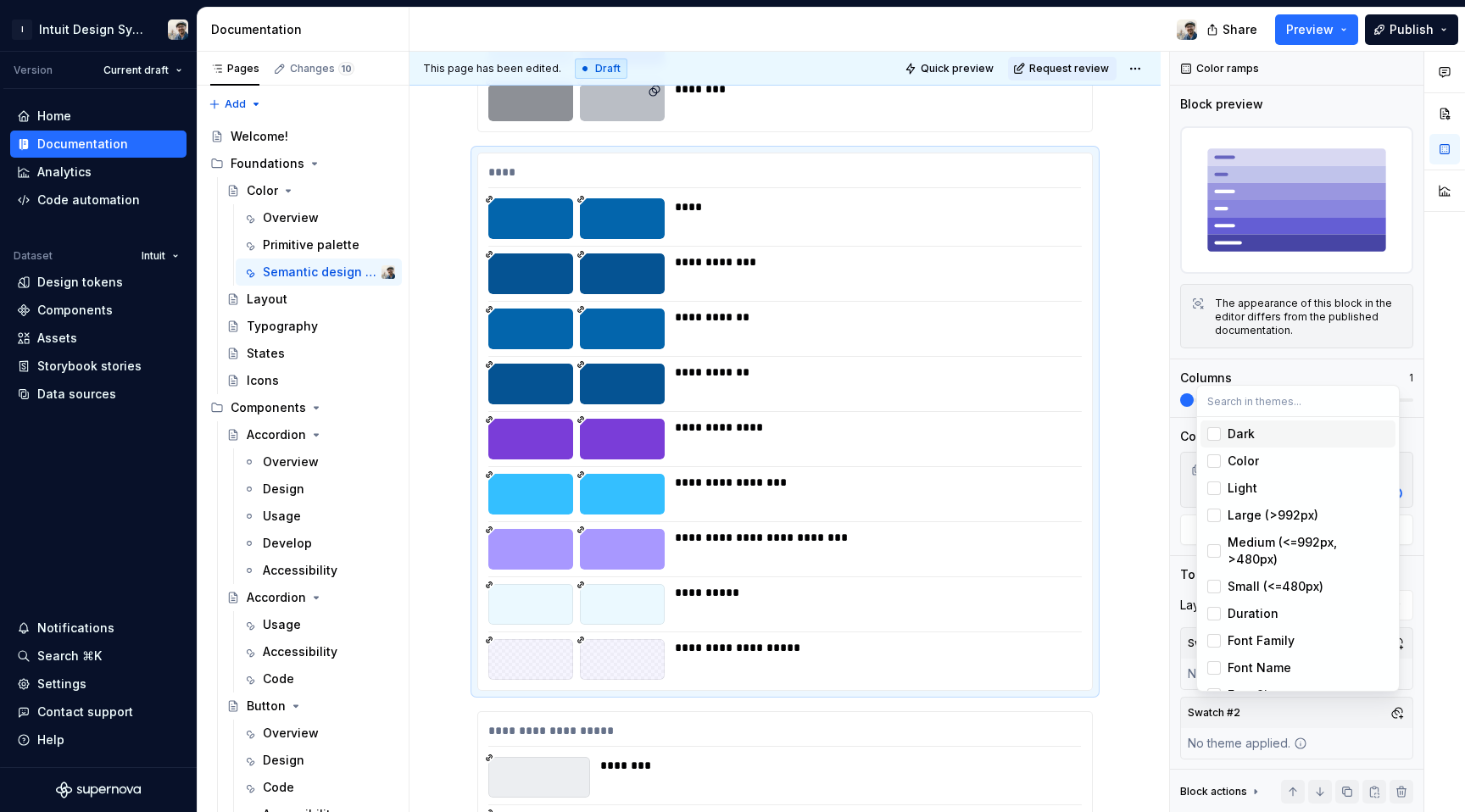
click at [1215, 430] on div "Suggestions" at bounding box center [1214, 434] width 14 height 14
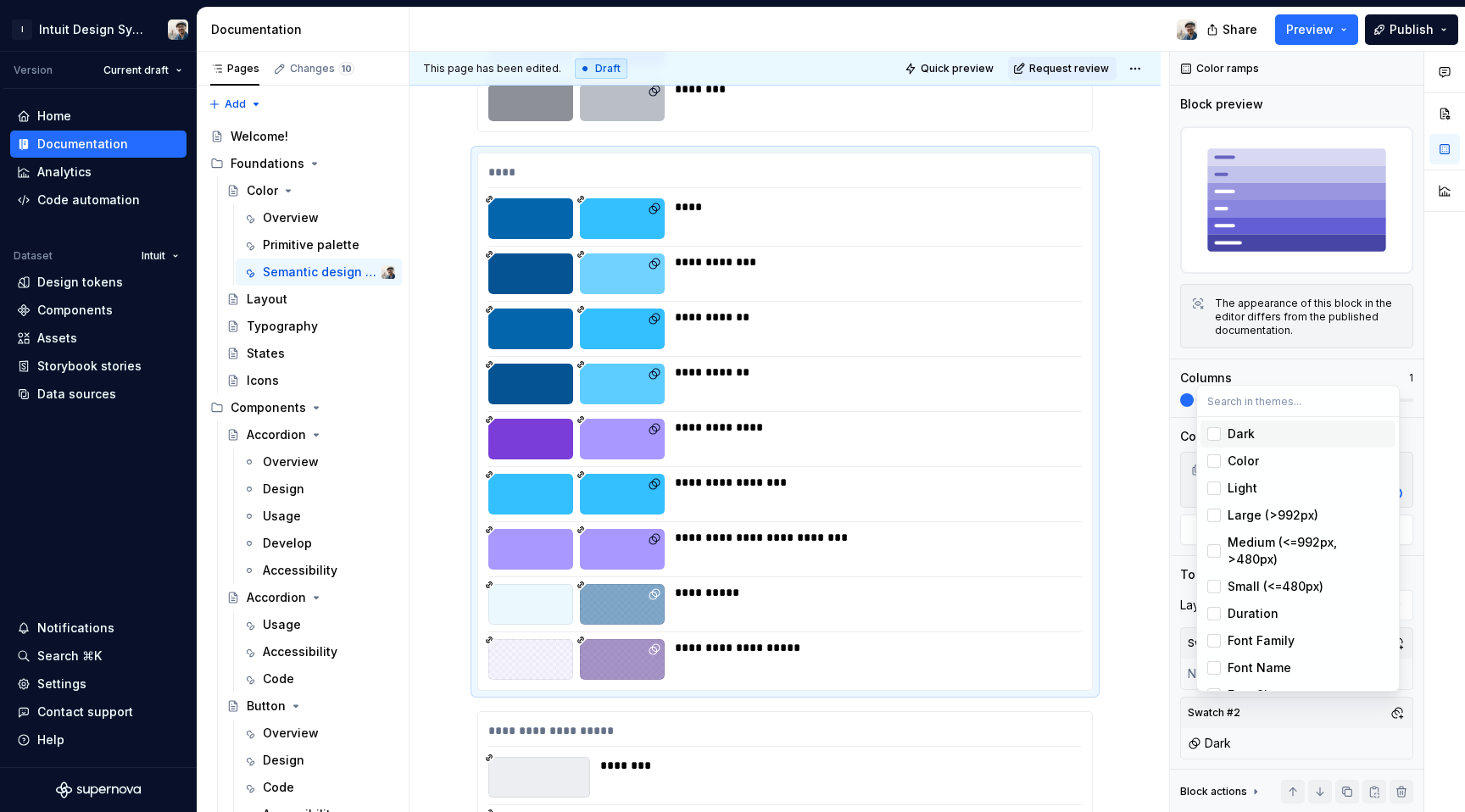
click at [1131, 530] on html "I Intuit Design System Version Current draft Home Documentation Analytics Code …" at bounding box center [732, 406] width 1465 height 812
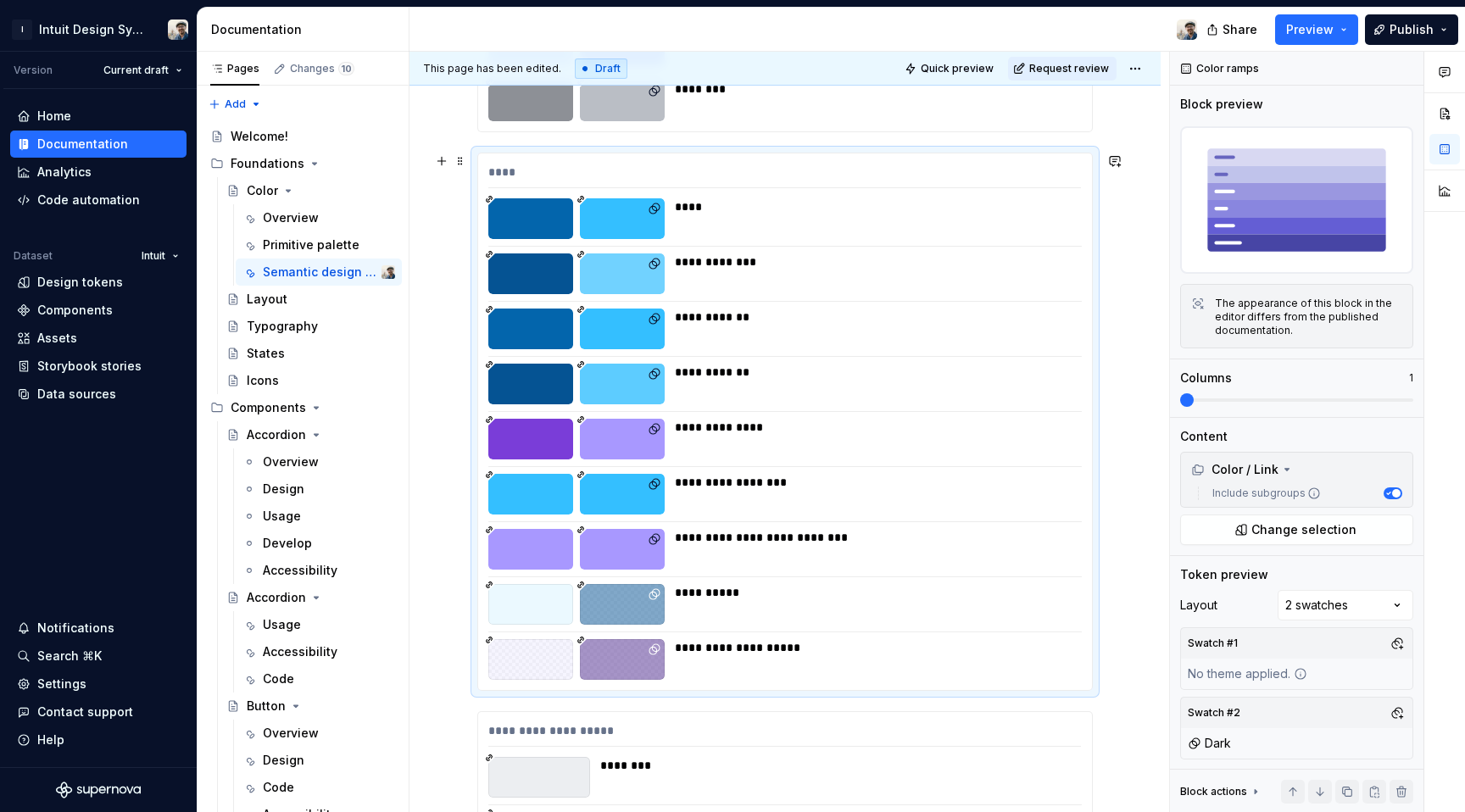
scroll to position [12433, 0]
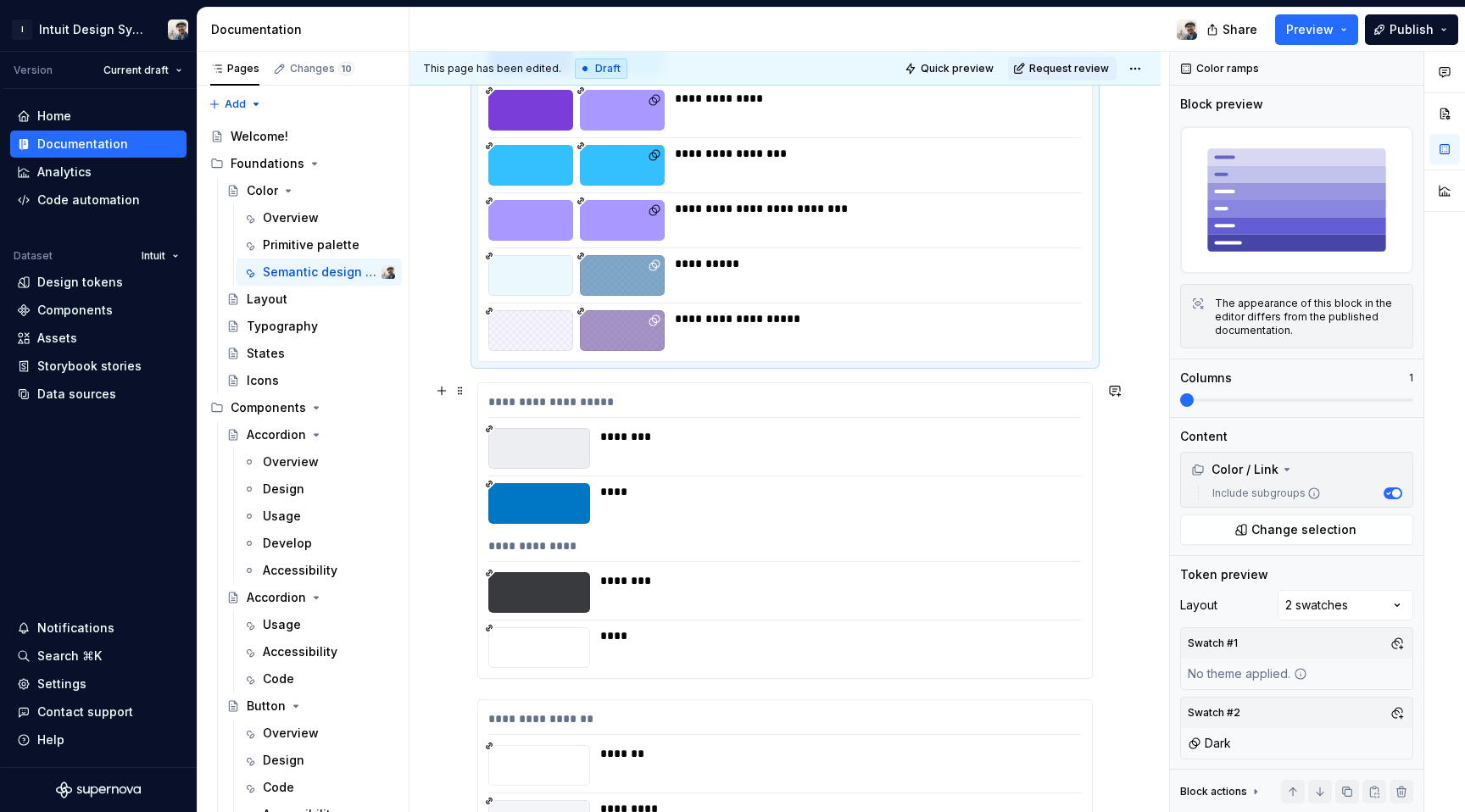
click at [1028, 385] on div "**********" at bounding box center [785, 531] width 614 height 295
click at [1346, 618] on div "Comments Open comments No comments yet Select ‘Comment’ from the block context …" at bounding box center [1318, 432] width 295 height 761
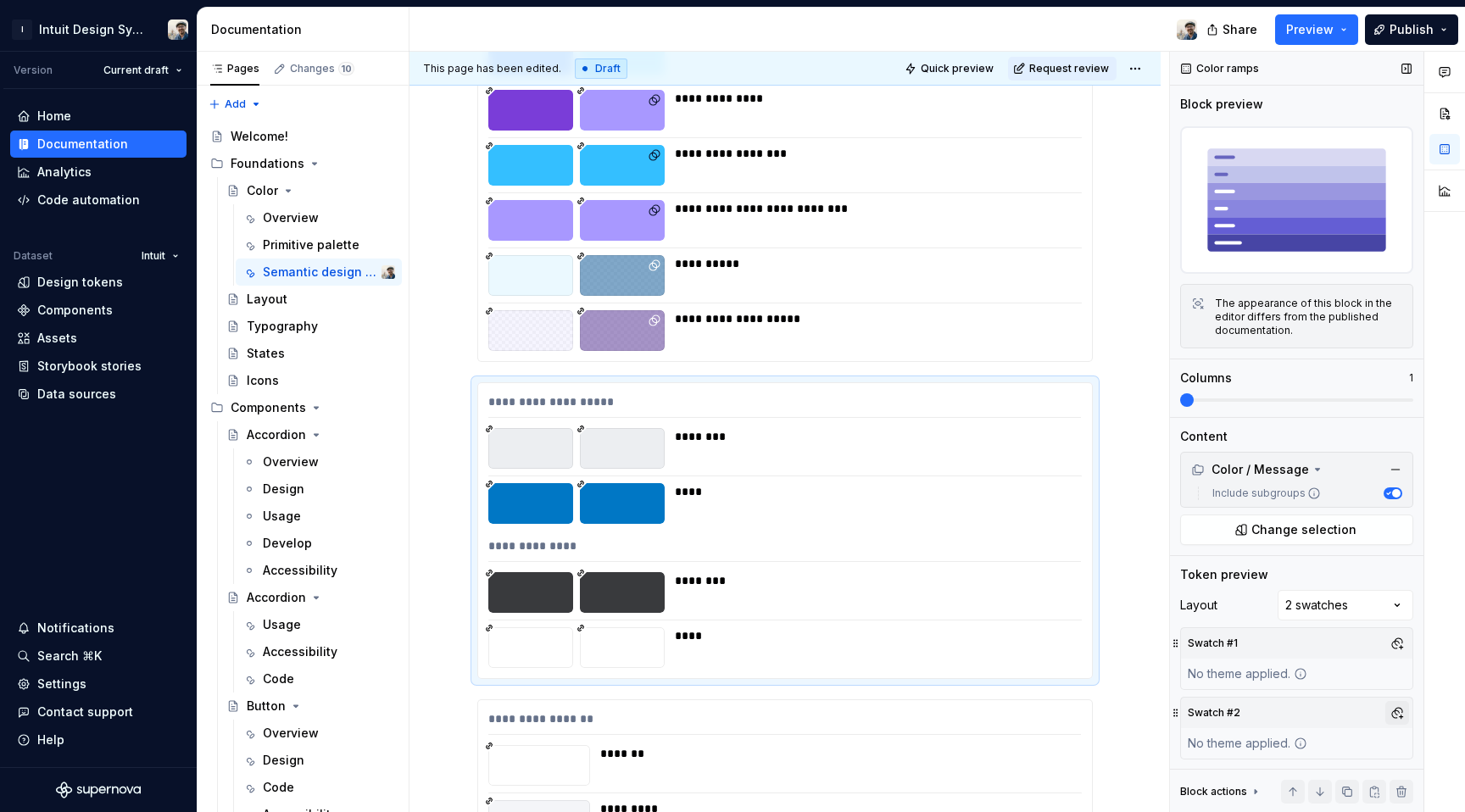
click at [1390, 713] on button "button" at bounding box center [1397, 713] width 24 height 24
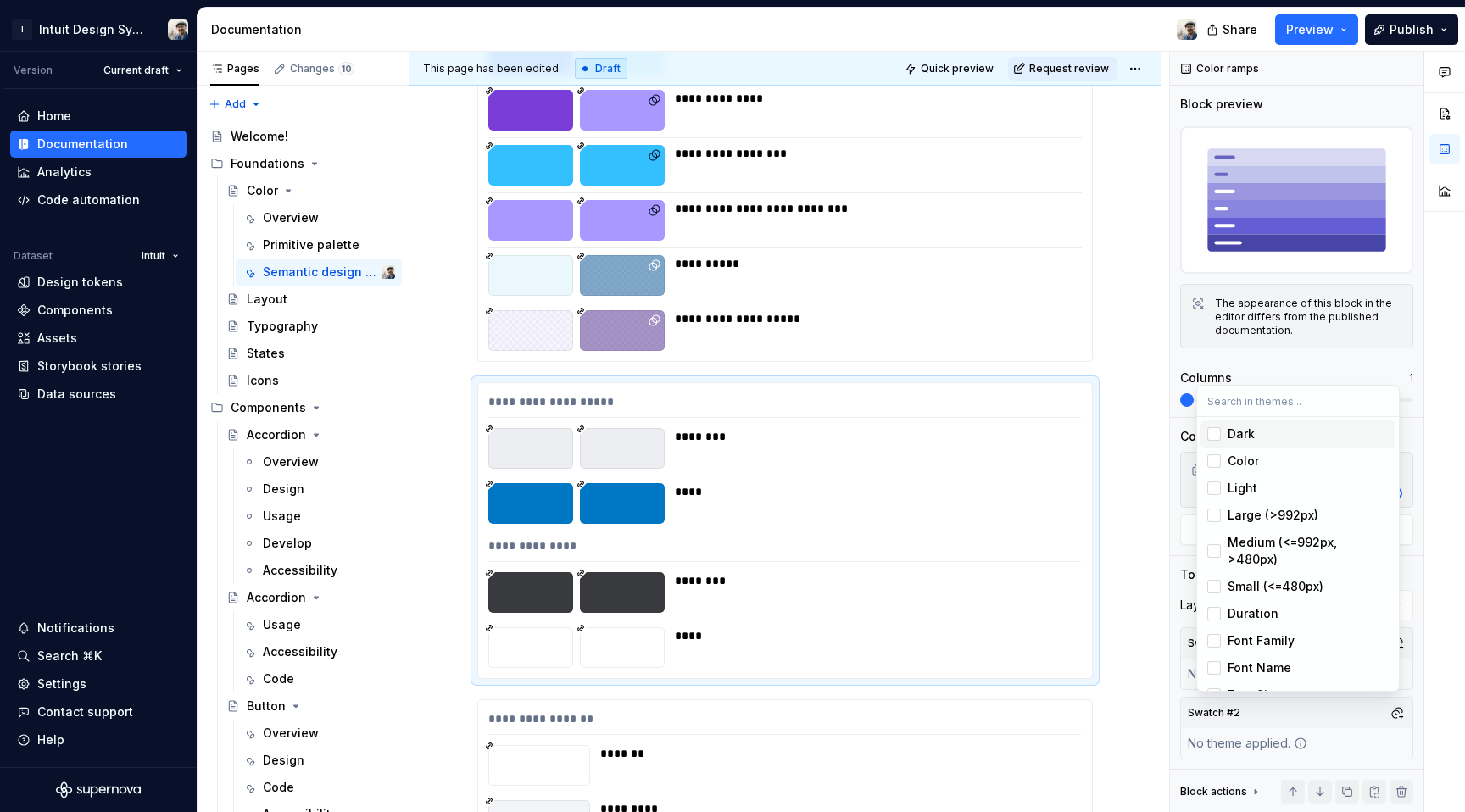
click at [1229, 437] on div "Dark" at bounding box center [1242, 434] width 27 height 17
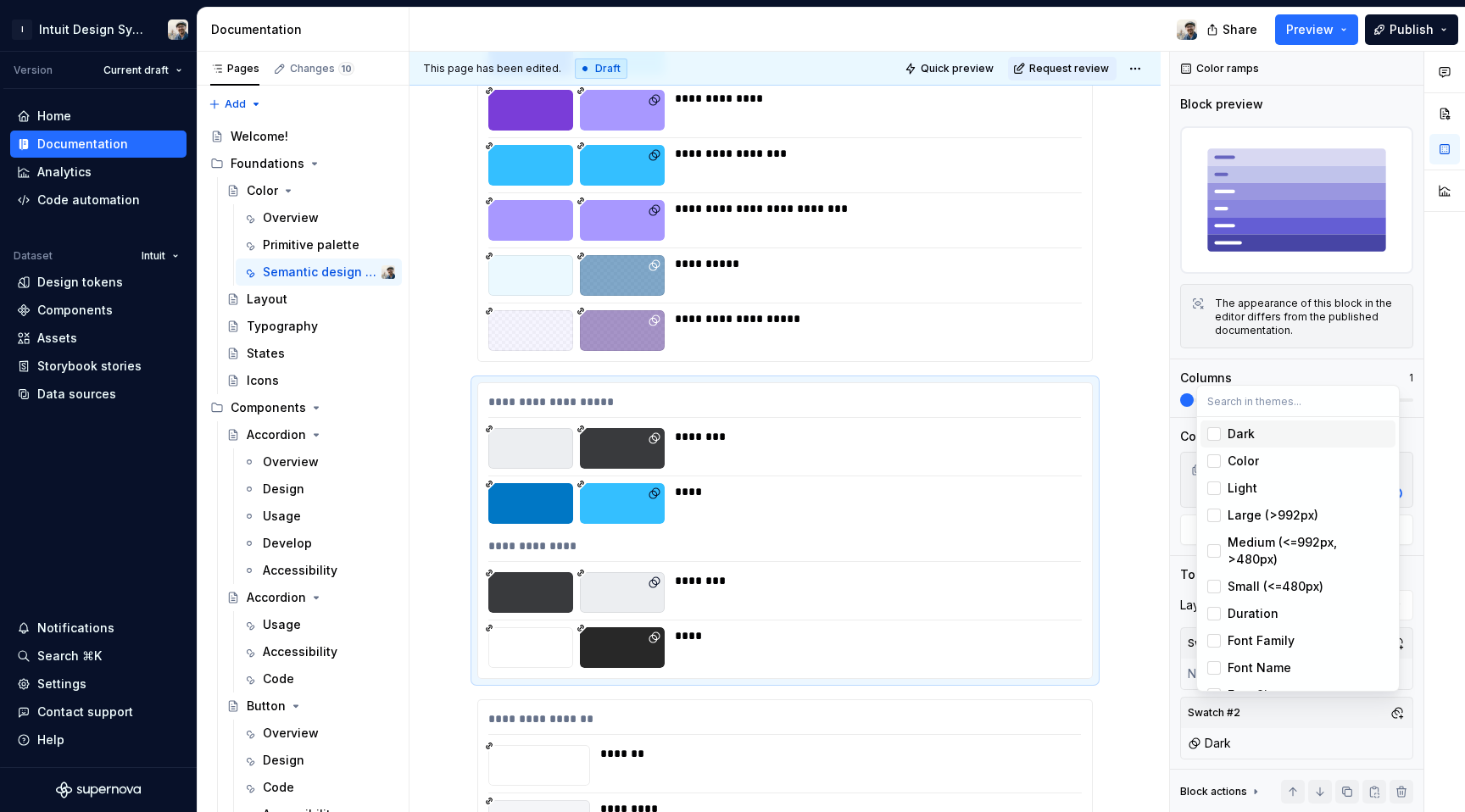
click at [1134, 476] on html "I Intuit Design System Version Current draft Home Documentation Analytics Code …" at bounding box center [732, 406] width 1465 height 812
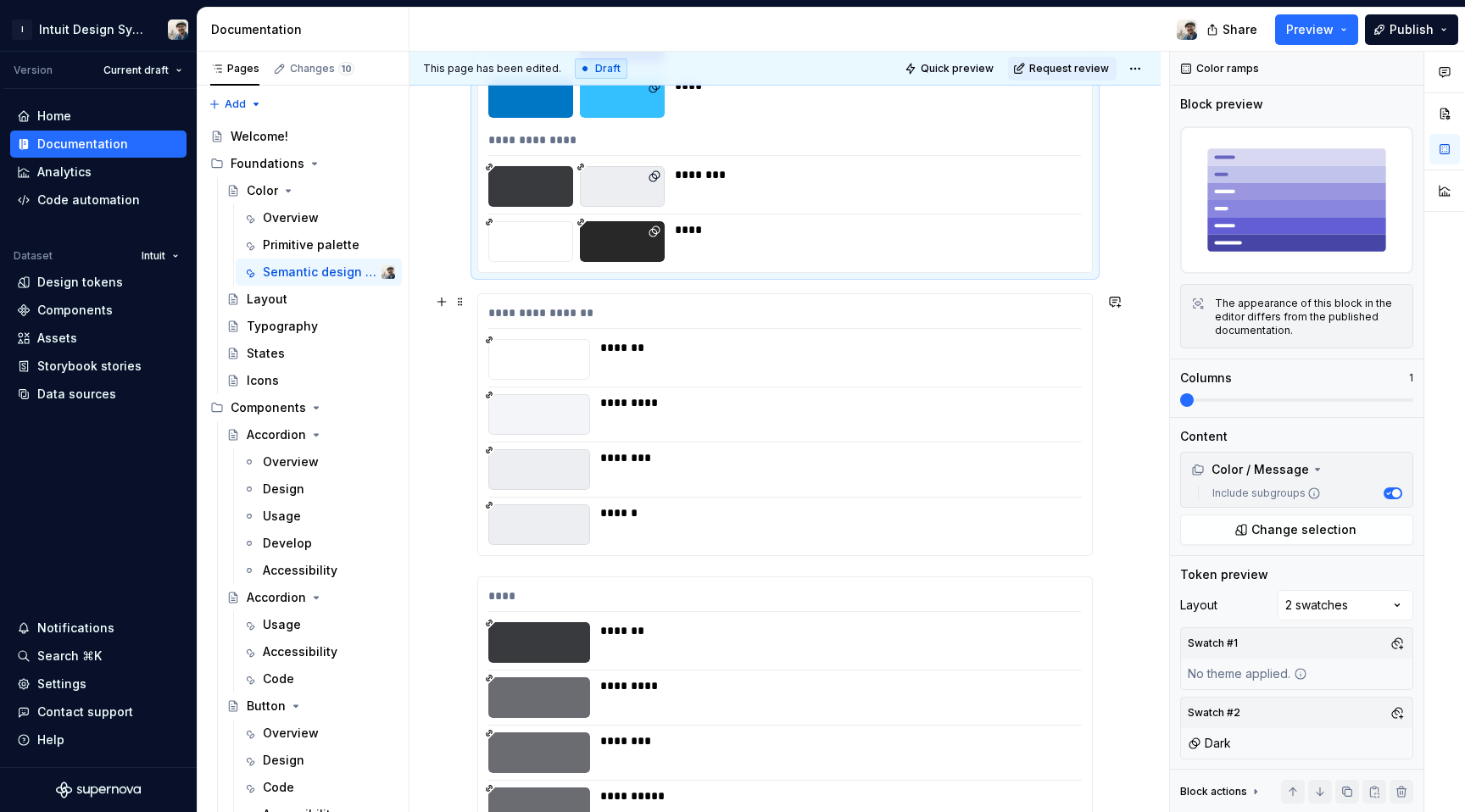
scroll to position [12865, 0]
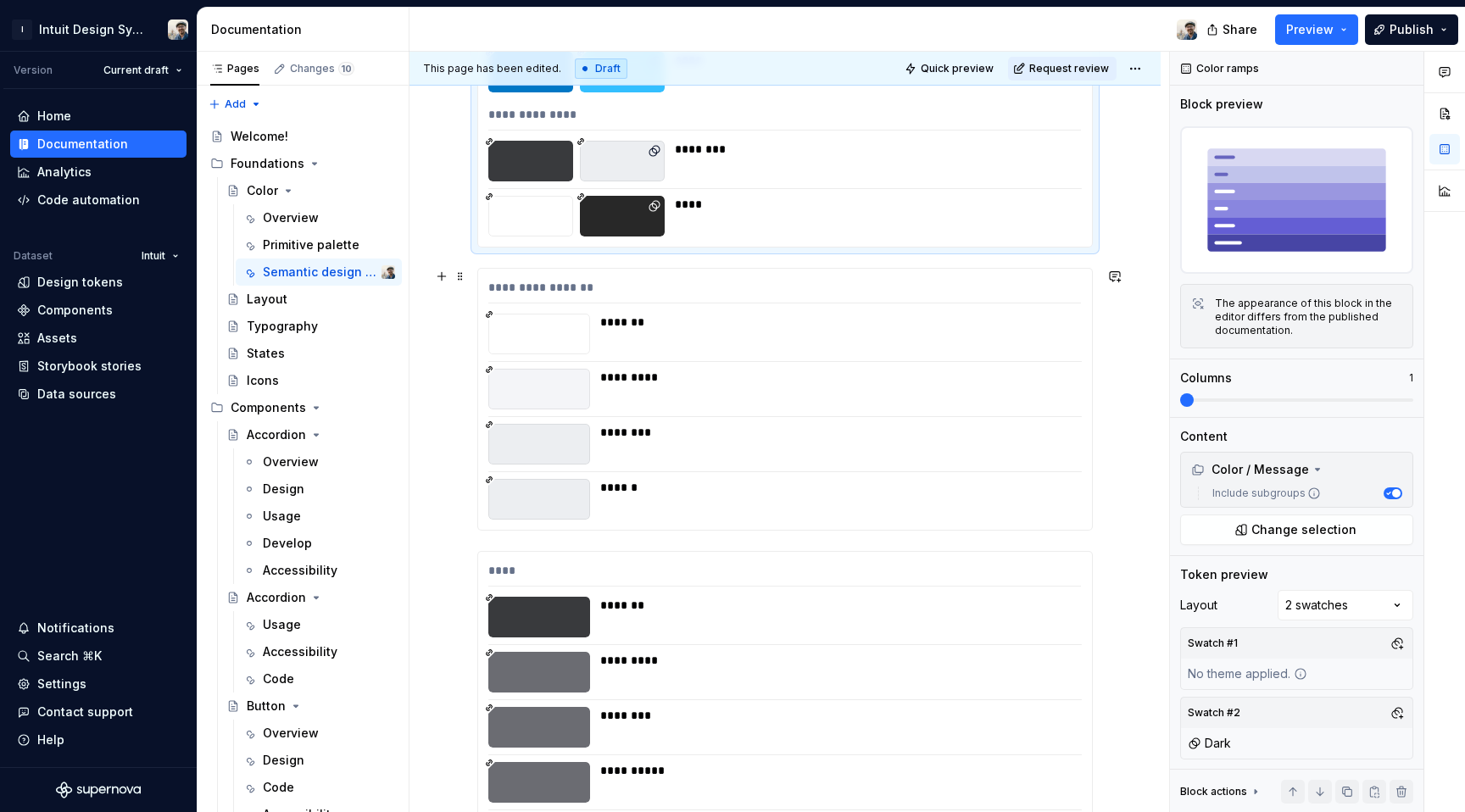
click at [1033, 348] on div "*******" at bounding box center [836, 334] width 471 height 41
click at [1329, 602] on div "Comments Open comments No comments yet Select ‘Comment’ from the block context …" at bounding box center [1318, 432] width 295 height 761
click at [1327, 612] on div "Comments Open comments No comments yet Select ‘Comment’ from the block context …" at bounding box center [1318, 432] width 295 height 761
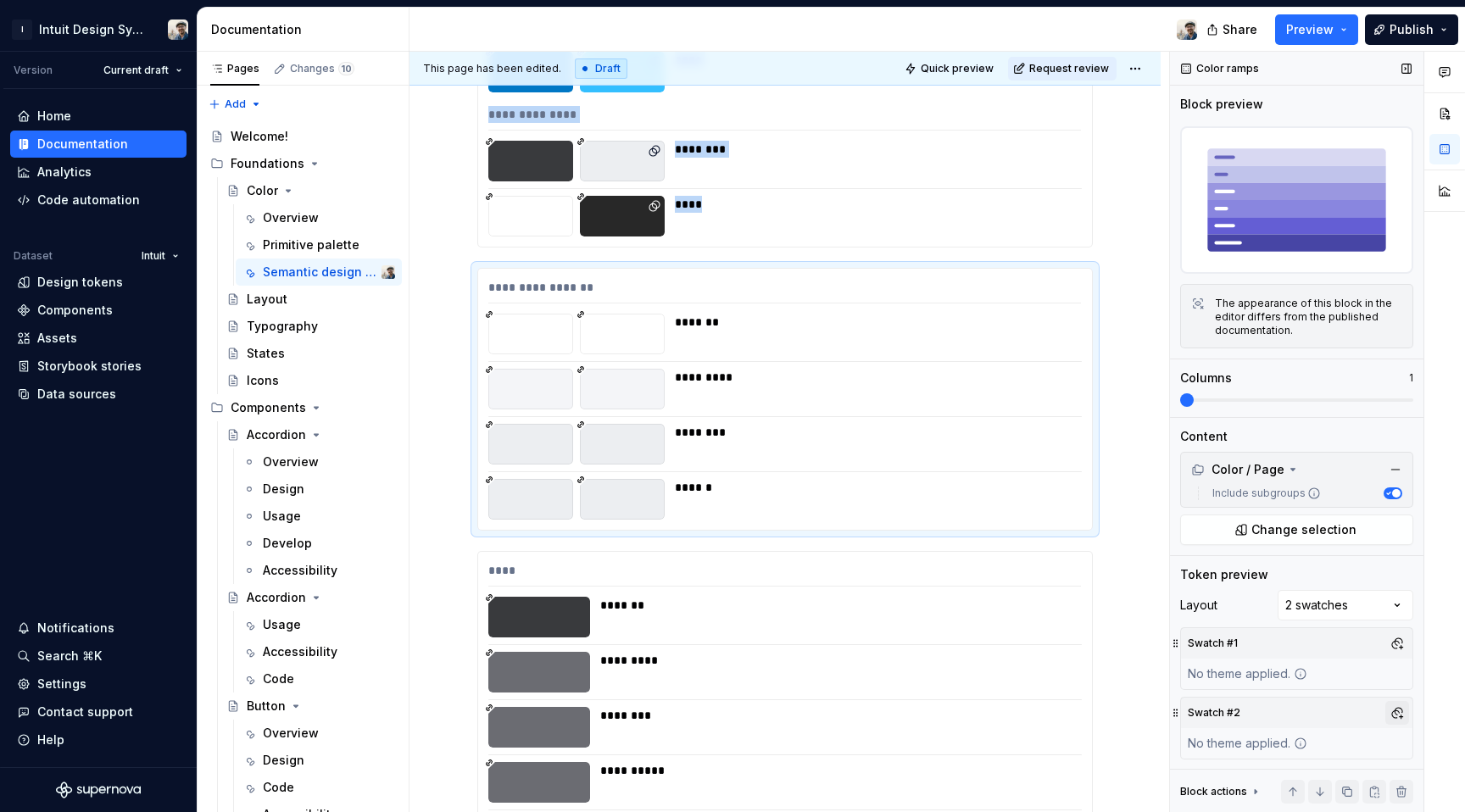
click at [1390, 707] on button "button" at bounding box center [1397, 713] width 24 height 24
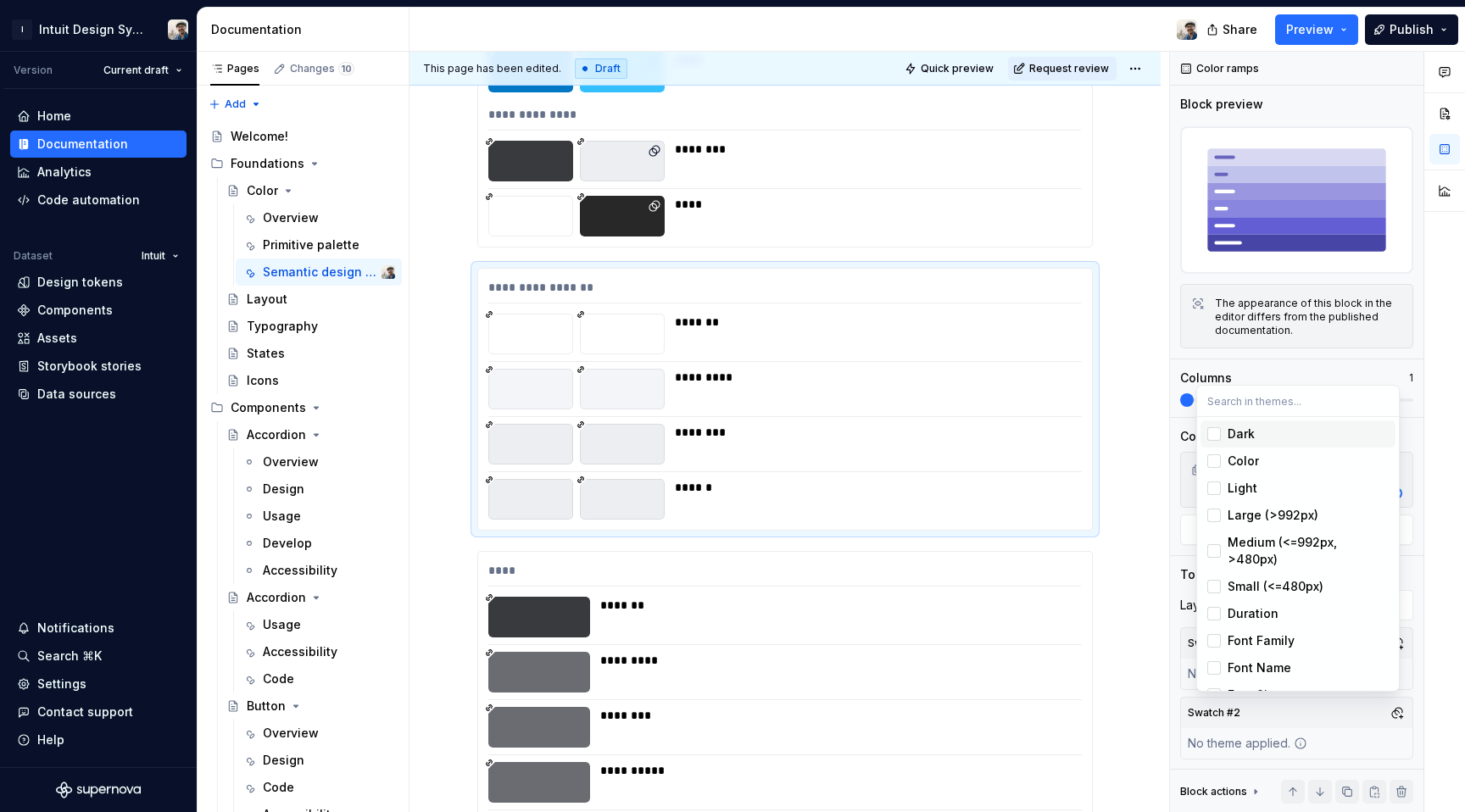
click at [1225, 429] on span "Dark" at bounding box center [1299, 434] width 195 height 27
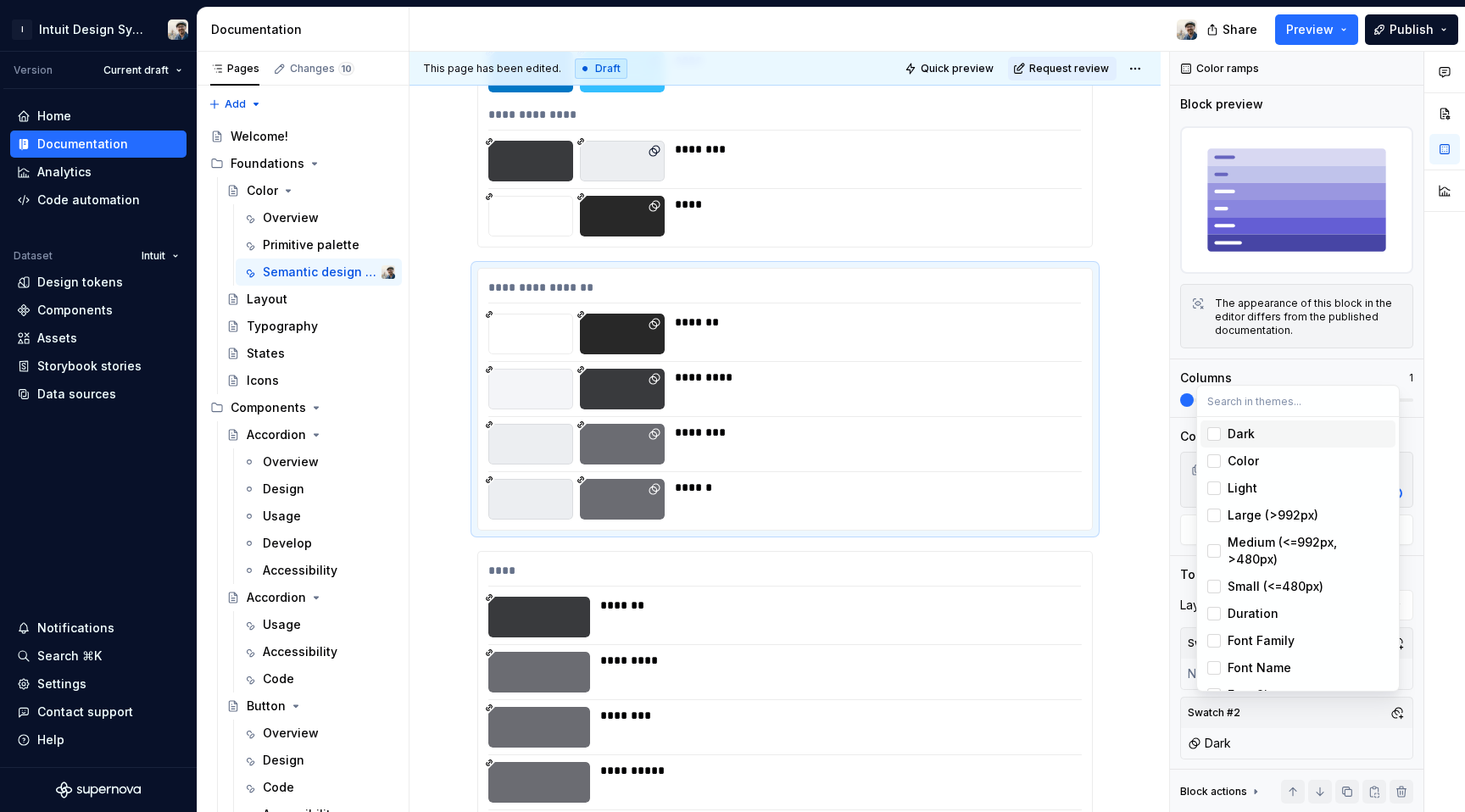
click at [1154, 509] on html "I Intuit Design System Version Current draft Home Documentation Analytics Code …" at bounding box center [732, 406] width 1465 height 812
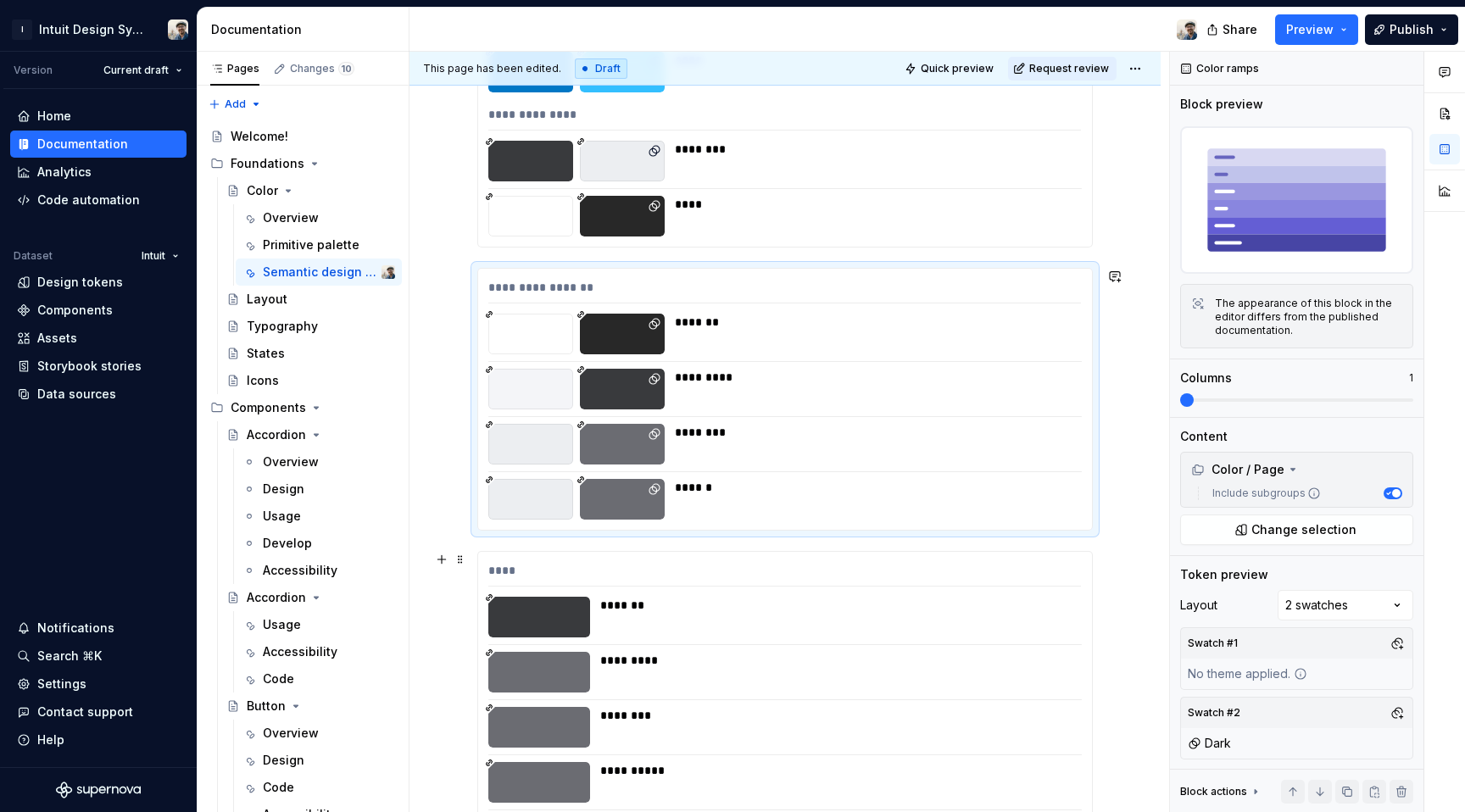
scroll to position [13242, 0]
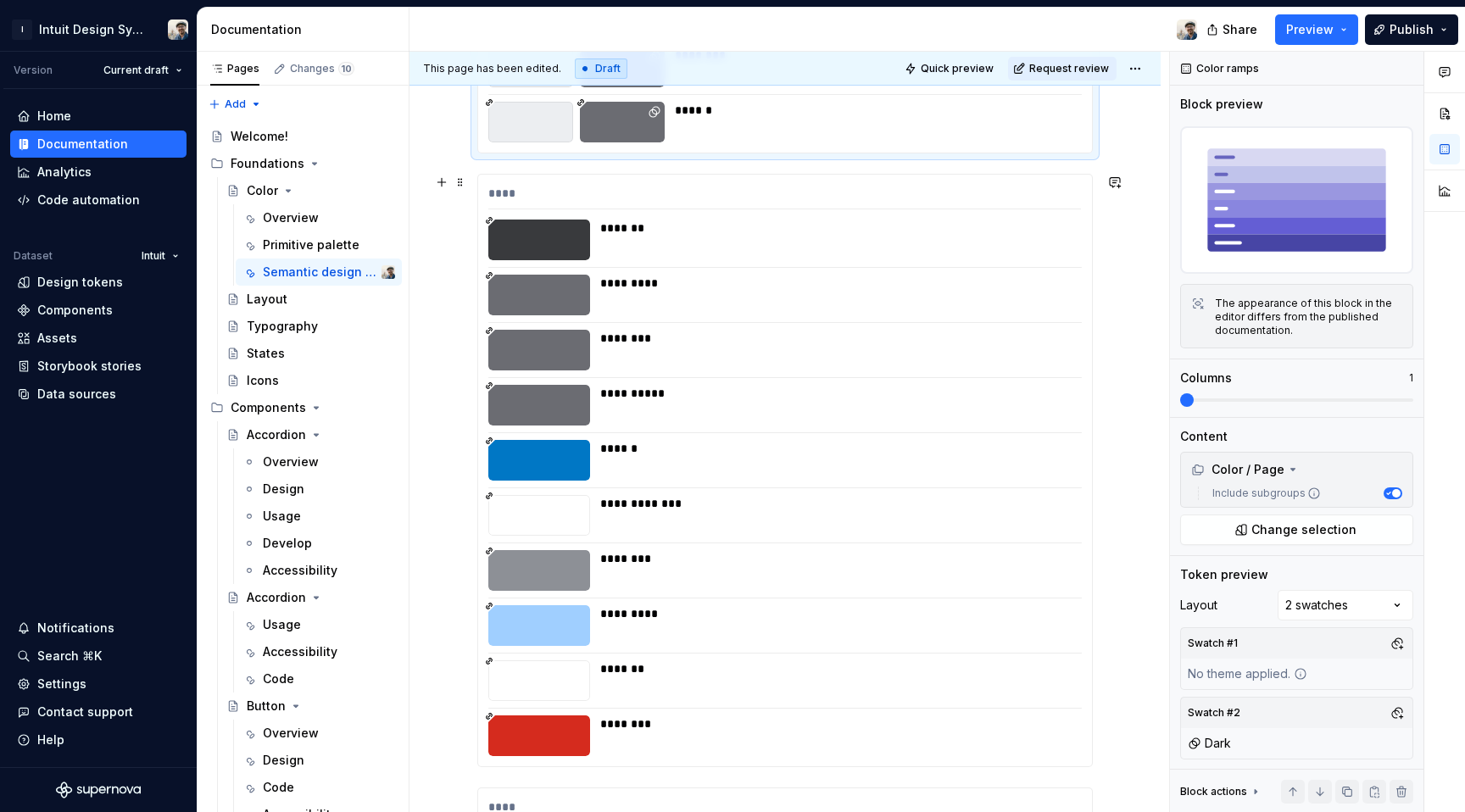
click at [1044, 243] on div "*******" at bounding box center [836, 240] width 471 height 41
click at [1334, 609] on div "Comments Open comments No comments yet Select ‘Comment’ from the block context …" at bounding box center [1318, 432] width 295 height 761
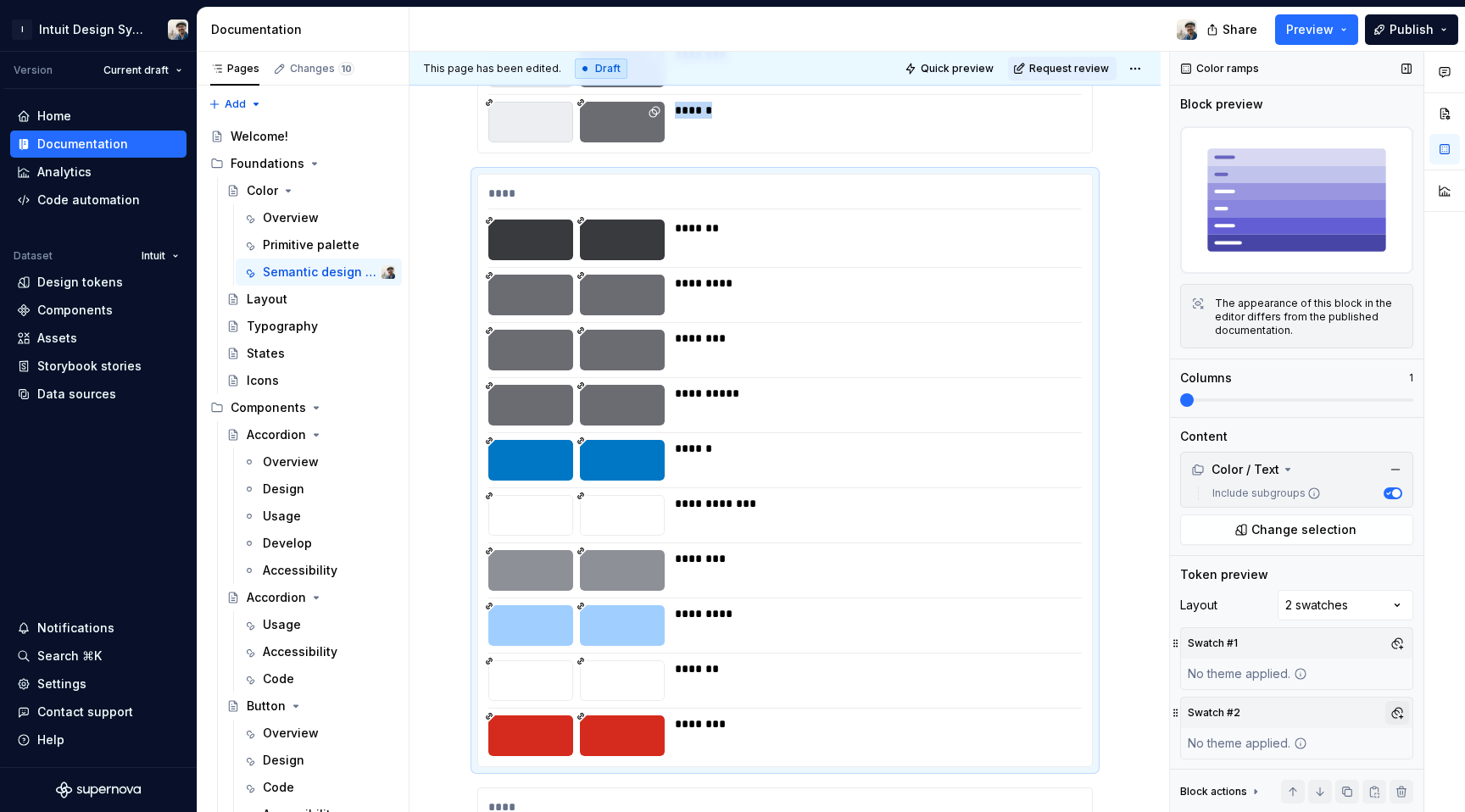
click at [1392, 707] on button "button" at bounding box center [1397, 713] width 24 height 24
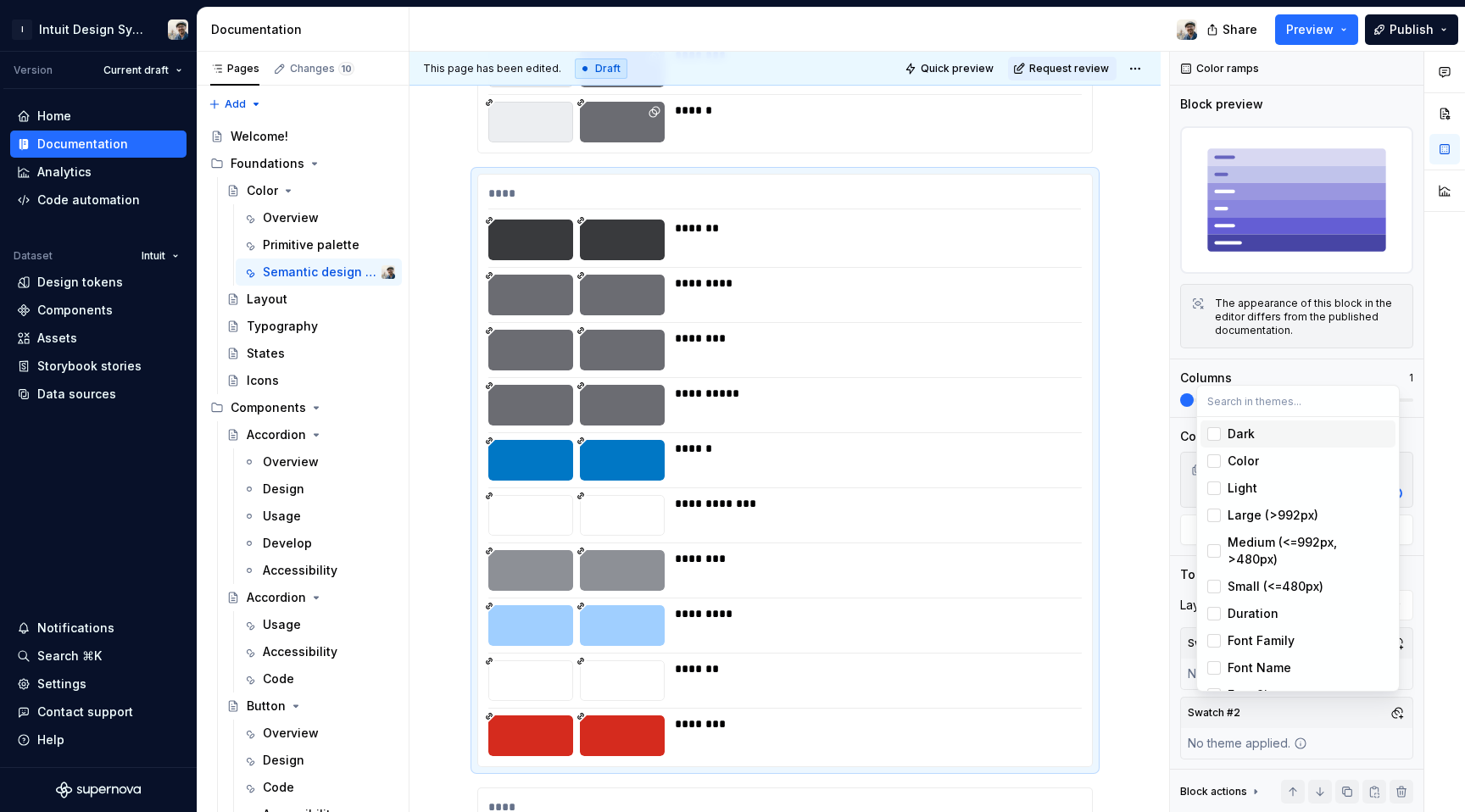
click at [1233, 439] on div "Dark" at bounding box center [1242, 434] width 27 height 17
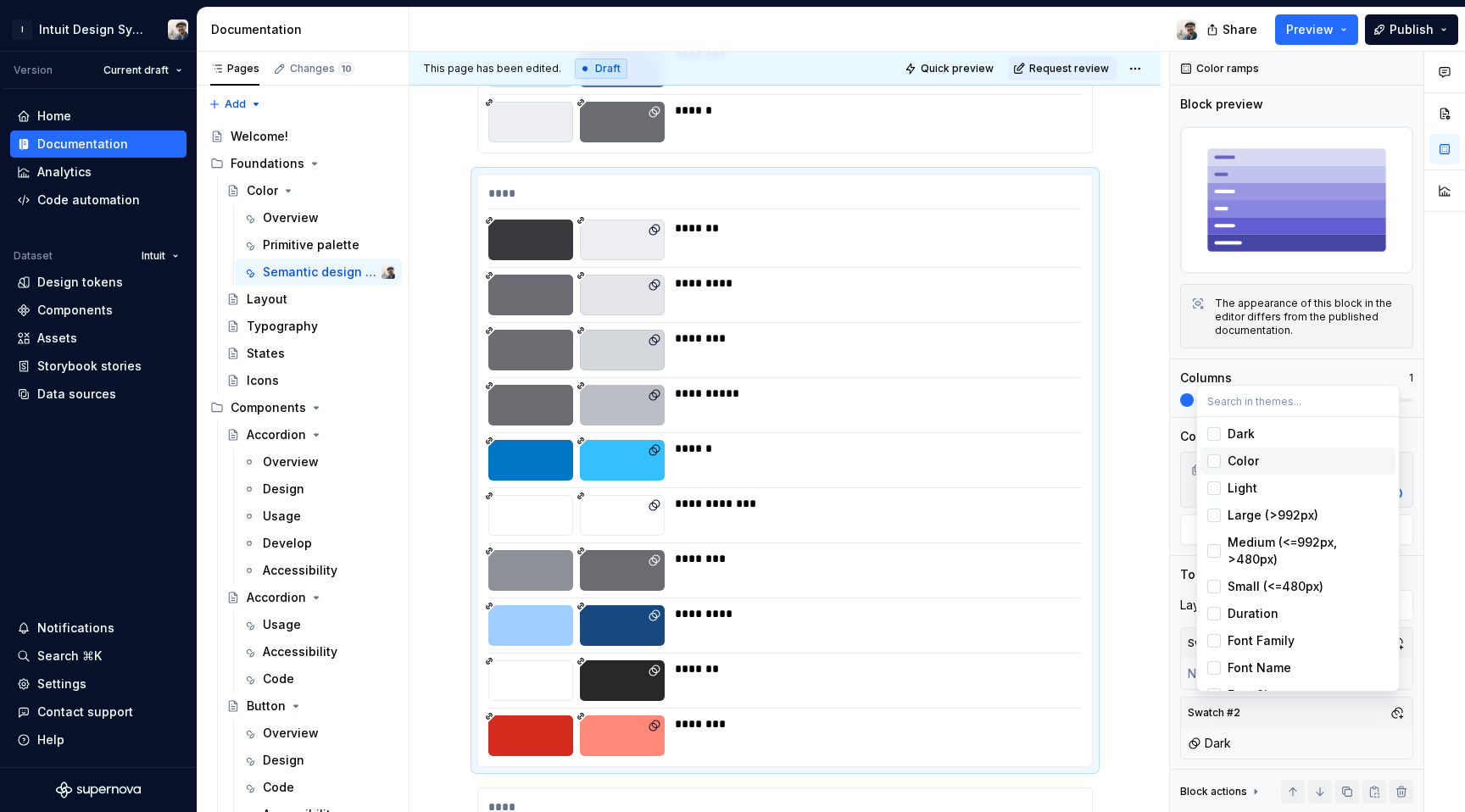
click at [1026, 525] on html "I Intuit Design System Version Current draft Home Documentation Analytics Code …" at bounding box center [732, 406] width 1465 height 812
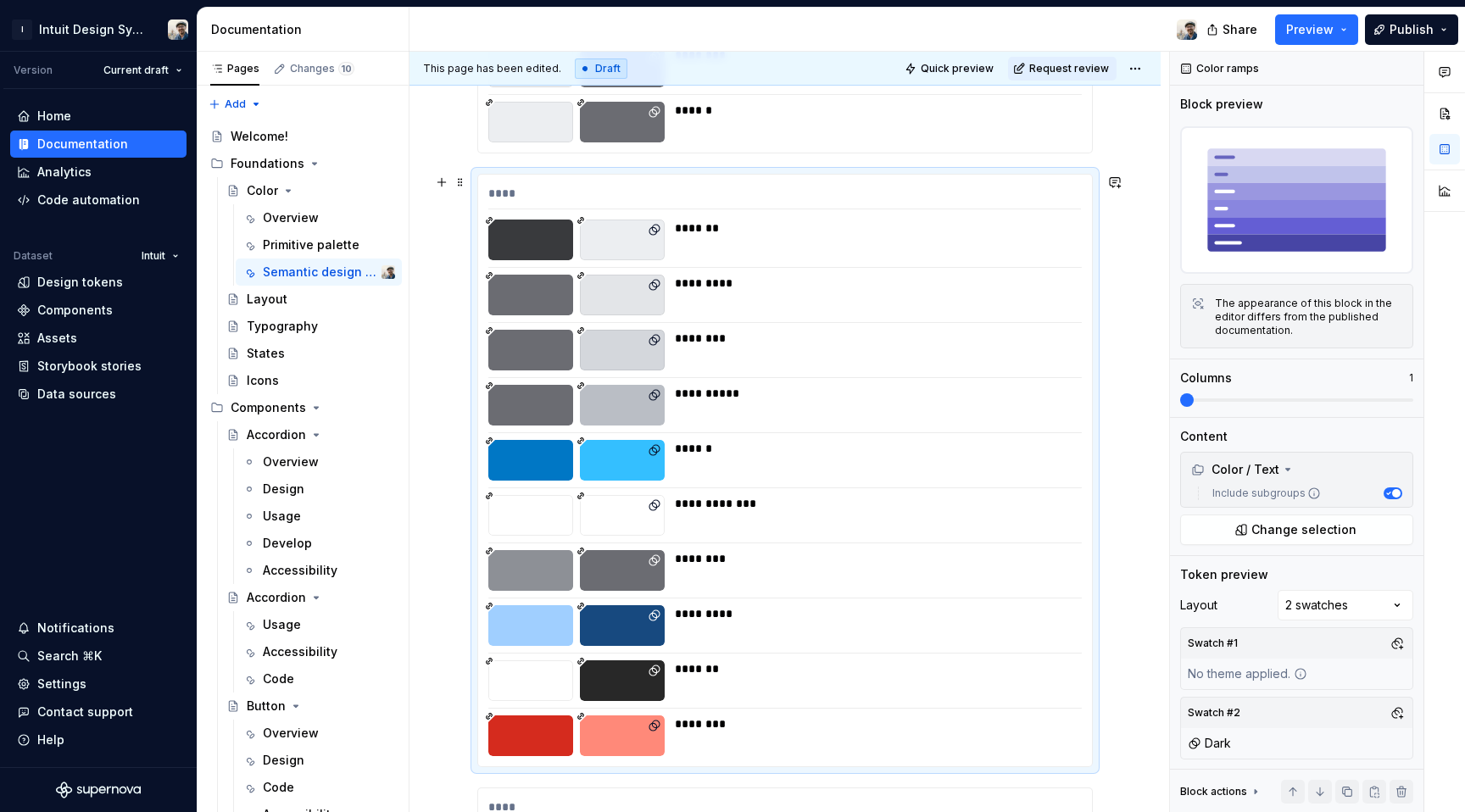
scroll to position [13732, 0]
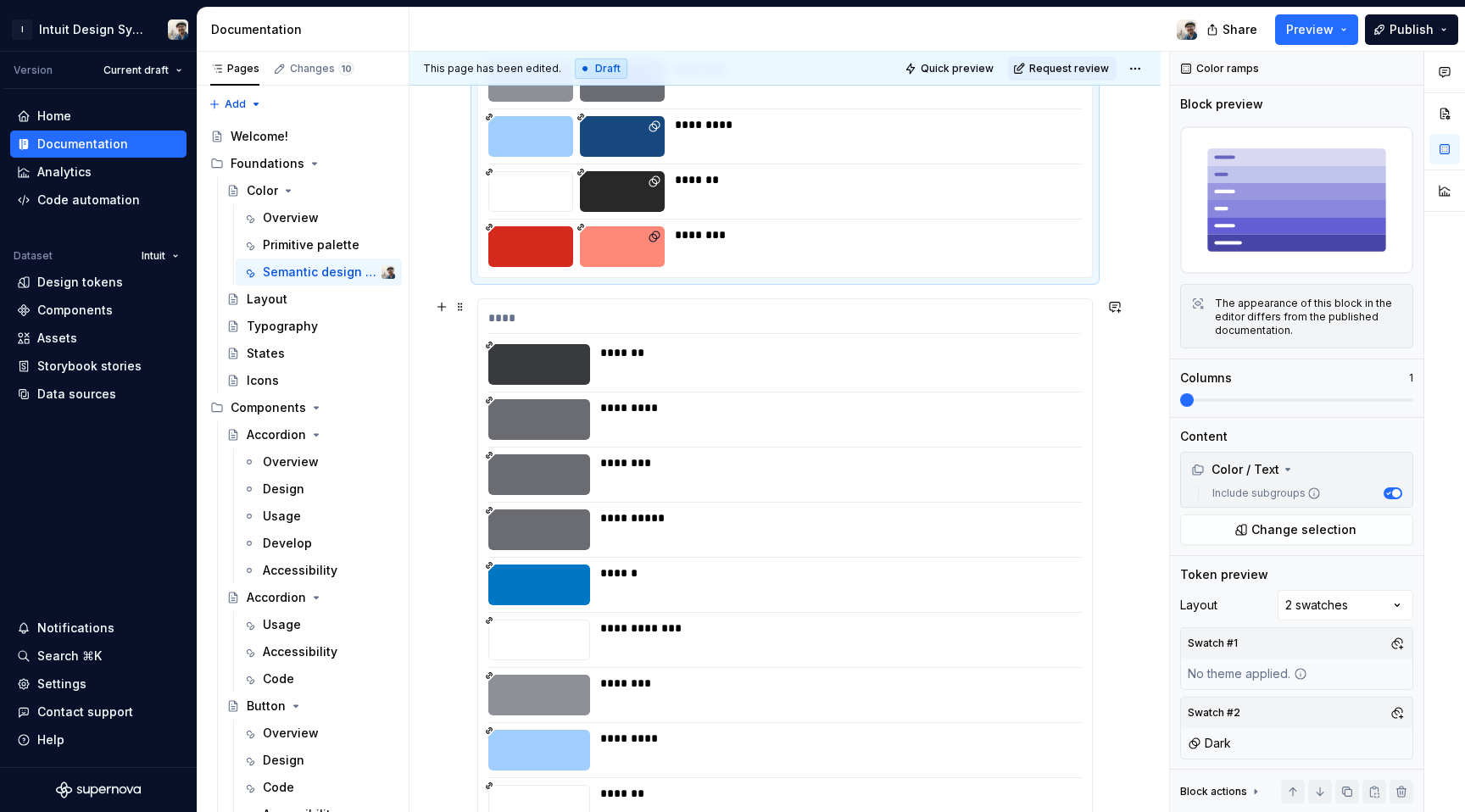
click at [998, 337] on div "**********" at bounding box center [785, 595] width 614 height 591
click at [1329, 618] on div "Comments Open comments No comments yet Select ‘Comment’ from the block context …" at bounding box center [1318, 432] width 295 height 761
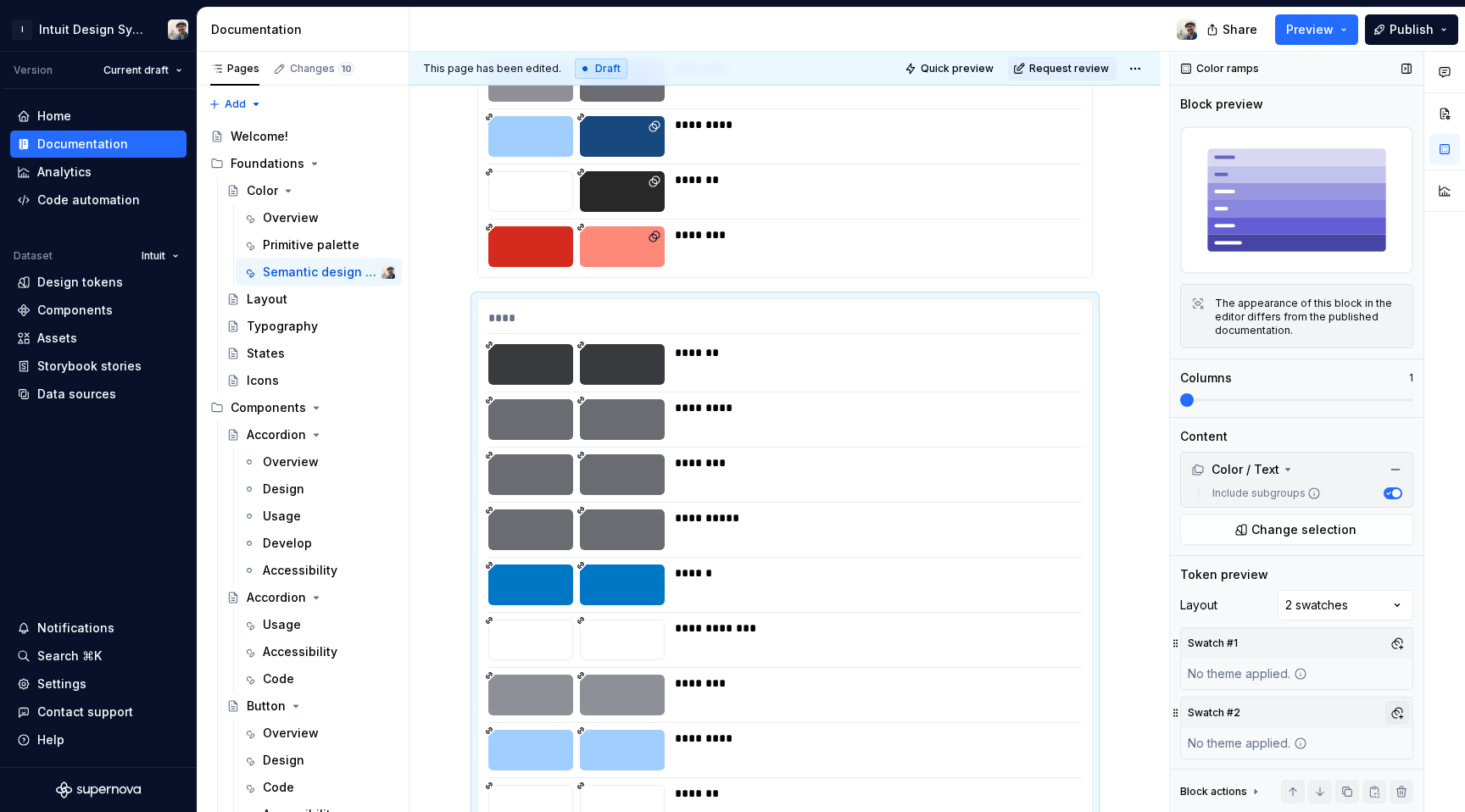
click at [1385, 708] on button "button" at bounding box center [1397, 713] width 24 height 24
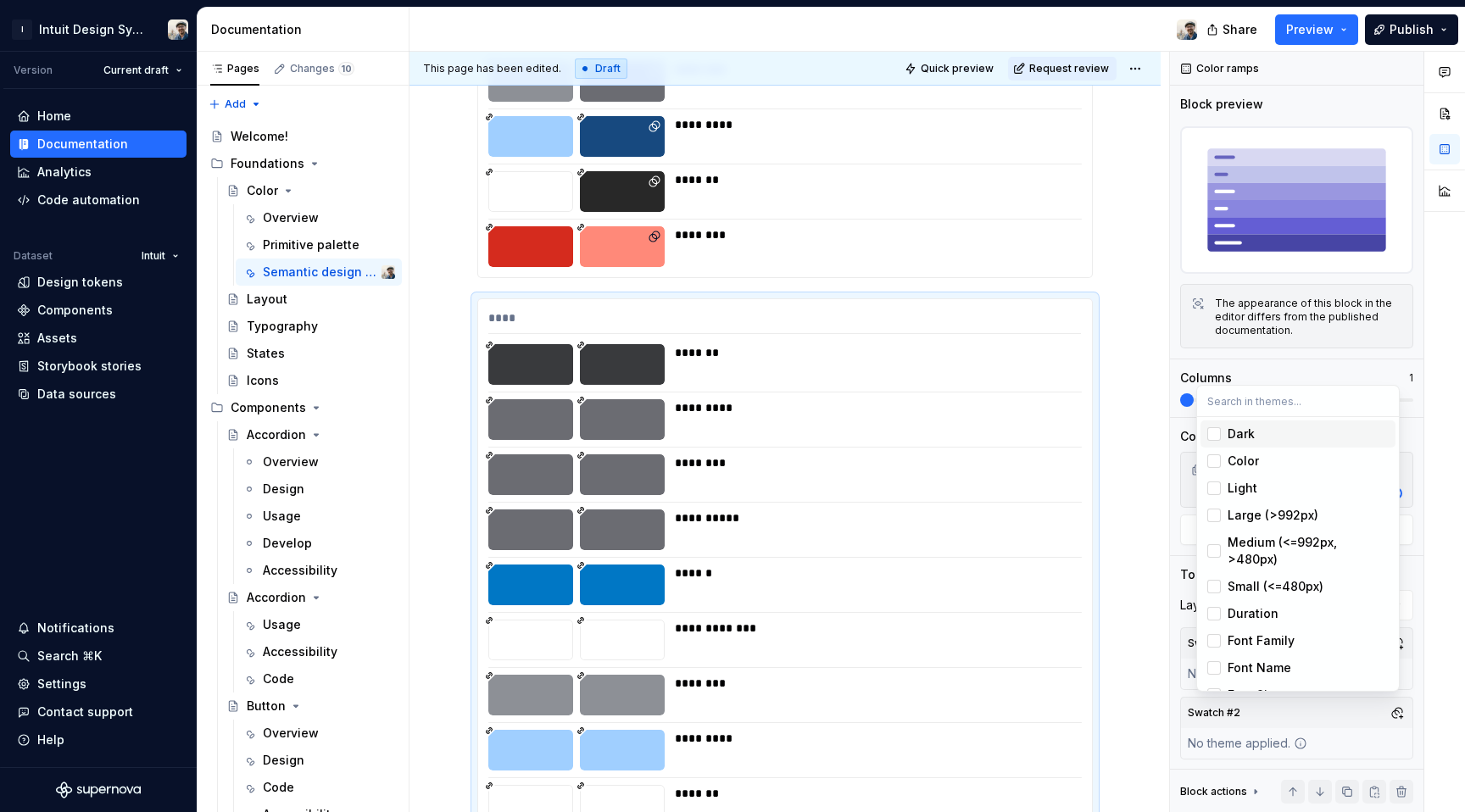
click at [1218, 430] on div "Suggestions" at bounding box center [1214, 434] width 14 height 14
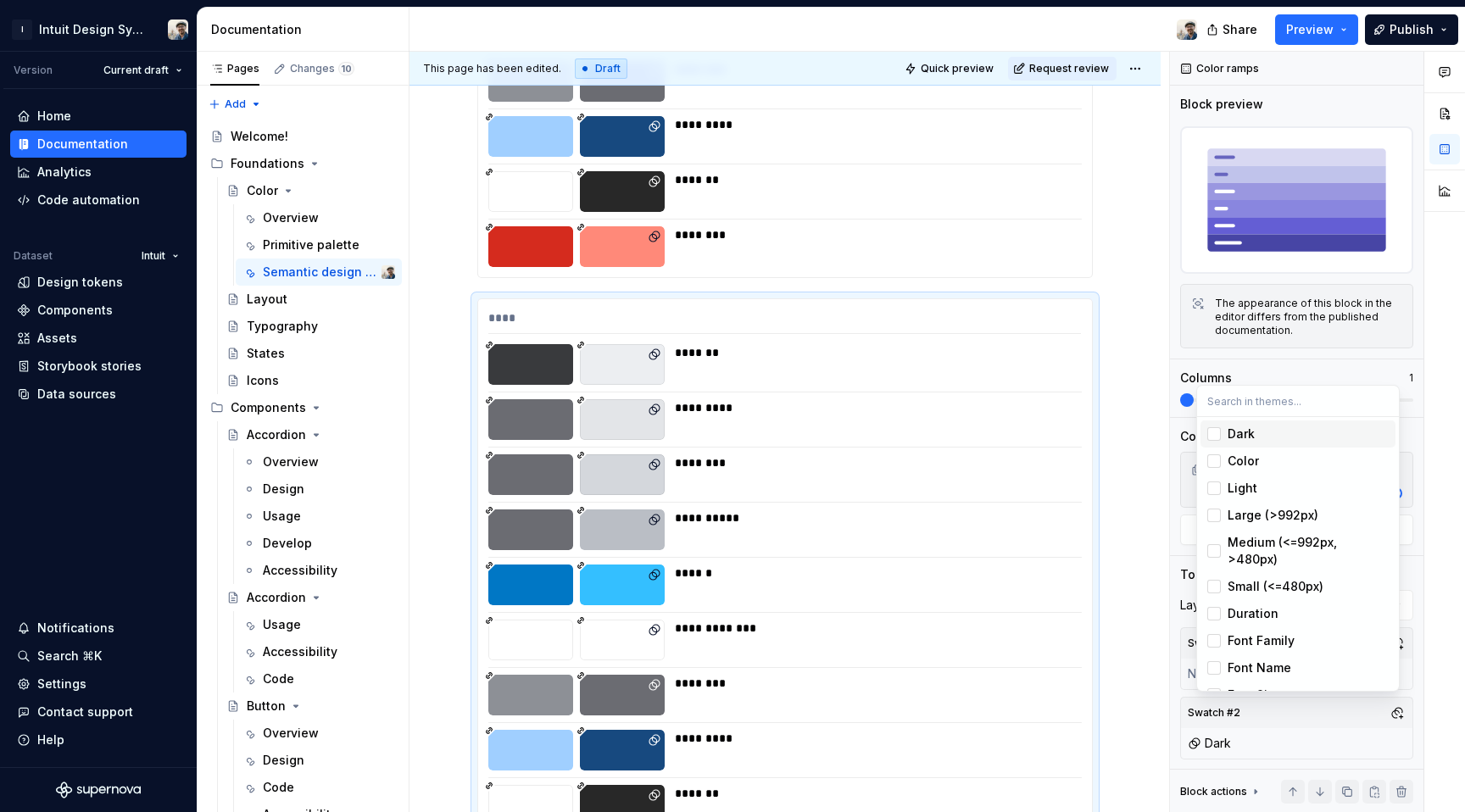
click at [1075, 506] on html "I Intuit Design System Version Current draft Home Documentation Analytics Code …" at bounding box center [732, 406] width 1465 height 812
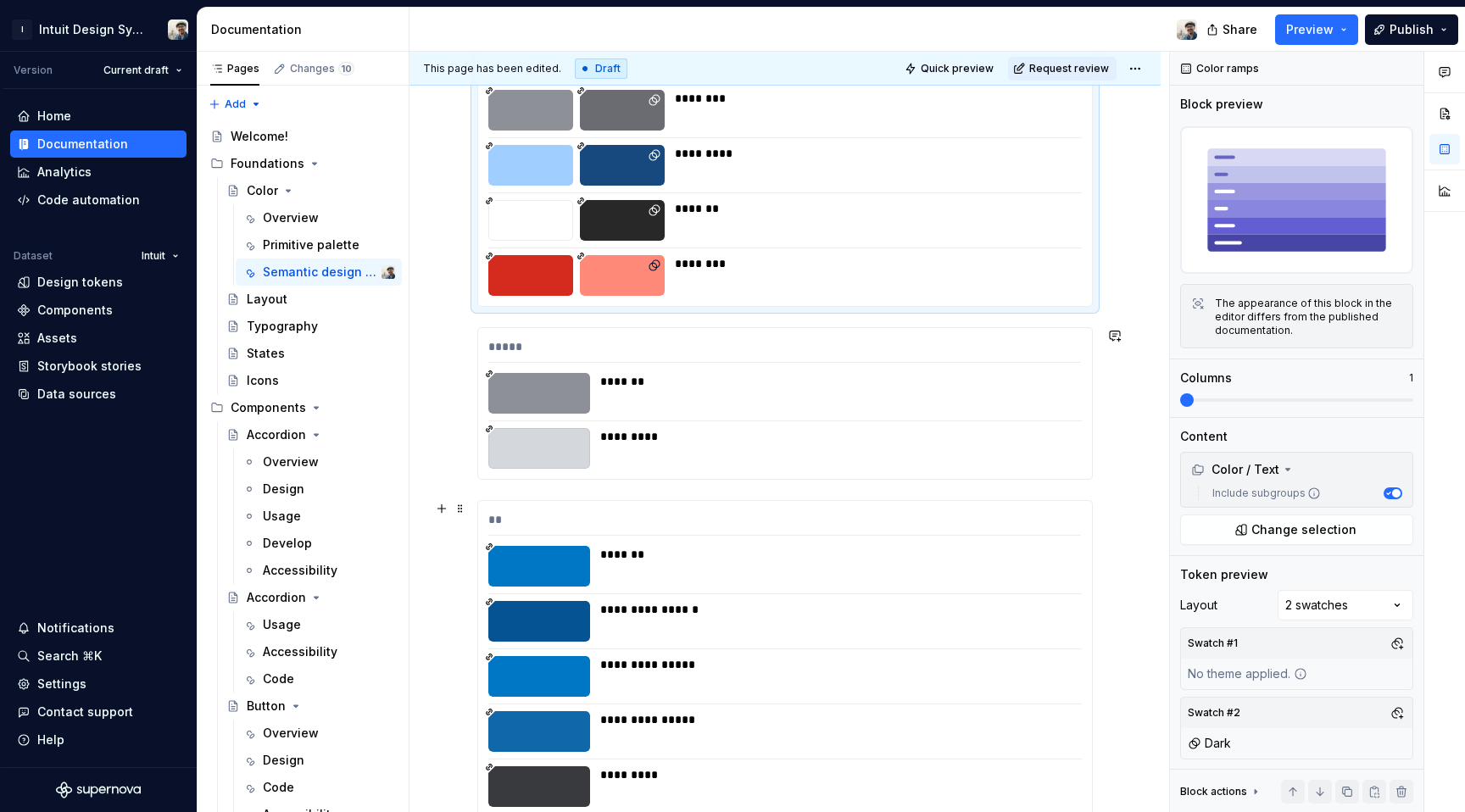
scroll to position [14423, 0]
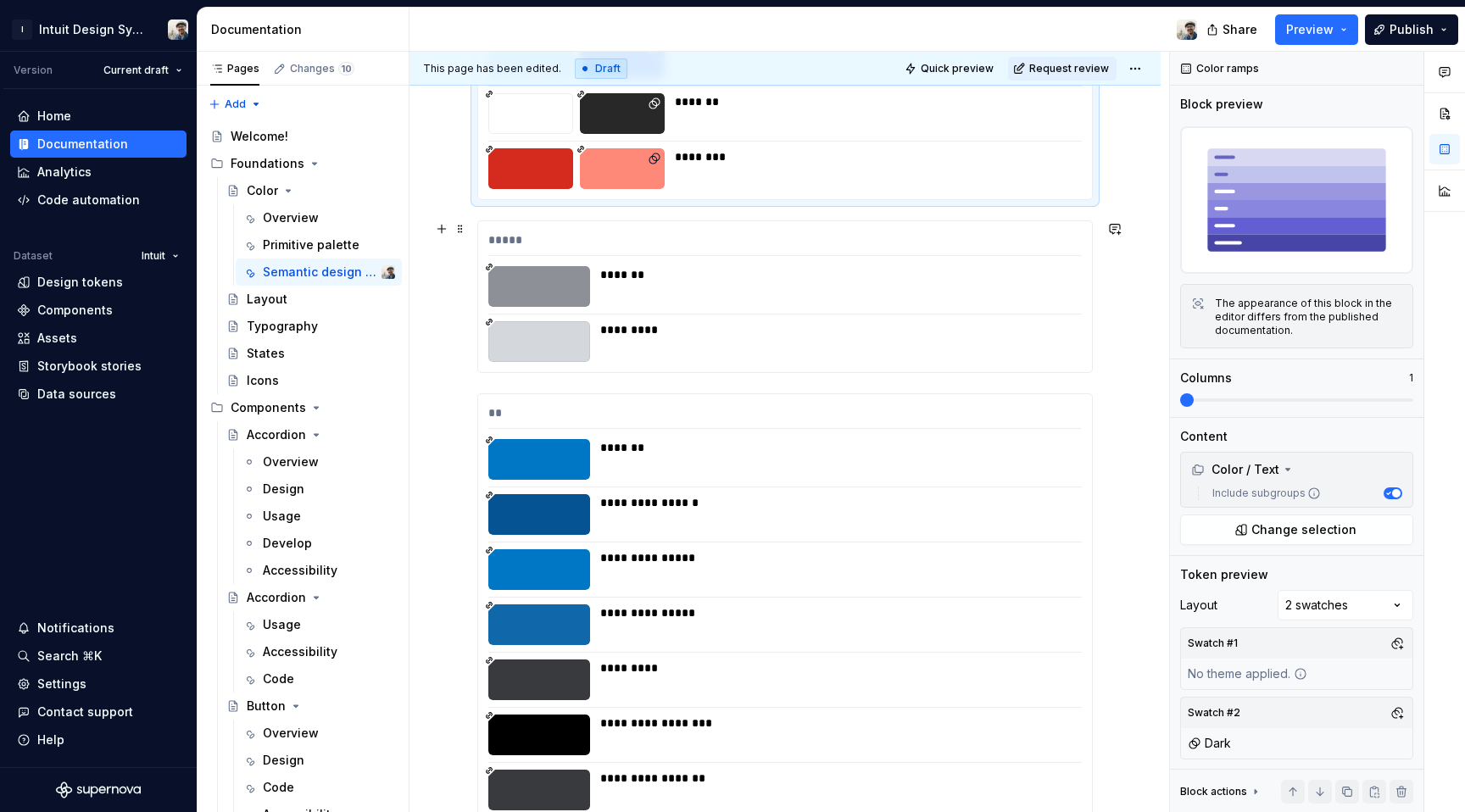
click at [1015, 290] on div "*******" at bounding box center [836, 286] width 471 height 41
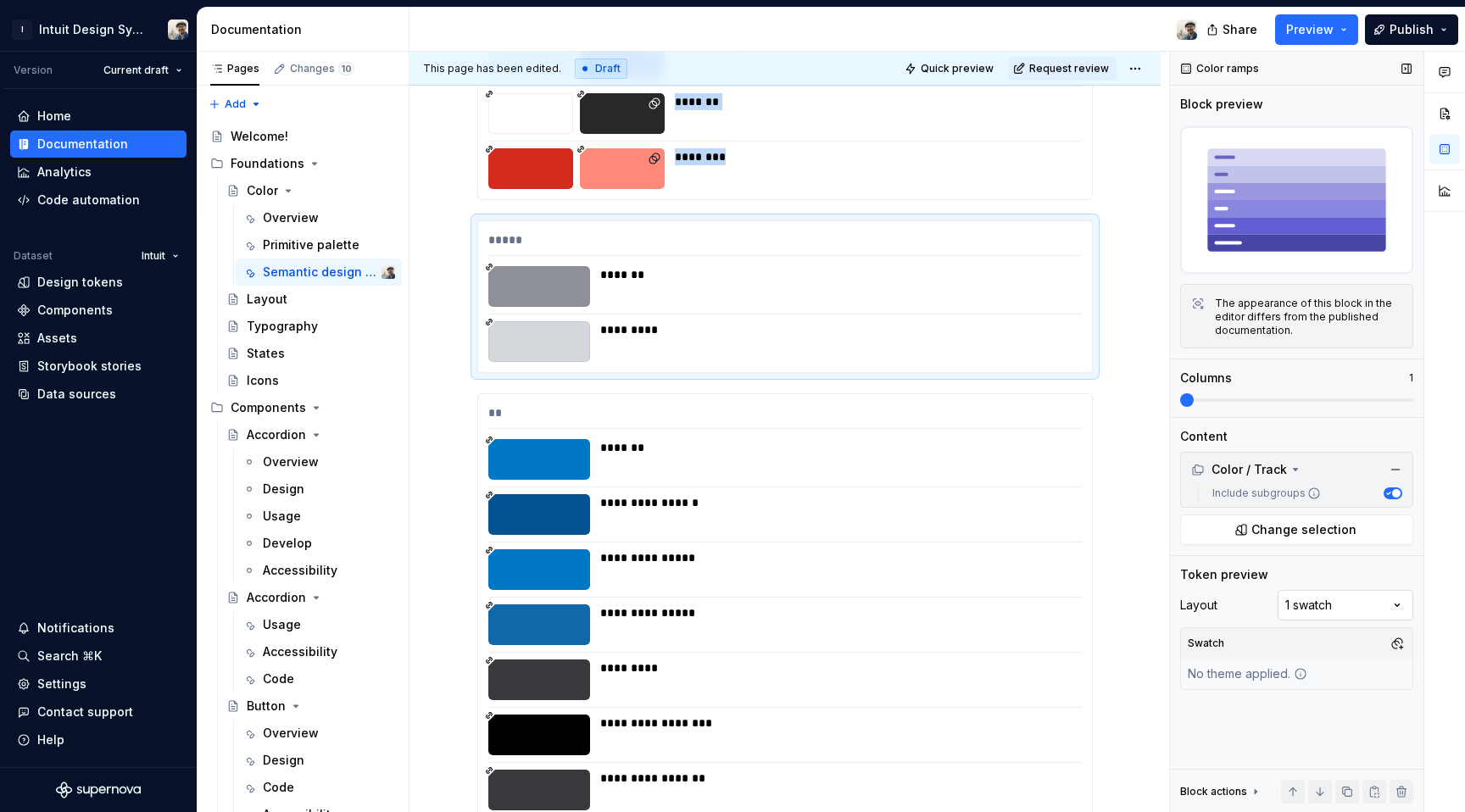
click at [1361, 618] on div "Comments Open comments No comments yet Select ‘Comment’ from the block context …" at bounding box center [1318, 432] width 295 height 761
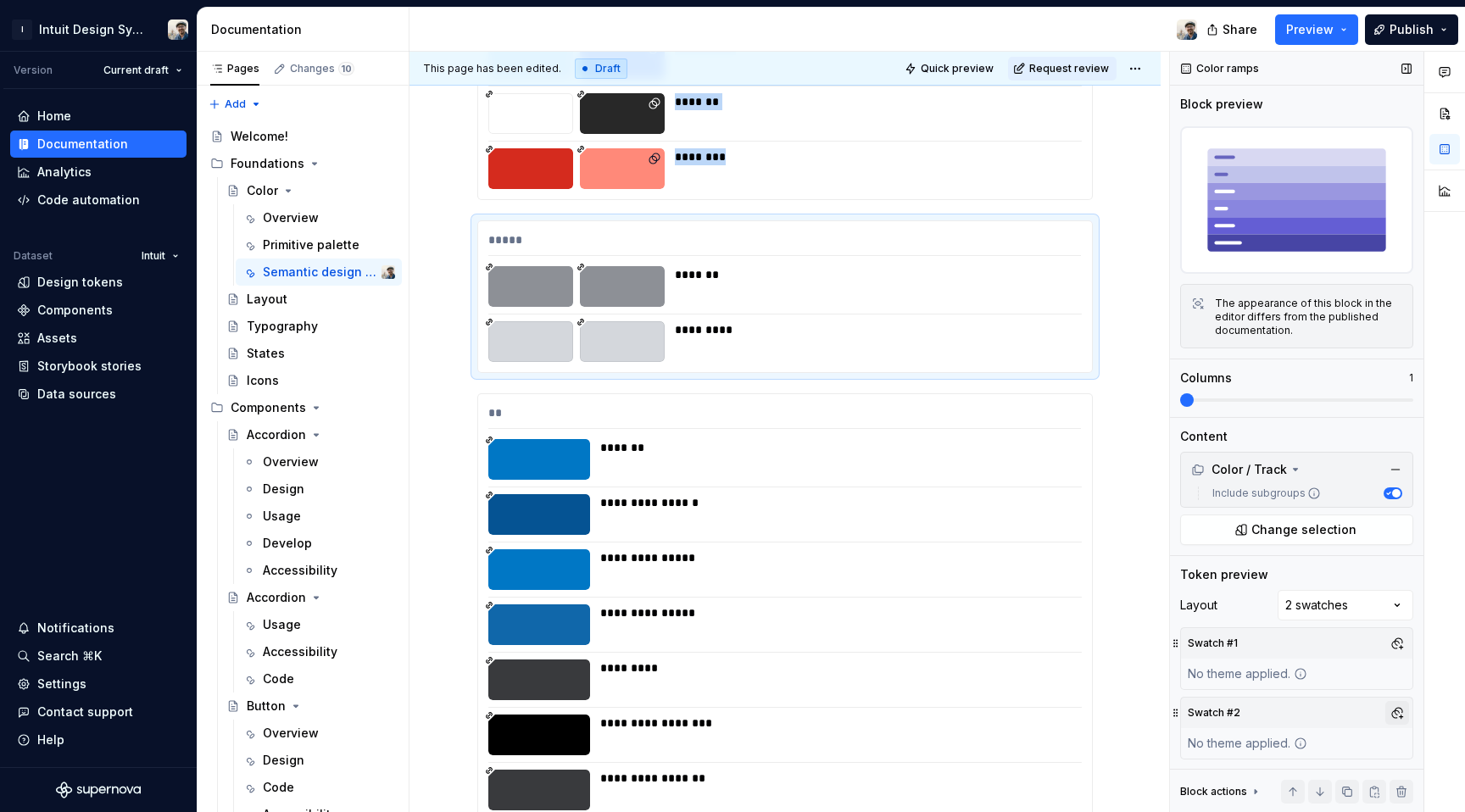
click at [1392, 713] on button "button" at bounding box center [1397, 713] width 24 height 24
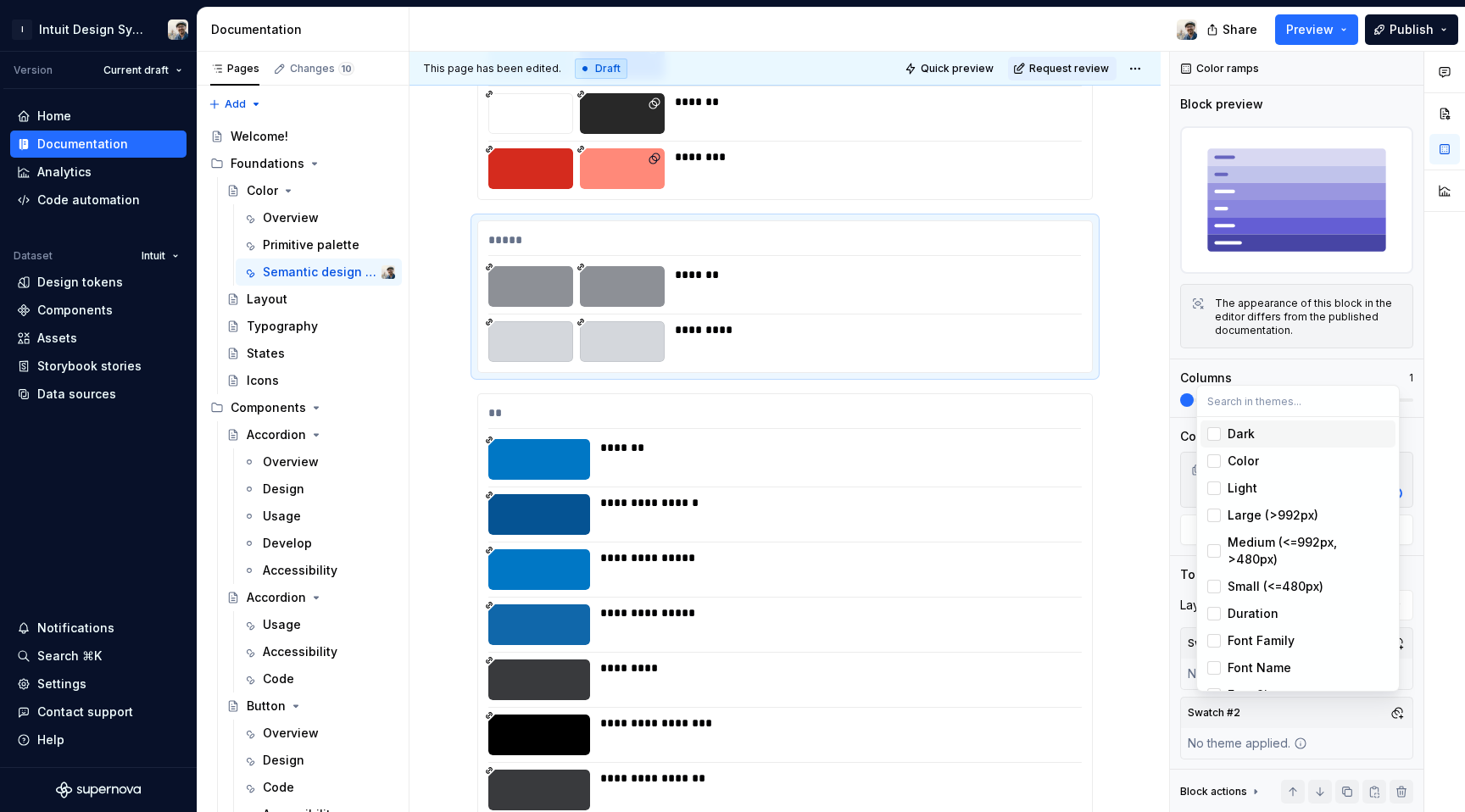
click at [1240, 437] on div "Dark" at bounding box center [1242, 434] width 27 height 17
click at [1100, 609] on html "I Intuit Design System Version Current draft Home Documentation Analytics Code …" at bounding box center [732, 406] width 1465 height 812
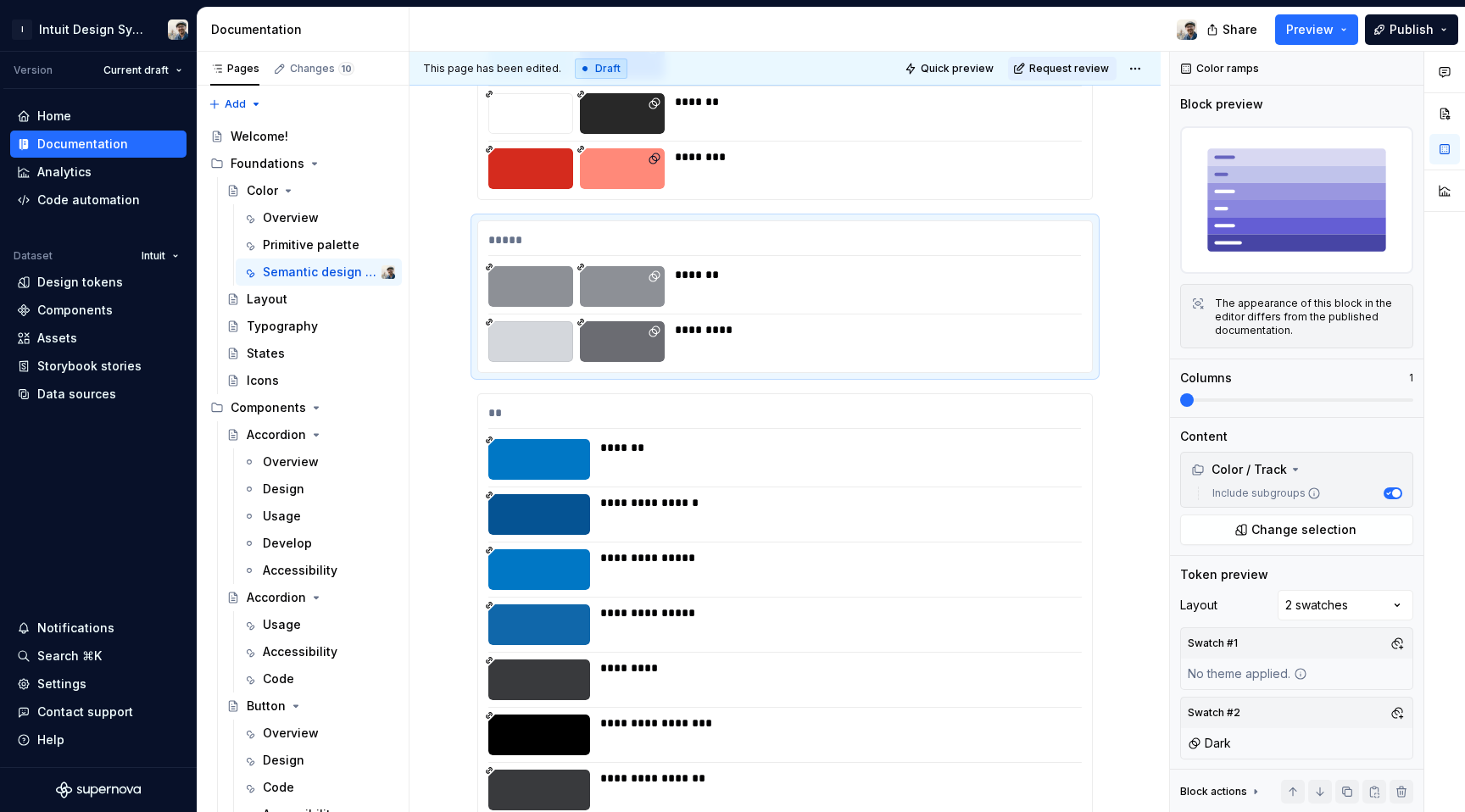
scroll to position [14424, 0]
click at [1051, 565] on div "**********" at bounding box center [836, 569] width 471 height 41
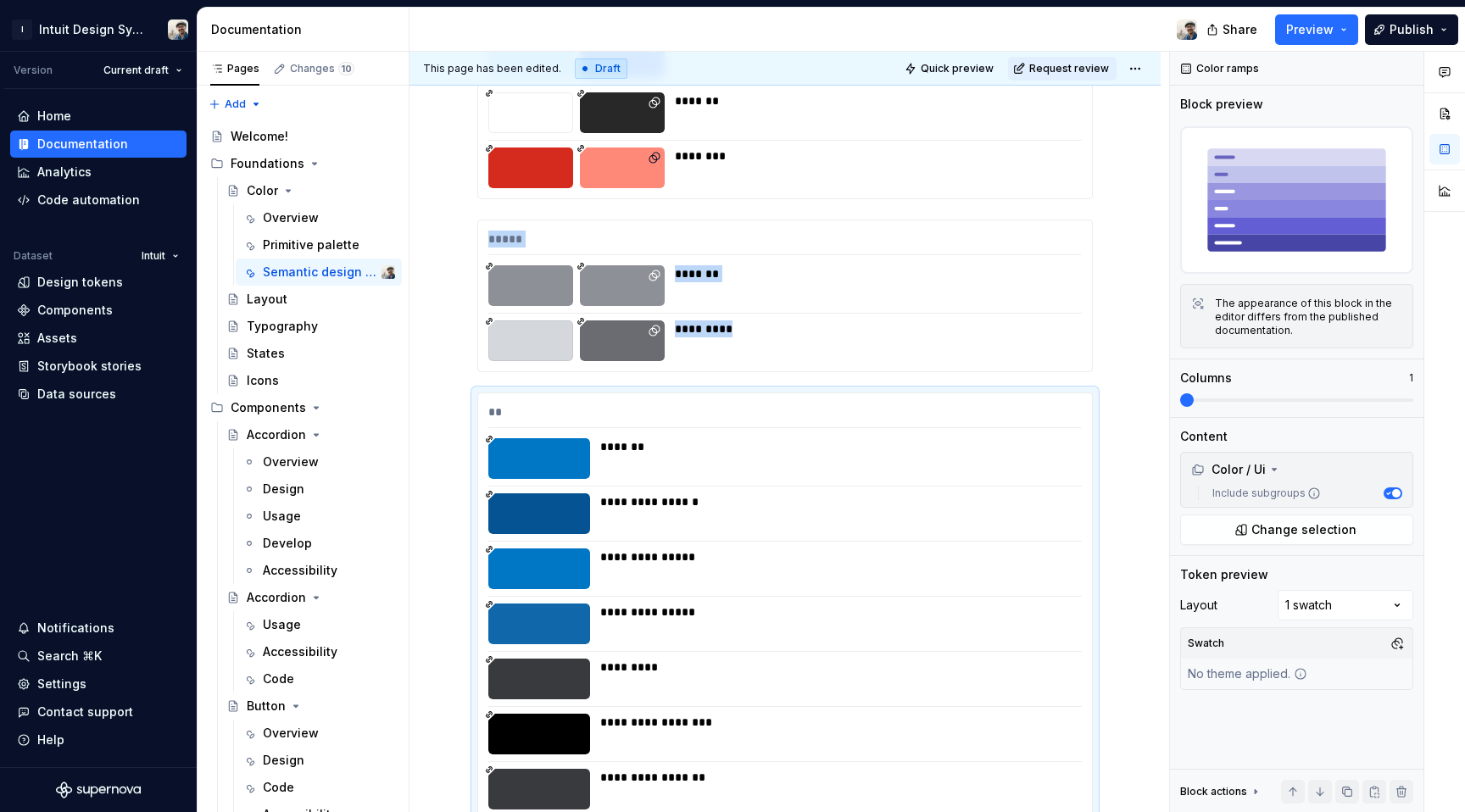
click at [1347, 593] on div "Comments Open comments No comments yet Select ‘Comment’ from the block context …" at bounding box center [1318, 432] width 295 height 761
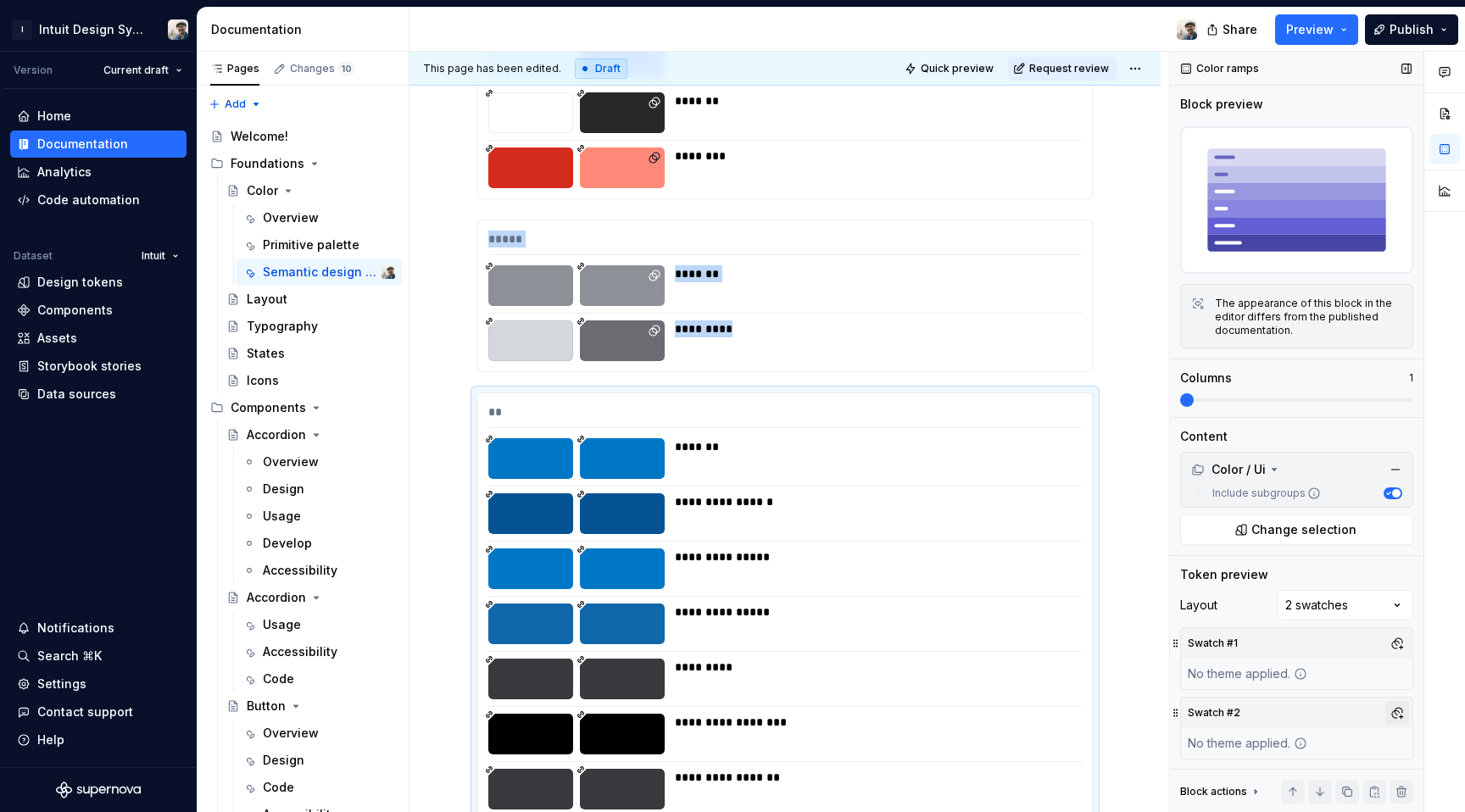
click at [1386, 703] on button "button" at bounding box center [1397, 713] width 24 height 24
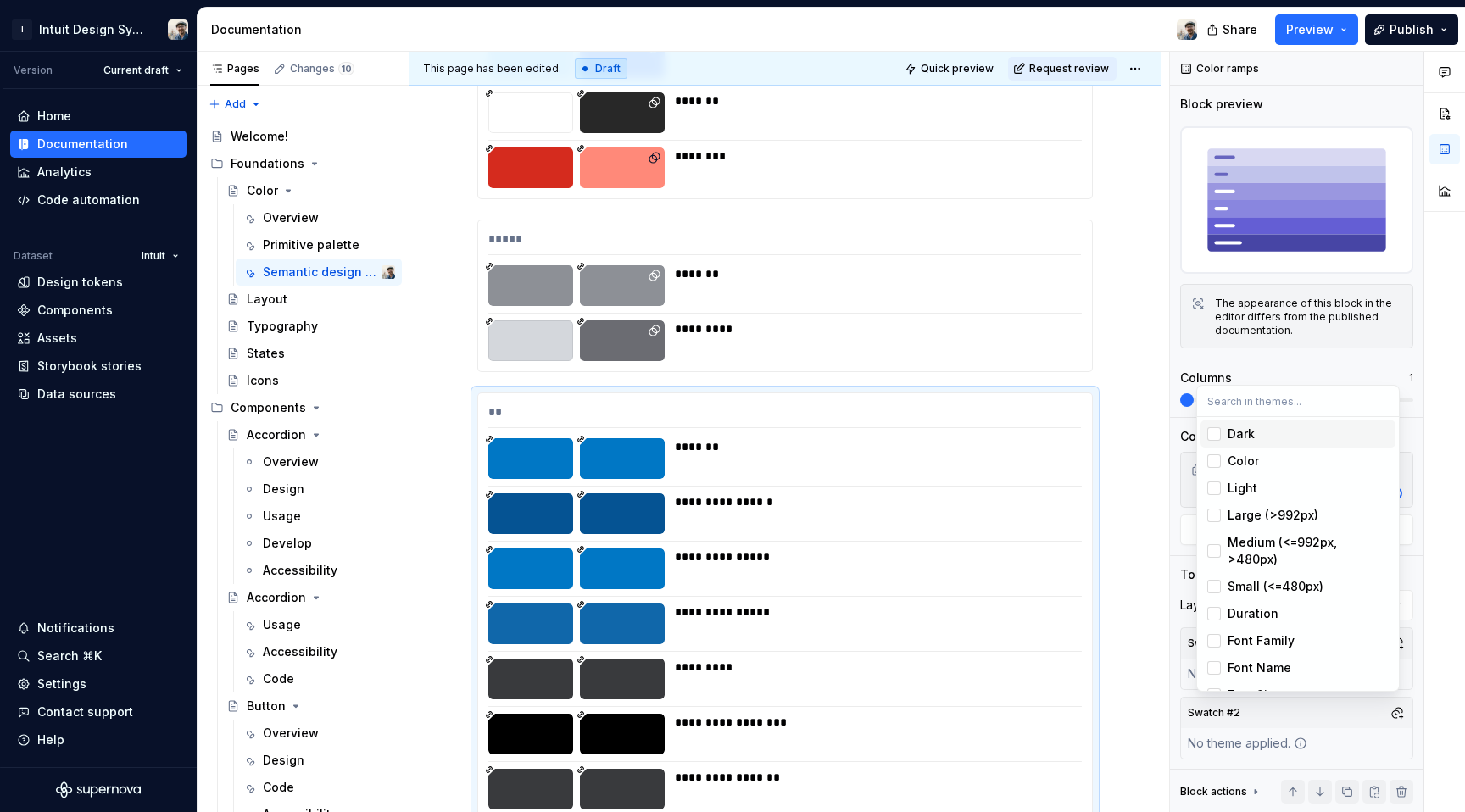
click at [1230, 430] on div "Dark" at bounding box center [1242, 434] width 27 height 17
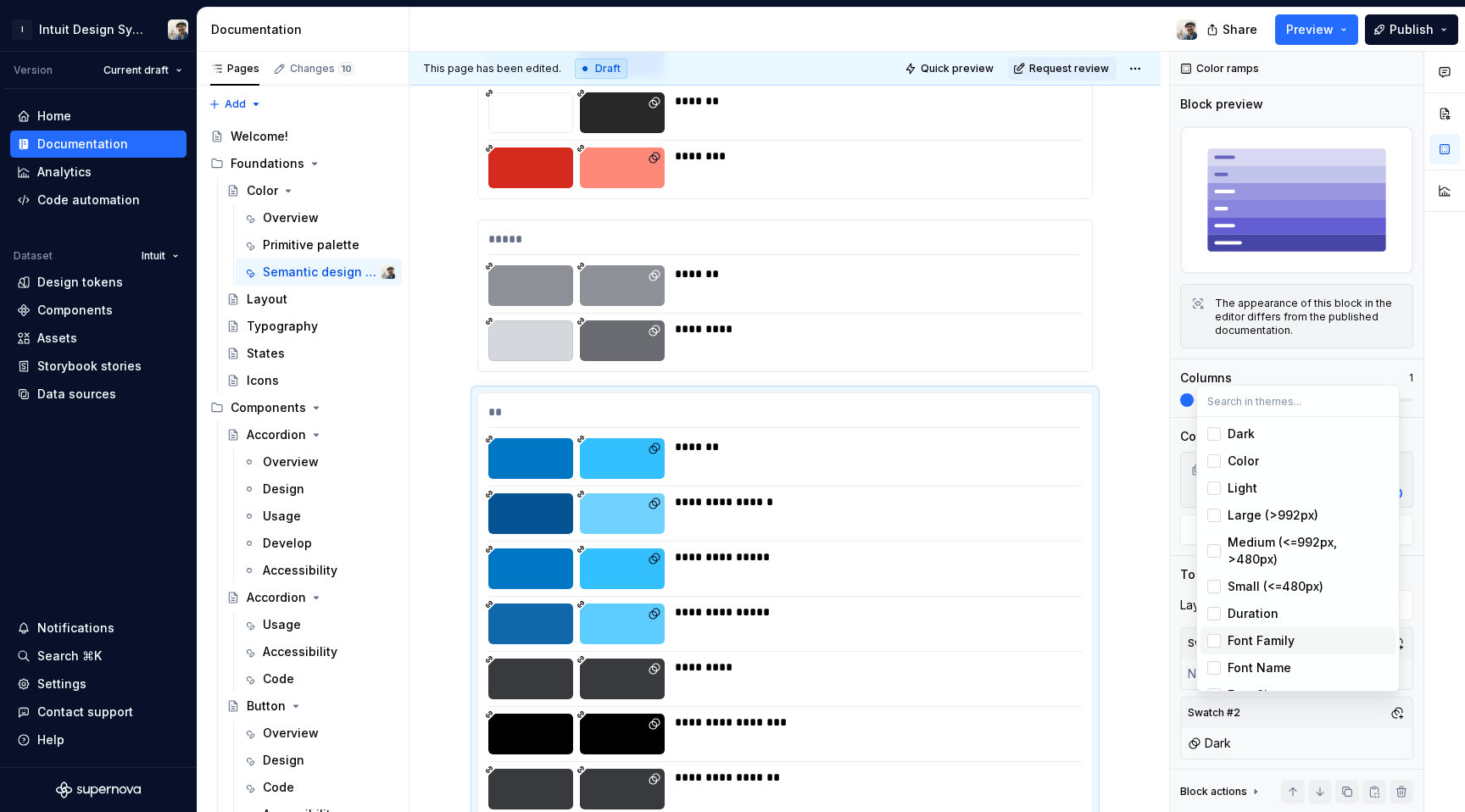
click at [1114, 638] on html "I Intuit Design System Version Current draft Home Documentation Analytics Code …" at bounding box center [732, 406] width 1465 height 812
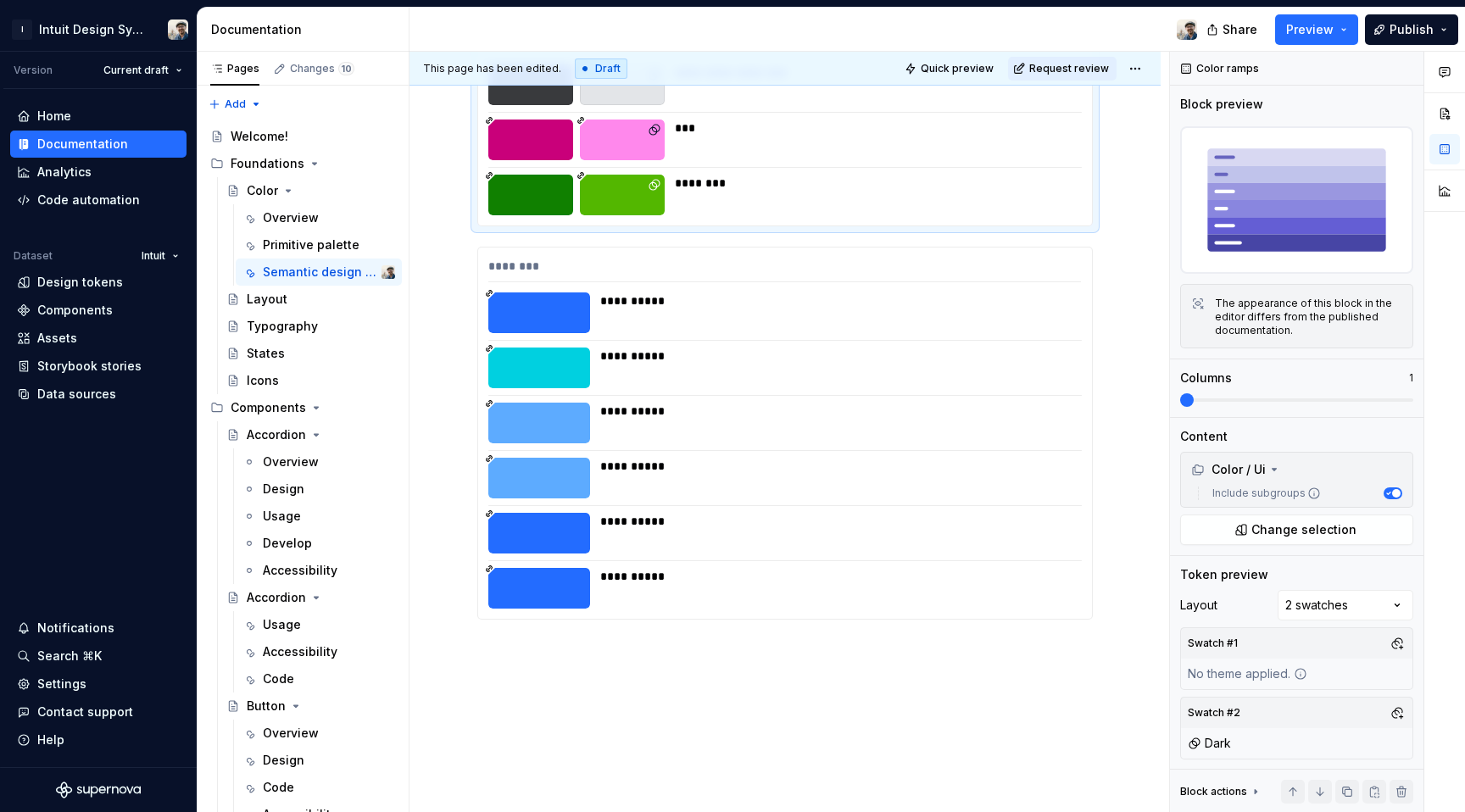
scroll to position [16301, 0]
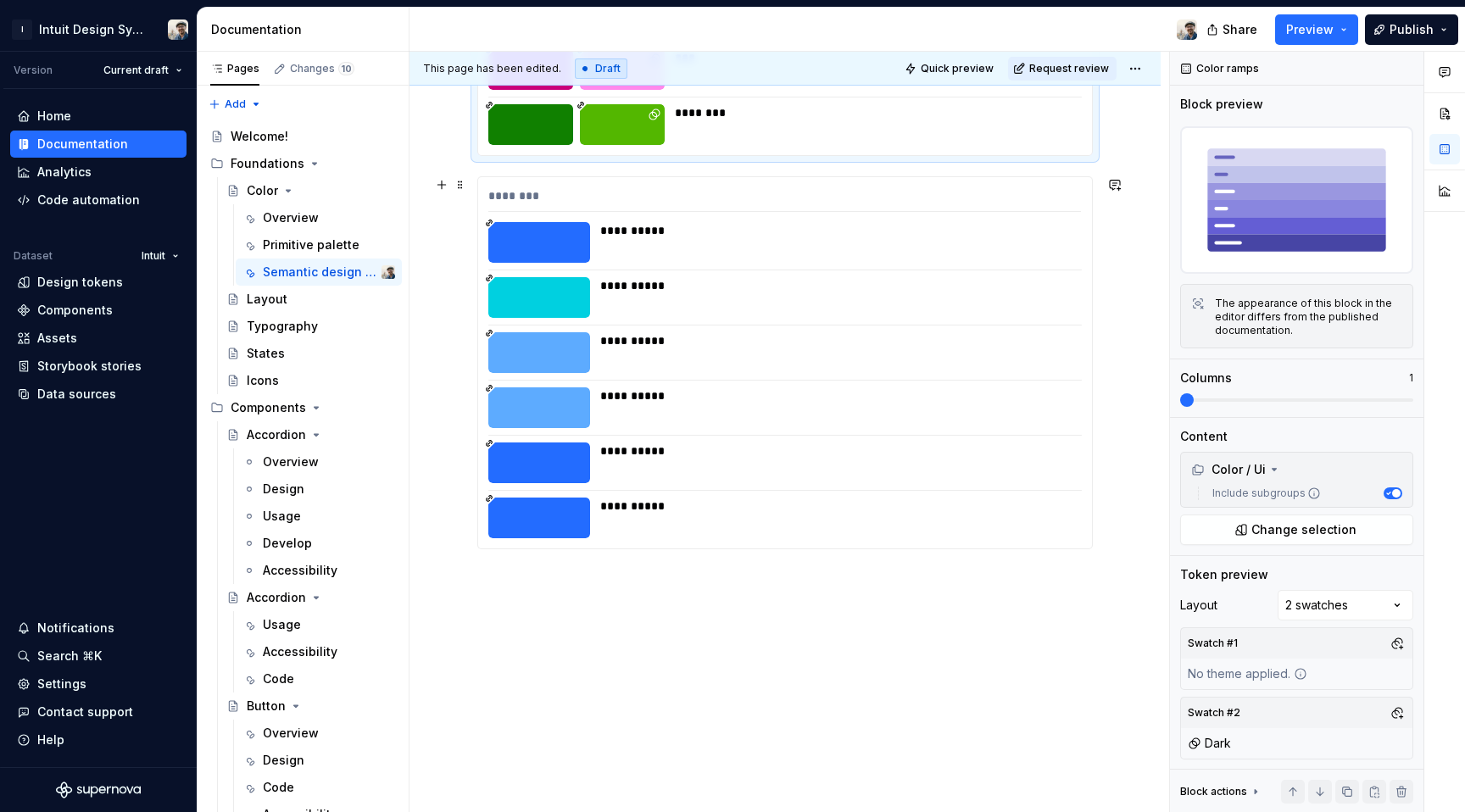
click at [996, 340] on div "**********" at bounding box center [836, 341] width 470 height 17
click at [1331, 609] on div "Comments Open comments No comments yet Select ‘Comment’ from the block context …" at bounding box center [1318, 432] width 295 height 761
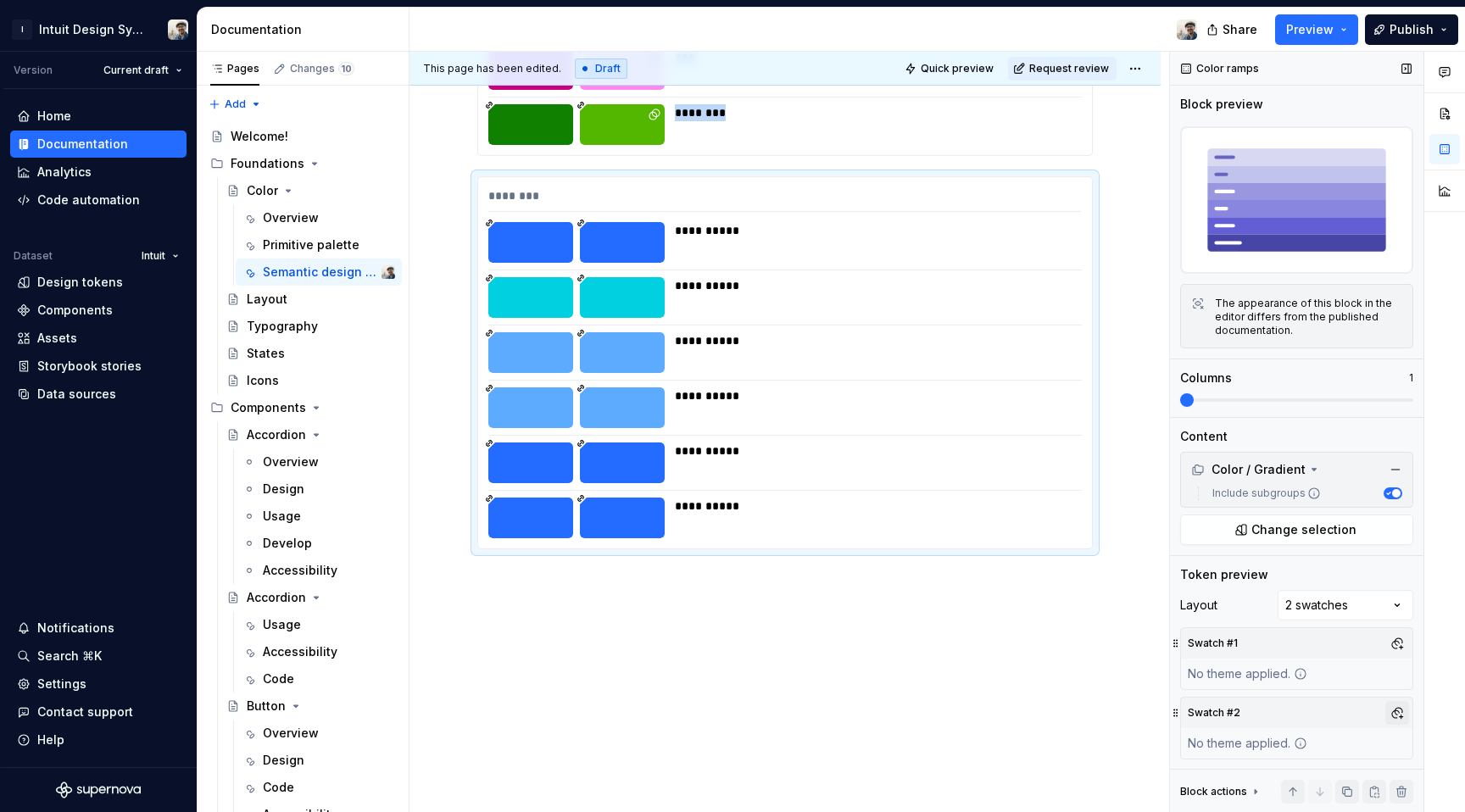
click at [1385, 701] on button "button" at bounding box center [1397, 713] width 24 height 24
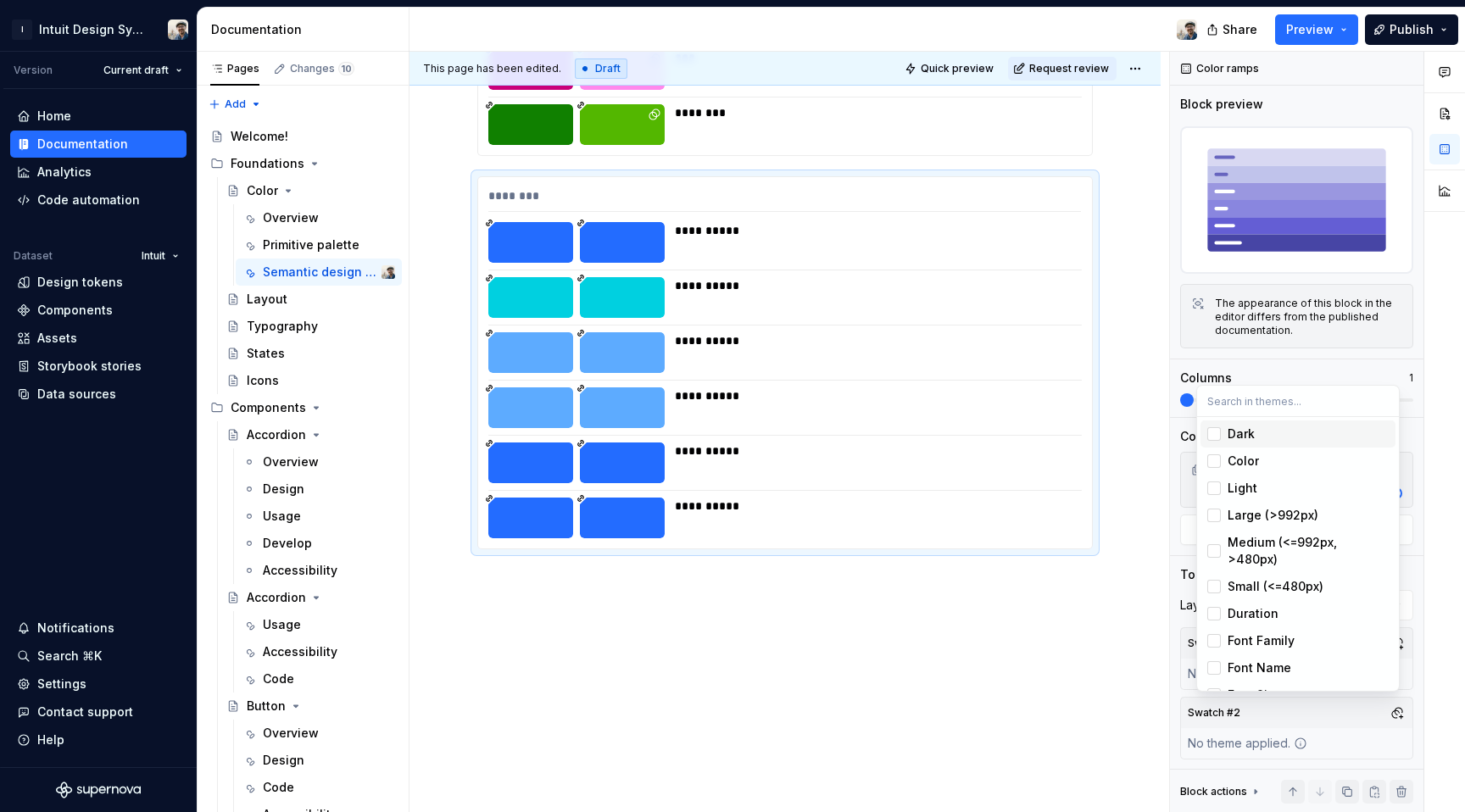
click at [1236, 439] on div "Dark" at bounding box center [1242, 434] width 27 height 17
click at [1146, 489] on html "I Intuit Design System Version Current draft Home Documentation Analytics Code …" at bounding box center [732, 406] width 1465 height 812
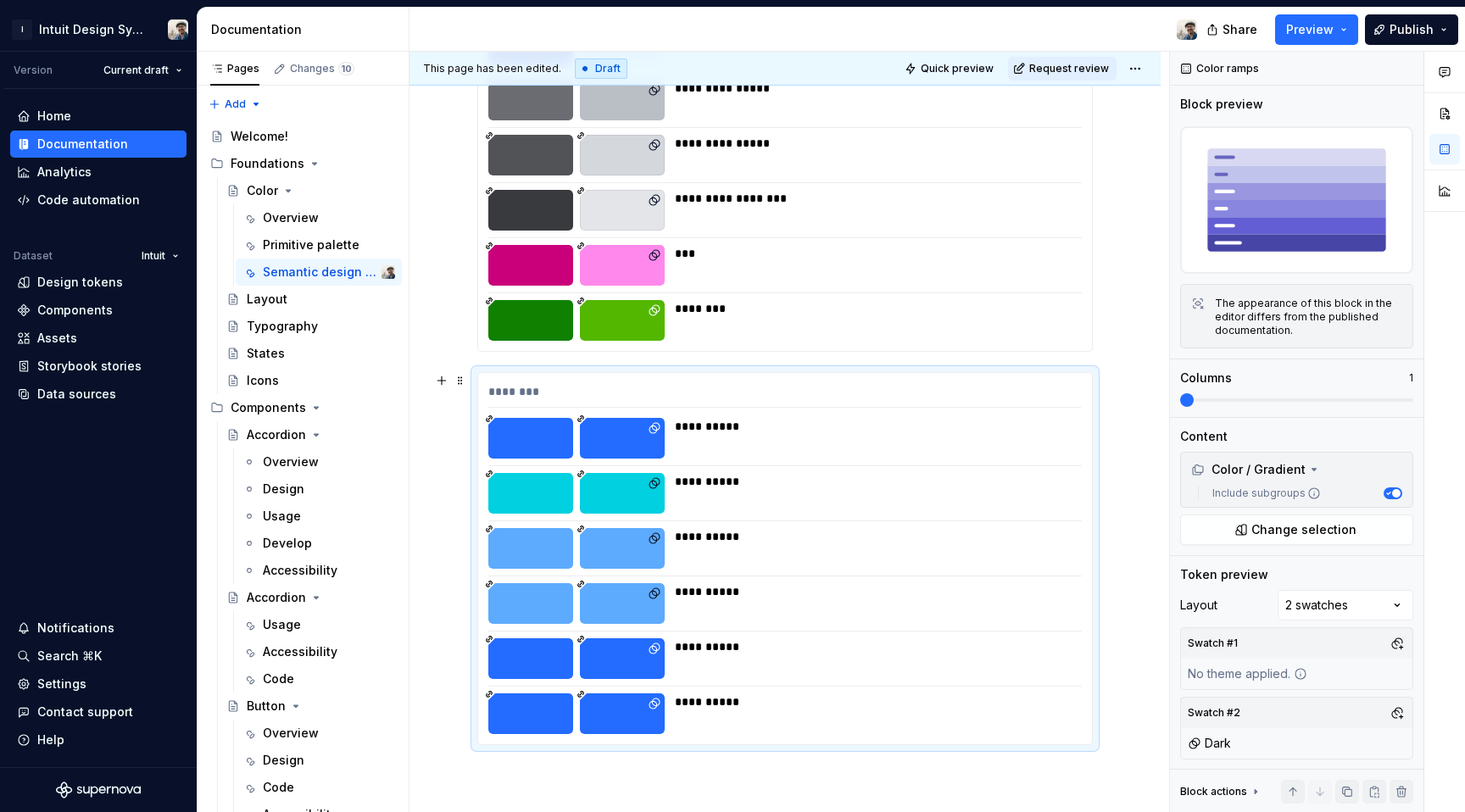
scroll to position [16054, 0]
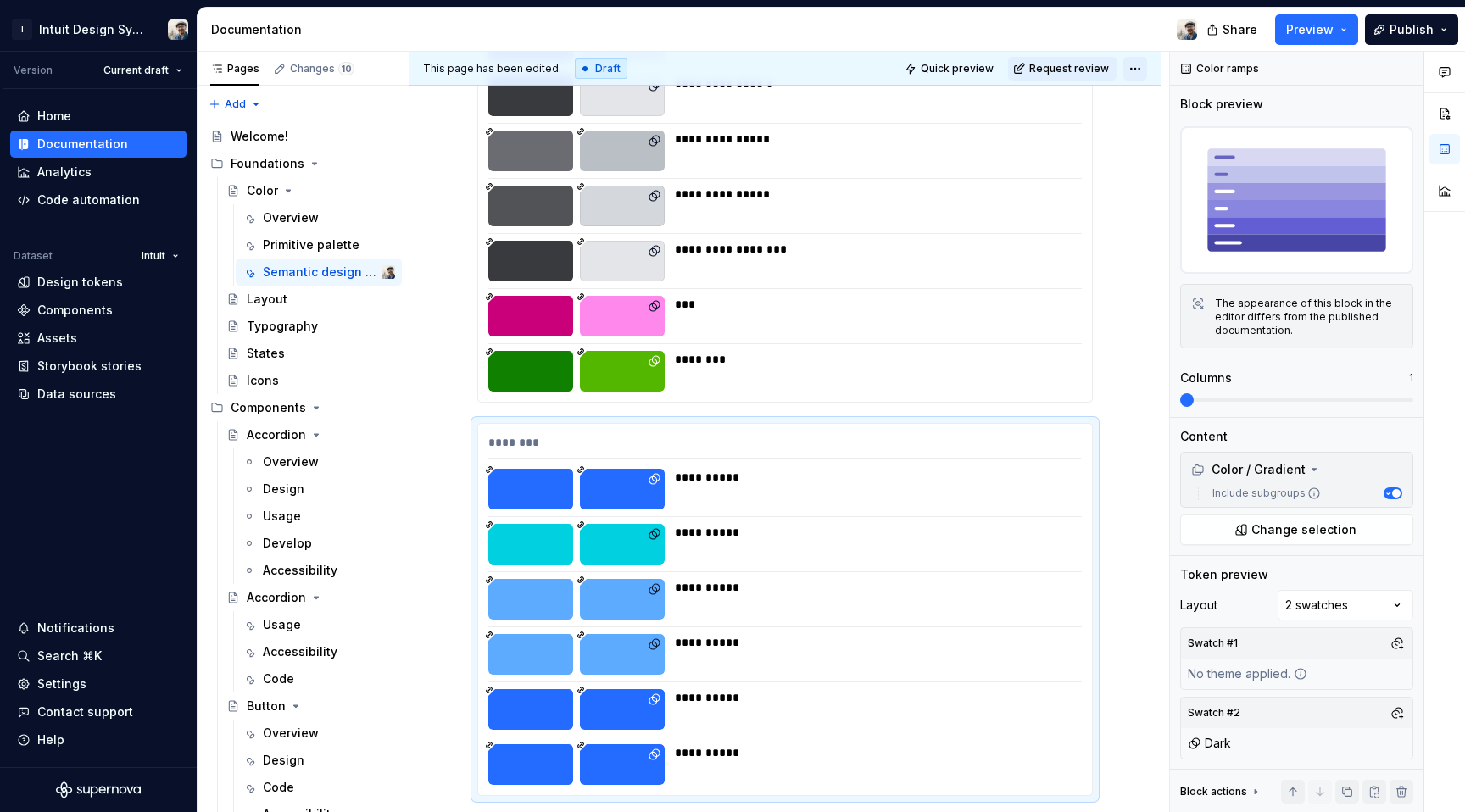
click at [1139, 66] on html "I Intuit Design System Version Current draft Home Documentation Analytics Code …" at bounding box center [732, 406] width 1465 height 812
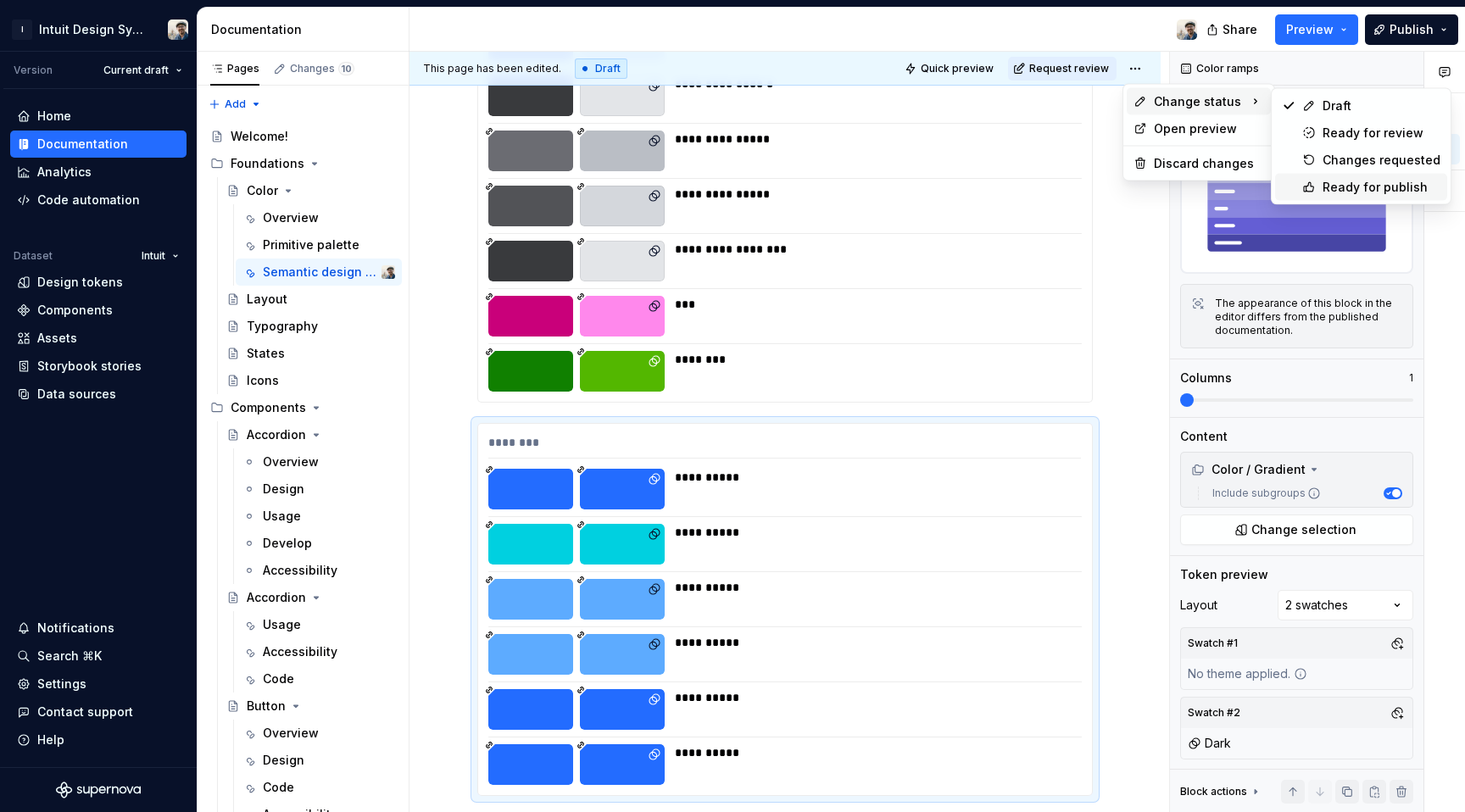
click at [1335, 184] on div "Ready for publish" at bounding box center [1382, 187] width 118 height 17
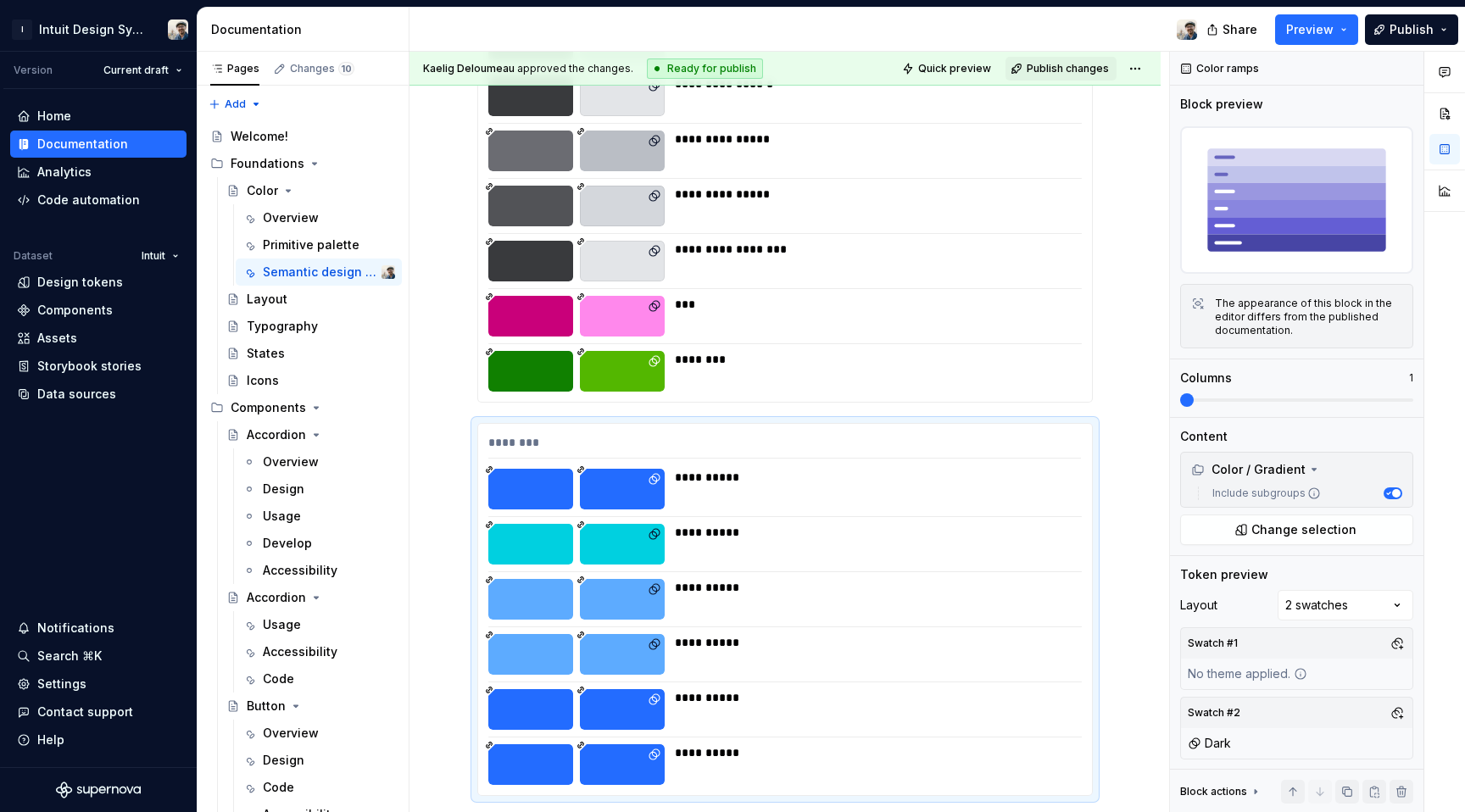
scroll to position [15690, 0]
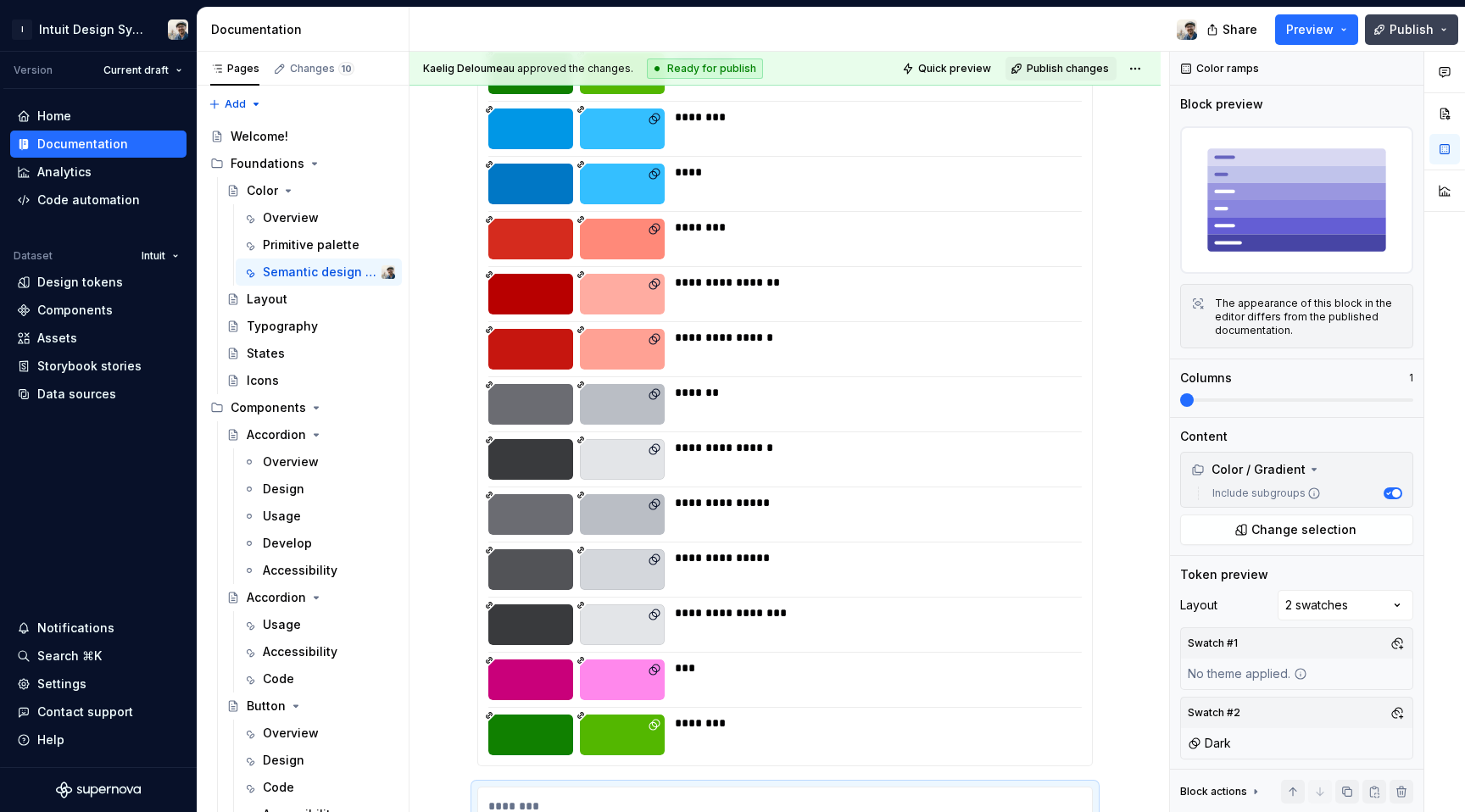
click at [1419, 33] on span "Publish" at bounding box center [1412, 29] width 44 height 17
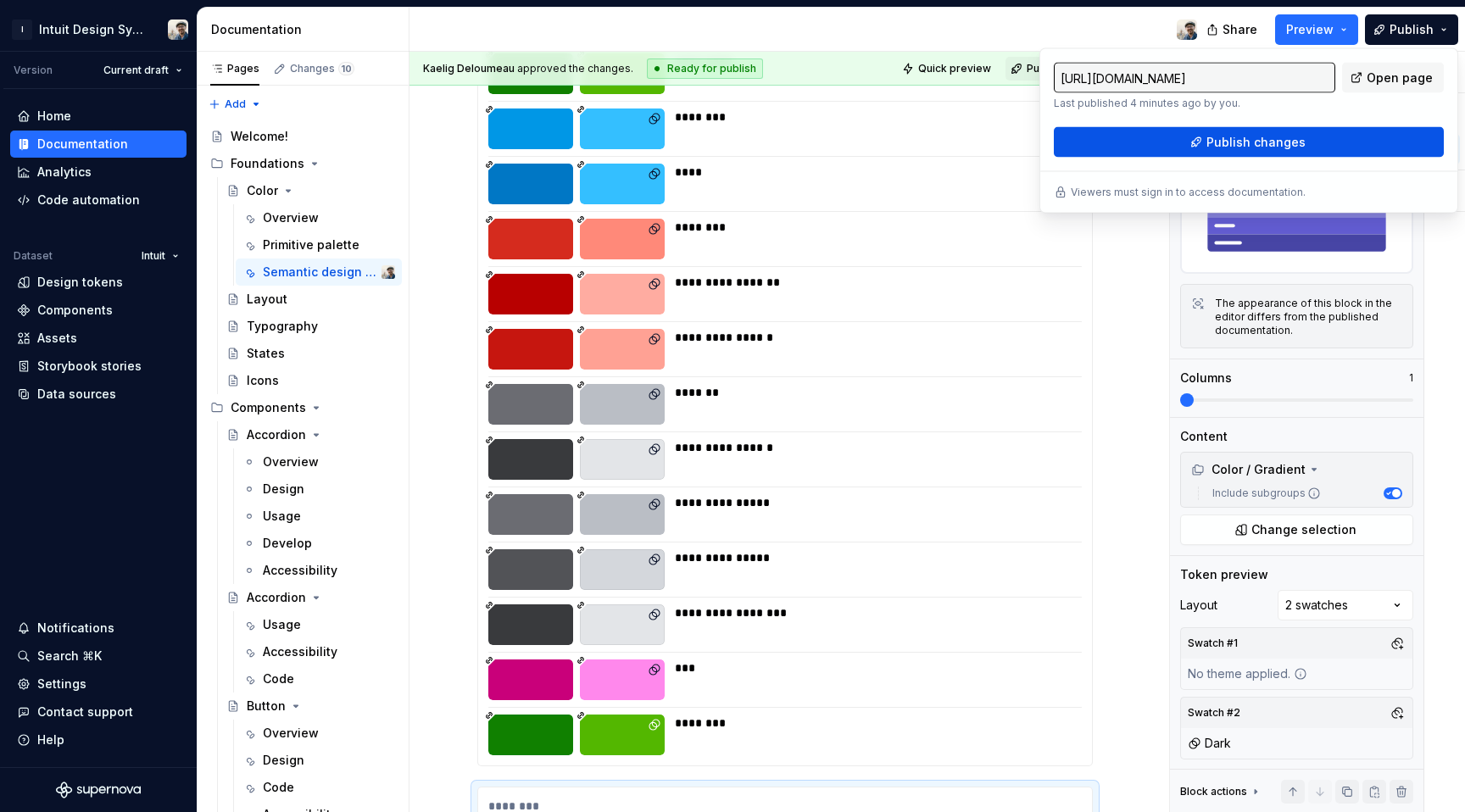
click at [1304, 141] on button "Publish changes" at bounding box center [1248, 143] width 390 height 31
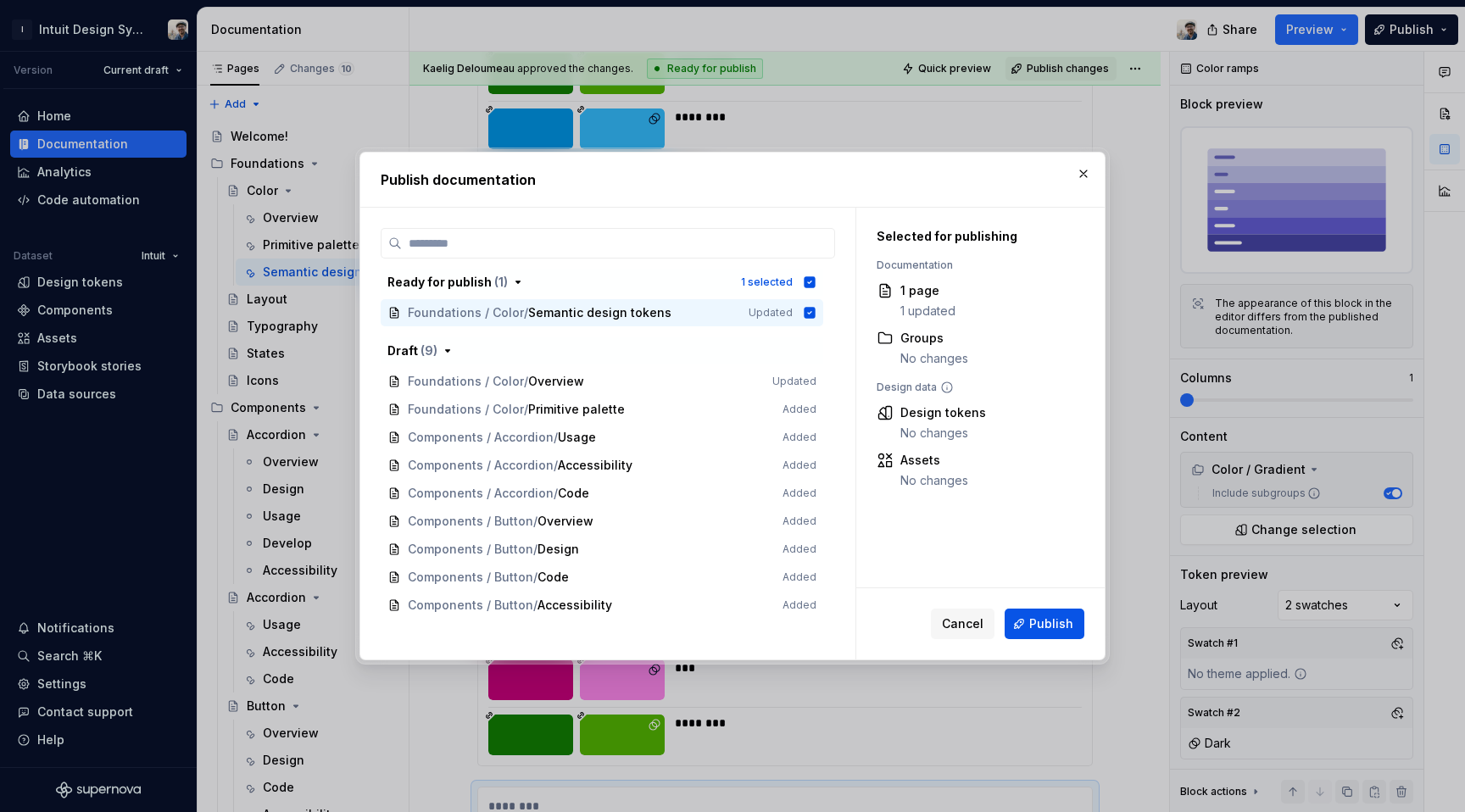
click at [1019, 621] on button "Publish" at bounding box center [1044, 624] width 80 height 31
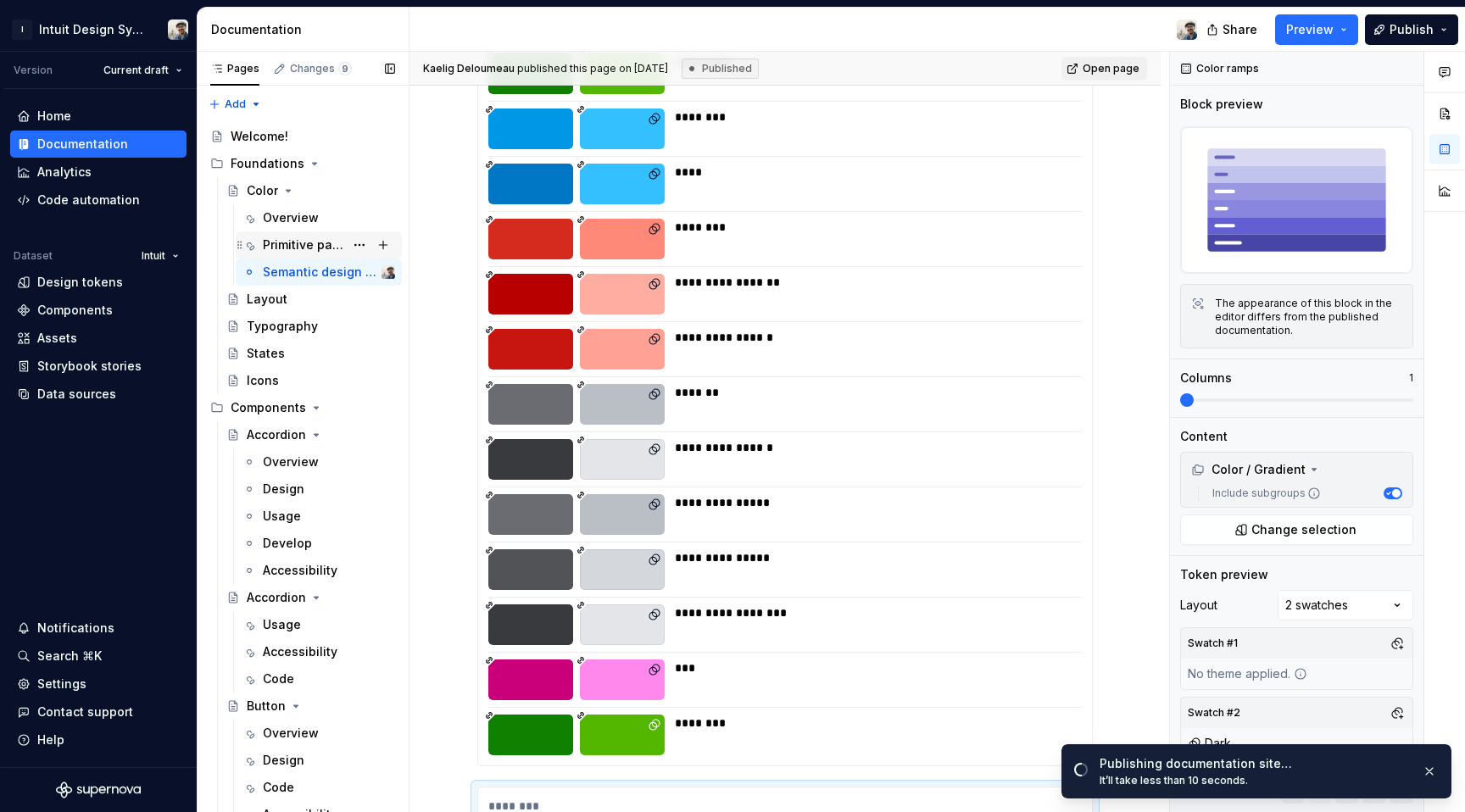
click at [300, 245] on div "Primitive palette" at bounding box center [304, 245] width 81 height 17
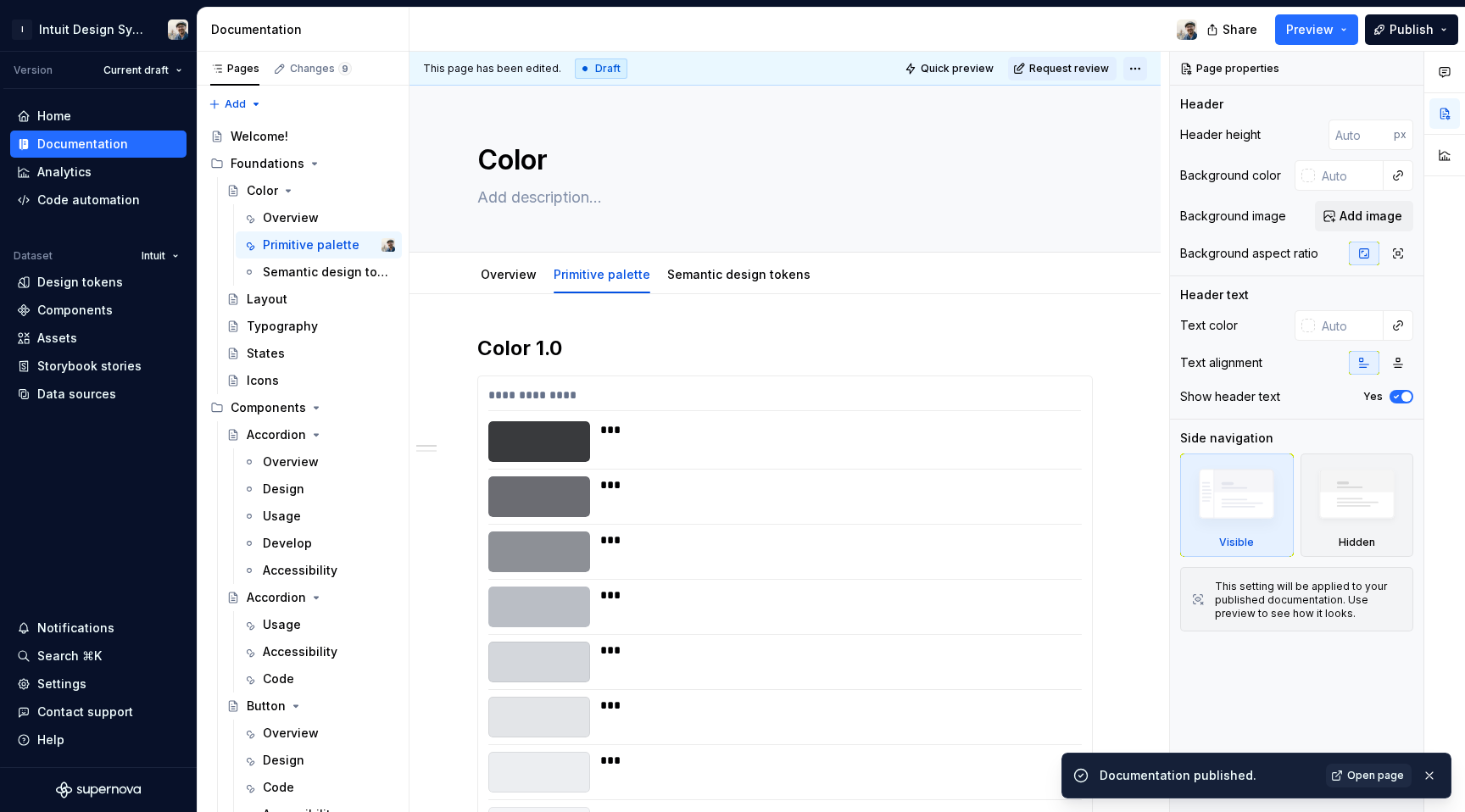
click at [1134, 70] on html "I Intuit Design System Version Current draft Home Documentation Analytics Code …" at bounding box center [732, 406] width 1465 height 812
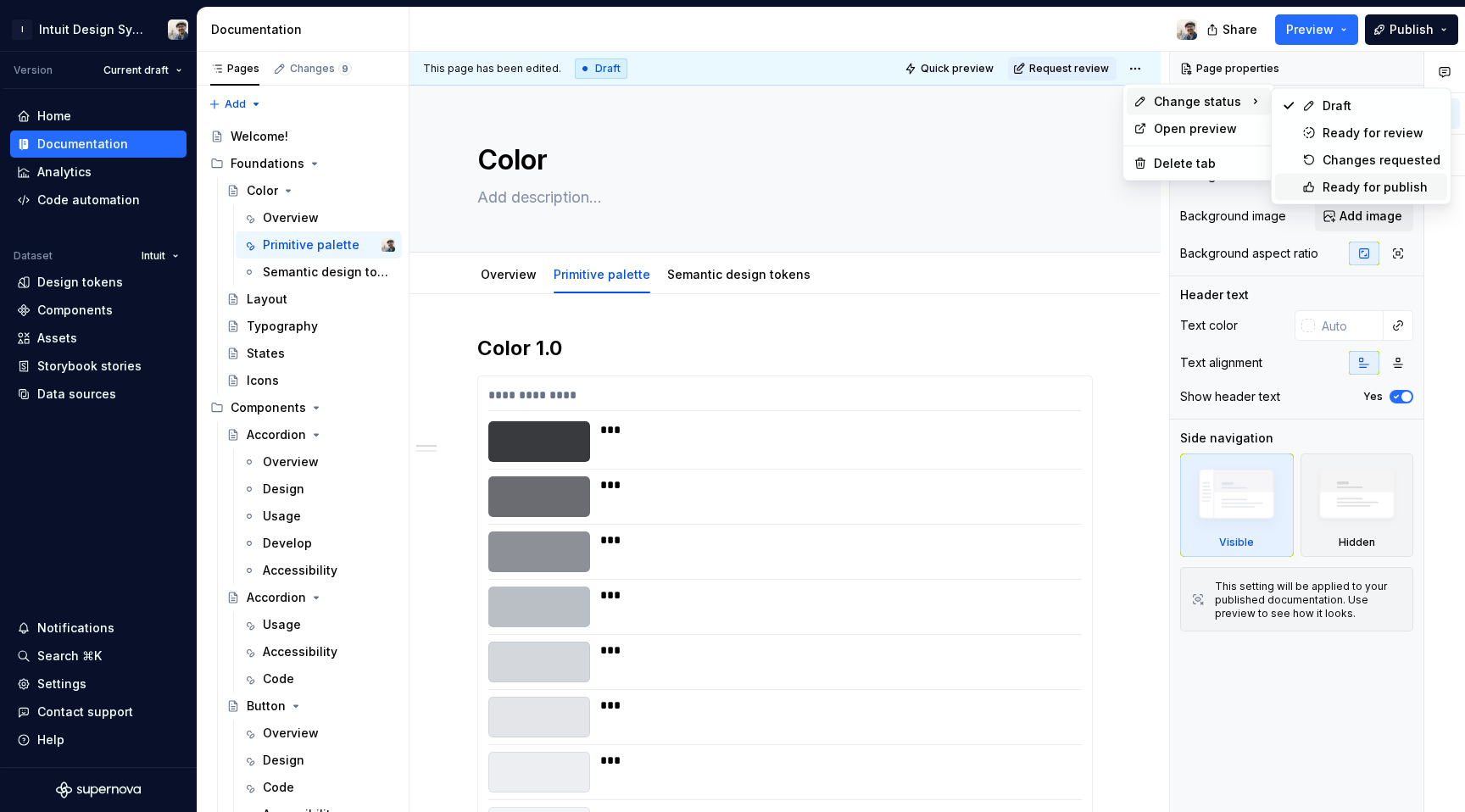
click at [1369, 177] on div "Ready for publish" at bounding box center [1361, 187] width 172 height 27
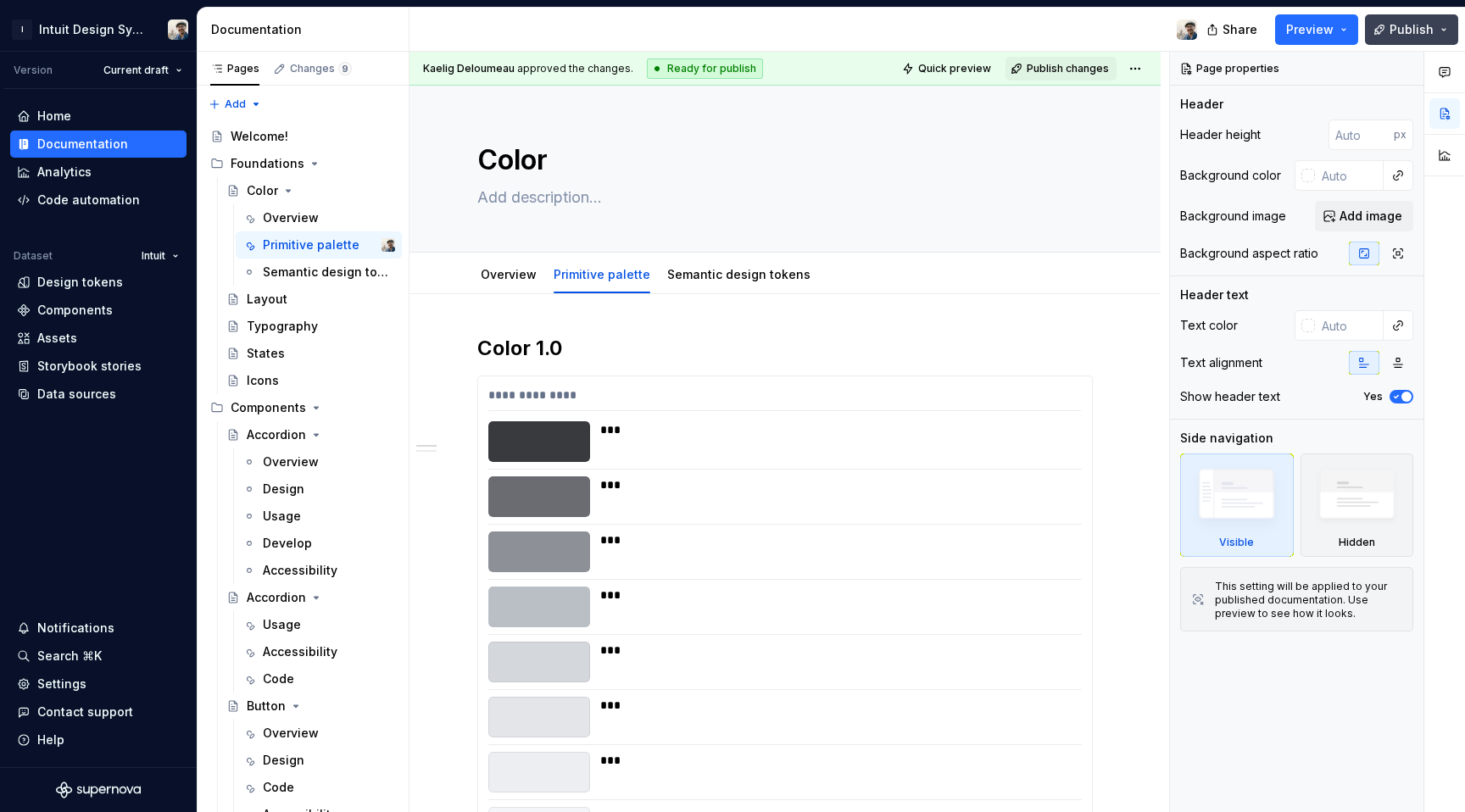
click at [1405, 25] on span "Publish" at bounding box center [1412, 29] width 44 height 17
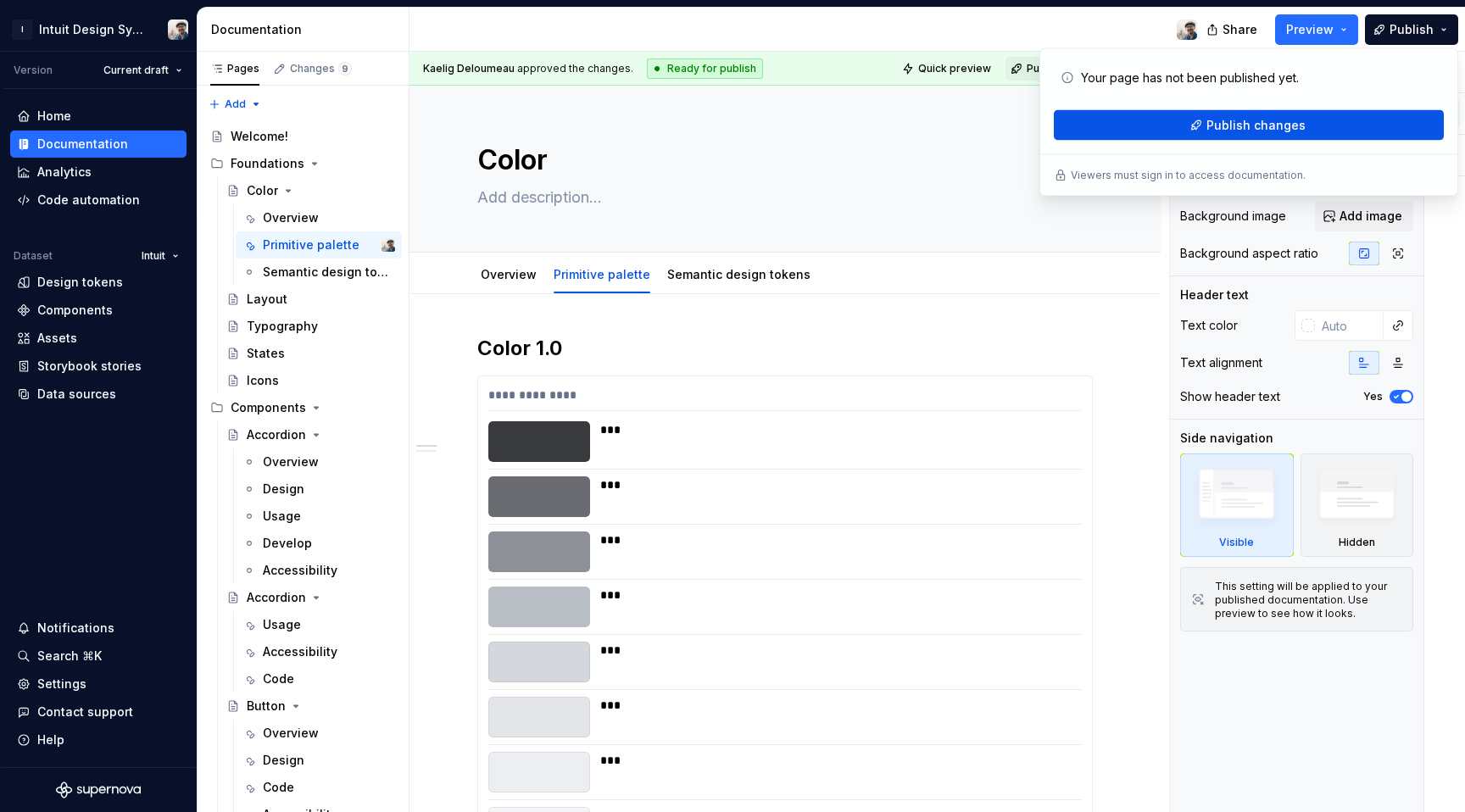
click at [1322, 116] on button "Publish changes" at bounding box center [1248, 126] width 390 height 31
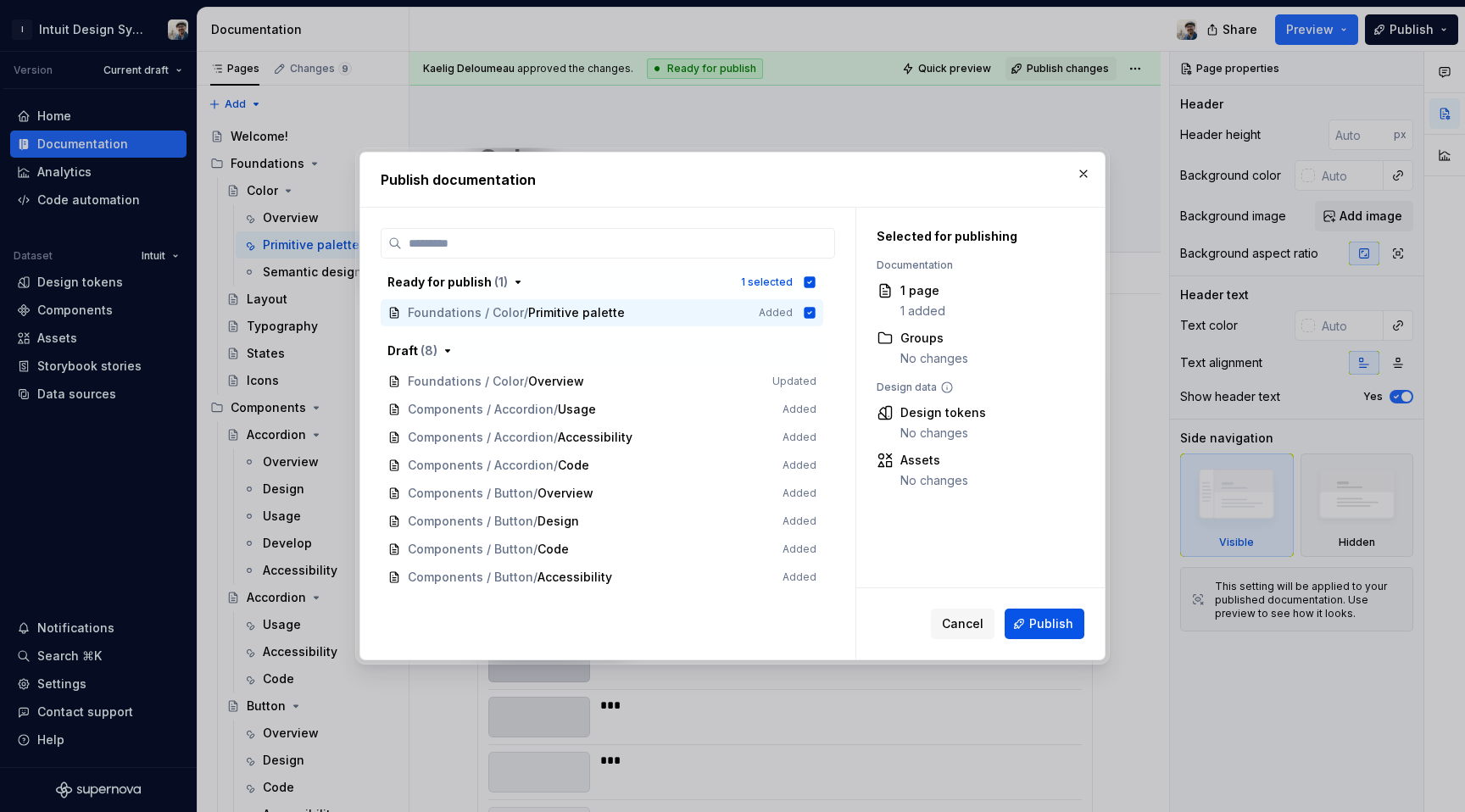
click at [1056, 625] on span "Publish" at bounding box center [1051, 624] width 44 height 17
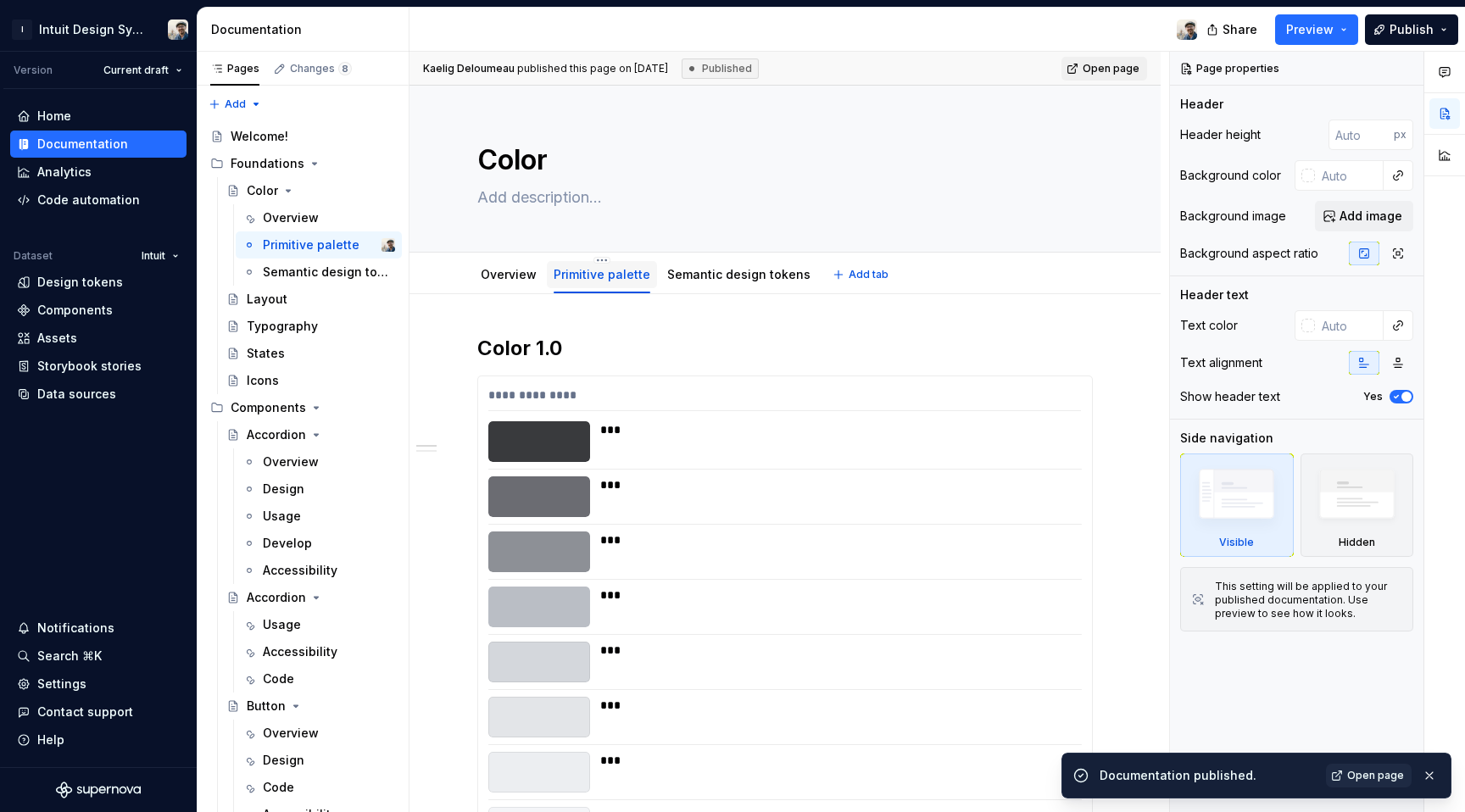
click at [596, 271] on link "Primitive palette" at bounding box center [601, 274] width 97 height 14
click at [596, 257] on html "I Intuit Design System Version Current draft Home Documentation Analytics Code …" at bounding box center [732, 406] width 1465 height 812
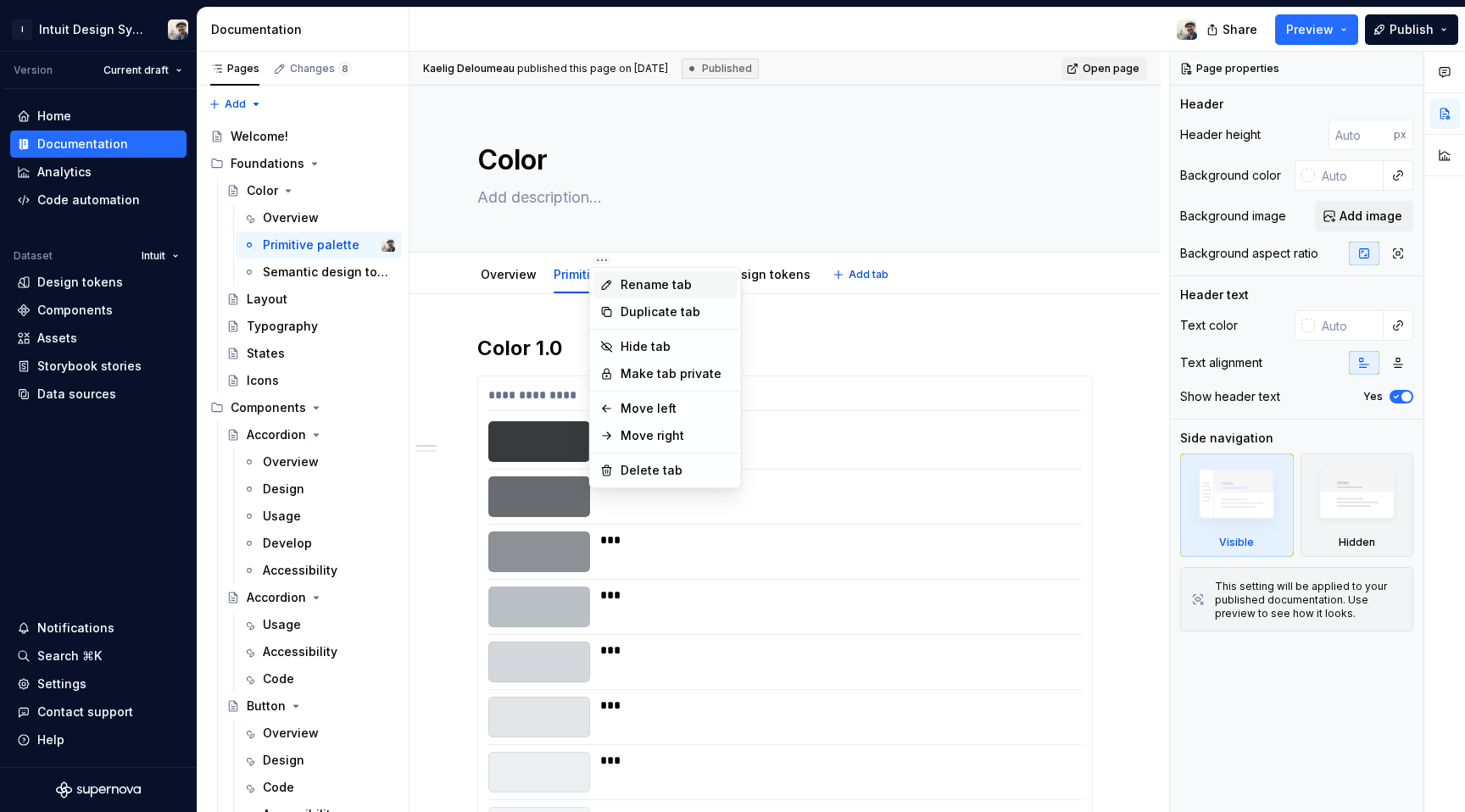
click at [618, 281] on div "Rename tab" at bounding box center [665, 285] width 144 height 27
type textarea "*"
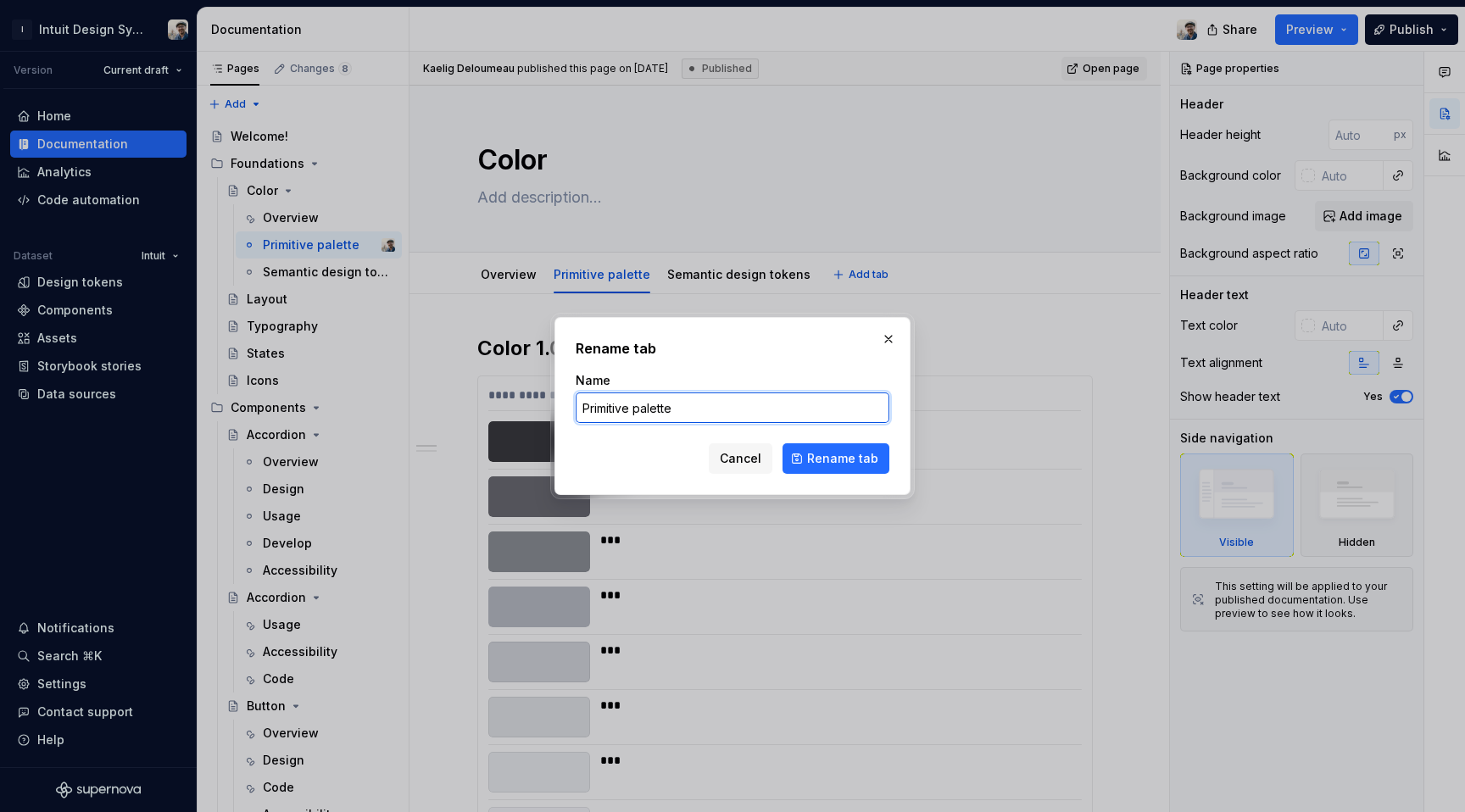
click at [605, 400] on input "Primitive palette" at bounding box center [732, 408] width 314 height 31
type input "Primary palette"
click button "Rename tab" at bounding box center [836, 458] width 107 height 31
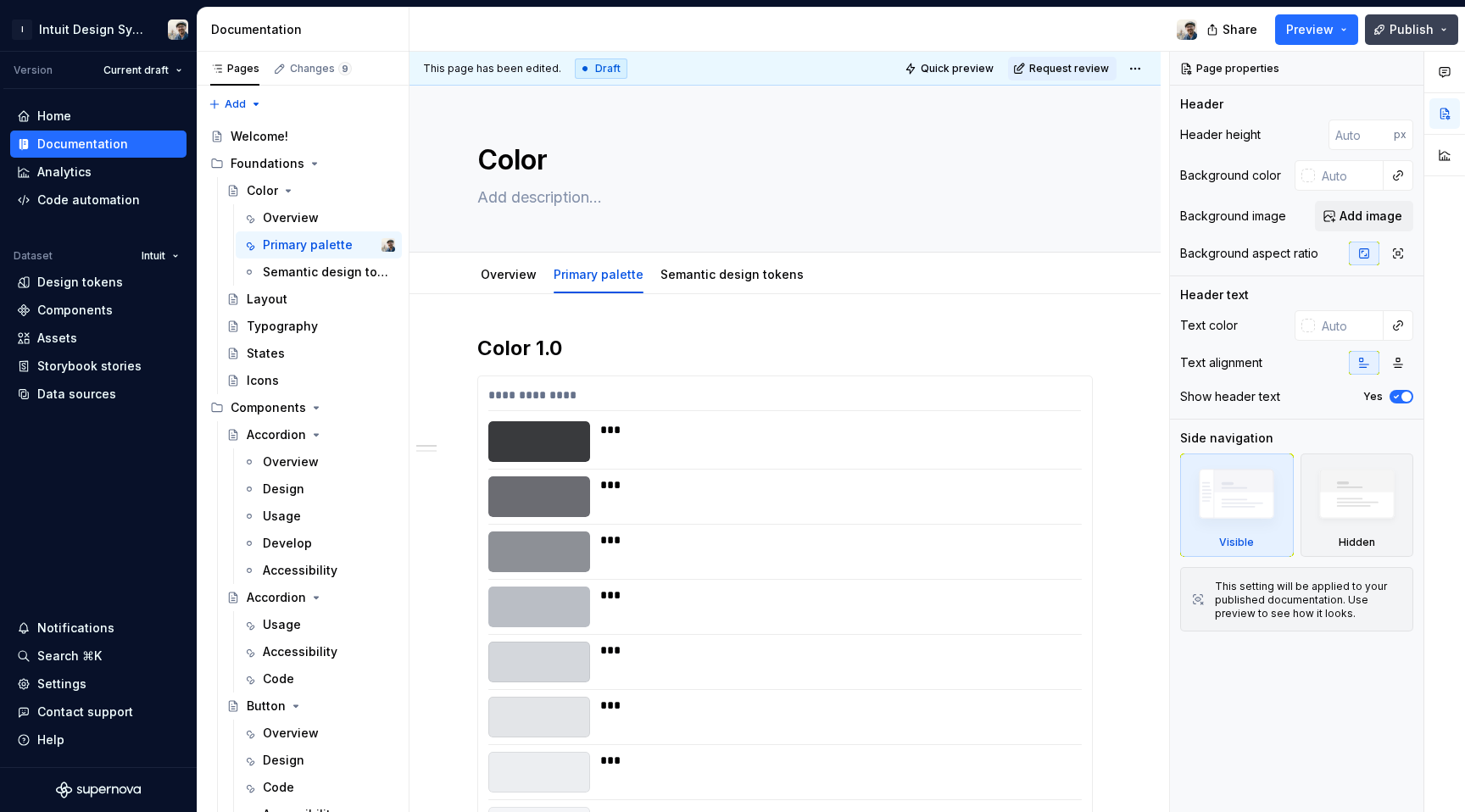
click at [1378, 38] on button "Publish" at bounding box center [1411, 30] width 93 height 31
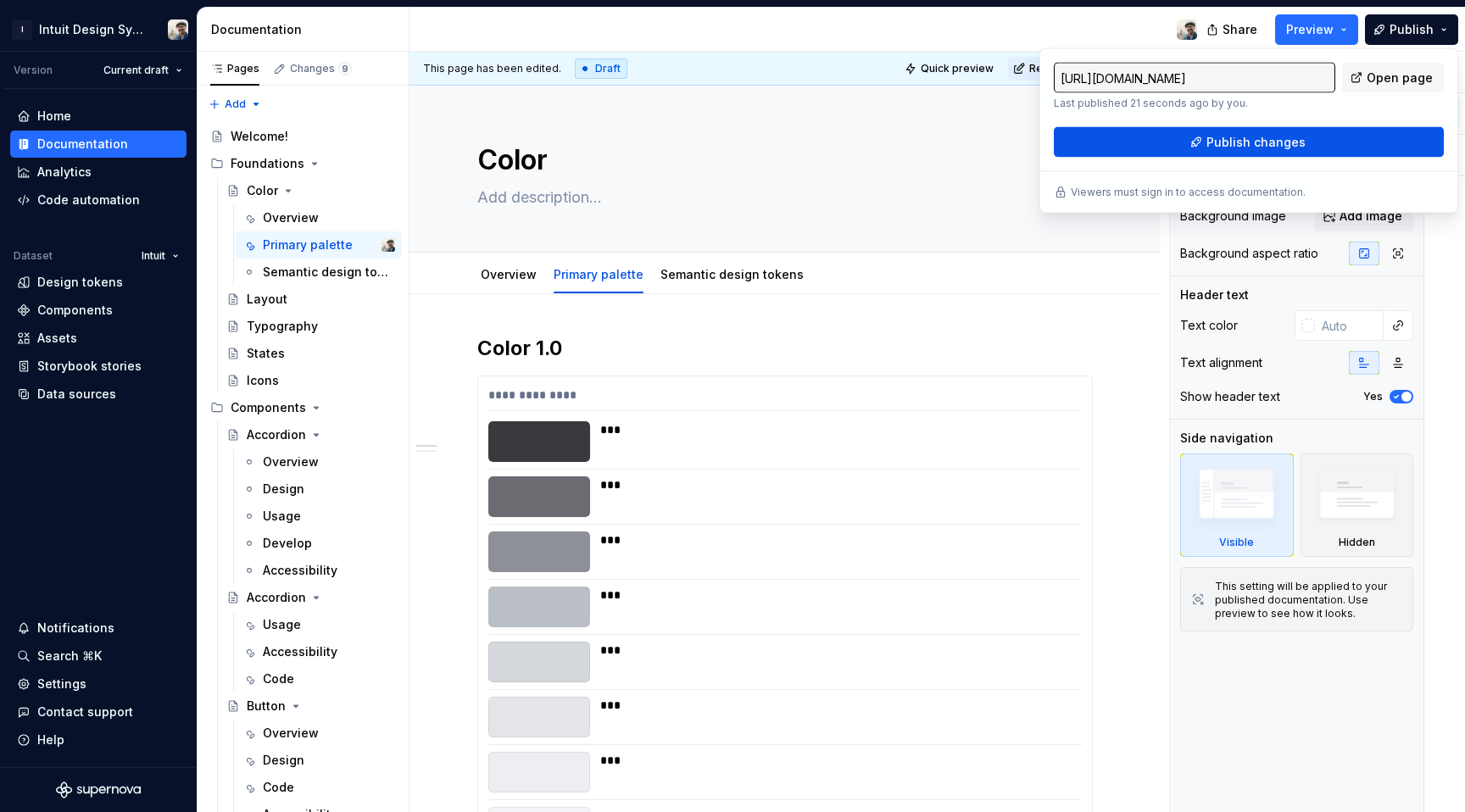
click at [1255, 134] on span "Publish changes" at bounding box center [1256, 142] width 99 height 17
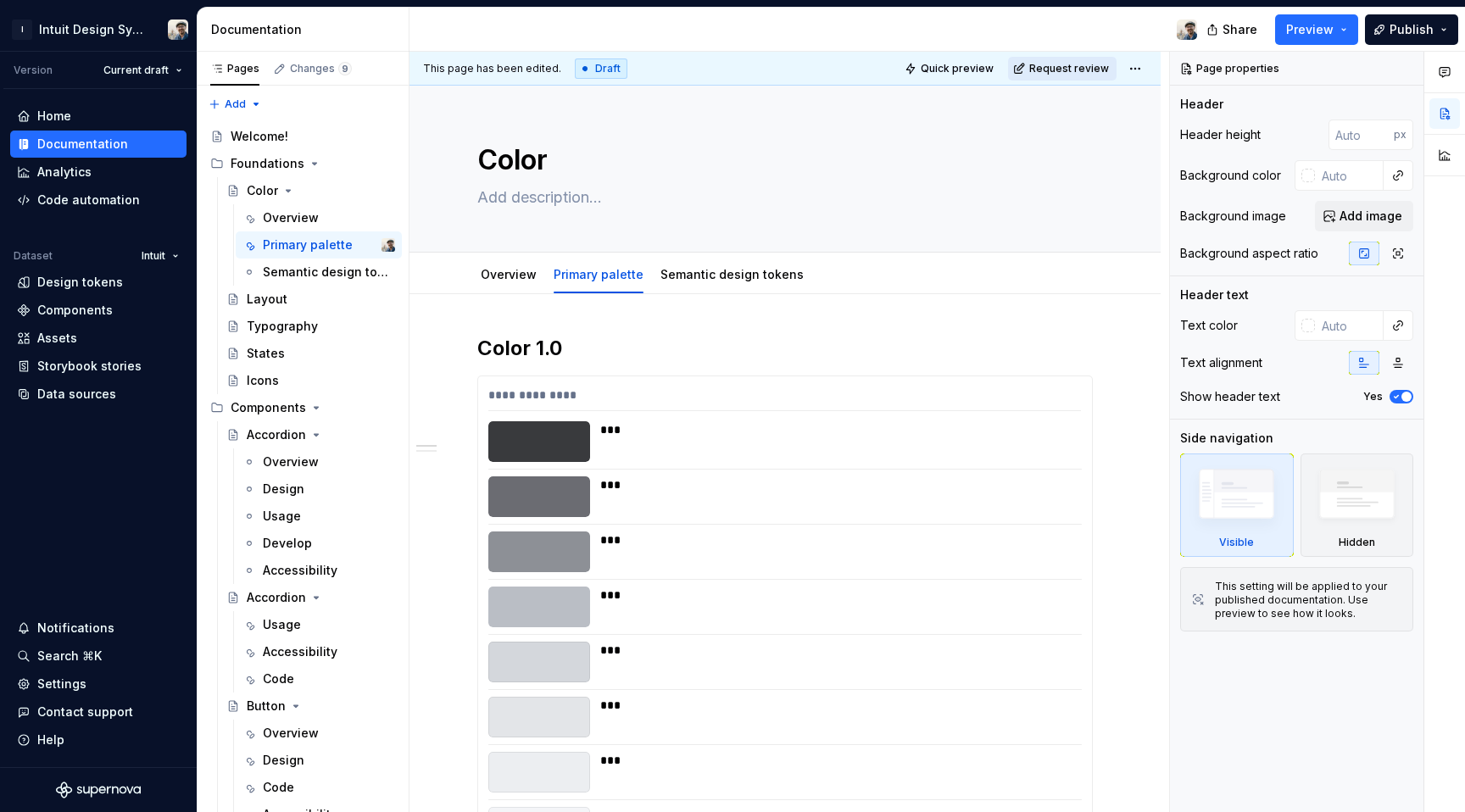
click at [1113, 75] on button "Request review" at bounding box center [1063, 69] width 109 height 24
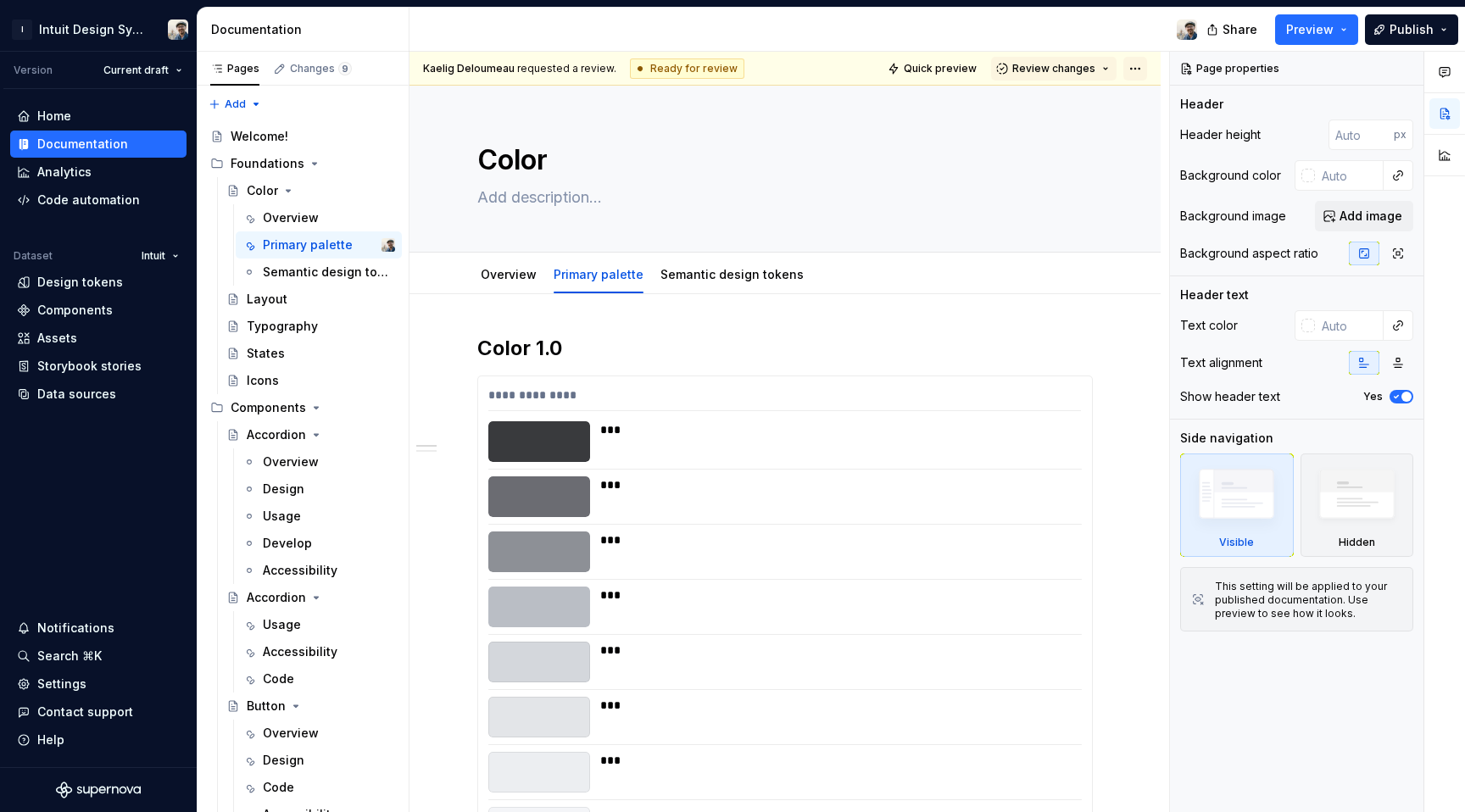
click at [1134, 71] on html "I Intuit Design System Version Current draft Home Documentation Analytics Code …" at bounding box center [732, 406] width 1465 height 812
click at [1066, 59] on html "I Intuit Design System Version Current draft Home Documentation Analytics Code …" at bounding box center [732, 406] width 1465 height 812
click at [1069, 67] on span "Review changes" at bounding box center [1054, 68] width 83 height 14
click at [1063, 116] on div "This page is ready to publish." at bounding box center [1100, 118] width 148 height 14
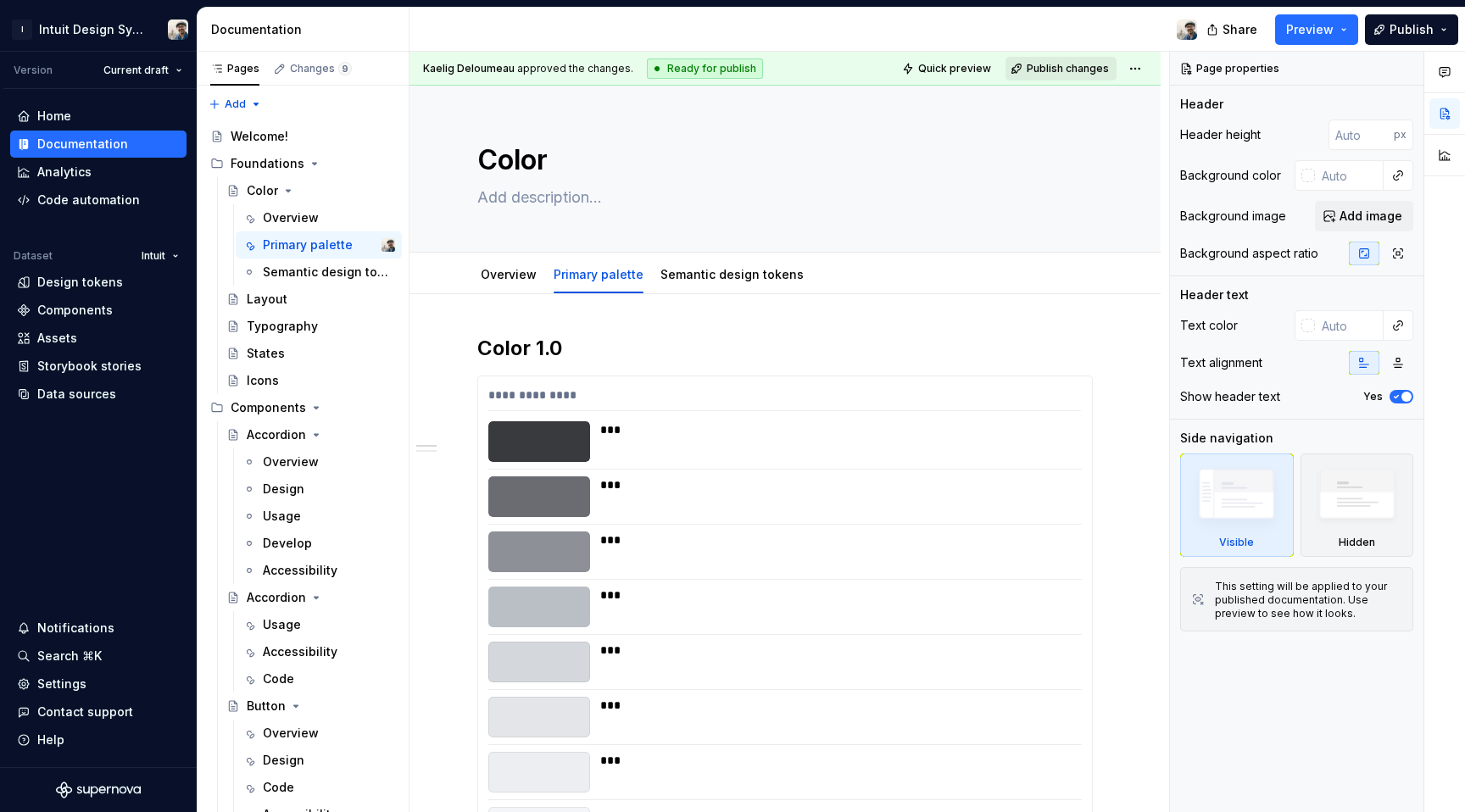
click at [1052, 68] on span "Publish changes" at bounding box center [1067, 68] width 82 height 14
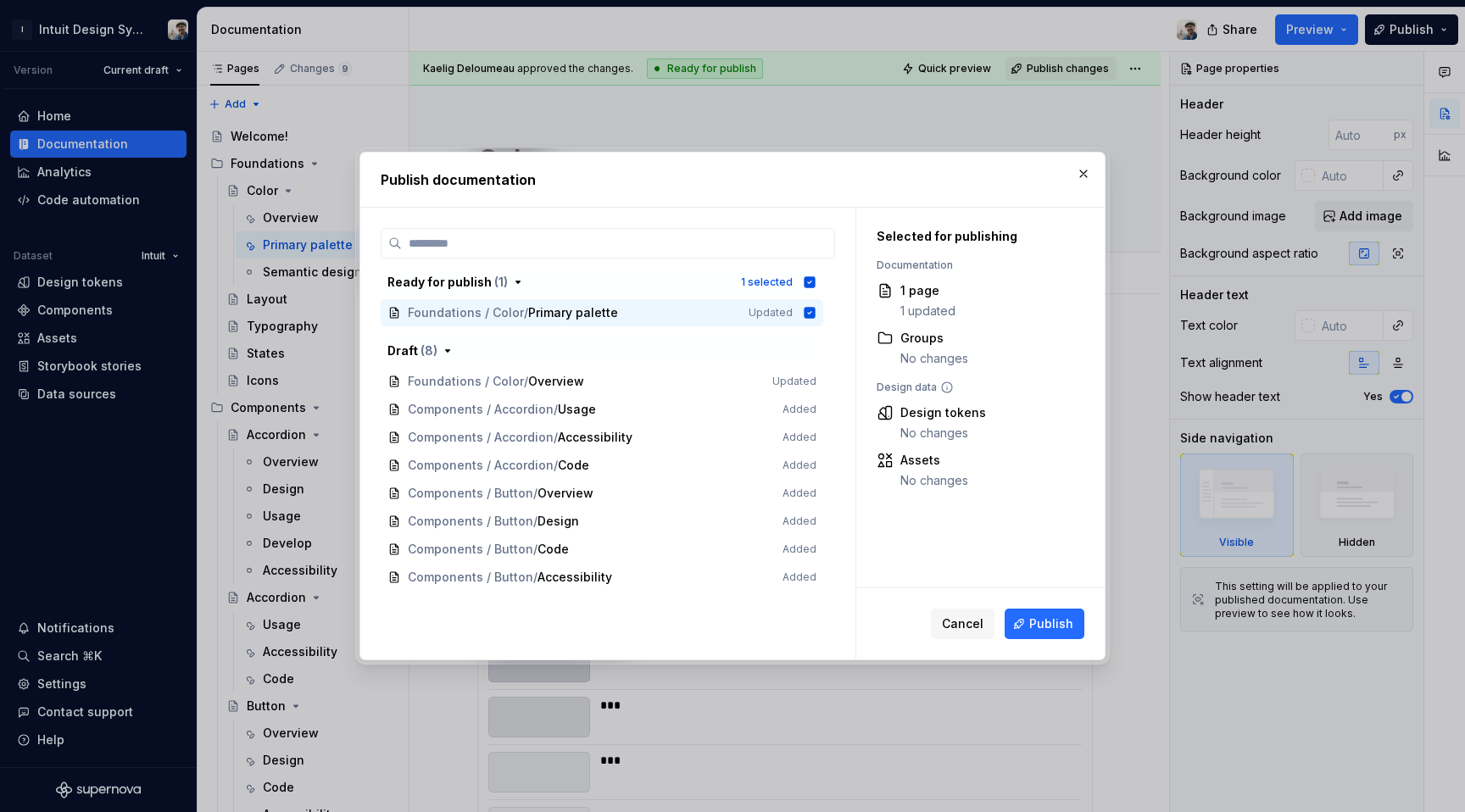
click at [1053, 606] on div "Cancel Publish" at bounding box center [980, 624] width 249 height 71
click at [1053, 618] on span "Publish" at bounding box center [1051, 624] width 44 height 17
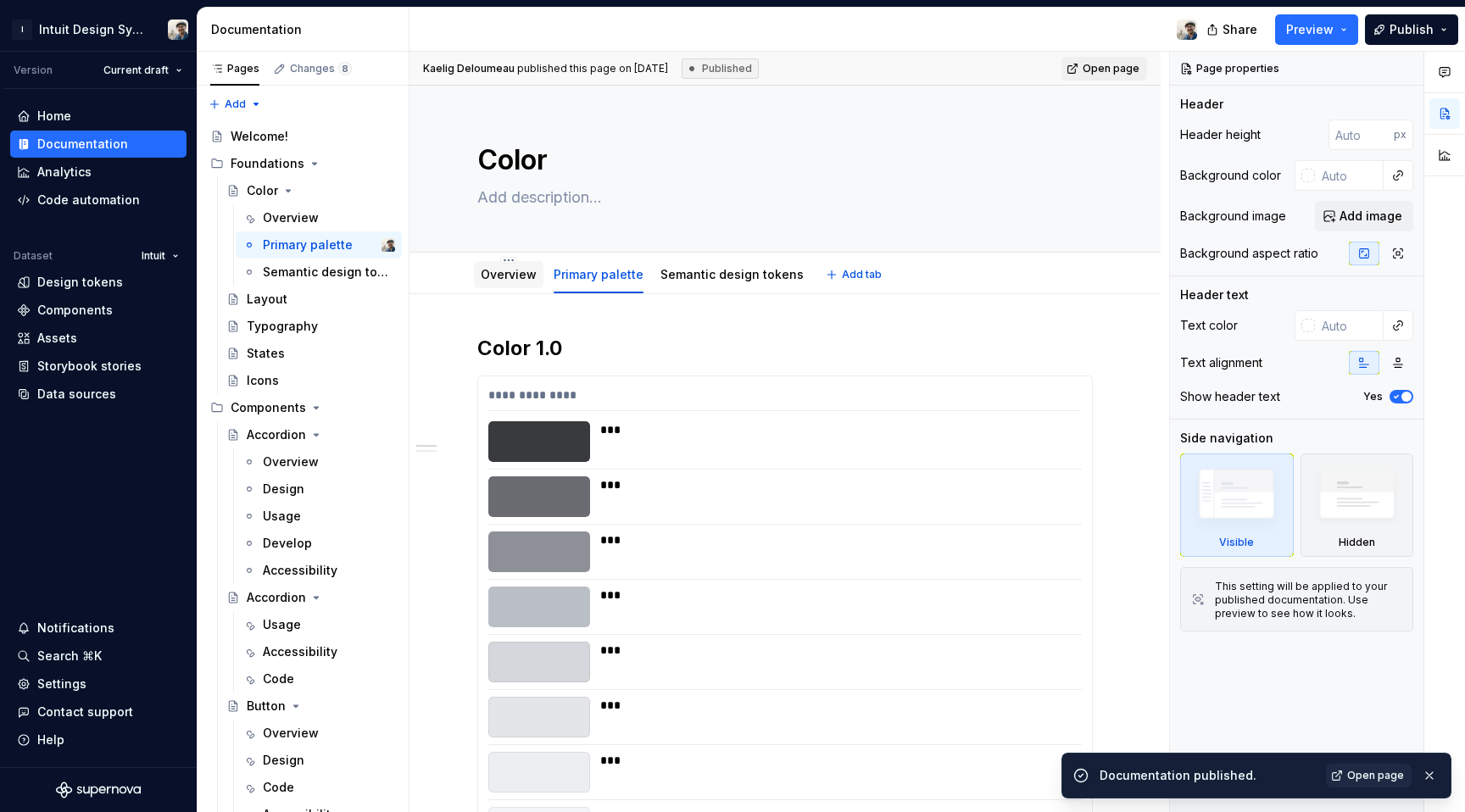
click at [502, 267] on link "Overview" at bounding box center [509, 274] width 56 height 14
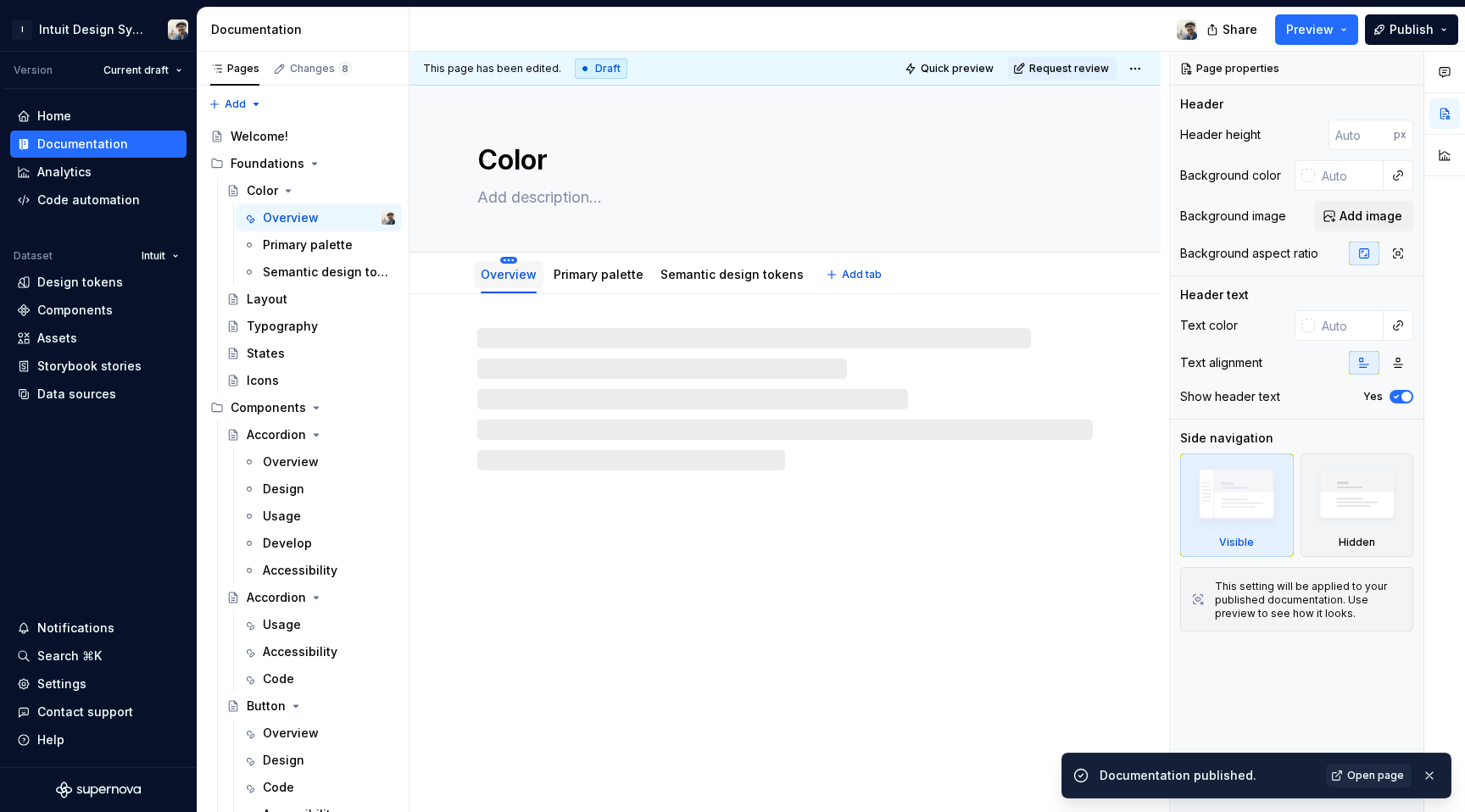
click at [508, 258] on html "I Intuit Design System Version Current draft Home Documentation Analytics Code …" at bounding box center [732, 406] width 1465 height 812
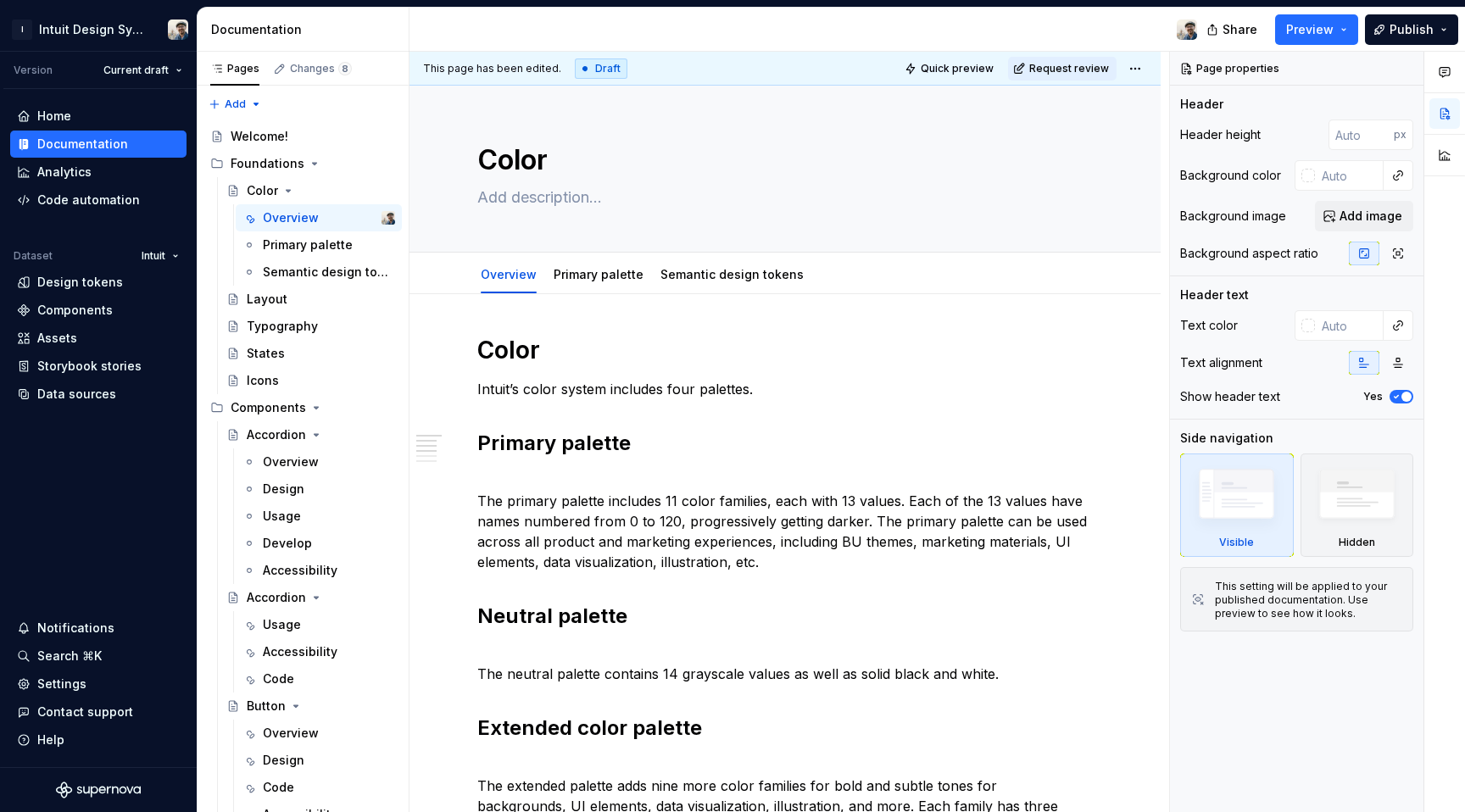
click at [468, 315] on html "I Intuit Design System Version Current draft Home Documentation Analytics Code …" at bounding box center [732, 406] width 1465 height 812
click at [1134, 71] on html "I Intuit Design System Version Current draft Home Documentation Analytics Code …" at bounding box center [732, 406] width 1465 height 812
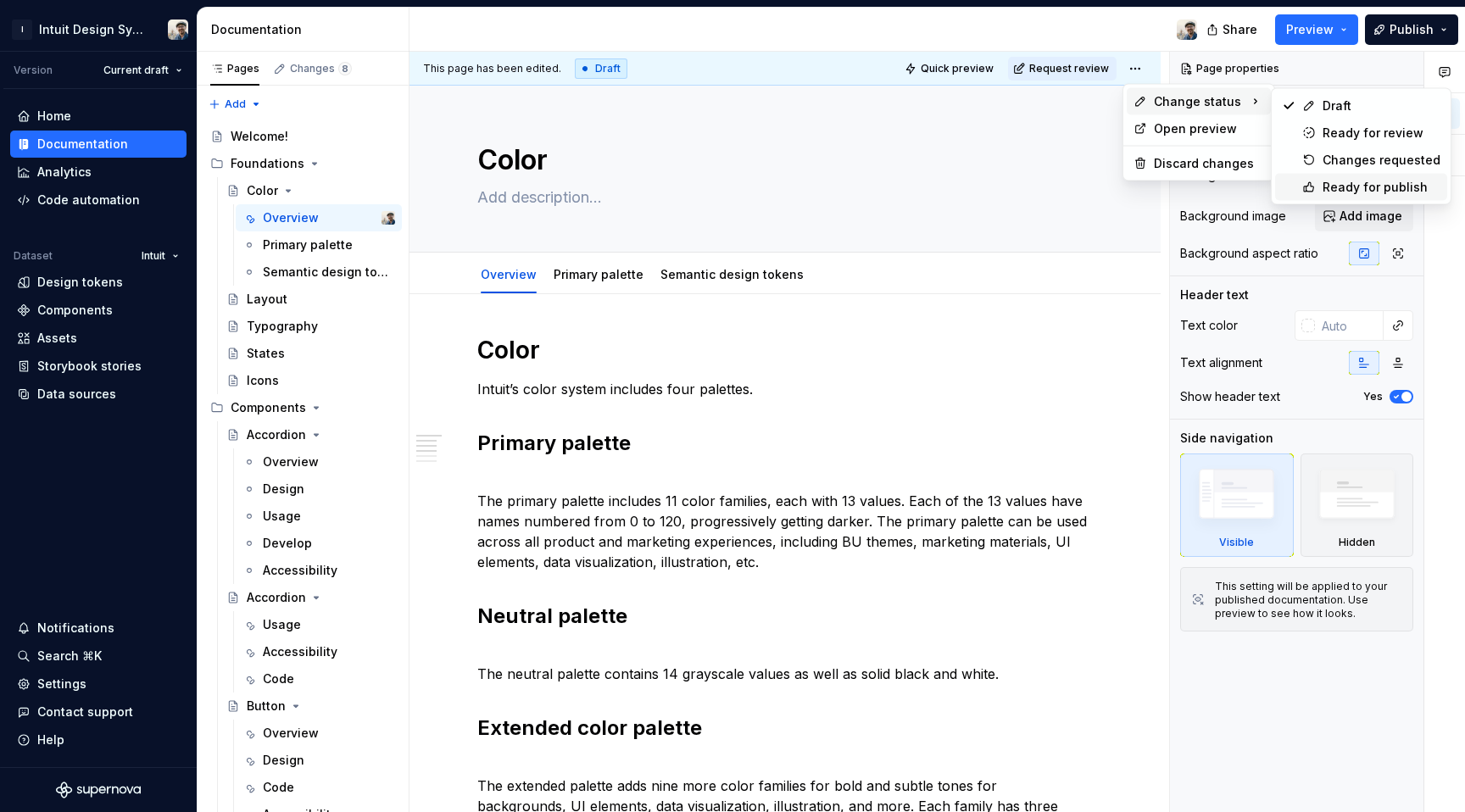
click at [1351, 192] on div "Ready for publish" at bounding box center [1382, 187] width 118 height 17
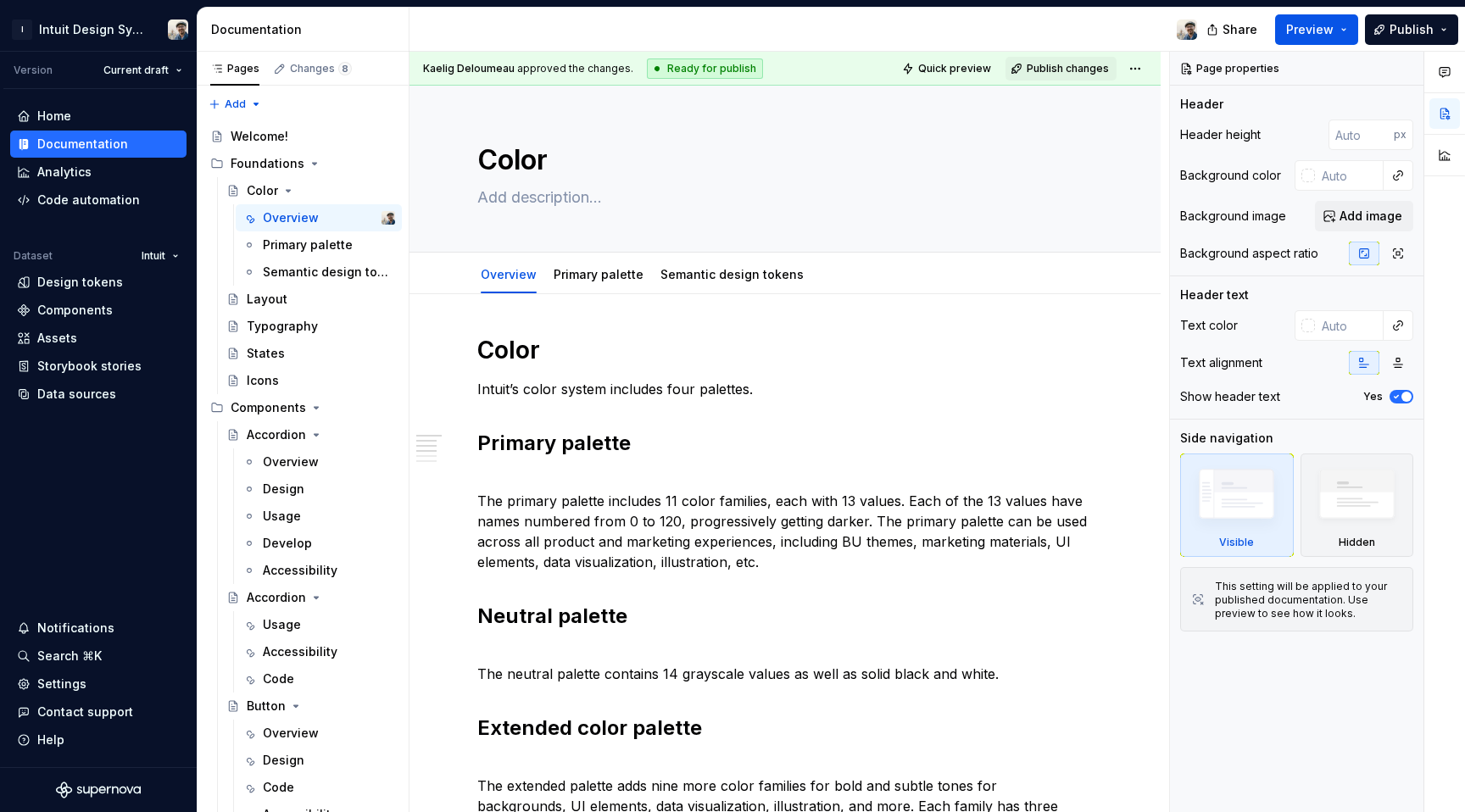
click at [1318, 25] on span "Preview" at bounding box center [1309, 29] width 48 height 17
click at [1426, 14] on button "Publish" at bounding box center [1411, 30] width 93 height 31
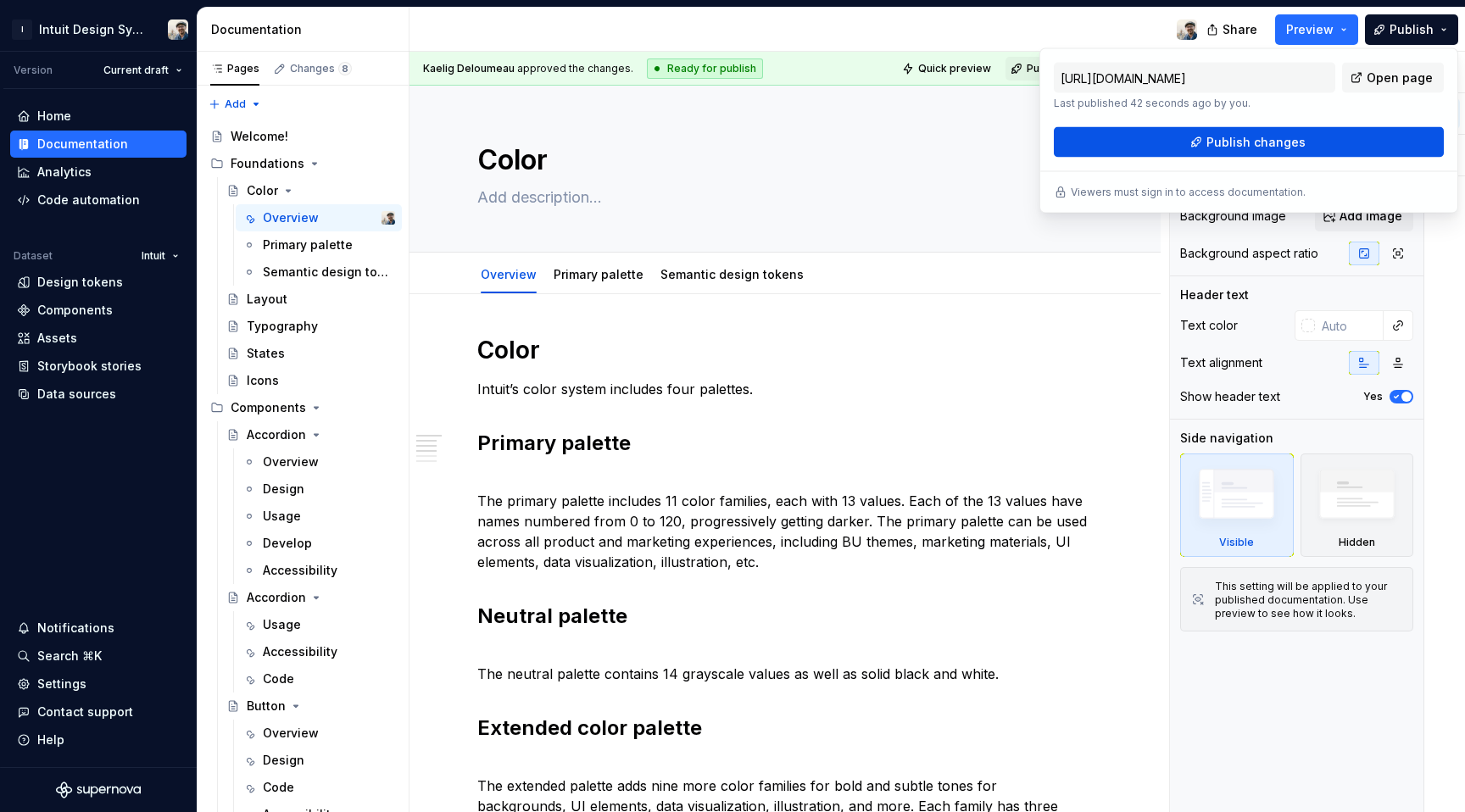
click at [1309, 137] on button "Publish changes" at bounding box center [1248, 143] width 390 height 31
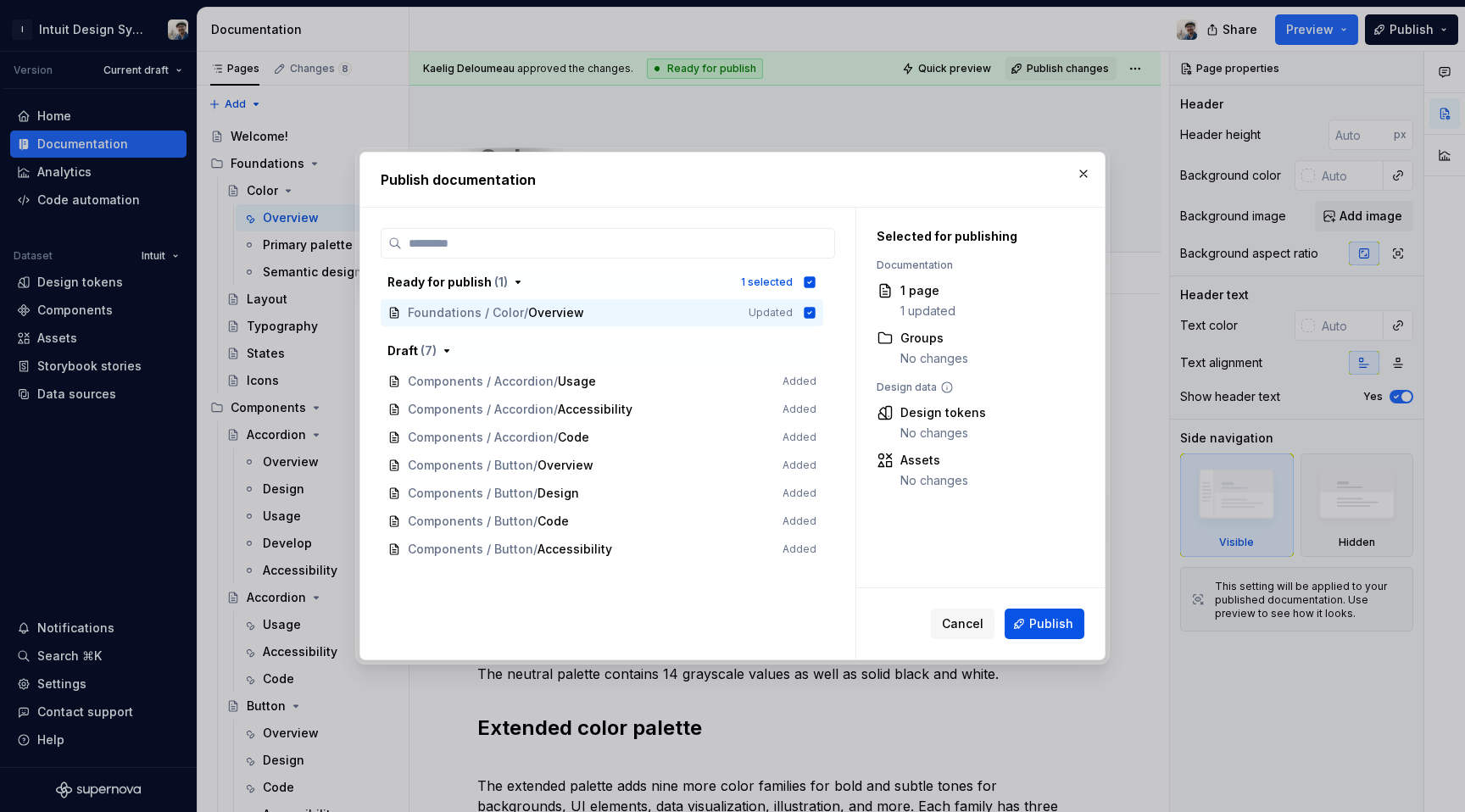
click at [1050, 632] on button "Publish" at bounding box center [1044, 624] width 80 height 31
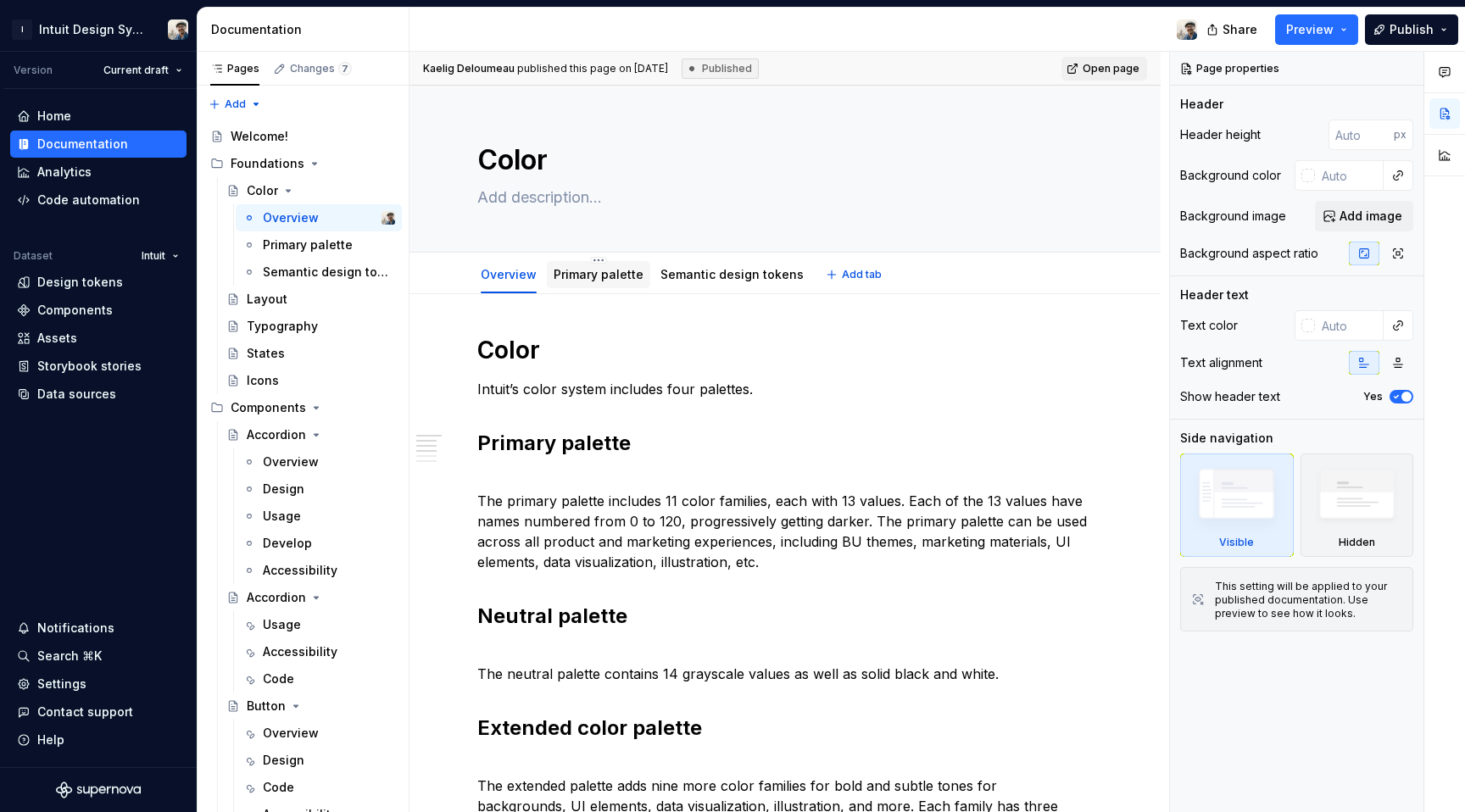
click at [598, 274] on link "Primary palette" at bounding box center [598, 274] width 90 height 14
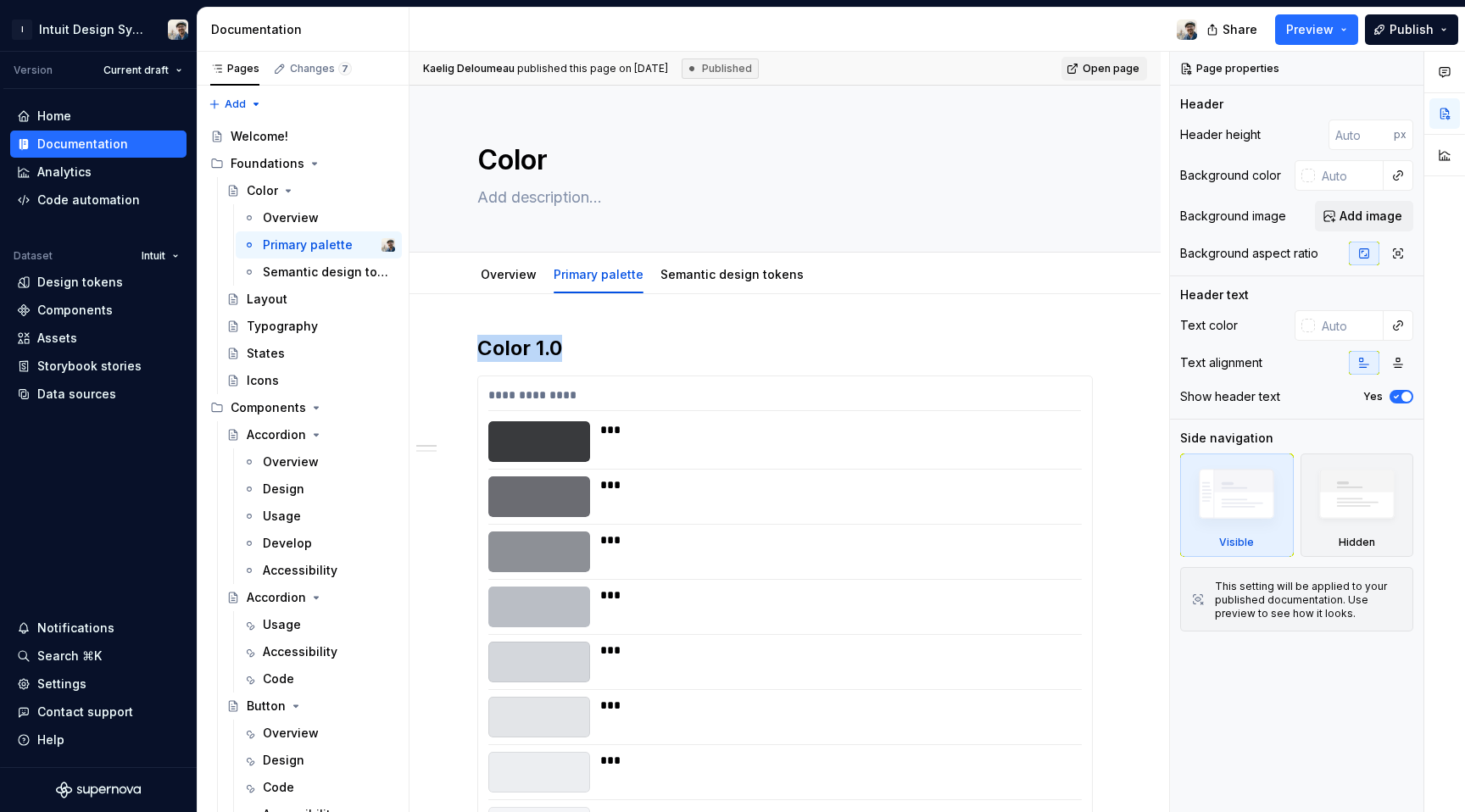
click at [770, 437] on div "***" at bounding box center [836, 430] width 470 height 17
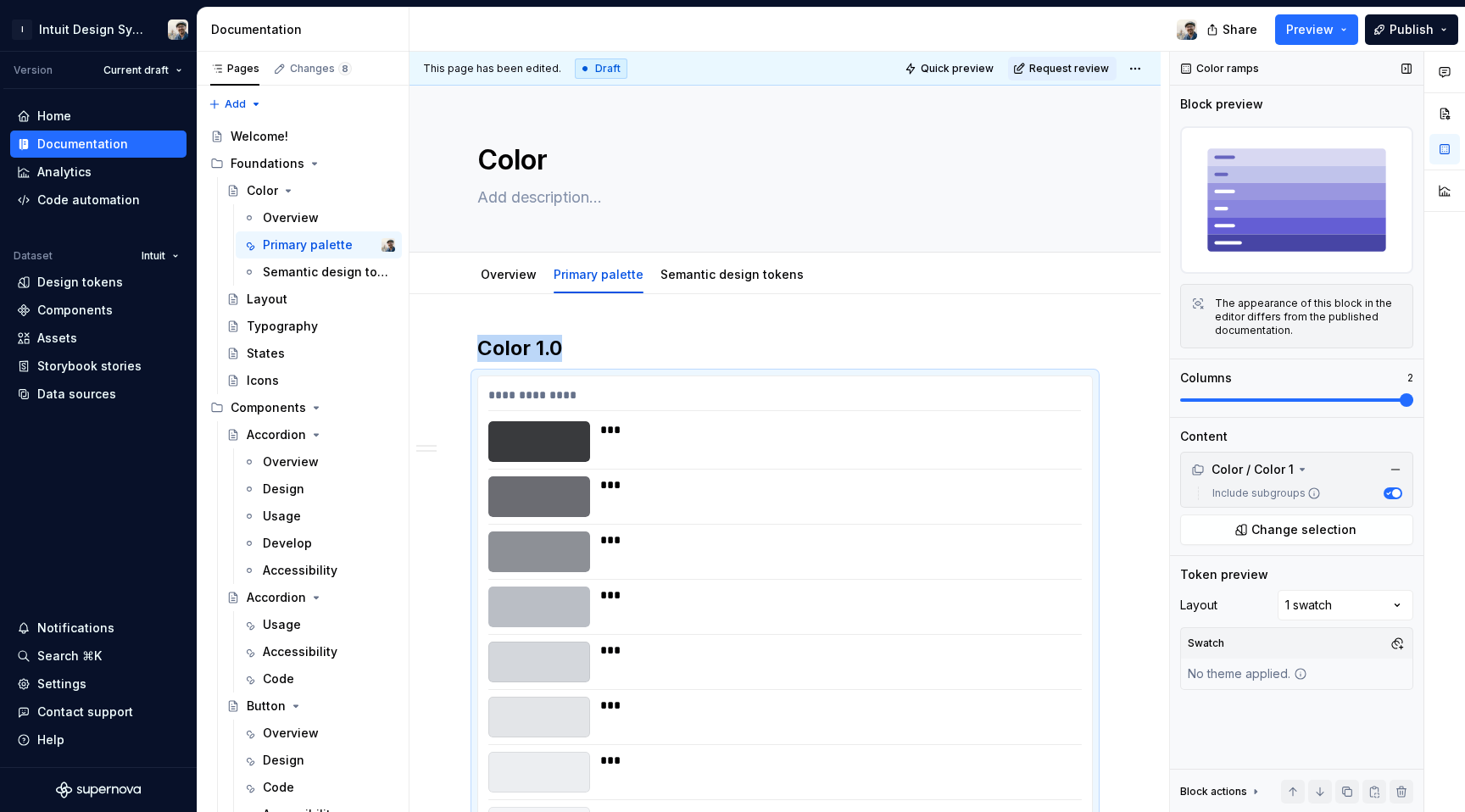
scroll to position [324, 0]
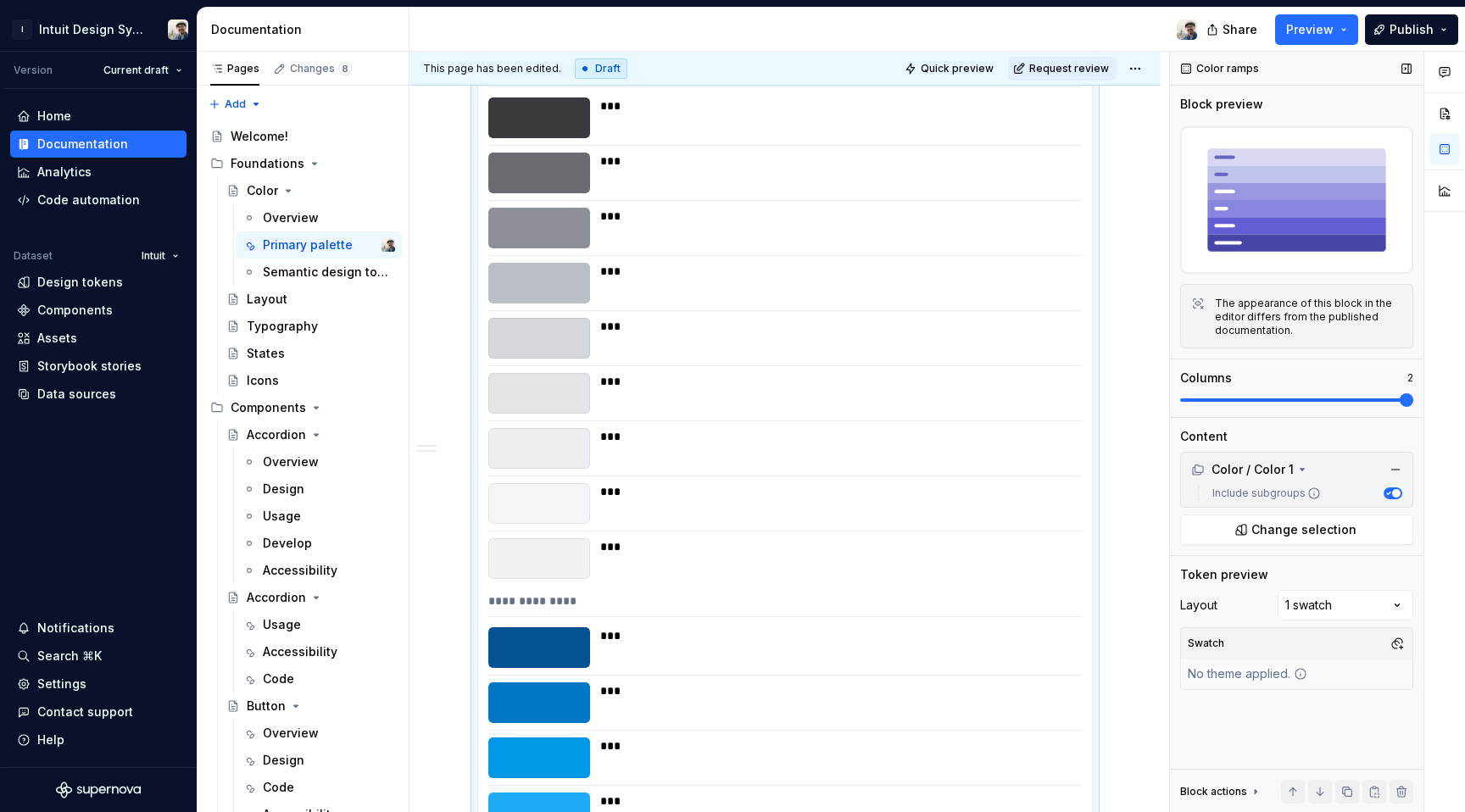
click at [1400, 404] on span at bounding box center [1406, 400] width 14 height 14
click at [1392, 30] on button "Publish" at bounding box center [1411, 30] width 93 height 31
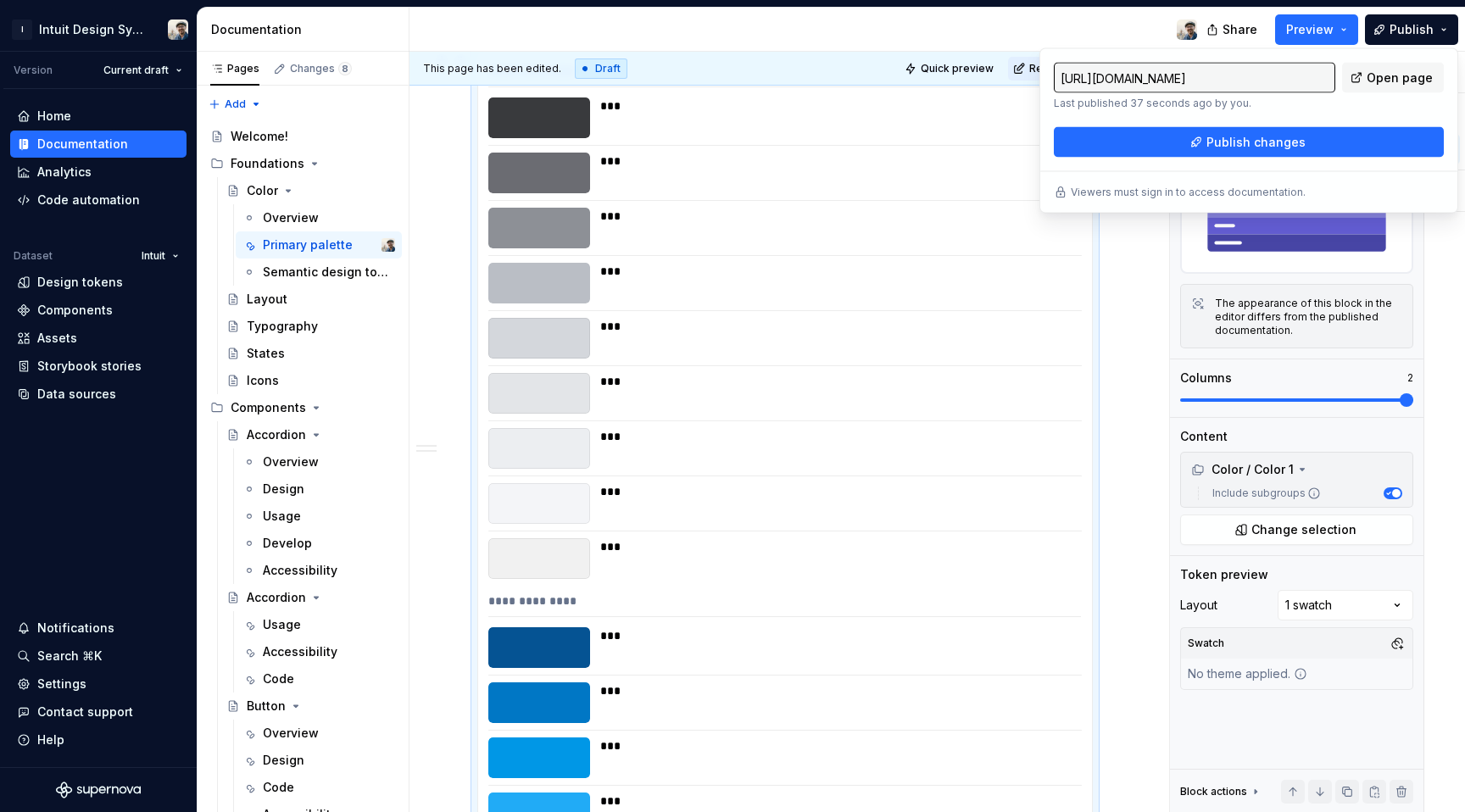
click at [973, 190] on div "***" at bounding box center [836, 173] width 471 height 41
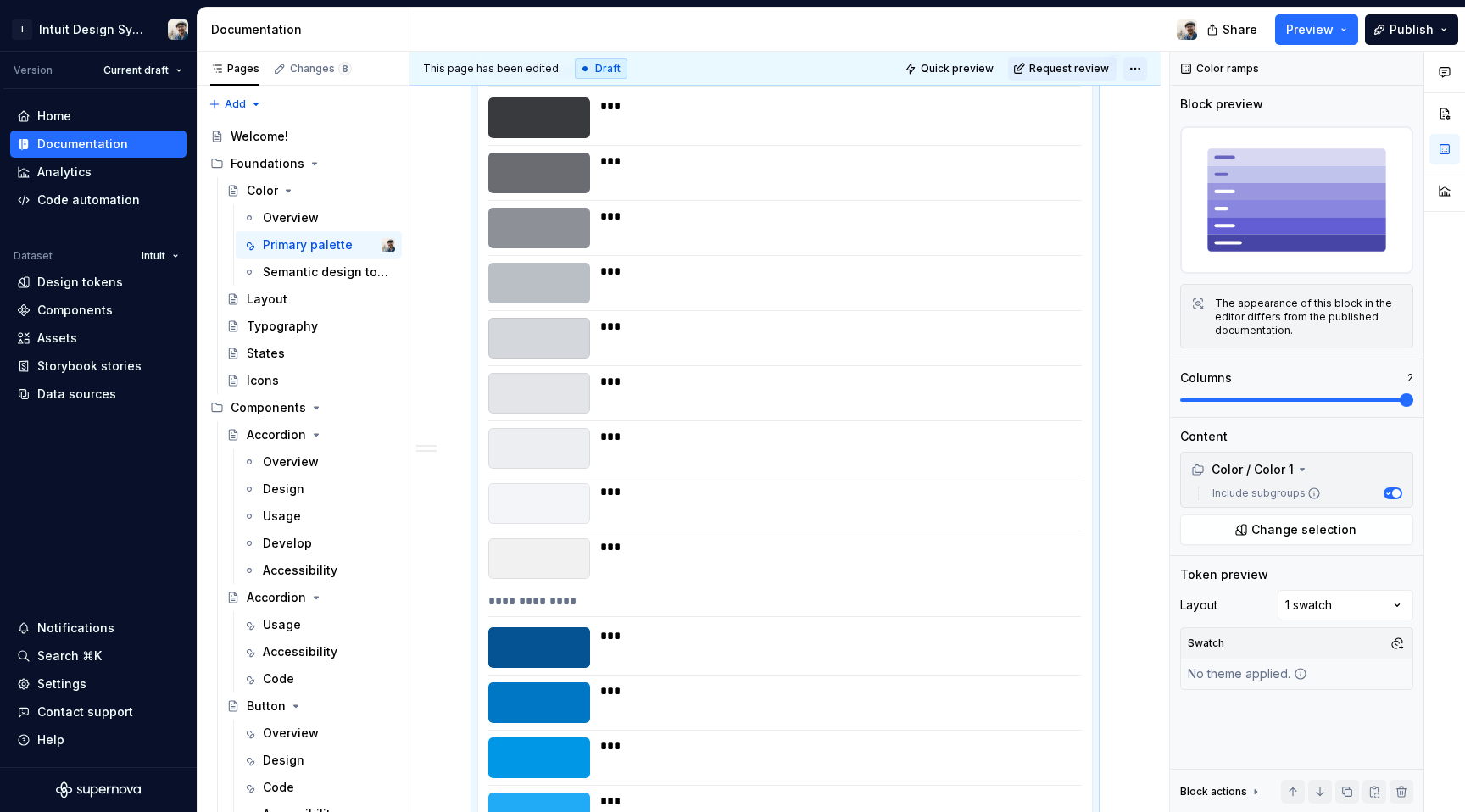
click at [1128, 74] on html "I Intuit Design System Version Current draft Home Documentation Analytics Code …" at bounding box center [732, 406] width 1465 height 812
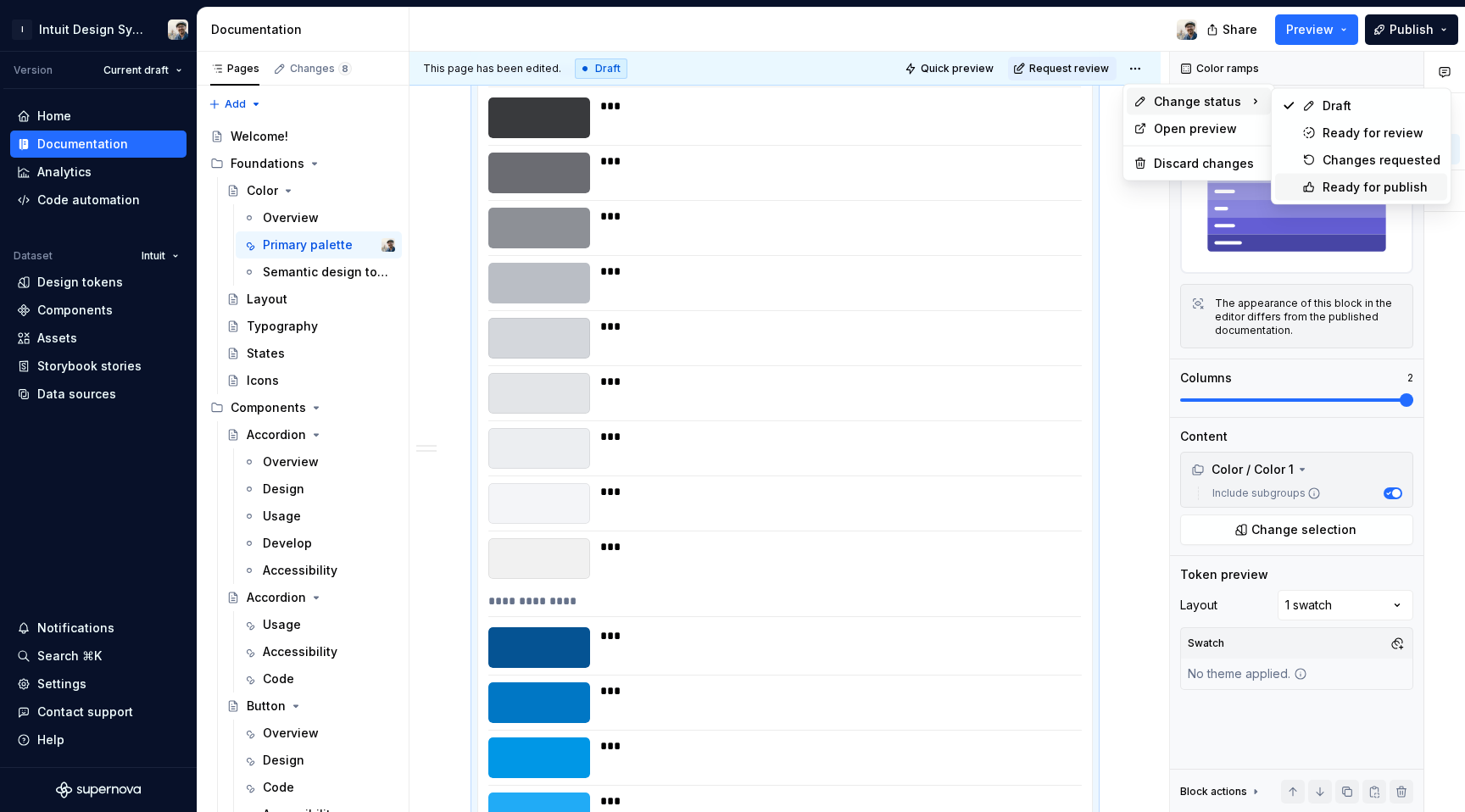
click at [1321, 179] on div "Ready for publish" at bounding box center [1361, 187] width 172 height 27
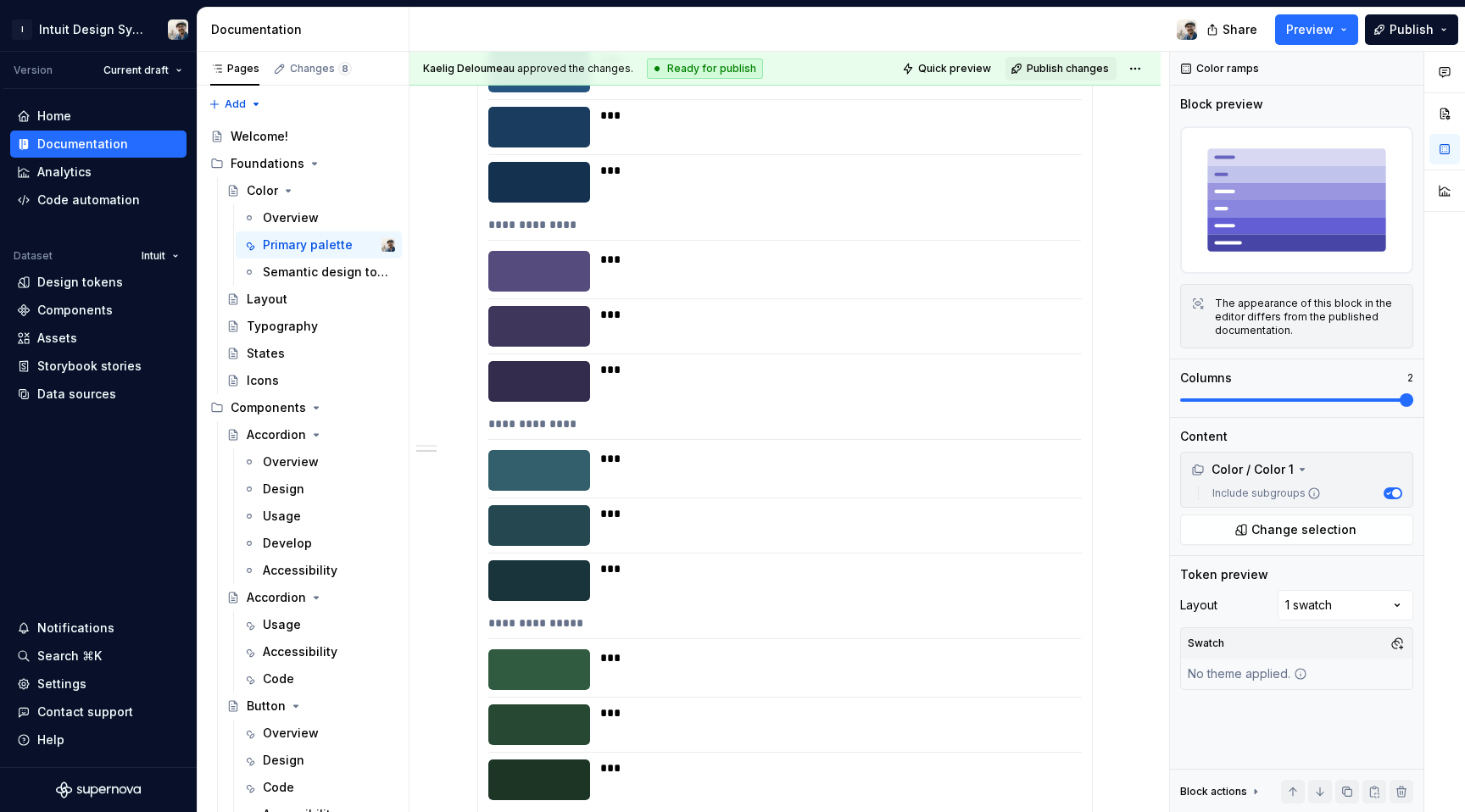
scroll to position [3767, 0]
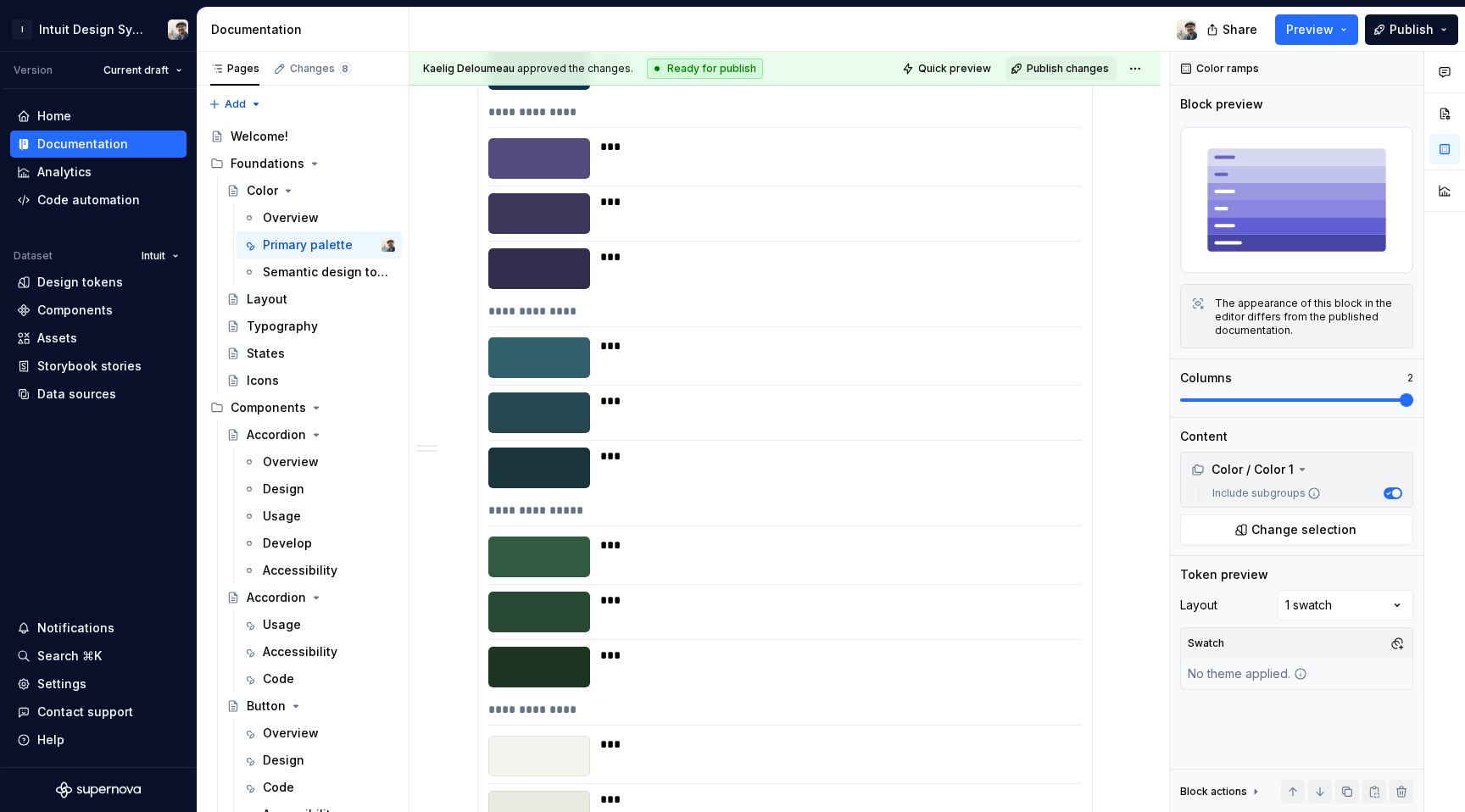
click at [993, 423] on div "***" at bounding box center [836, 412] width 471 height 41
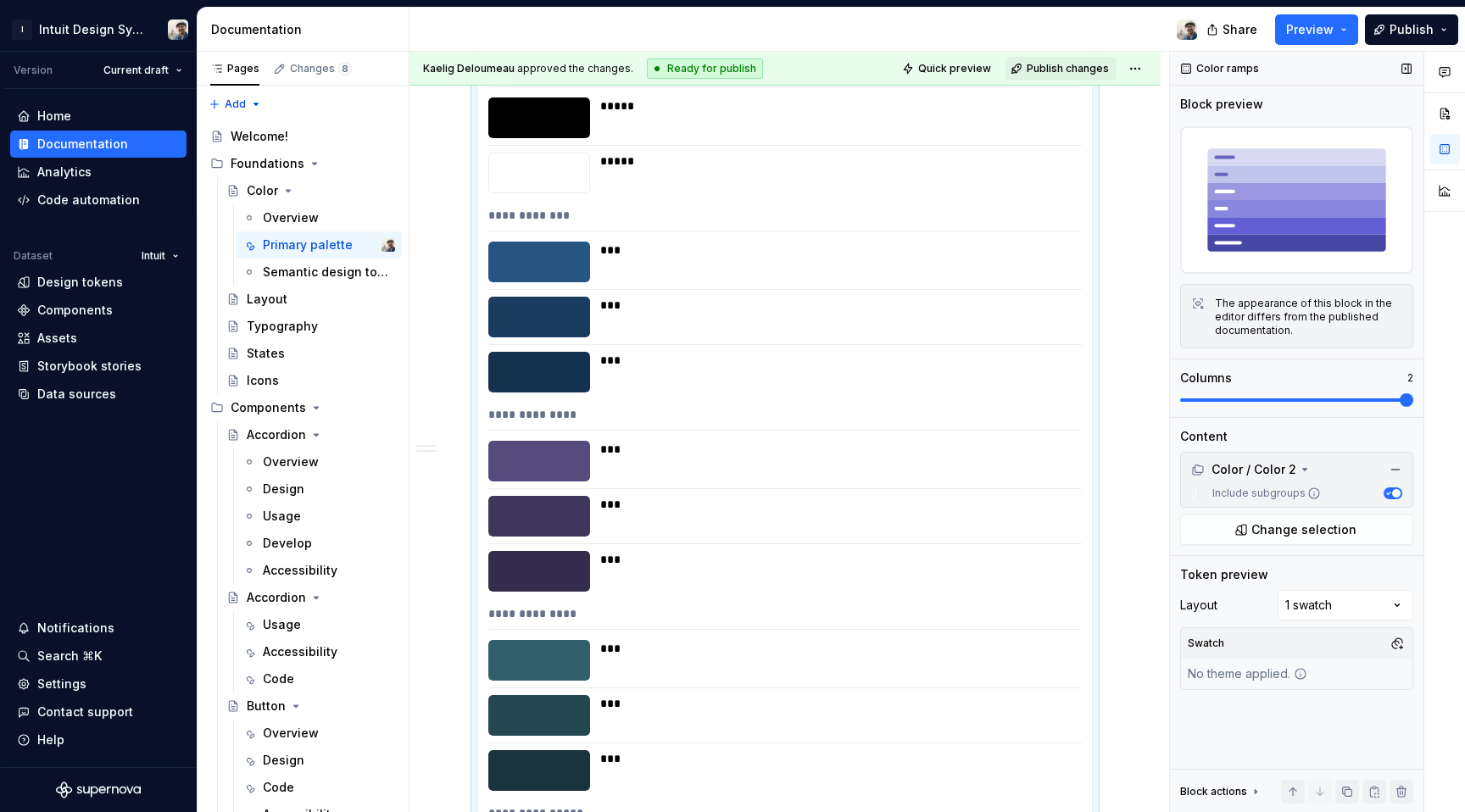
click at [1366, 401] on span at bounding box center [1297, 401] width 233 height 4
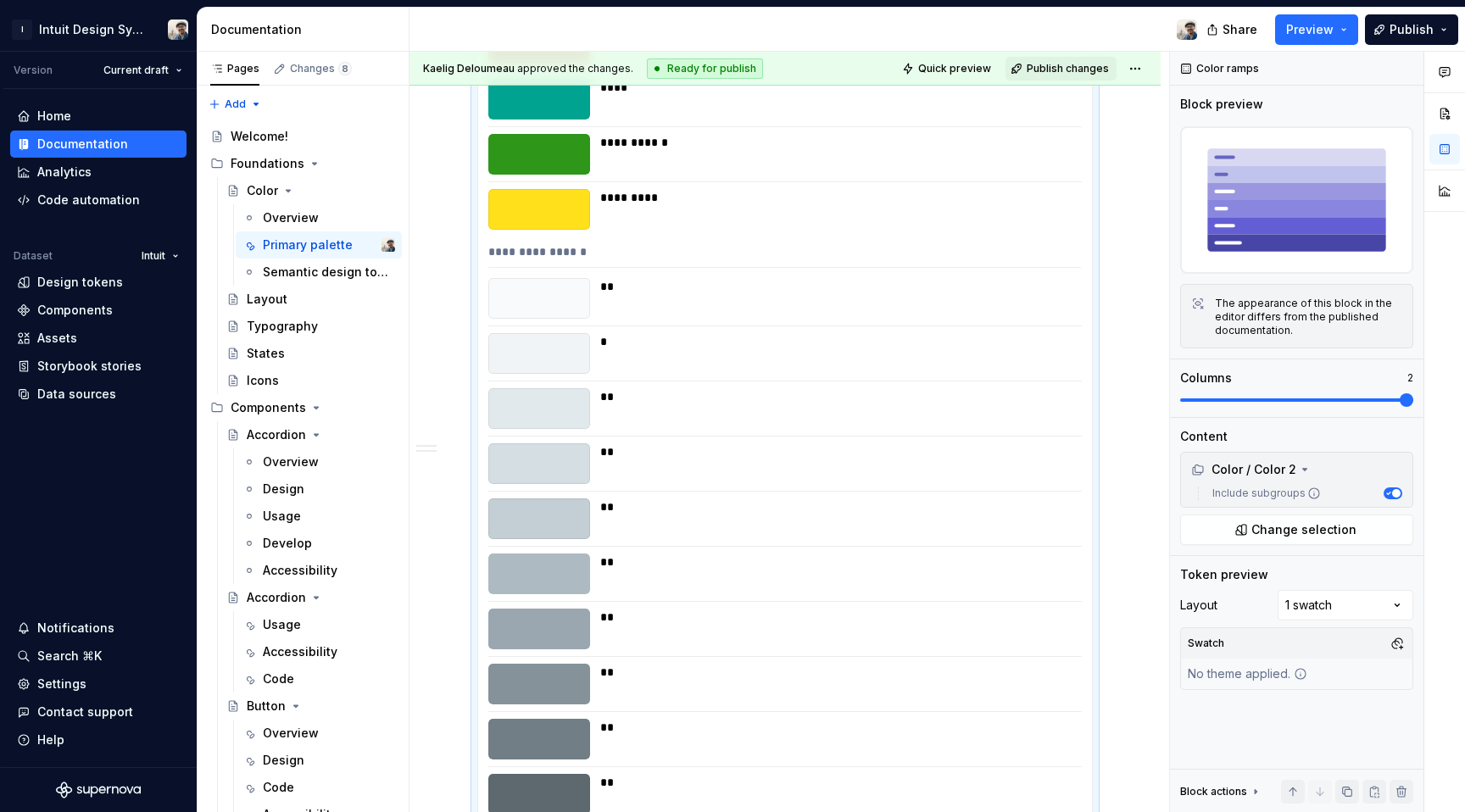
scroll to position [5822, 0]
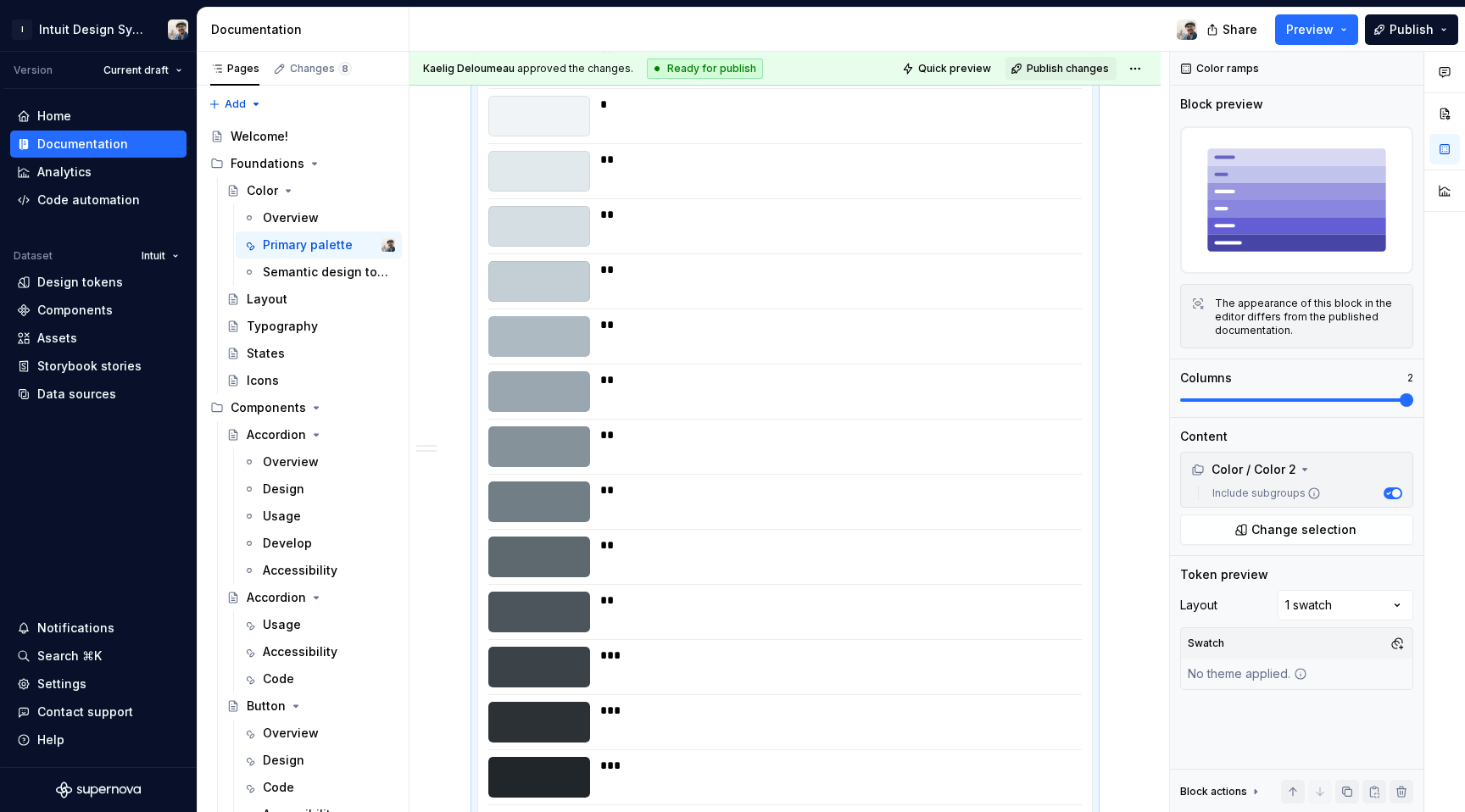
click at [1026, 509] on div "**" at bounding box center [836, 502] width 471 height 41
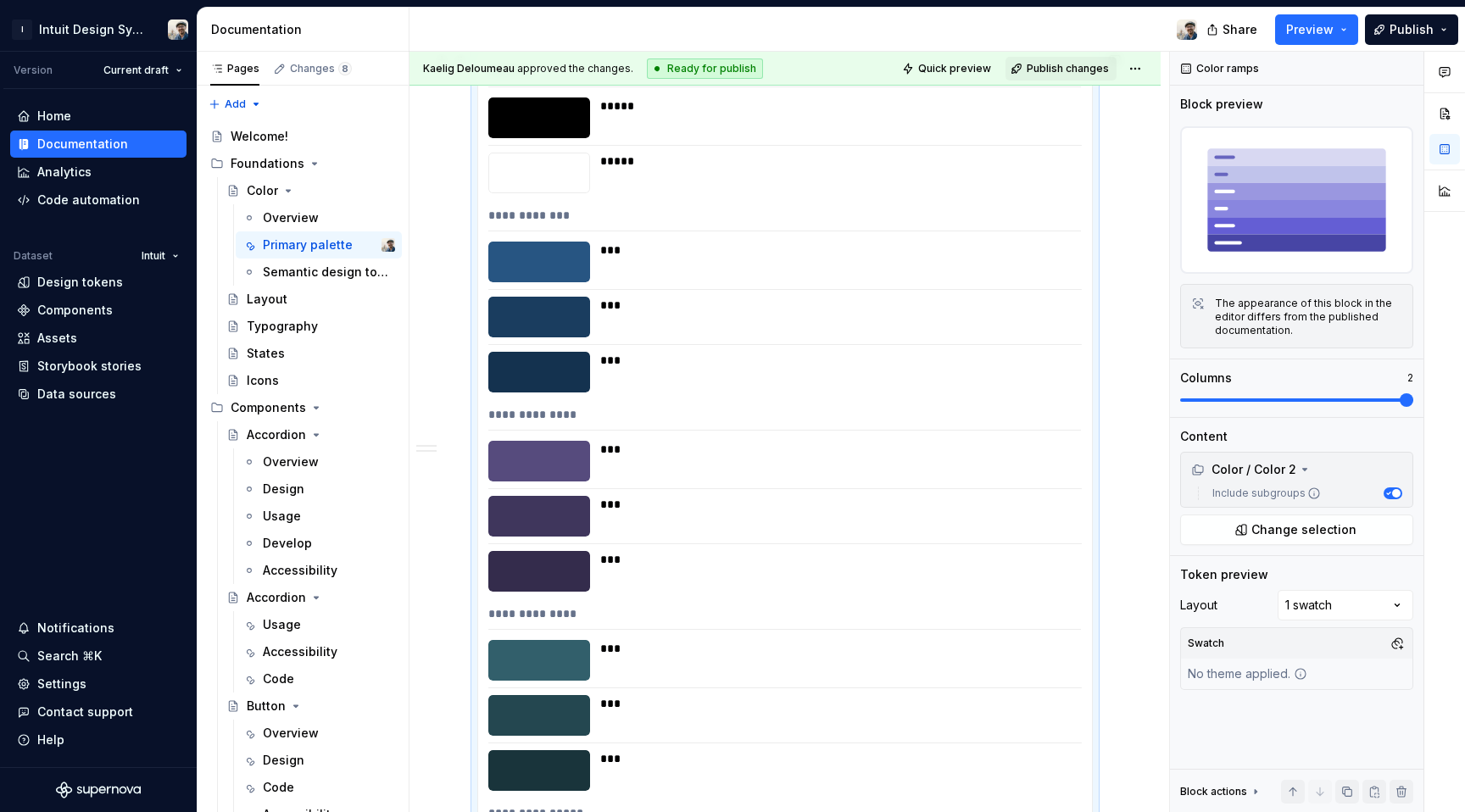
scroll to position [14092, 0]
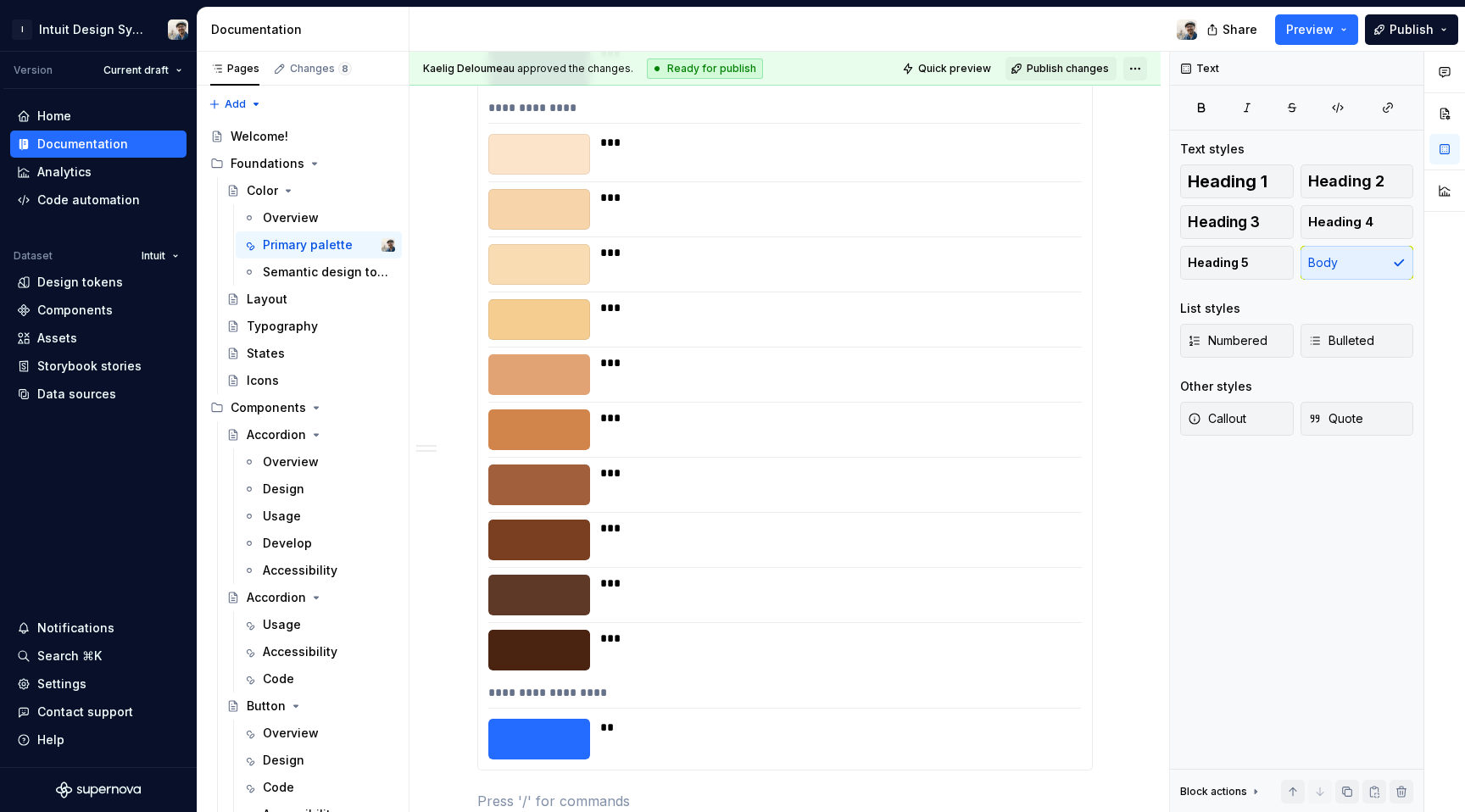
click at [1131, 76] on html "I Intuit Design System Version Current draft Home Documentation Analytics Code …" at bounding box center [732, 406] width 1465 height 812
click at [1422, 33] on html "I Intuit Design System Version Current draft Home Documentation Analytics Code …" at bounding box center [732, 406] width 1465 height 812
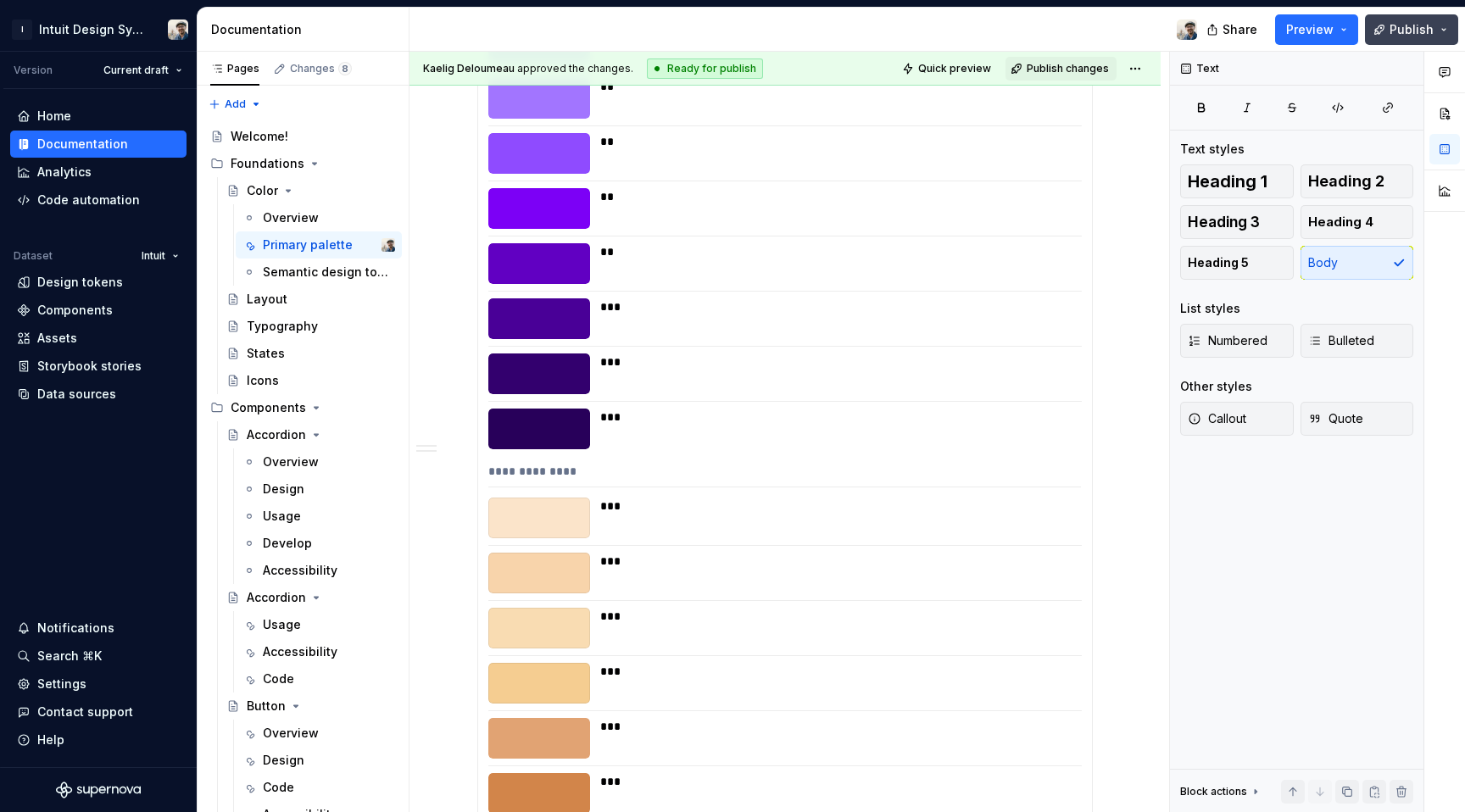
click at [1428, 31] on span "Publish" at bounding box center [1412, 29] width 44 height 17
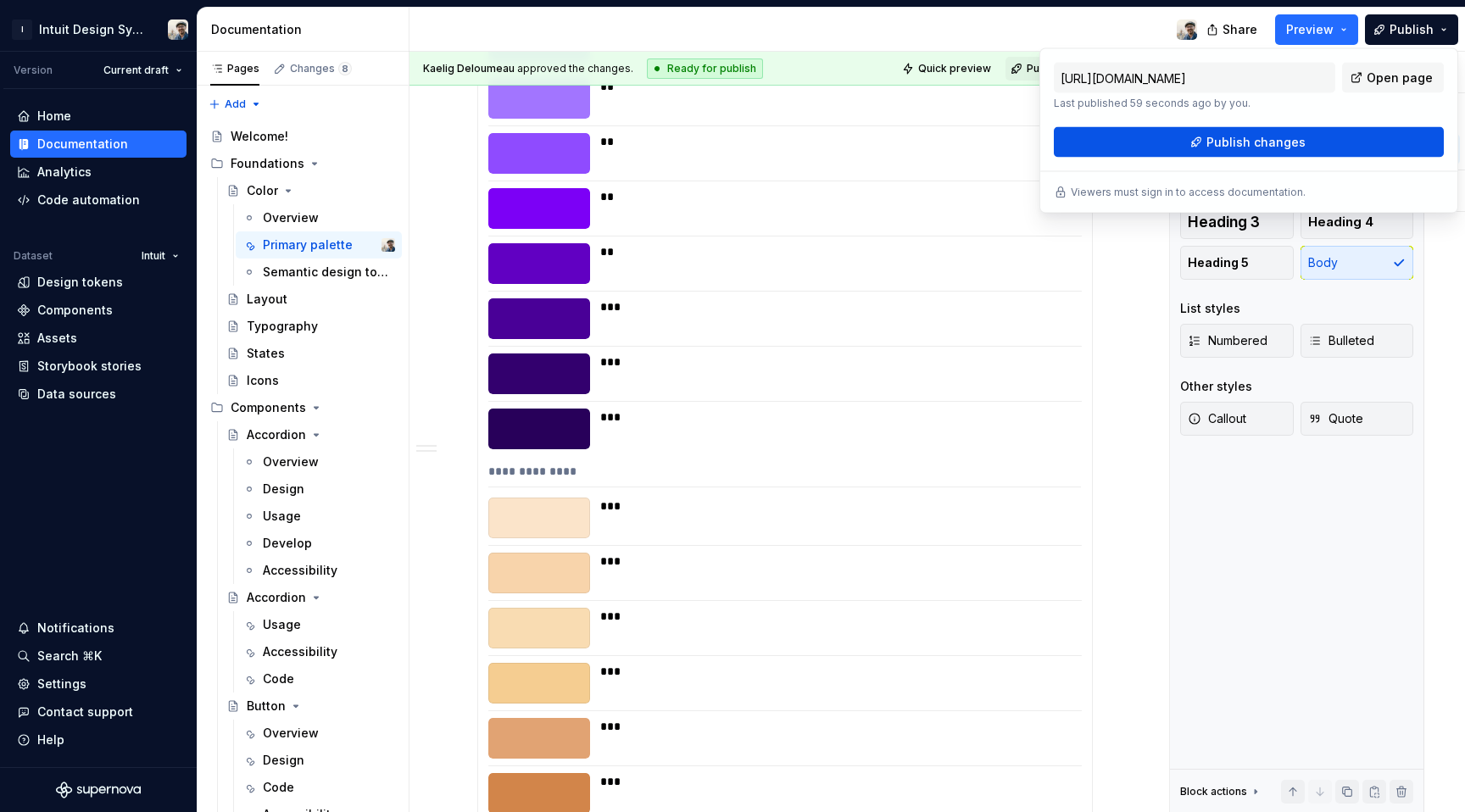
click at [1334, 139] on button "Publish changes" at bounding box center [1248, 143] width 390 height 31
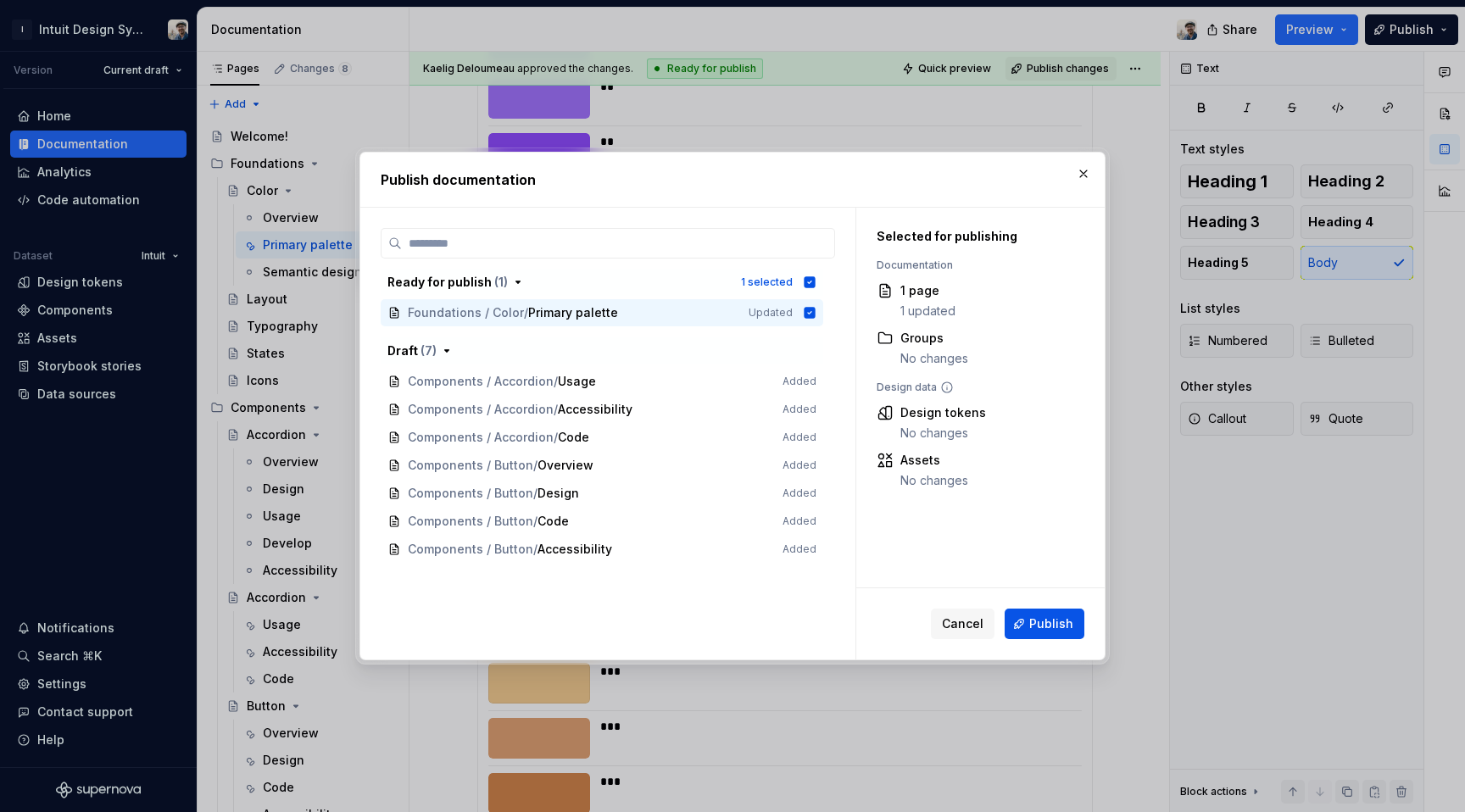
click at [1038, 621] on span "Publish" at bounding box center [1051, 624] width 44 height 17
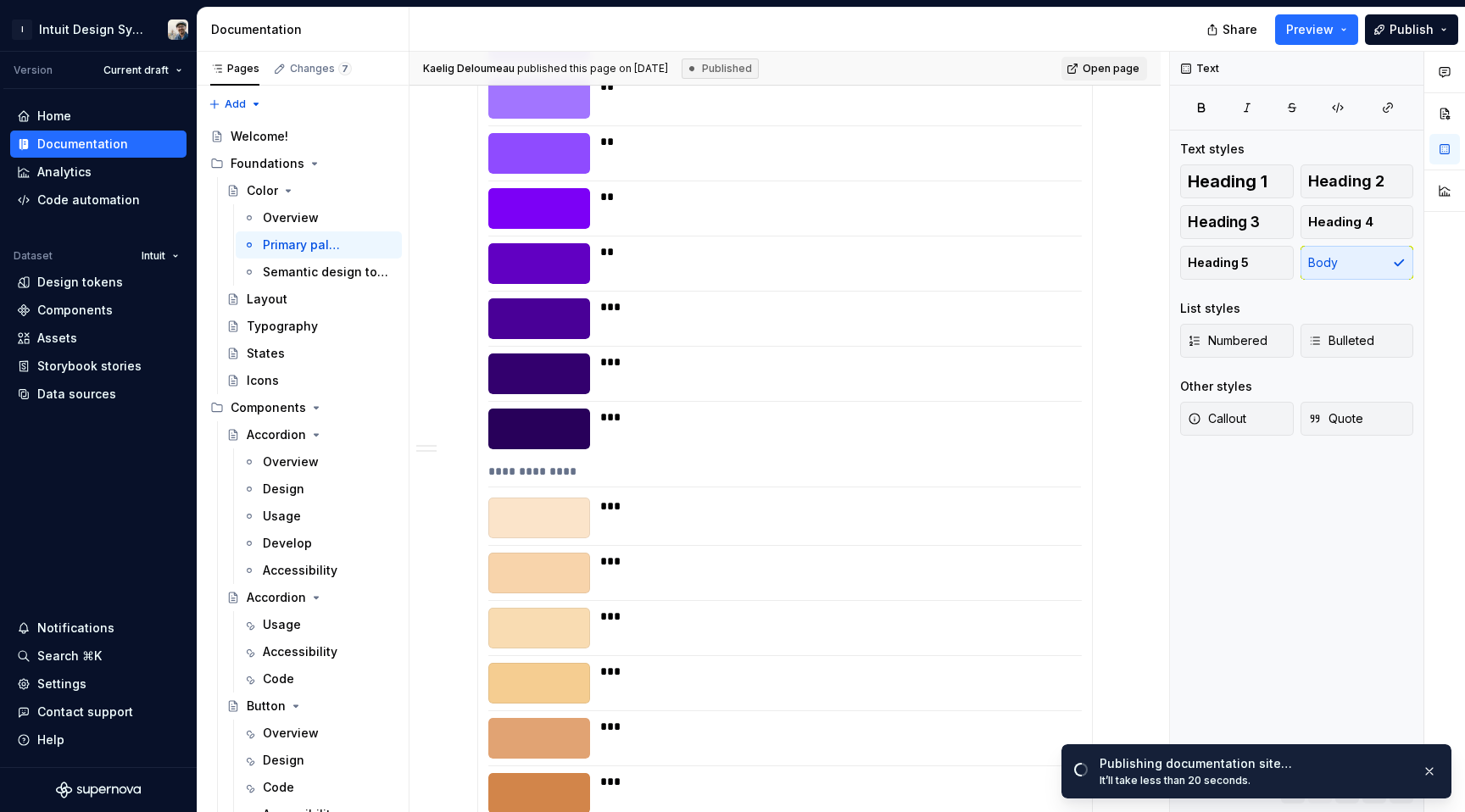
type textarea "*"
